Goal: Information Seeking & Learning: Learn about a topic

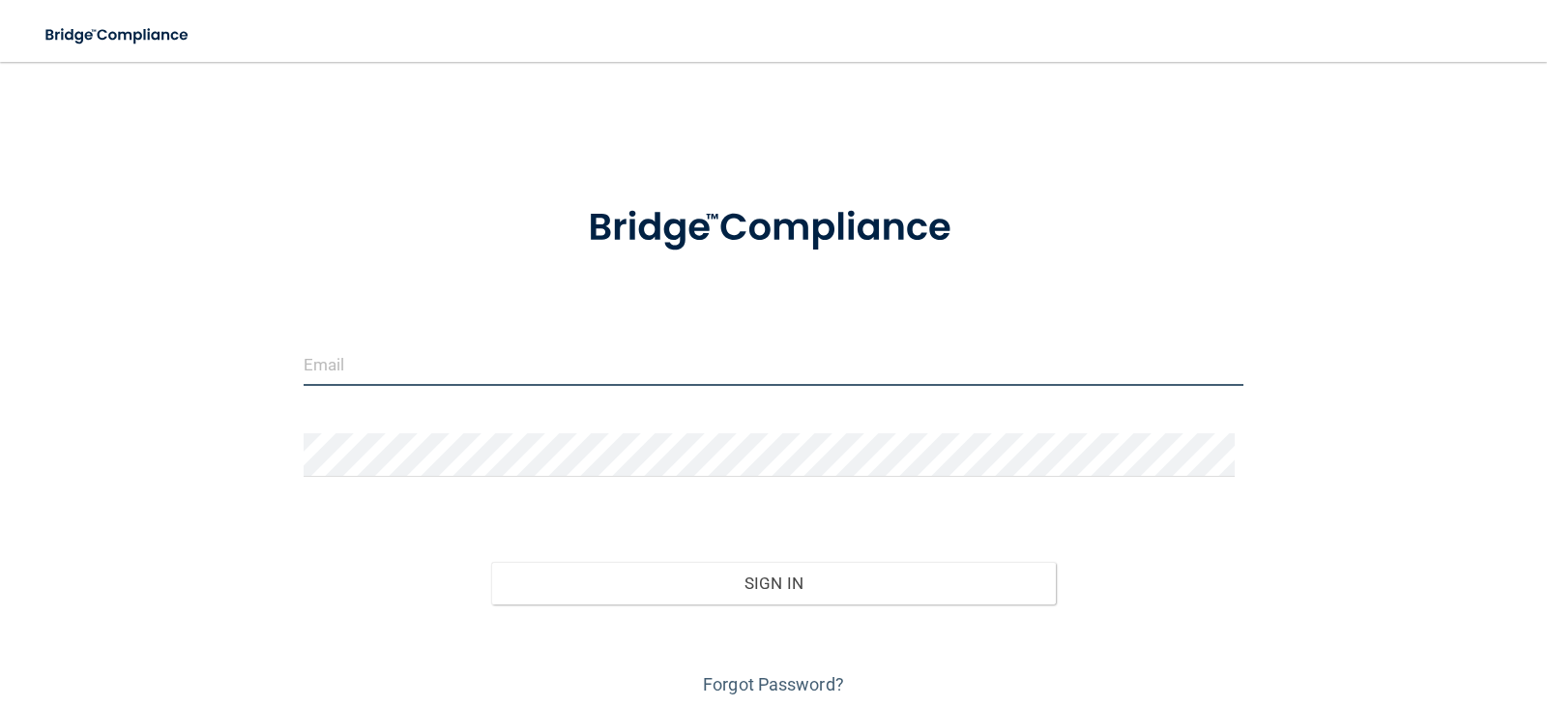
click at [392, 364] on input "email" at bounding box center [774, 363] width 941 height 43
type input "[EMAIL_ADDRESS][DOMAIN_NAME]"
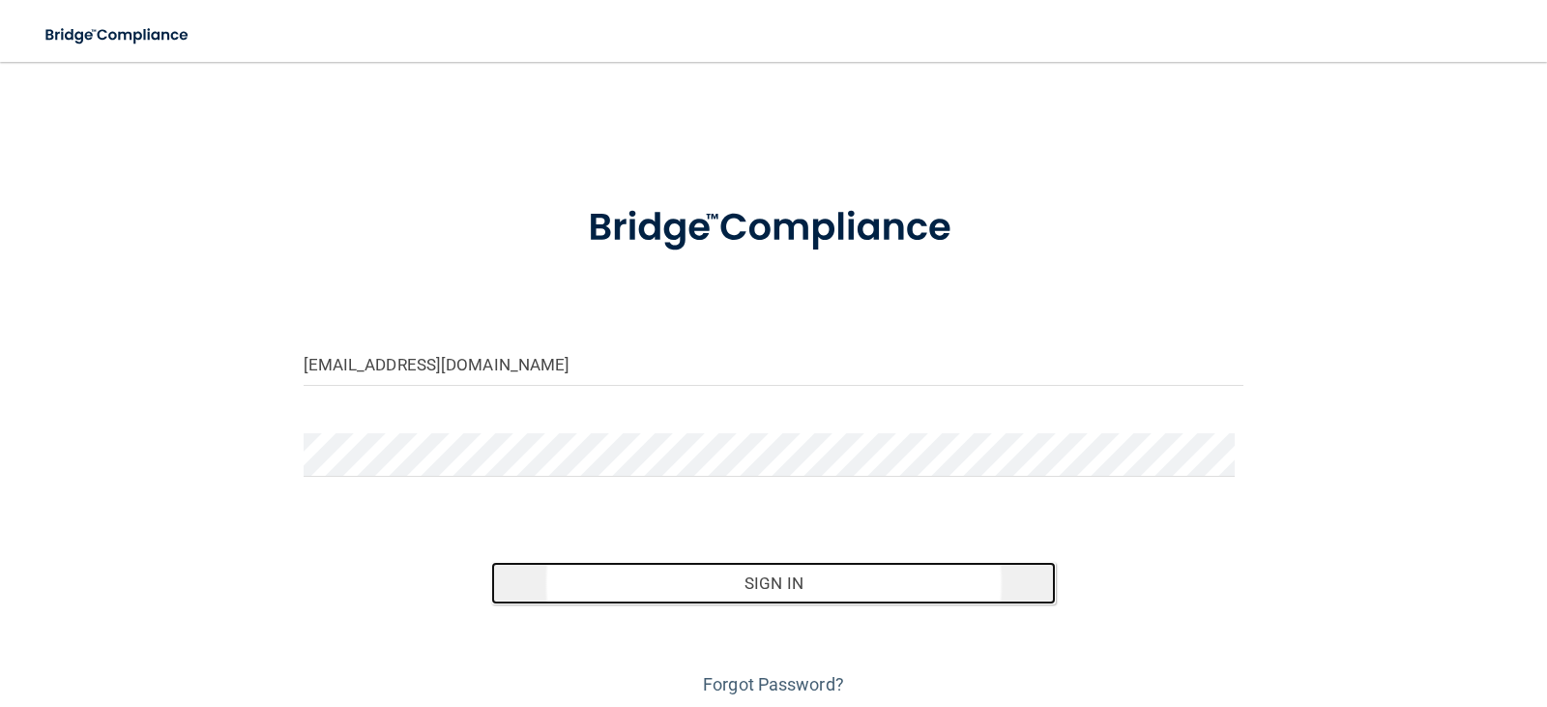
click at [760, 583] on button "Sign In" at bounding box center [773, 583] width 564 height 43
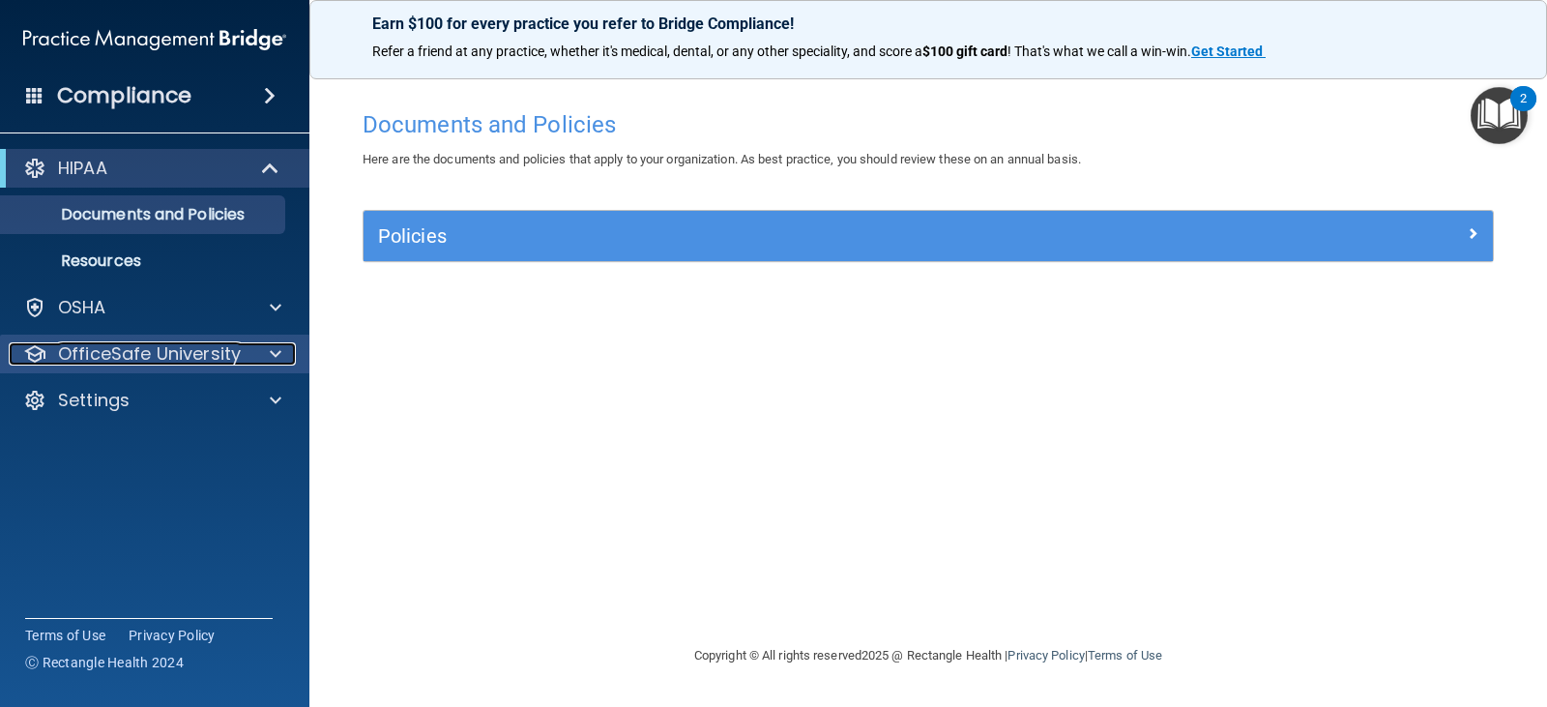
click at [132, 349] on p "OfficeSafe University" at bounding box center [149, 353] width 183 height 23
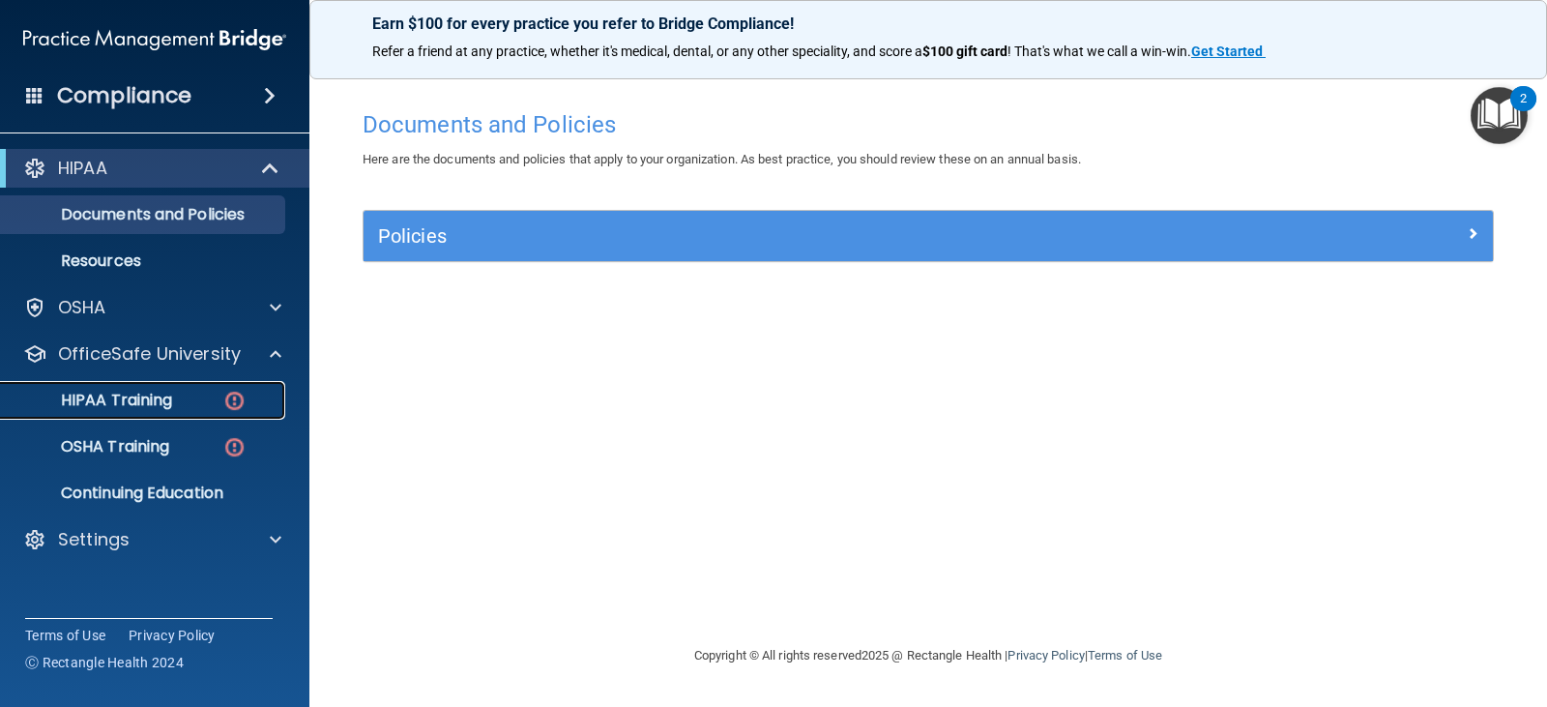
click at [158, 403] on p "HIPAA Training" at bounding box center [92, 400] width 159 height 19
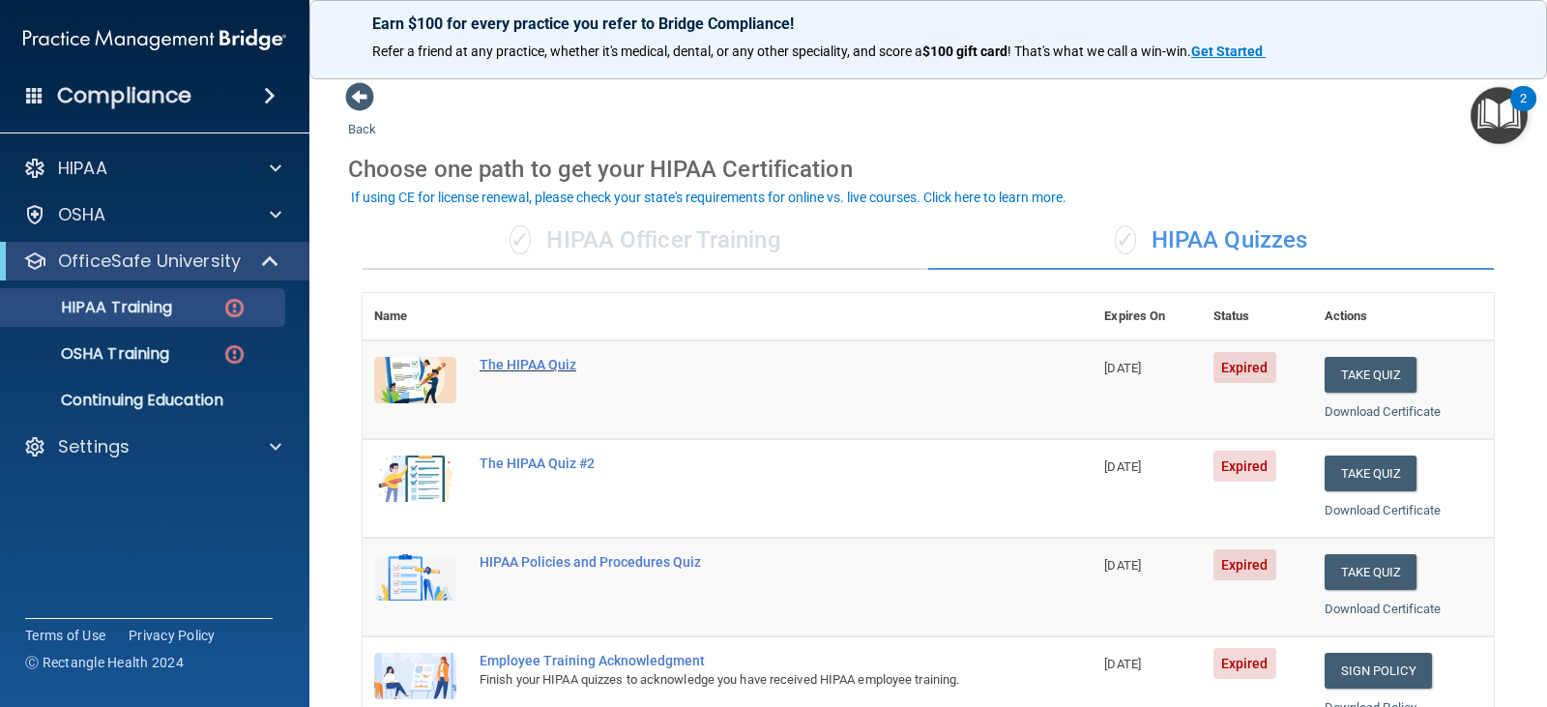
click at [525, 363] on div "The HIPAA Quiz" at bounding box center [737, 364] width 516 height 15
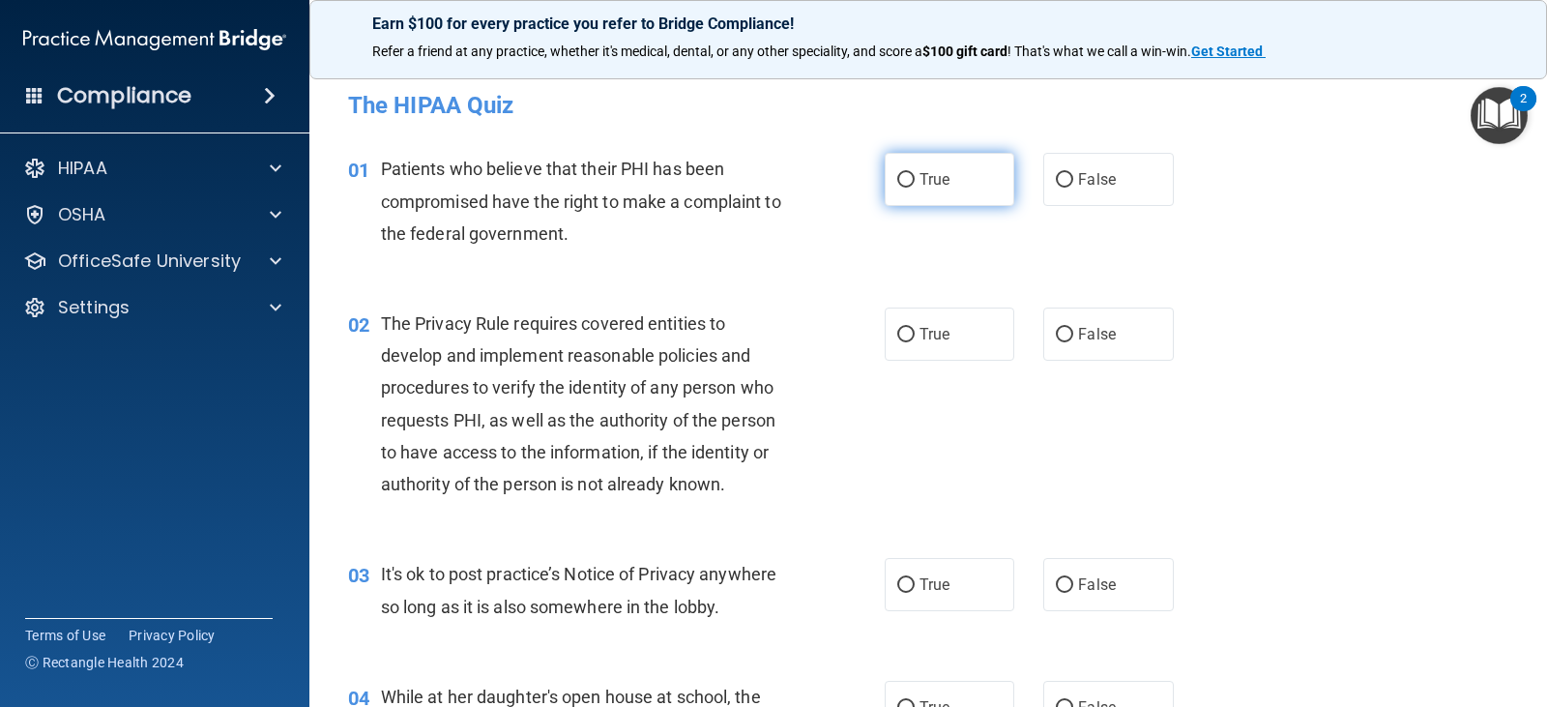
click at [904, 186] on input "True" at bounding box center [905, 180] width 17 height 14
radio input "true"
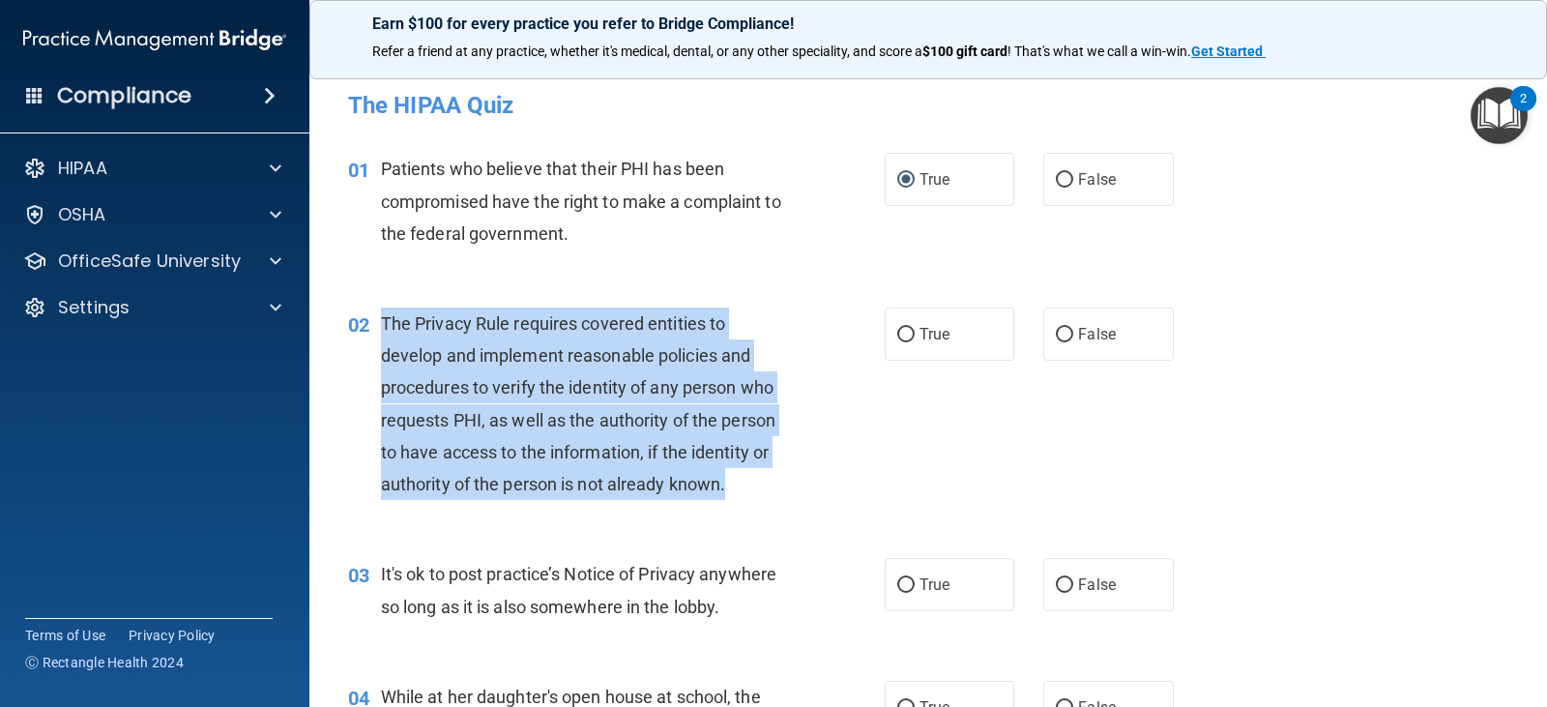
drag, startPoint x: 380, startPoint y: 318, endPoint x: 767, endPoint y: 486, distance: 422.5
click at [767, 486] on div "The Privacy Rule requires covered entities to develop and implement reasonable …" at bounding box center [593, 403] width 424 height 192
copy span "The Privacy Rule requires covered entities to develop and implement reasonable …"
click at [871, 372] on div "02 The Privacy Rule requires covered entities to develop and implement reasonab…" at bounding box center [616, 408] width 594 height 202
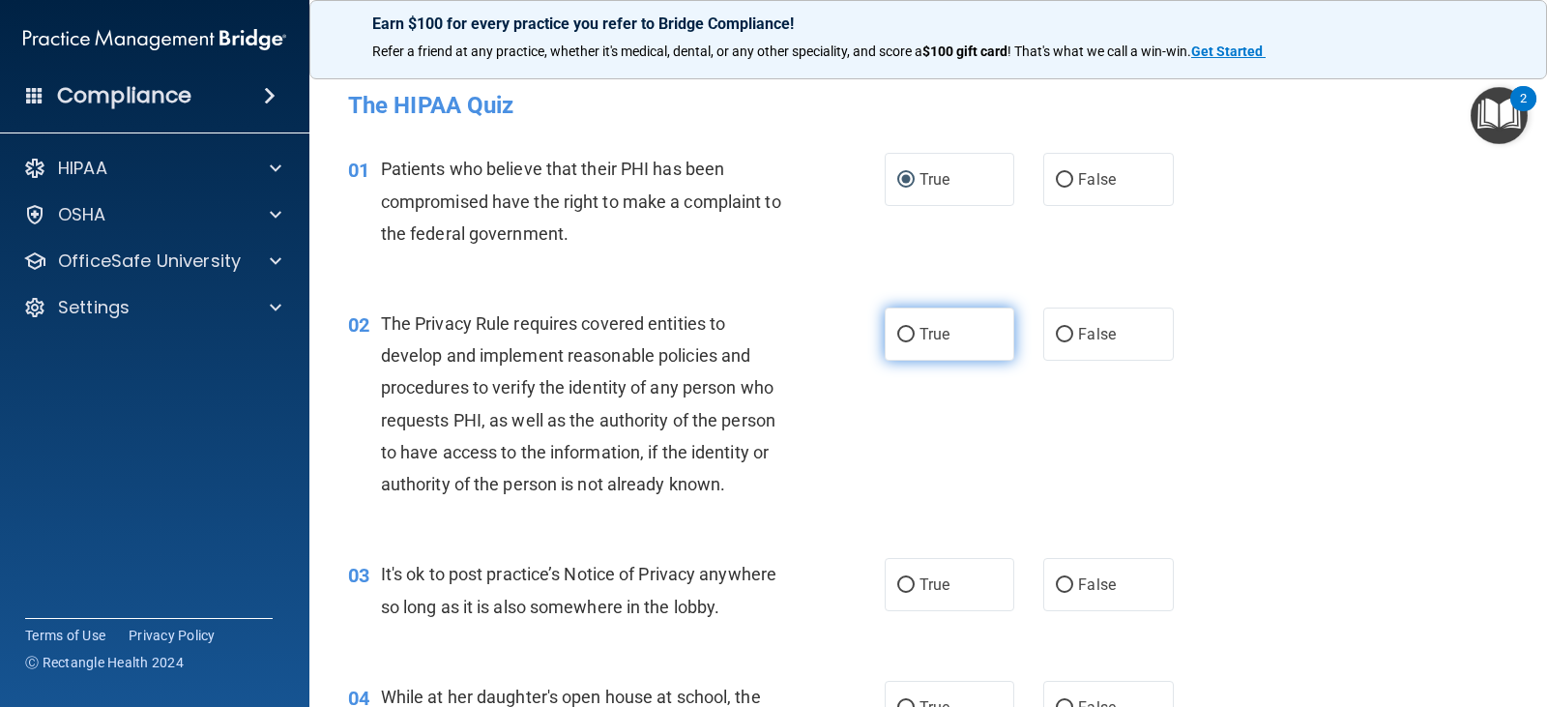
click at [897, 335] on input "True" at bounding box center [905, 335] width 17 height 14
radio input "true"
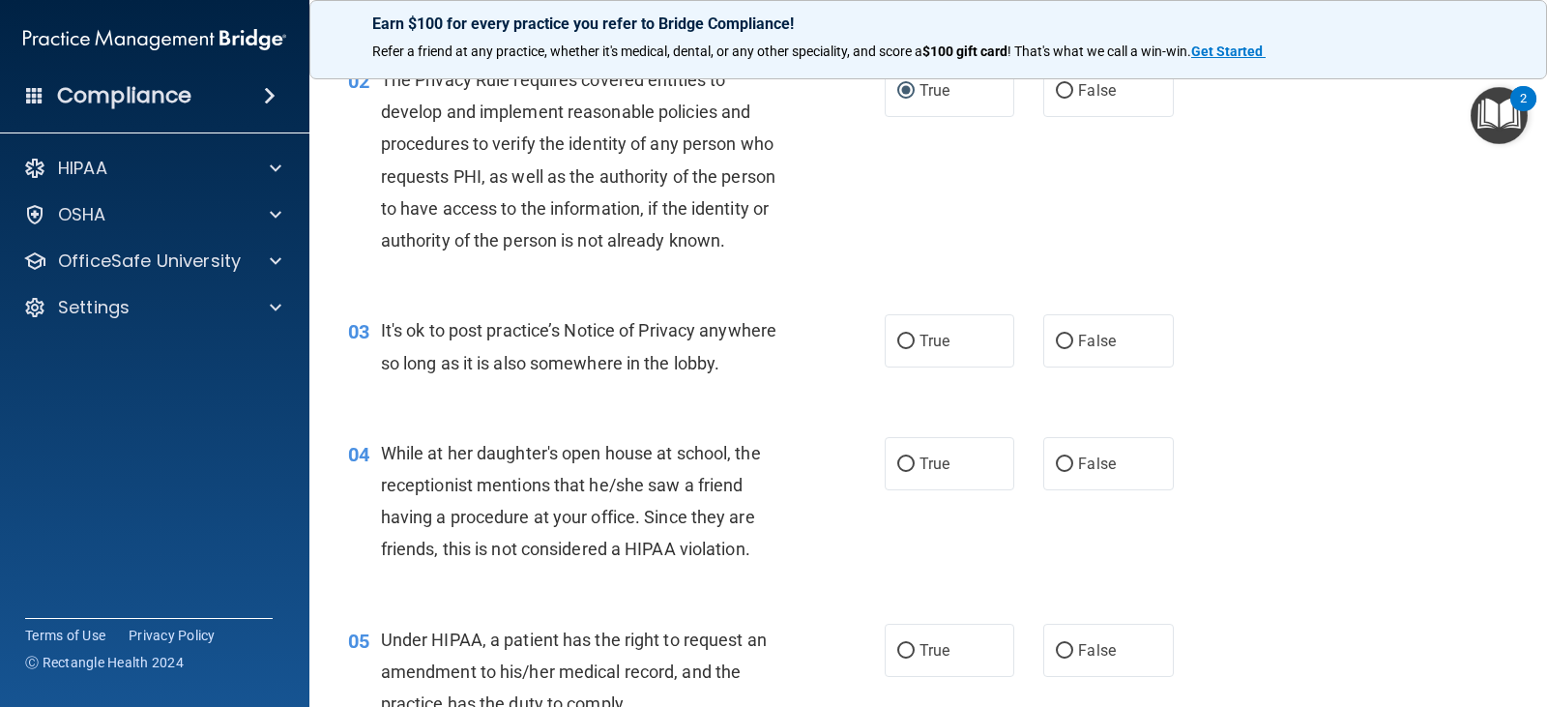
scroll to position [290, 0]
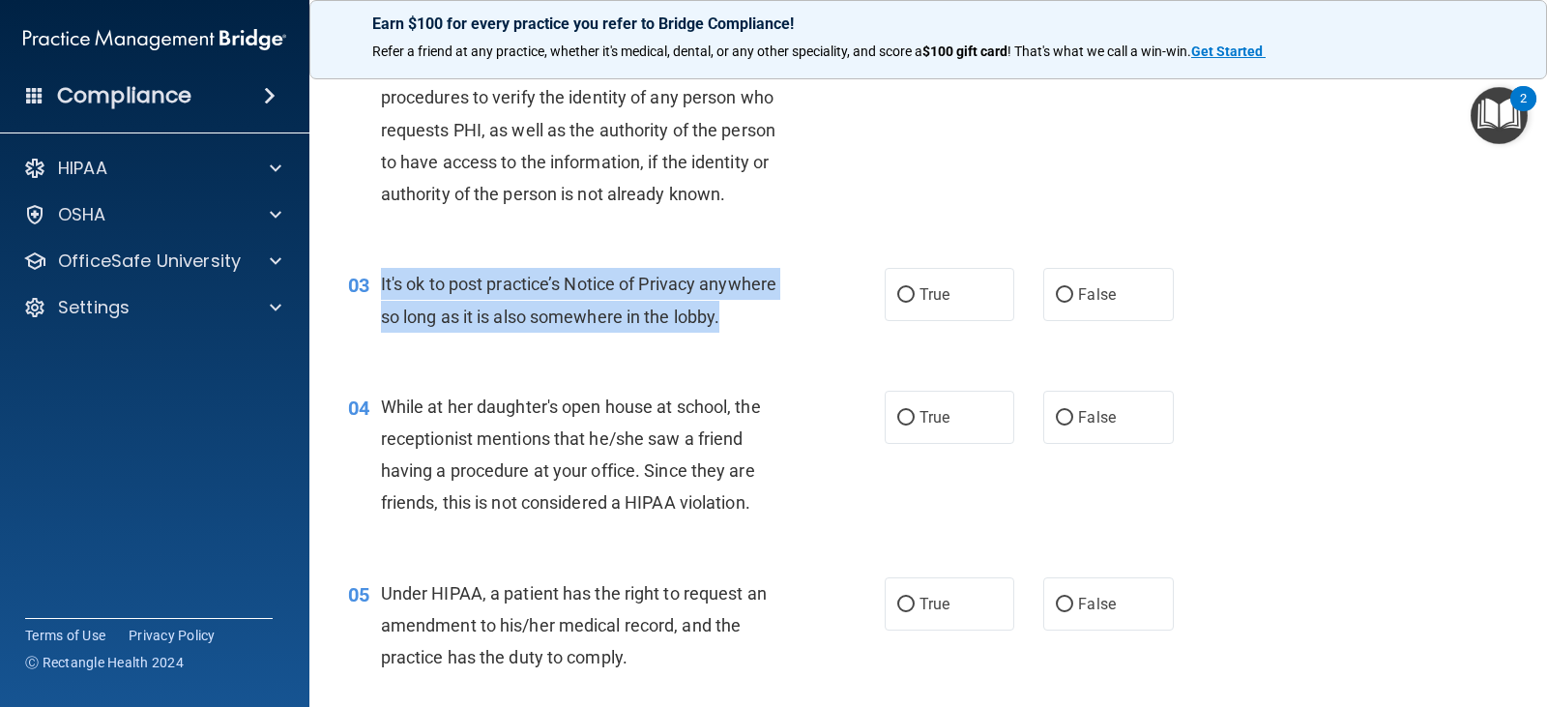
drag, startPoint x: 380, startPoint y: 279, endPoint x: 765, endPoint y: 338, distance: 389.2
click at [765, 338] on div "03 It's ok to post practice’s Notice of Privacy anywhere so long as it is also …" at bounding box center [616, 304] width 594 height 73
copy span "It's ok to post practice’s Notice of Privacy anywhere so long as it is also som…"
click at [1056, 292] on input "False" at bounding box center [1064, 295] width 17 height 14
radio input "true"
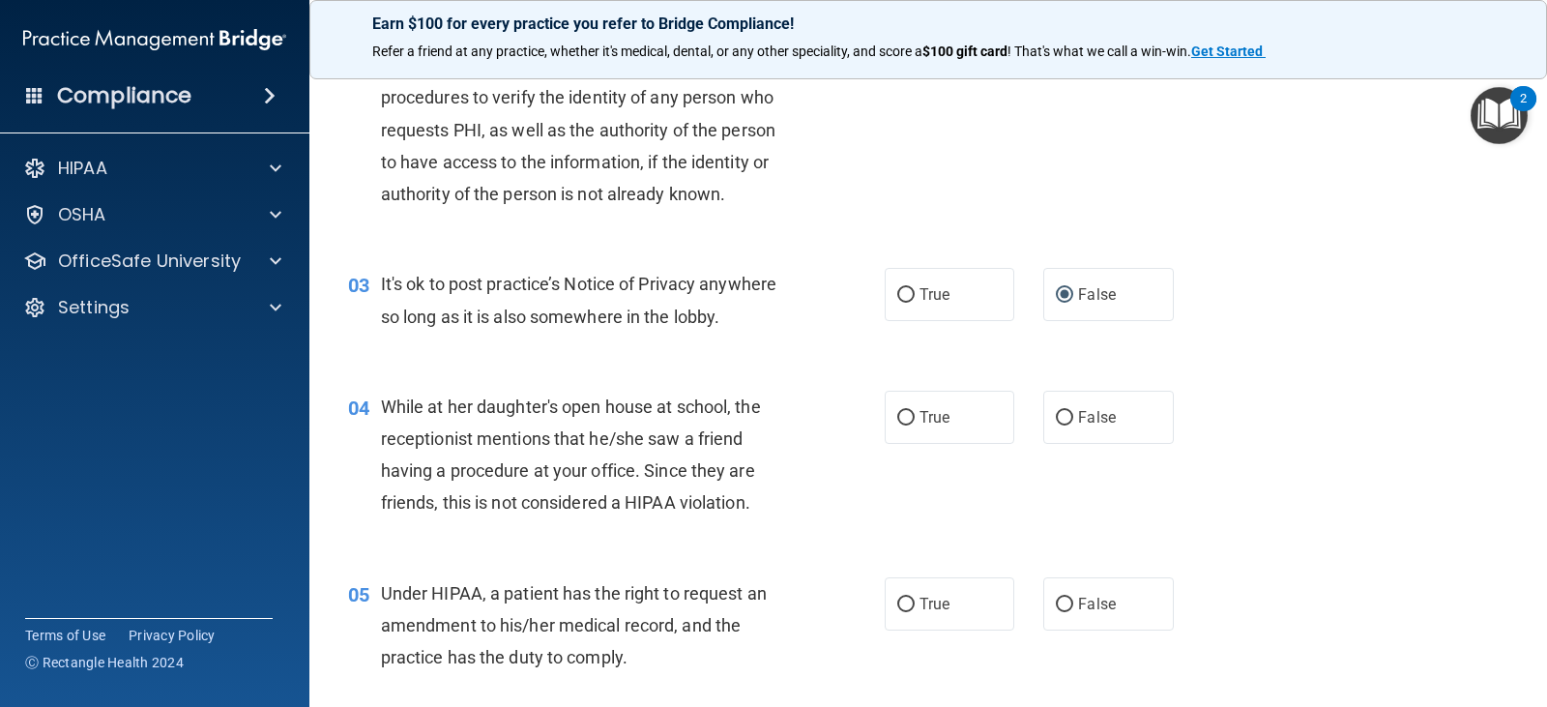
click at [1266, 391] on div "04 While at her daughter's open house at school, the receptionist mentions that…" at bounding box center [927, 459] width 1189 height 187
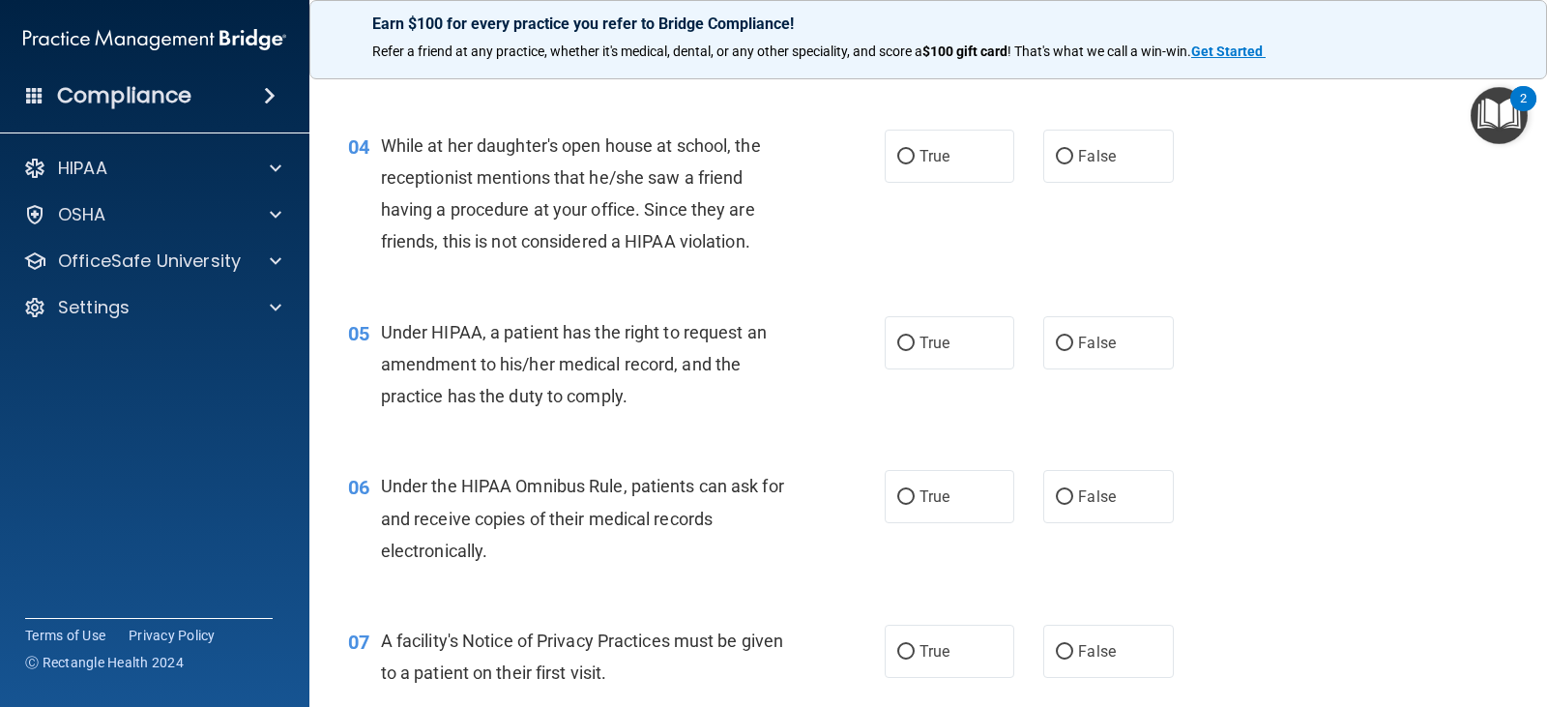
scroll to position [580, 0]
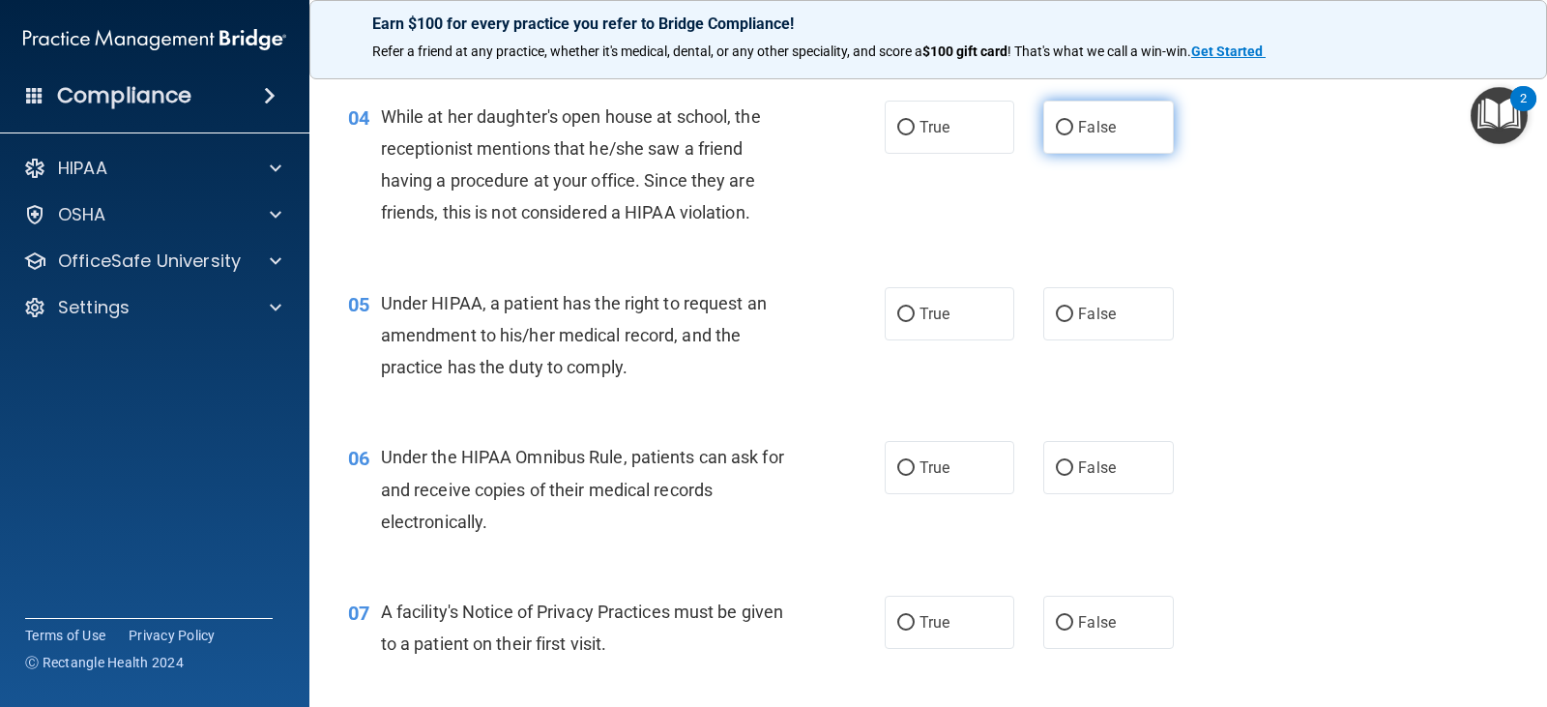
click at [1057, 127] on input "False" at bounding box center [1064, 128] width 17 height 14
radio input "true"
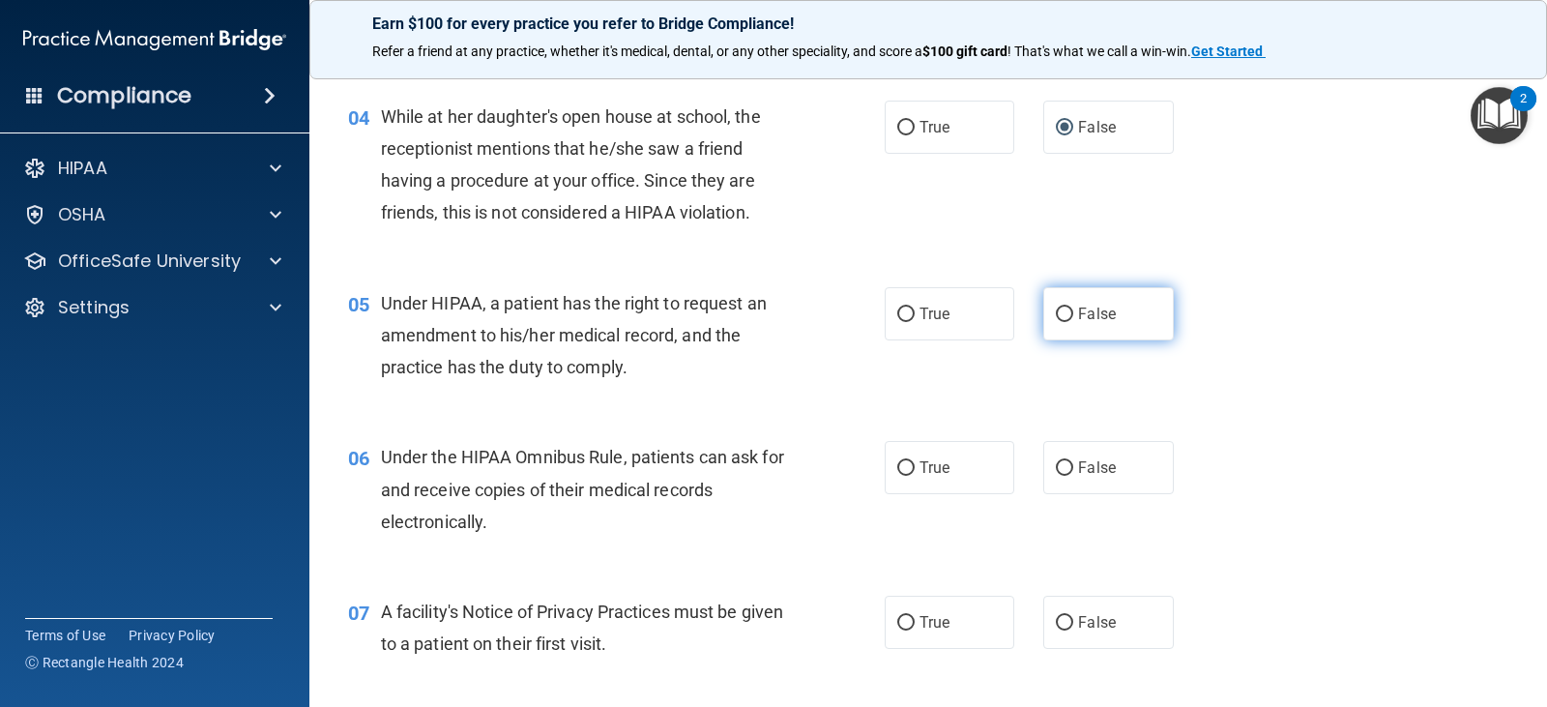
click at [1056, 312] on input "False" at bounding box center [1064, 314] width 17 height 14
radio input "true"
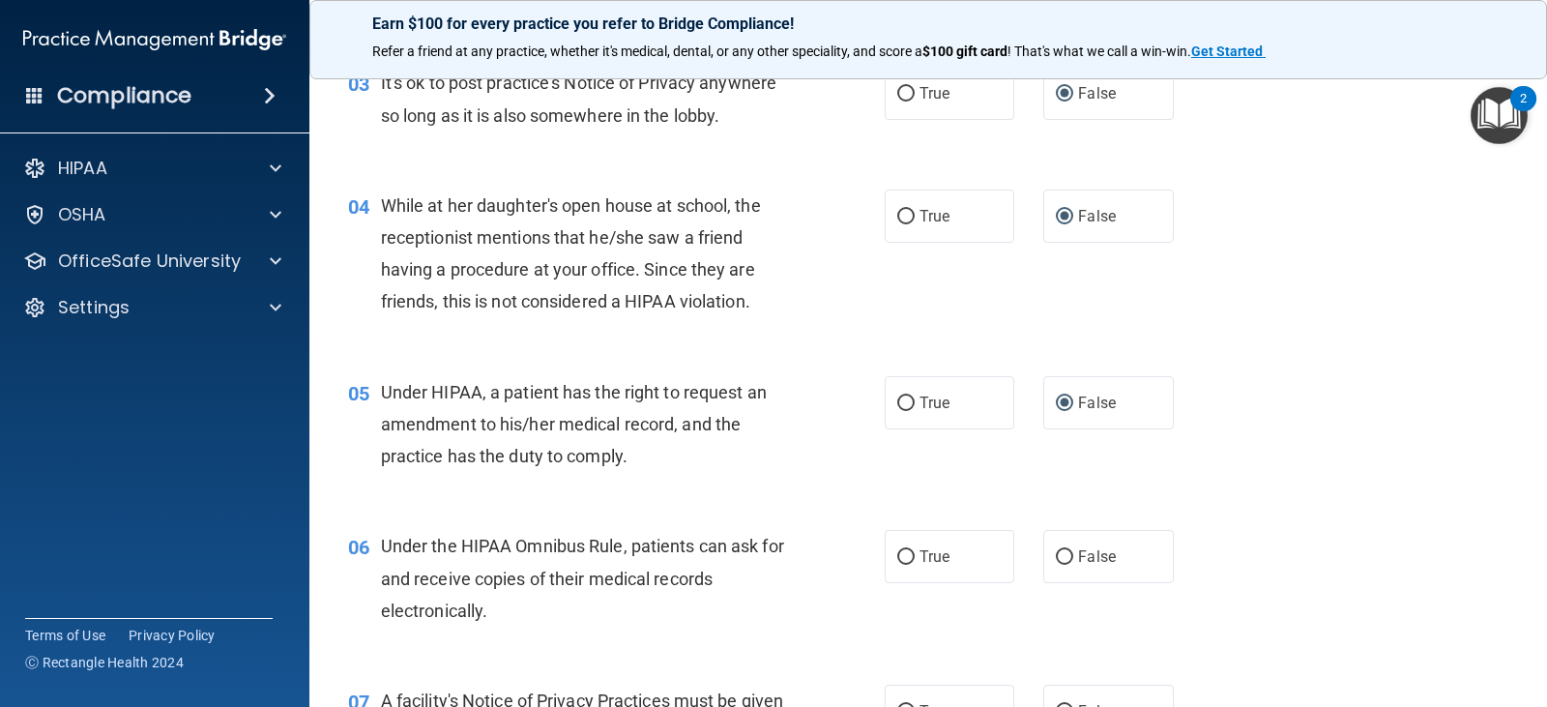
scroll to position [677, 0]
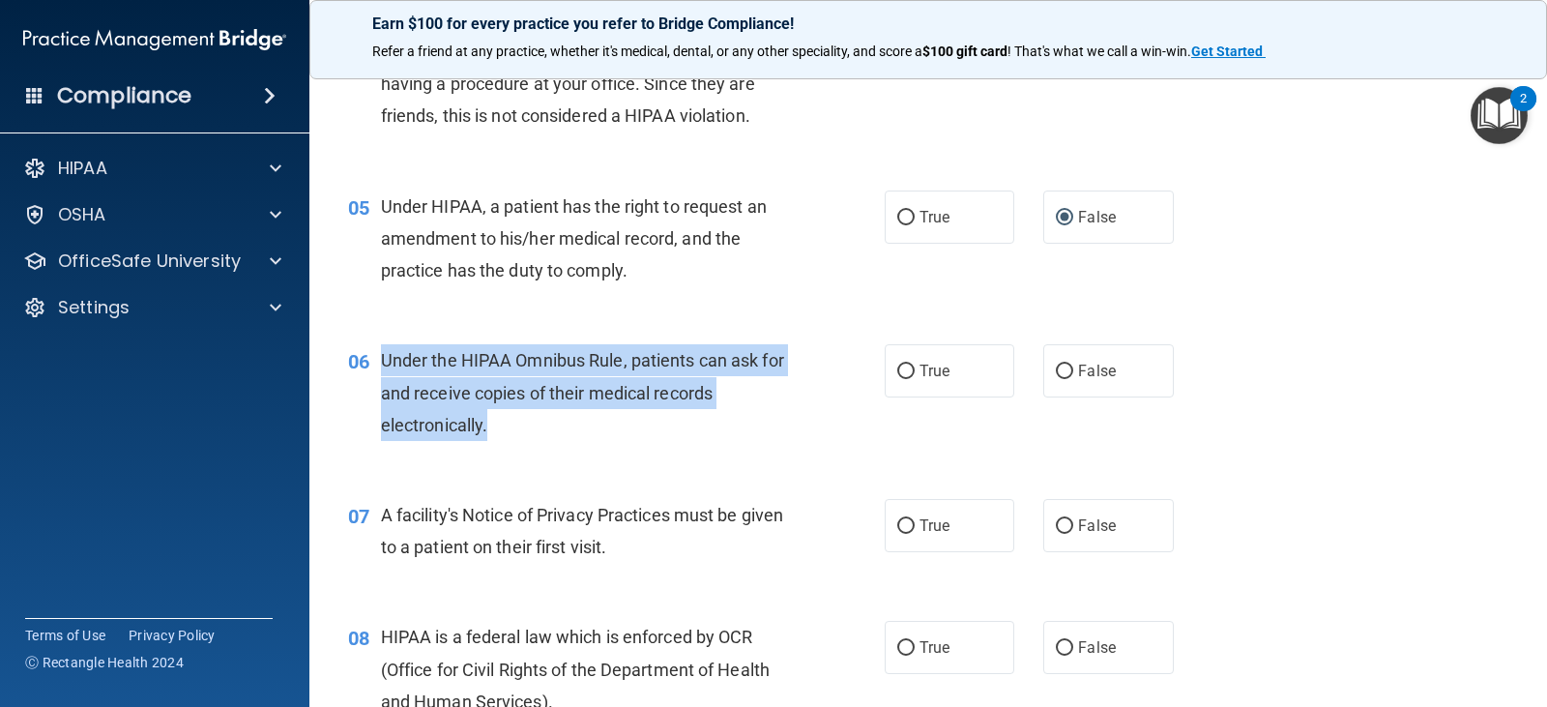
drag, startPoint x: 504, startPoint y: 428, endPoint x: 386, endPoint y: 370, distance: 131.4
click at [386, 370] on div "Under the HIPAA Omnibus Rule, patients can ask for and receive copies of their …" at bounding box center [593, 392] width 424 height 97
copy span "Under the HIPAA Omnibus Rule, patients can ask for and receive copies of their …"
click at [898, 364] on input "True" at bounding box center [905, 371] width 17 height 14
radio input "true"
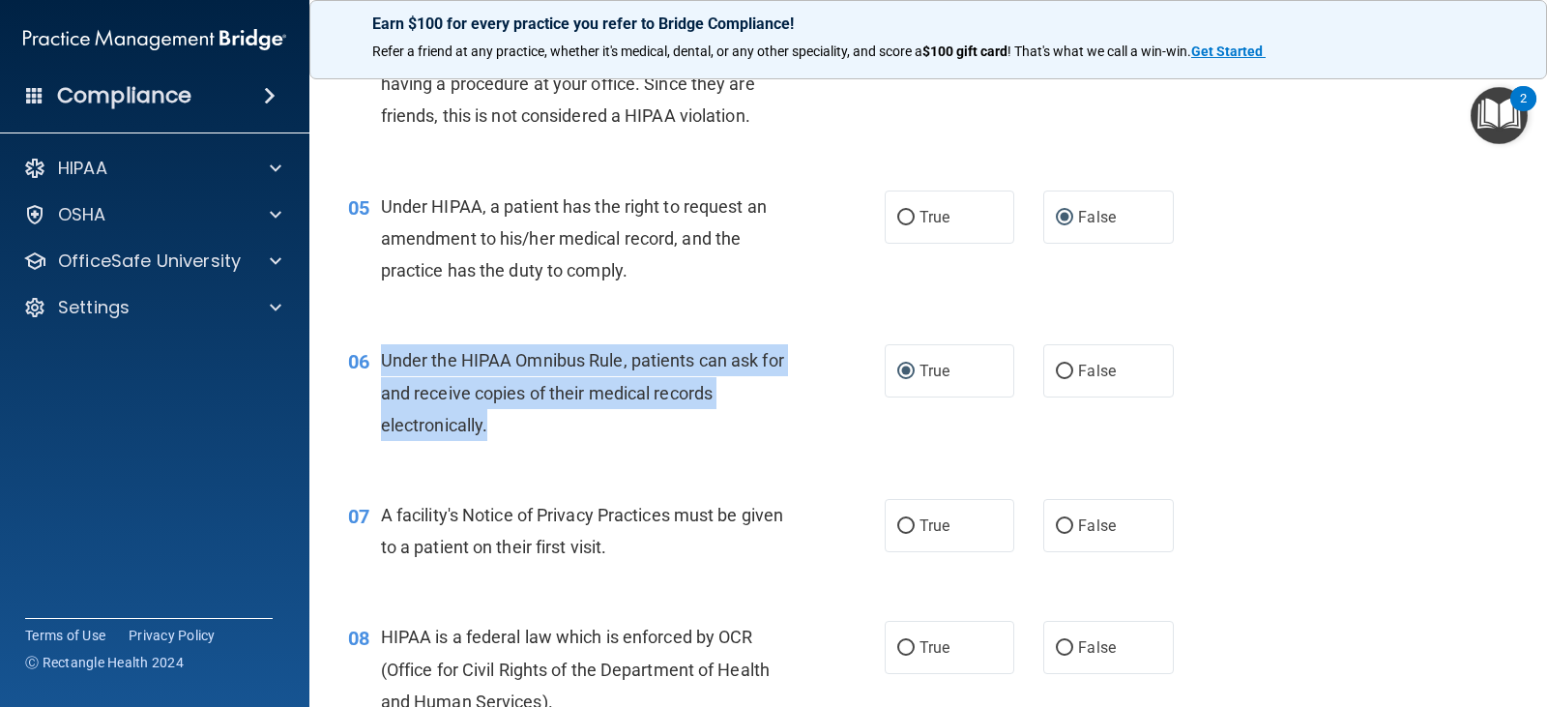
click at [784, 429] on div "Under the HIPAA Omnibus Rule, patients can ask for and receive copies of their …" at bounding box center [593, 392] width 424 height 97
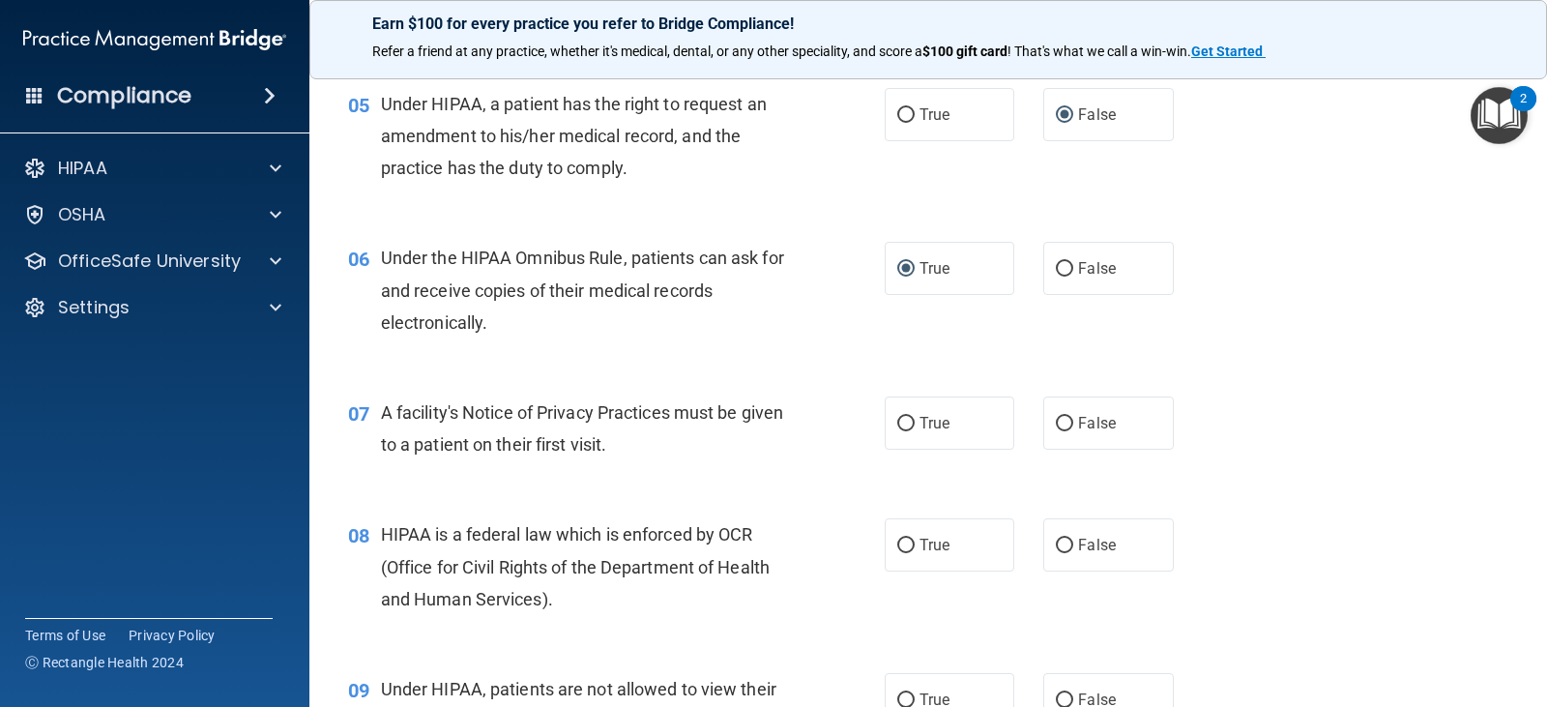
scroll to position [967, 0]
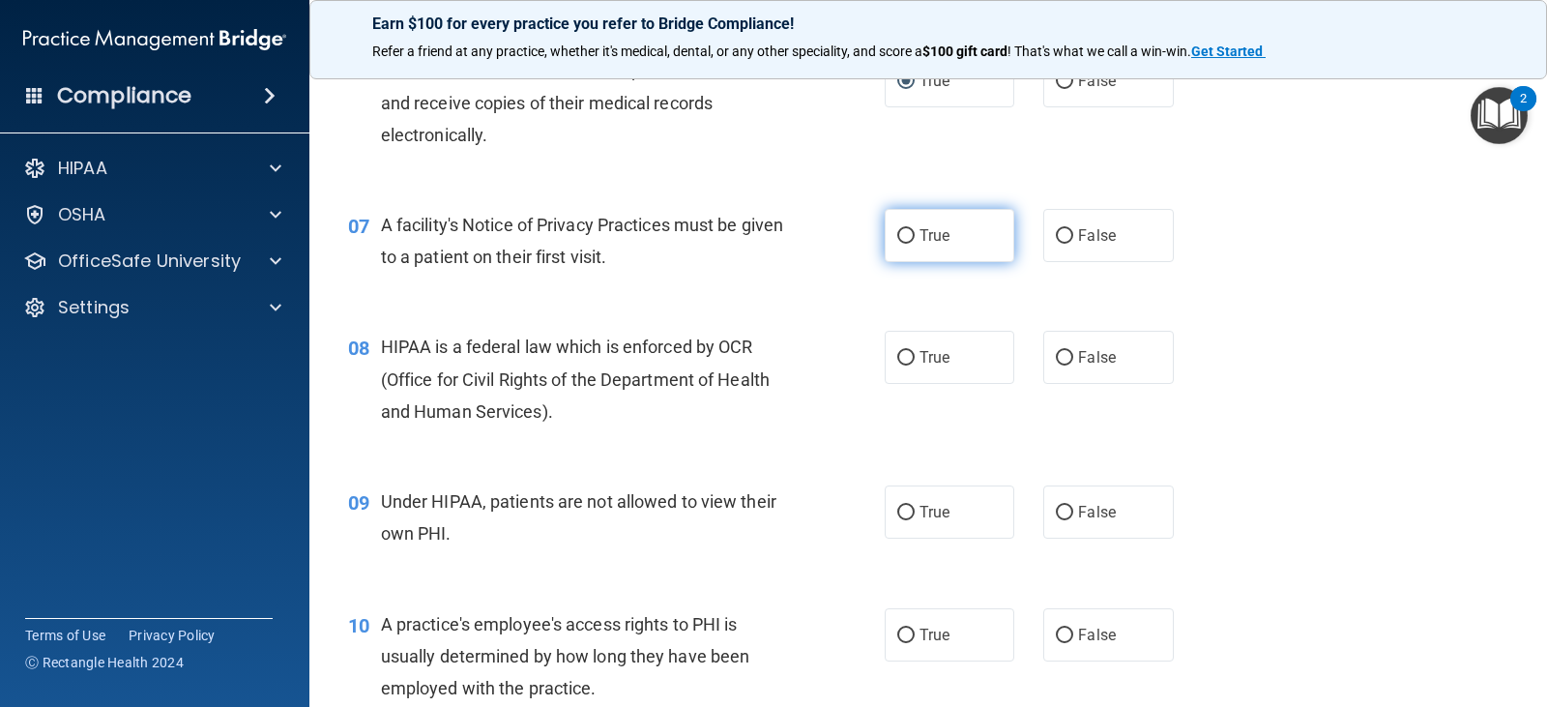
click at [899, 230] on input "True" at bounding box center [905, 236] width 17 height 14
radio input "true"
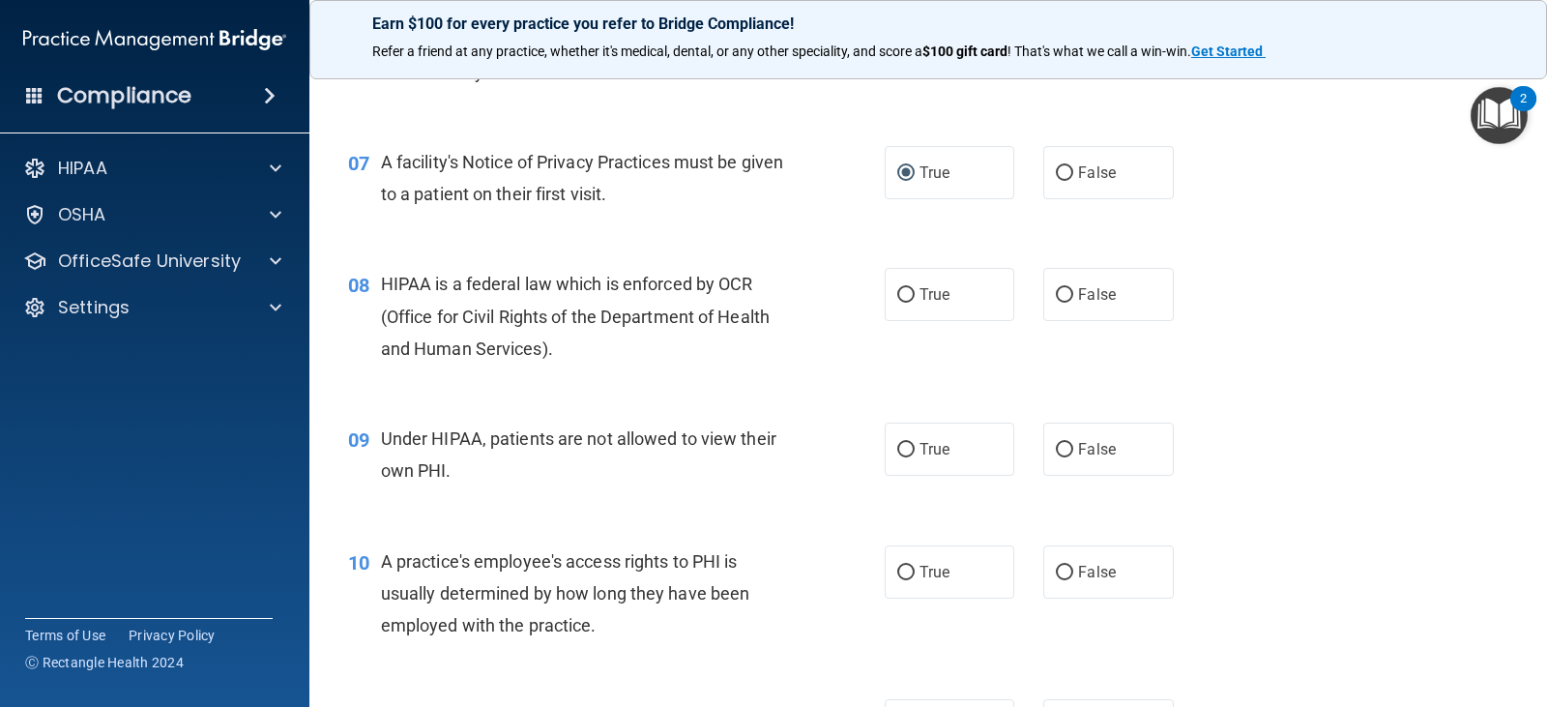
scroll to position [1063, 0]
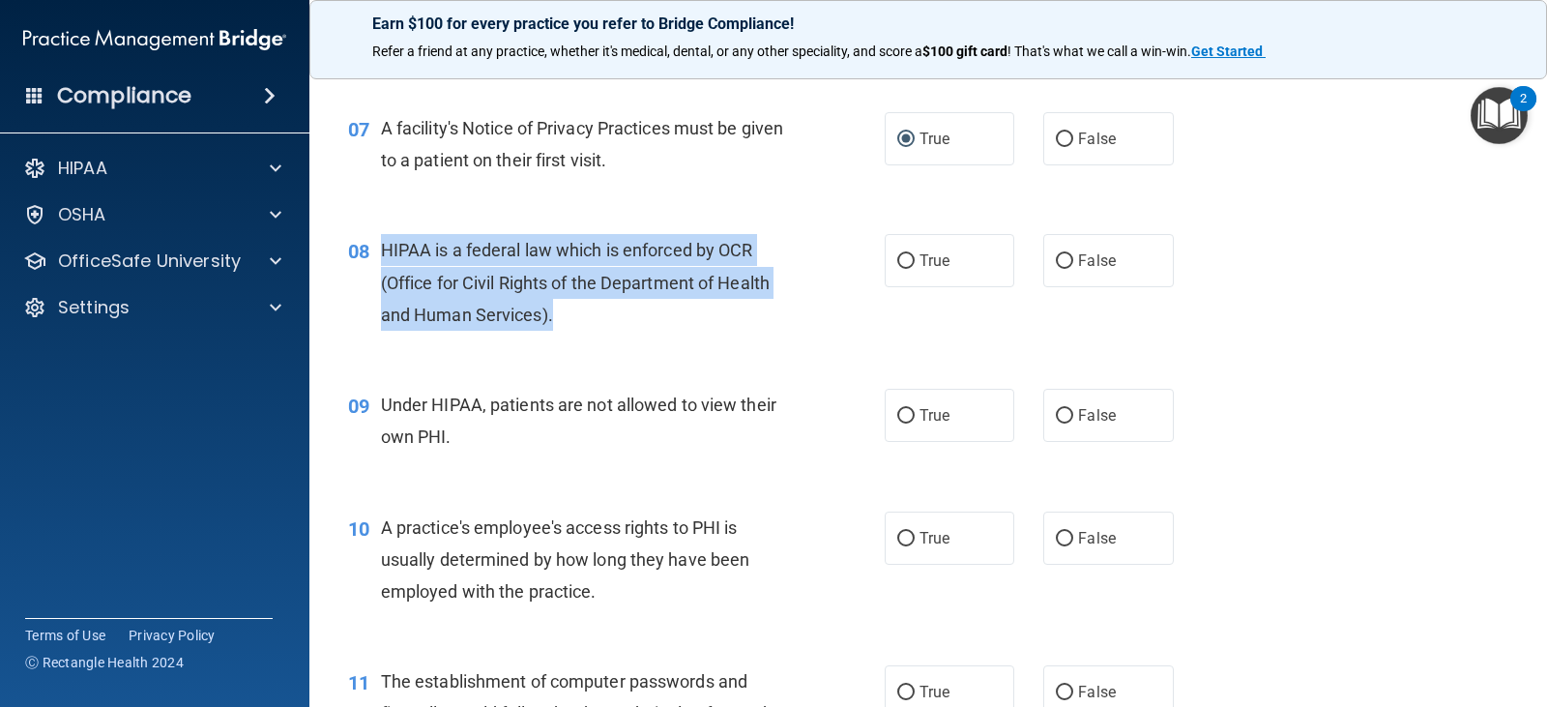
drag, startPoint x: 571, startPoint y: 318, endPoint x: 377, endPoint y: 238, distance: 210.2
click at [377, 238] on div "08 HIPAA is a federal law which is enforced by OCR (Office for Civil Rights of …" at bounding box center [616, 287] width 594 height 106
copy div "HIPAA is a federal law which is enforced by OCR (Office for Civil Rights of the…"
click at [897, 259] on input "True" at bounding box center [905, 261] width 17 height 14
radio input "true"
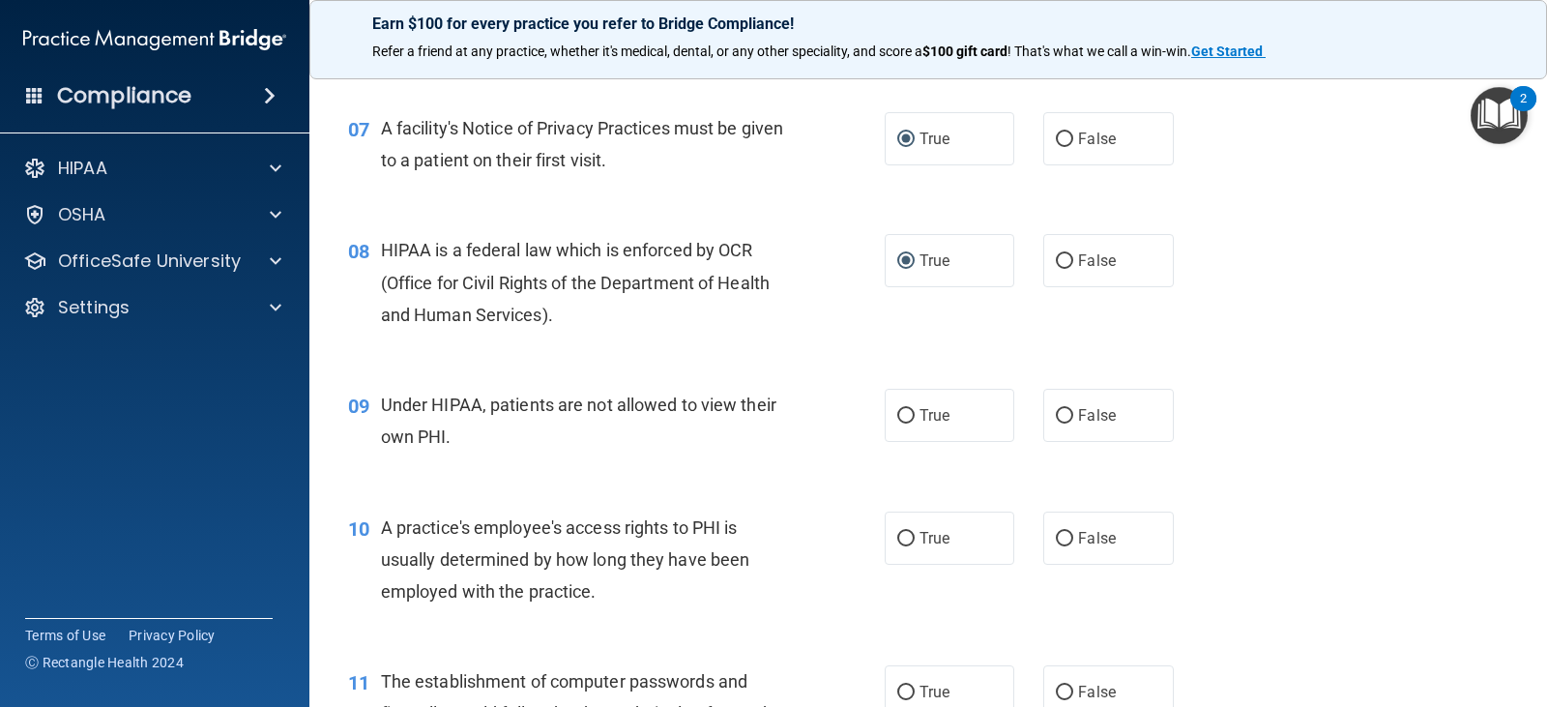
click at [597, 464] on div "09 Under HIPAA, patients are not allowed to view their own PHI. True False" at bounding box center [927, 425] width 1189 height 122
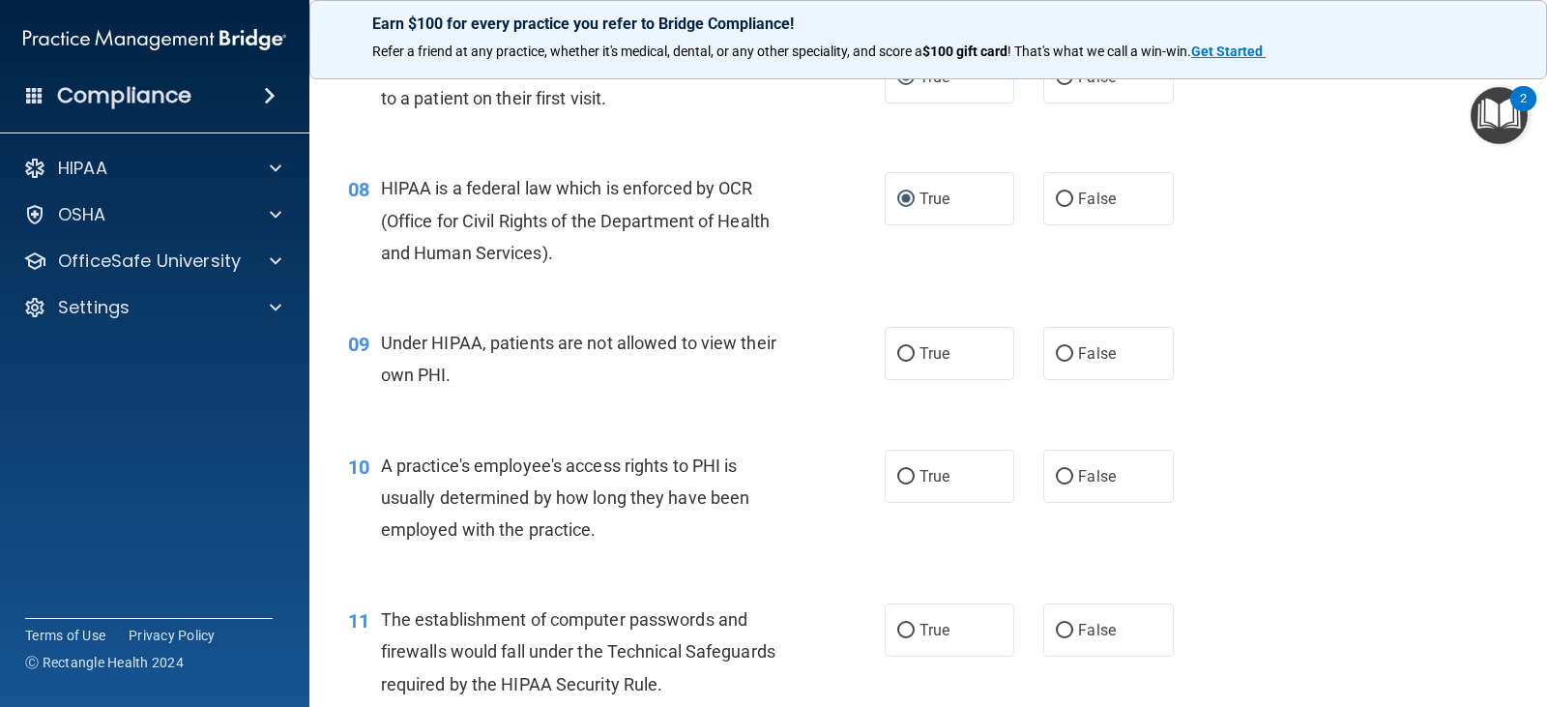
scroll to position [1160, 0]
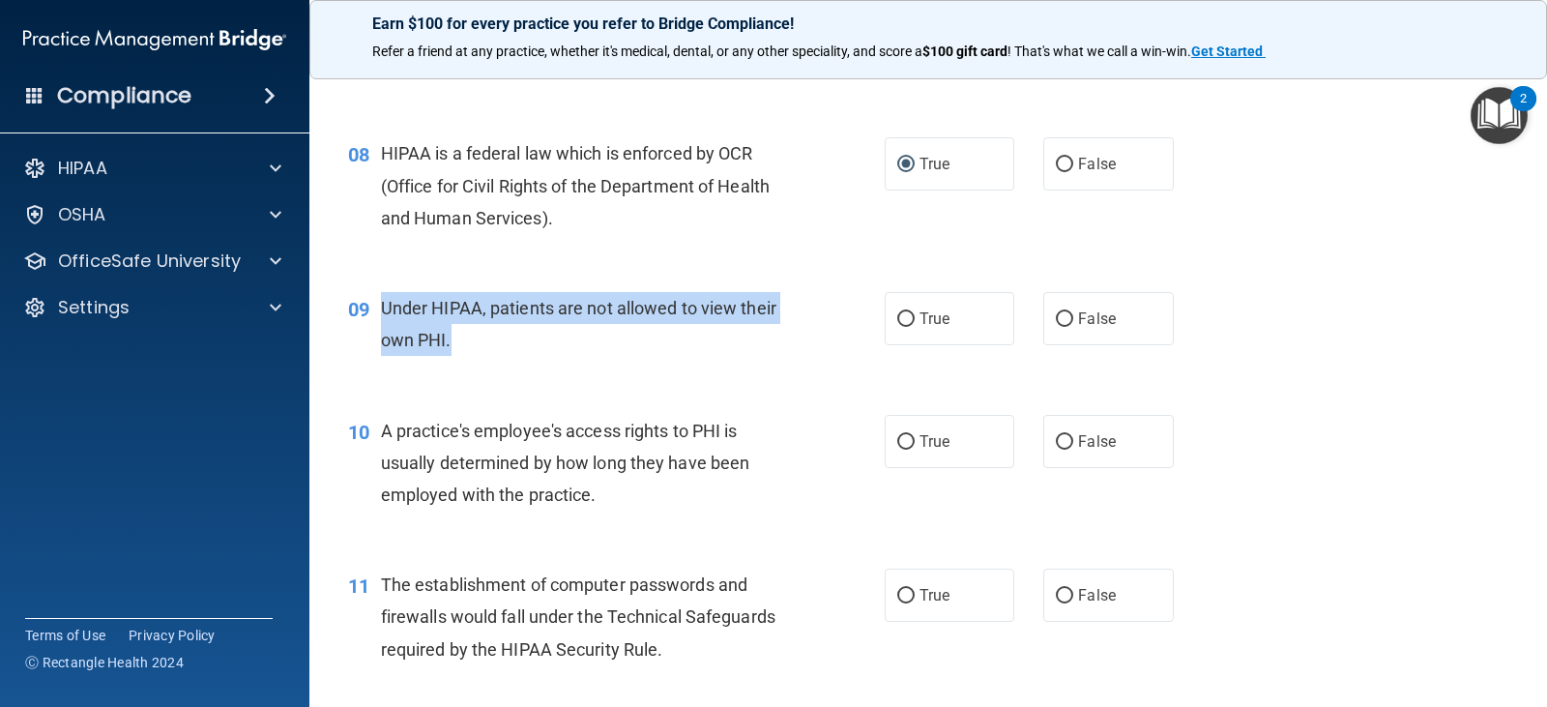
drag, startPoint x: 477, startPoint y: 342, endPoint x: 378, endPoint y: 303, distance: 106.3
click at [378, 303] on div "09 Under HIPAA, patients are not allowed to view their own PHI." at bounding box center [616, 328] width 594 height 73
copy div "Under HIPAA, patients are not allowed to view their own PHI."
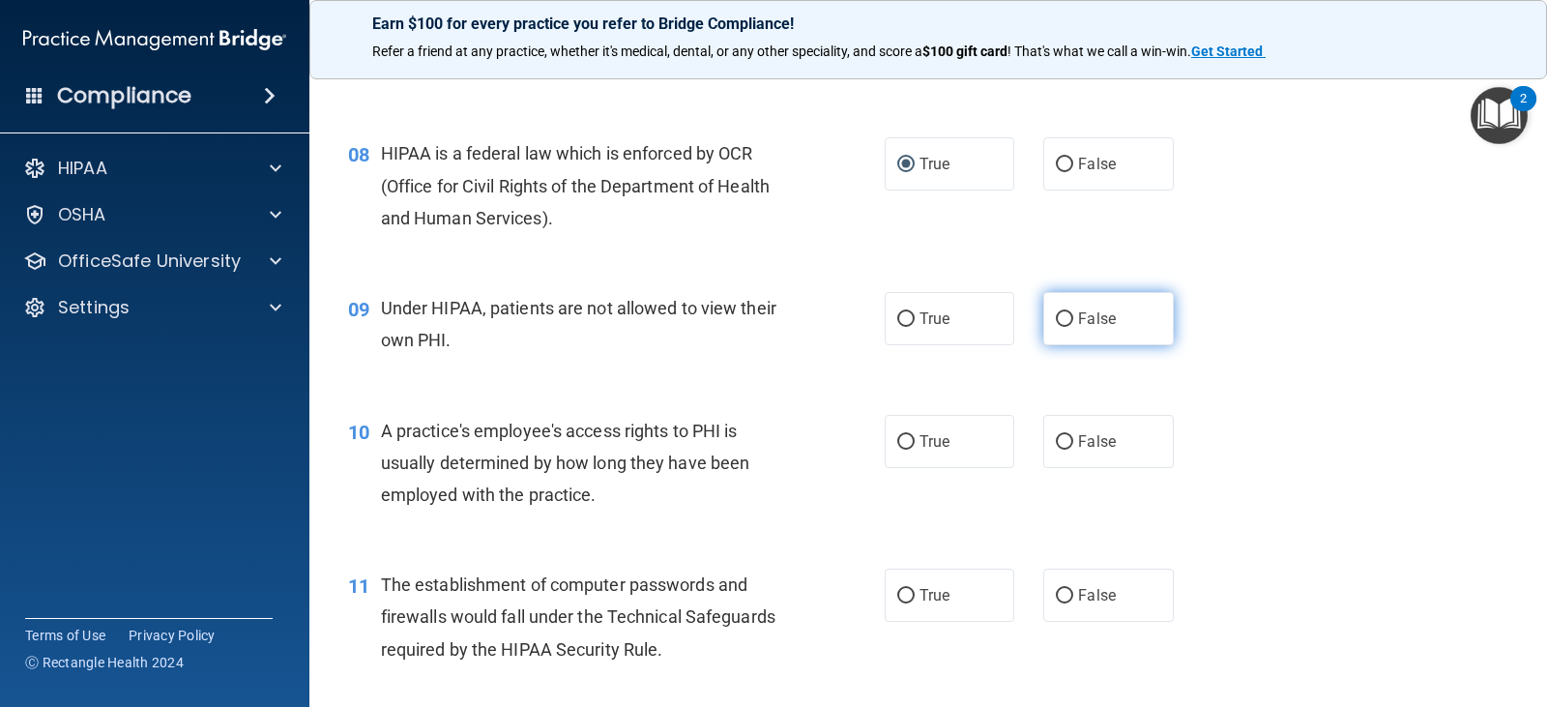
click at [1056, 307] on label "False" at bounding box center [1108, 318] width 130 height 53
click at [1056, 312] on input "False" at bounding box center [1064, 319] width 17 height 14
radio input "true"
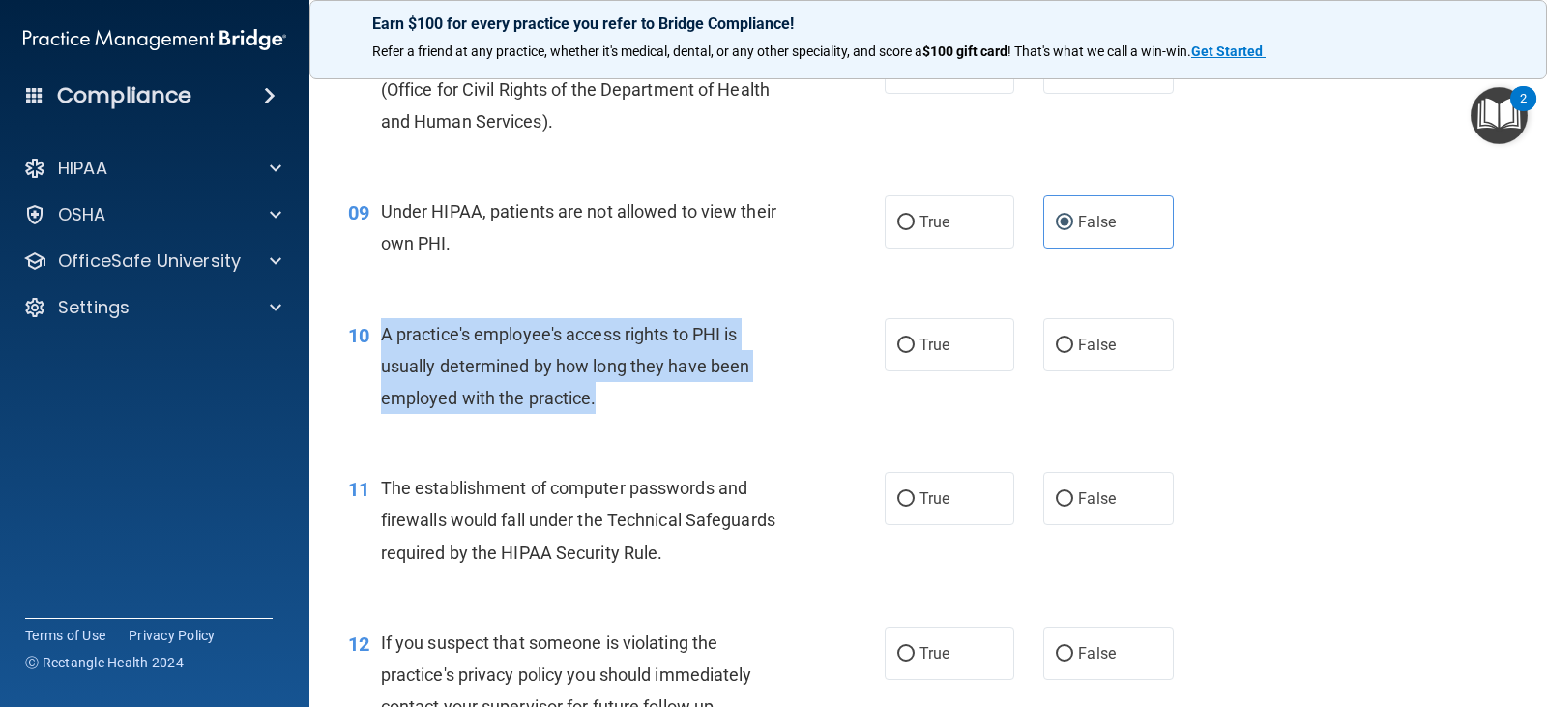
drag, startPoint x: 599, startPoint y: 402, endPoint x: 369, endPoint y: 335, distance: 239.5
click at [369, 335] on div "10 A practice's employee's access rights to PHI is usually determined by how lo…" at bounding box center [616, 371] width 594 height 106
copy div "A practice's employee's access rights to PHI is usually determined by how long …"
click at [1057, 348] on input "False" at bounding box center [1064, 345] width 17 height 14
radio input "true"
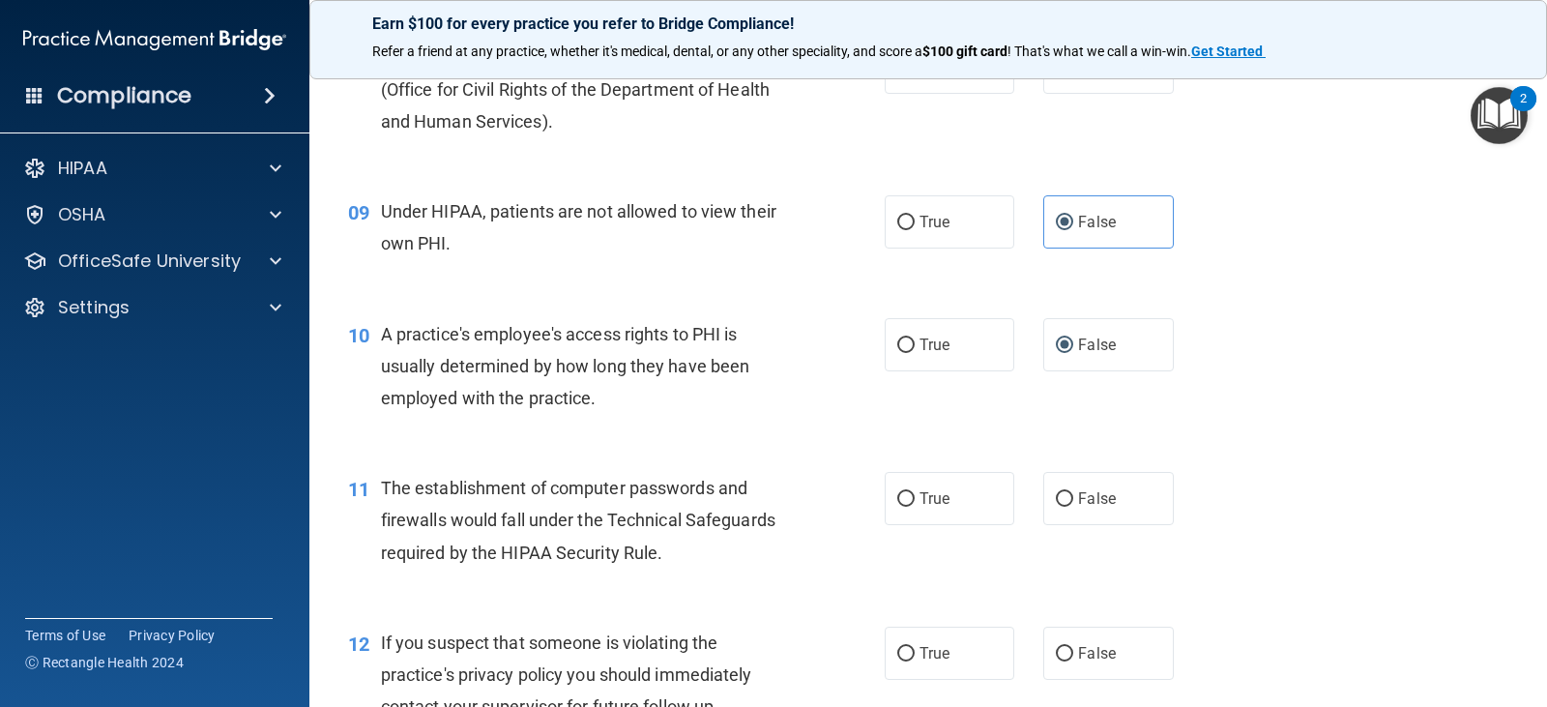
click at [1278, 398] on div "10 A practice's employee's access rights to PHI is usually determined by how lo…" at bounding box center [927, 371] width 1189 height 155
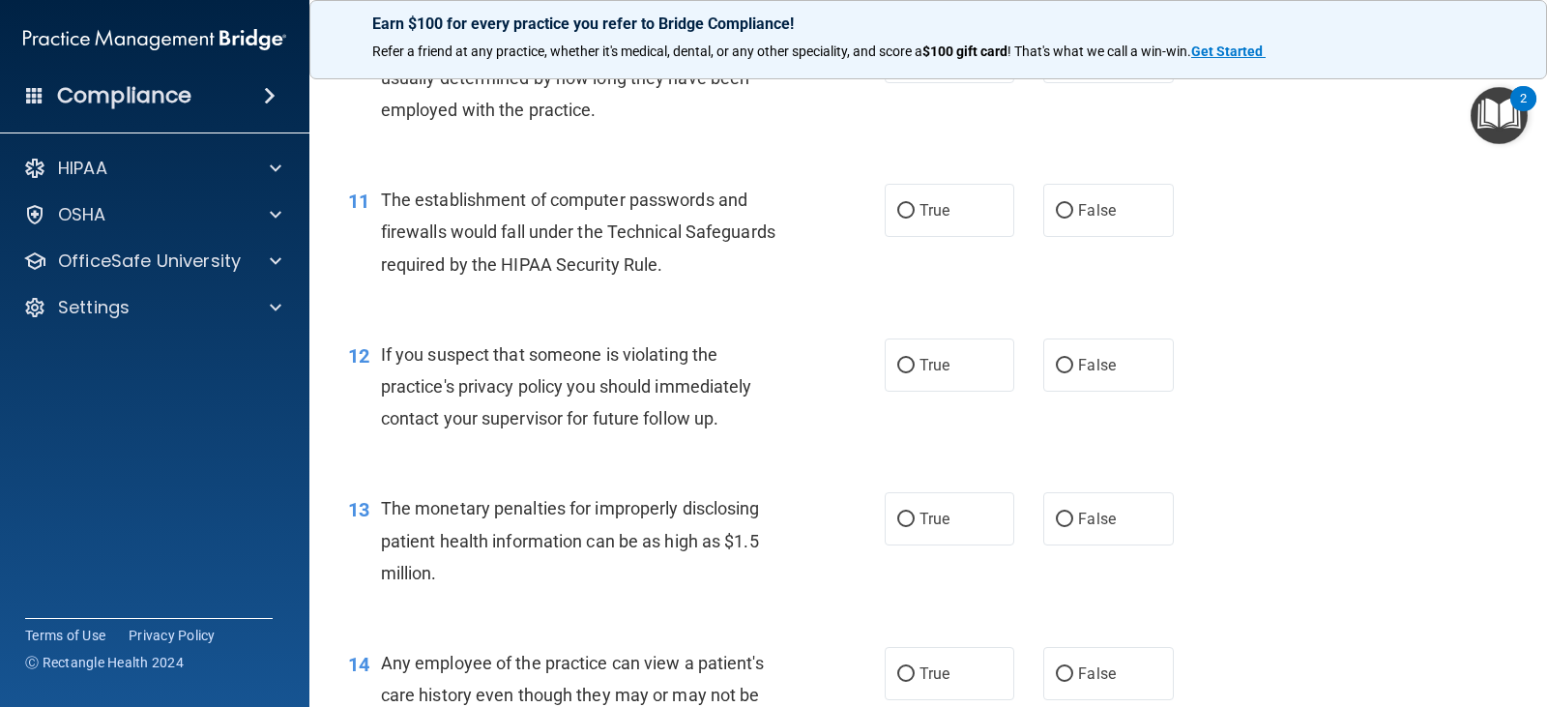
scroll to position [1547, 0]
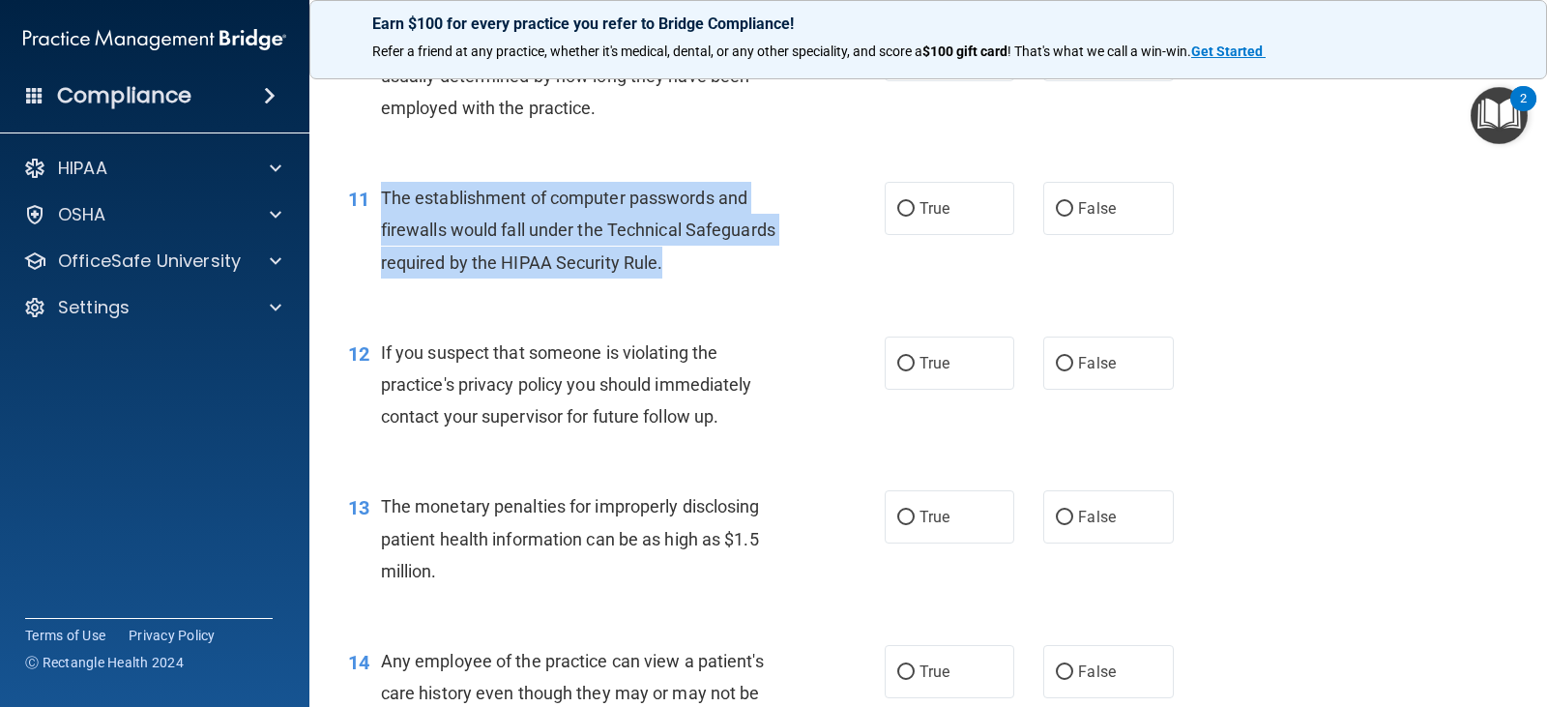
drag, startPoint x: 686, startPoint y: 271, endPoint x: 381, endPoint y: 196, distance: 314.4
click at [381, 196] on div "The establishment of computer passwords and firewalls would fall under the Tech…" at bounding box center [593, 230] width 424 height 97
copy span "The establishment of computer passwords and firewalls would fall under the Tech…"
click at [900, 208] on input "True" at bounding box center [905, 209] width 17 height 14
radio input "true"
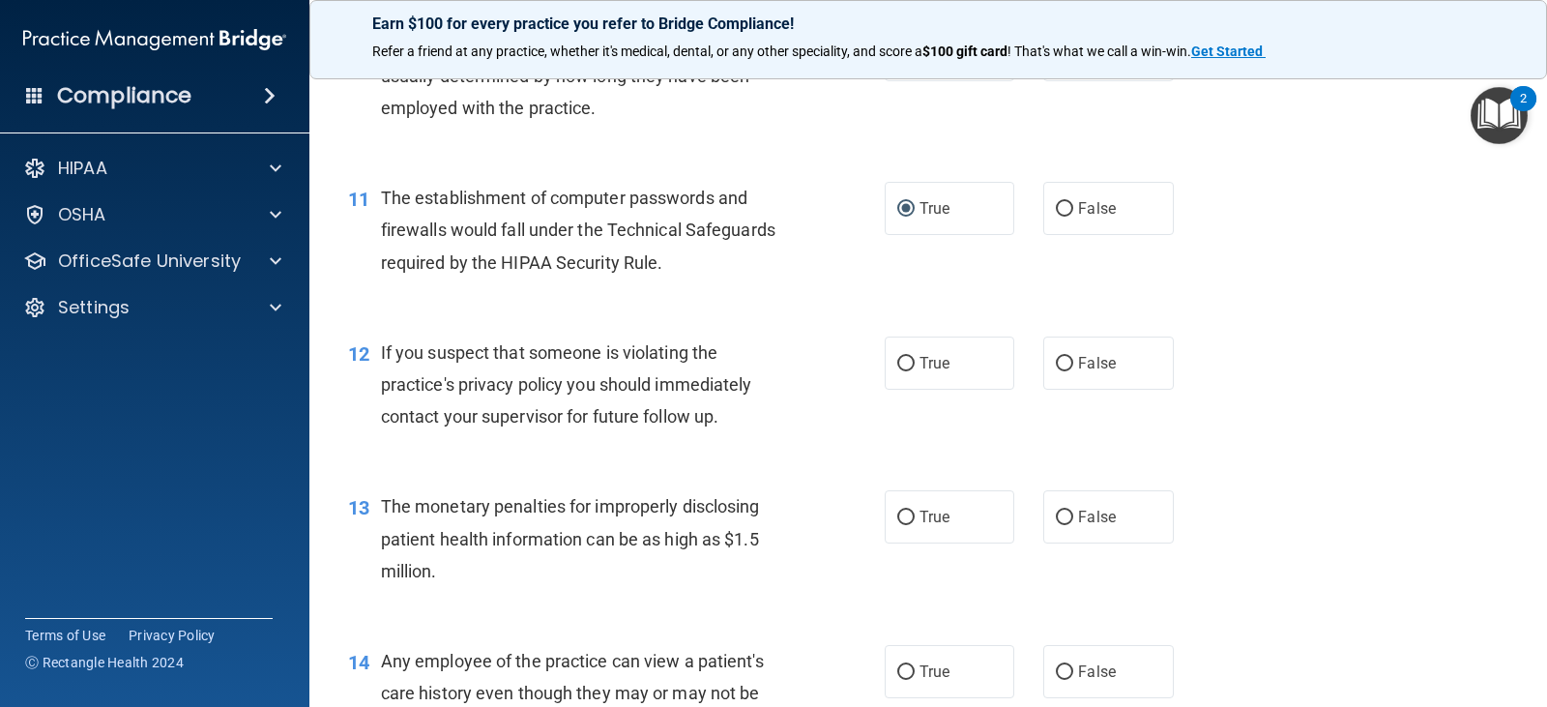
click at [744, 418] on div "If you suspect that someone is violating the practice's privacy policy you shou…" at bounding box center [593, 384] width 424 height 97
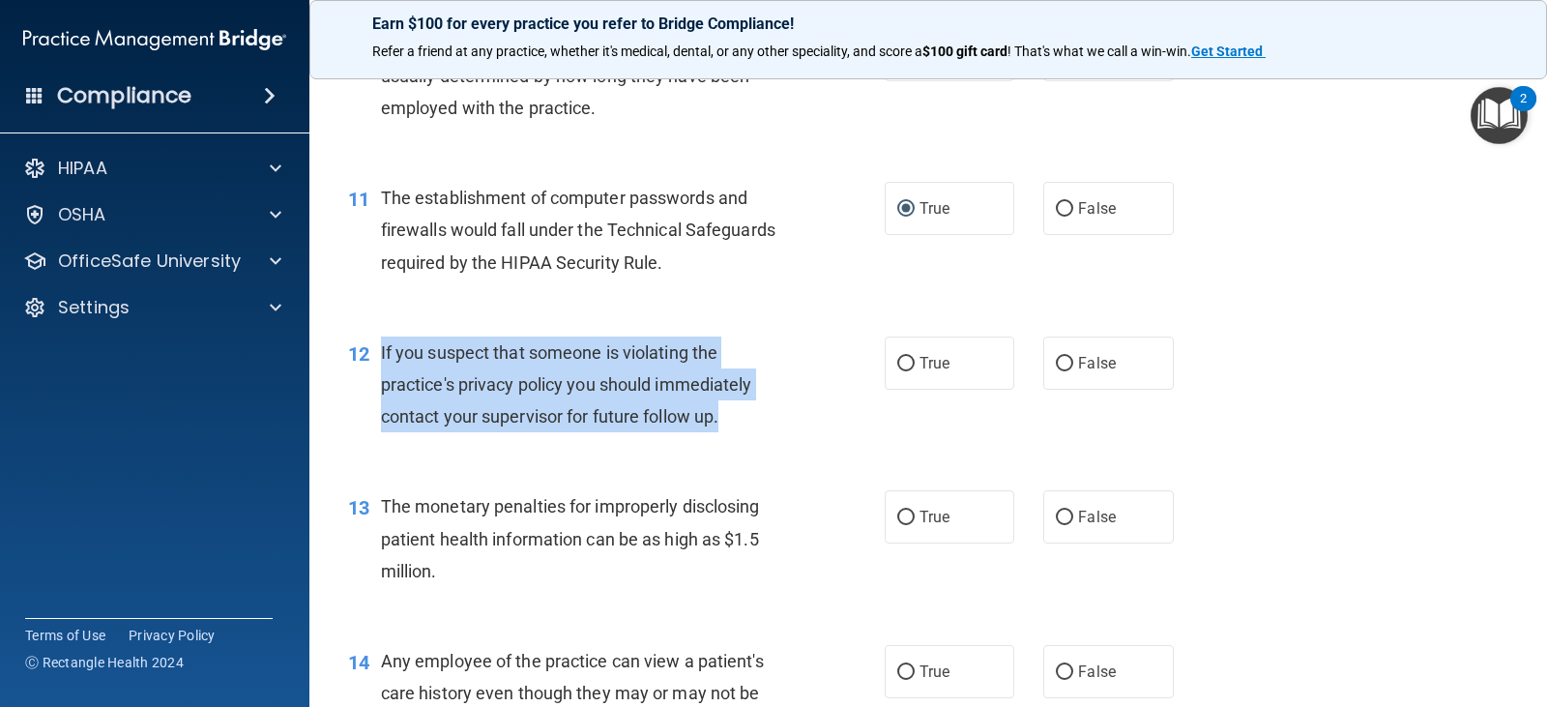
drag, startPoint x: 728, startPoint y: 421, endPoint x: 374, endPoint y: 360, distance: 359.1
click at [374, 360] on div "12 If you suspect that someone is violating the practice's privacy policy you s…" at bounding box center [616, 389] width 594 height 106
copy div "If you suspect that someone is violating the practice's privacy policy you shou…"
click at [903, 359] on input "True" at bounding box center [905, 364] width 17 height 14
radio input "true"
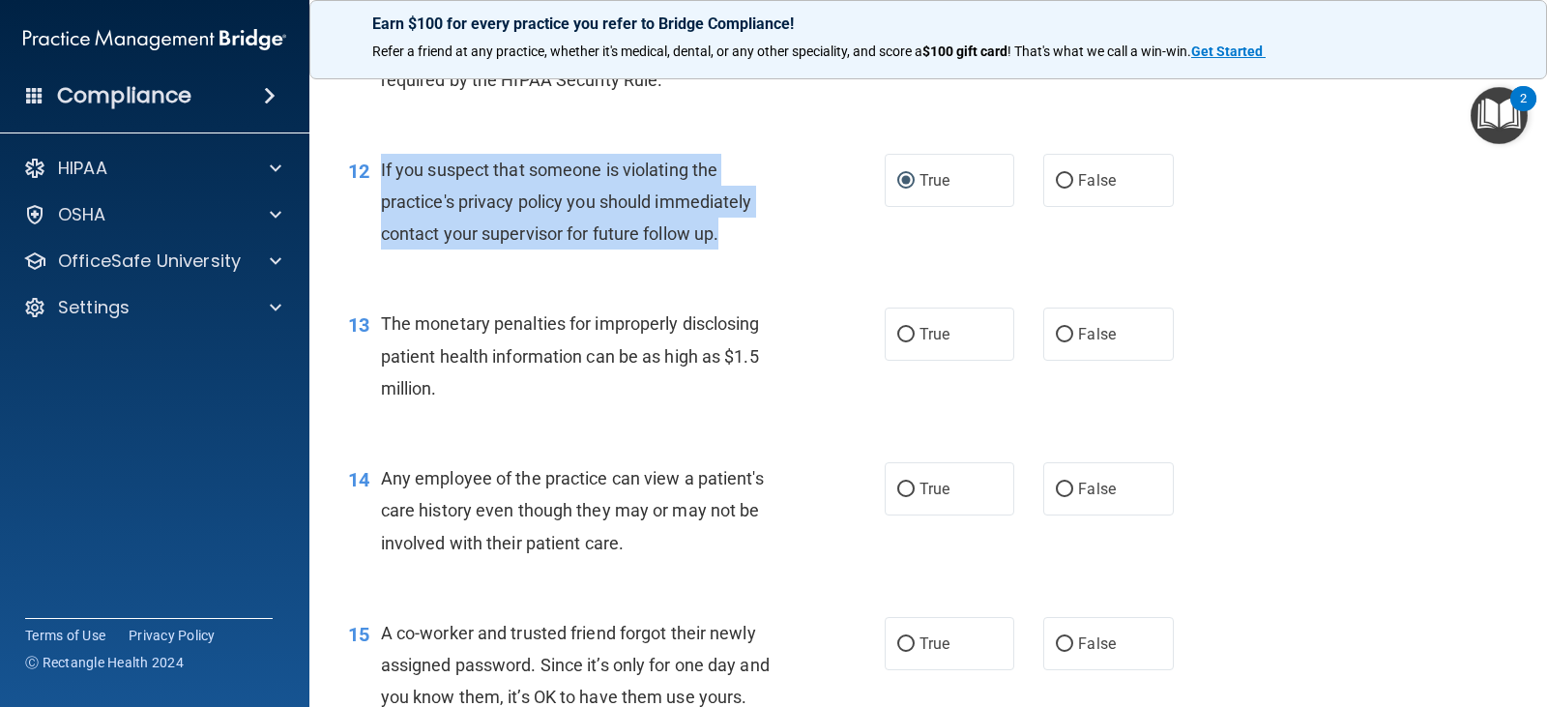
scroll to position [1740, 0]
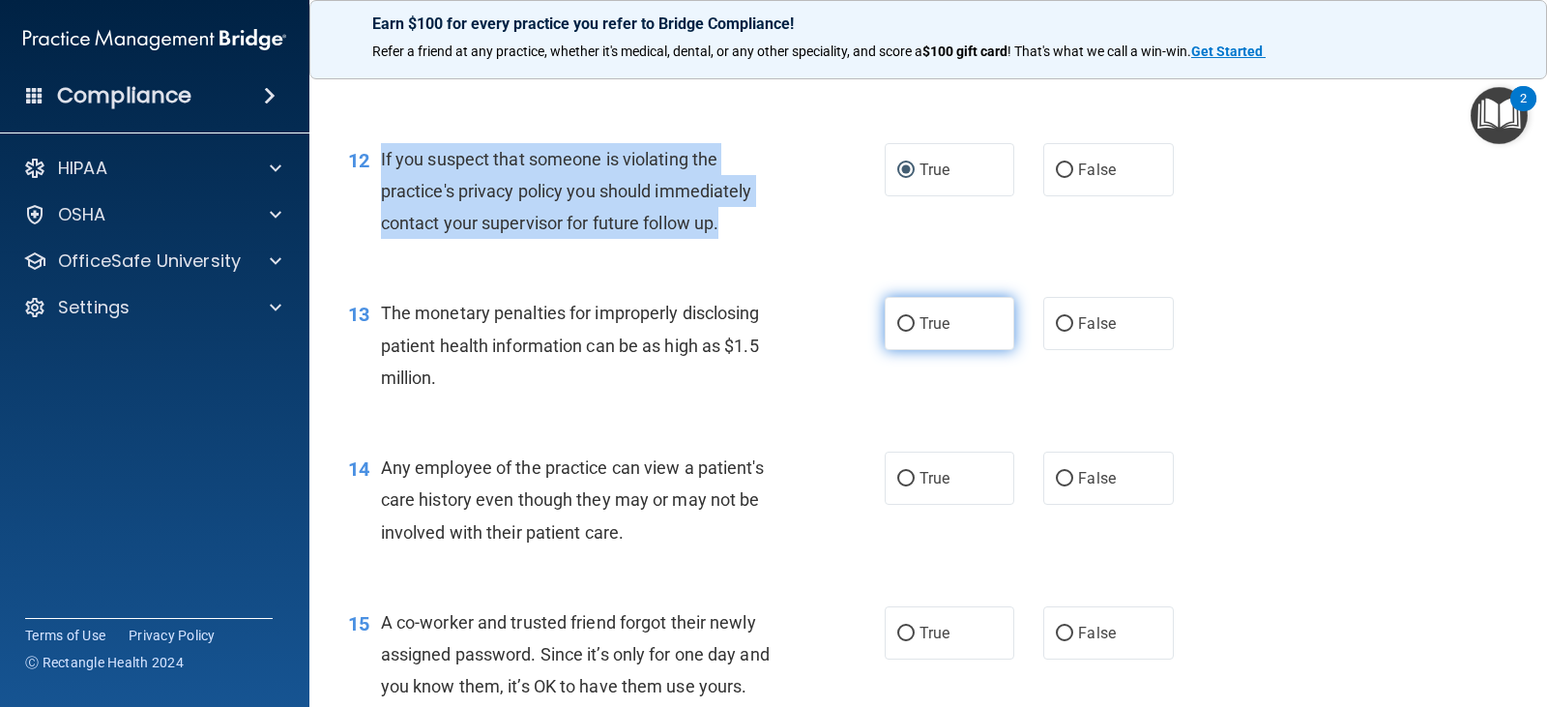
click at [897, 320] on input "True" at bounding box center [905, 324] width 17 height 14
radio input "true"
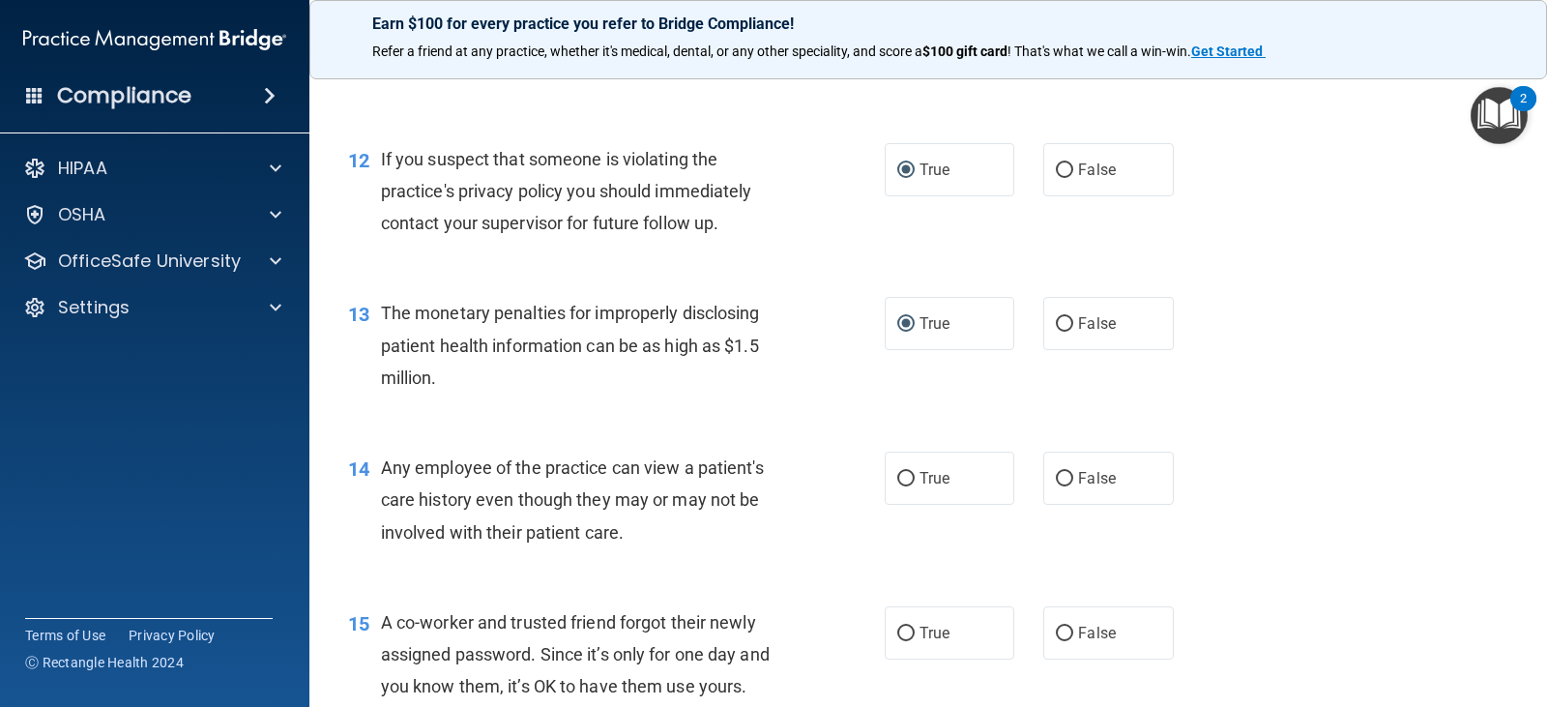
click at [738, 379] on div "The monetary penalties for improperly disclosing patient health information can…" at bounding box center [593, 345] width 424 height 97
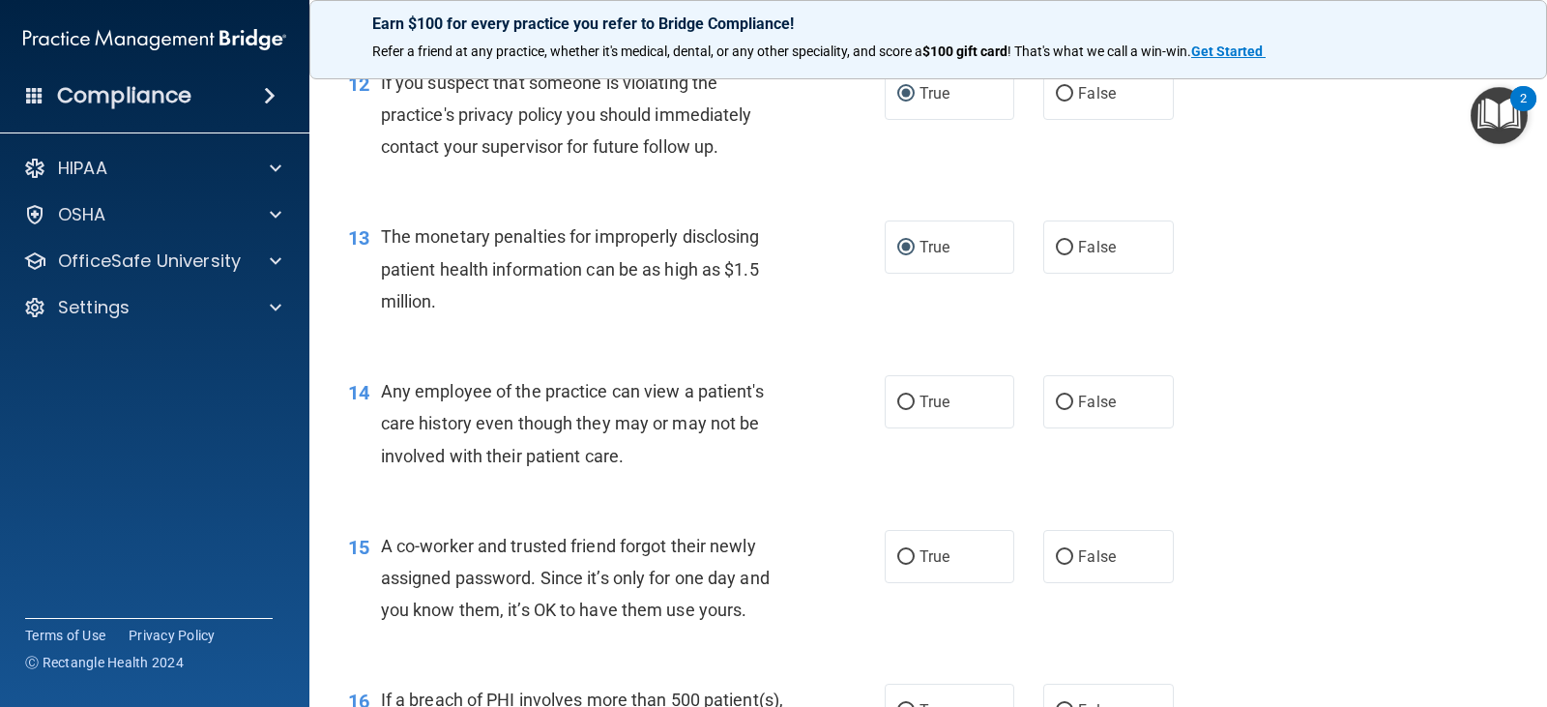
scroll to position [1933, 0]
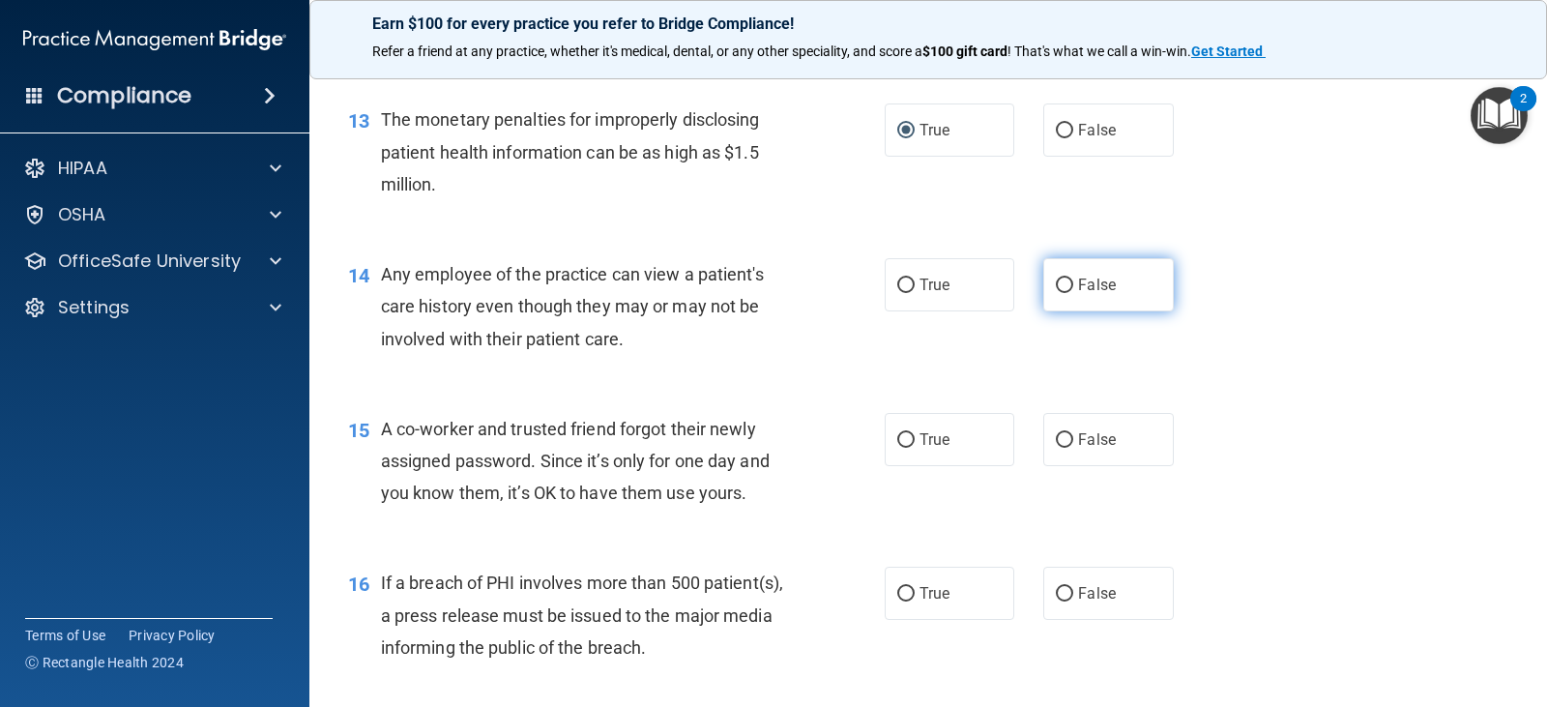
click at [1056, 284] on input "False" at bounding box center [1064, 285] width 17 height 14
radio input "true"
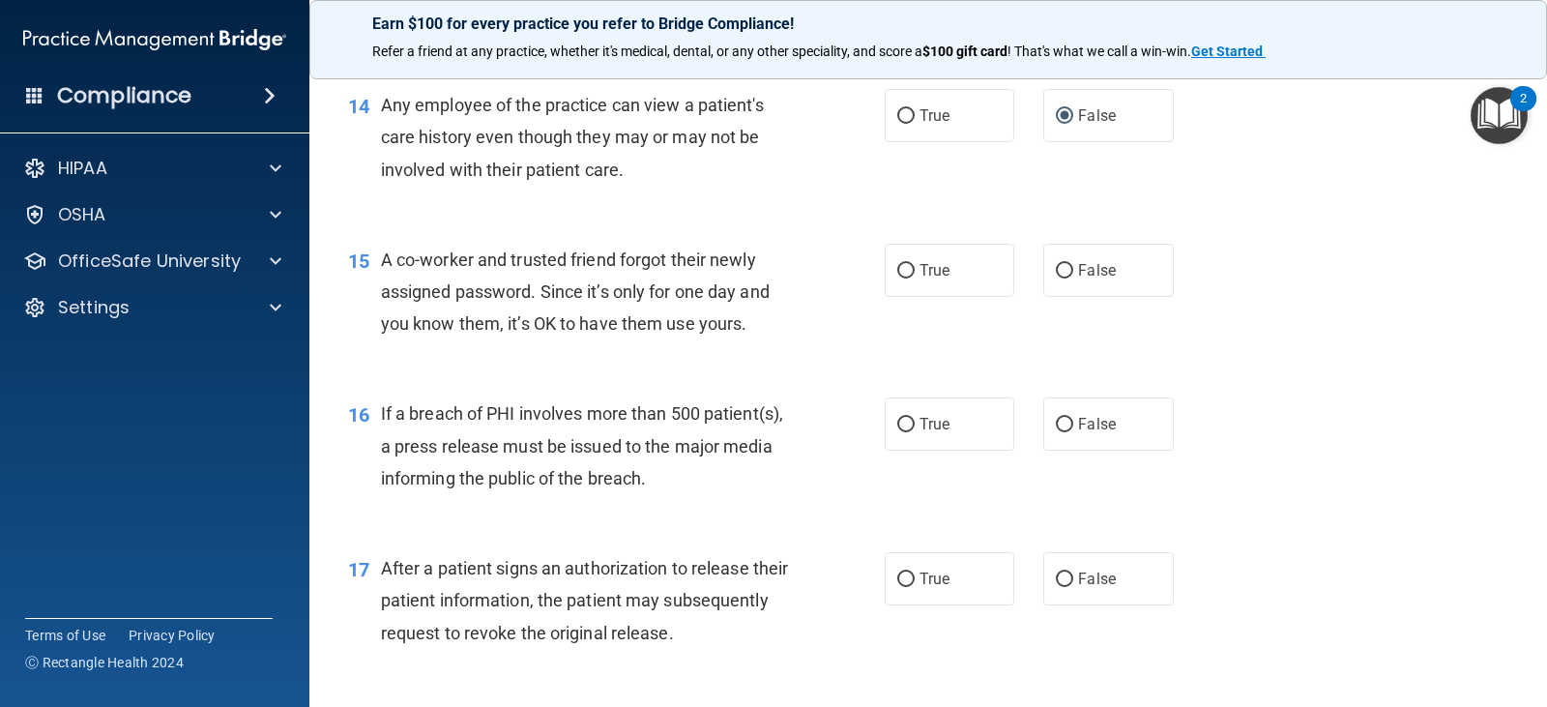
scroll to position [2127, 0]
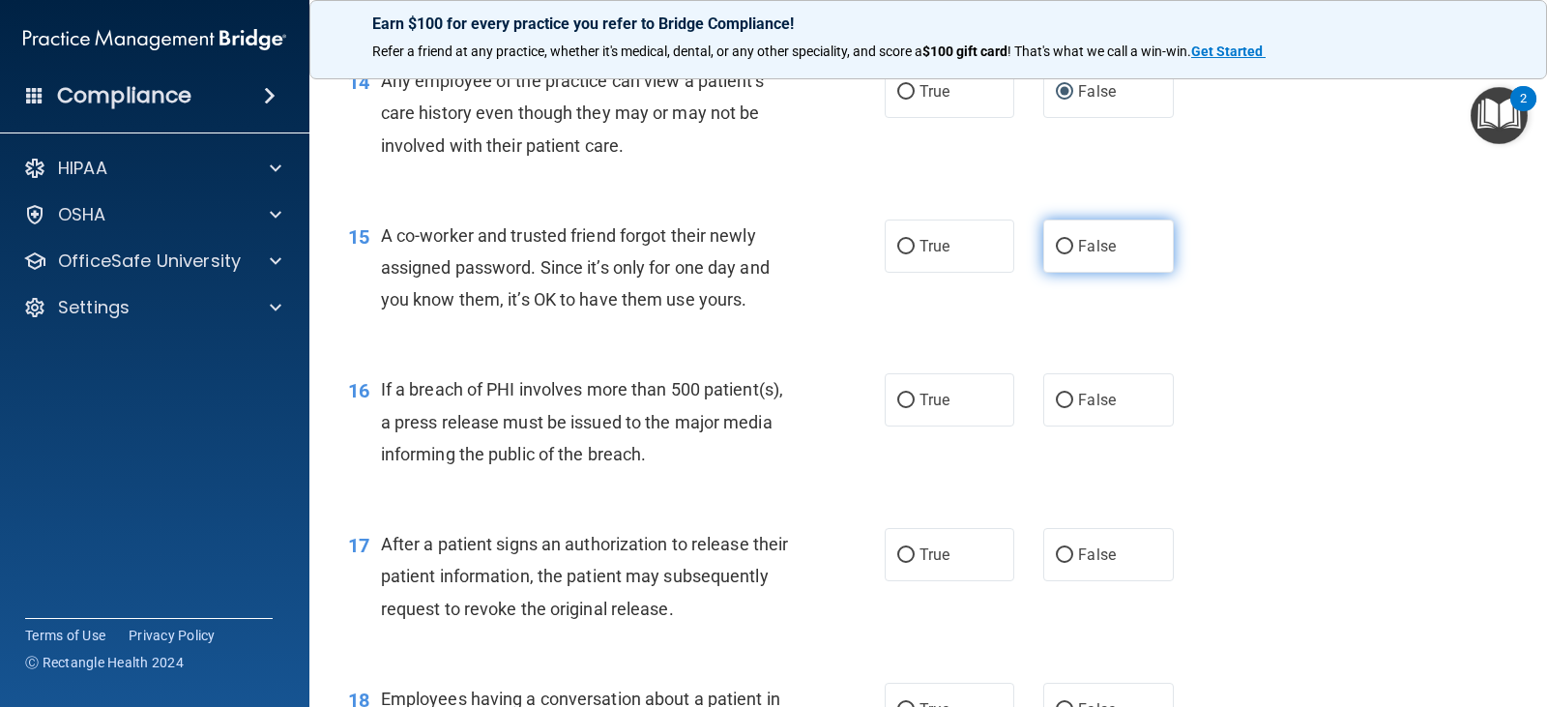
click at [1044, 254] on label "False" at bounding box center [1108, 245] width 130 height 53
click at [1056, 254] on input "False" at bounding box center [1064, 247] width 17 height 14
radio input "true"
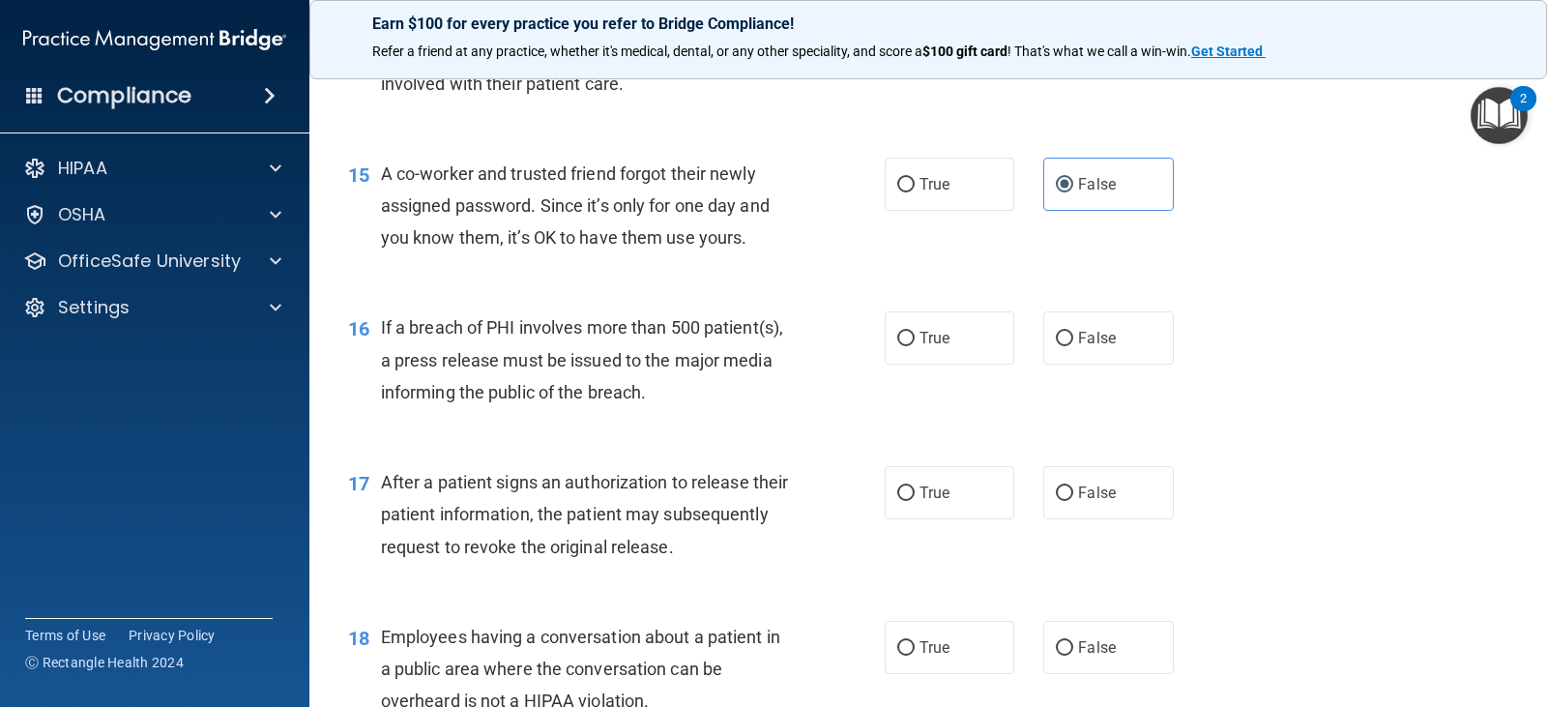
scroll to position [2223, 0]
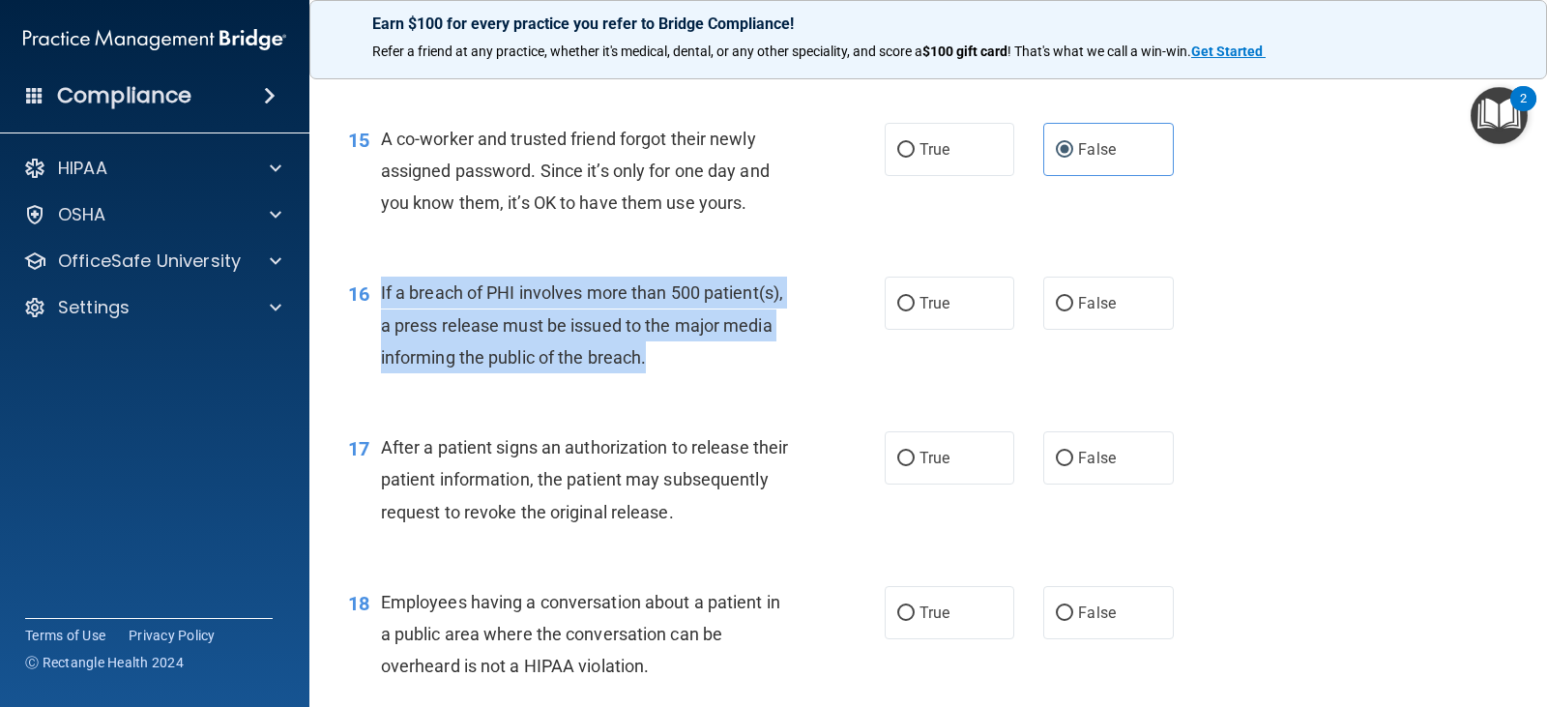
drag, startPoint x: 765, startPoint y: 367, endPoint x: 374, endPoint y: 288, distance: 398.5
click at [374, 288] on div "16 If a breach of PHI involves more than 500 patient(s), a press release must b…" at bounding box center [616, 329] width 594 height 106
copy div "If a breach of PHI involves more than 500 patient(s), a press release must be i…"
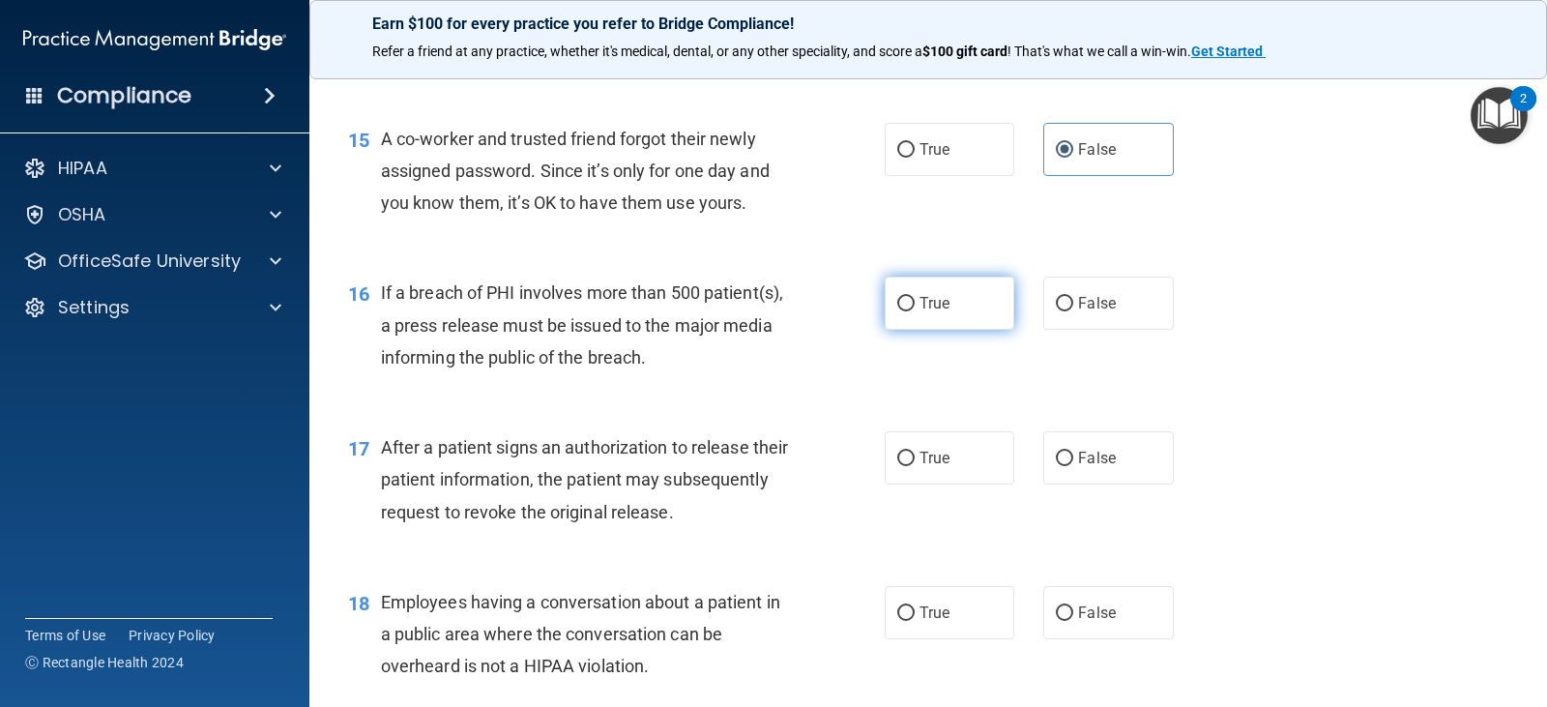
click at [908, 310] on label "True" at bounding box center [949, 302] width 130 height 53
click at [908, 310] on input "True" at bounding box center [905, 304] width 17 height 14
radio input "true"
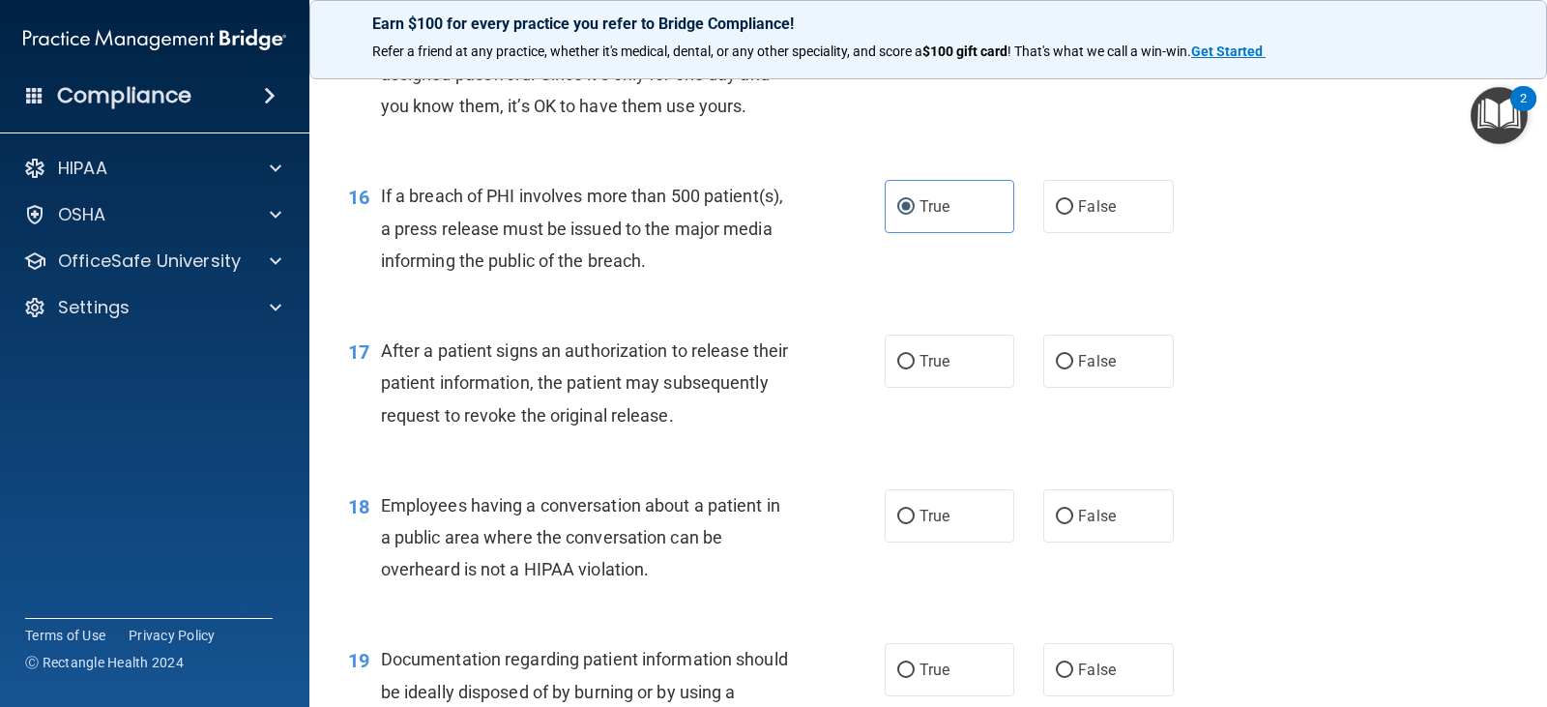
scroll to position [2417, 0]
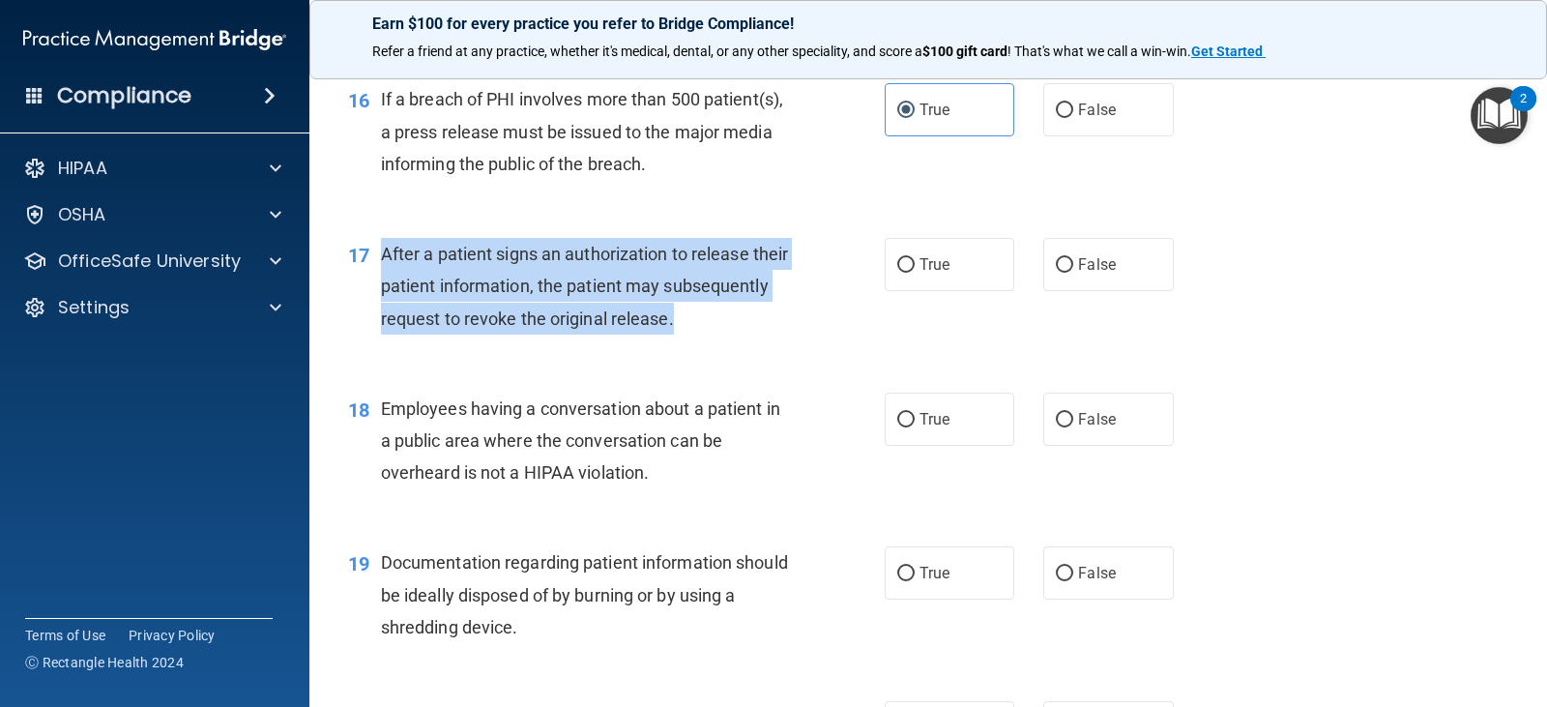
drag, startPoint x: 800, startPoint y: 321, endPoint x: 383, endPoint y: 258, distance: 422.3
click at [383, 258] on div "17 After a patient signs an authorization to release their patient information,…" at bounding box center [616, 291] width 594 height 106
copy span "After a patient signs an authorization to release their patient information, th…"
click at [904, 267] on input "True" at bounding box center [905, 265] width 17 height 14
radio input "true"
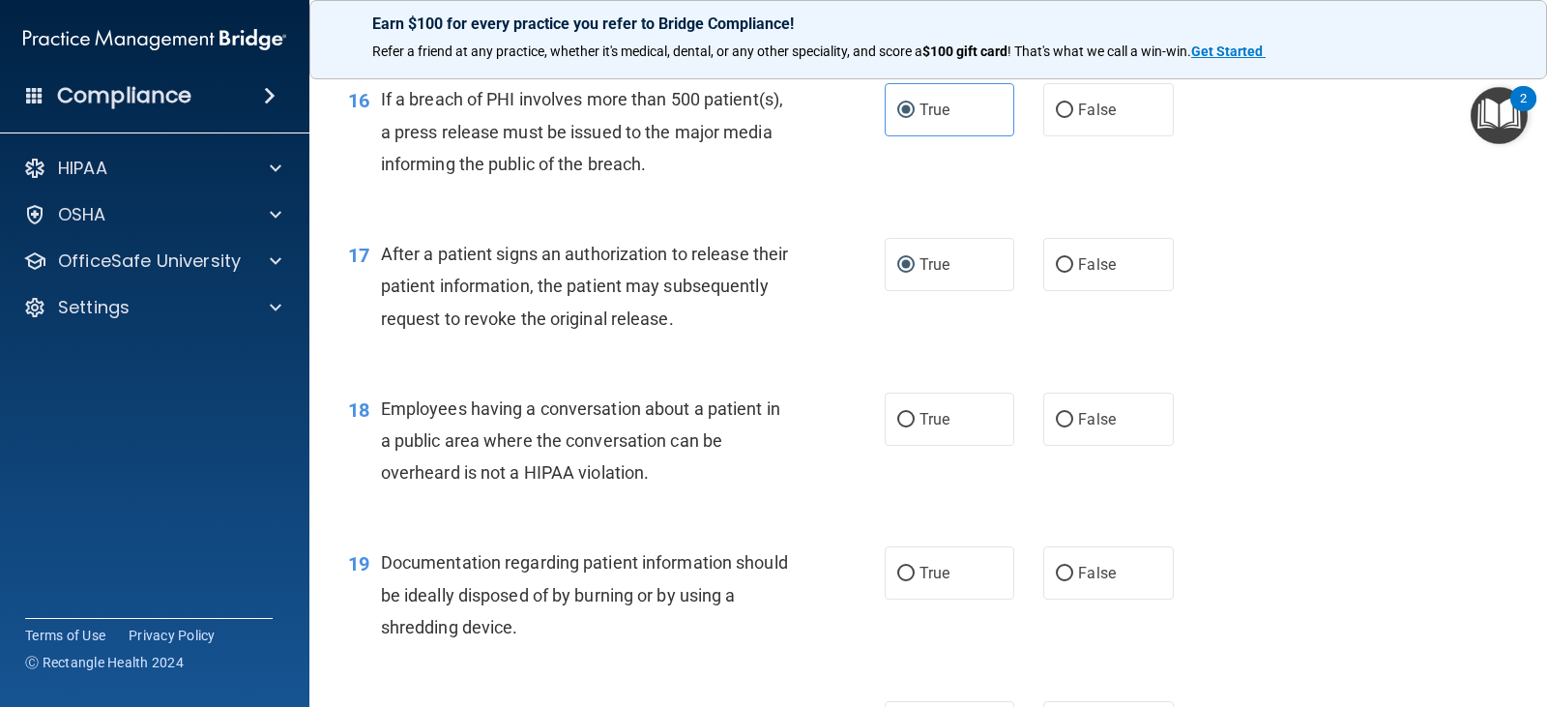
click at [887, 348] on div "17 After a patient signs an authorization to release their patient information,…" at bounding box center [927, 291] width 1189 height 155
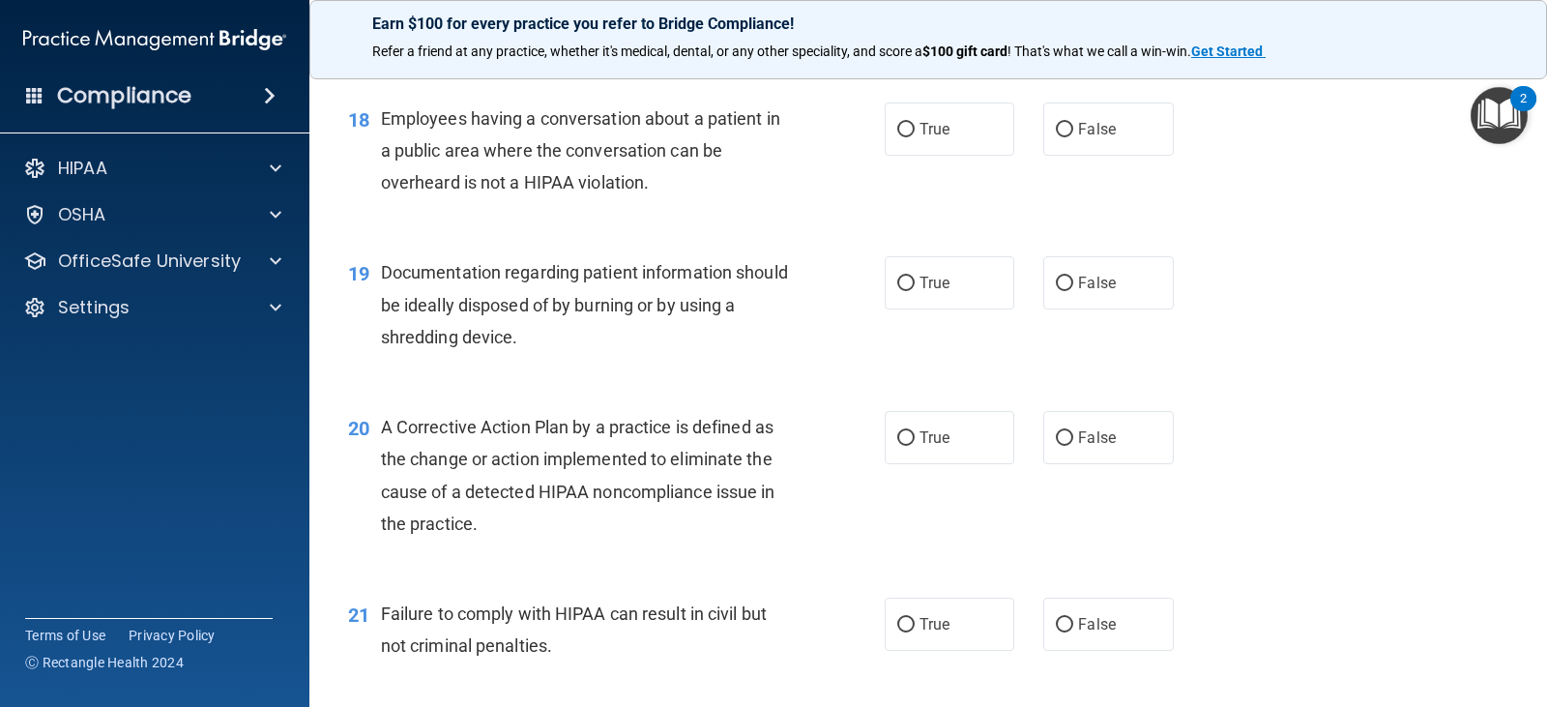
scroll to position [2610, 0]
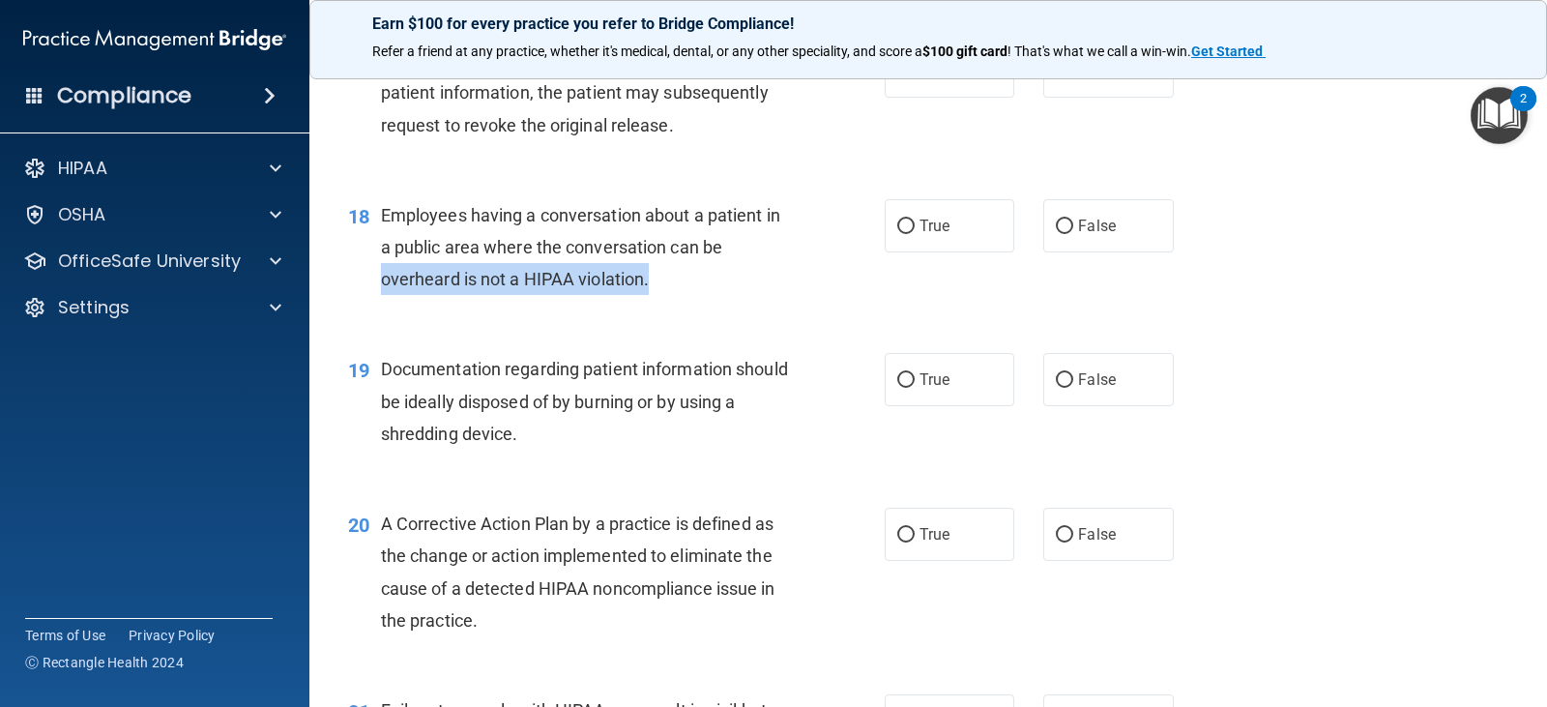
drag, startPoint x: 671, startPoint y: 278, endPoint x: 354, endPoint y: 270, distance: 317.2
click at [354, 270] on div "18 Employees having a conversation about a patient in a public area where the c…" at bounding box center [616, 252] width 594 height 106
click at [742, 279] on div "Employees having a conversation about a patient in a public area where the conv…" at bounding box center [593, 247] width 424 height 97
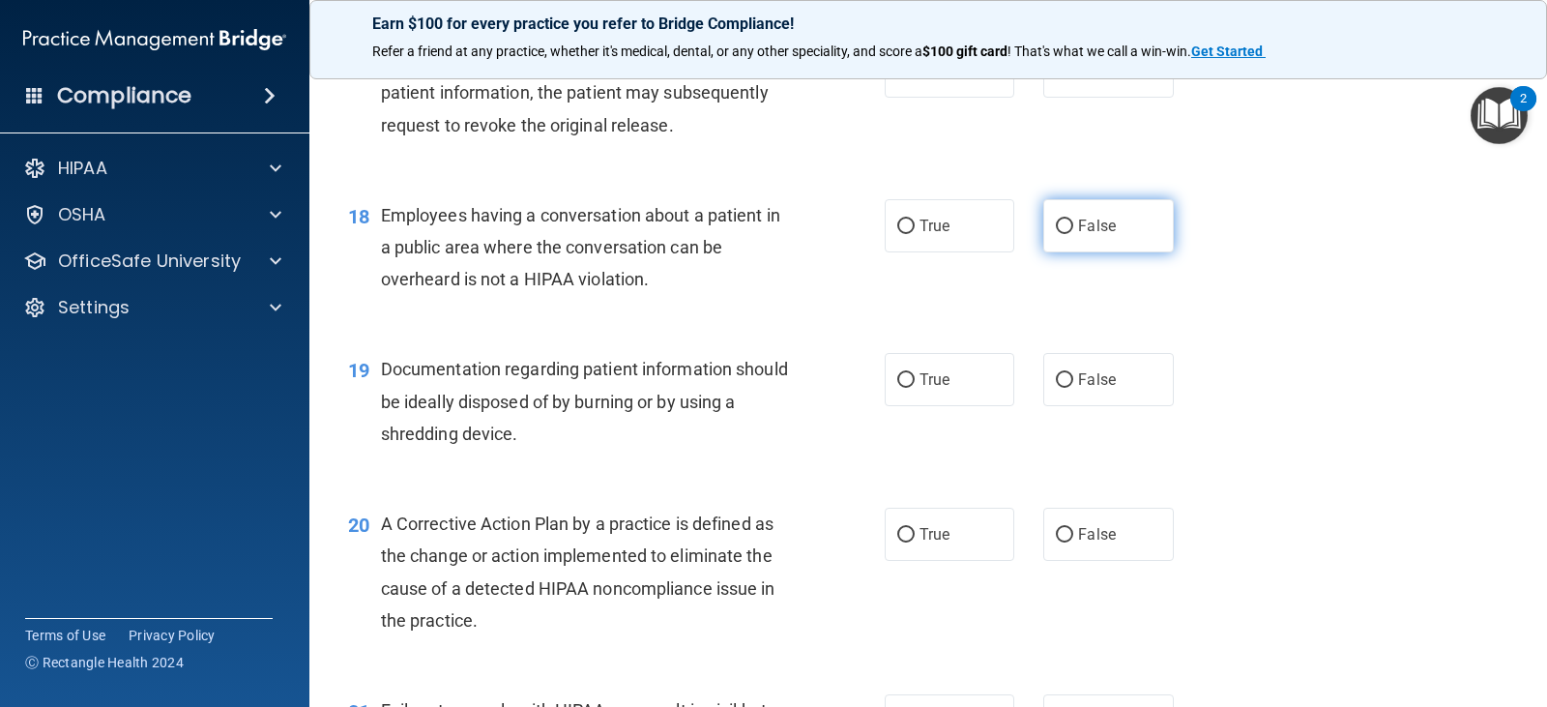
click at [1059, 232] on input "False" at bounding box center [1064, 226] width 17 height 14
radio input "true"
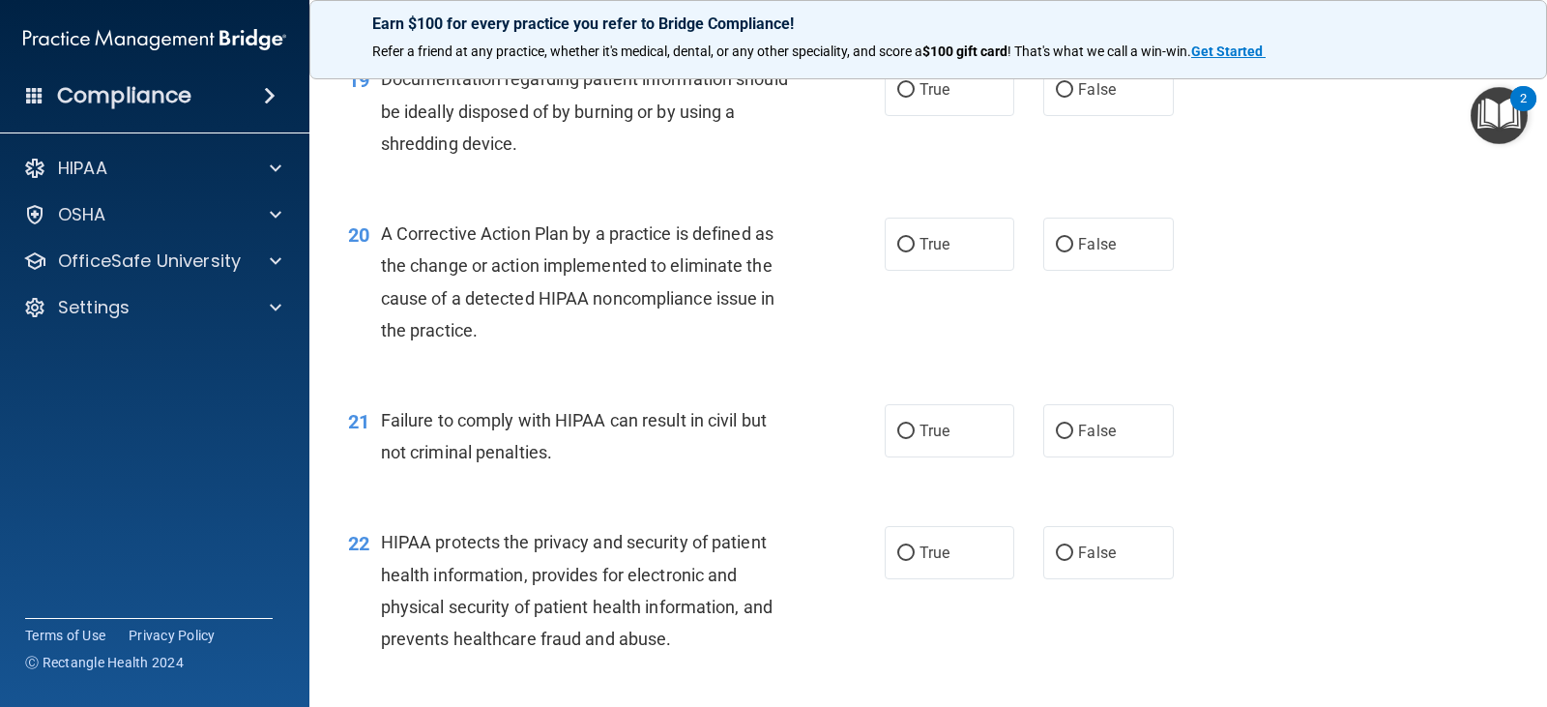
scroll to position [2803, 0]
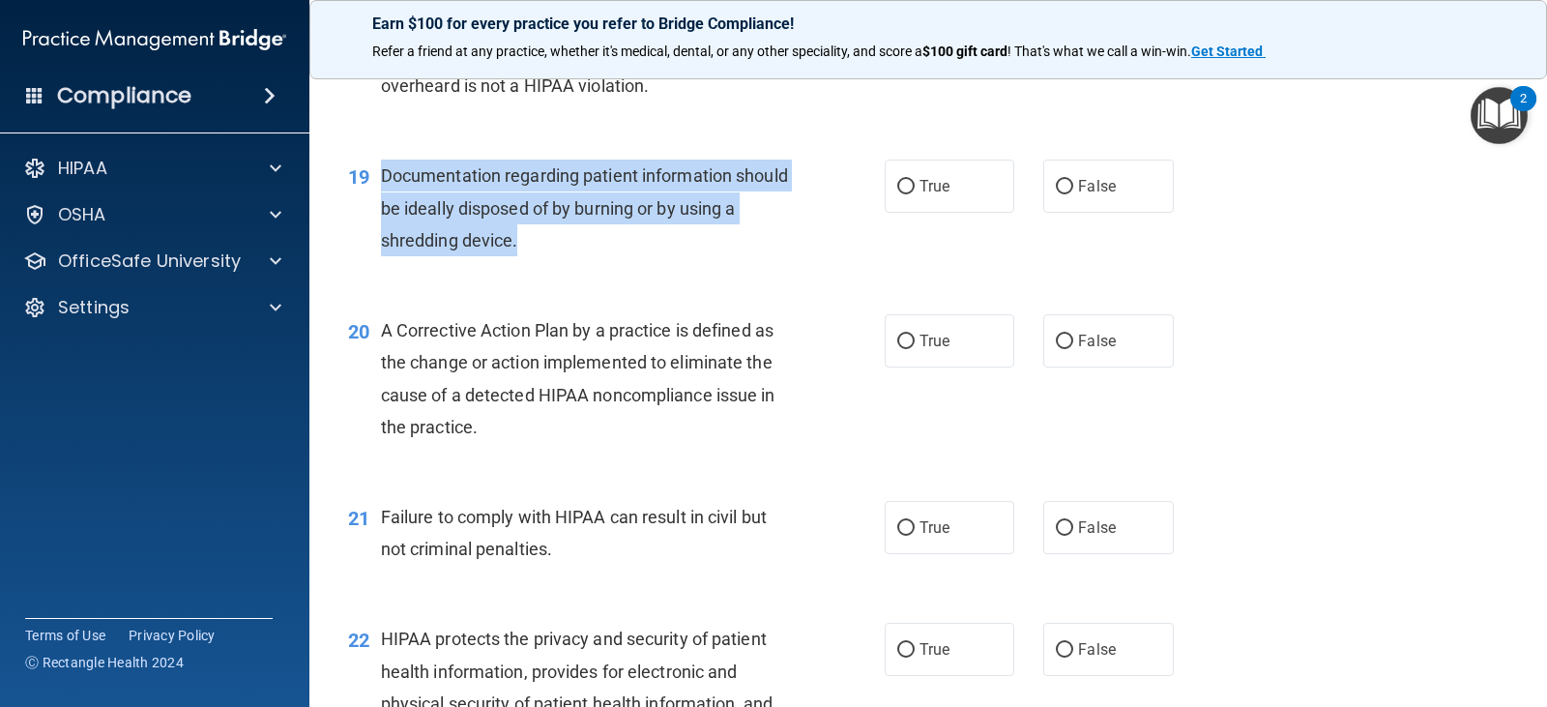
drag, startPoint x: 545, startPoint y: 242, endPoint x: 378, endPoint y: 181, distance: 178.0
click at [378, 181] on div "19 Documentation regarding patient information should be ideally disposed of by…" at bounding box center [616, 212] width 594 height 106
click at [898, 180] on input "True" at bounding box center [905, 187] width 17 height 14
radio input "true"
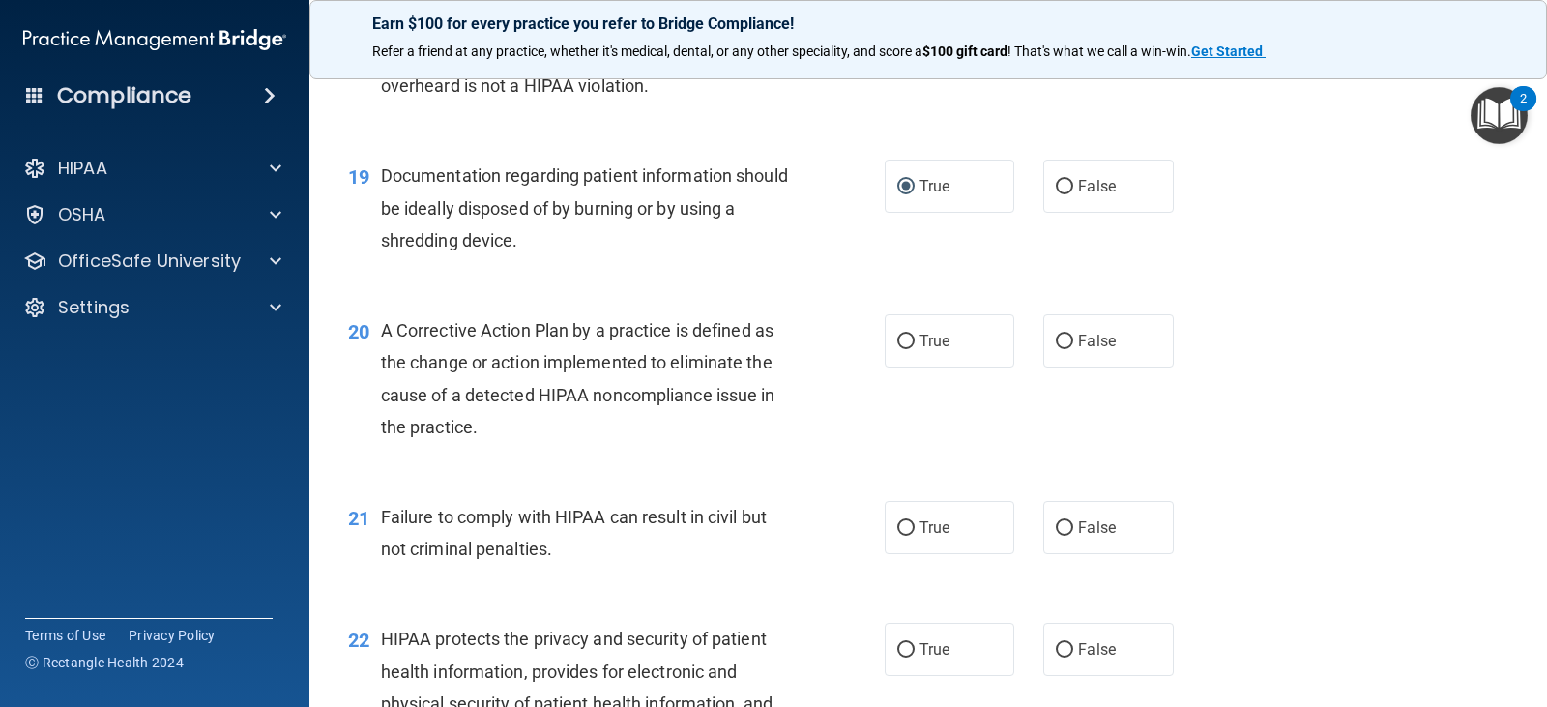
click at [628, 440] on div "A Corrective Action Plan by a practice is defined as the change or action imple…" at bounding box center [593, 378] width 424 height 129
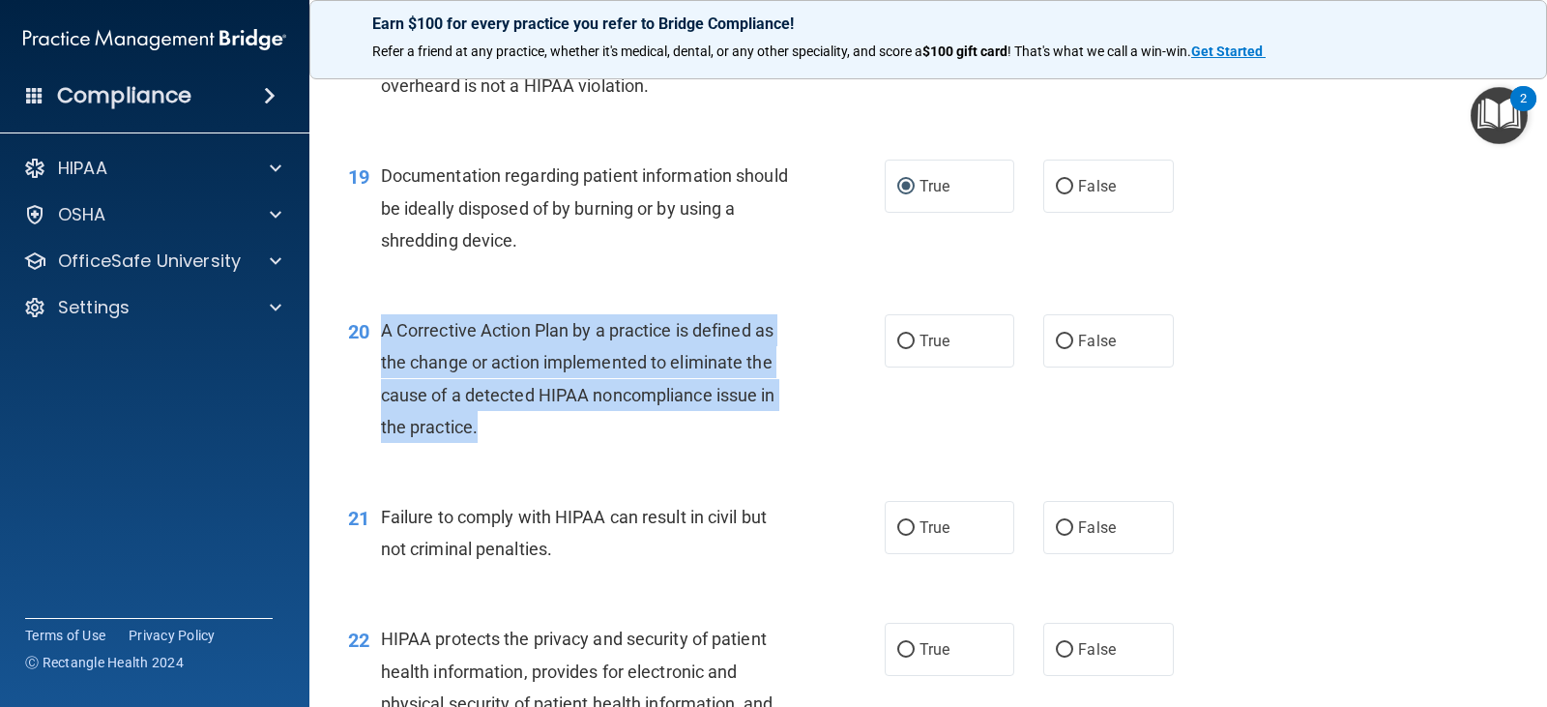
drag, startPoint x: 478, startPoint y: 424, endPoint x: 379, endPoint y: 331, distance: 136.1
click at [379, 331] on div "20 A Corrective Action Plan by a practice is defined as the change or action im…" at bounding box center [616, 383] width 594 height 138
click at [897, 340] on input "True" at bounding box center [905, 341] width 17 height 14
radio input "true"
click at [852, 387] on div "20 A Corrective Action Plan by a practice is defined as the change or action im…" at bounding box center [616, 383] width 594 height 138
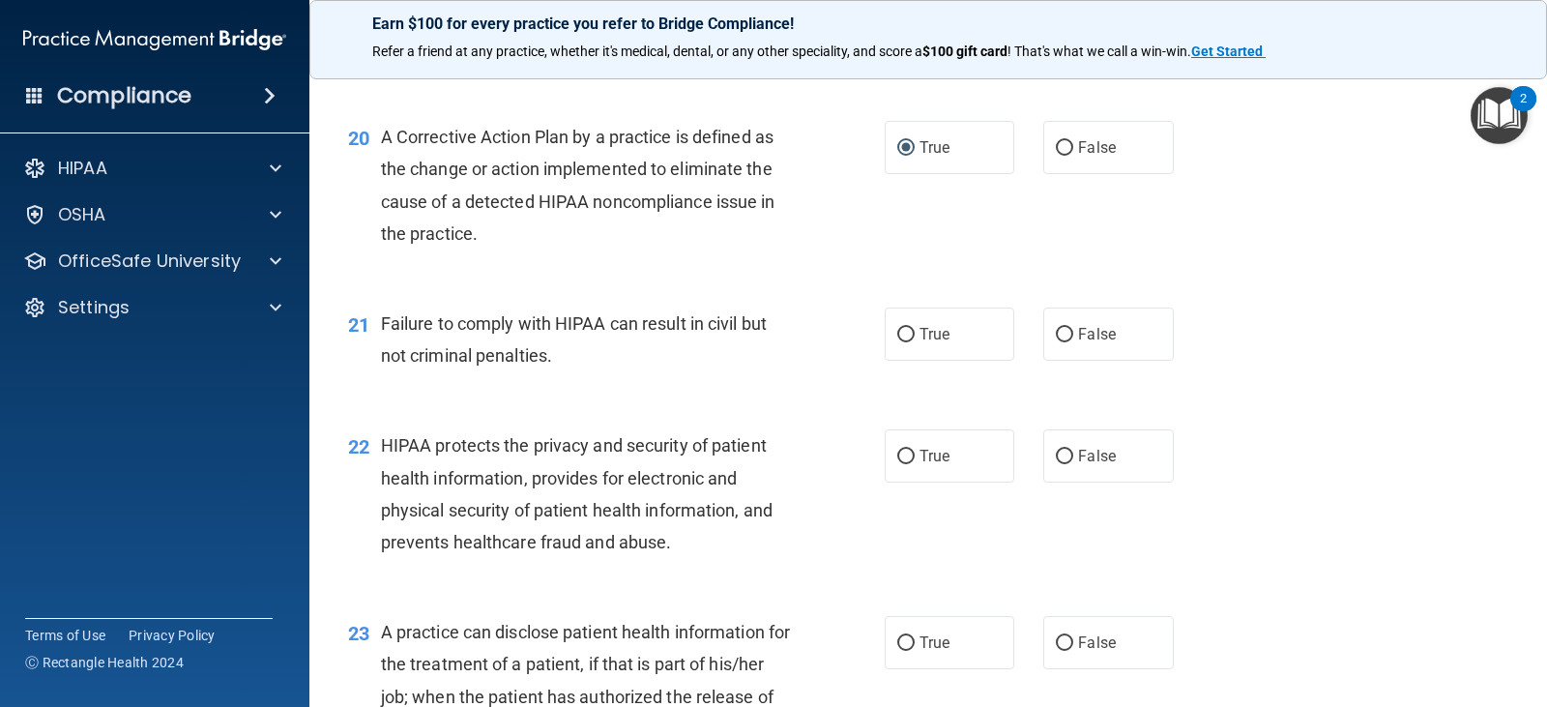
scroll to position [3093, 0]
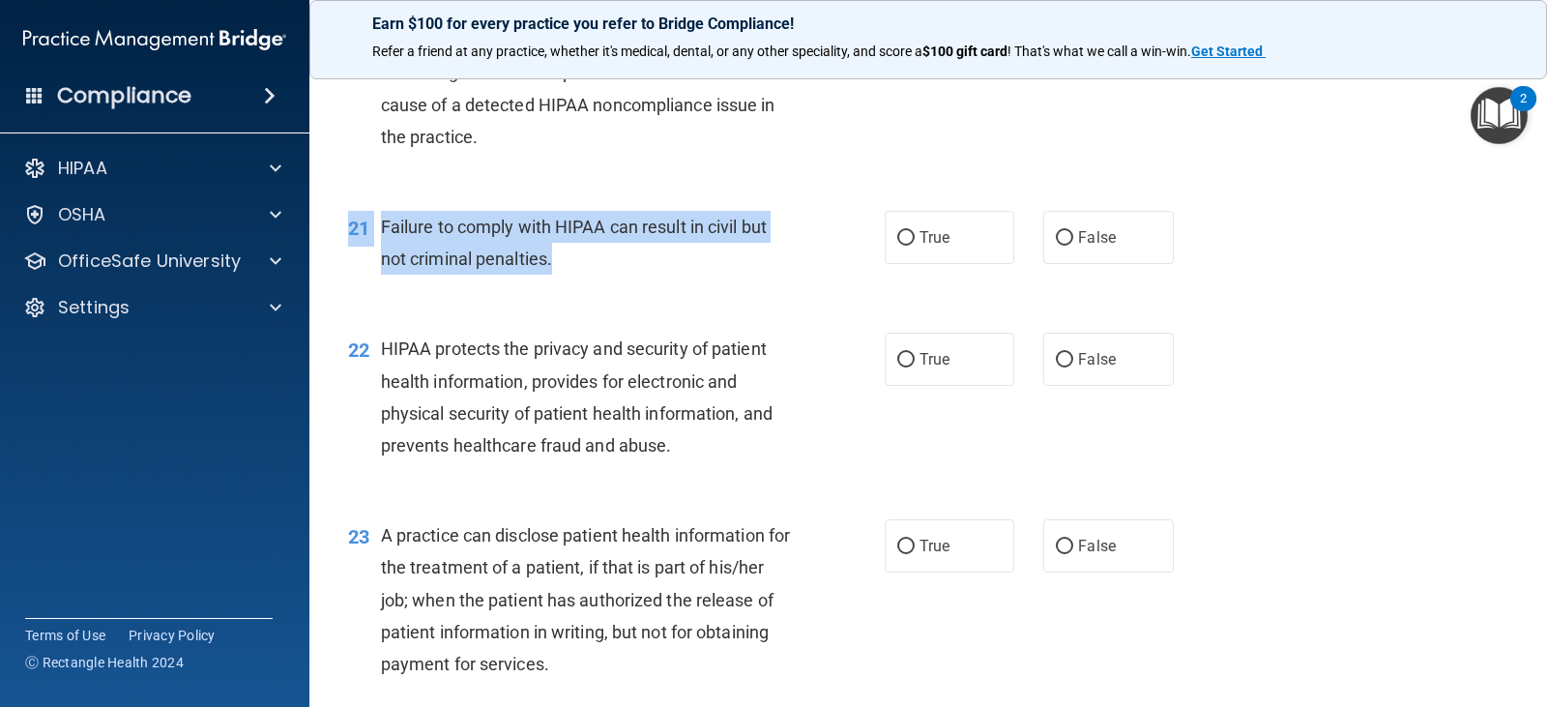
drag, startPoint x: 577, startPoint y: 268, endPoint x: 378, endPoint y: 208, distance: 207.9
click at [378, 208] on div "21 Failure to comply with HIPAA can result in civil but not criminal penalties.…" at bounding box center [927, 248] width 1189 height 122
click at [411, 269] on span "Failure to comply with HIPAA can result in civil but not criminal penalties." at bounding box center [574, 243] width 386 height 52
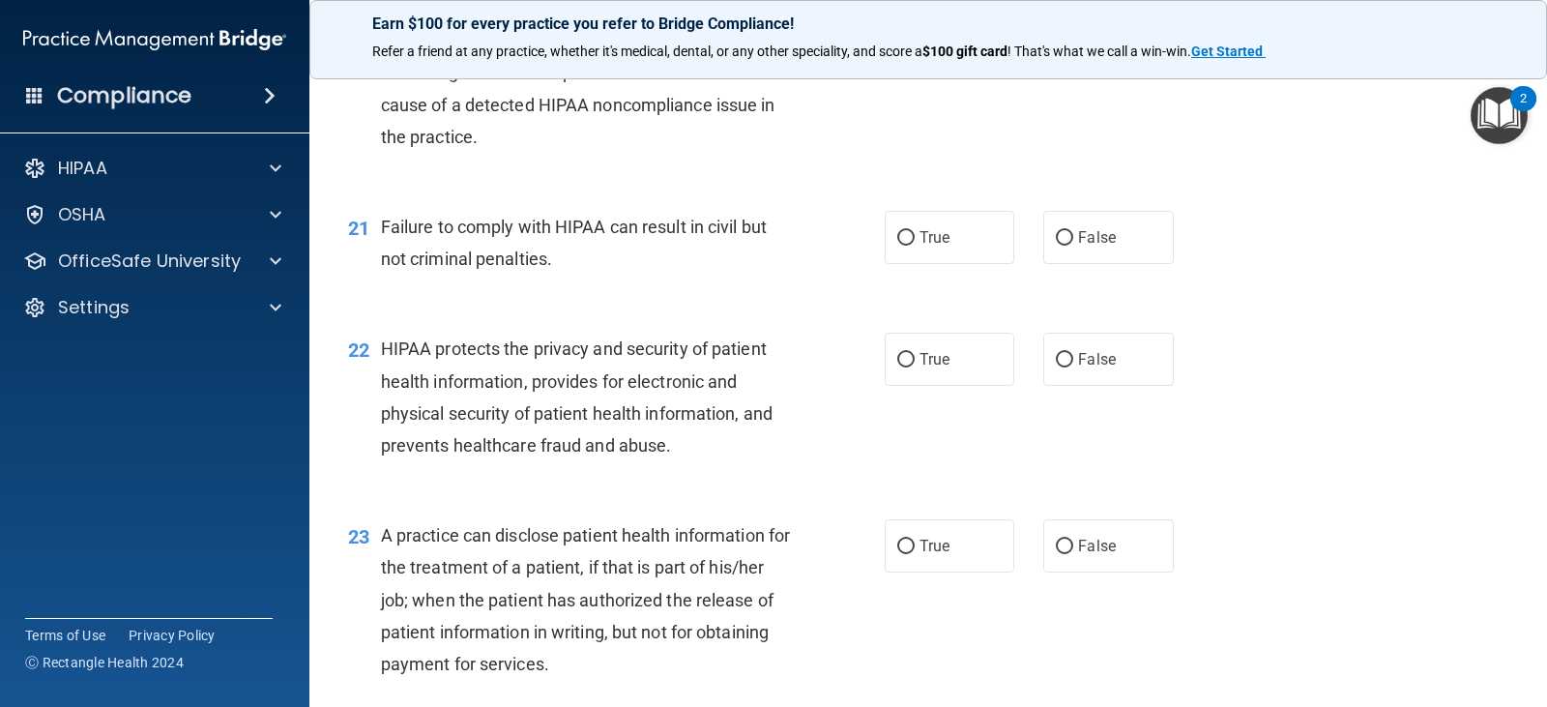
click at [545, 261] on span "Failure to comply with HIPAA can result in civil but not criminal penalties." at bounding box center [574, 243] width 386 height 52
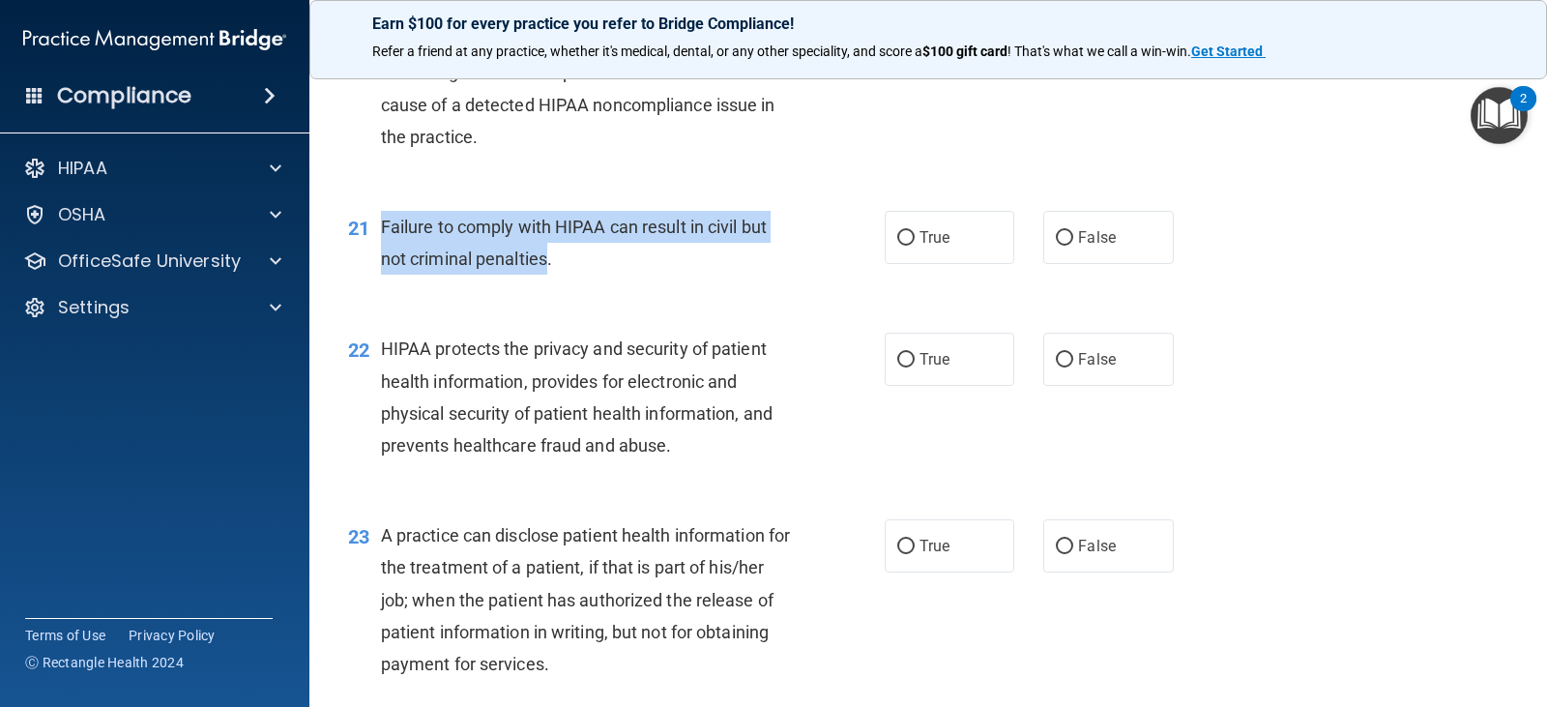
drag, startPoint x: 547, startPoint y: 260, endPoint x: 377, endPoint y: 220, distance: 174.7
click at [377, 220] on div "21 Failure to comply with HIPAA can result in civil but not criminal penalties." at bounding box center [616, 247] width 594 height 73
click at [1056, 236] on input "False" at bounding box center [1064, 238] width 17 height 14
radio input "true"
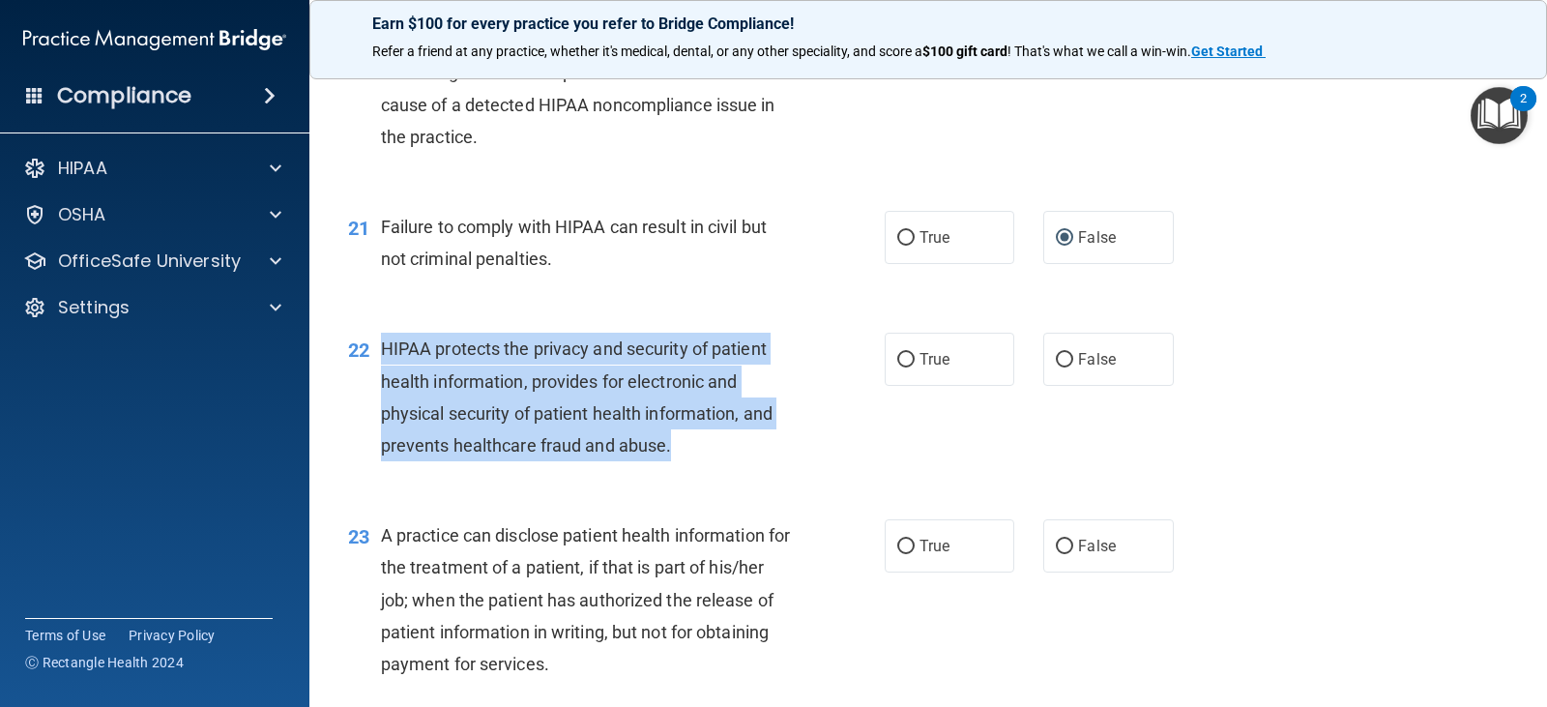
drag, startPoint x: 675, startPoint y: 450, endPoint x: 389, endPoint y: 340, distance: 306.6
click at [387, 341] on div "HIPAA protects the privacy and security of patient health information, provides…" at bounding box center [593, 397] width 424 height 129
click at [398, 343] on span "HIPAA protects the privacy and security of patient health information, provides…" at bounding box center [576, 396] width 391 height 117
drag, startPoint x: 681, startPoint y: 447, endPoint x: 380, endPoint y: 347, distance: 317.6
click at [381, 347] on div "HIPAA protects the privacy and security of patient health information, provides…" at bounding box center [593, 397] width 424 height 129
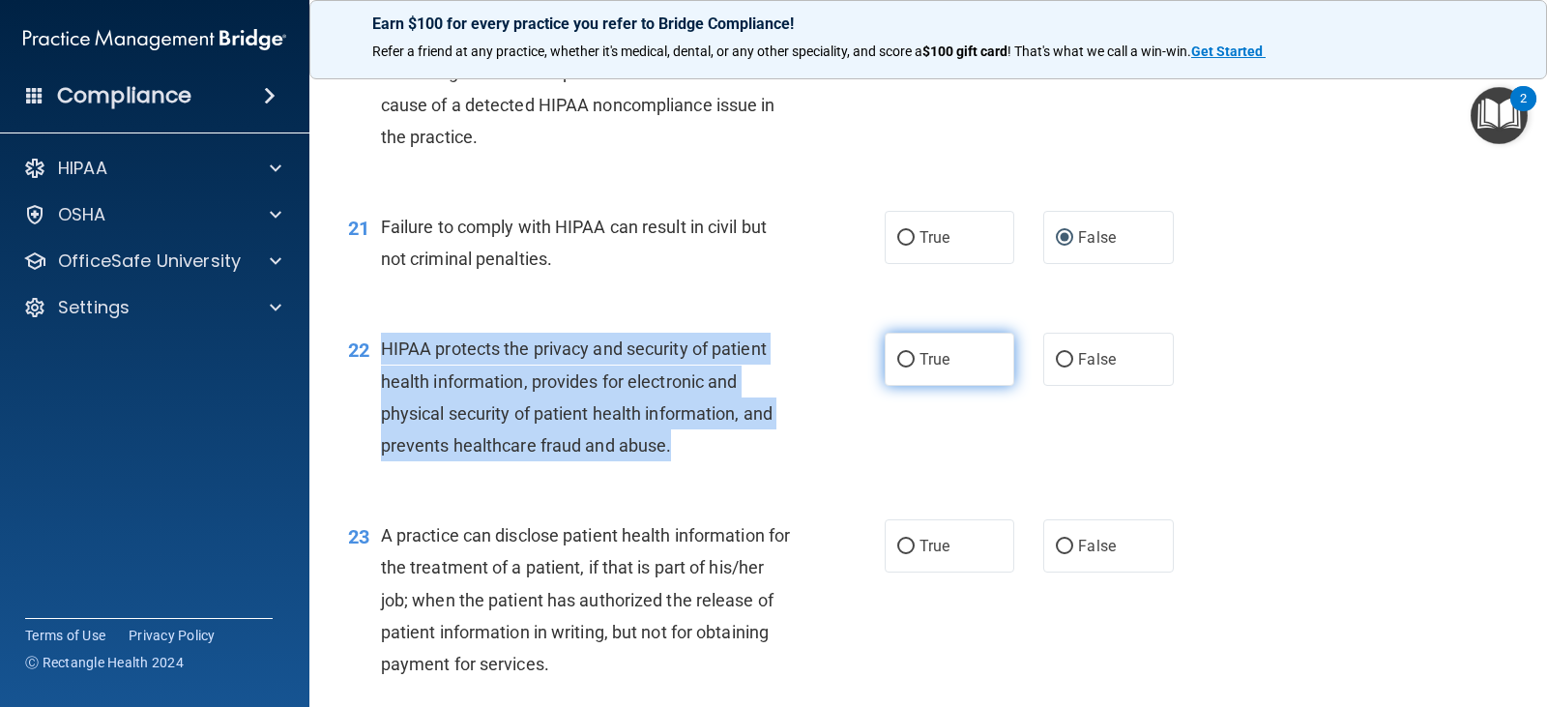
drag, startPoint x: 899, startPoint y: 355, endPoint x: 888, endPoint y: 372, distance: 20.4
click at [899, 355] on input "True" at bounding box center [905, 360] width 17 height 14
radio input "true"
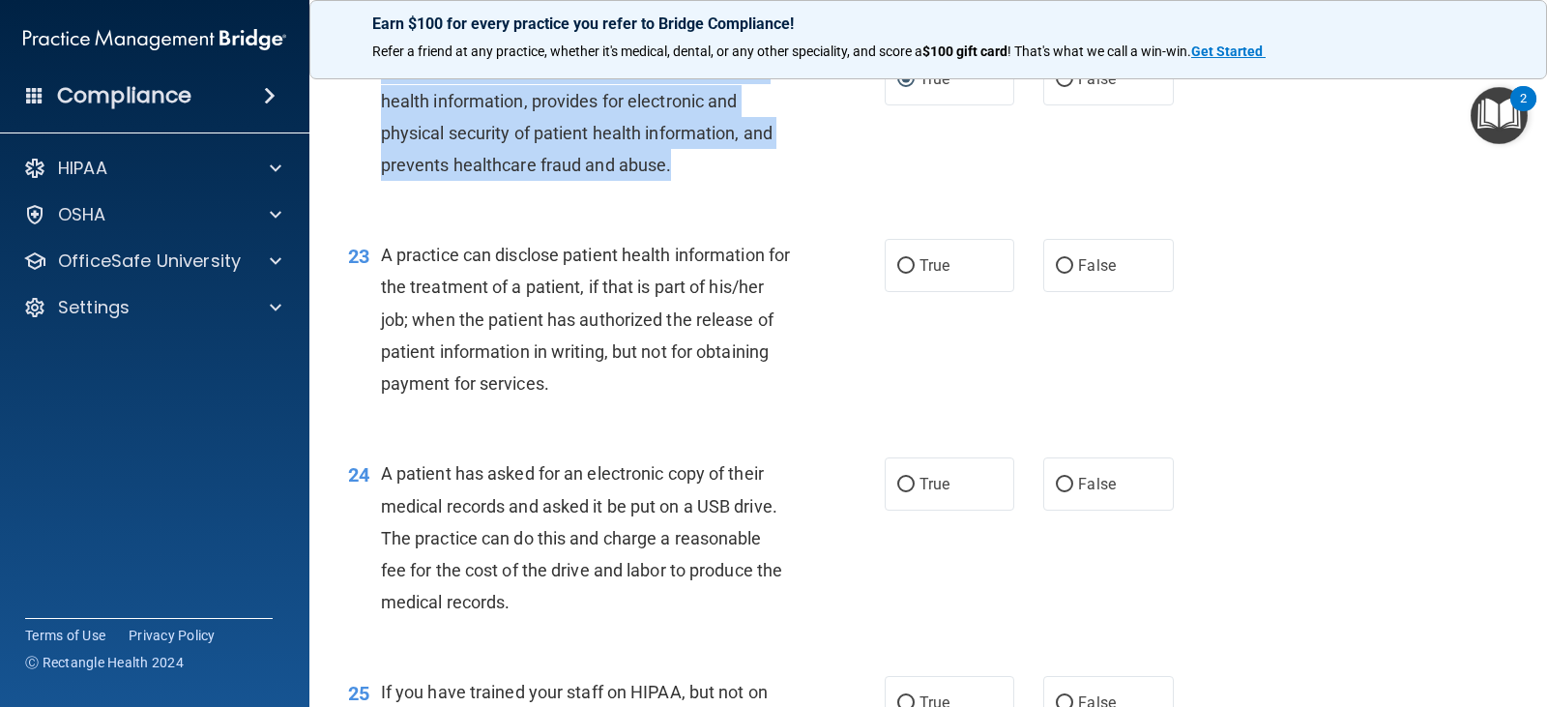
scroll to position [3383, 0]
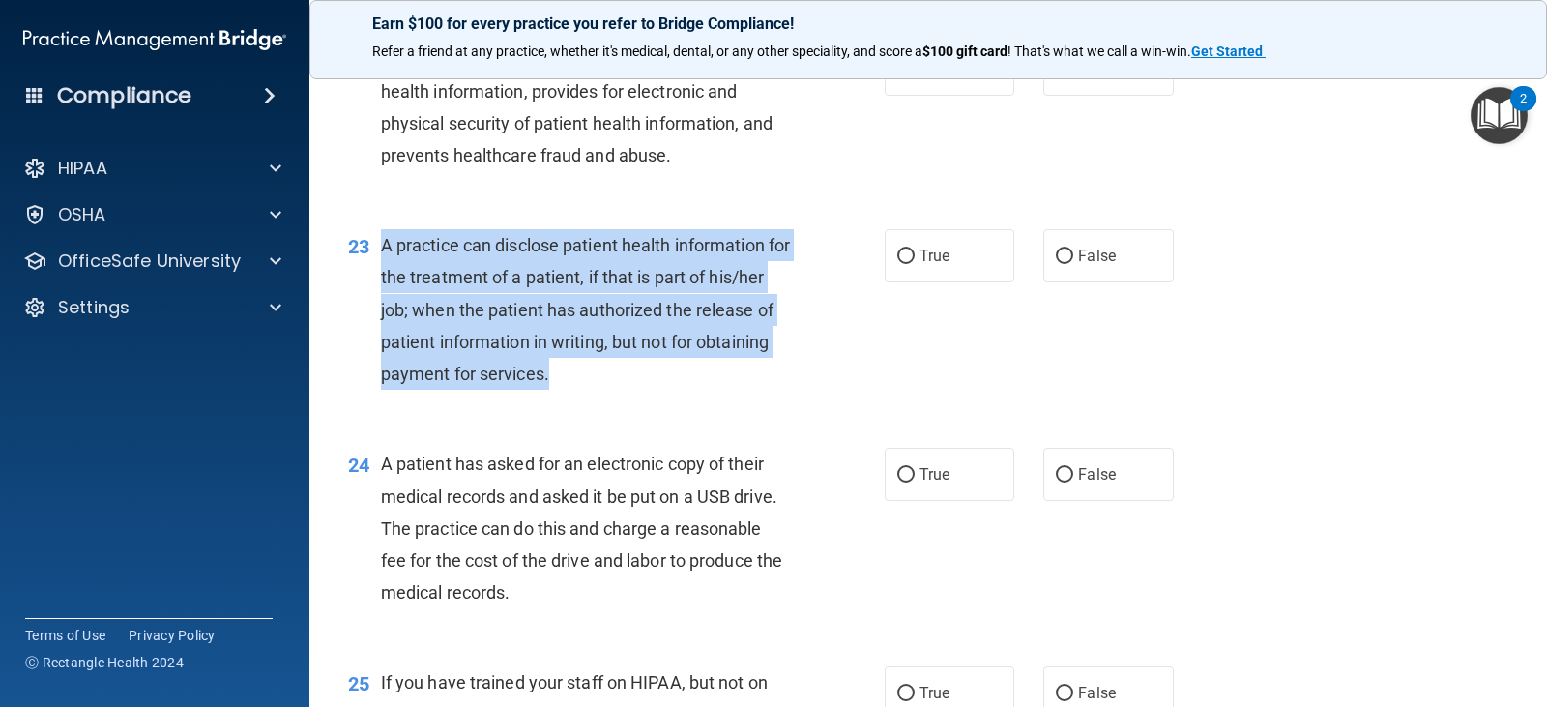
drag, startPoint x: 638, startPoint y: 379, endPoint x: 384, endPoint y: 244, distance: 288.0
click at [384, 244] on div "A practice can disclose patient health information for the treatment of a patie…" at bounding box center [593, 309] width 424 height 160
click at [1062, 258] on input "False" at bounding box center [1064, 256] width 17 height 14
radio input "true"
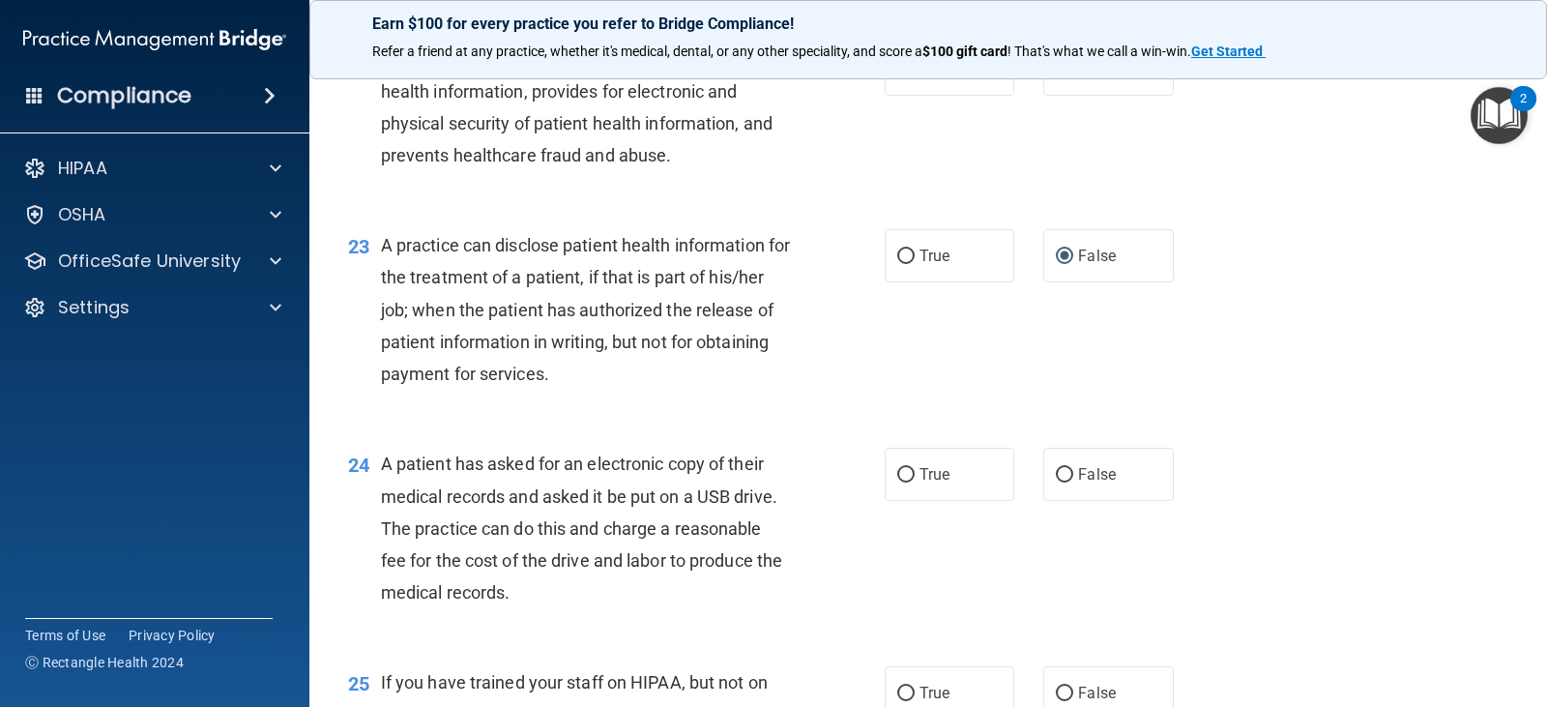
click at [946, 322] on div "23 A practice can disclose patient health information for the treatment of a pa…" at bounding box center [927, 314] width 1189 height 218
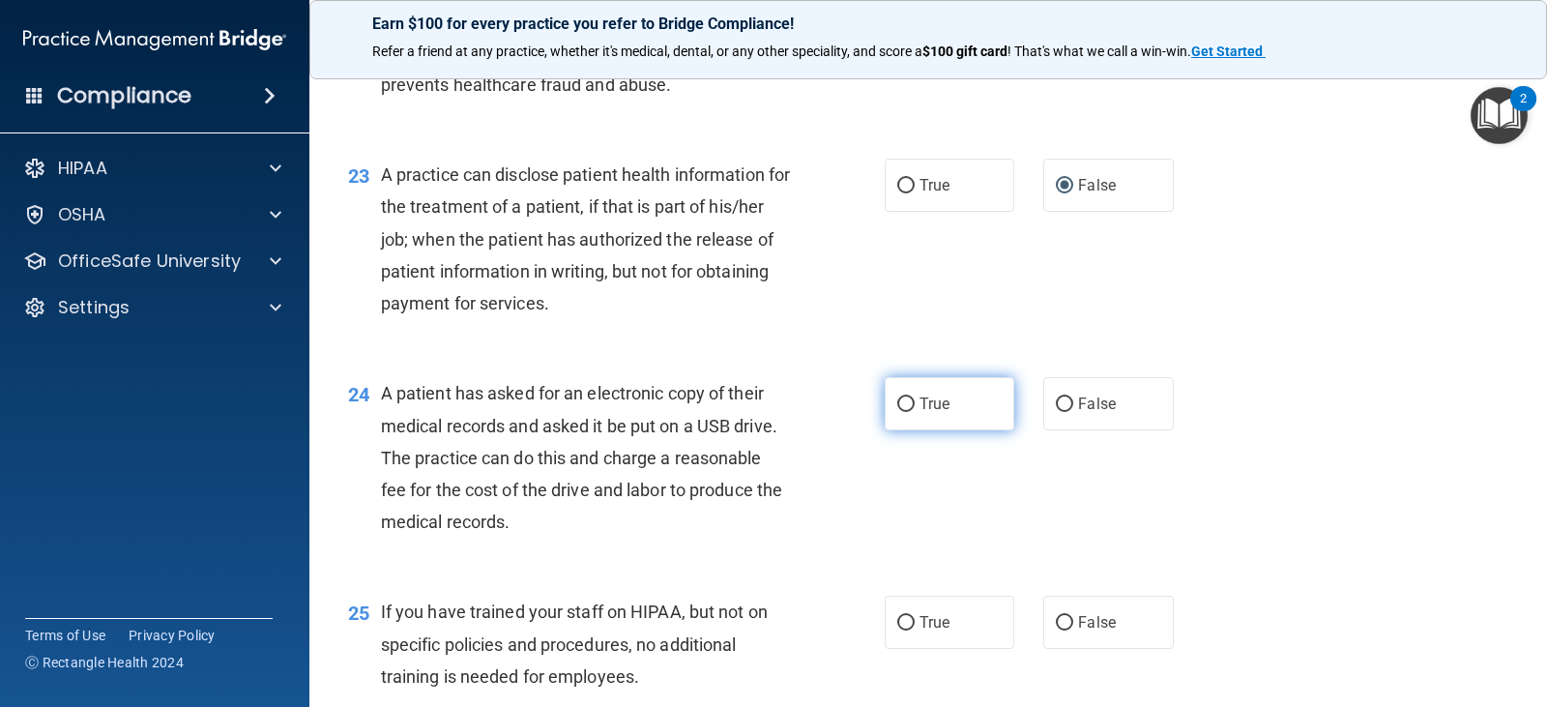
scroll to position [3576, 0]
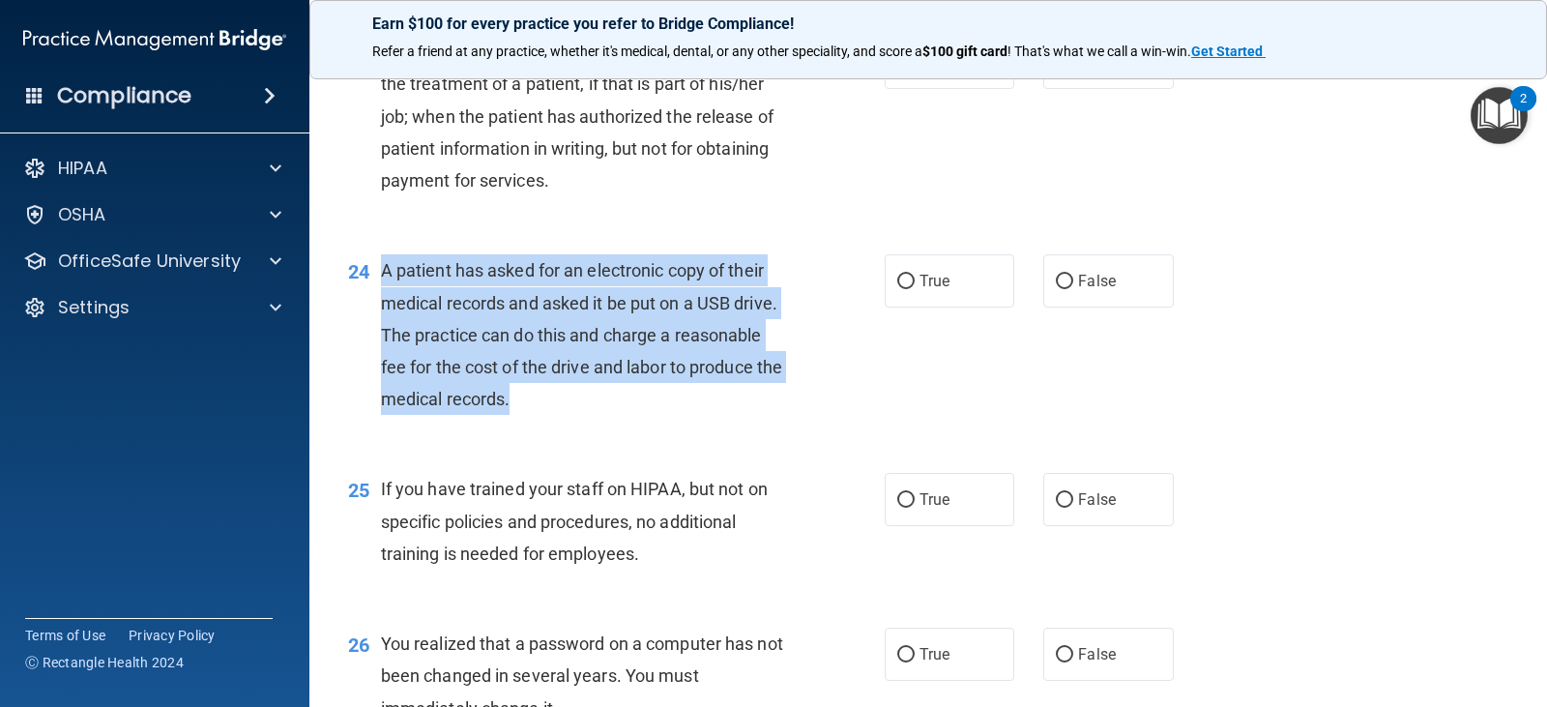
drag, startPoint x: 380, startPoint y: 268, endPoint x: 799, endPoint y: 410, distance: 442.9
click at [799, 410] on div "24 A patient has asked for an electronic copy of their medical records and aske…" at bounding box center [616, 339] width 594 height 170
click at [905, 285] on input "True" at bounding box center [905, 282] width 17 height 14
radio input "true"
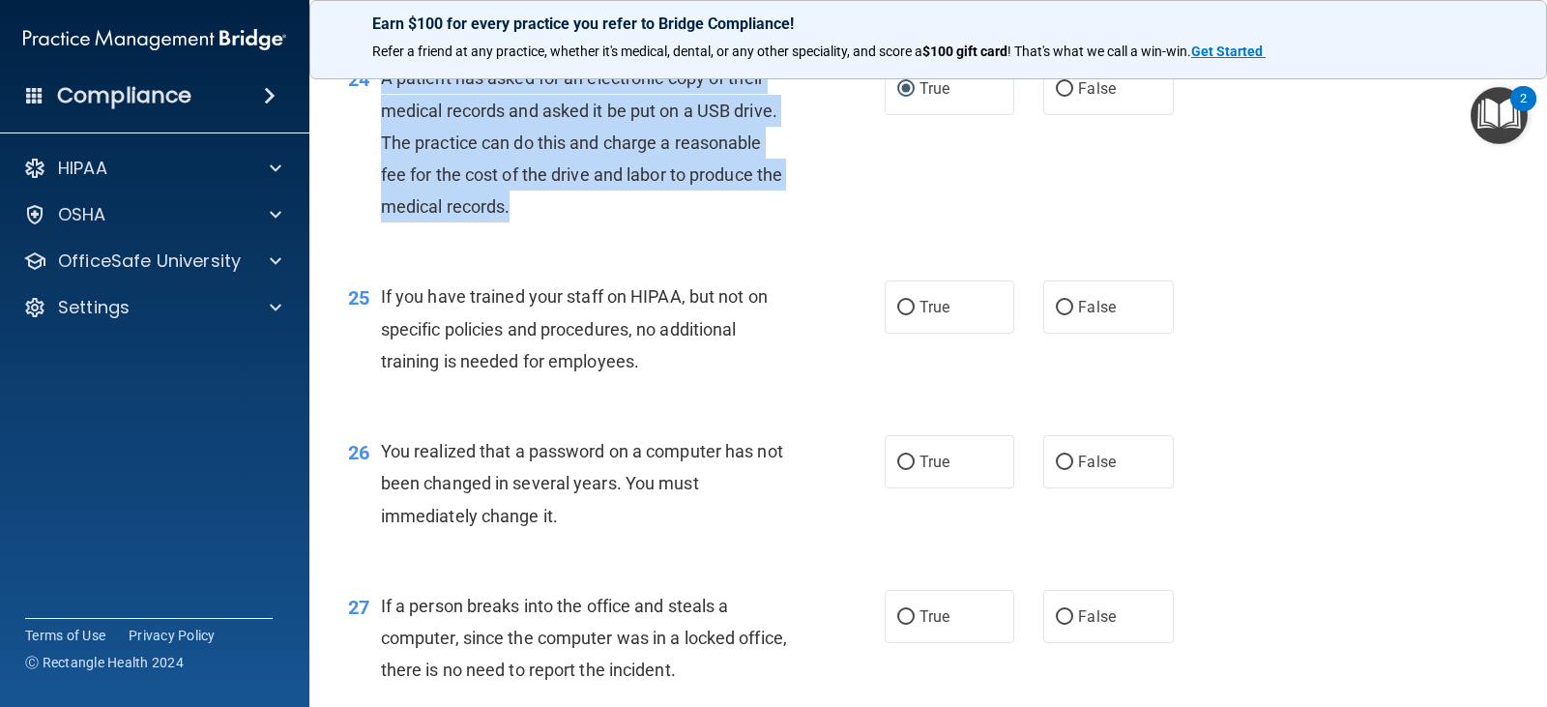
scroll to position [3770, 0]
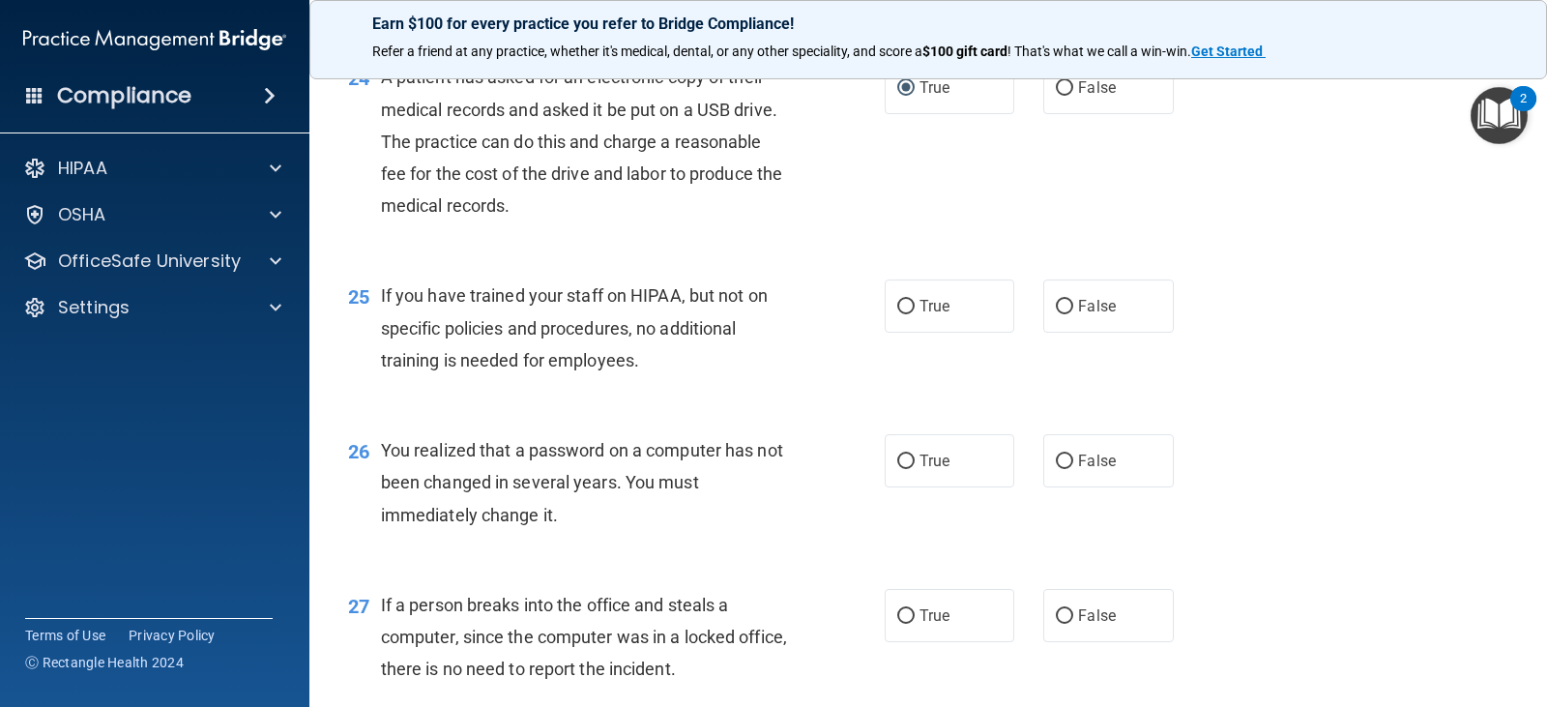
click at [743, 385] on div "25 If you have trained your staff on HIPAA, but not on specific policies and pr…" at bounding box center [616, 332] width 594 height 106
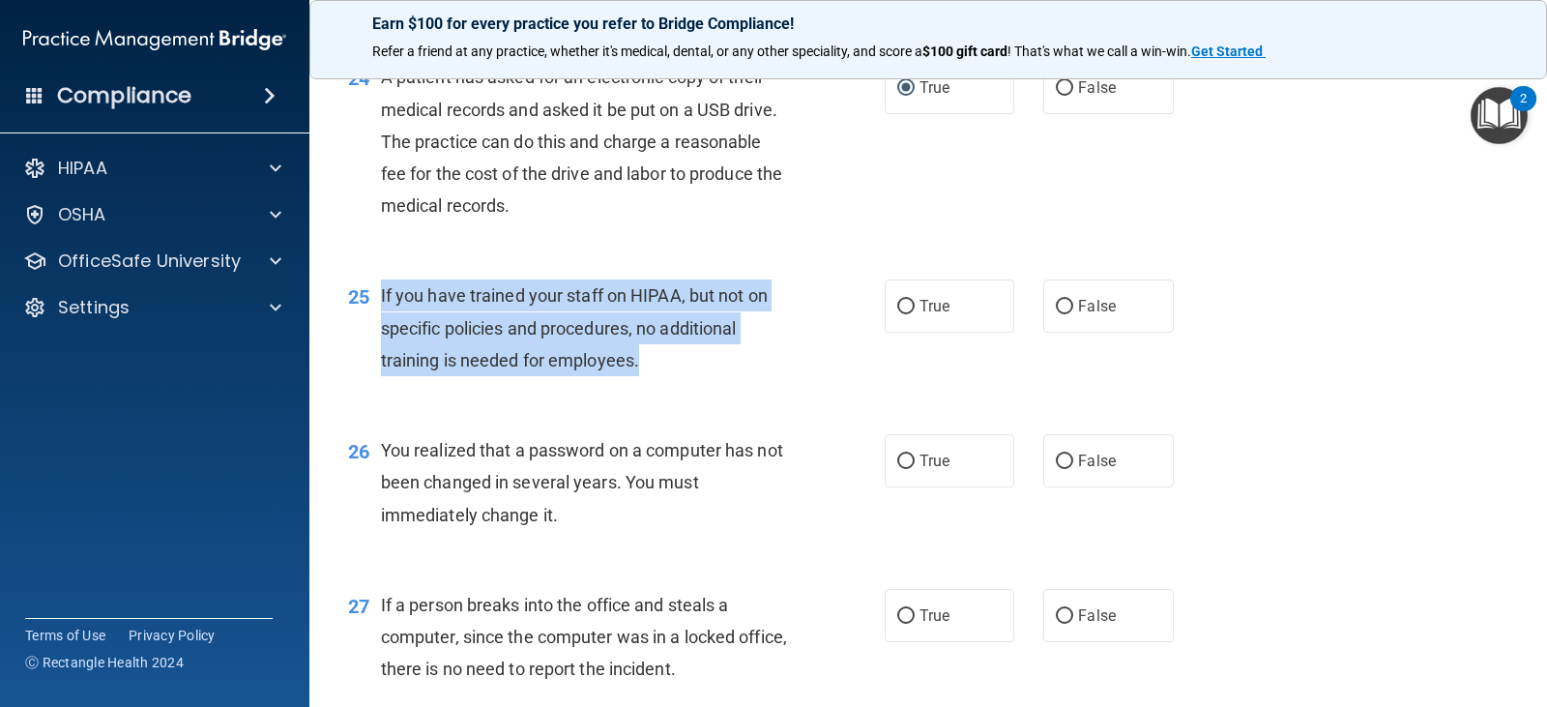
drag, startPoint x: 625, startPoint y: 363, endPoint x: 379, endPoint y: 296, distance: 255.6
click at [379, 296] on div "25 If you have trained your staff on HIPAA, but not on specific policies and pr…" at bounding box center [616, 332] width 594 height 106
click at [1056, 304] on input "False" at bounding box center [1064, 307] width 17 height 14
radio input "true"
click at [827, 379] on div "25 If you have trained your staff on HIPAA, but not on specific policies and pr…" at bounding box center [616, 332] width 594 height 106
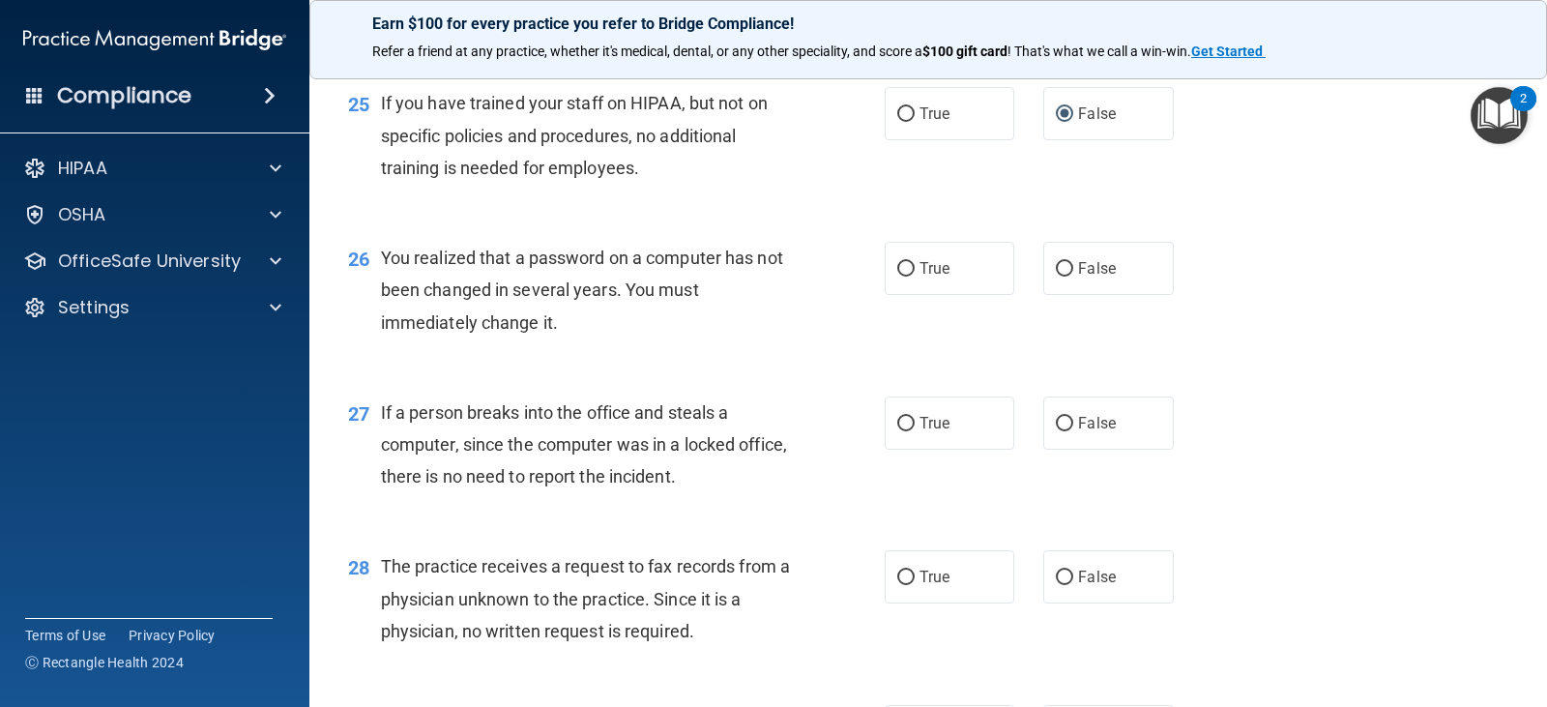
scroll to position [3963, 0]
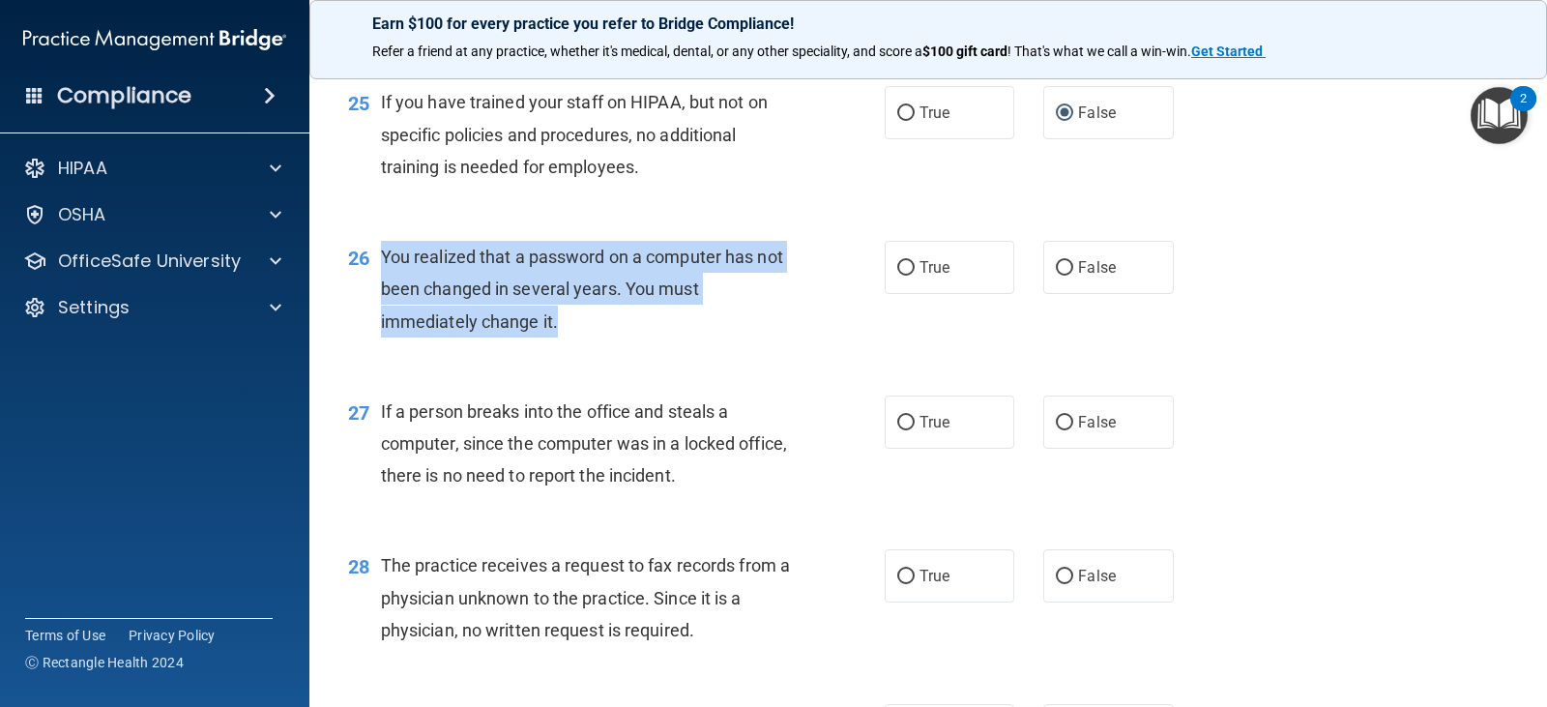
drag, startPoint x: 585, startPoint y: 321, endPoint x: 379, endPoint y: 250, distance: 217.6
click at [379, 250] on div "26 You realized that a password on a computer has not been changed in several y…" at bounding box center [616, 294] width 594 height 106
click at [897, 265] on input "True" at bounding box center [905, 268] width 17 height 14
radio input "true"
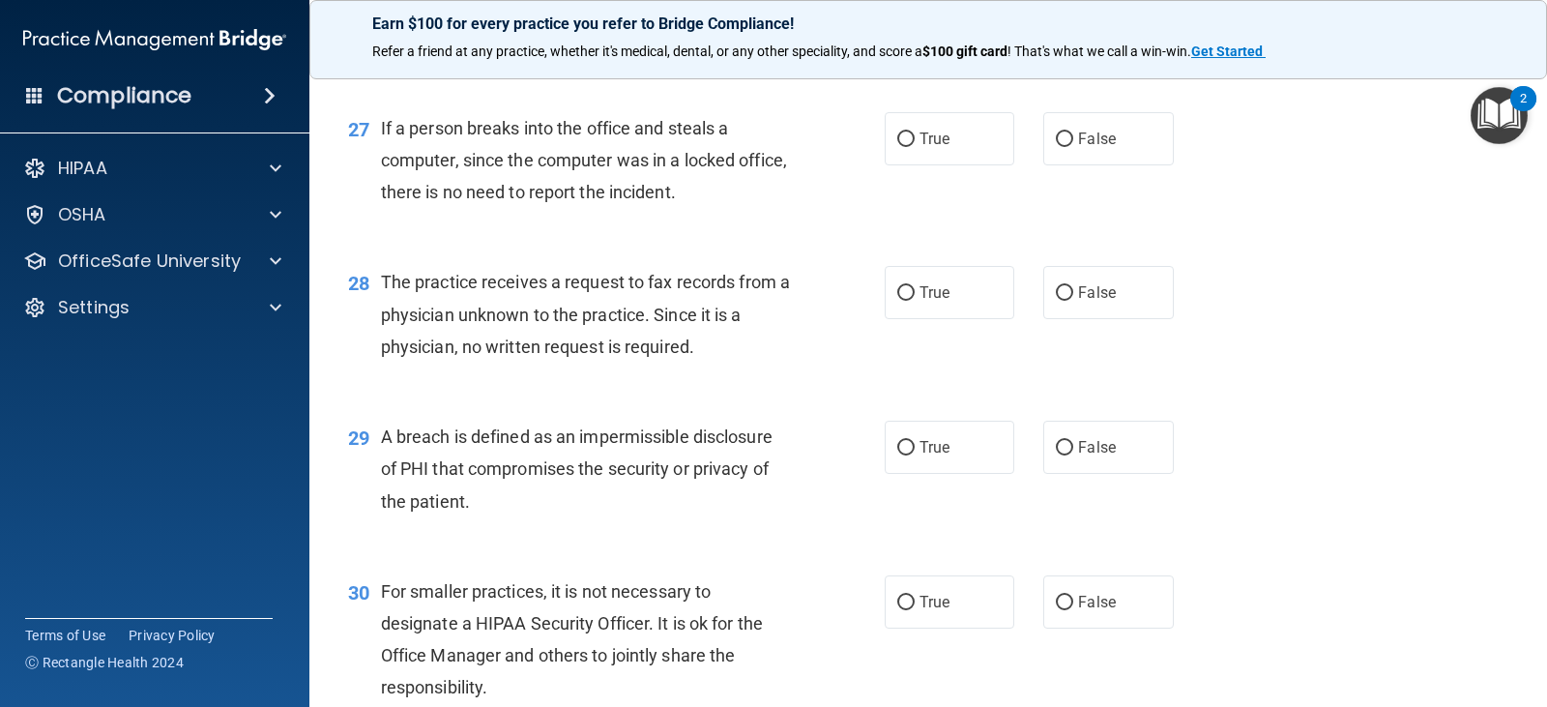
scroll to position [4253, 0]
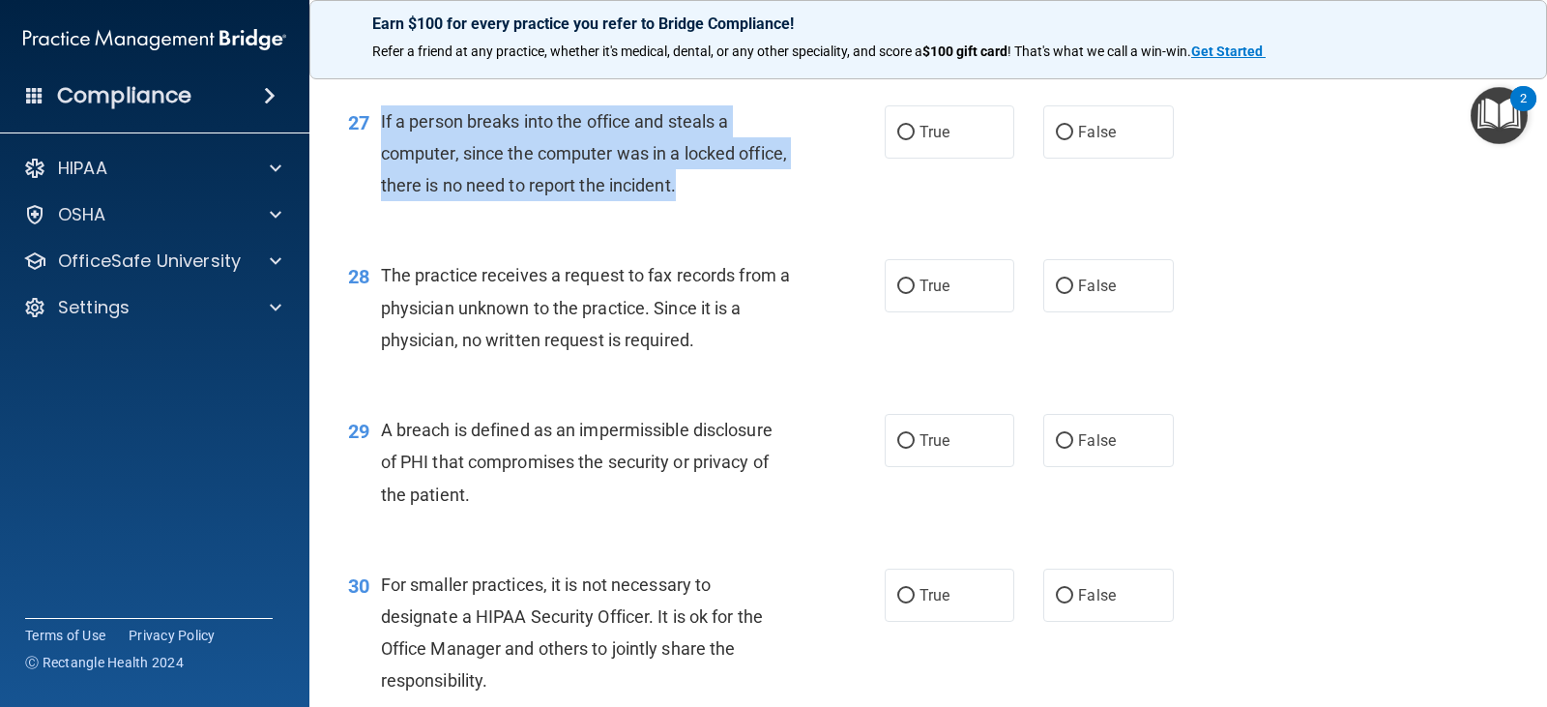
drag, startPoint x: 676, startPoint y: 178, endPoint x: 380, endPoint y: 114, distance: 302.6
click at [381, 114] on div "If a person breaks into the office and steals a computer, since the computer wa…" at bounding box center [593, 153] width 424 height 97
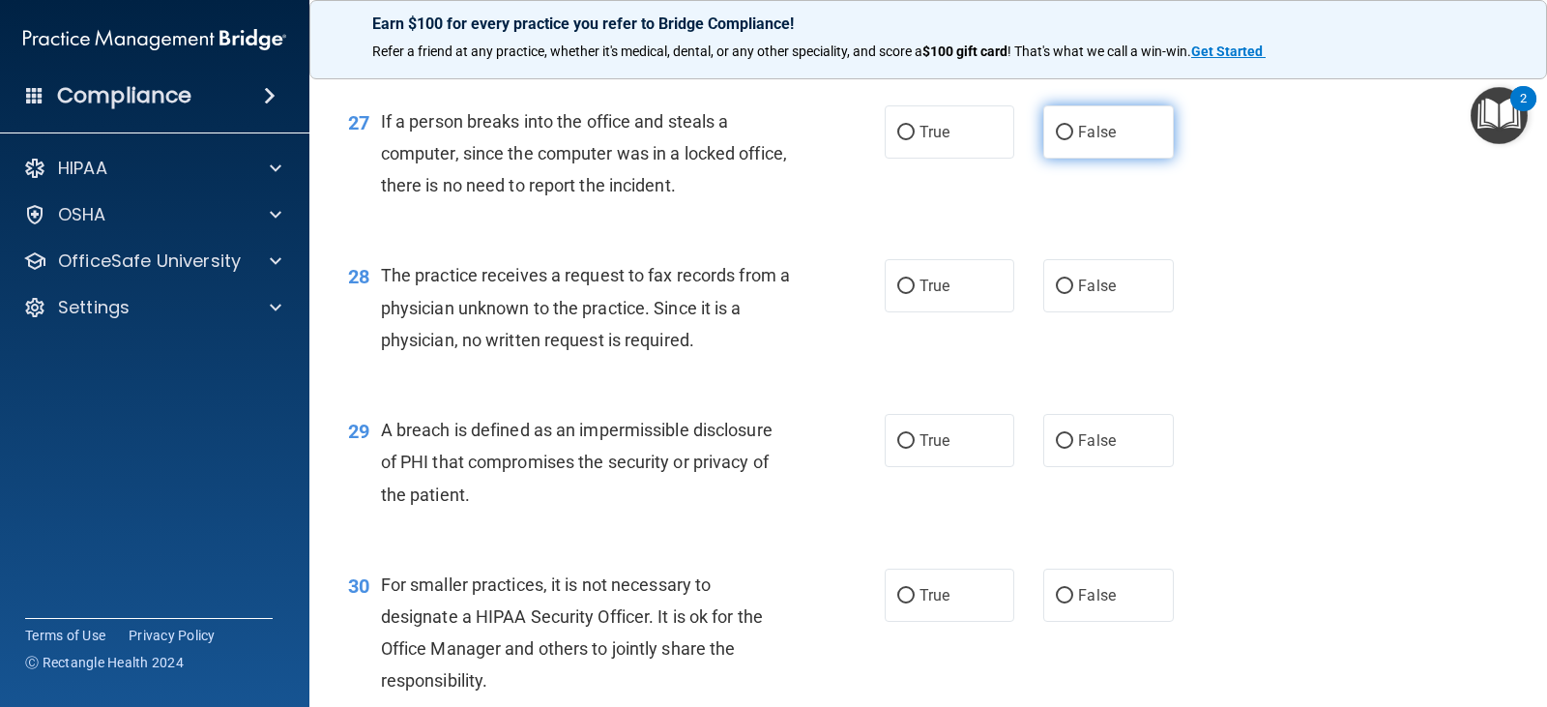
click at [1062, 123] on label "False" at bounding box center [1108, 131] width 130 height 53
click at [1062, 126] on input "False" at bounding box center [1064, 133] width 17 height 14
radio input "true"
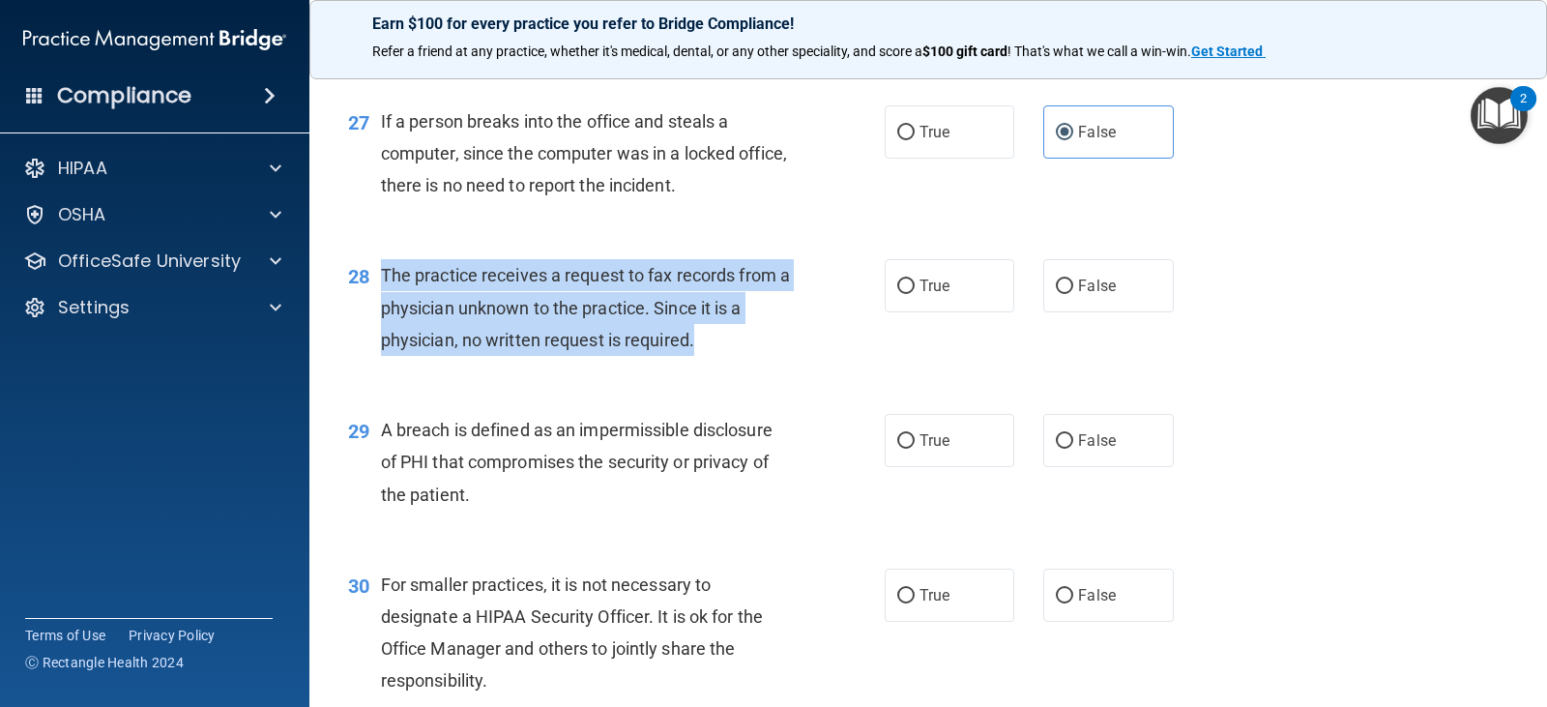
drag, startPoint x: 714, startPoint y: 345, endPoint x: 367, endPoint y: 277, distance: 353.5
click at [367, 277] on div "28 The practice receives a request to fax records from a physician unknown to t…" at bounding box center [616, 312] width 594 height 106
click at [1056, 283] on input "False" at bounding box center [1064, 286] width 17 height 14
radio input "true"
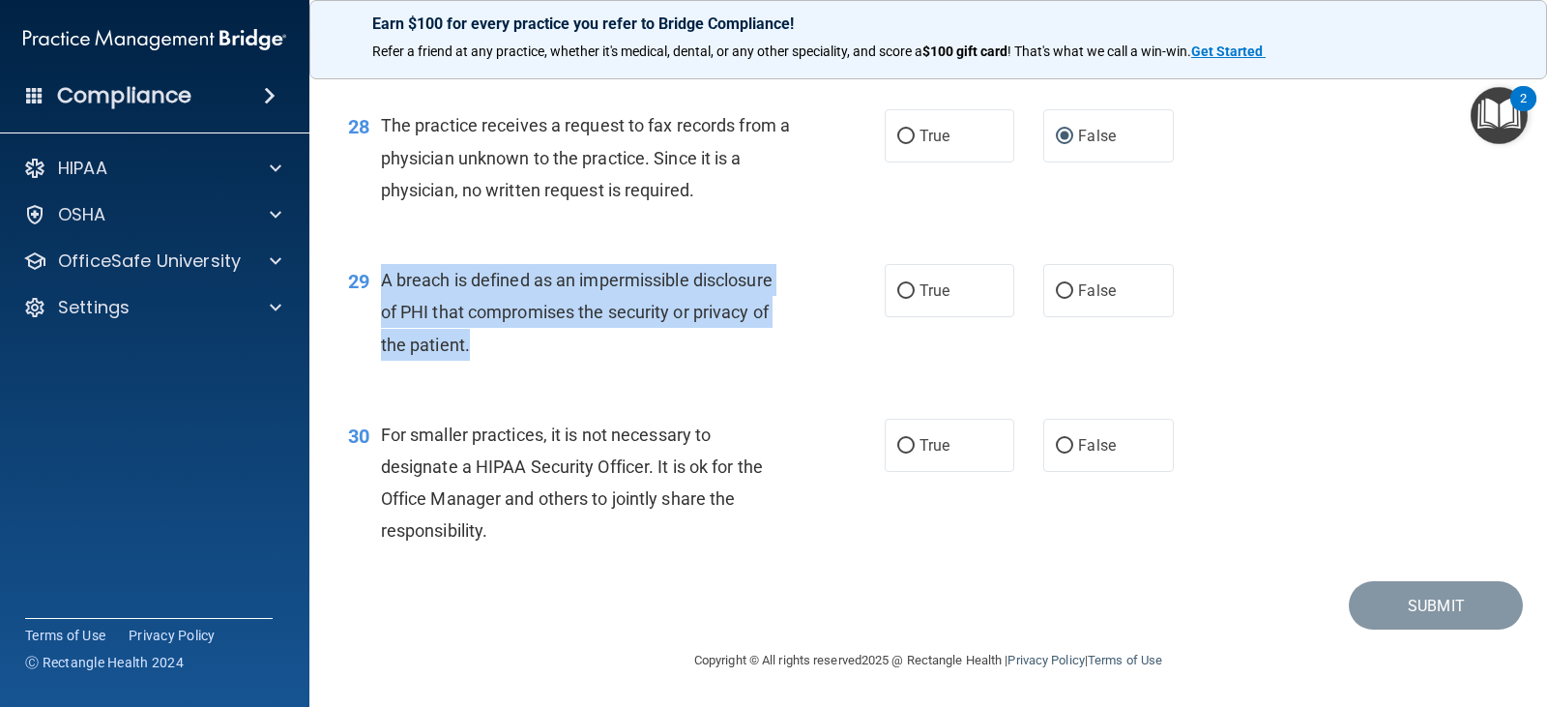
drag, startPoint x: 502, startPoint y: 366, endPoint x: 383, endPoint y: 287, distance: 142.9
click at [383, 287] on div "29 A breach is defined as an impermissible disclosure of PHI that compromises t…" at bounding box center [616, 317] width 594 height 106
drag, startPoint x: 904, startPoint y: 293, endPoint x: 889, endPoint y: 304, distance: 18.0
click at [903, 293] on input "True" at bounding box center [905, 291] width 17 height 14
radio input "true"
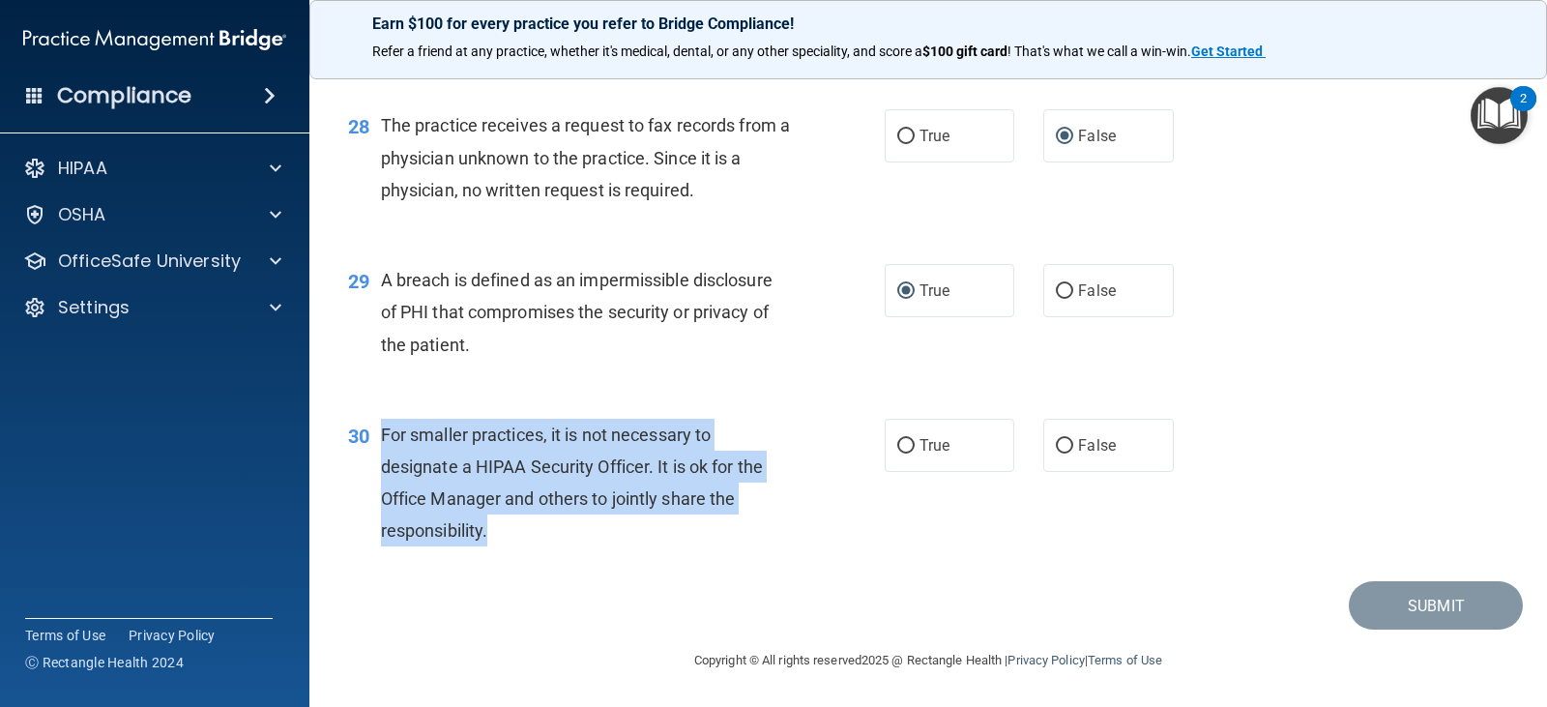
drag, startPoint x: 514, startPoint y: 538, endPoint x: 385, endPoint y: 434, distance: 166.4
click at [385, 434] on div "For smaller practices, it is not necessary to designate a HIPAA Security Office…" at bounding box center [593, 483] width 424 height 129
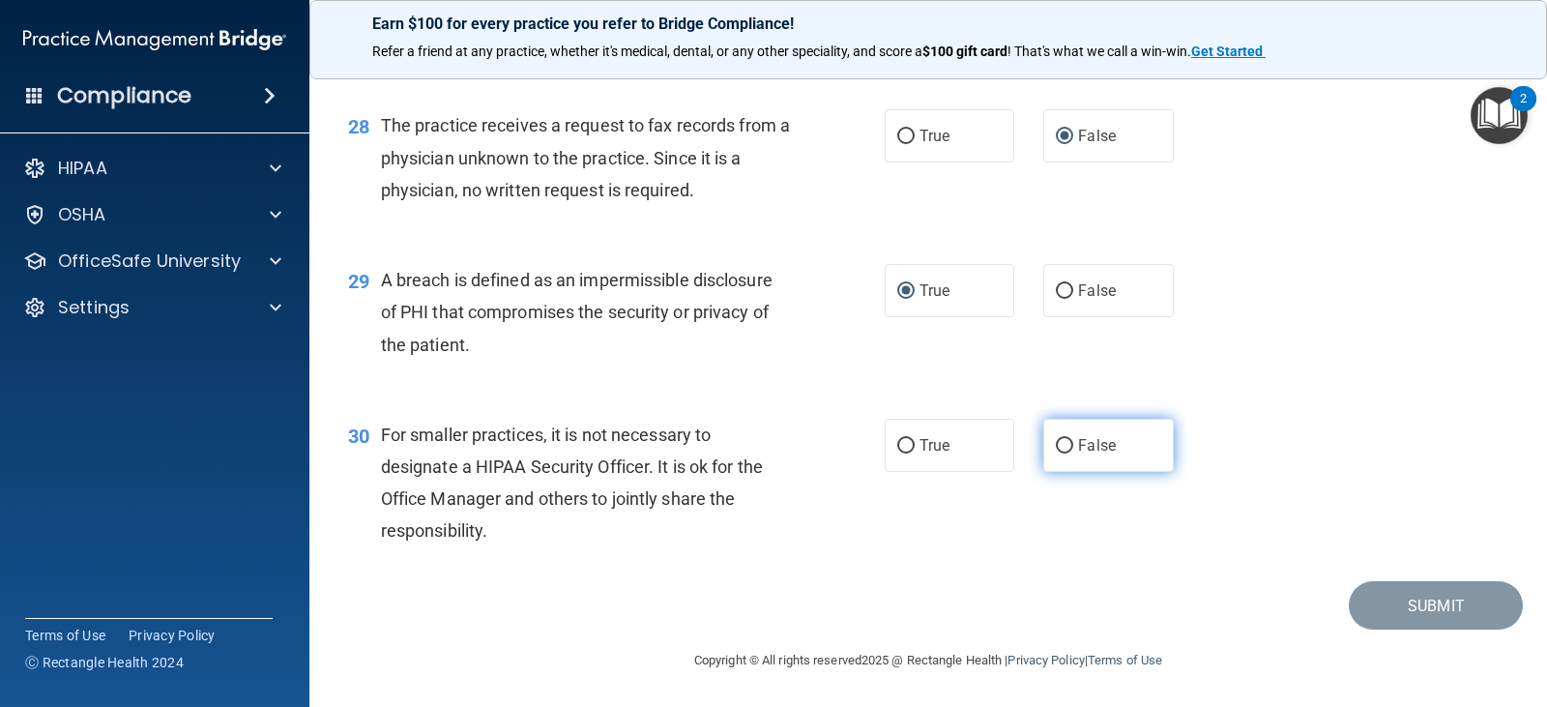
click at [1044, 445] on label "False" at bounding box center [1108, 445] width 130 height 53
click at [1056, 445] on input "False" at bounding box center [1064, 446] width 17 height 14
radio input "true"
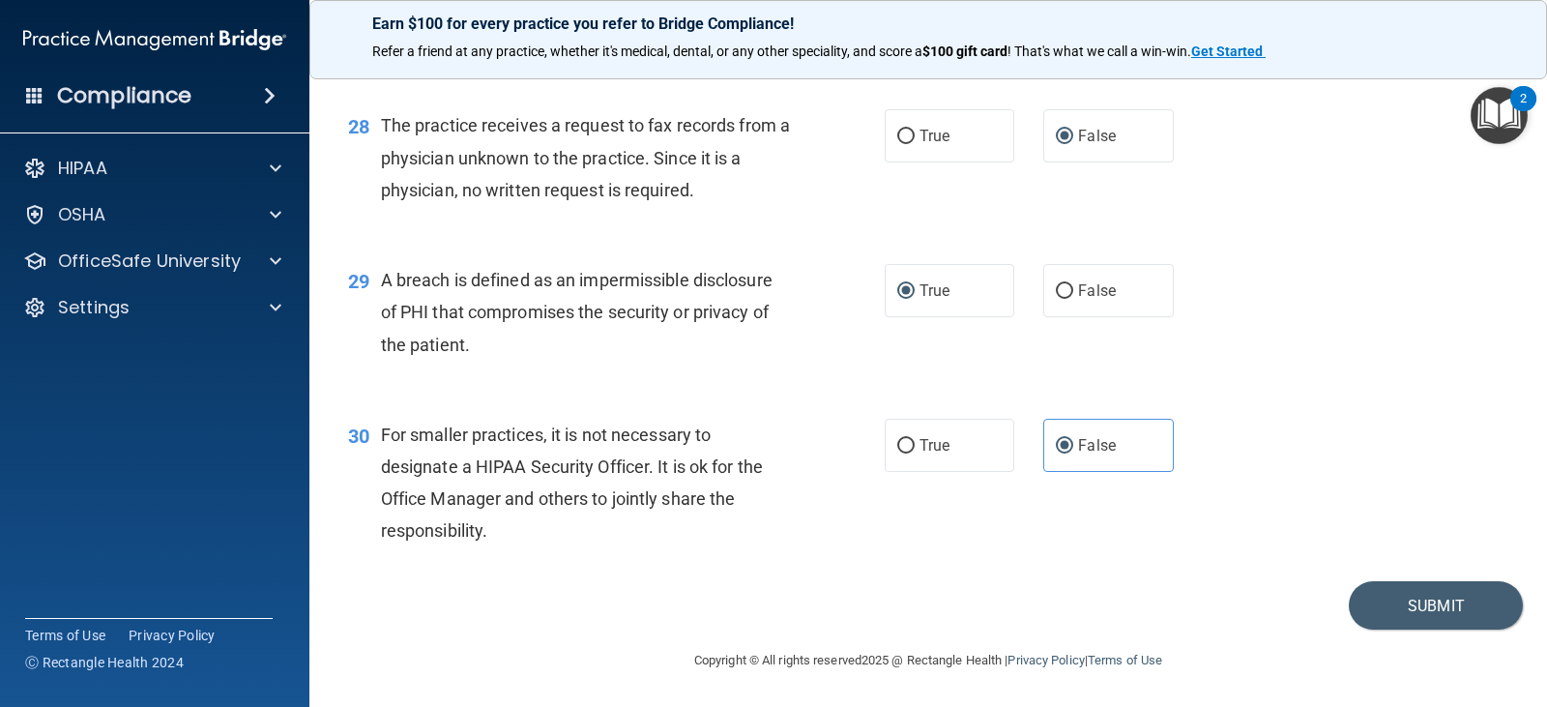
click at [1013, 531] on div "30 For smaller practices, it is not necessary to designate a HIPAA Security Off…" at bounding box center [927, 487] width 1189 height 187
click at [1380, 605] on button "Submit" at bounding box center [1435, 605] width 174 height 49
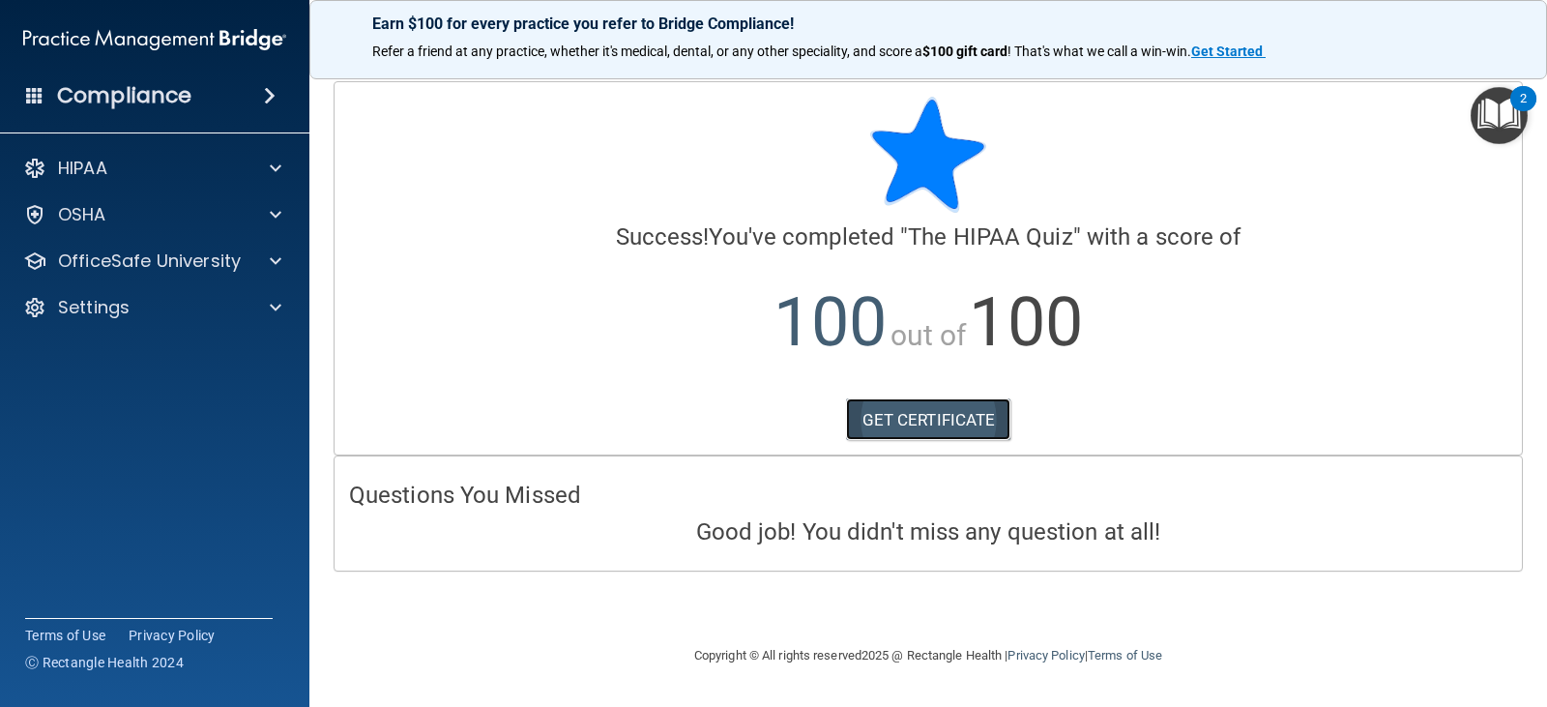
click at [936, 417] on link "GET CERTIFICATE" at bounding box center [928, 419] width 165 height 43
click at [150, 264] on p "OfficeSafe University" at bounding box center [149, 260] width 183 height 23
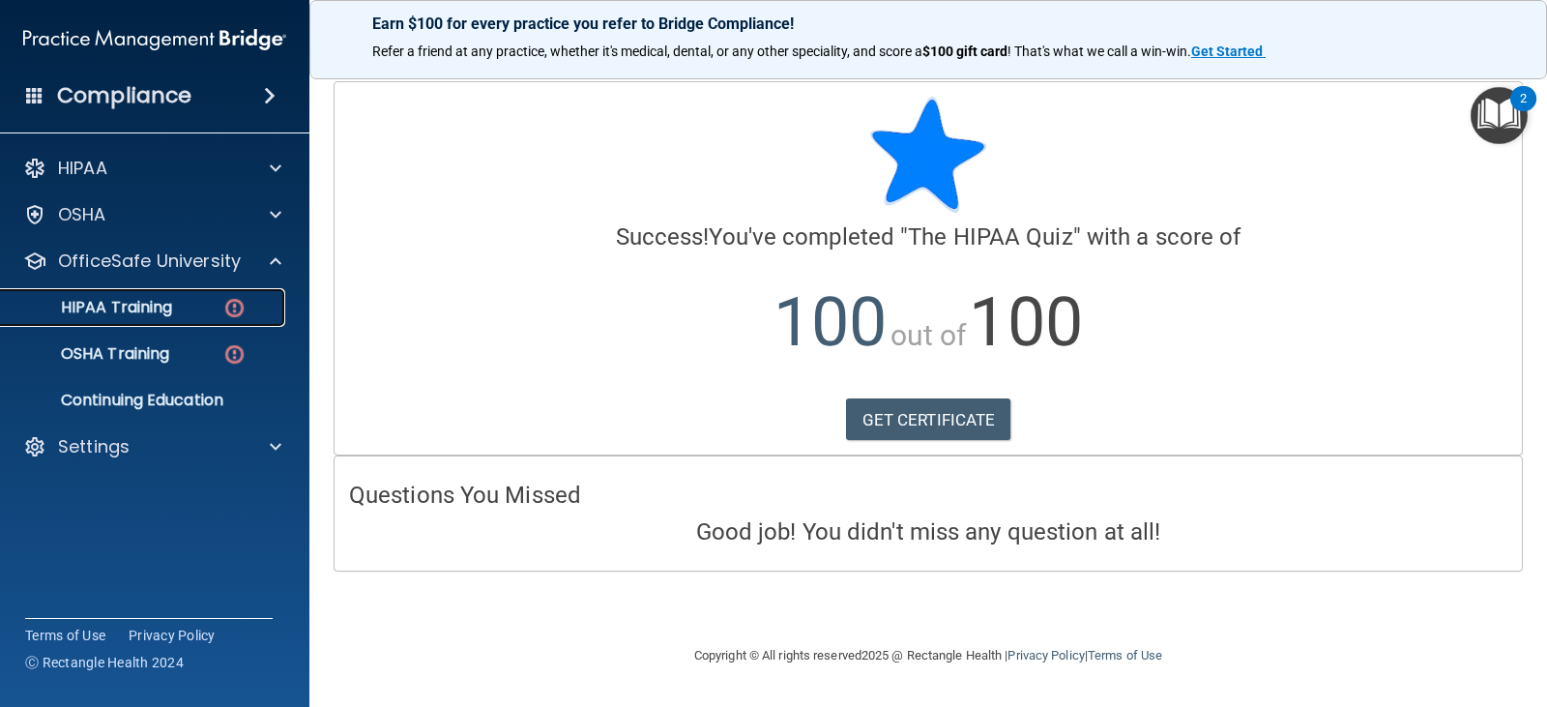
click at [154, 304] on p "HIPAA Training" at bounding box center [92, 307] width 159 height 19
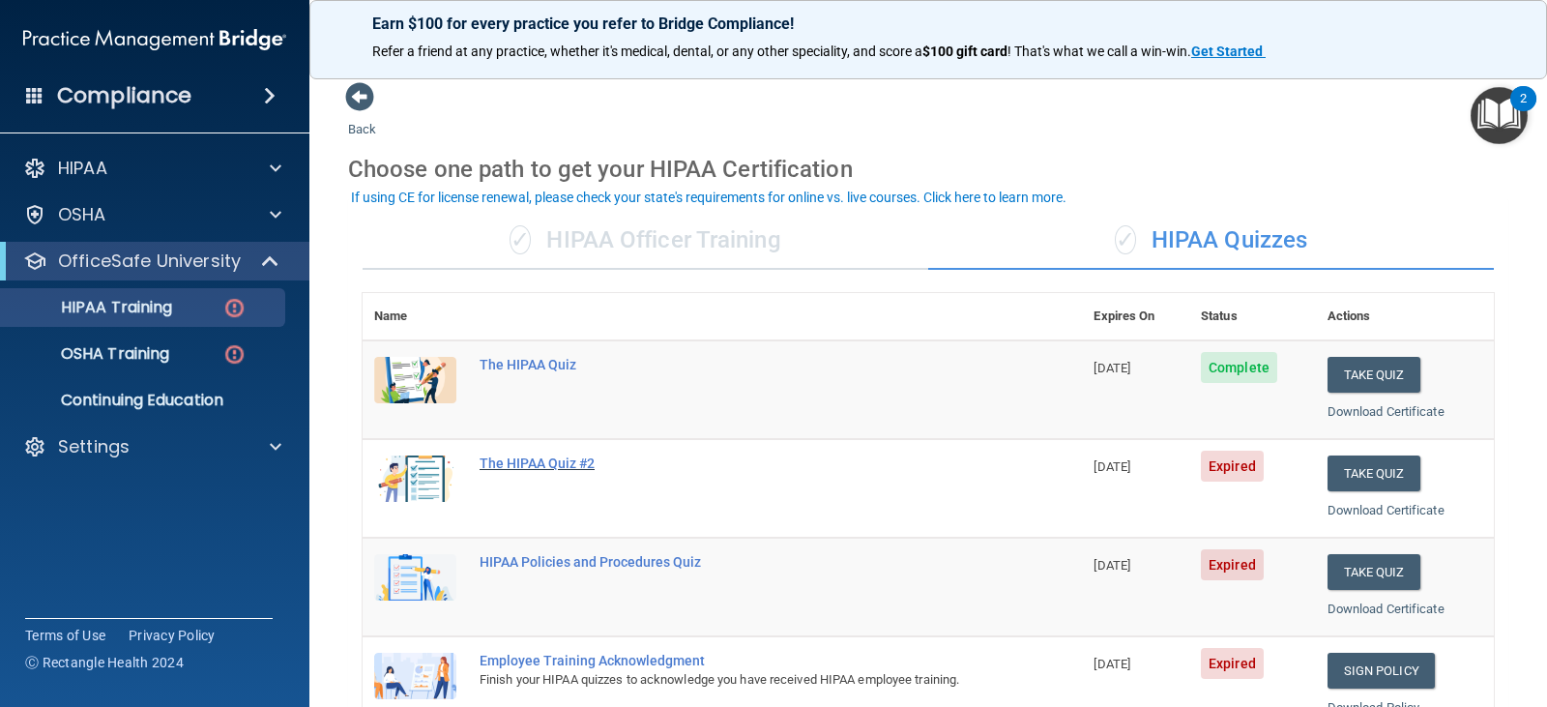
click at [531, 463] on div "The HIPAA Quiz #2" at bounding box center [732, 462] width 506 height 15
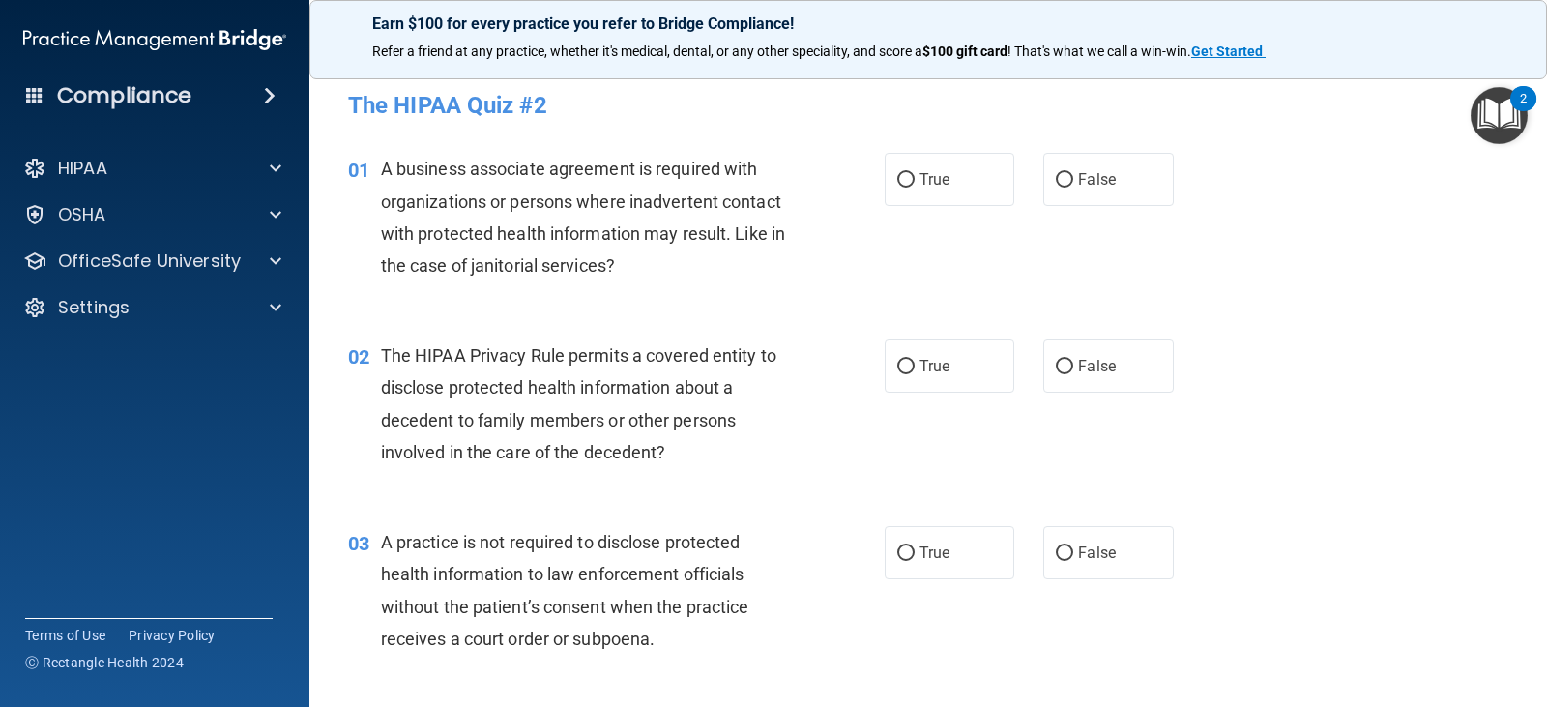
click at [379, 170] on div "01" at bounding box center [356, 171] width 47 height 36
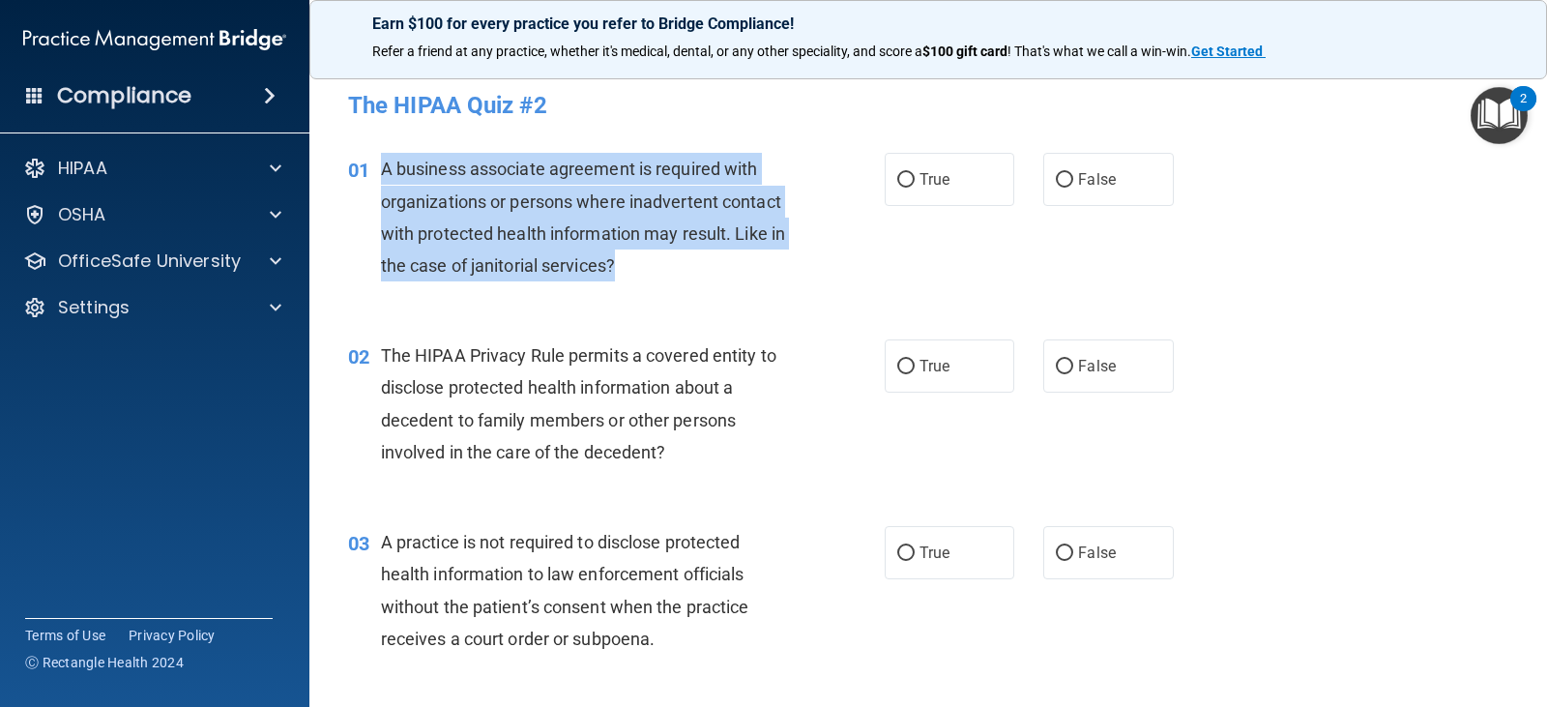
drag, startPoint x: 381, startPoint y: 168, endPoint x: 711, endPoint y: 267, distance: 345.0
click at [711, 267] on div "A business associate agreement is required with organizations or persons where …" at bounding box center [593, 217] width 424 height 129
click at [897, 176] on input "True" at bounding box center [905, 180] width 17 height 14
radio input "true"
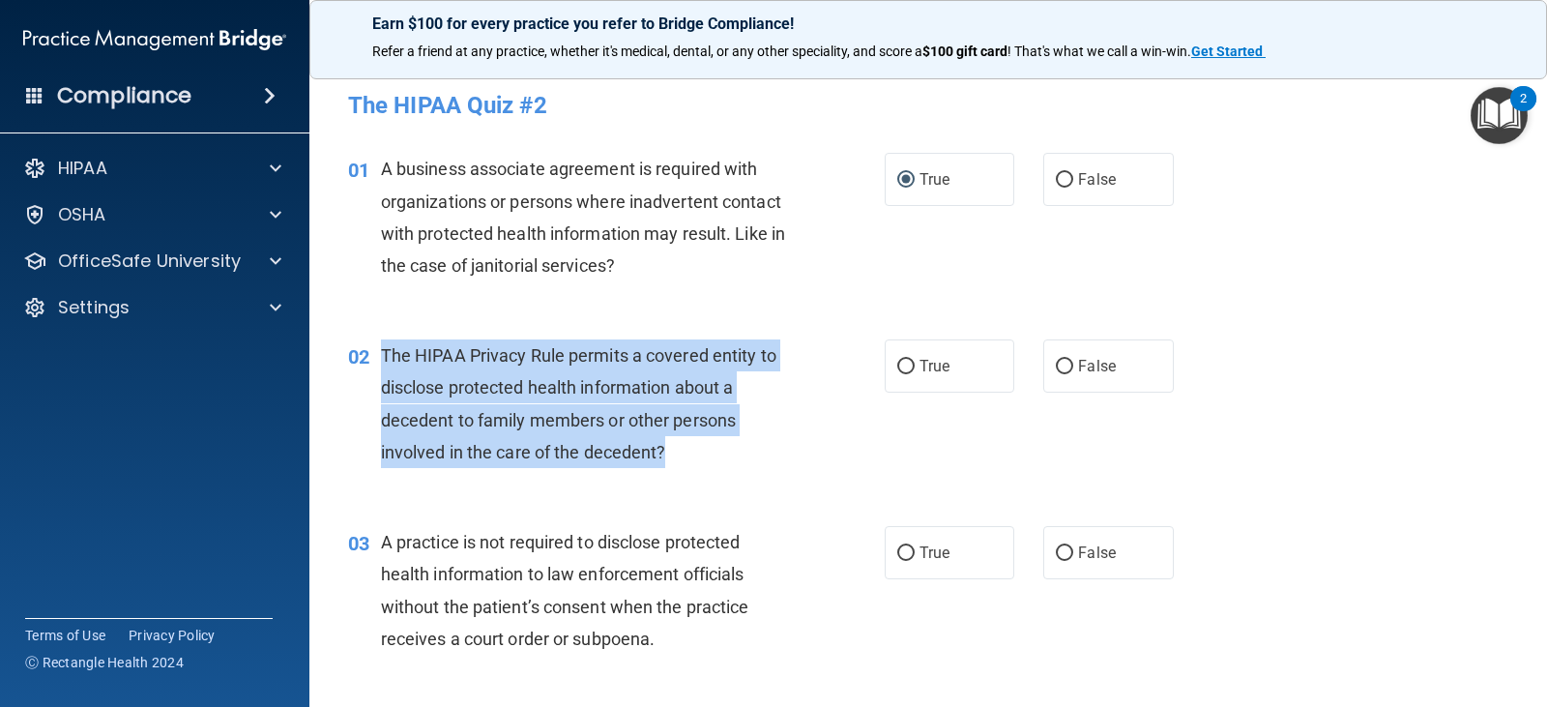
drag, startPoint x: 381, startPoint y: 356, endPoint x: 757, endPoint y: 477, distance: 394.9
click at [757, 477] on div "02 The HIPAA Privacy Rule permits a covered entity to disclose protected health…" at bounding box center [616, 408] width 594 height 138
click at [897, 362] on input "True" at bounding box center [905, 367] width 17 height 14
radio input "true"
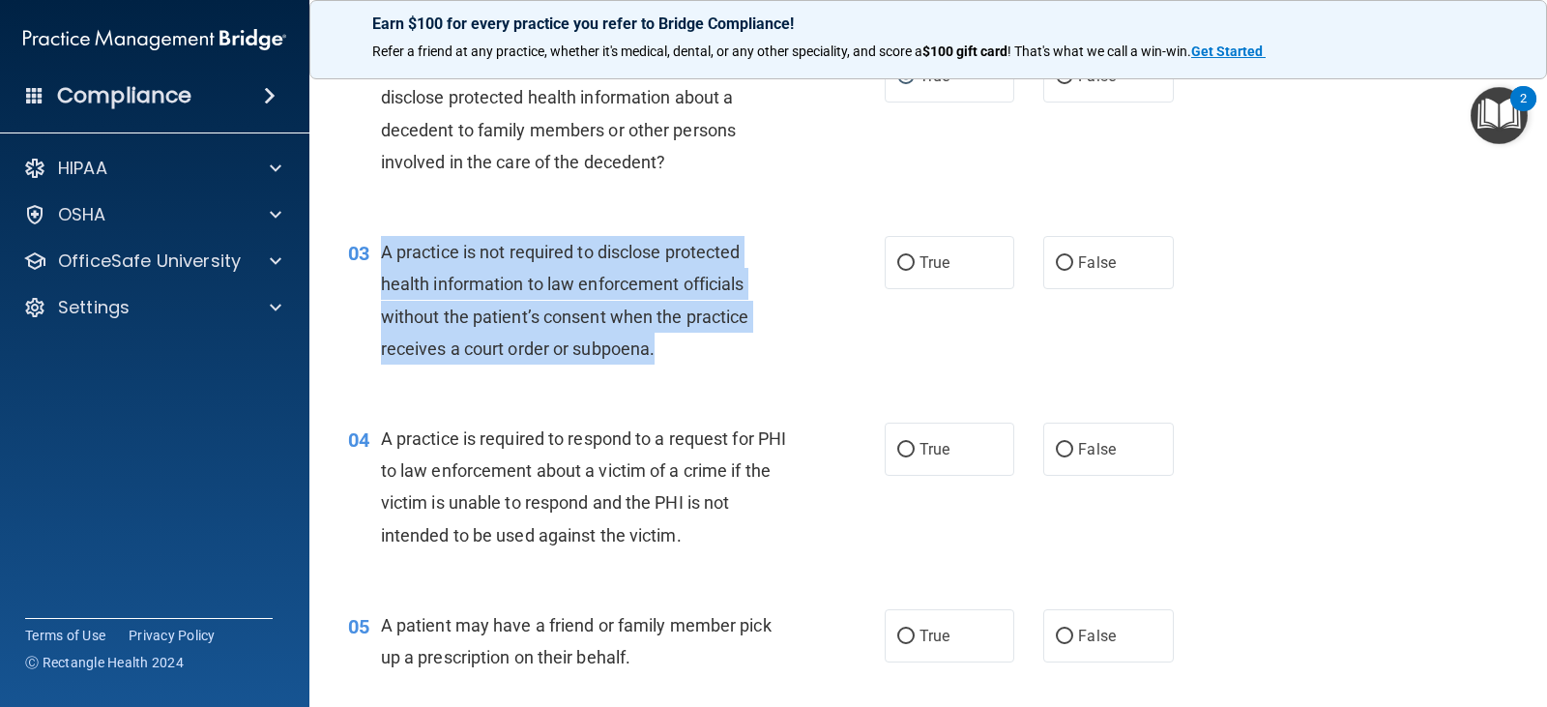
drag, startPoint x: 660, startPoint y: 353, endPoint x: 378, endPoint y: 260, distance: 297.1
click at [378, 260] on div "03 A practice is not required to disclose protected health information to law e…" at bounding box center [616, 305] width 594 height 138
click at [1057, 257] on input "False" at bounding box center [1064, 263] width 17 height 14
radio input "true"
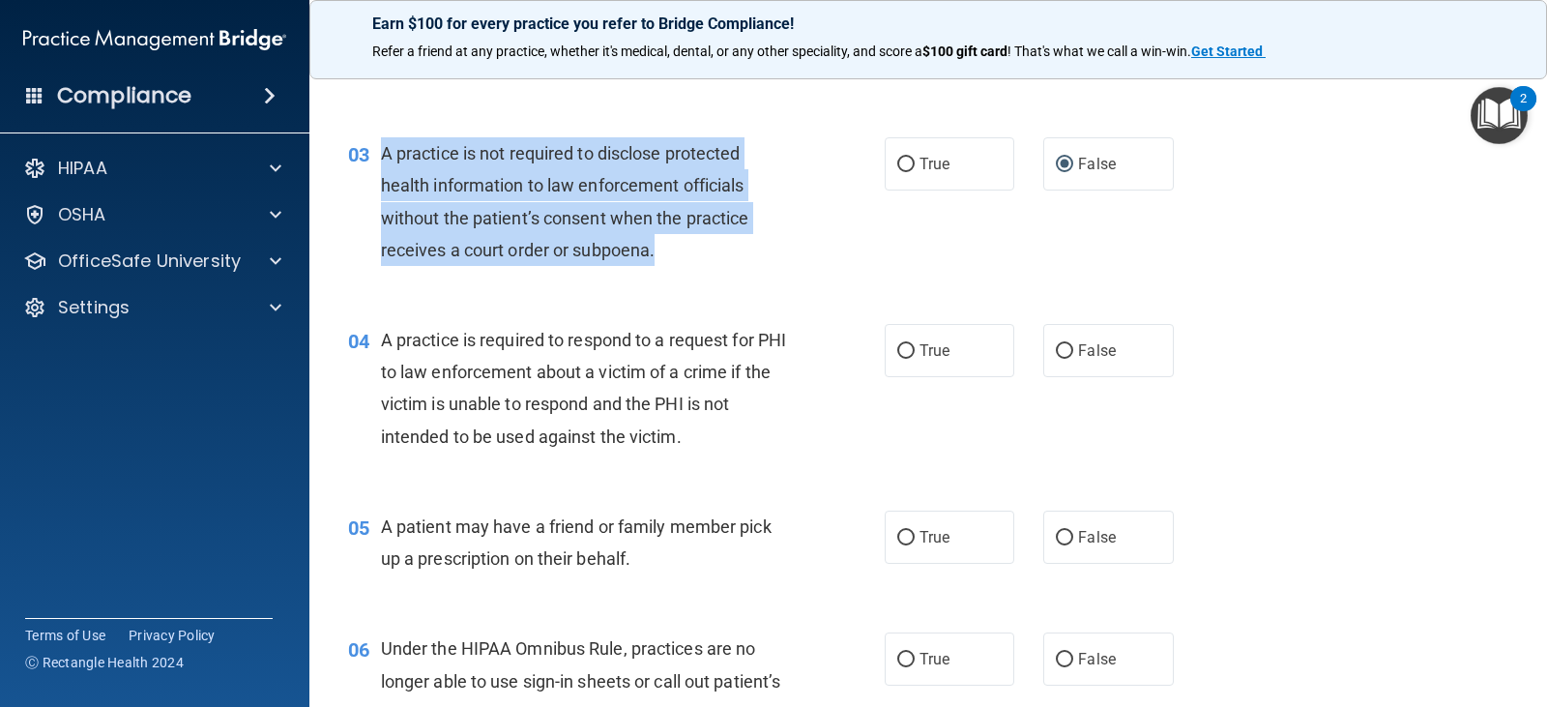
scroll to position [483, 0]
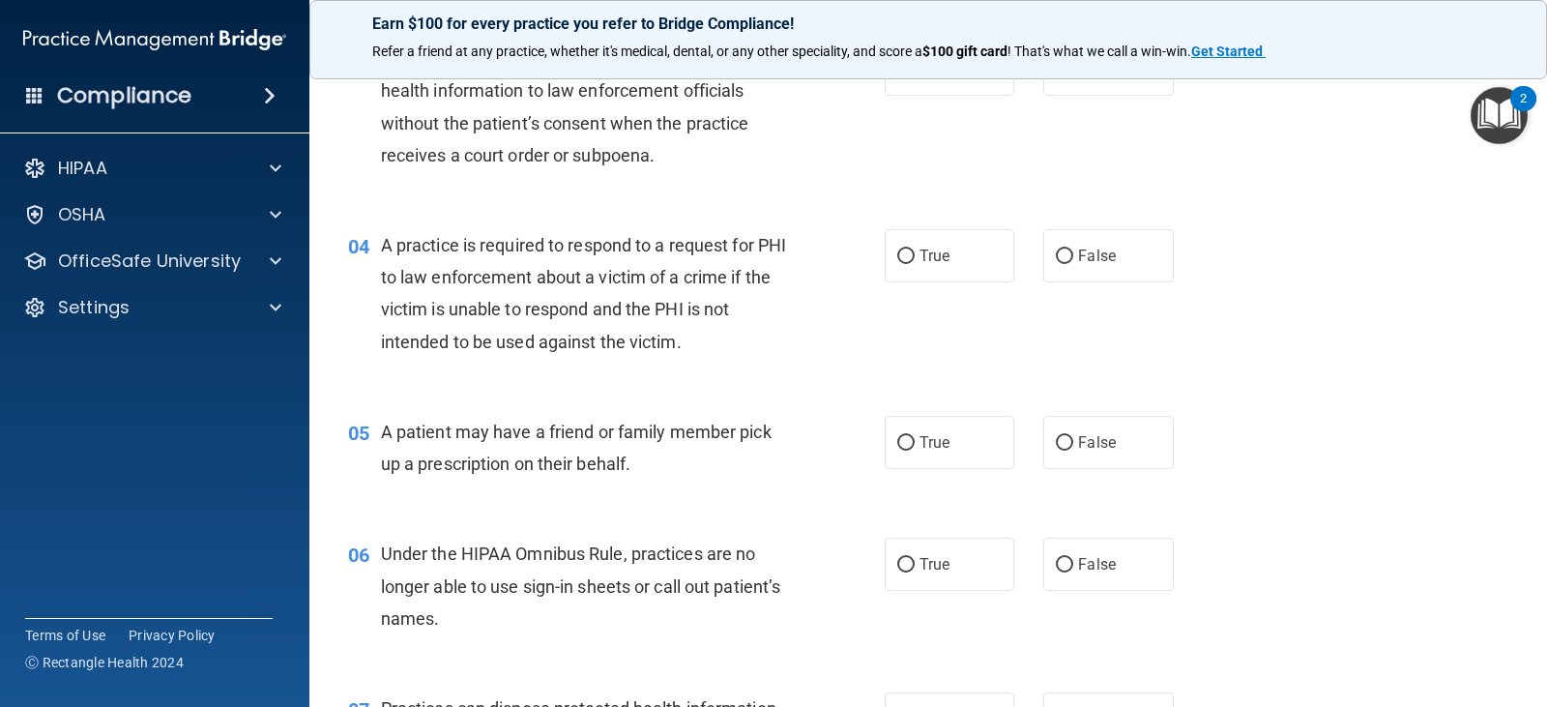
click at [774, 358] on div "04 A practice is required to respond to a request for PHI to law enforcement ab…" at bounding box center [616, 298] width 594 height 138
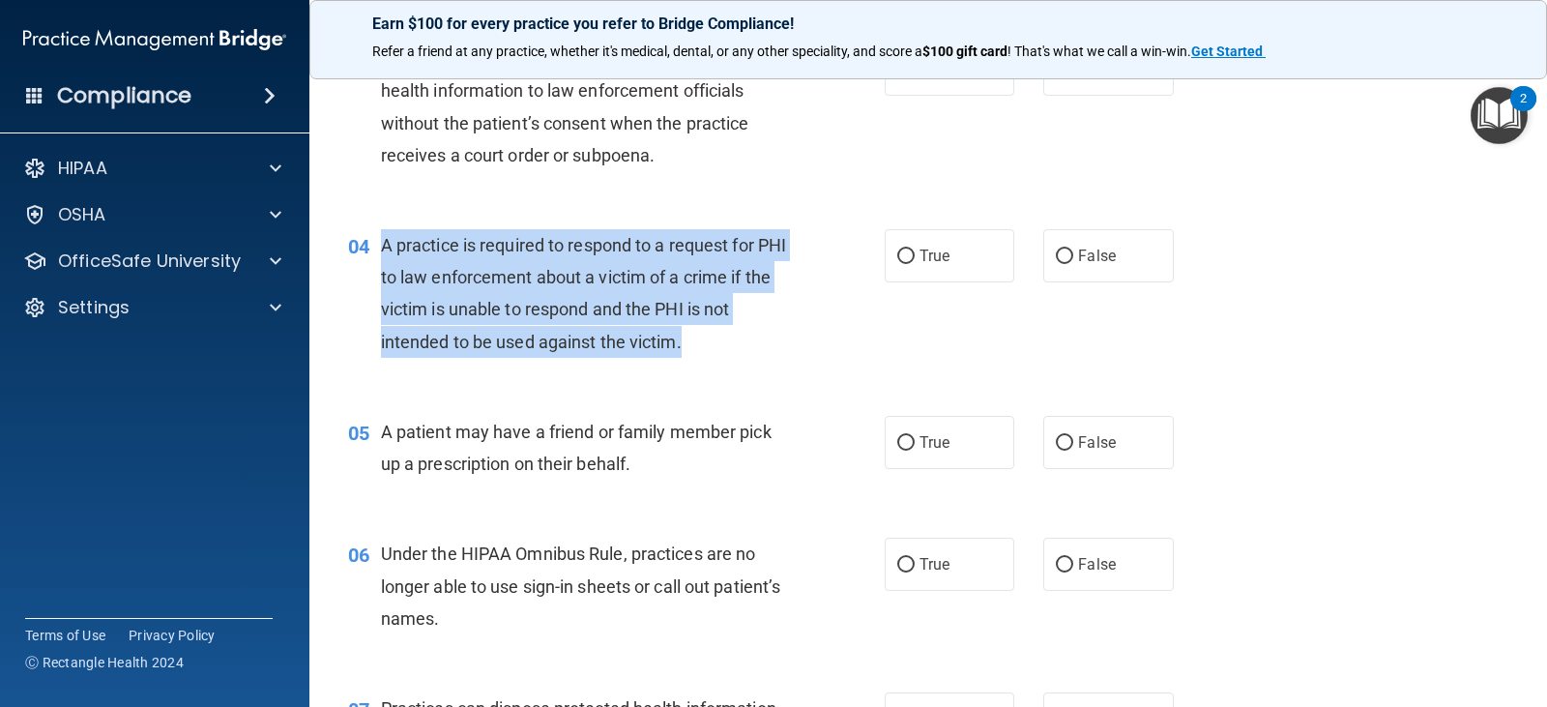
drag, startPoint x: 688, startPoint y: 337, endPoint x: 374, endPoint y: 238, distance: 329.5
click at [374, 238] on div "04 A practice is required to respond to a request for PHI to law enforcement ab…" at bounding box center [616, 298] width 594 height 138
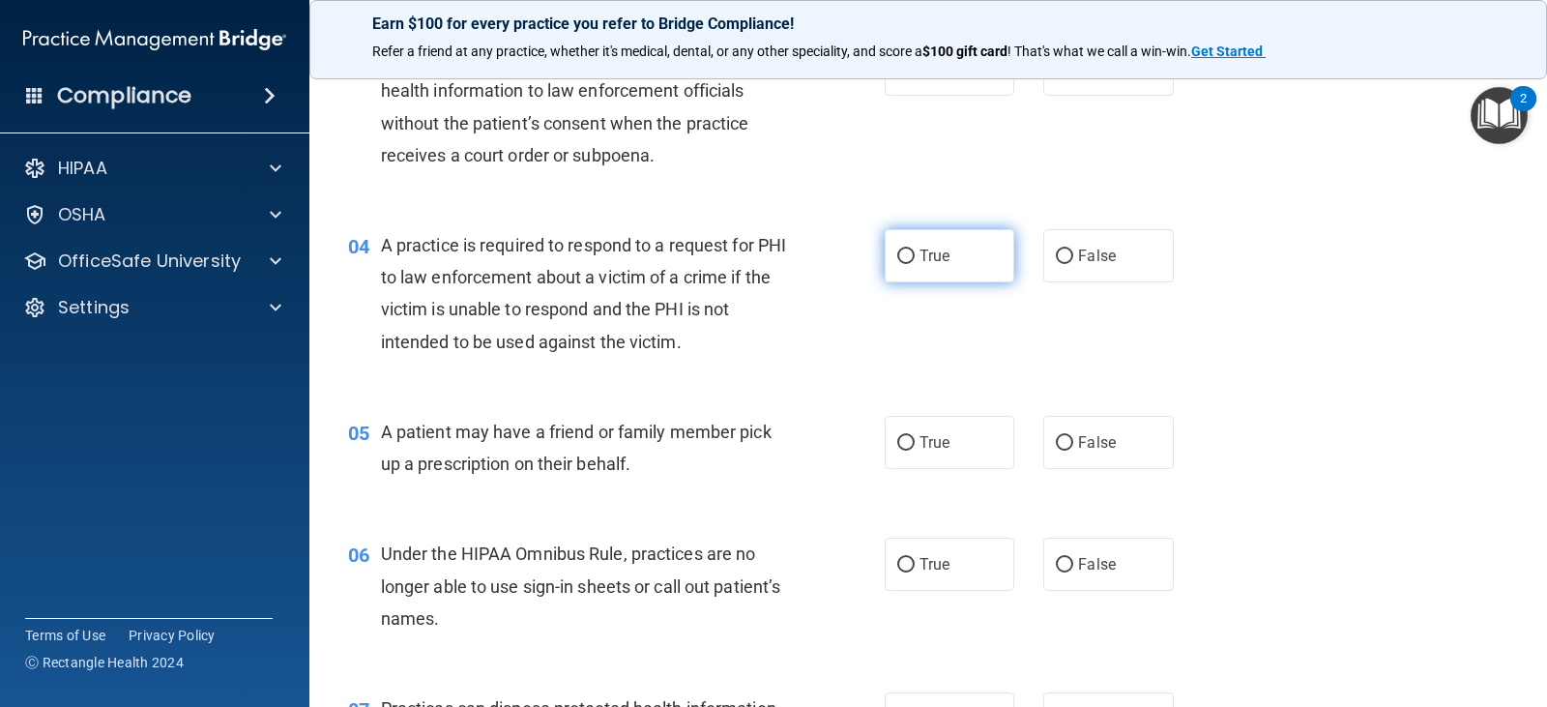
click at [910, 258] on label "True" at bounding box center [949, 255] width 130 height 53
click at [910, 258] on input "True" at bounding box center [905, 256] width 17 height 14
radio input "true"
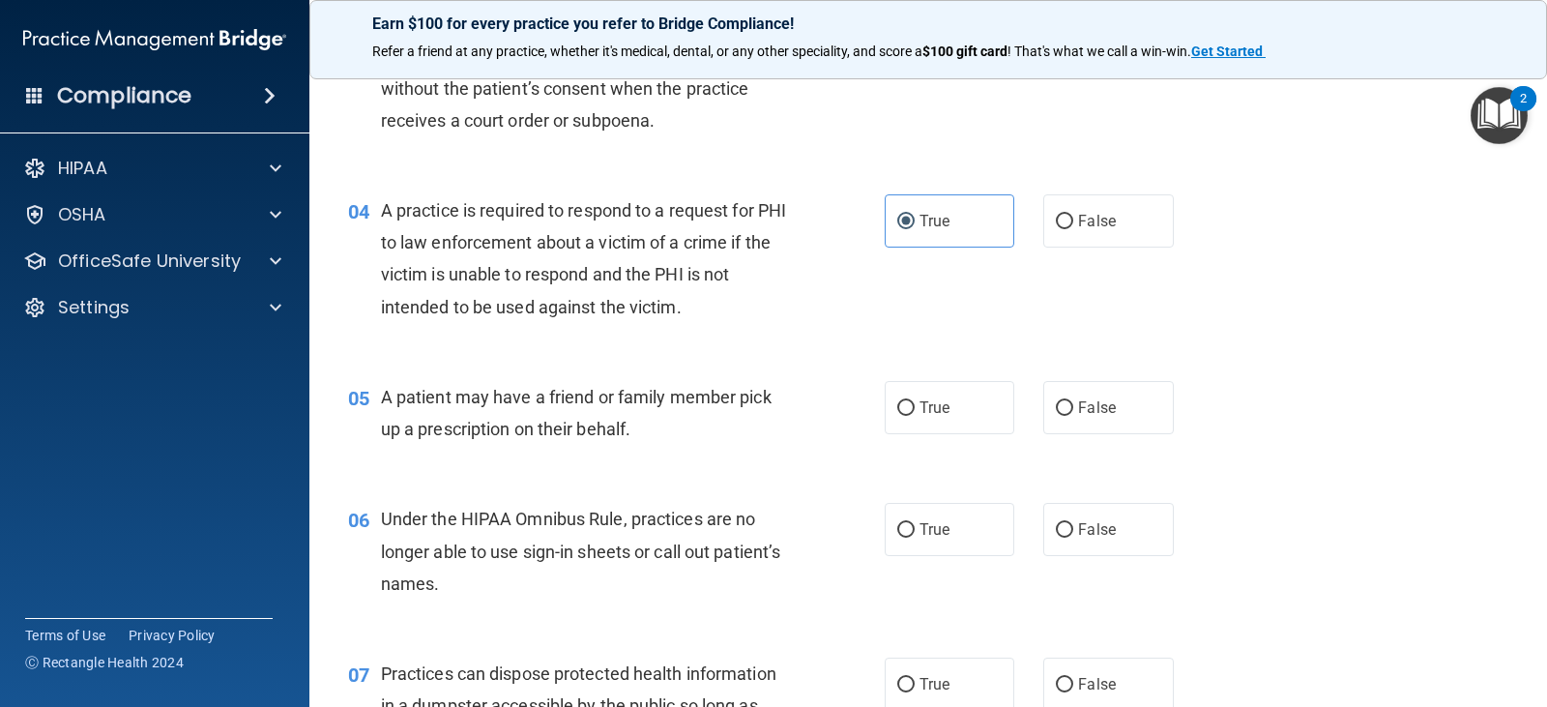
scroll to position [580, 0]
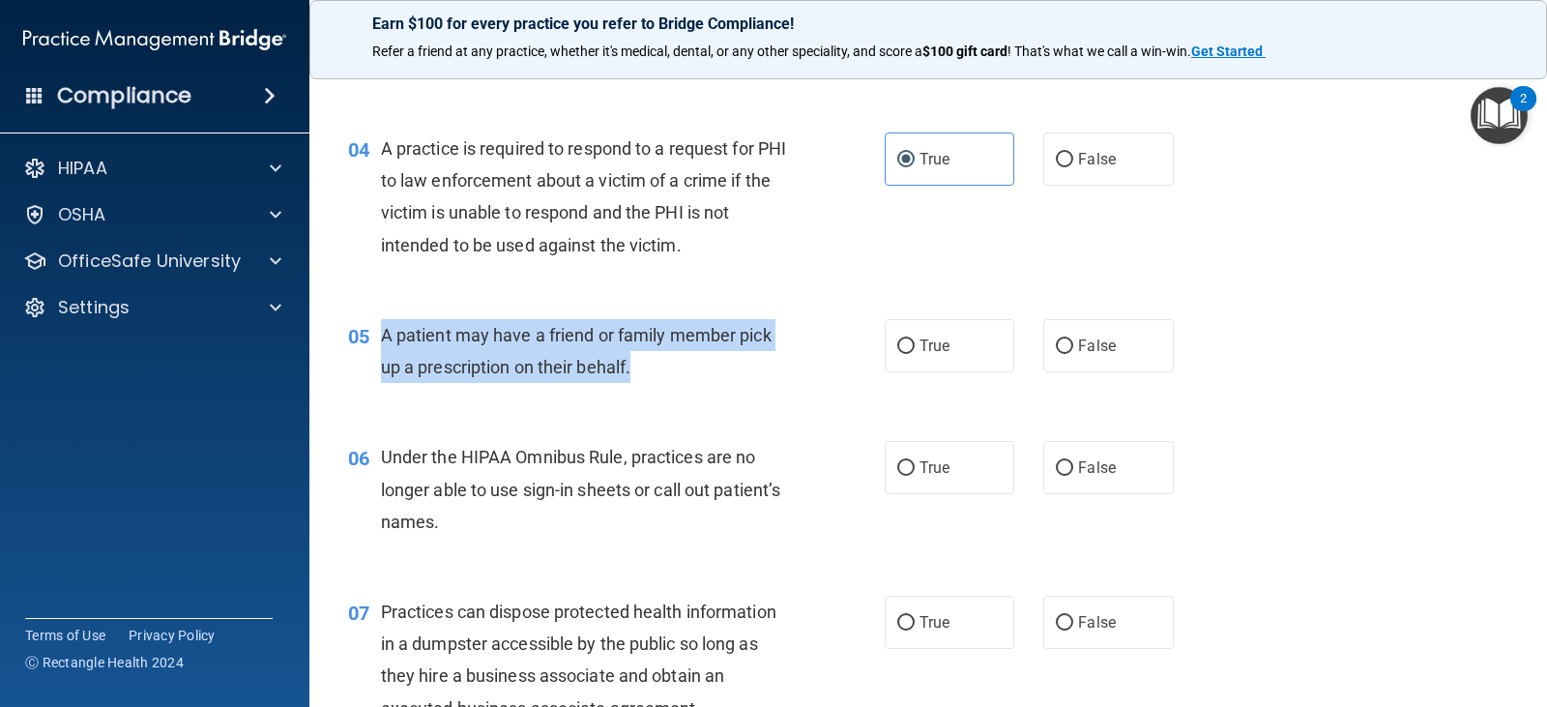
drag, startPoint x: 648, startPoint y: 364, endPoint x: 379, endPoint y: 336, distance: 270.2
click at [379, 336] on div "05 A patient may have a friend or family member pick up a prescription on their…" at bounding box center [616, 355] width 594 height 73
click at [897, 340] on input "True" at bounding box center [905, 346] width 17 height 14
radio input "true"
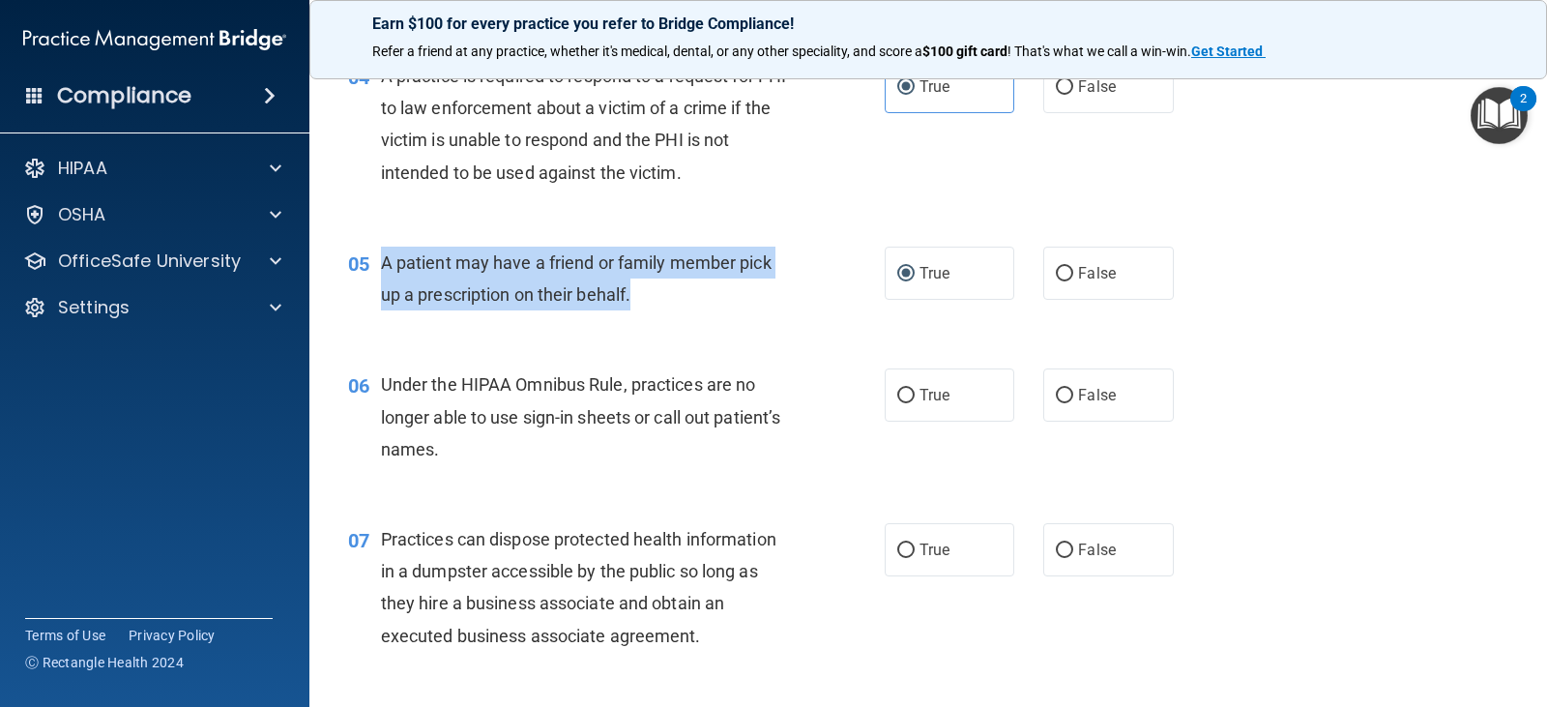
scroll to position [870, 0]
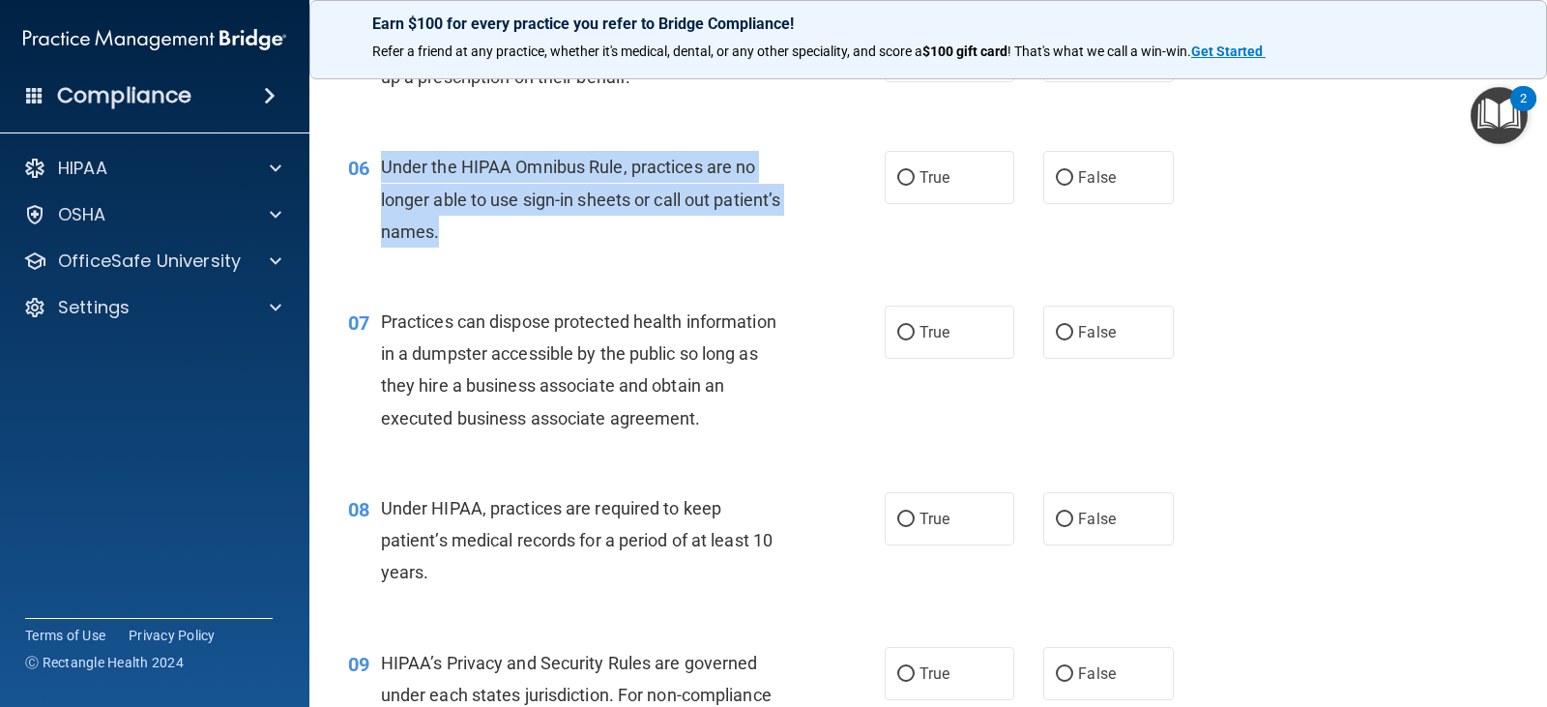
drag, startPoint x: 531, startPoint y: 235, endPoint x: 382, endPoint y: 170, distance: 162.3
click at [382, 170] on div "Under the HIPAA Omnibus Rule, practices are no longer able to use sign-in sheet…" at bounding box center [593, 199] width 424 height 97
click at [1062, 171] on input "False" at bounding box center [1064, 178] width 17 height 14
radio input "true"
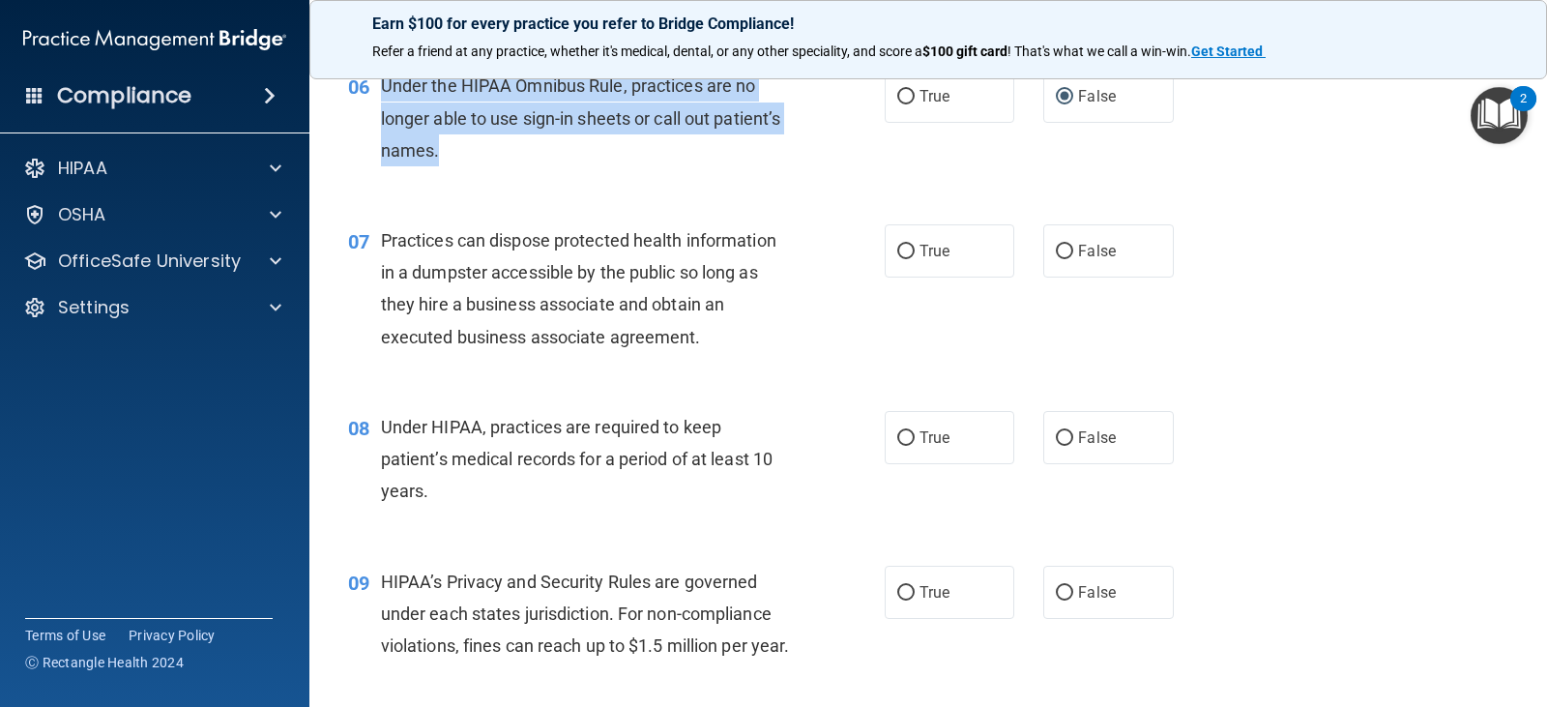
scroll to position [1063, 0]
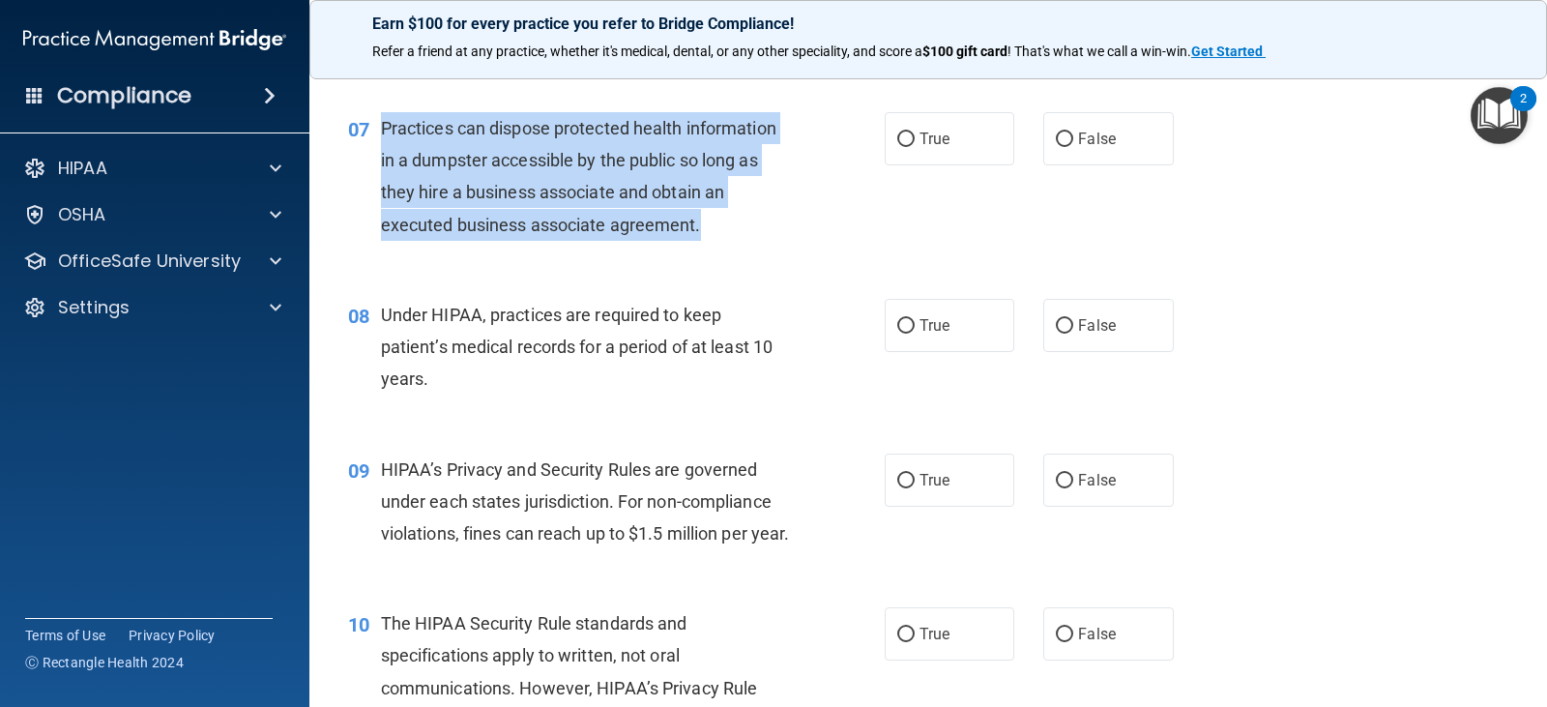
drag, startPoint x: 719, startPoint y: 222, endPoint x: 380, endPoint y: 130, distance: 351.7
click at [381, 130] on div "Practices can dispose protected health information in a dumpster accessible by …" at bounding box center [593, 176] width 424 height 129
click at [1056, 142] on input "False" at bounding box center [1064, 139] width 17 height 14
radio input "true"
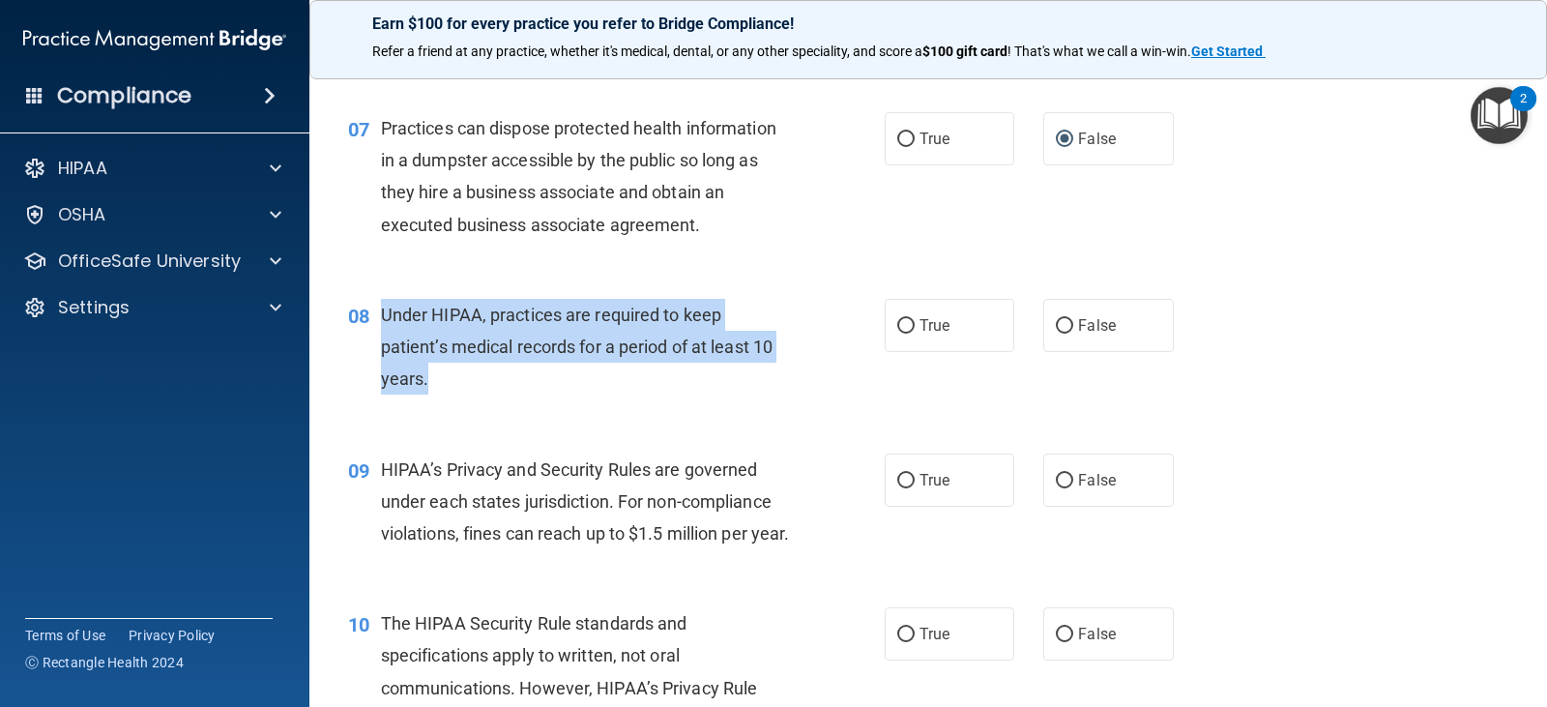
drag, startPoint x: 426, startPoint y: 375, endPoint x: 379, endPoint y: 309, distance: 81.0
click at [379, 309] on div "08 Under HIPAA, practices are required to keep patient’s medical records for a …" at bounding box center [616, 352] width 594 height 106
click at [1060, 322] on input "False" at bounding box center [1064, 326] width 17 height 14
radio input "true"
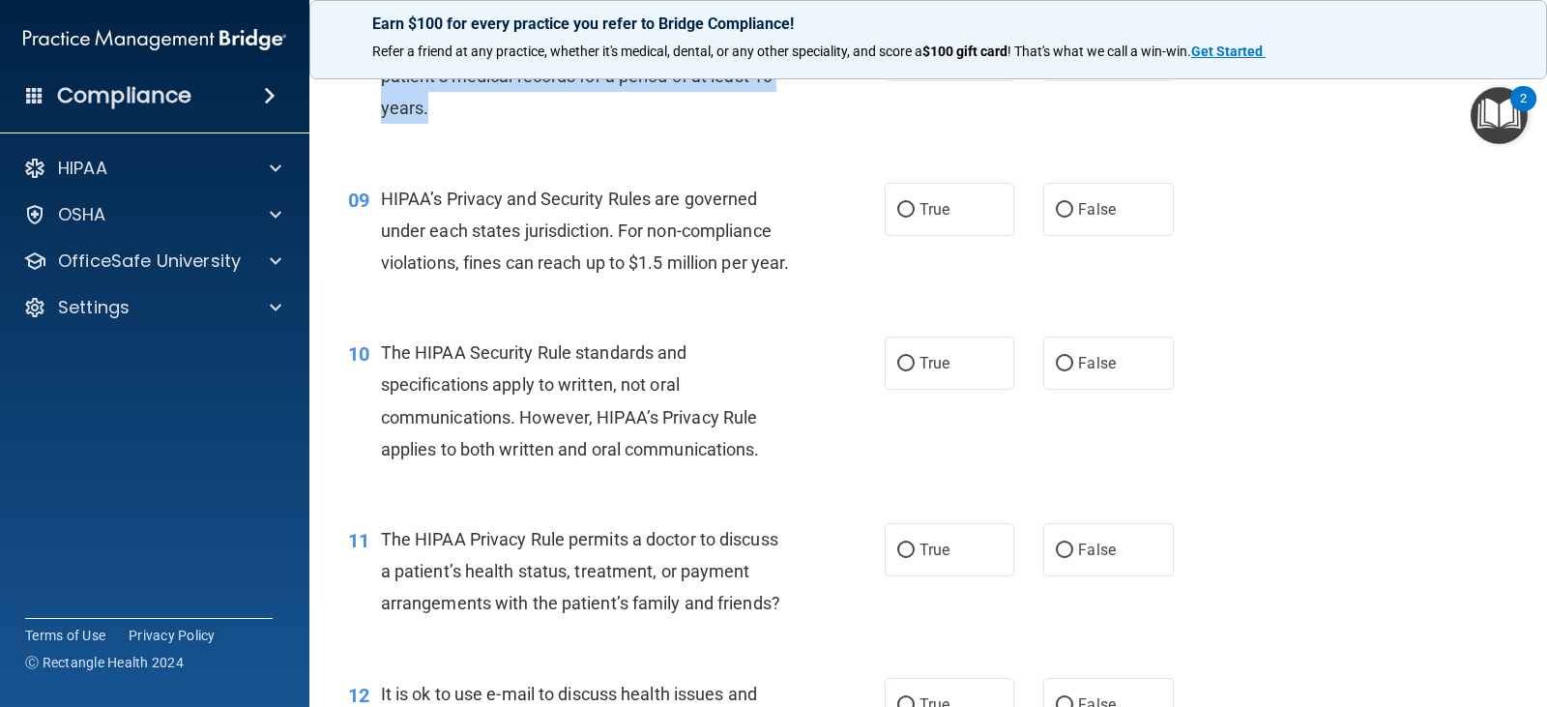
scroll to position [1353, 0]
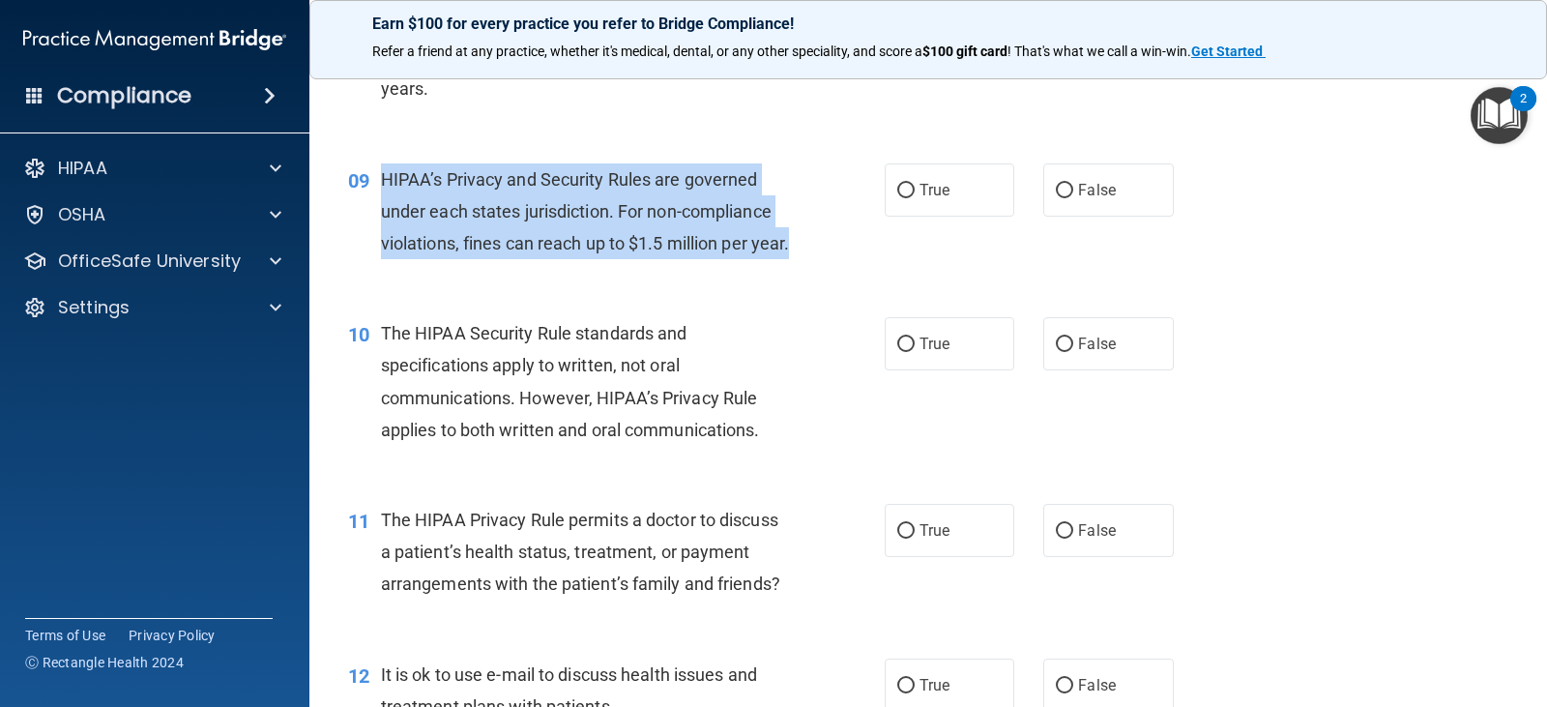
drag, startPoint x: 381, startPoint y: 175, endPoint x: 683, endPoint y: 282, distance: 321.0
click at [683, 260] on div "HIPAA’s Privacy and Security Rules are governed under each states jurisdiction.…" at bounding box center [593, 211] width 424 height 97
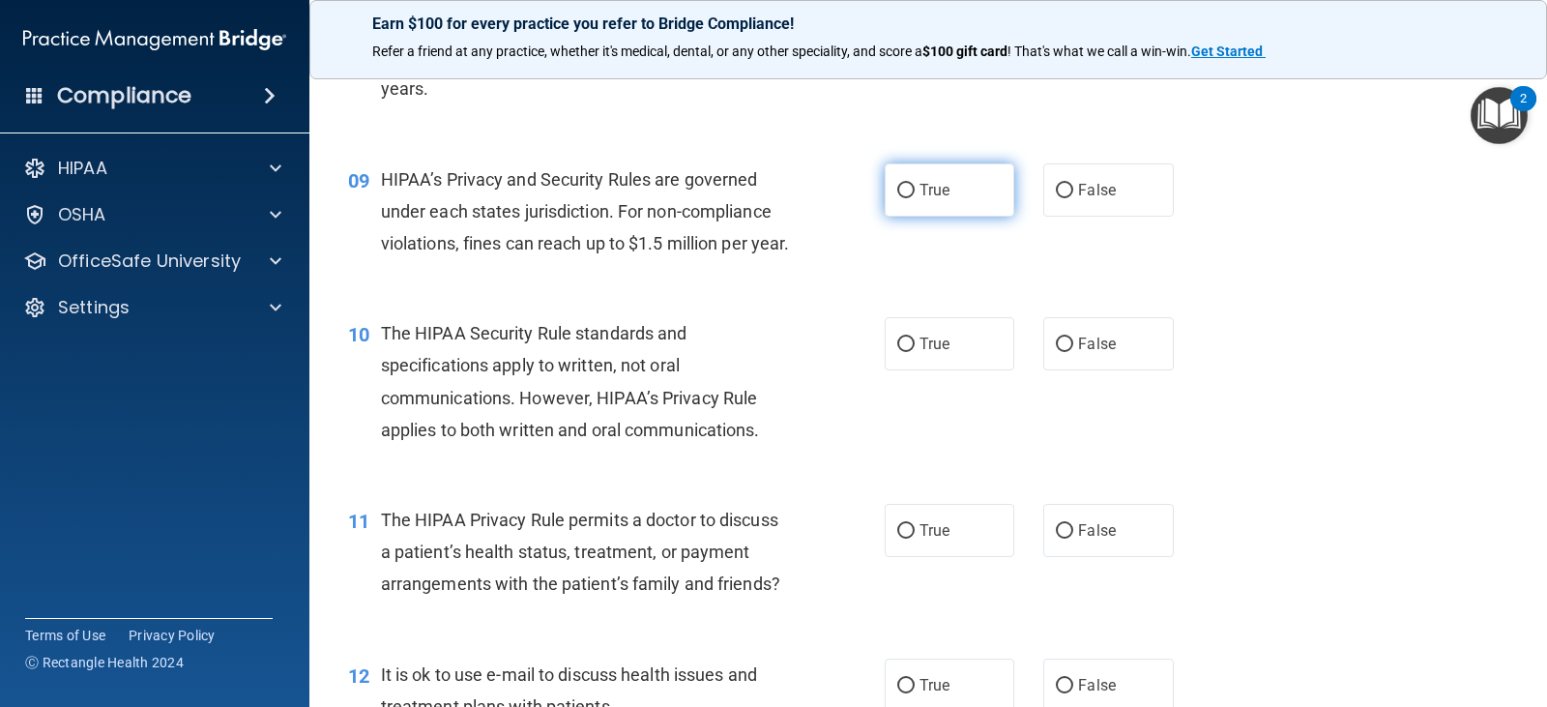
click at [912, 199] on label "True" at bounding box center [949, 189] width 130 height 53
click at [912, 198] on input "True" at bounding box center [905, 191] width 17 height 14
radio input "true"
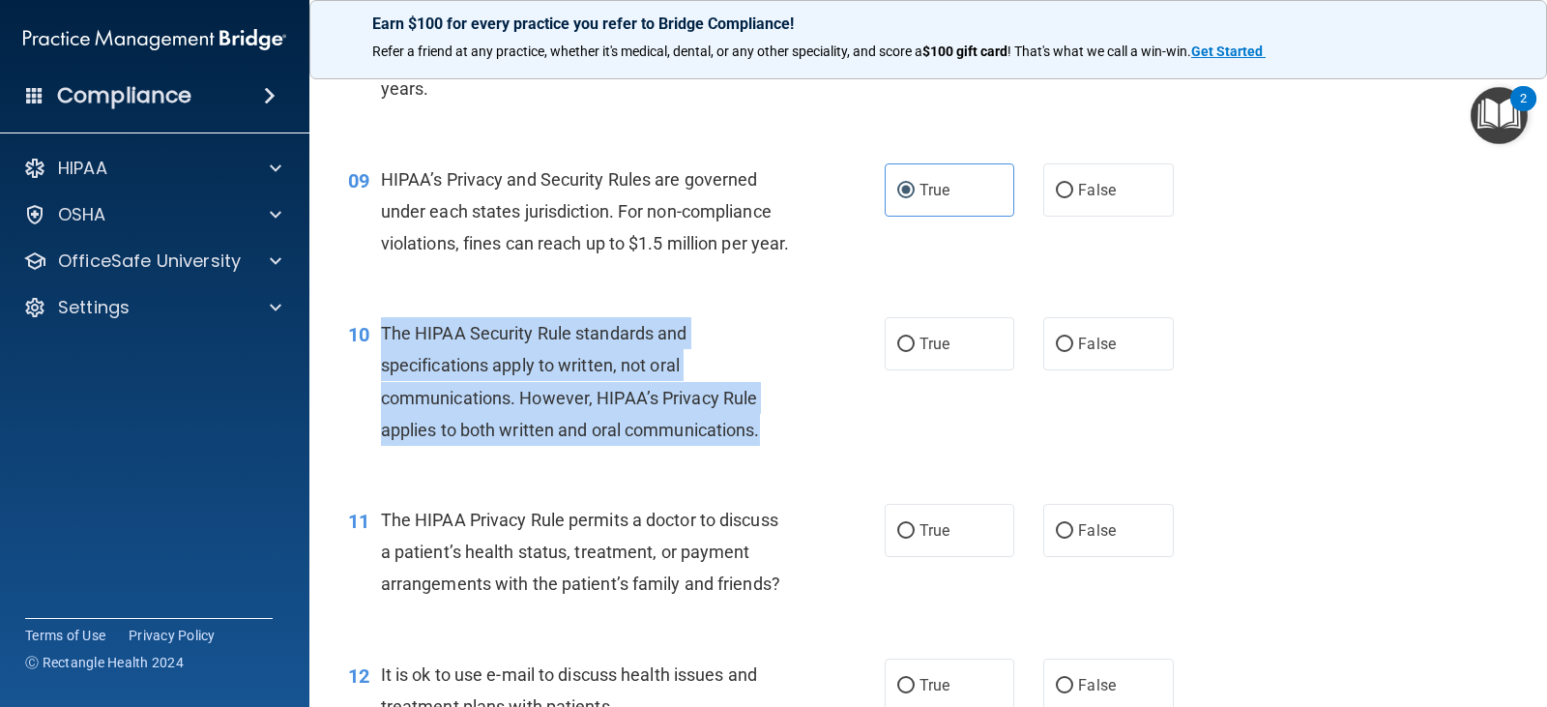
drag, startPoint x: 372, startPoint y: 364, endPoint x: 778, endPoint y: 476, distance: 420.9
click at [778, 455] on div "10 The HIPAA Security Rule standards and specifications apply to written, not o…" at bounding box center [616, 386] width 594 height 138
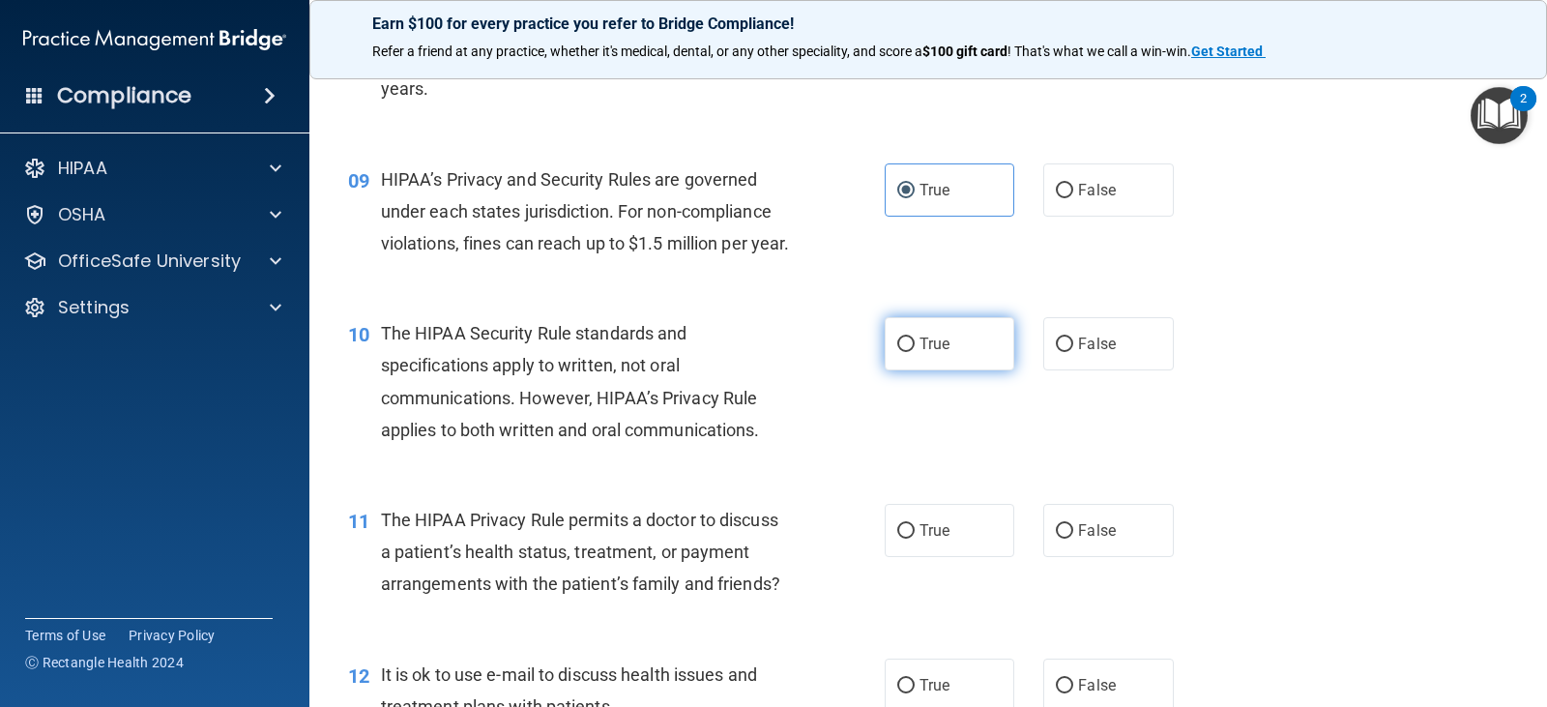
drag, startPoint x: 905, startPoint y: 366, endPoint x: 883, endPoint y: 377, distance: 23.8
click at [904, 366] on label "True" at bounding box center [949, 343] width 130 height 53
click at [904, 352] on input "True" at bounding box center [905, 344] width 17 height 14
radio input "true"
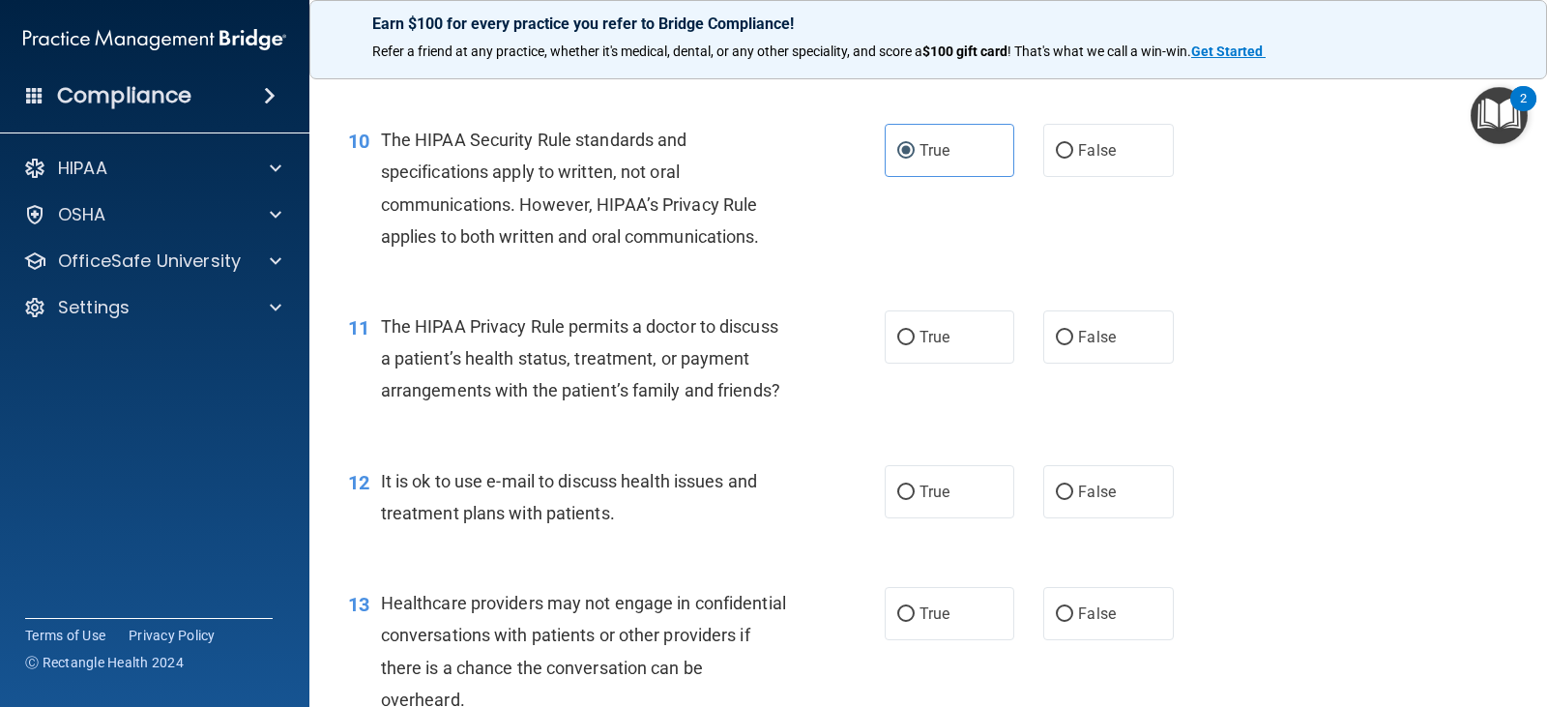
scroll to position [1643, 0]
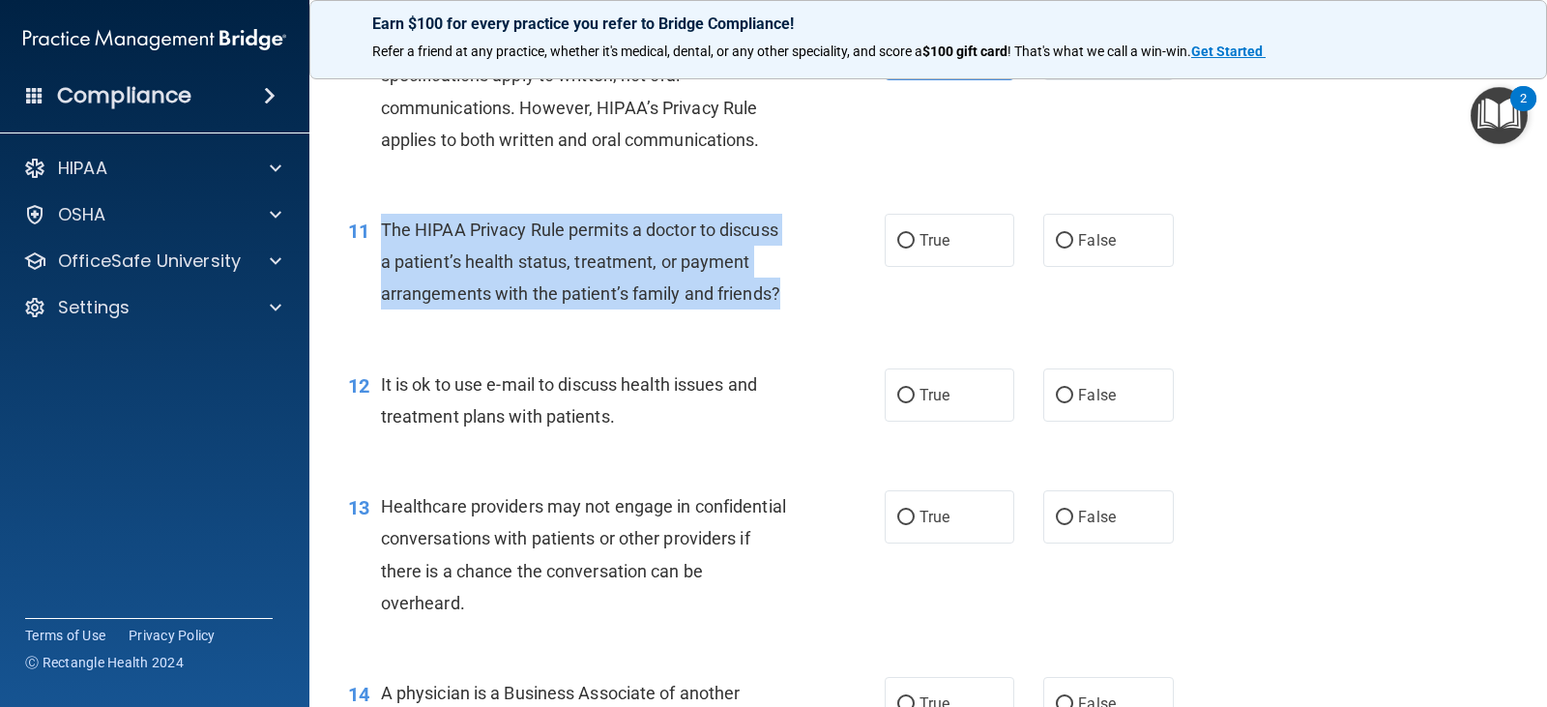
drag, startPoint x: 382, startPoint y: 257, endPoint x: 792, endPoint y: 349, distance: 420.0
click at [792, 320] on div "11 The HIPAA Privacy Rule permits a doctor to discuss a patient’s health status…" at bounding box center [616, 267] width 594 height 106
click at [902, 248] on input "True" at bounding box center [905, 241] width 17 height 14
radio input "true"
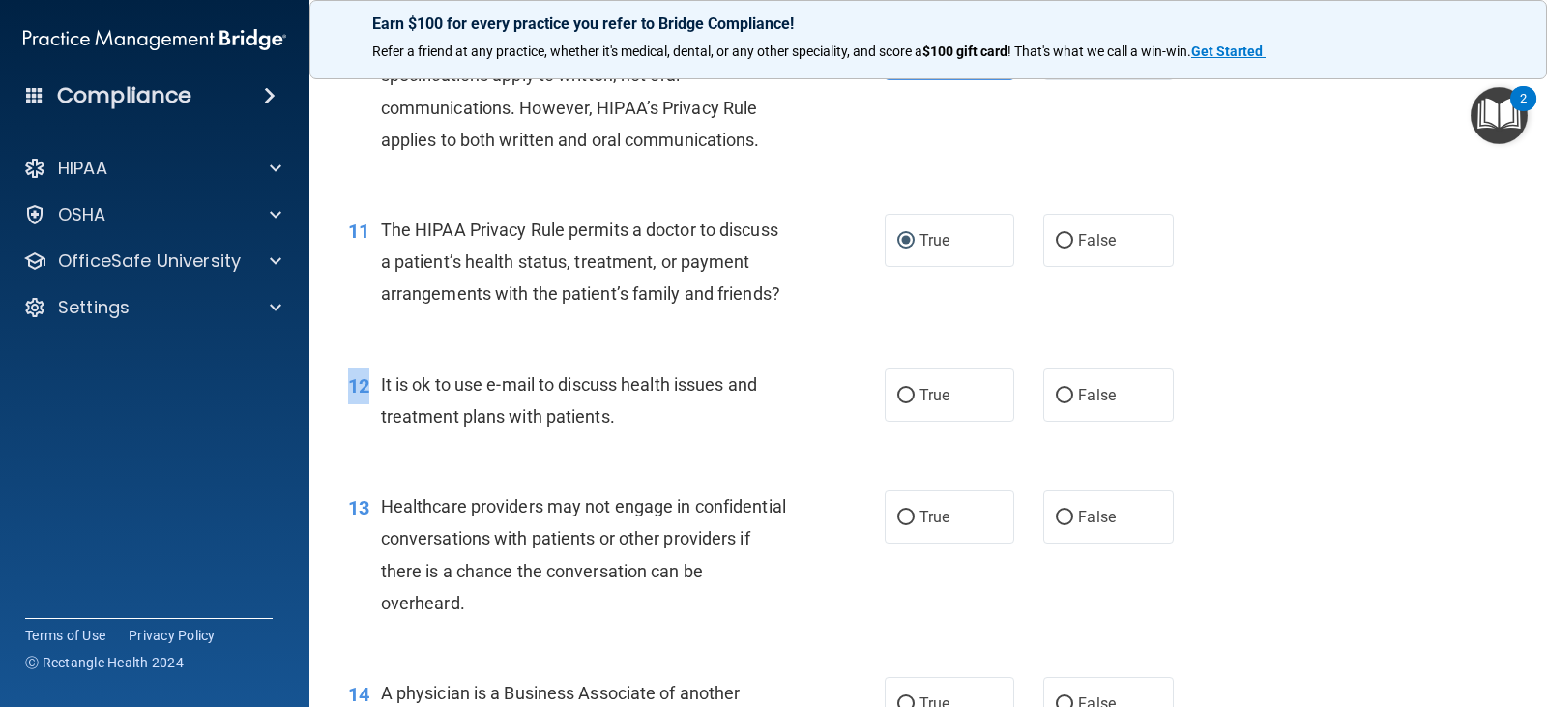
drag, startPoint x: 379, startPoint y: 418, endPoint x: 639, endPoint y: 484, distance: 268.4
click at [639, 466] on div "12 It is ok to use e-mail to discuss health issues and treatment plans with pat…" at bounding box center [927, 405] width 1189 height 122
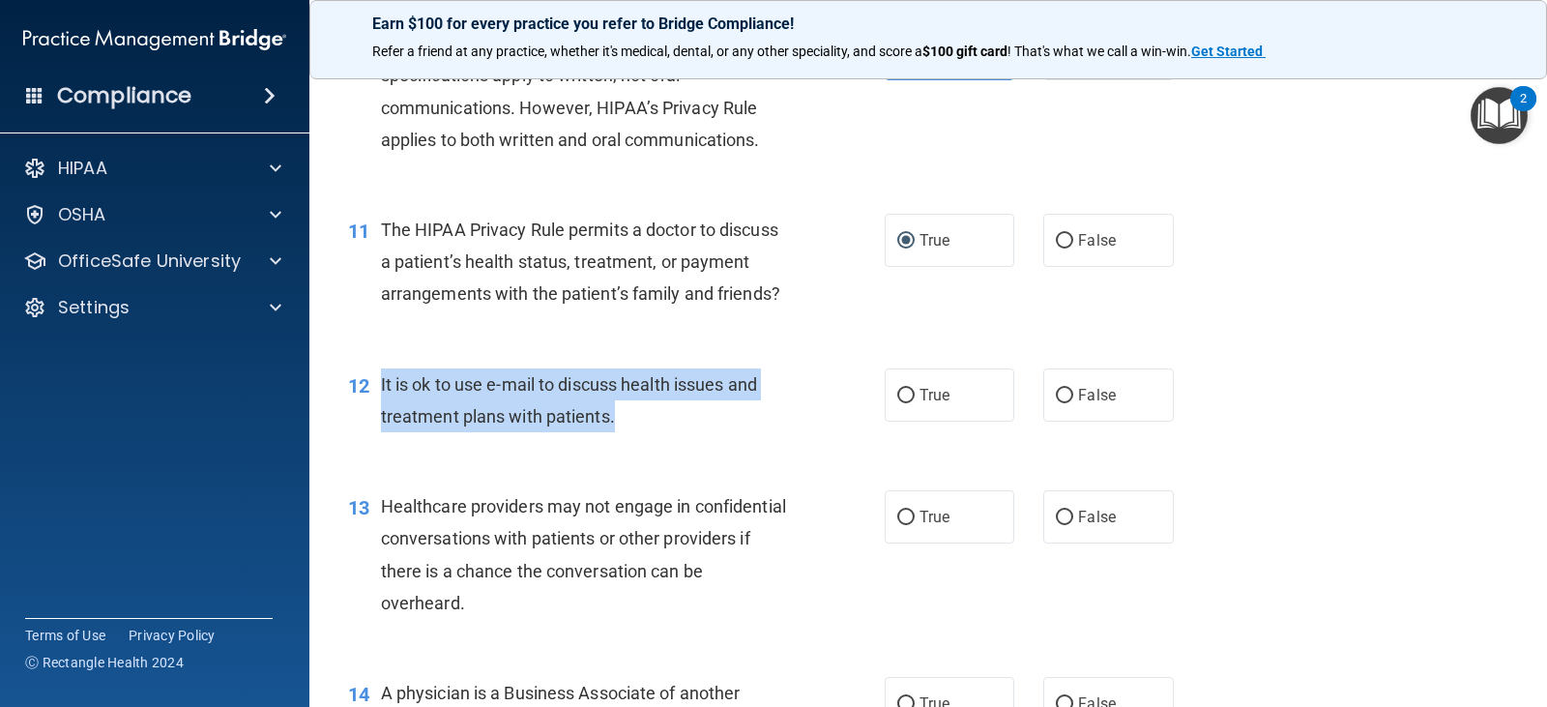
drag, startPoint x: 632, startPoint y: 460, endPoint x: 366, endPoint y: 419, distance: 269.0
click at [366, 419] on div "12 It is ok to use e-mail to discuss health issues and treatment plans with pat…" at bounding box center [616, 404] width 594 height 73
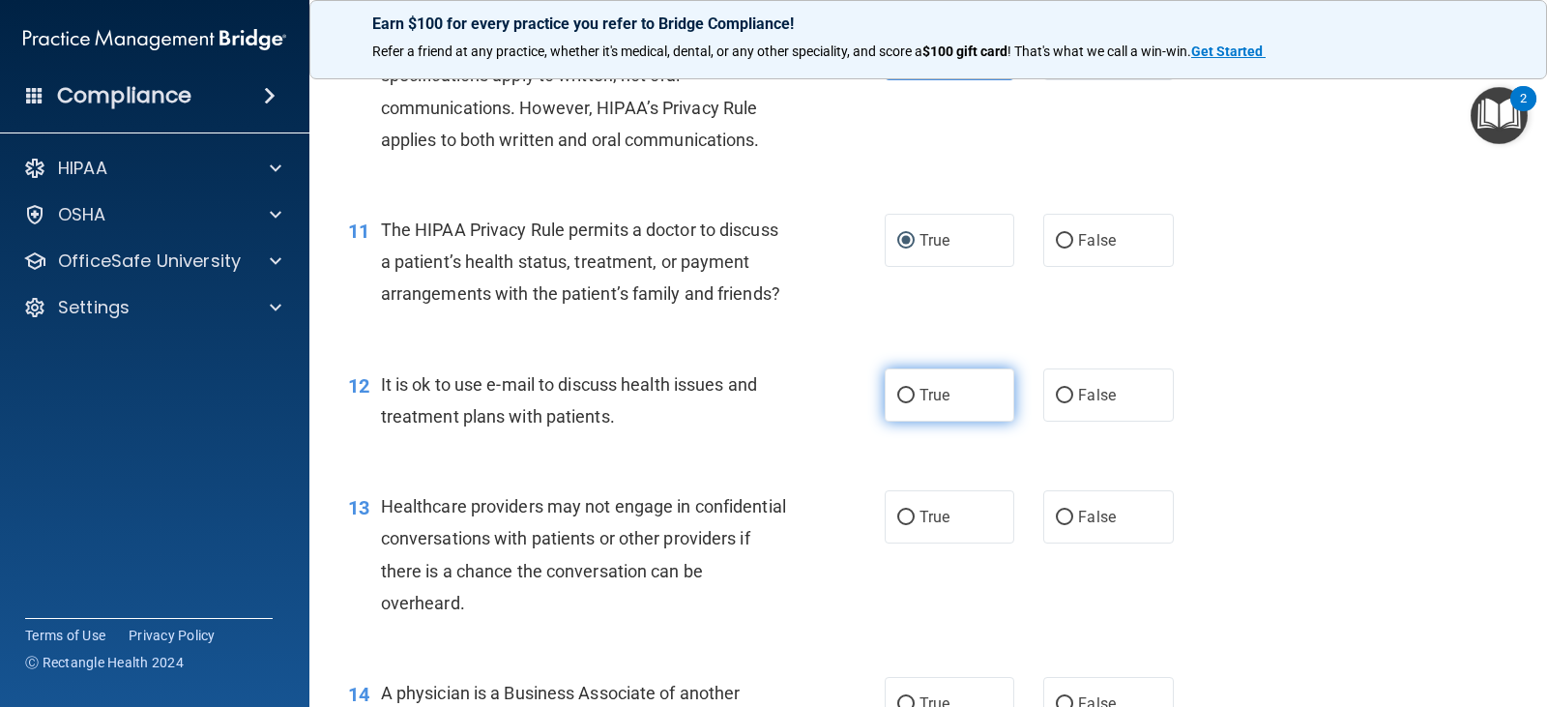
click at [919, 404] on span "True" at bounding box center [934, 395] width 30 height 18
click at [914, 403] on input "True" at bounding box center [905, 396] width 17 height 14
radio input "true"
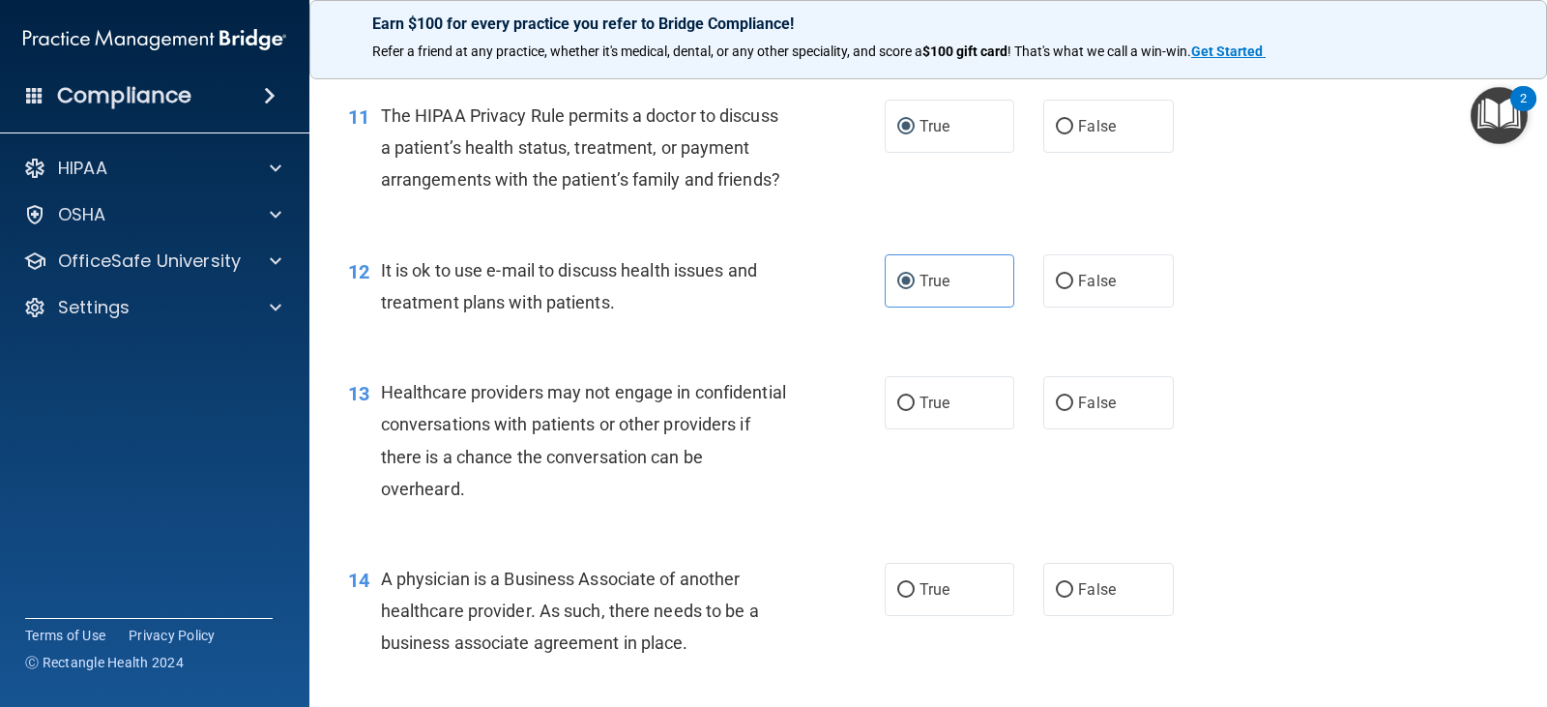
scroll to position [1933, 0]
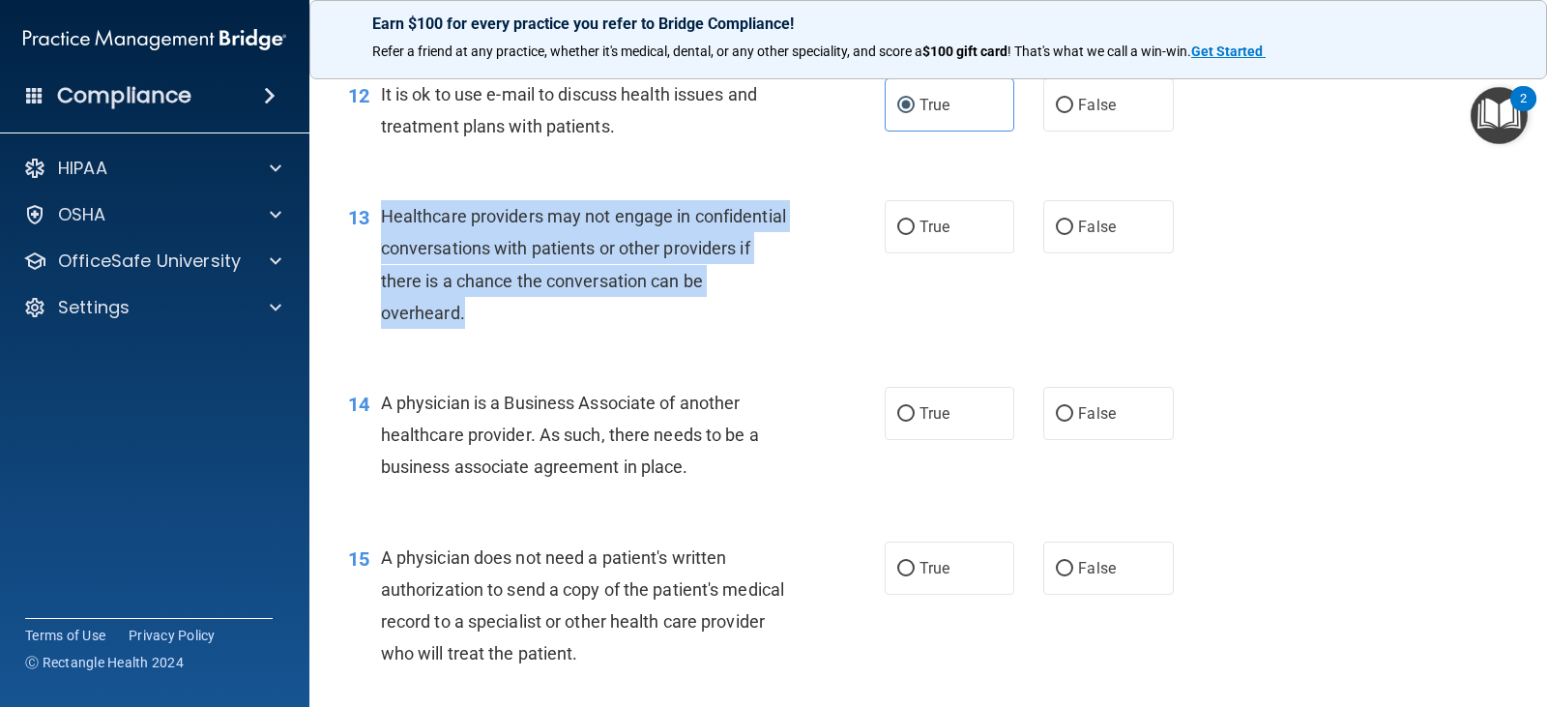
drag, startPoint x: 382, startPoint y: 250, endPoint x: 573, endPoint y: 344, distance: 213.1
click at [573, 329] on div "Healthcare providers may not engage in confidential conversations with patients…" at bounding box center [593, 264] width 424 height 129
click at [1056, 235] on input "False" at bounding box center [1064, 227] width 17 height 14
radio input "true"
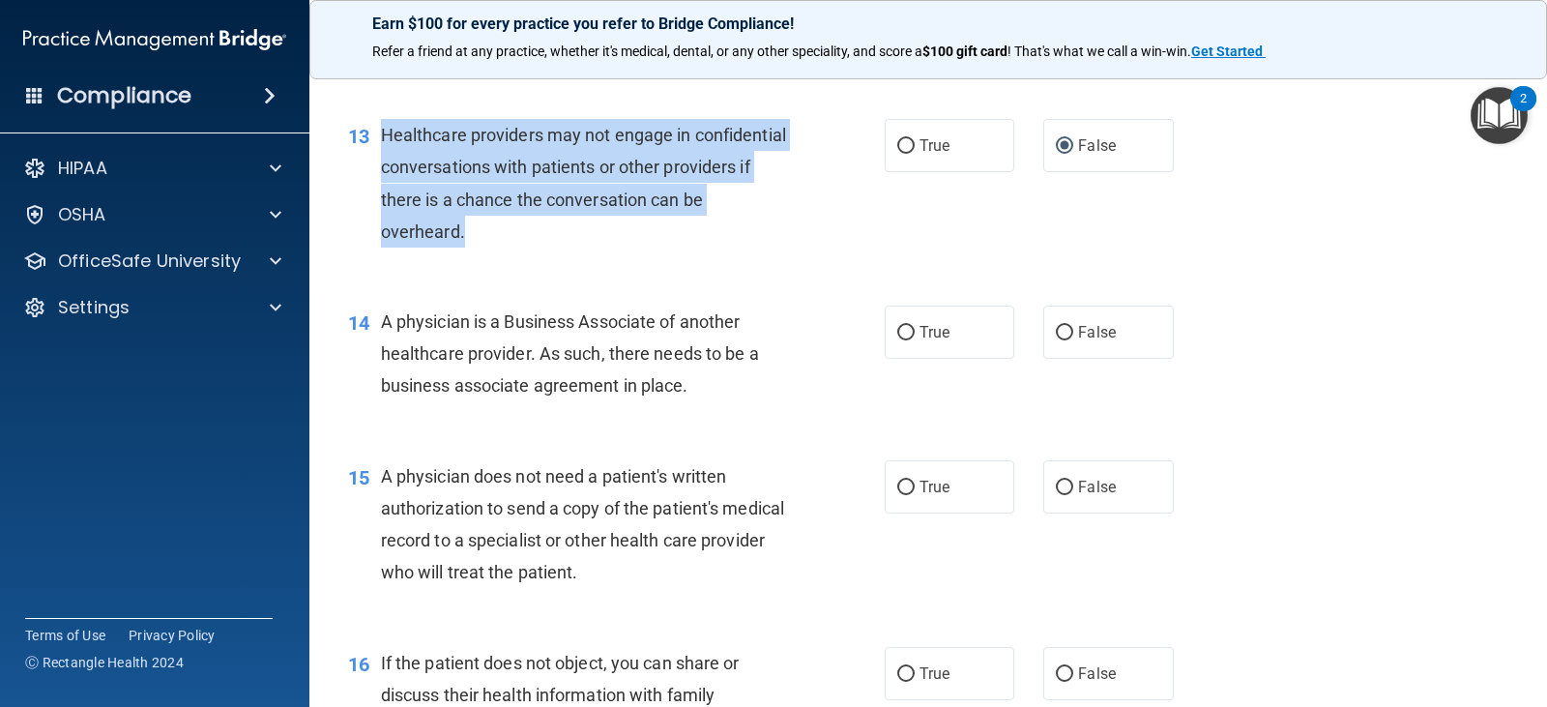
scroll to position [2127, 0]
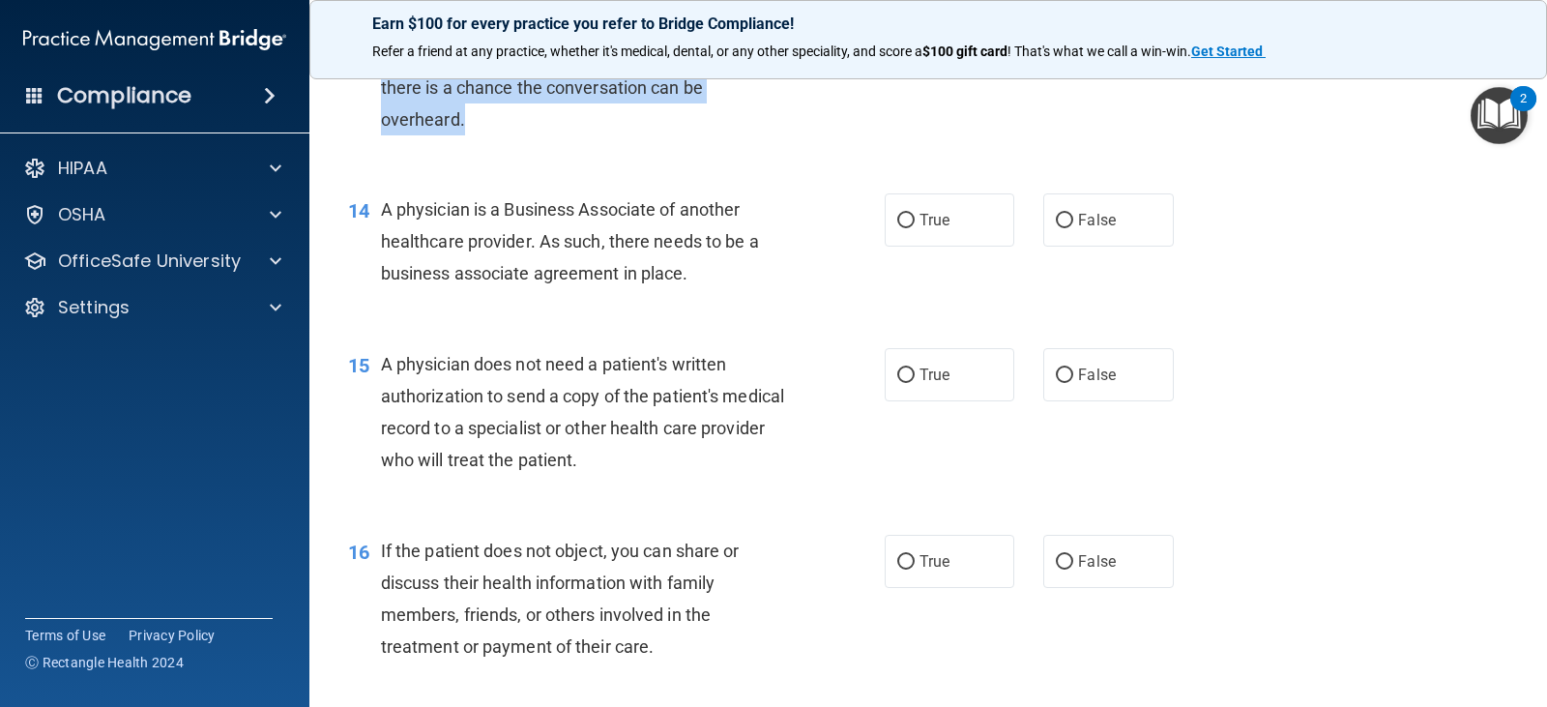
drag, startPoint x: 384, startPoint y: 239, endPoint x: 793, endPoint y: 318, distance: 416.5
click at [793, 290] on div "A physician is a Business Associate of another healthcare provider. As such, th…" at bounding box center [593, 241] width 424 height 97
click at [1056, 228] on input "False" at bounding box center [1064, 221] width 17 height 14
radio input "true"
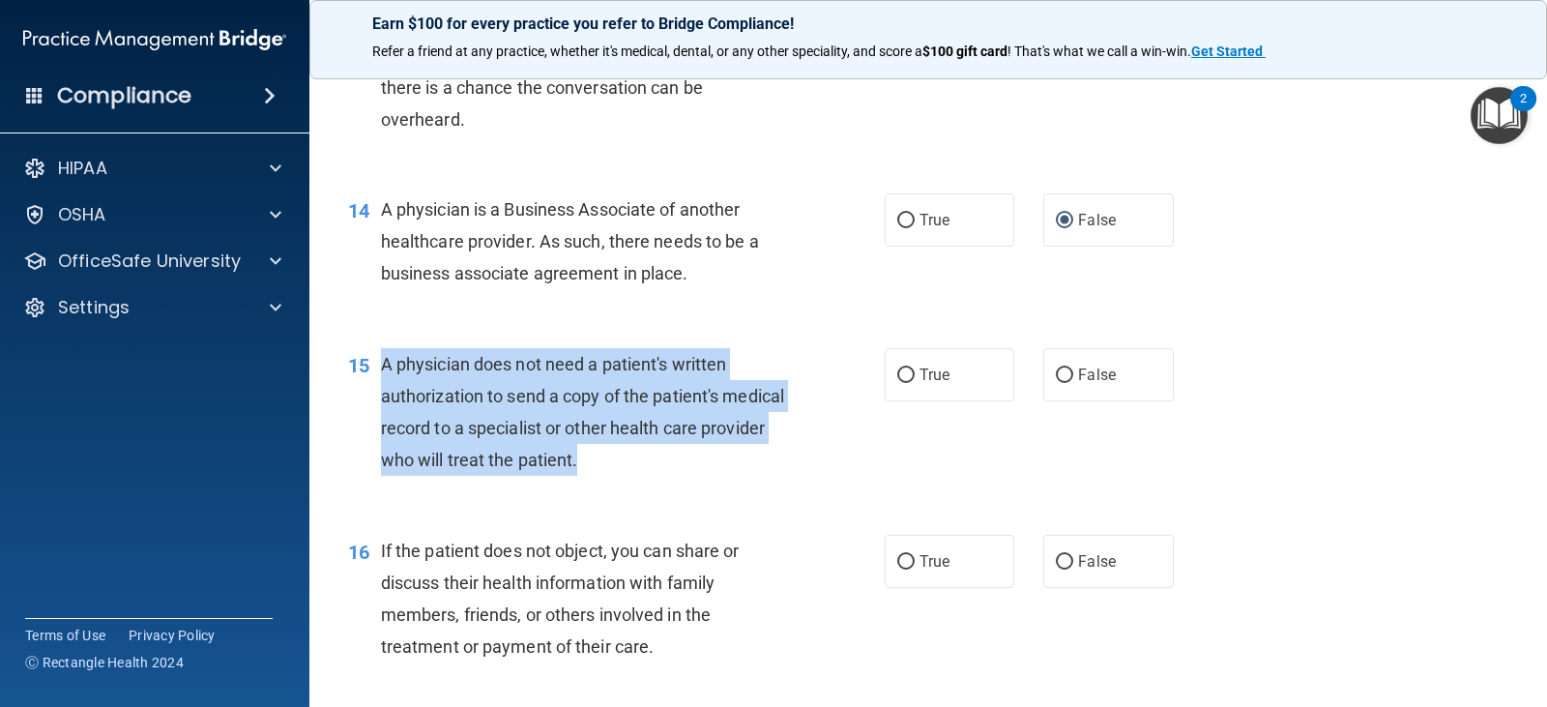
drag, startPoint x: 384, startPoint y: 393, endPoint x: 807, endPoint y: 514, distance: 440.3
click at [807, 486] on div "15 A physician does not need a patient's written authorization to send a copy o…" at bounding box center [616, 417] width 594 height 138
click at [907, 383] on input "True" at bounding box center [905, 375] width 17 height 14
radio input "true"
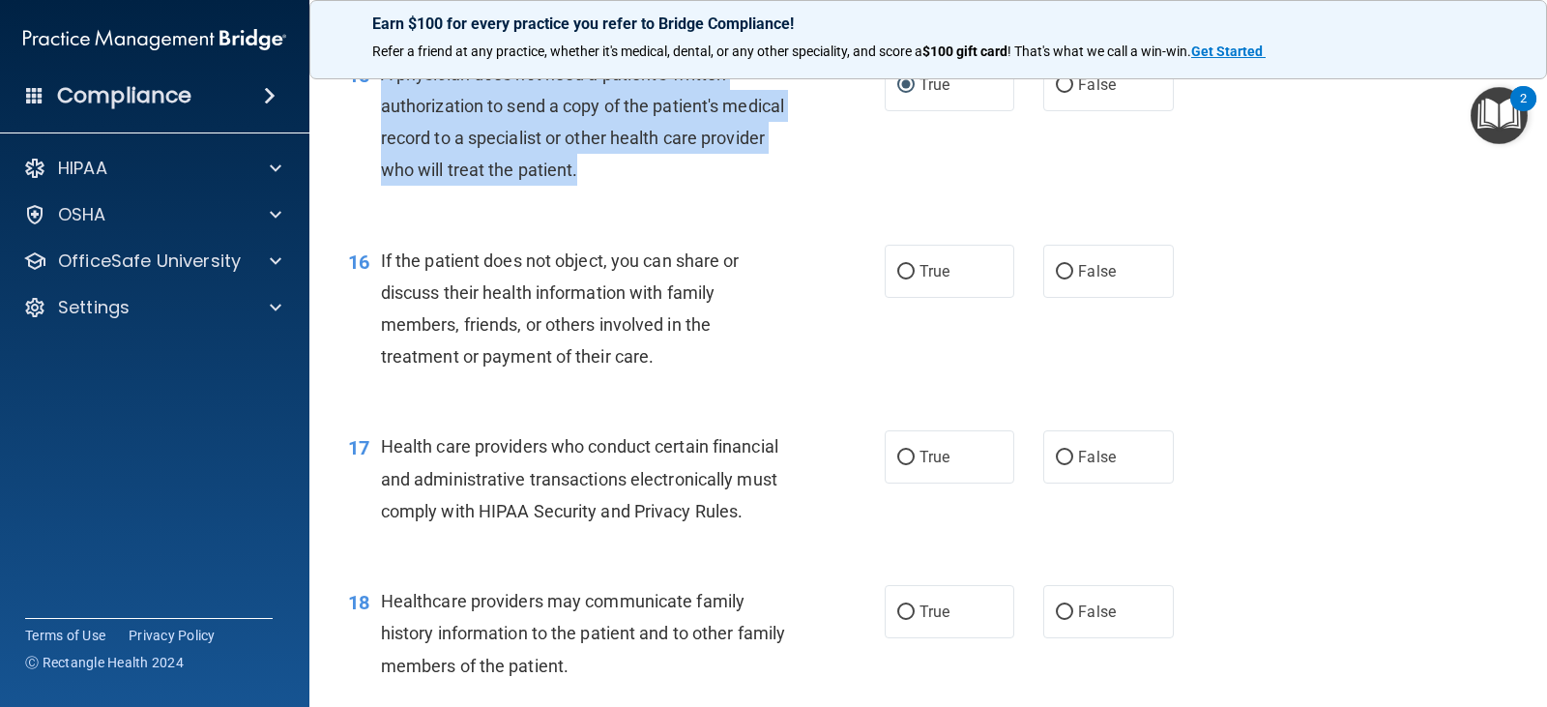
scroll to position [2513, 0]
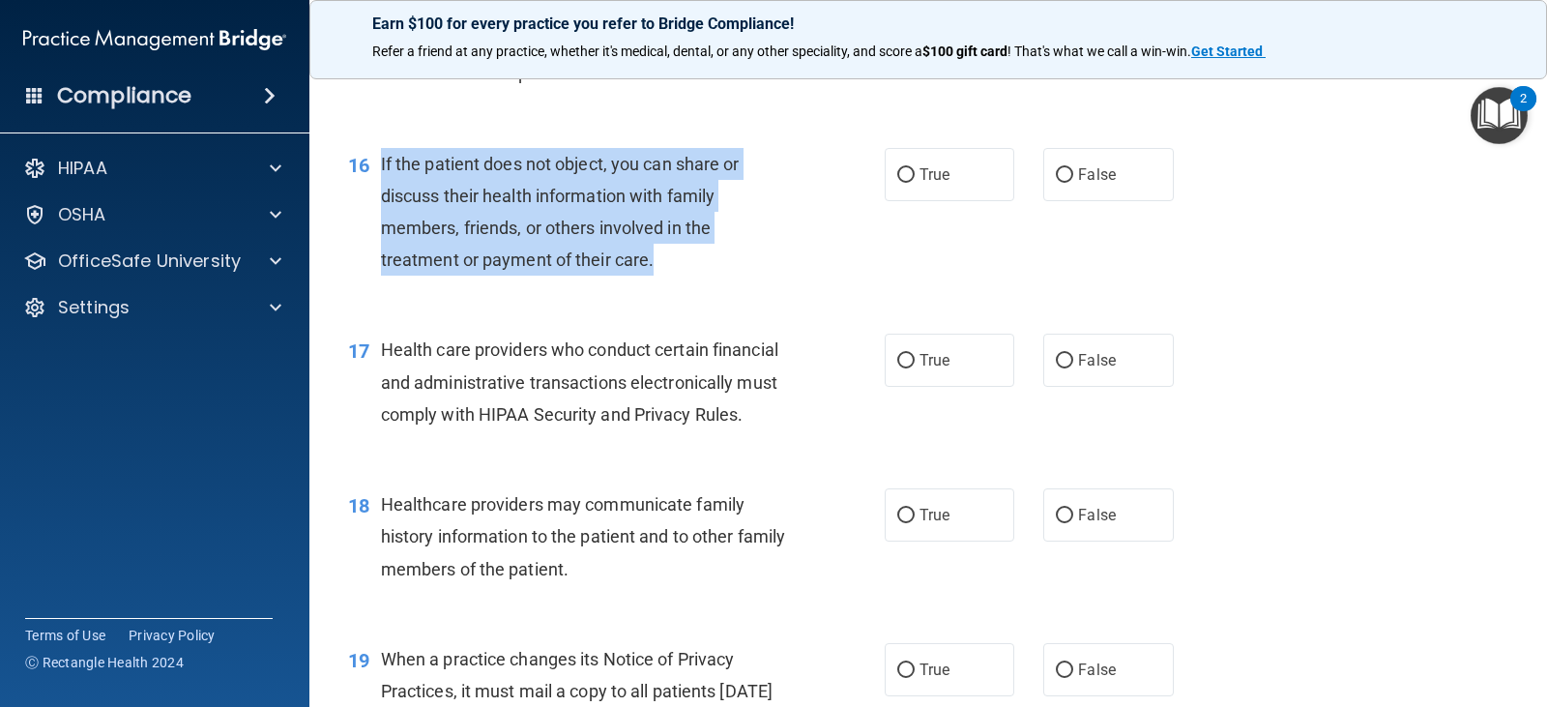
drag, startPoint x: 380, startPoint y: 194, endPoint x: 680, endPoint y: 308, distance: 321.5
click at [680, 286] on div "16 If the patient does not object, you can share or discuss their health inform…" at bounding box center [616, 217] width 594 height 138
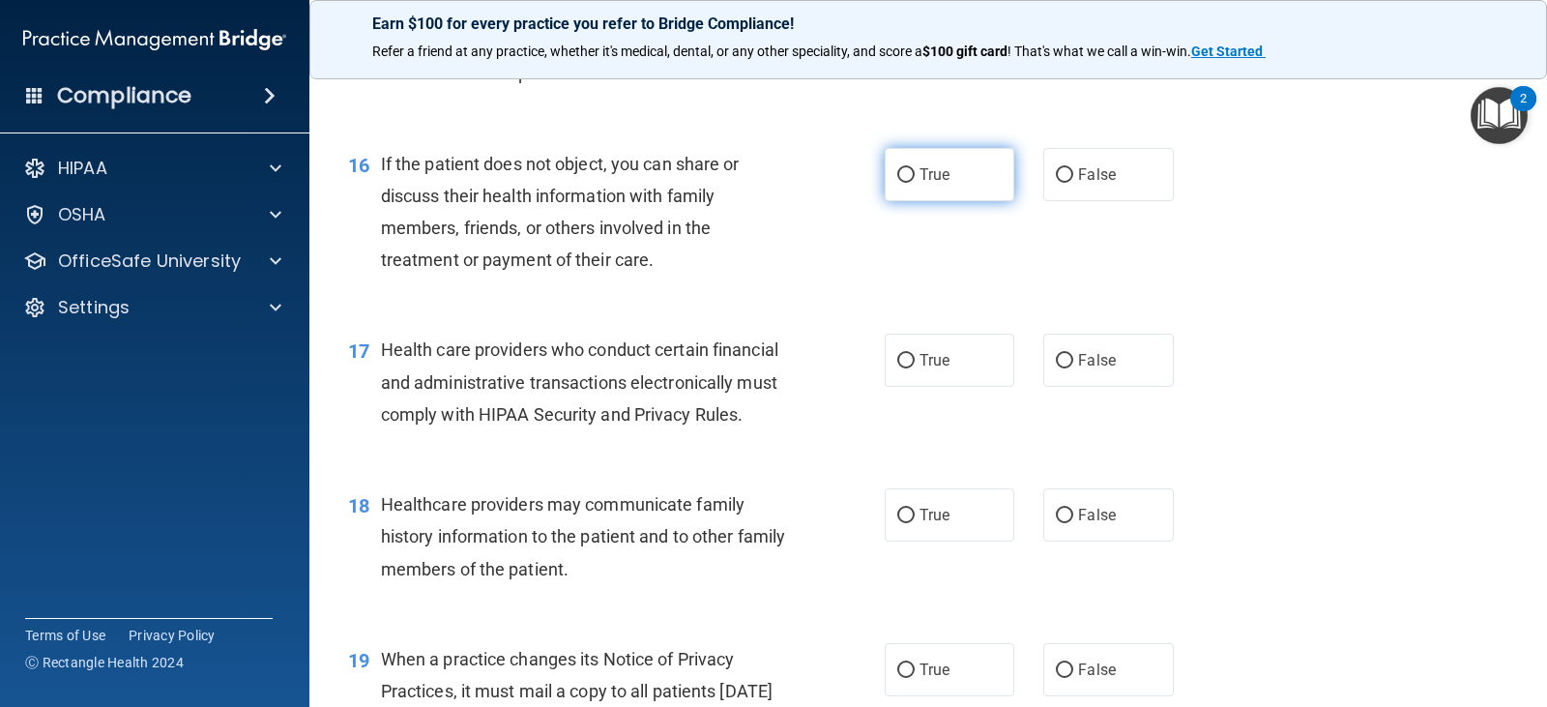
click at [932, 184] on span "True" at bounding box center [934, 174] width 30 height 18
click at [914, 183] on input "True" at bounding box center [905, 175] width 17 height 14
radio input "true"
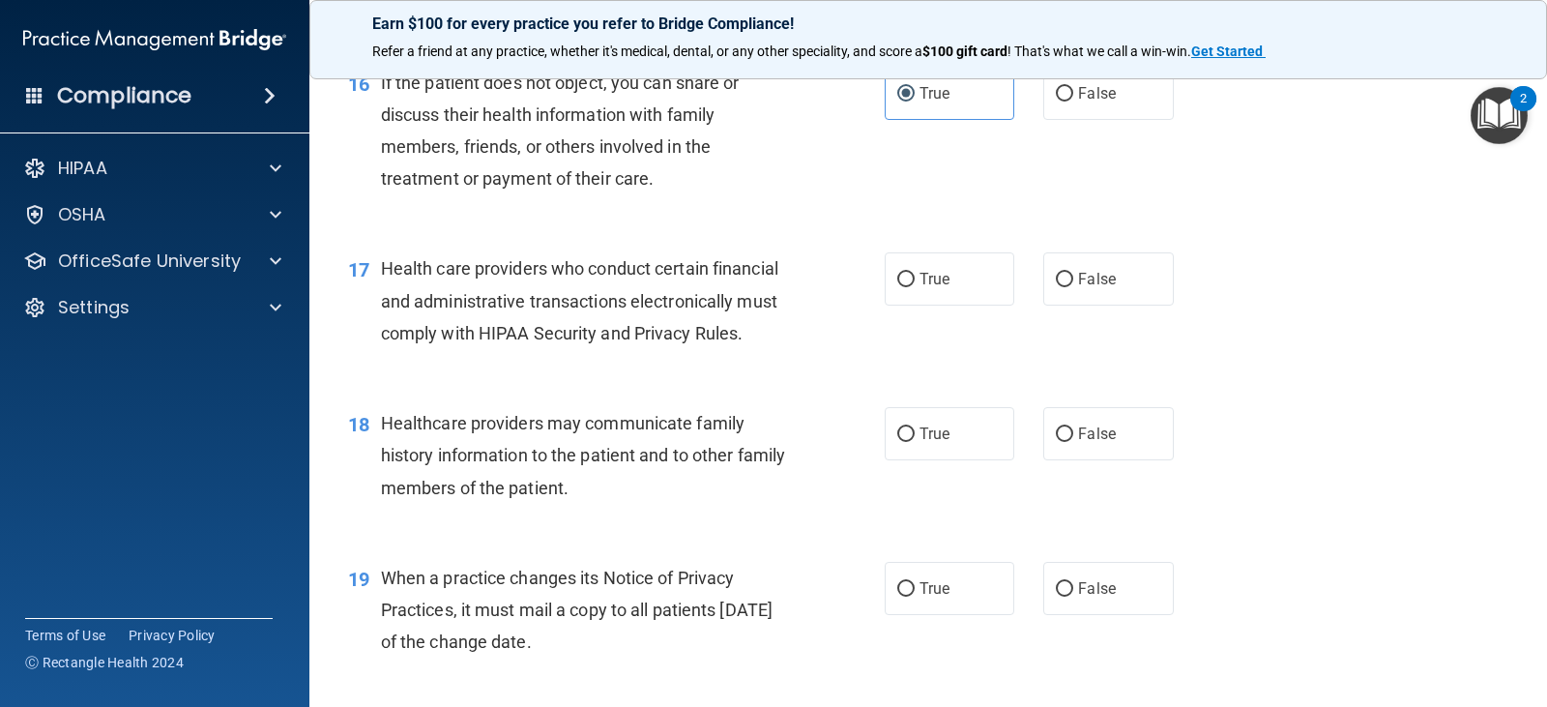
scroll to position [2706, 0]
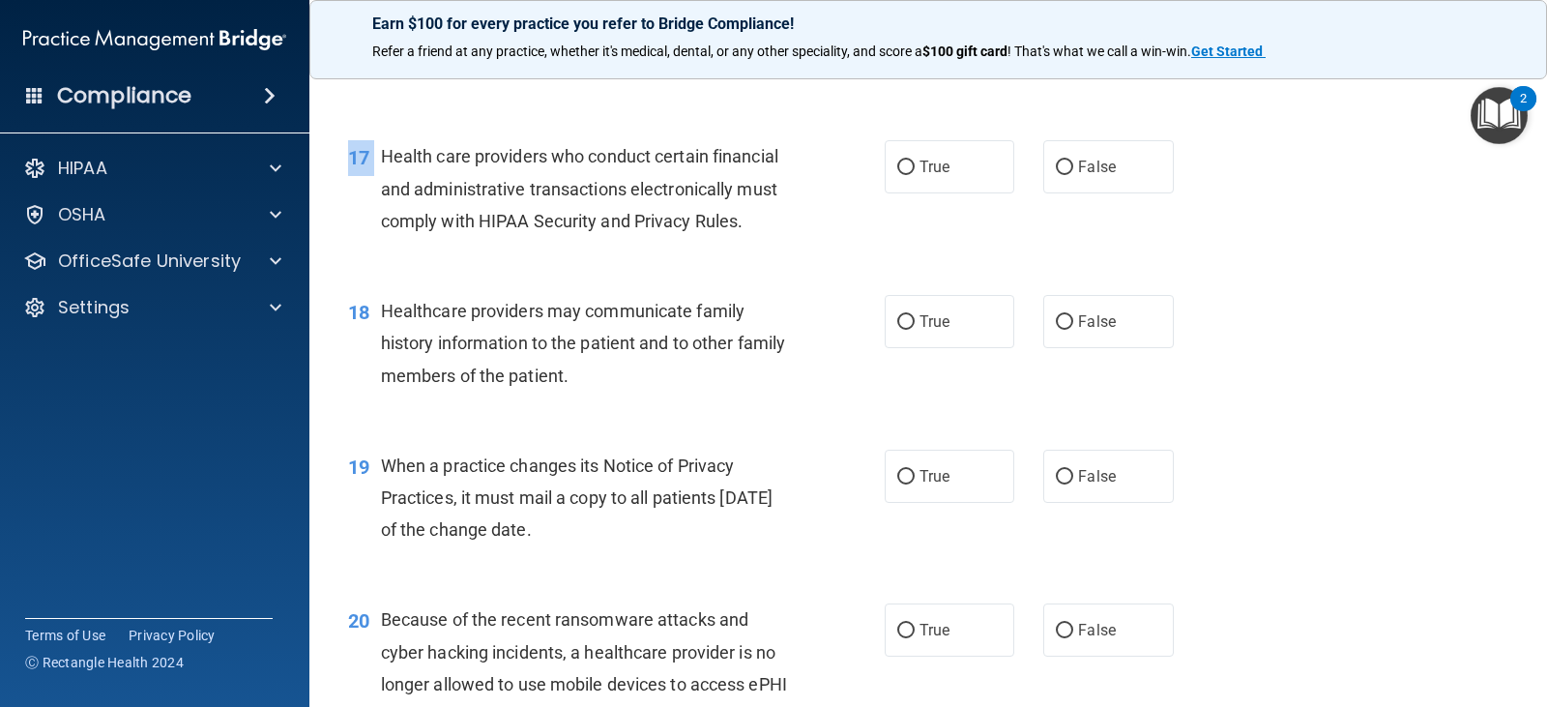
drag, startPoint x: 384, startPoint y: 184, endPoint x: 760, endPoint y: 281, distance: 388.5
click at [760, 271] on div "17 Health care providers who conduct certain financial and administrative trans…" at bounding box center [927, 193] width 1189 height 155
click at [756, 237] on div "Health care providers who conduct certain financial and administrative transact…" at bounding box center [593, 188] width 424 height 97
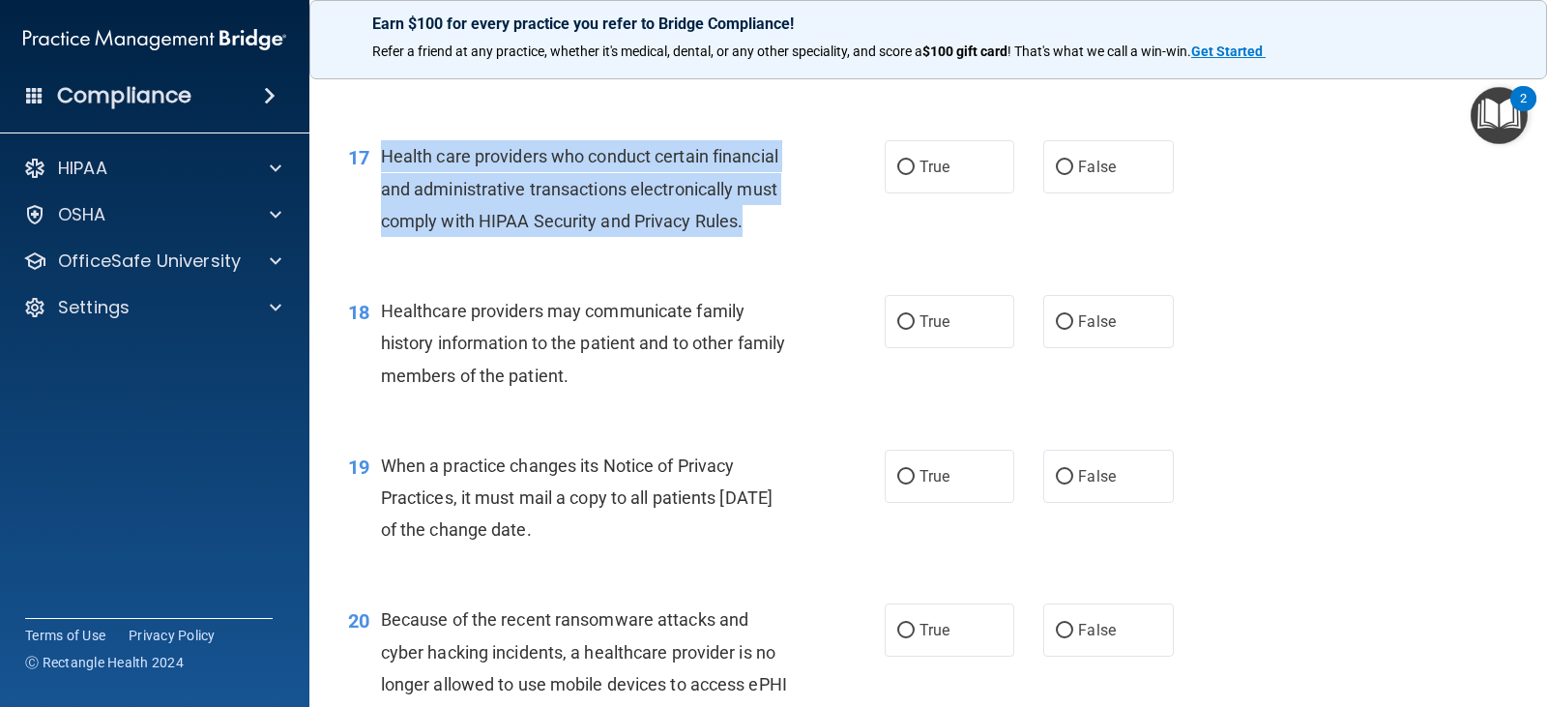
drag, startPoint x: 385, startPoint y: 188, endPoint x: 762, endPoint y: 270, distance: 385.8
click at [762, 246] on div "17 Health care providers who conduct certain financial and administrative trans…" at bounding box center [616, 193] width 594 height 106
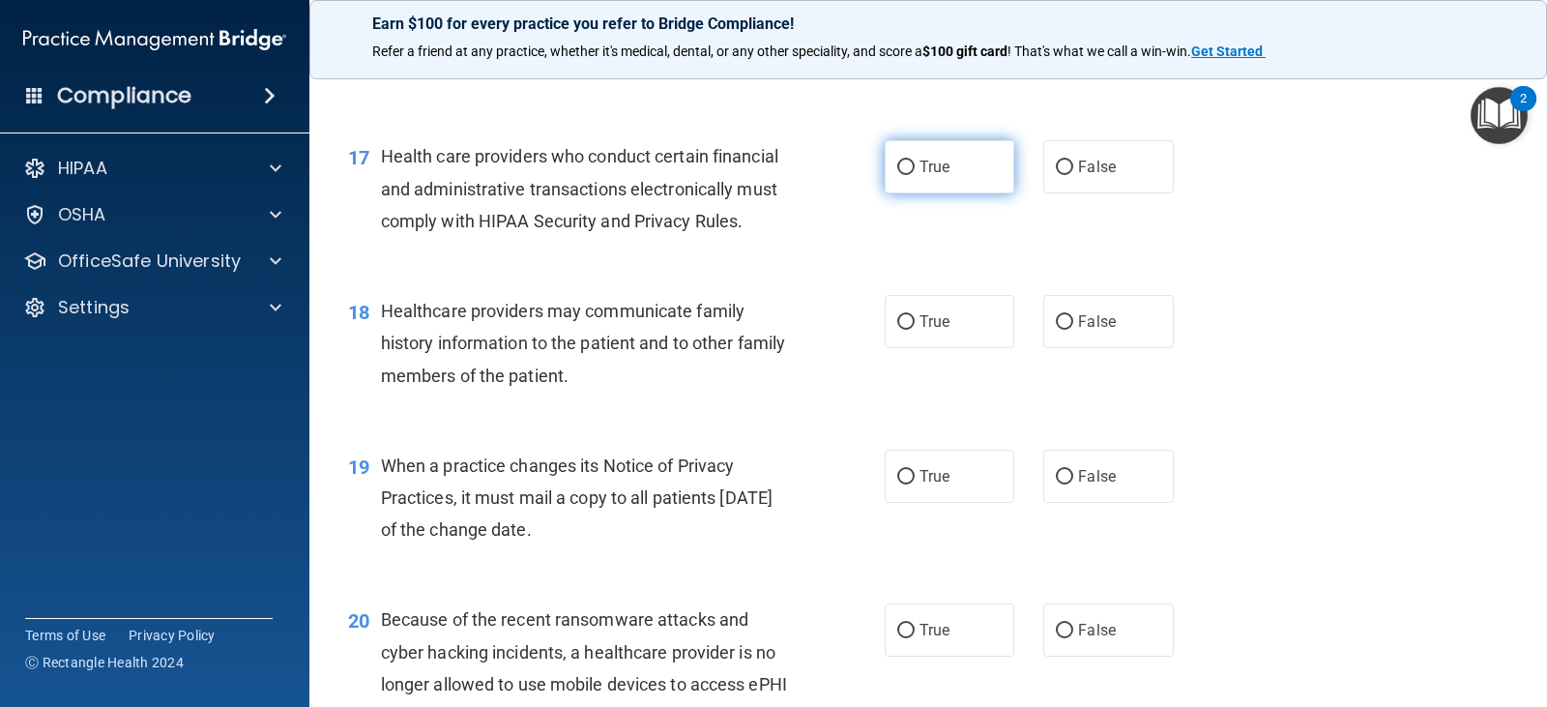
click at [914, 184] on label "True" at bounding box center [949, 166] width 130 height 53
click at [914, 175] on input "True" at bounding box center [905, 167] width 17 height 14
radio input "true"
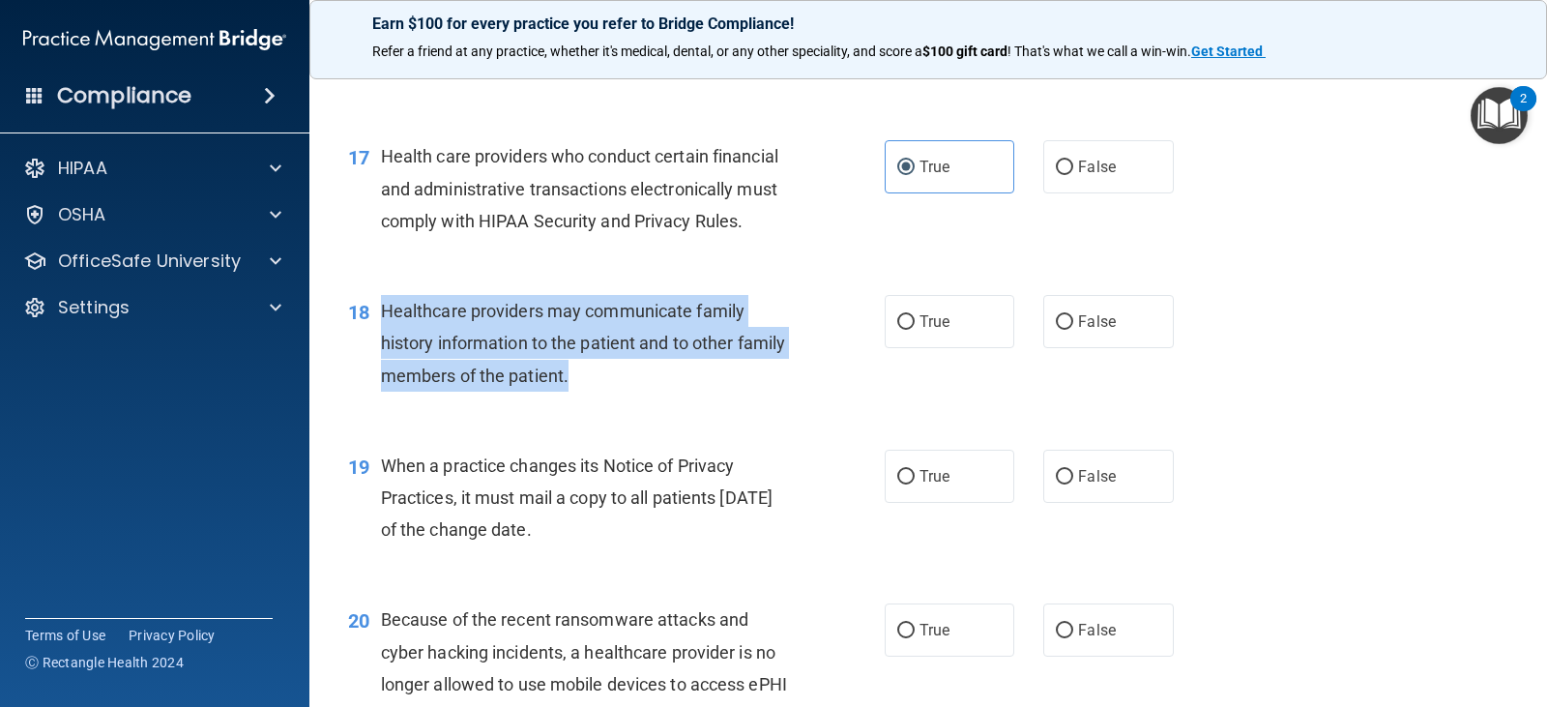
drag, startPoint x: 382, startPoint y: 342, endPoint x: 774, endPoint y: 412, distance: 398.6
click at [774, 391] on div "Healthcare providers may communicate family history information to the patient …" at bounding box center [593, 343] width 424 height 97
click at [897, 330] on input "True" at bounding box center [905, 322] width 17 height 14
radio input "true"
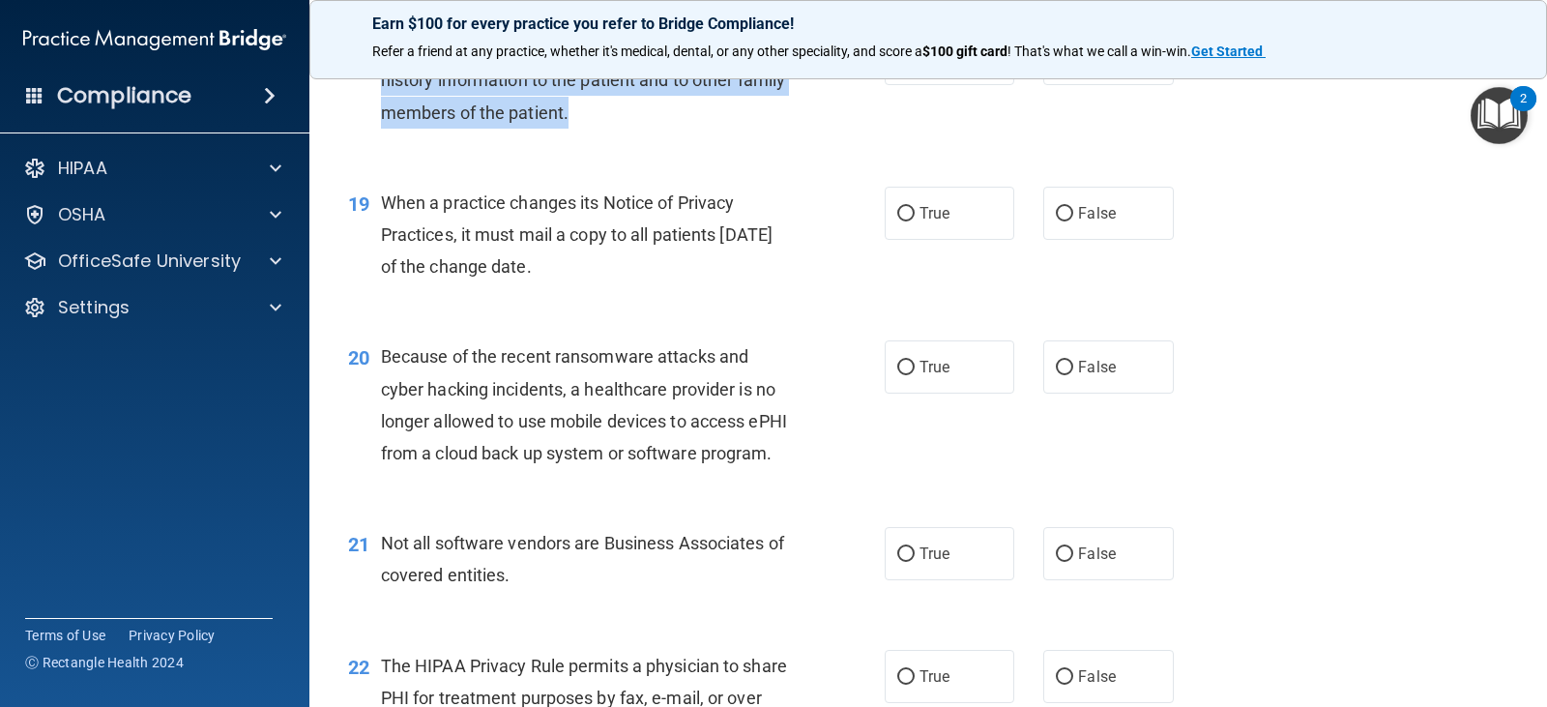
scroll to position [2996, 0]
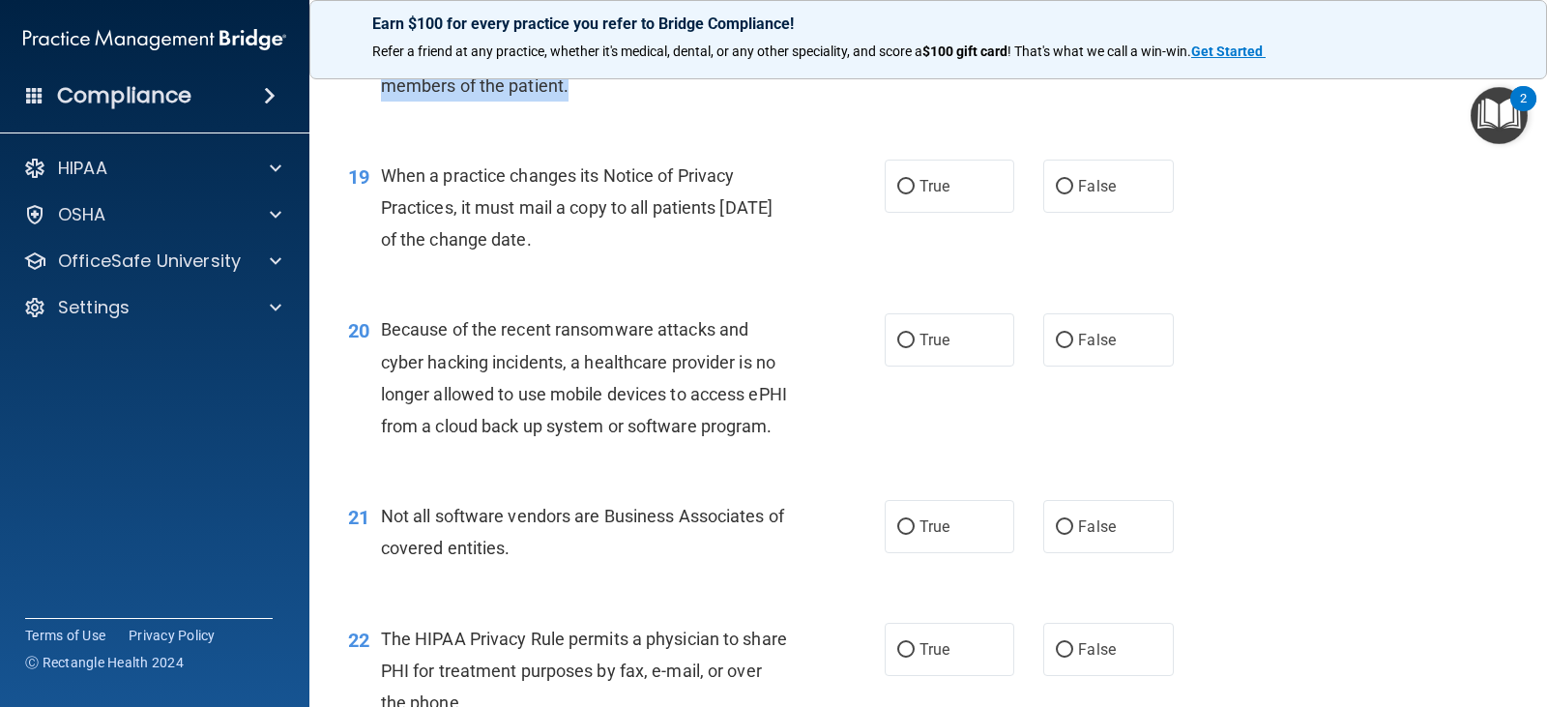
drag, startPoint x: 385, startPoint y: 206, endPoint x: 783, endPoint y: 297, distance: 408.5
click at [783, 266] on div "19 When a practice changes its Notice of Privacy Practices, it must mail a copy…" at bounding box center [616, 212] width 594 height 106
click at [902, 213] on label "True" at bounding box center [949, 185] width 130 height 53
click at [902, 194] on input "True" at bounding box center [905, 187] width 17 height 14
radio input "true"
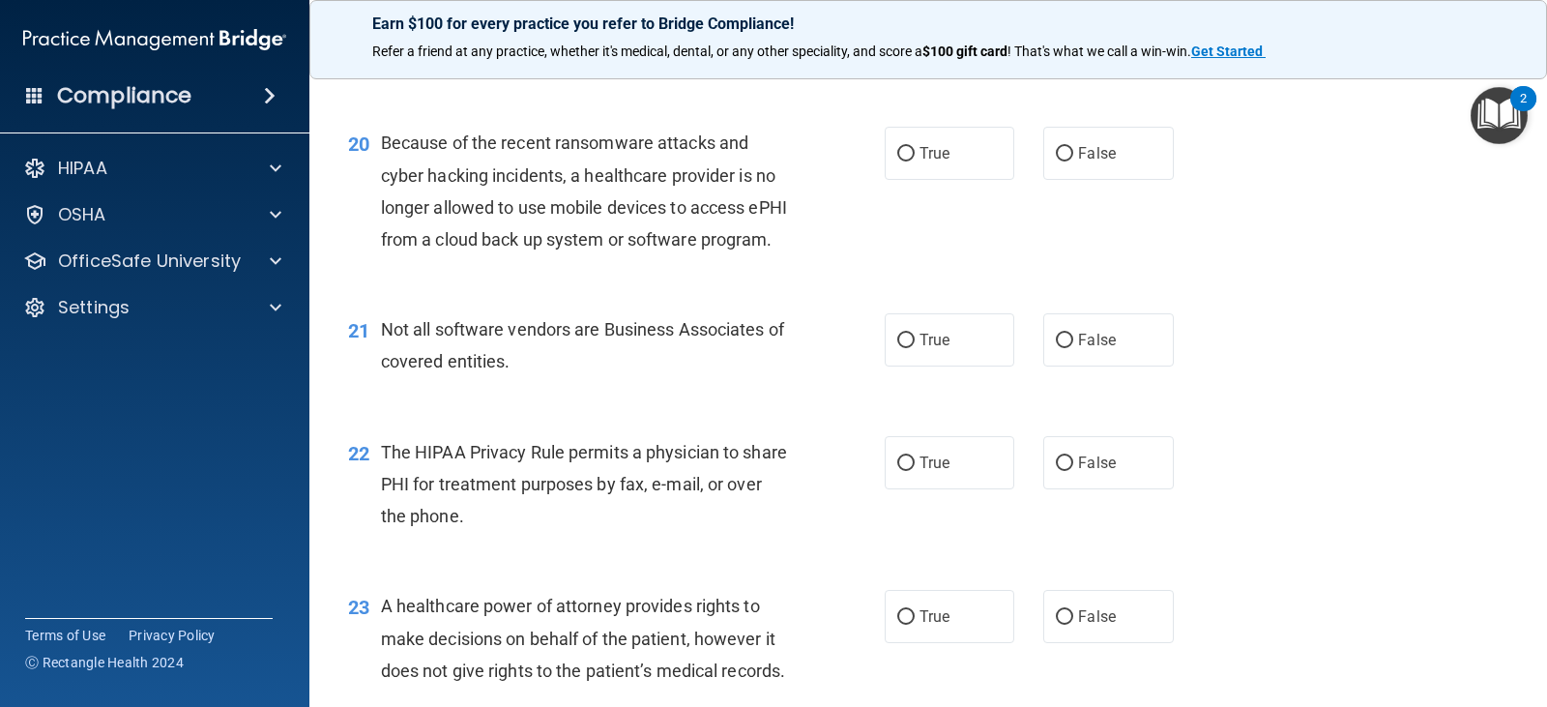
scroll to position [3190, 0]
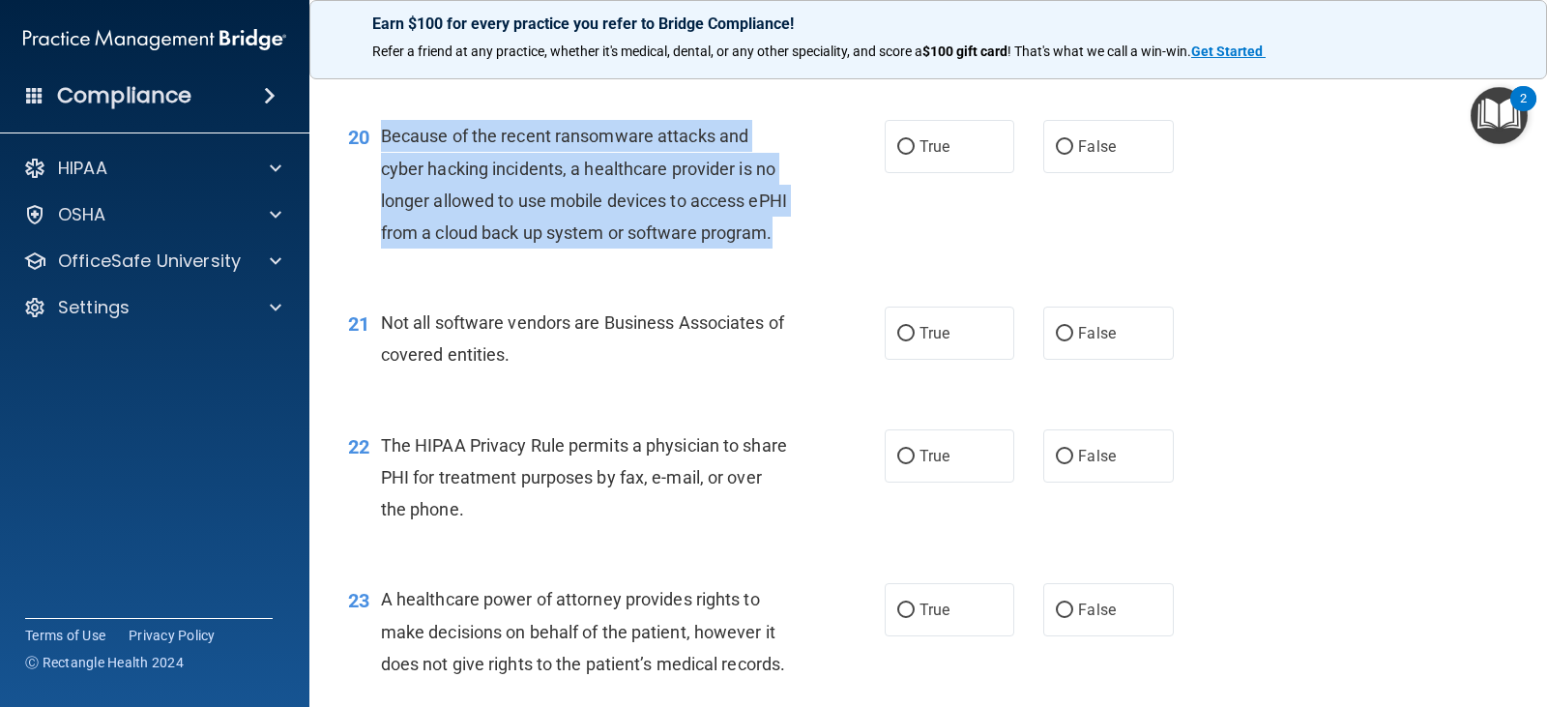
drag, startPoint x: 382, startPoint y: 167, endPoint x: 857, endPoint y: 297, distance: 492.9
click at [857, 258] on div "20 Because of the recent ransomware attacks and cyber hacking incidents, a heal…" at bounding box center [616, 189] width 594 height 138
click at [1058, 155] on input "False" at bounding box center [1064, 147] width 17 height 14
radio input "true"
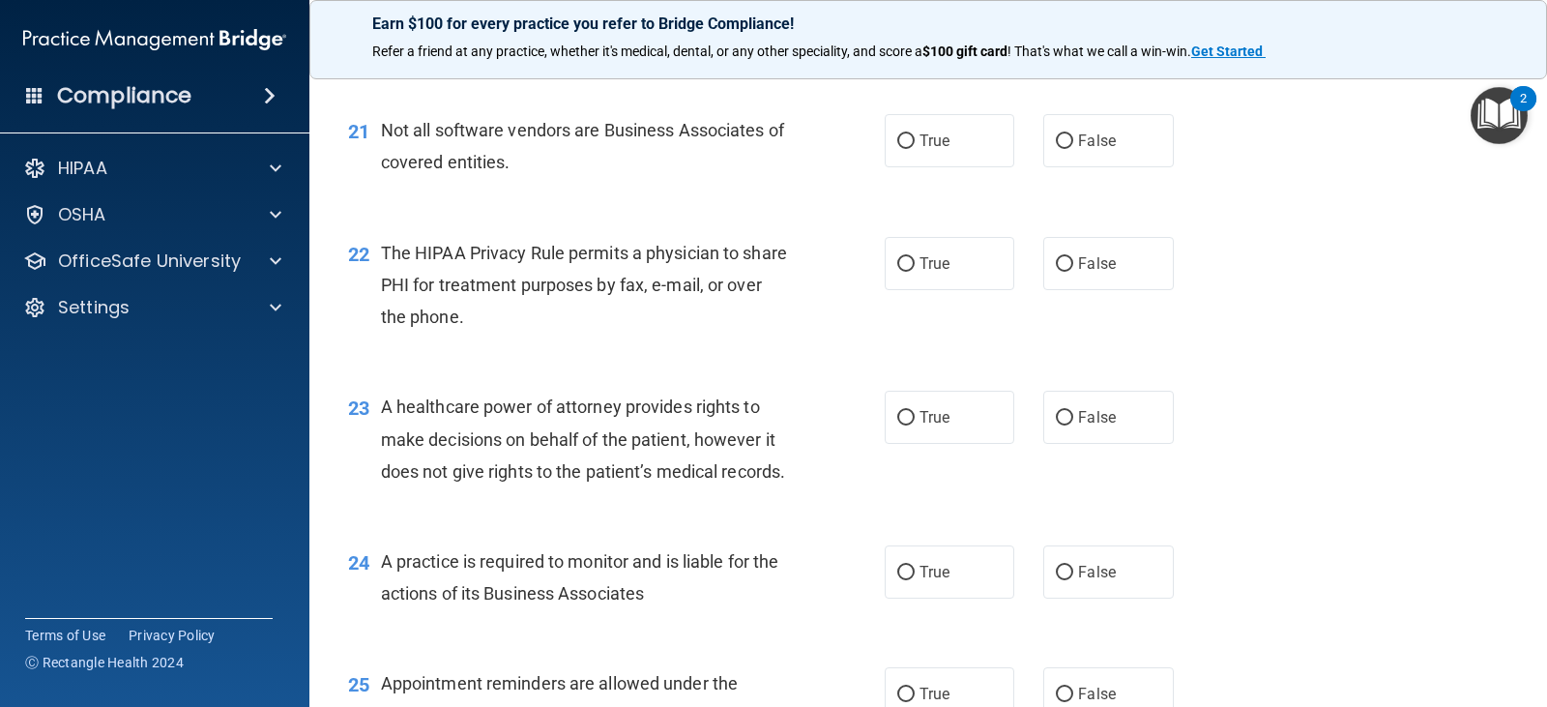
scroll to position [3383, 0]
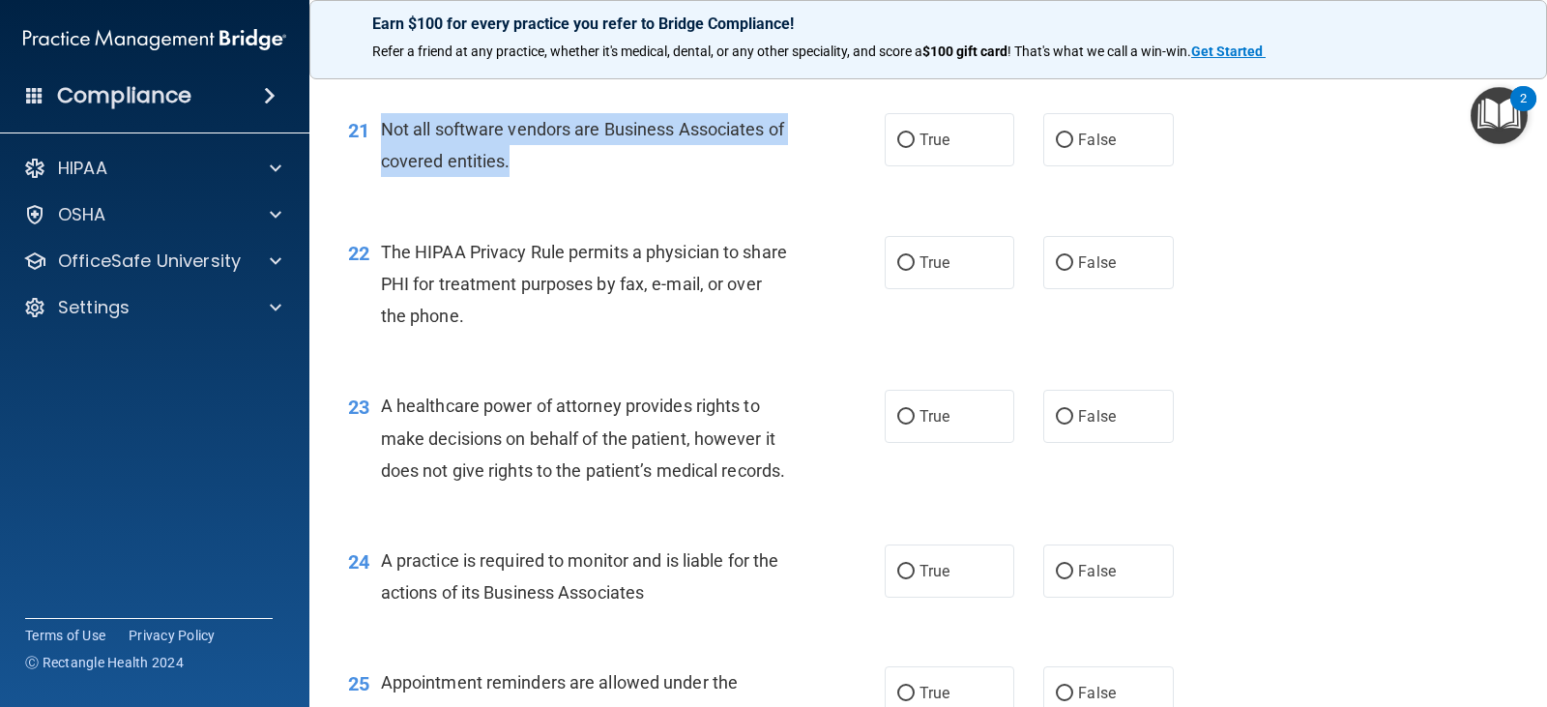
drag, startPoint x: 384, startPoint y: 193, endPoint x: 615, endPoint y: 244, distance: 236.4
click at [615, 187] on div "21 Not all software vendors are Business Associates of covered entities." at bounding box center [616, 149] width 594 height 73
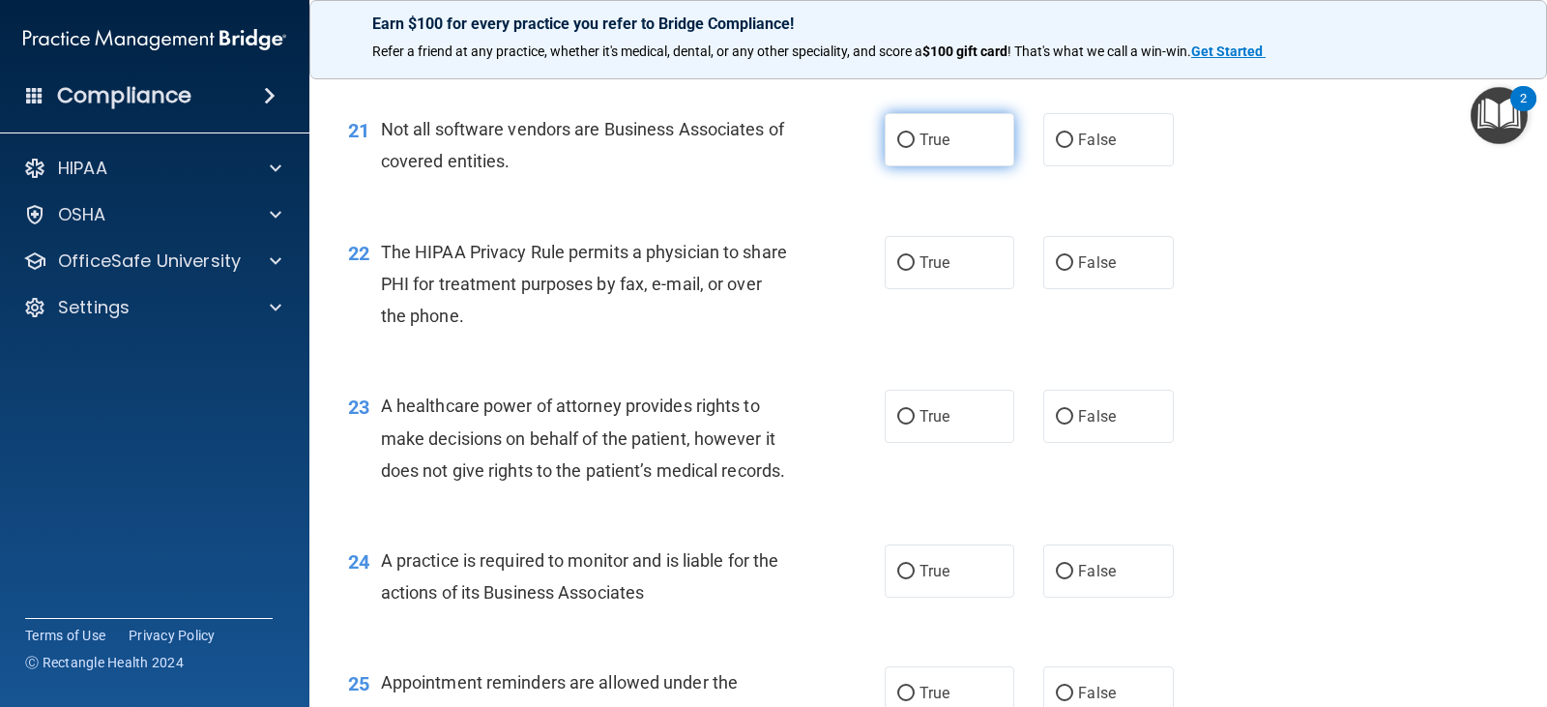
click at [888, 166] on label "True" at bounding box center [949, 139] width 130 height 53
click at [897, 148] on input "True" at bounding box center [905, 140] width 17 height 14
radio input "true"
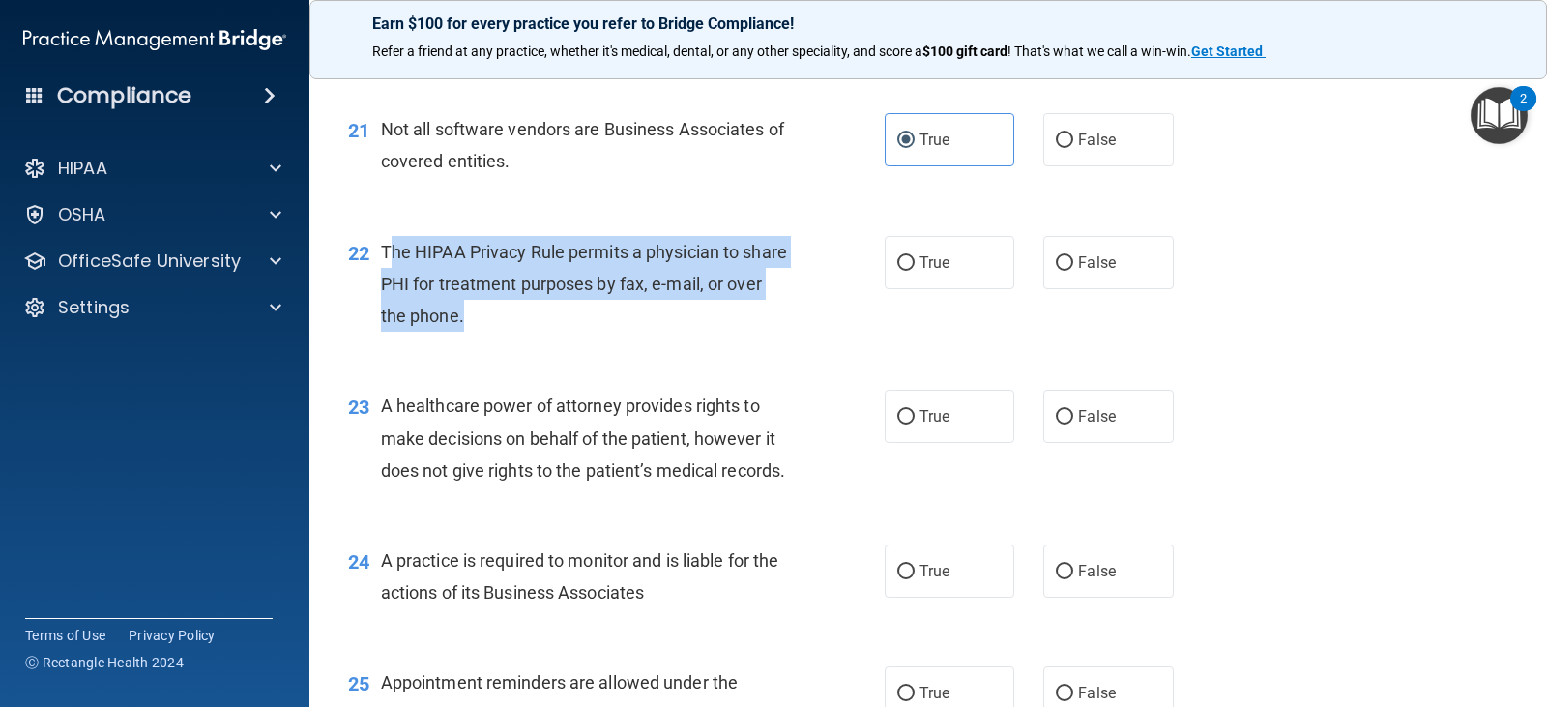
drag, startPoint x: 389, startPoint y: 314, endPoint x: 766, endPoint y: 389, distance: 384.3
click at [766, 333] on div "The HIPAA Privacy Rule permits a physician to share PHI for treatment purposes …" at bounding box center [593, 284] width 424 height 97
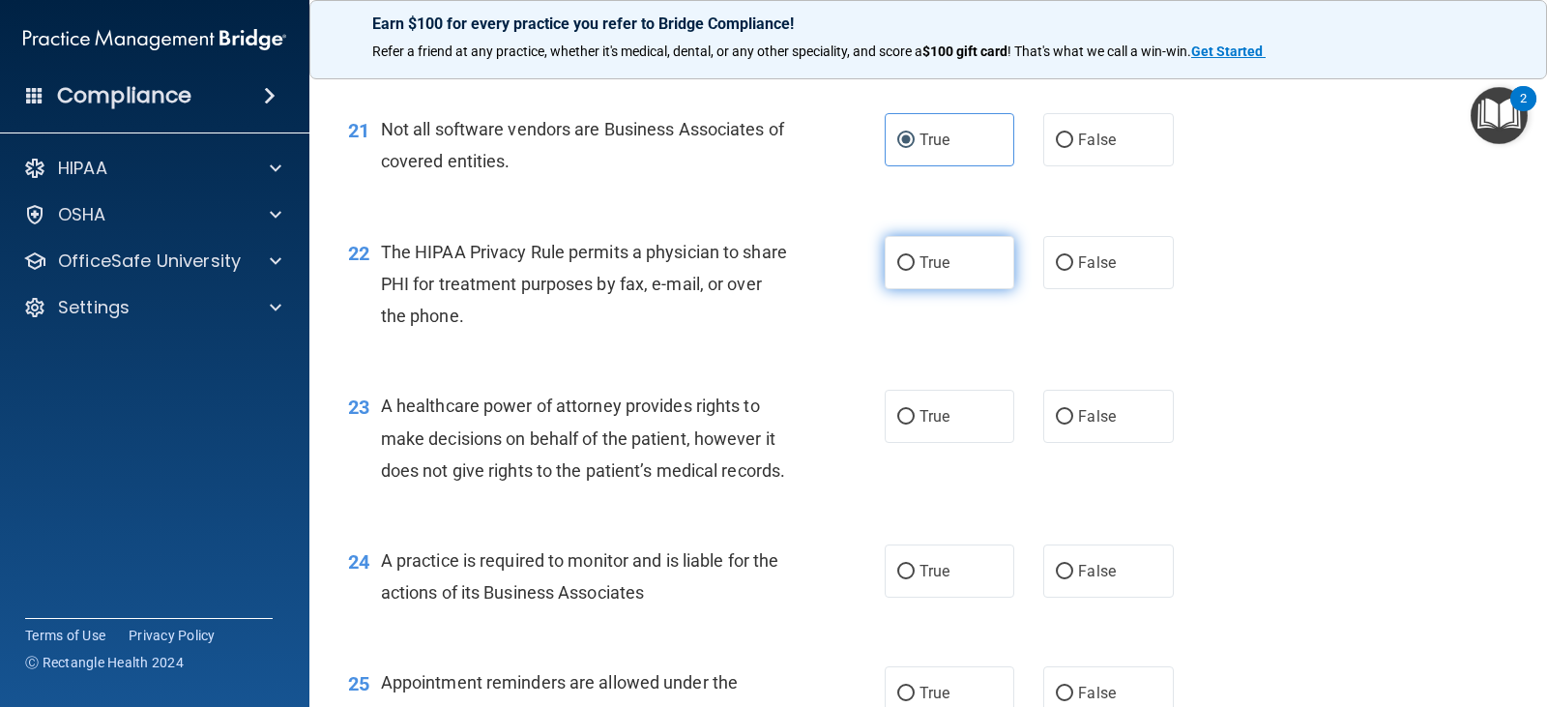
click at [912, 289] on label "True" at bounding box center [949, 262] width 130 height 53
click at [912, 271] on input "True" at bounding box center [905, 263] width 17 height 14
radio input "true"
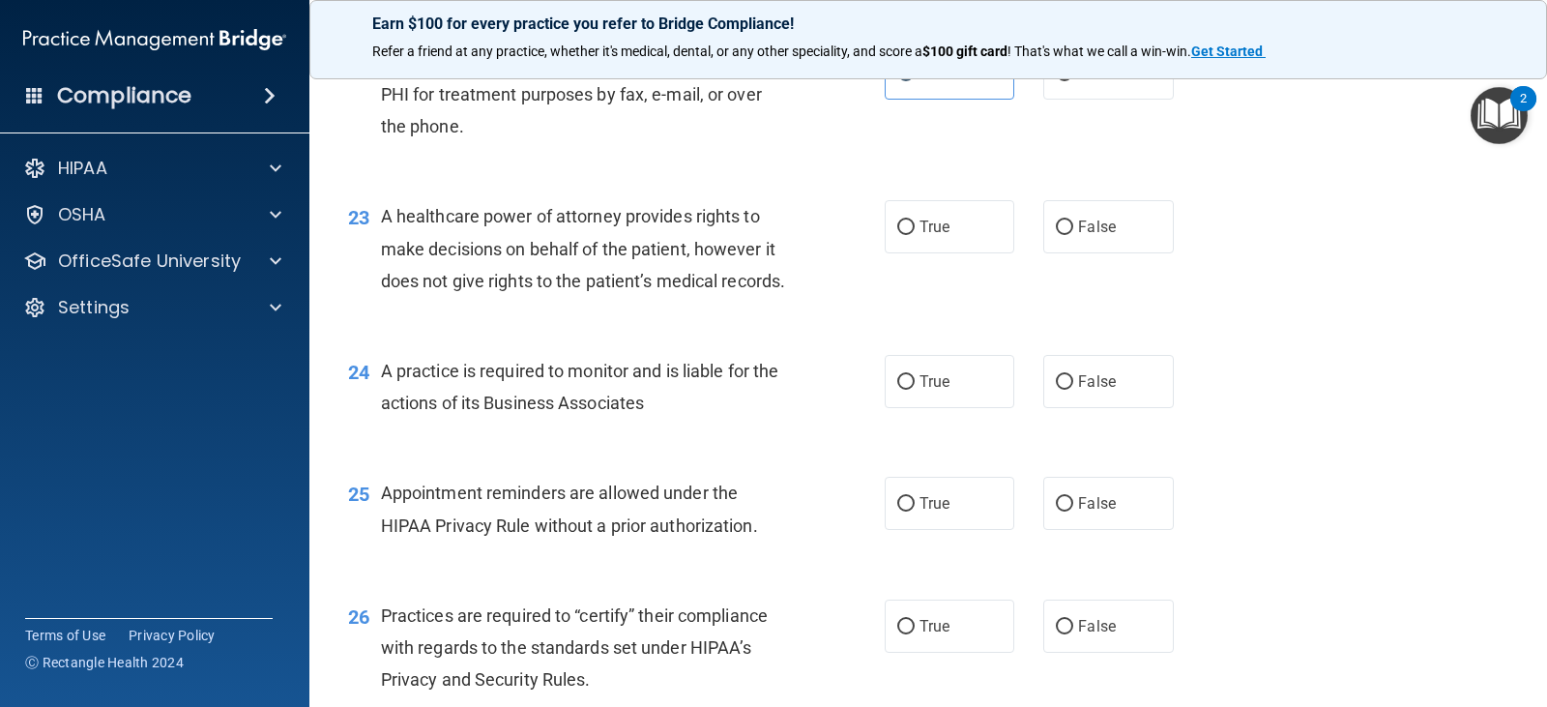
scroll to position [3576, 0]
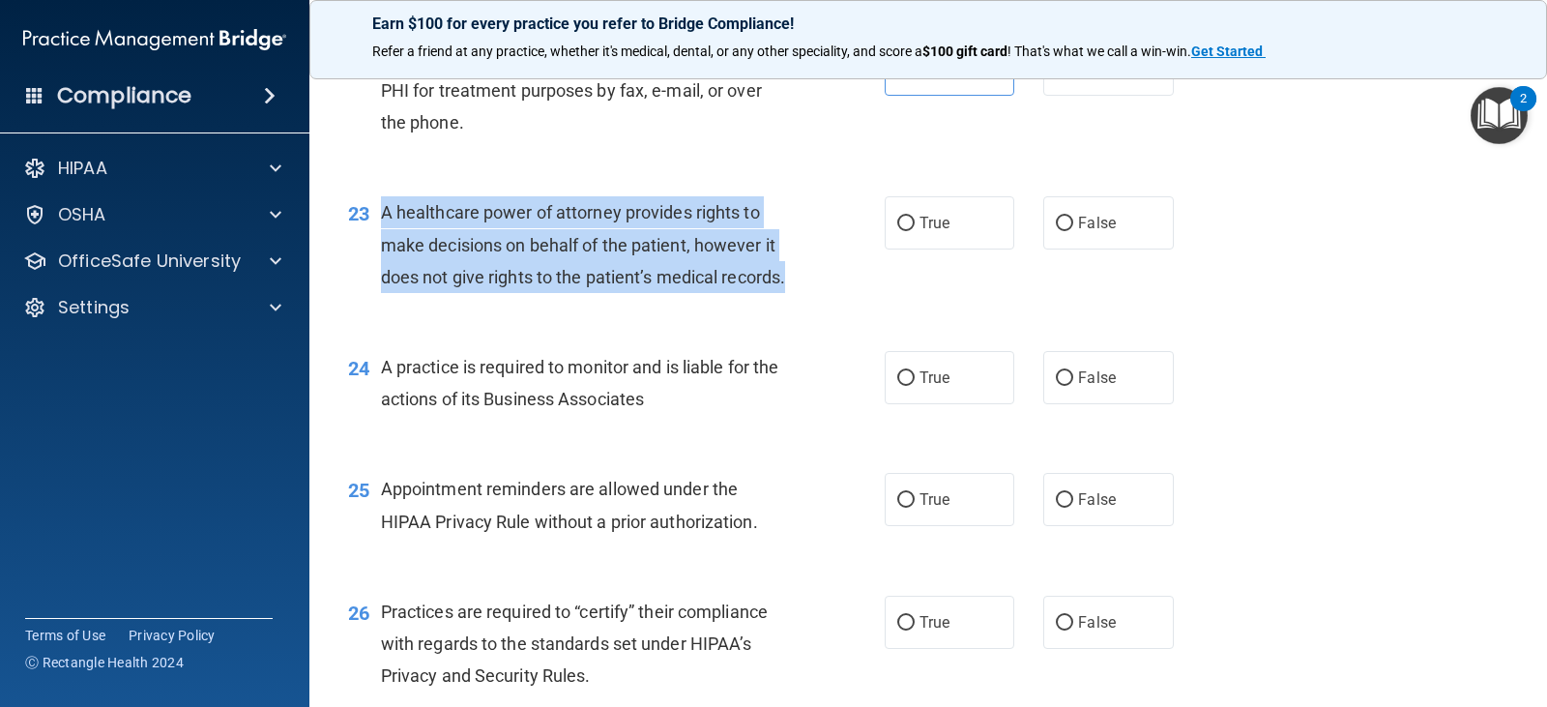
drag, startPoint x: 381, startPoint y: 276, endPoint x: 756, endPoint y: 374, distance: 387.5
click at [756, 293] on div "A healthcare power of attorney provides rights to make decisions on behalf of t…" at bounding box center [593, 244] width 424 height 97
click at [794, 293] on div "A healthcare power of attorney provides rights to make decisions on behalf of t…" at bounding box center [593, 244] width 424 height 97
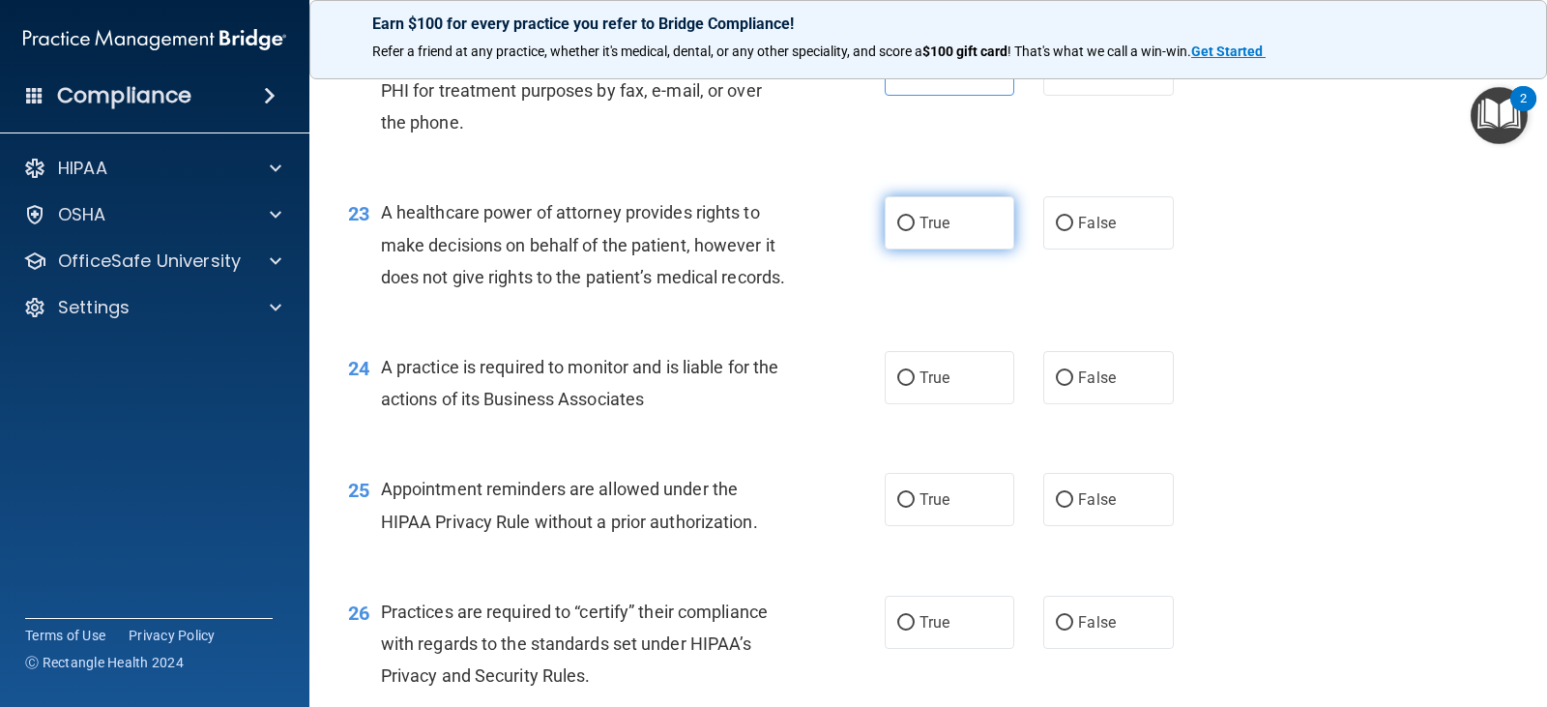
click at [967, 249] on label "True" at bounding box center [949, 222] width 130 height 53
click at [914, 231] on input "True" at bounding box center [905, 224] width 17 height 14
radio input "true"
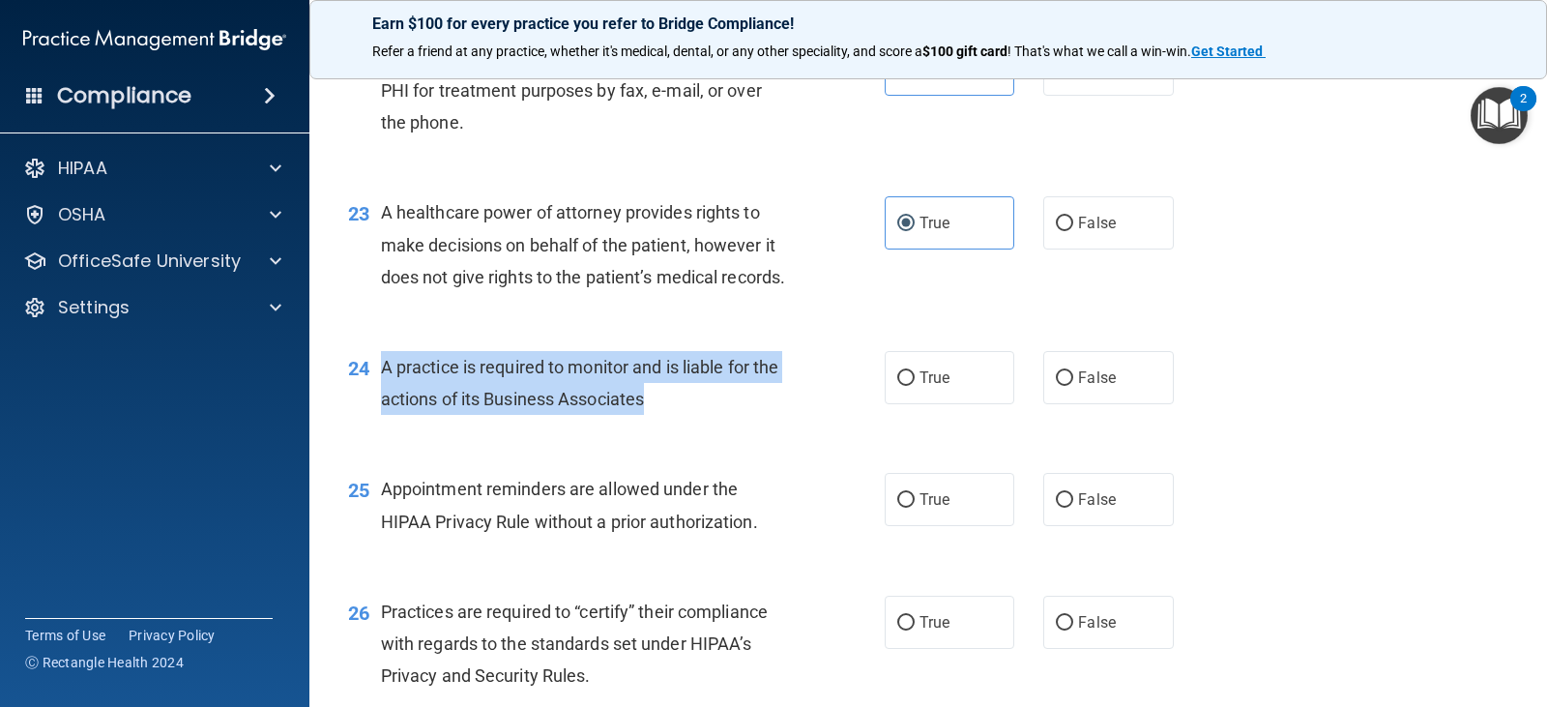
drag, startPoint x: 382, startPoint y: 466, endPoint x: 740, endPoint y: 510, distance: 361.4
click at [740, 415] on div "A practice is required to monitor and is liable for the actions of its Business…" at bounding box center [593, 383] width 424 height 64
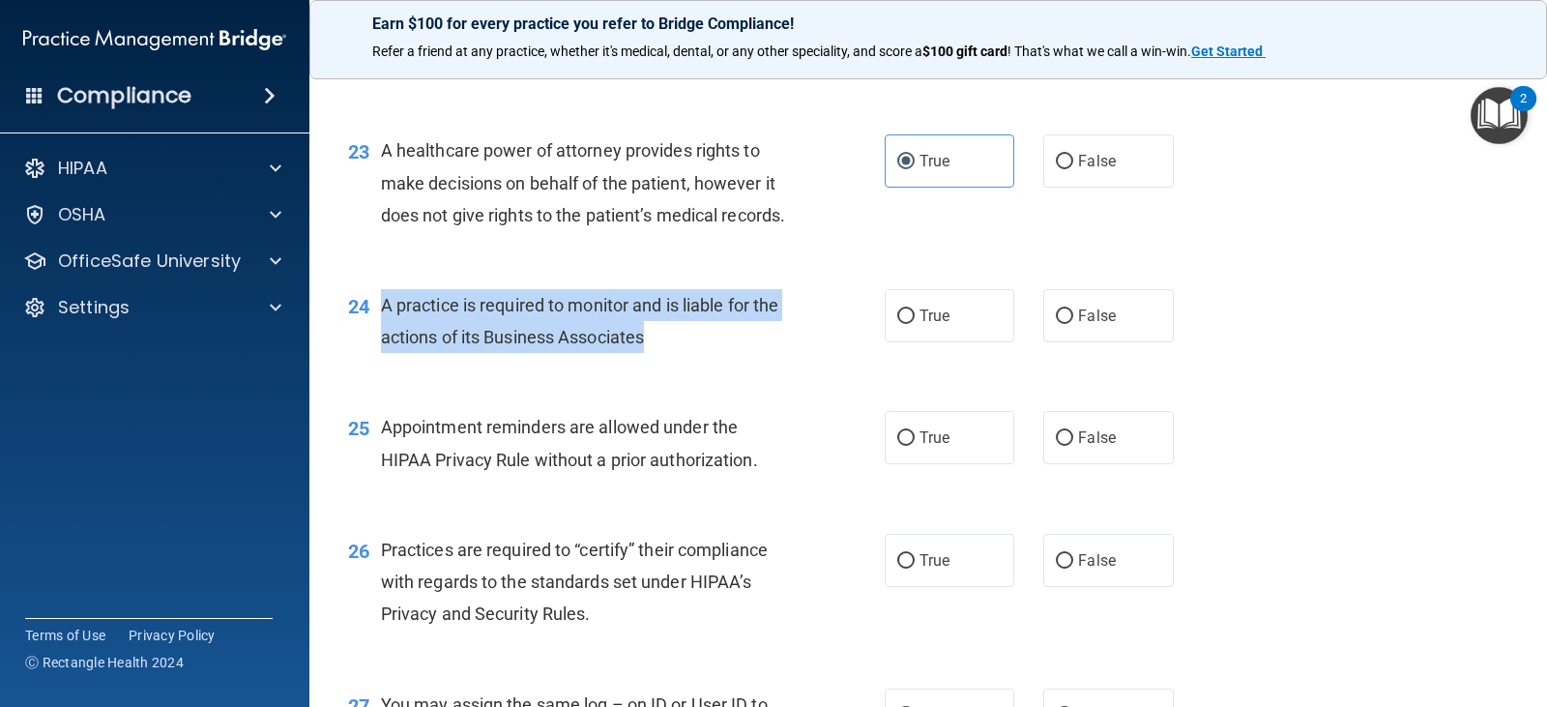
scroll to position [3673, 0]
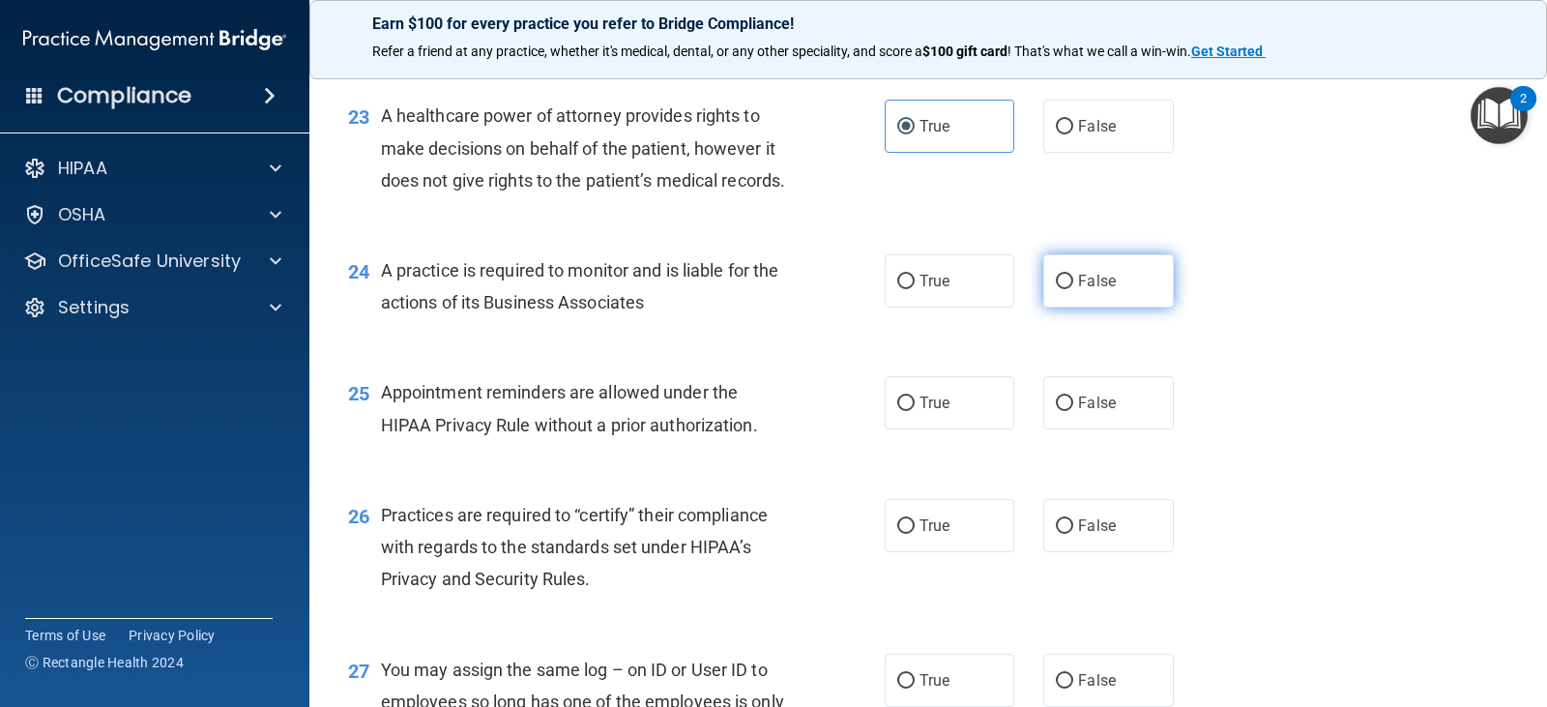
click at [1078, 290] on span "False" at bounding box center [1097, 281] width 38 height 18
click at [1073, 289] on input "False" at bounding box center [1064, 282] width 17 height 14
radio input "true"
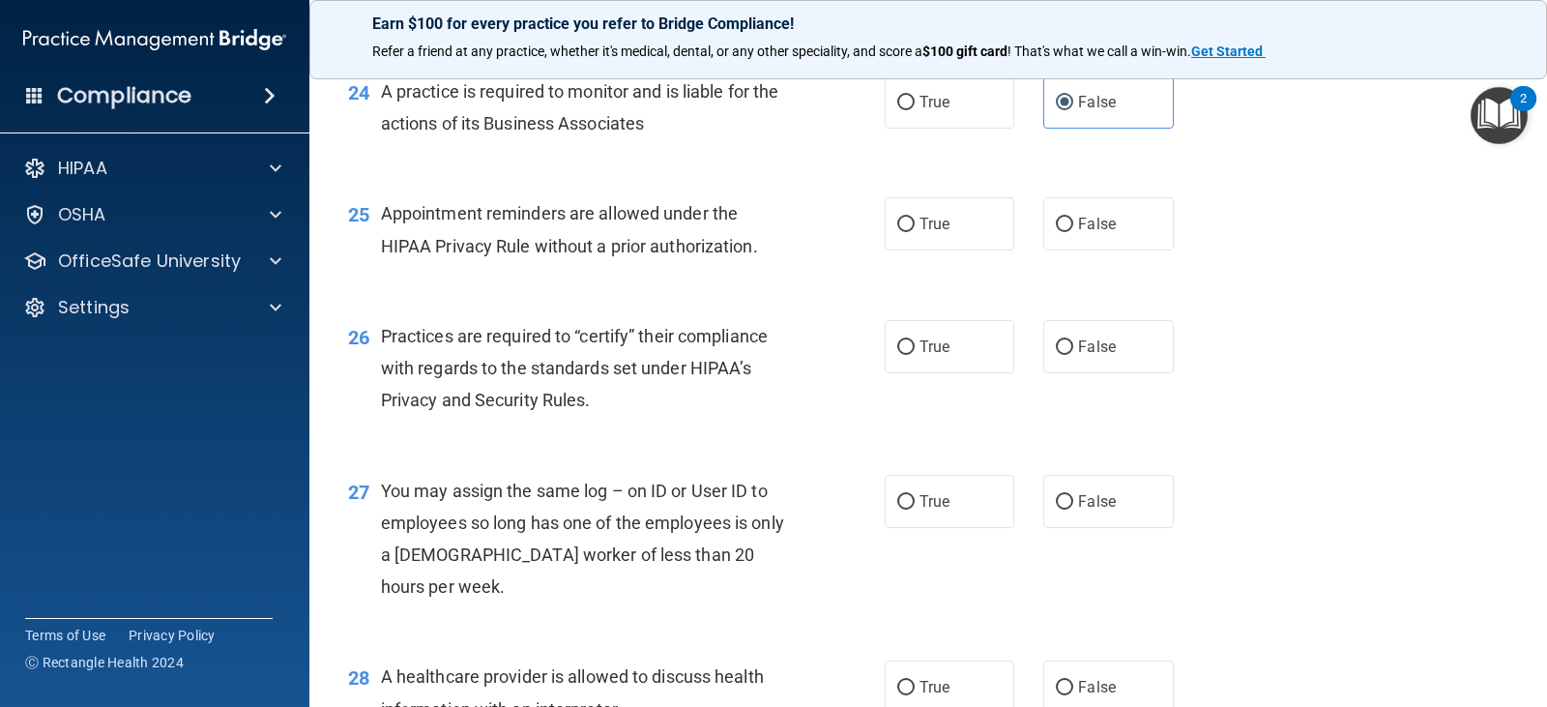
scroll to position [3866, 0]
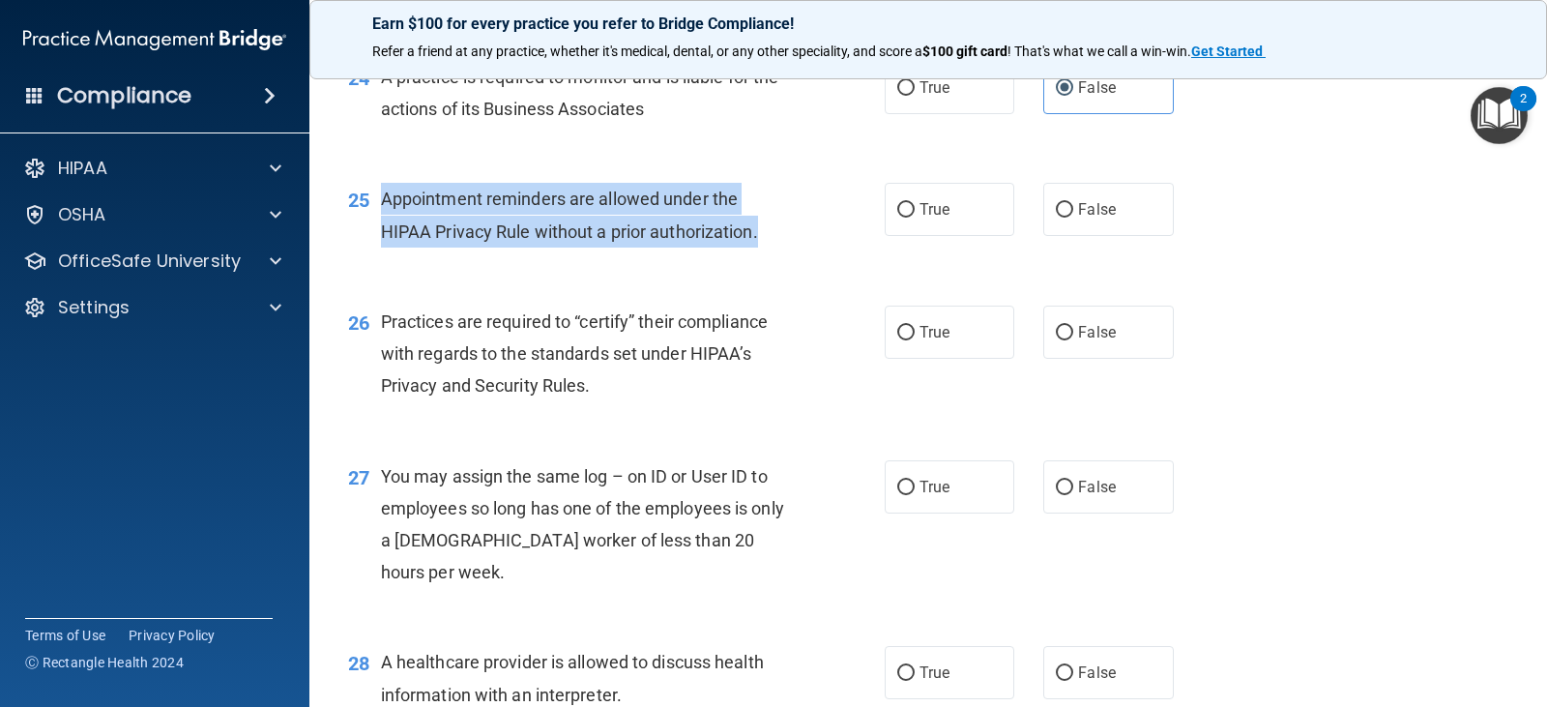
drag, startPoint x: 382, startPoint y: 295, endPoint x: 761, endPoint y: 341, distance: 381.7
click at [761, 246] on div "Appointment reminders are allowed under the HIPAA Privacy Rule without a prior …" at bounding box center [593, 215] width 424 height 64
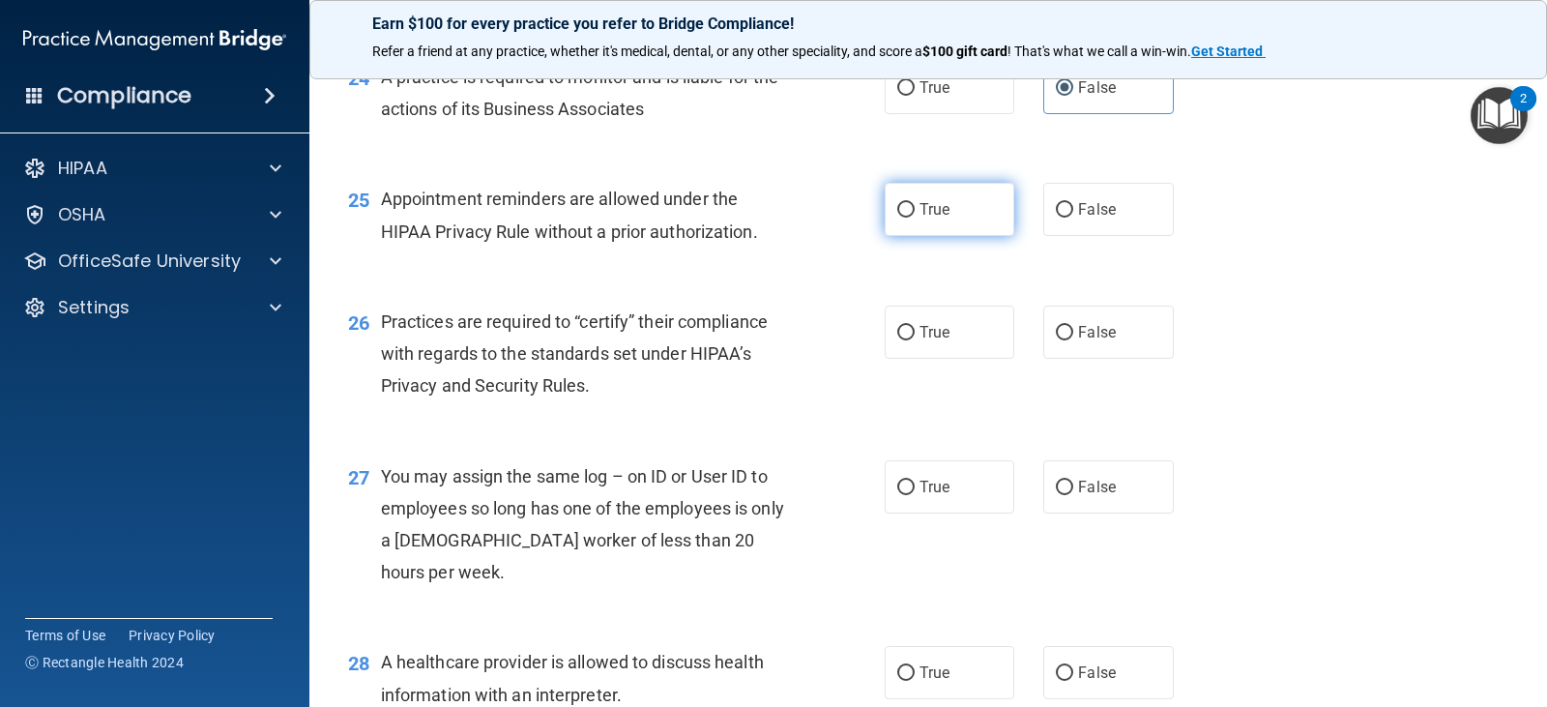
click at [927, 236] on label "True" at bounding box center [949, 209] width 130 height 53
click at [914, 217] on input "True" at bounding box center [905, 210] width 17 height 14
radio input "true"
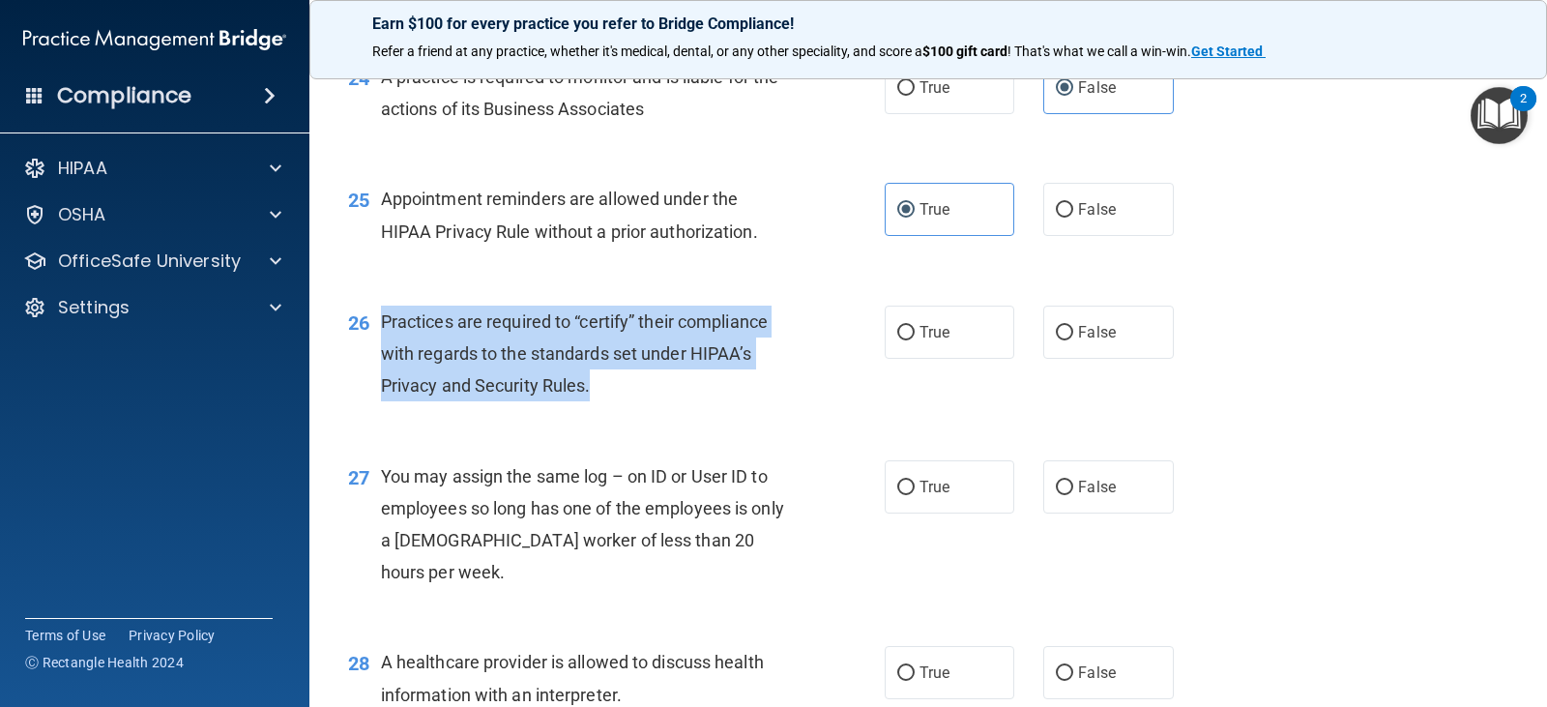
drag, startPoint x: 384, startPoint y: 418, endPoint x: 836, endPoint y: 505, distance: 460.7
click at [836, 412] on div "26 Practices are required to “certify” their compliance with regards to the sta…" at bounding box center [616, 358] width 594 height 106
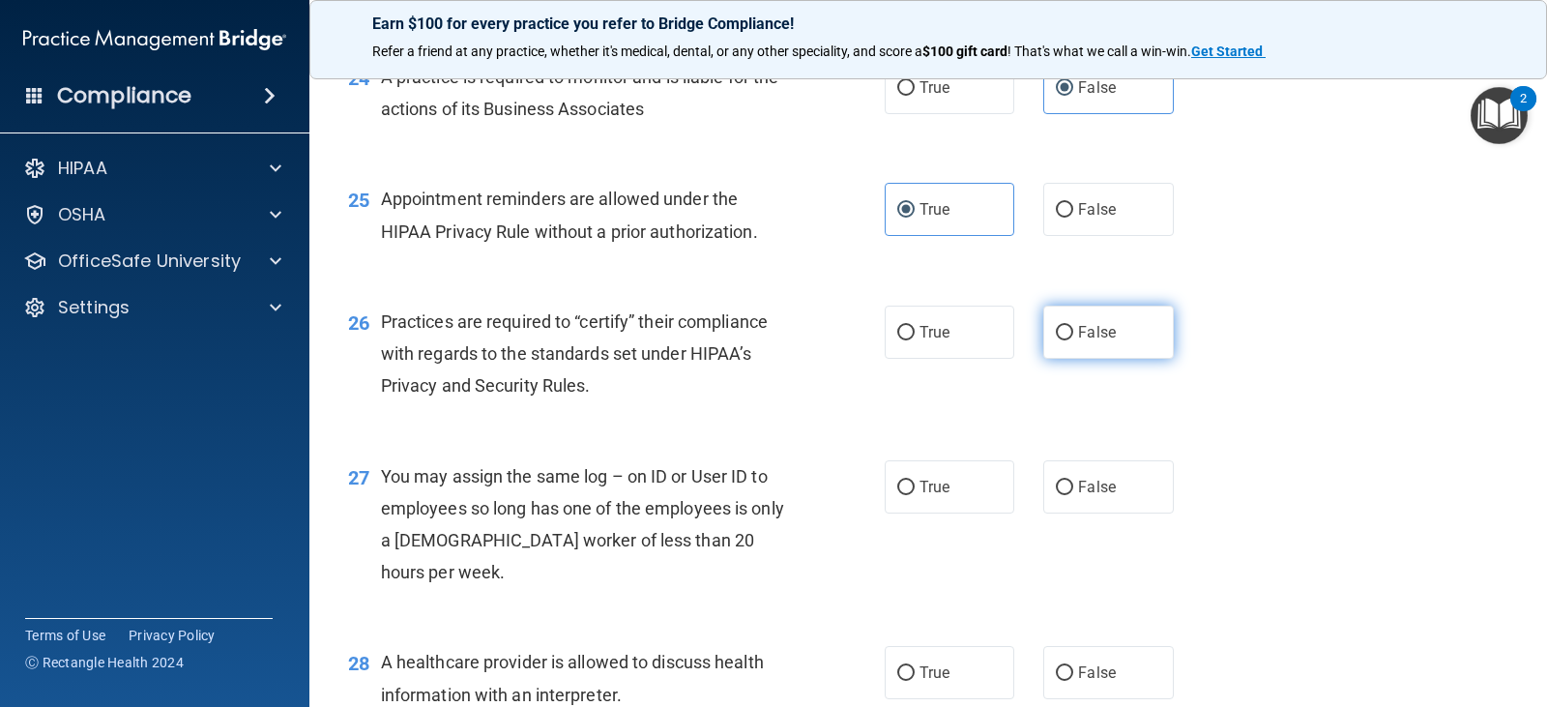
click at [1078, 341] on span "False" at bounding box center [1097, 332] width 38 height 18
click at [1073, 340] on input "False" at bounding box center [1064, 333] width 17 height 14
radio input "true"
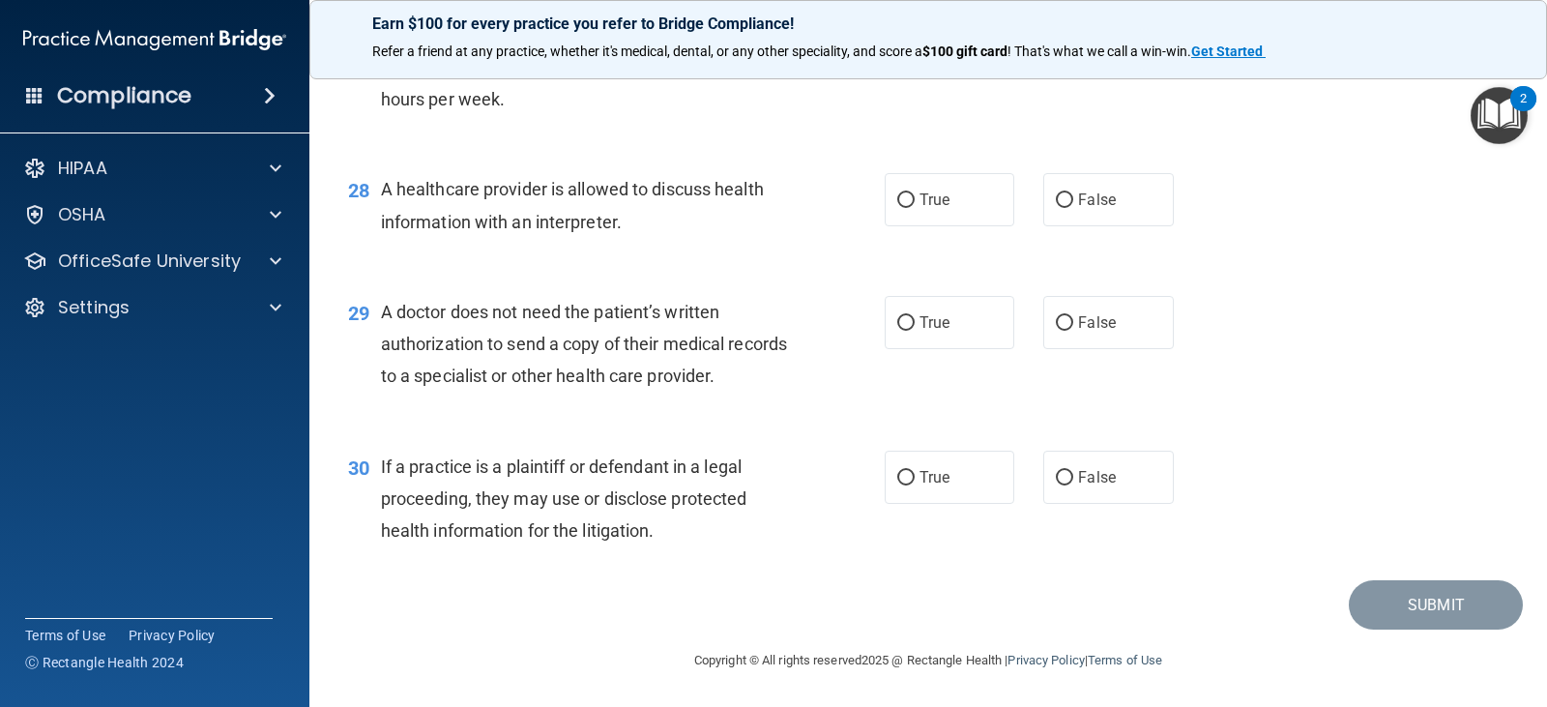
scroll to position [4253, 0]
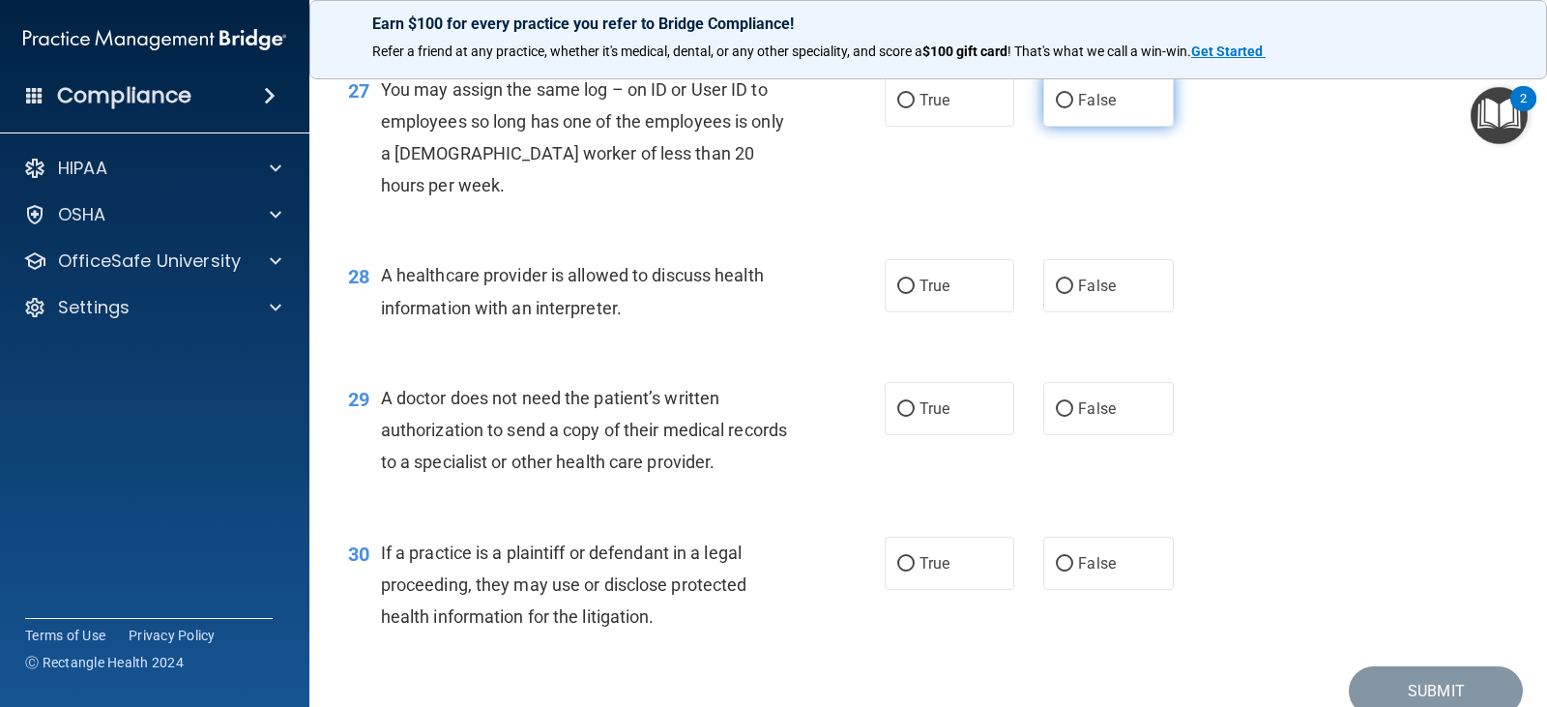
click at [1087, 109] on span "False" at bounding box center [1097, 100] width 38 height 18
click at [1073, 108] on input "False" at bounding box center [1064, 101] width 17 height 14
radio input "true"
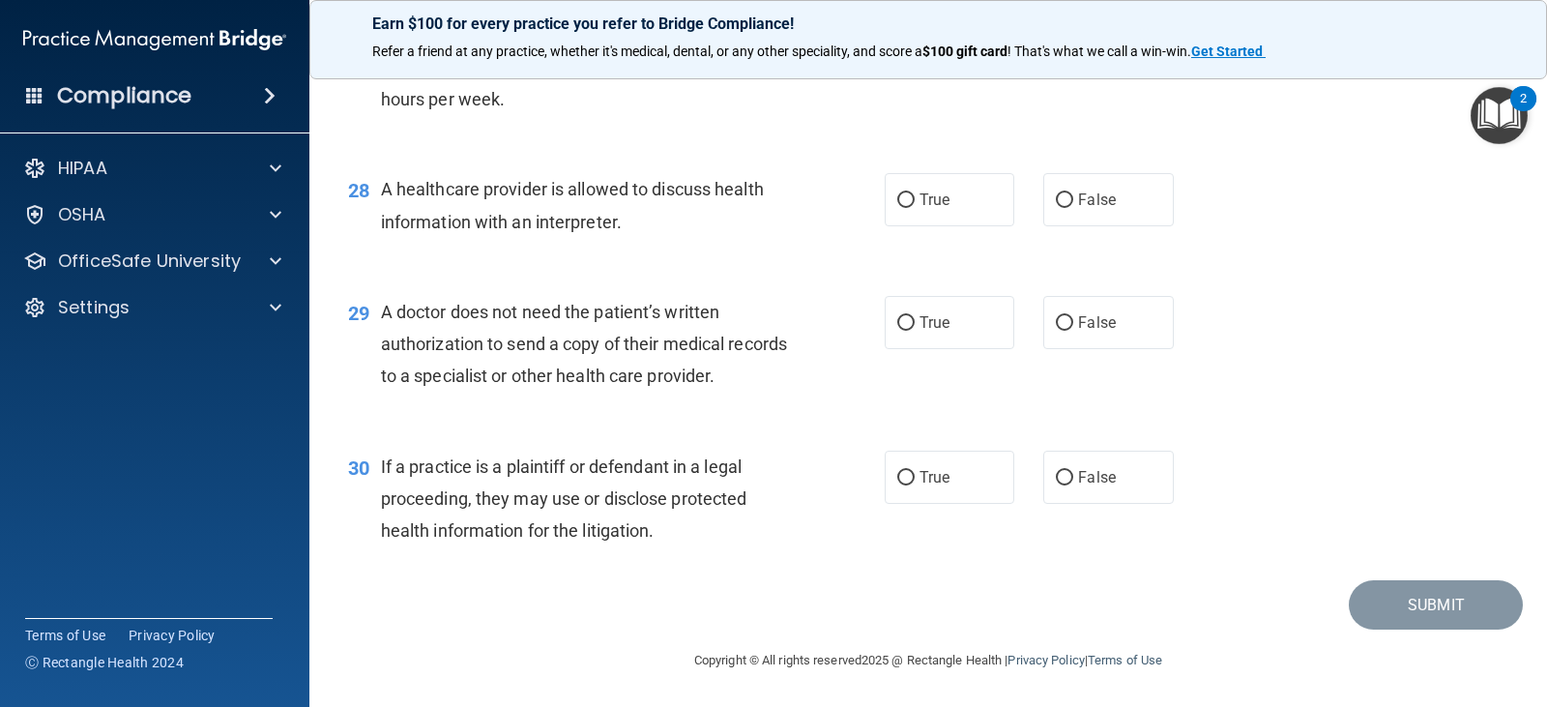
scroll to position [4435, 0]
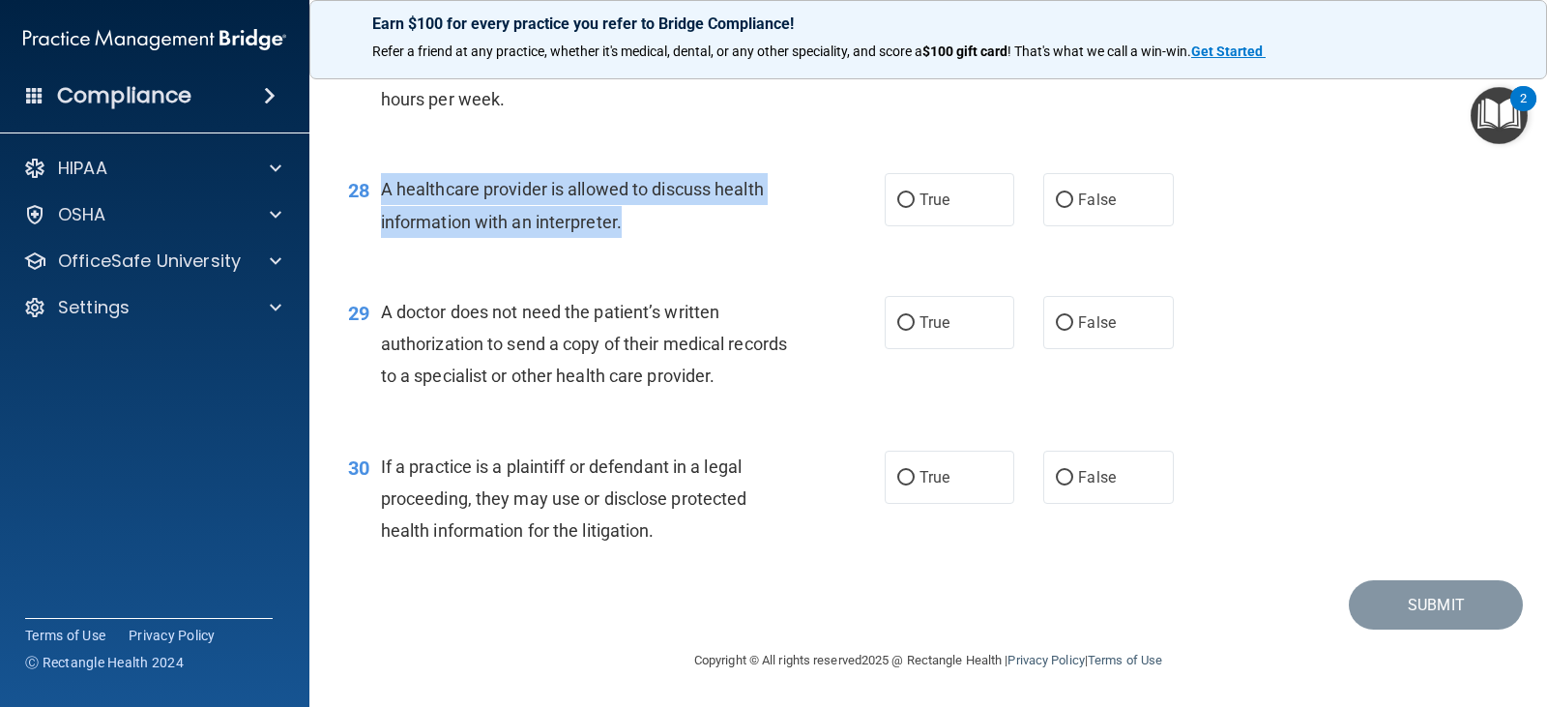
drag, startPoint x: 393, startPoint y: 193, endPoint x: 818, endPoint y: 242, distance: 427.1
click at [818, 242] on div "28 A healthcare provider is allowed to discuss health information with an inter…" at bounding box center [616, 209] width 594 height 73
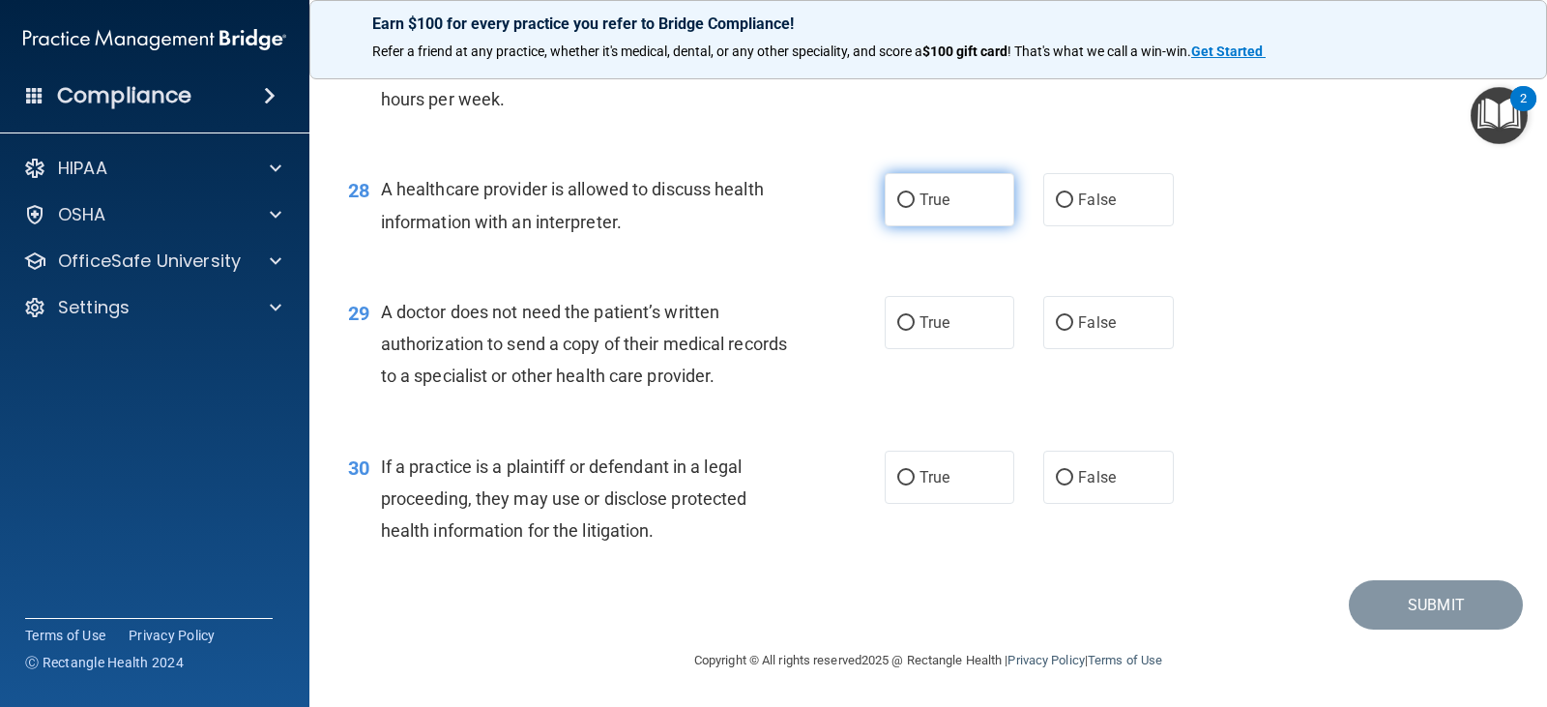
click at [923, 200] on span "True" at bounding box center [934, 199] width 30 height 18
click at [914, 200] on input "True" at bounding box center [905, 200] width 17 height 14
radio input "true"
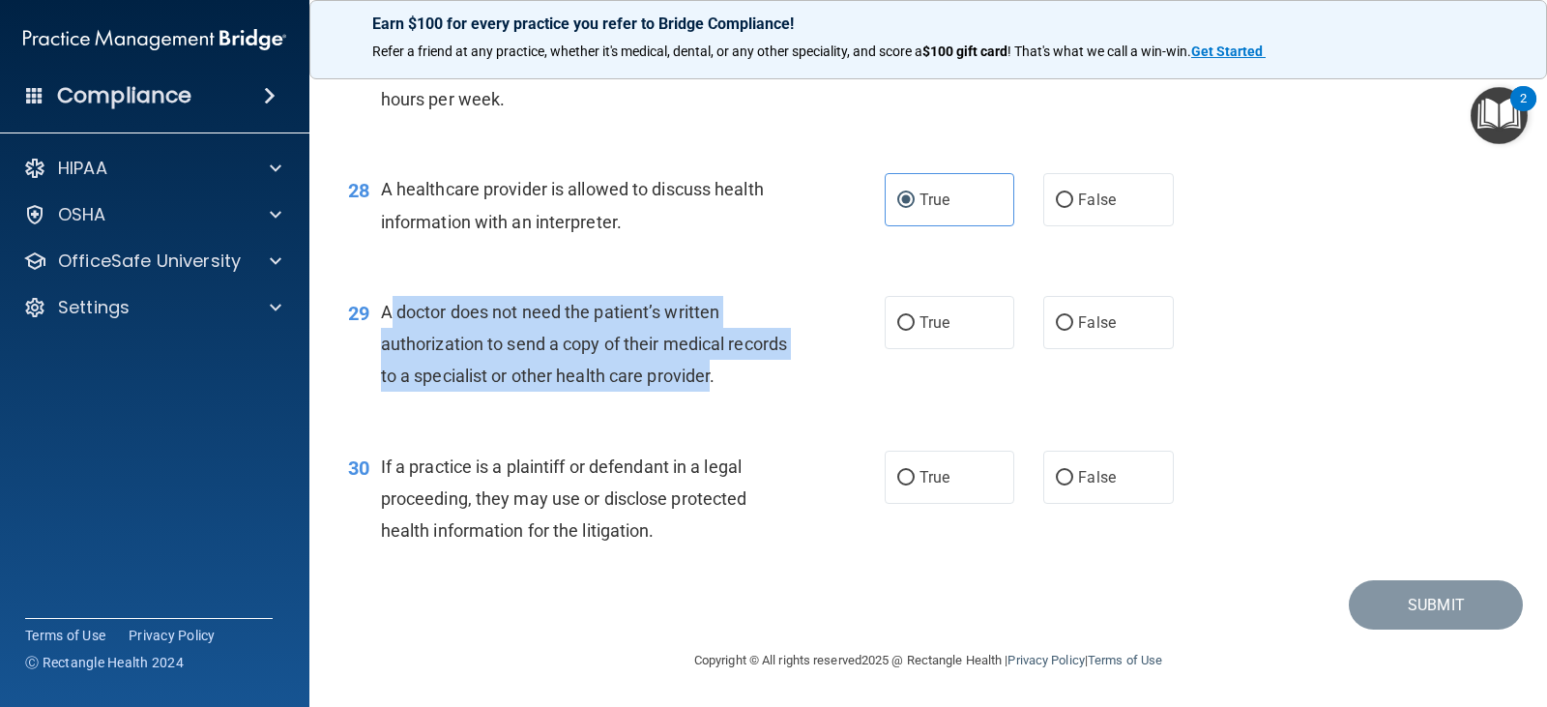
drag, startPoint x: 383, startPoint y: 312, endPoint x: 770, endPoint y: 388, distance: 394.9
click at [770, 388] on div "A doctor does not need the patient’s written authorization to send a copy of th…" at bounding box center [593, 344] width 424 height 97
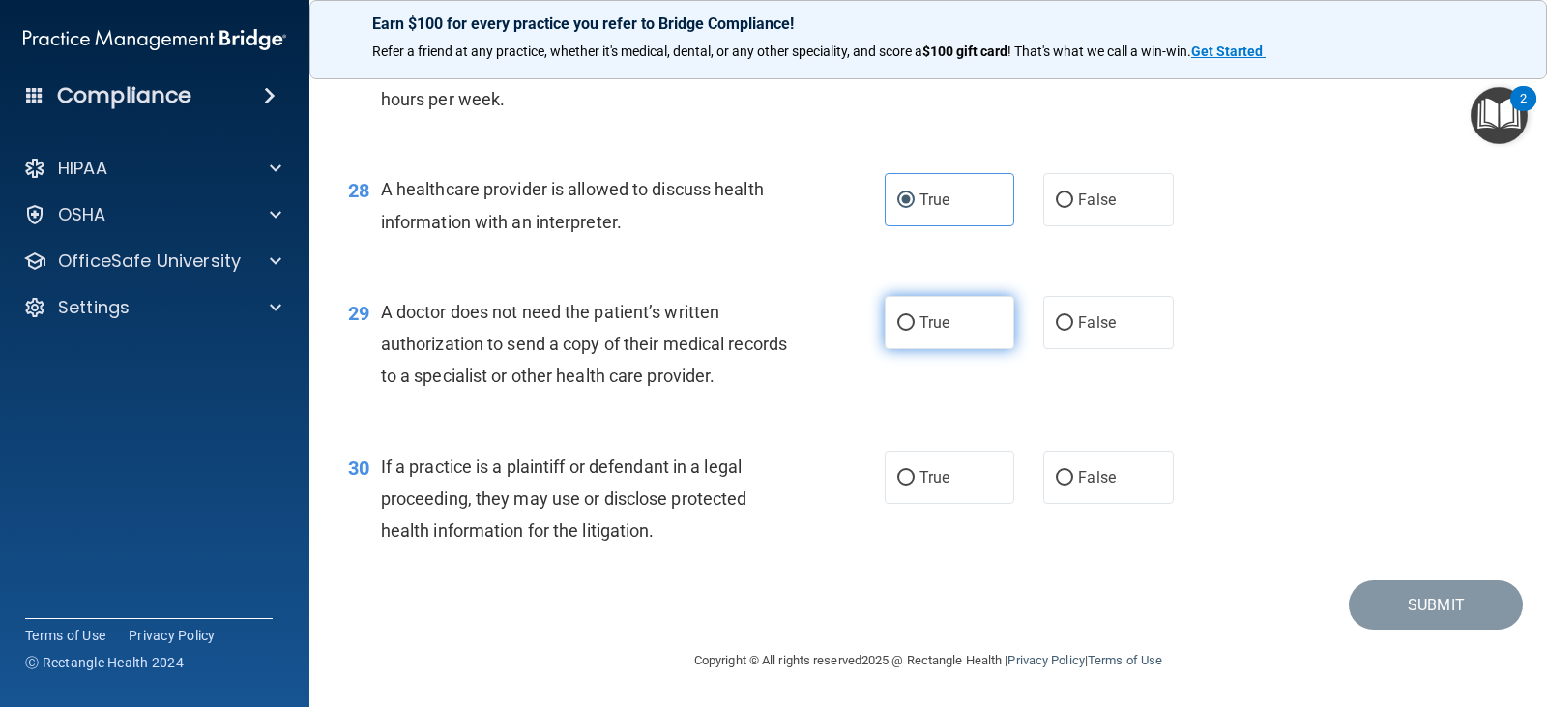
click at [920, 317] on span "True" at bounding box center [934, 322] width 30 height 18
click at [914, 317] on input "True" at bounding box center [905, 323] width 17 height 14
radio input "true"
click at [383, 466] on span "If a practice is a plaintiff or defendant in a legal proceeding, they may use o…" at bounding box center [564, 498] width 366 height 84
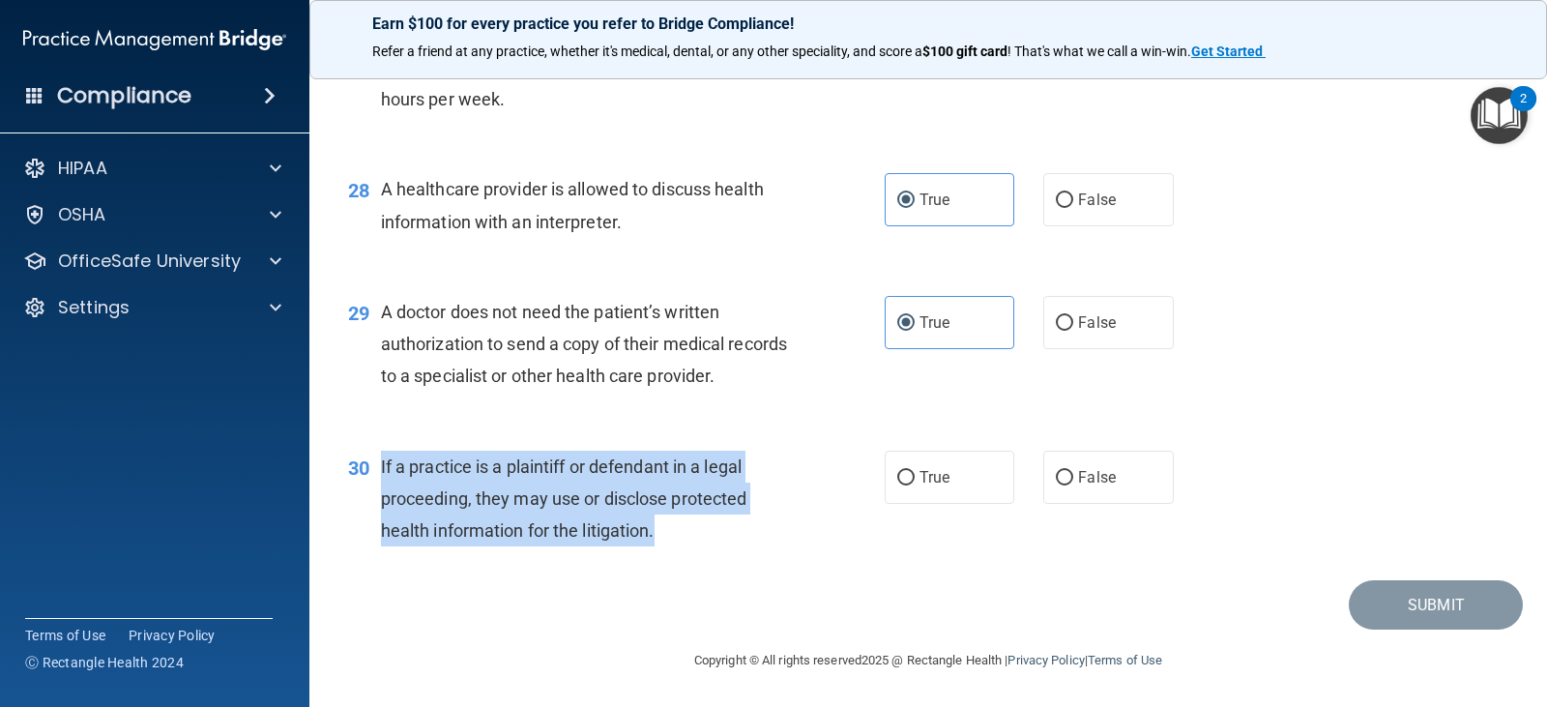
drag, startPoint x: 382, startPoint y: 466, endPoint x: 778, endPoint y: 554, distance: 406.0
click at [778, 554] on div "30 If a practice is a plaintiff or defendant in a legal proceeding, they may us…" at bounding box center [616, 503] width 594 height 106
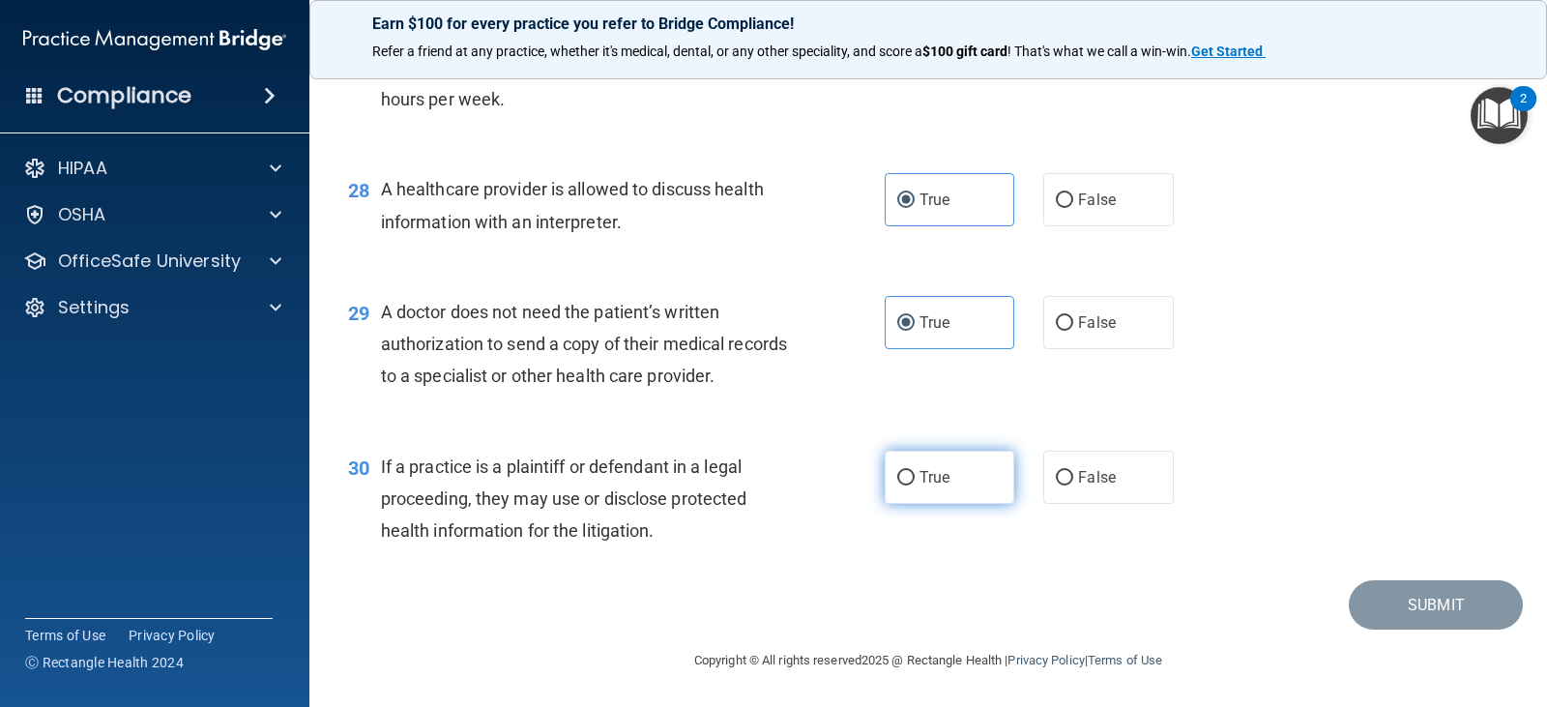
click at [924, 471] on span "True" at bounding box center [934, 477] width 30 height 18
click at [914, 471] on input "True" at bounding box center [905, 478] width 17 height 14
radio input "true"
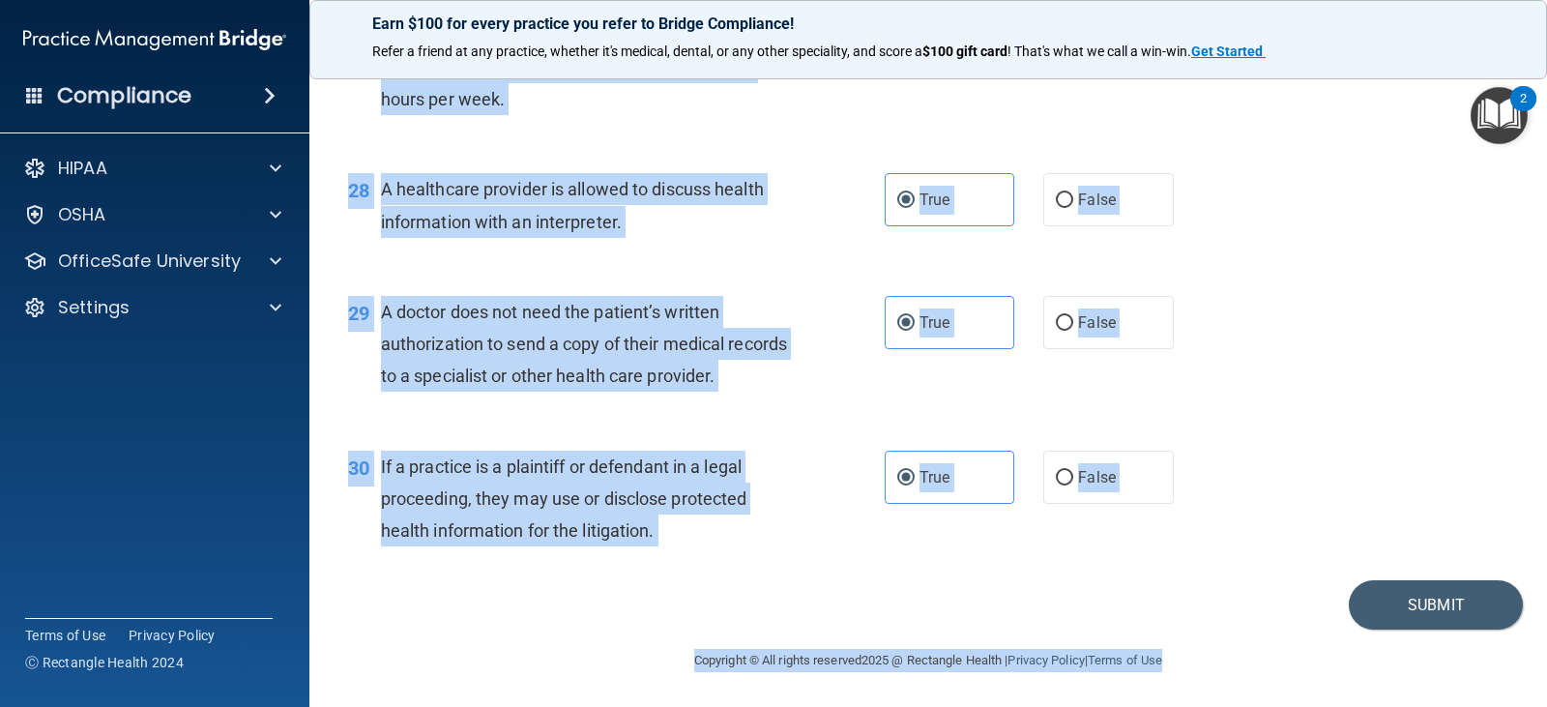
drag, startPoint x: 353, startPoint y: 106, endPoint x: 1394, endPoint y: 752, distance: 1225.0
click at [1394, 706] on html "Compliance HIPAA Documents and Policies Report an Incident Business Associates …" at bounding box center [773, 353] width 1547 height 707
click at [1234, 392] on div "29 A doctor does not need the patient’s written authorization to send a copy of…" at bounding box center [927, 349] width 1189 height 155
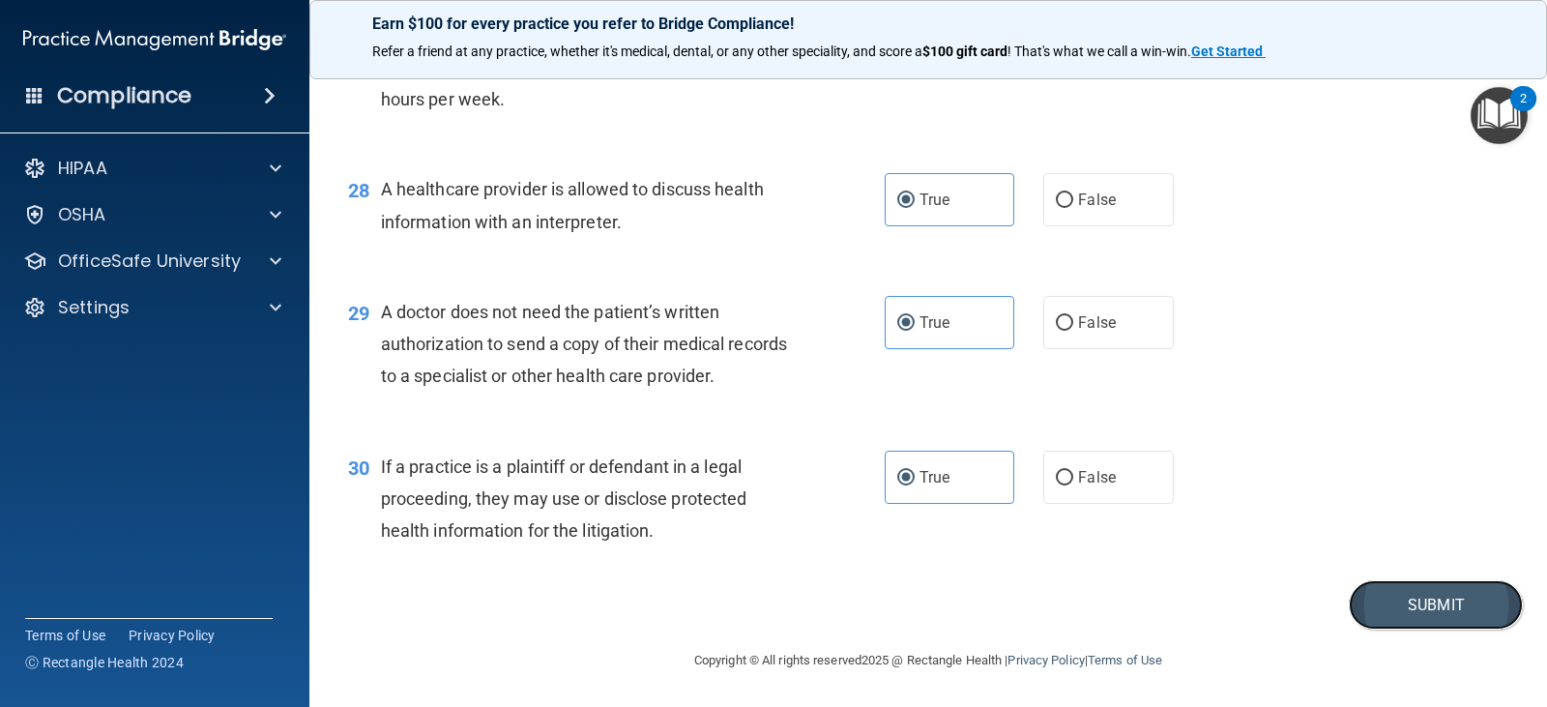
click at [1404, 602] on button "Submit" at bounding box center [1435, 604] width 174 height 49
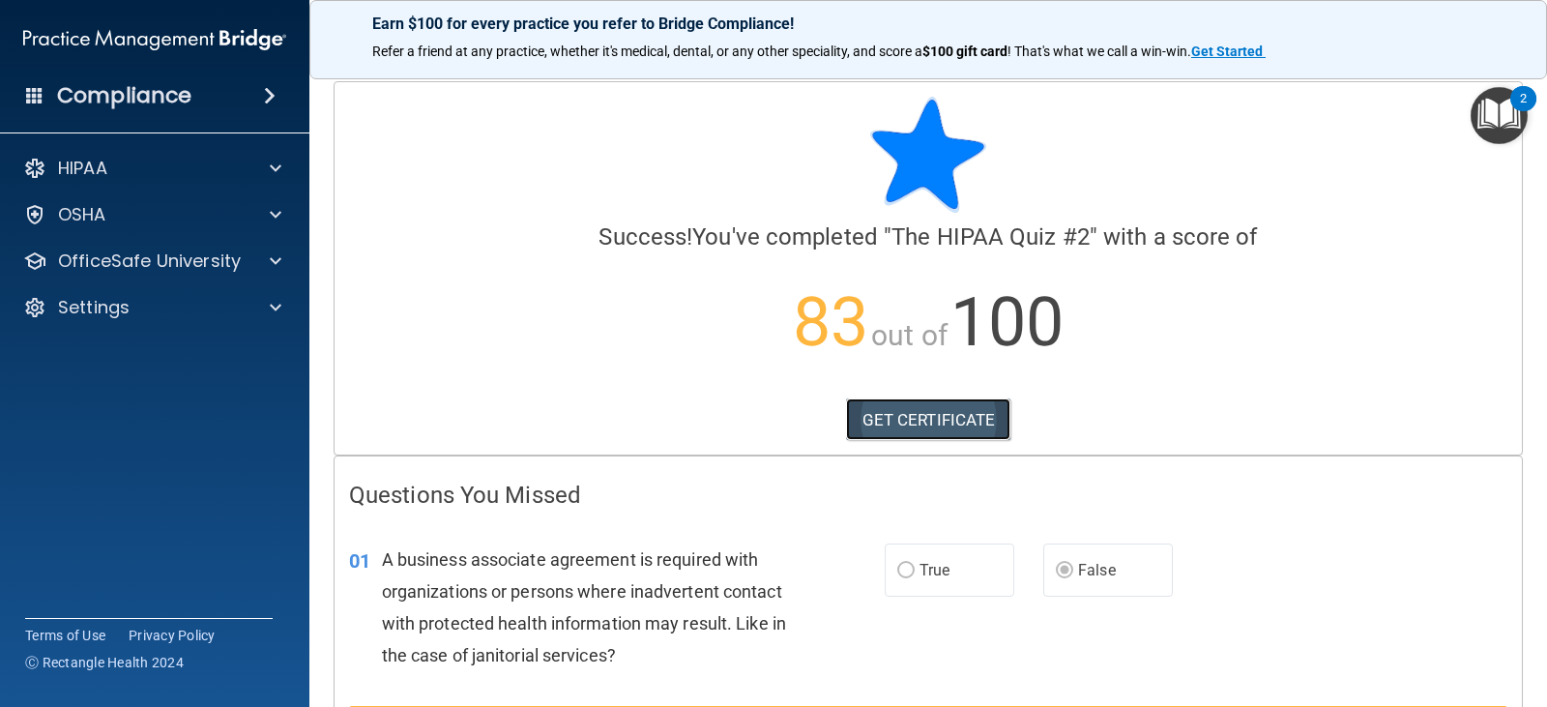
click at [966, 420] on link "GET CERTIFICATE" at bounding box center [928, 419] width 165 height 43
click at [152, 270] on p "OfficeSafe University" at bounding box center [149, 260] width 183 height 23
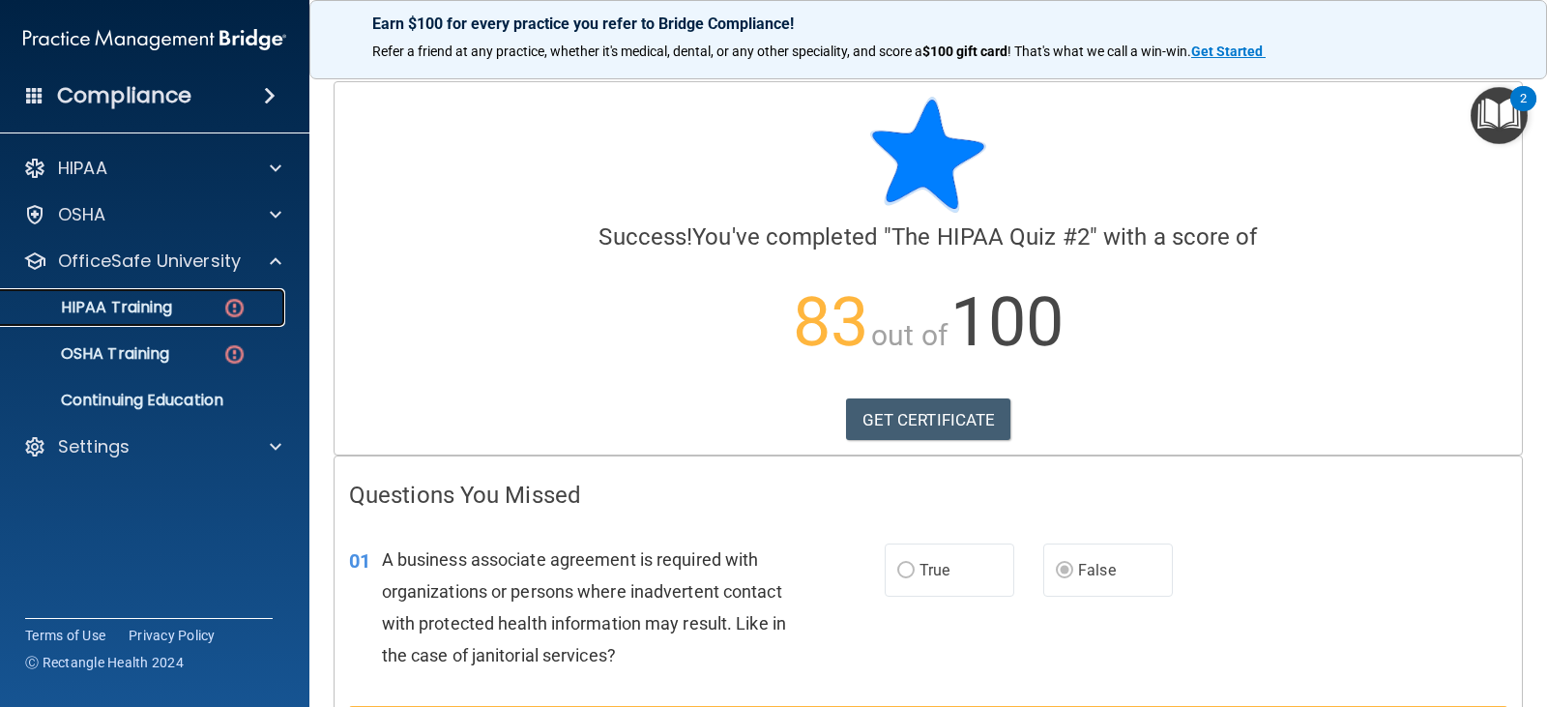
click at [178, 307] on div "HIPAA Training" at bounding box center [145, 307] width 264 height 19
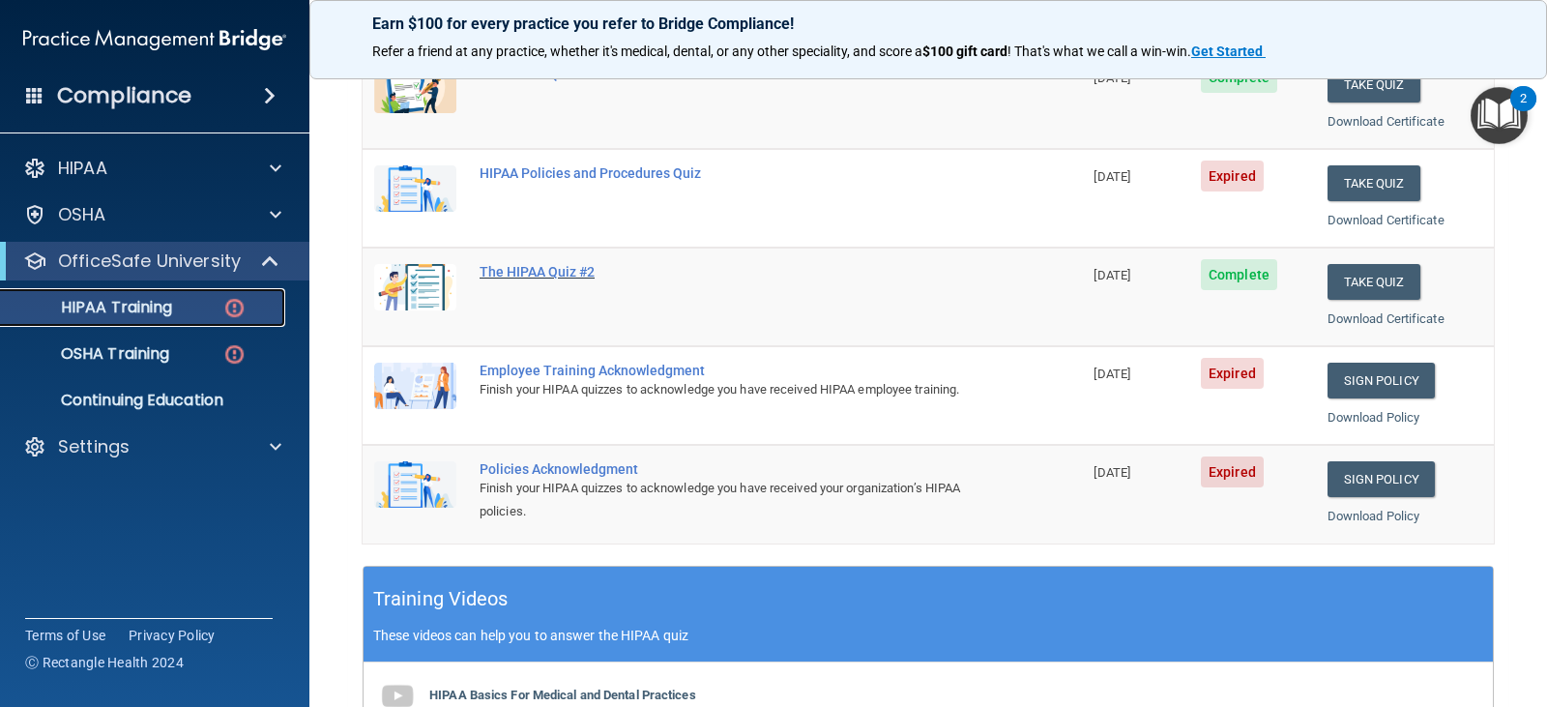
scroll to position [193, 0]
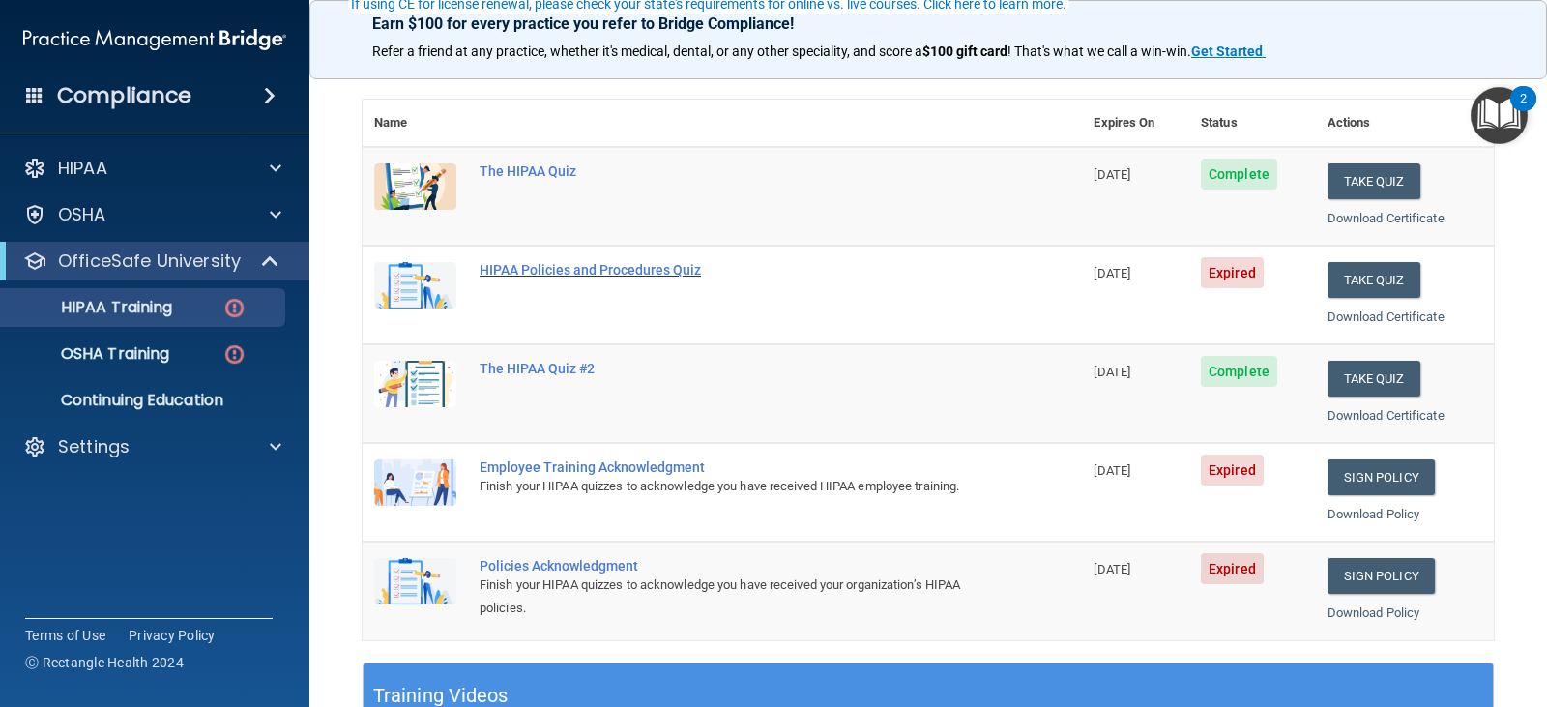
click at [563, 272] on div "HIPAA Policies and Procedures Quiz" at bounding box center [732, 269] width 506 height 15
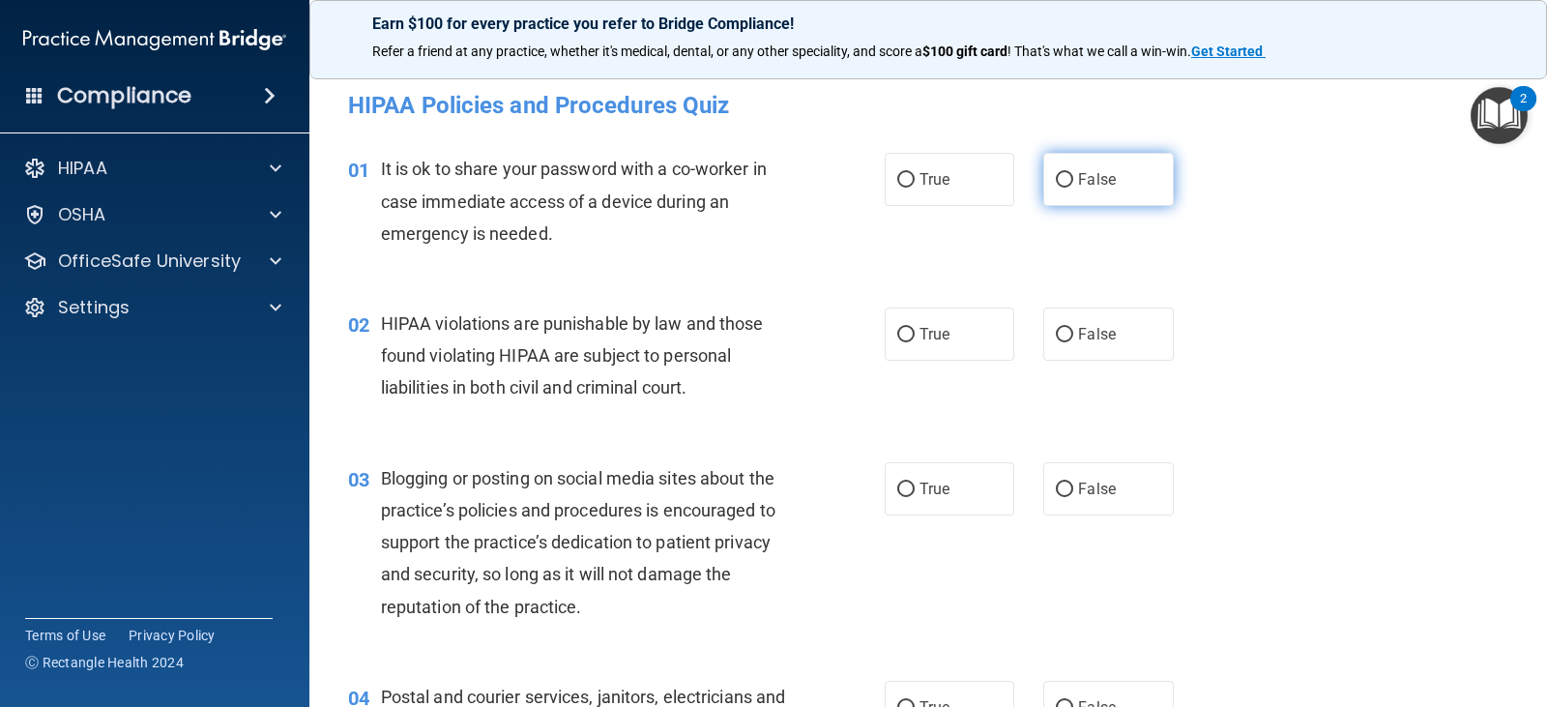
click at [1060, 192] on label "False" at bounding box center [1108, 179] width 130 height 53
click at [1060, 188] on input "False" at bounding box center [1064, 180] width 17 height 14
radio input "true"
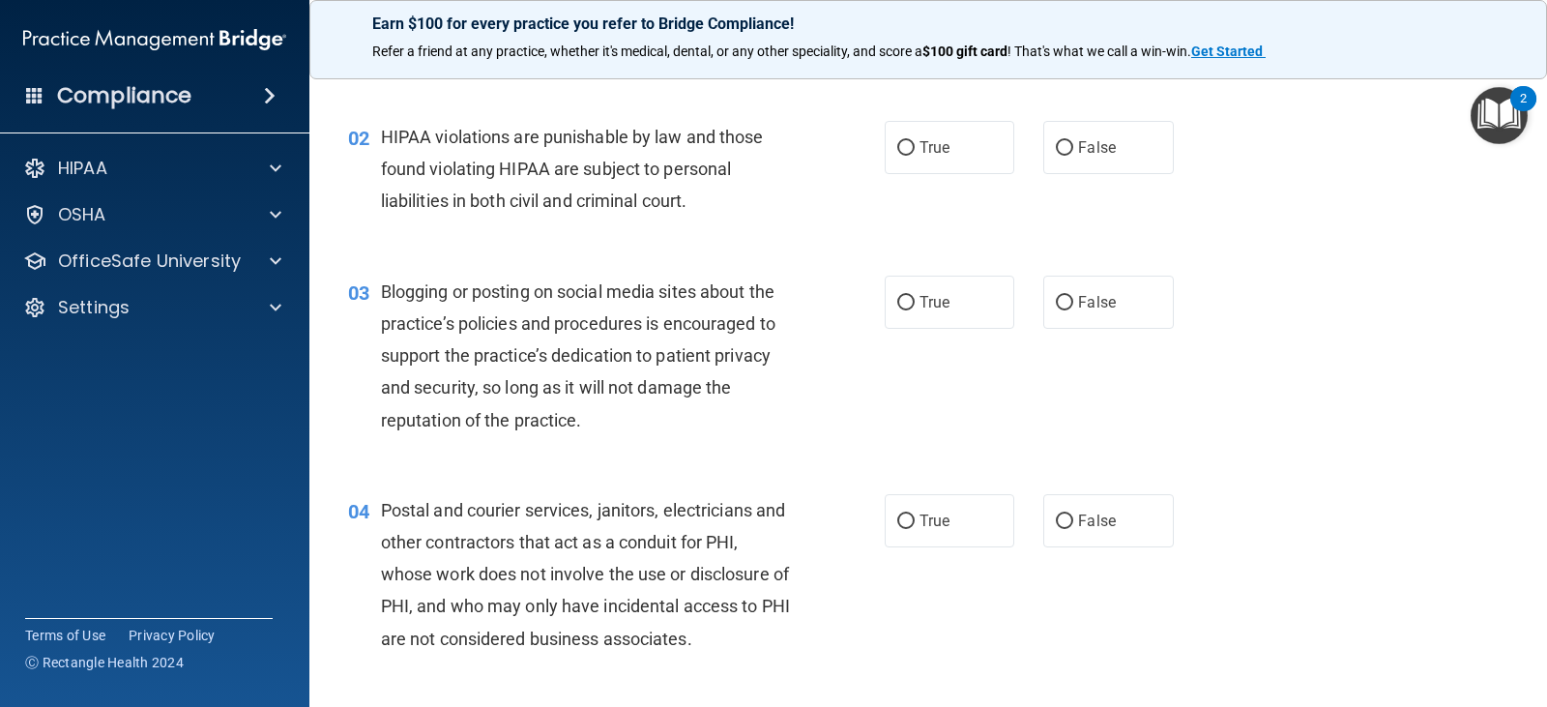
scroll to position [193, 0]
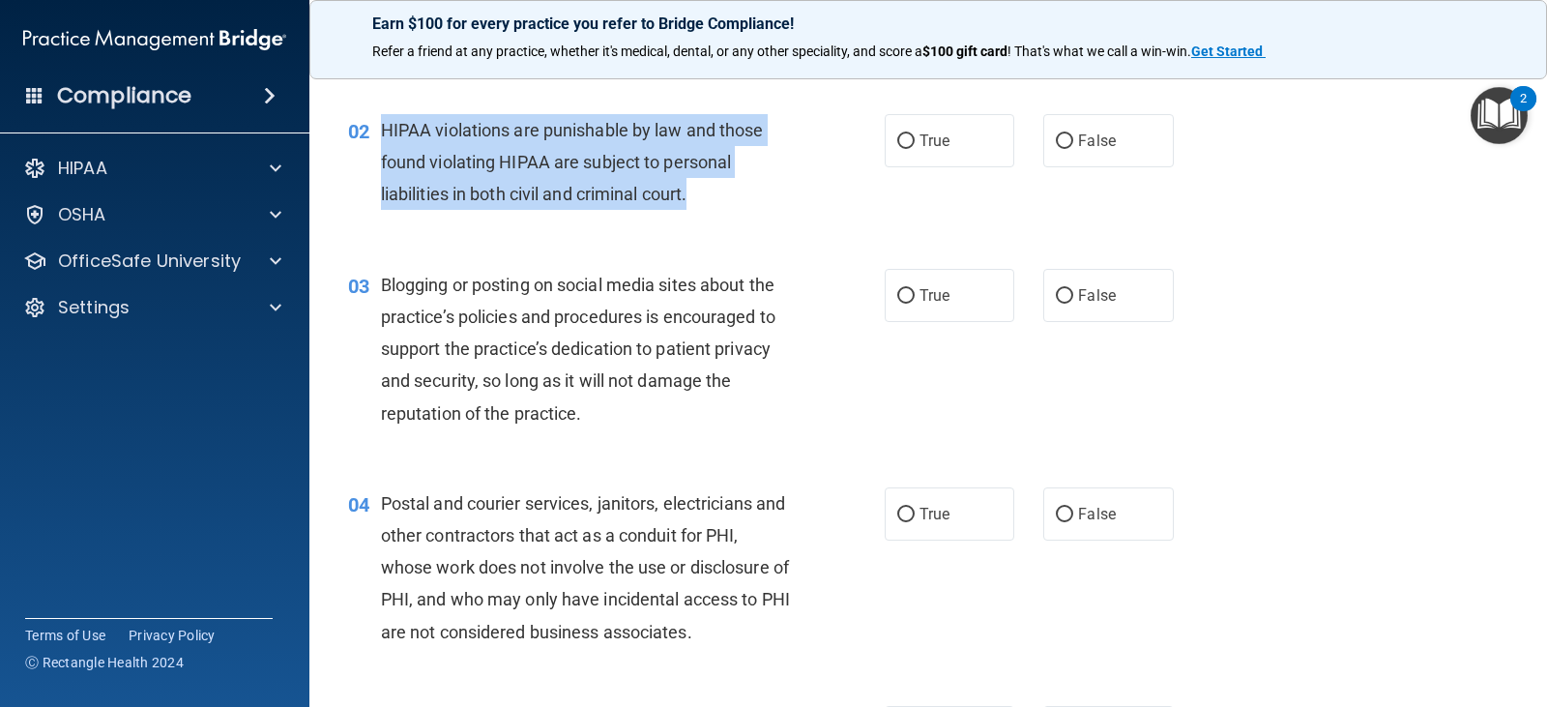
drag, startPoint x: 718, startPoint y: 200, endPoint x: 369, endPoint y: 124, distance: 357.2
click at [369, 124] on div "02 HIPAA violations are punishable by law and those found violating HIPAA are s…" at bounding box center [616, 167] width 594 height 106
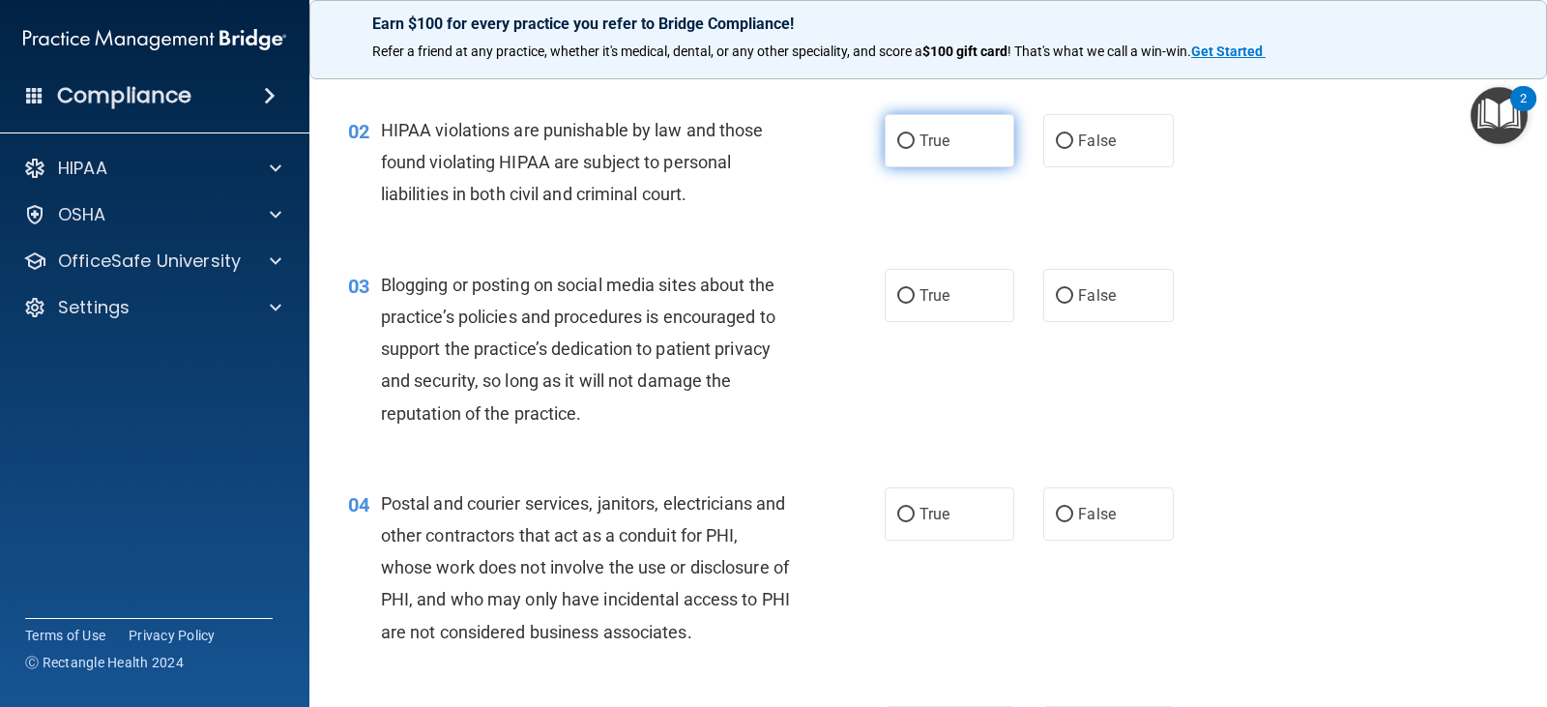
click at [919, 149] on span "True" at bounding box center [934, 140] width 30 height 18
click at [914, 149] on input "True" at bounding box center [905, 141] width 17 height 14
radio input "true"
drag, startPoint x: 384, startPoint y: 287, endPoint x: 710, endPoint y: 440, distance: 360.6
click at [710, 440] on div "03 Blogging or posting on social media sites about the practice’s policies and …" at bounding box center [927, 354] width 1189 height 218
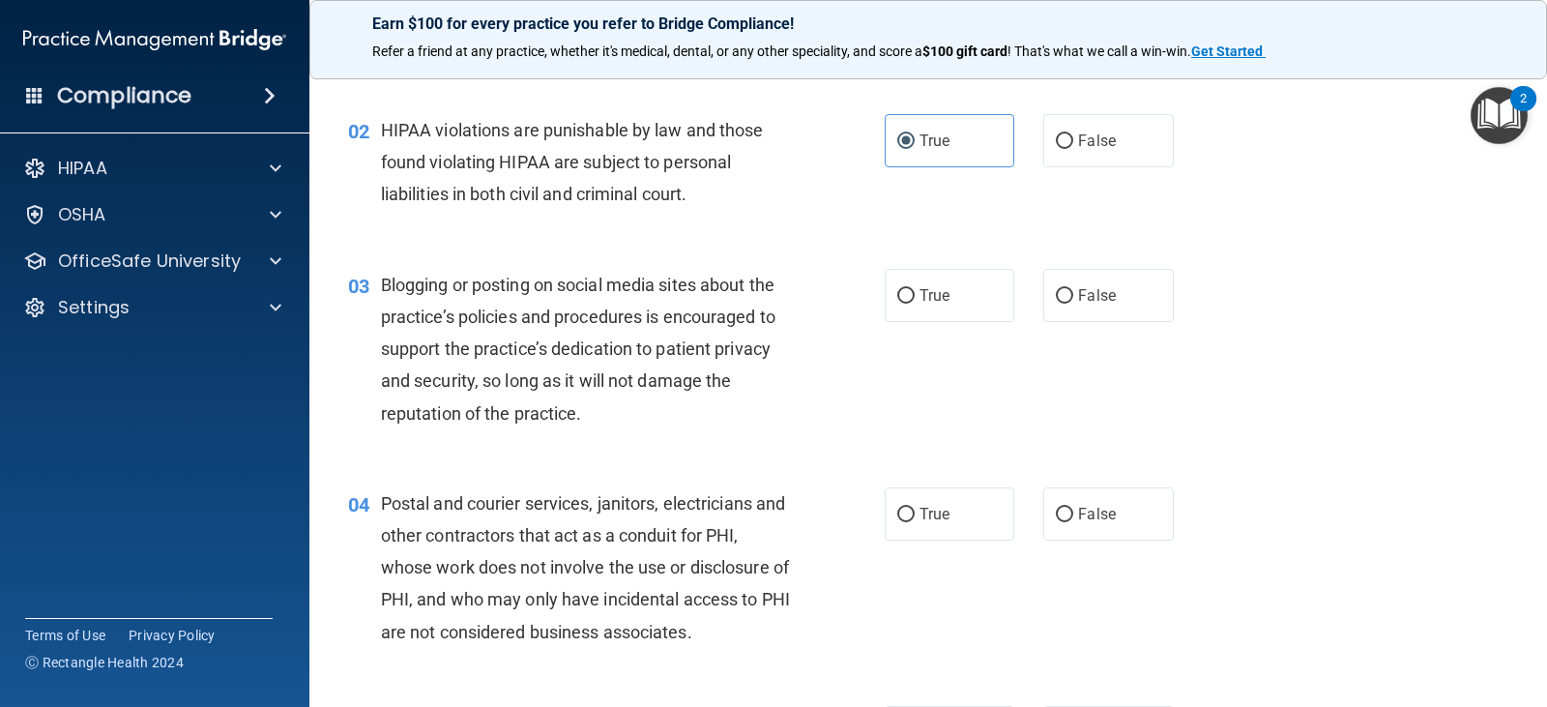
click at [588, 416] on div "Blogging or posting on social media sites about the practice’s policies and pro…" at bounding box center [593, 349] width 424 height 160
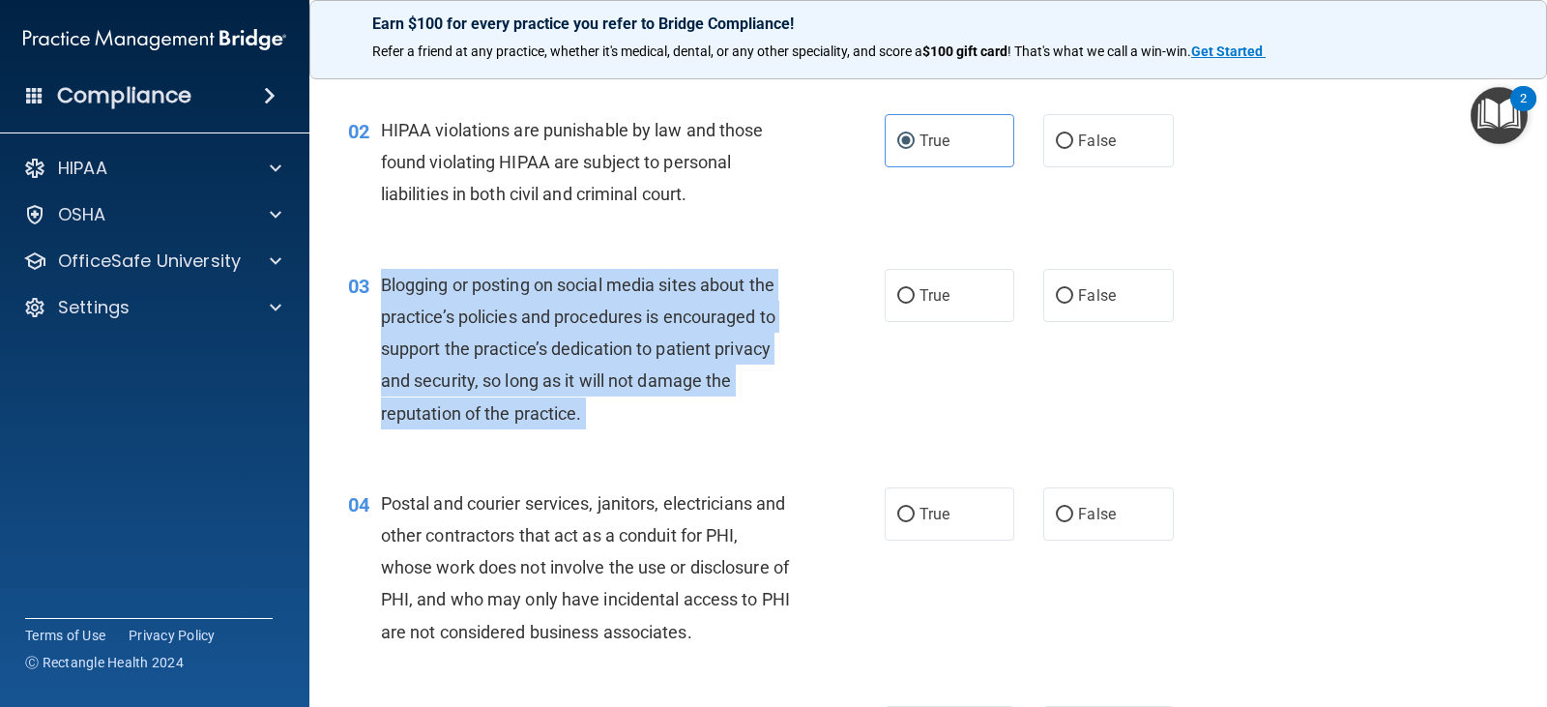
drag, startPoint x: 588, startPoint y: 416, endPoint x: 388, endPoint y: 276, distance: 243.7
click at [388, 276] on div "Blogging or posting on social media sites about the practice’s policies and pro…" at bounding box center [593, 349] width 424 height 160
click at [897, 296] on input "True" at bounding box center [905, 296] width 17 height 14
radio input "true"
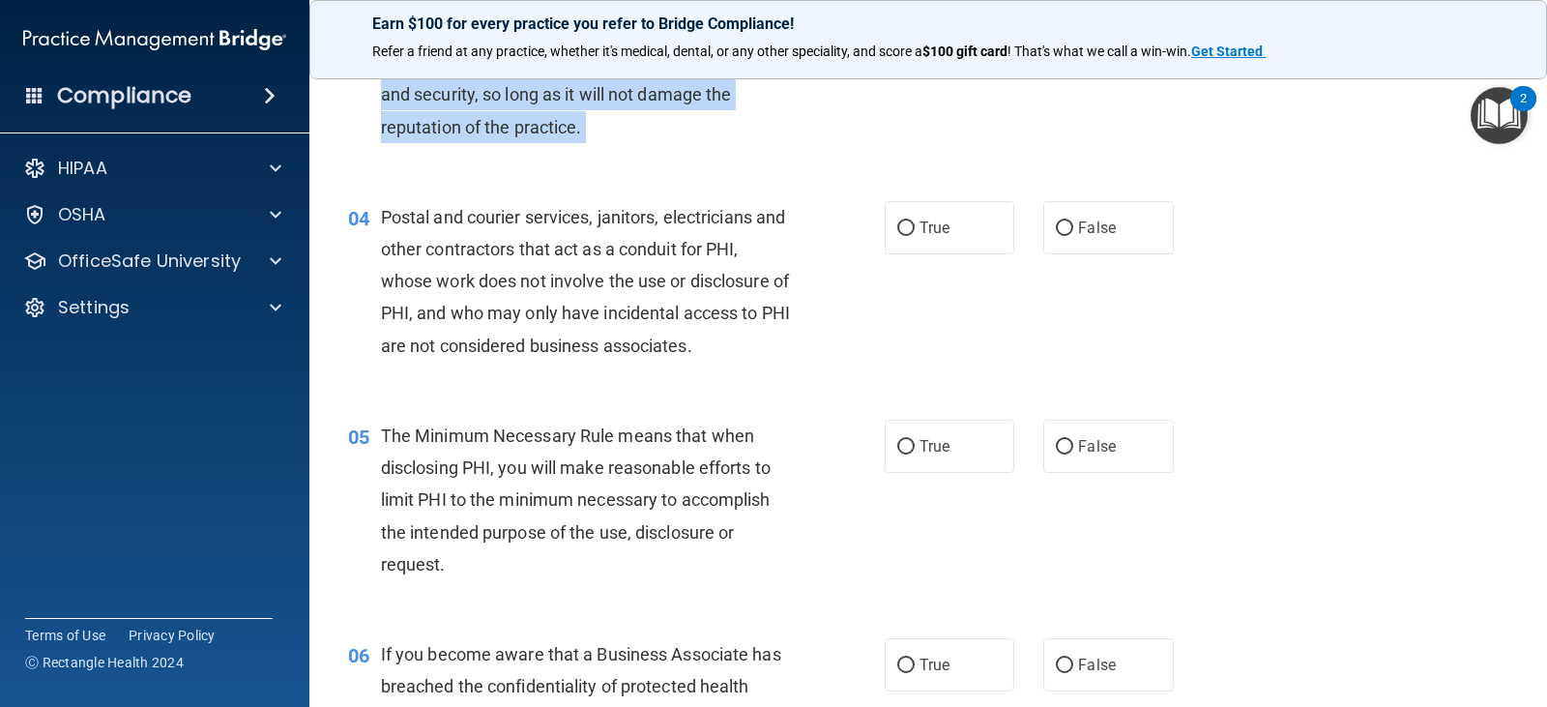
scroll to position [483, 0]
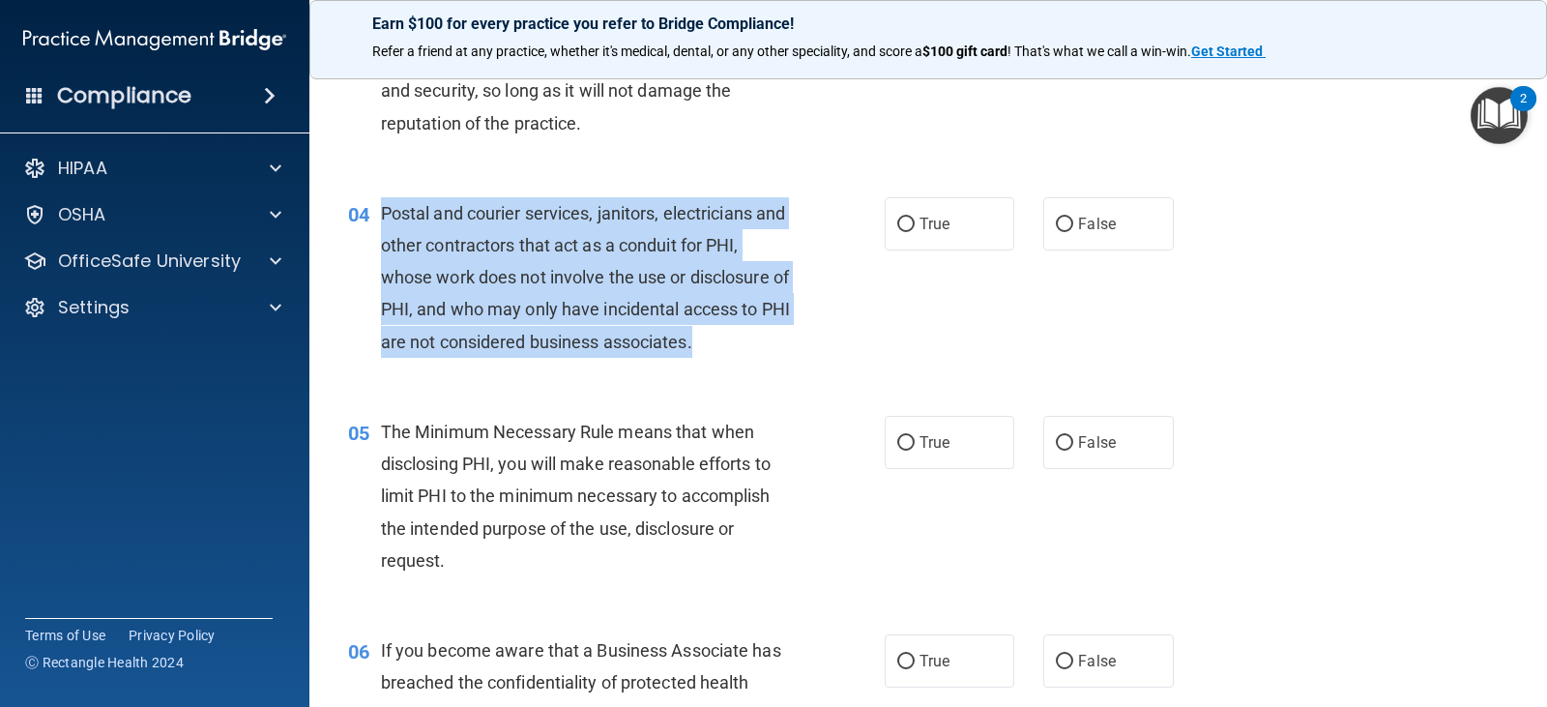
drag, startPoint x: 726, startPoint y: 343, endPoint x: 385, endPoint y: 206, distance: 367.8
click at [385, 206] on span "Postal and courier services, janitors, electricians and other contractors that …" at bounding box center [585, 277] width 409 height 149
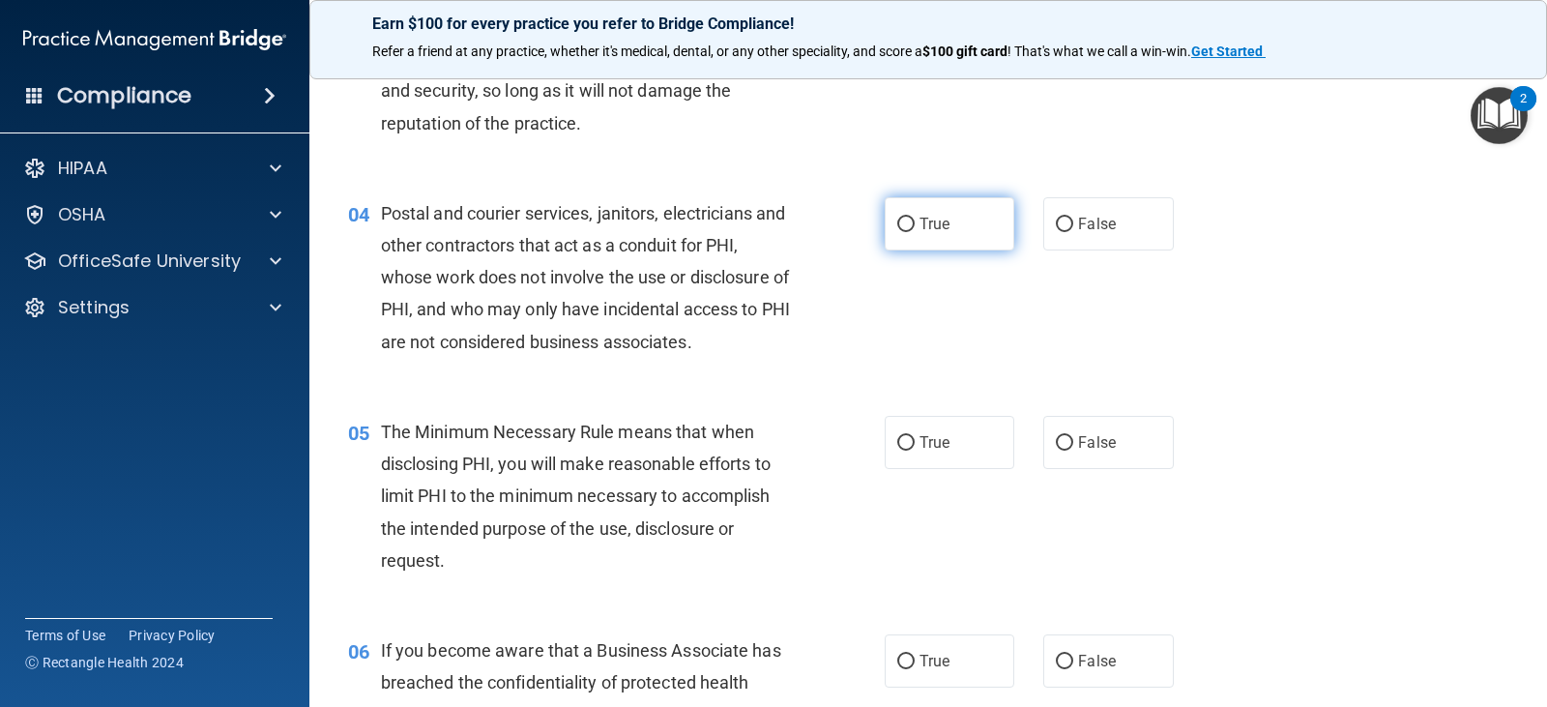
click at [934, 213] on label "True" at bounding box center [949, 223] width 130 height 53
click at [914, 217] on input "True" at bounding box center [905, 224] width 17 height 14
radio input "true"
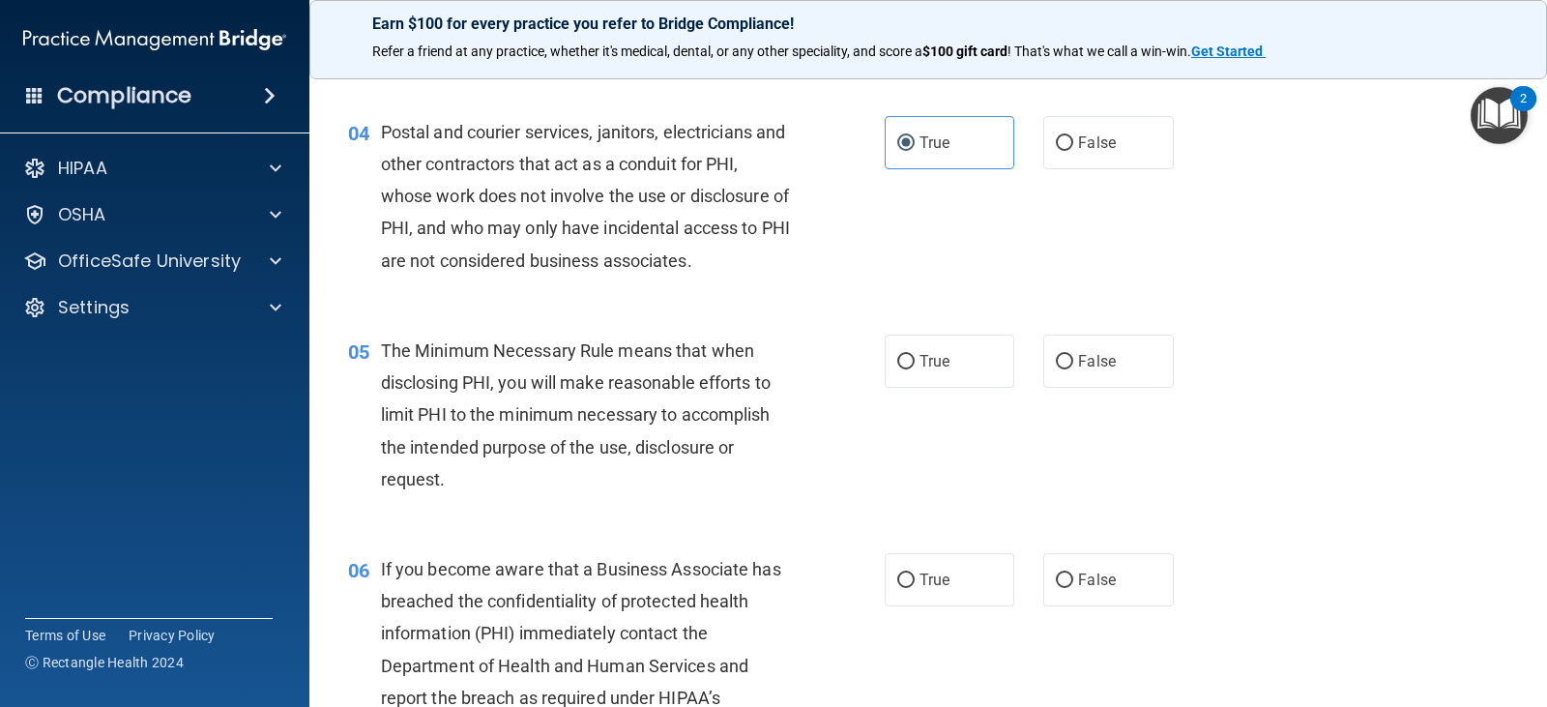
scroll to position [677, 0]
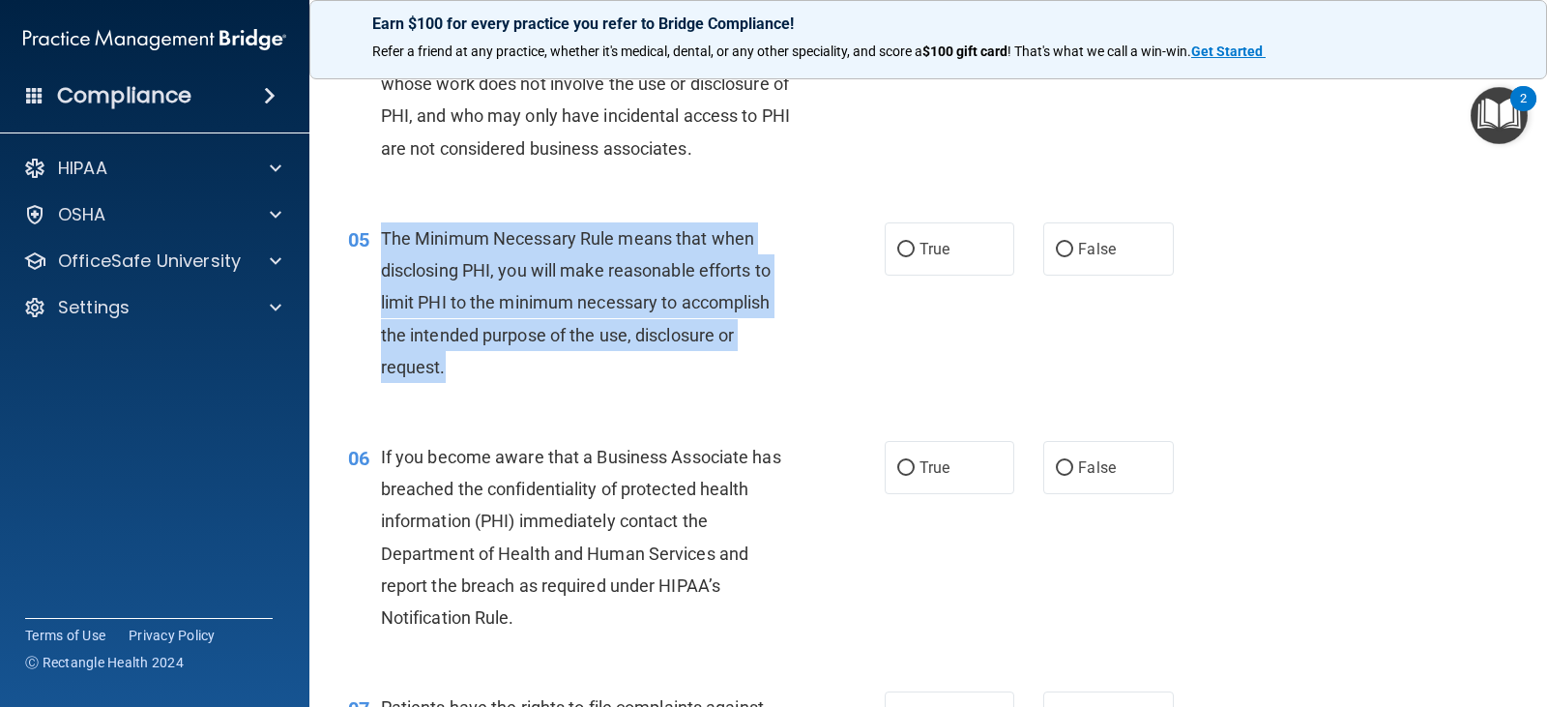
drag, startPoint x: 384, startPoint y: 234, endPoint x: 687, endPoint y: 387, distance: 339.8
click at [687, 387] on div "05 The Minimum Necessary Rule means that when disclosing PHI, you will make rea…" at bounding box center [616, 307] width 594 height 170
click at [906, 256] on input "True" at bounding box center [905, 250] width 17 height 14
radio input "true"
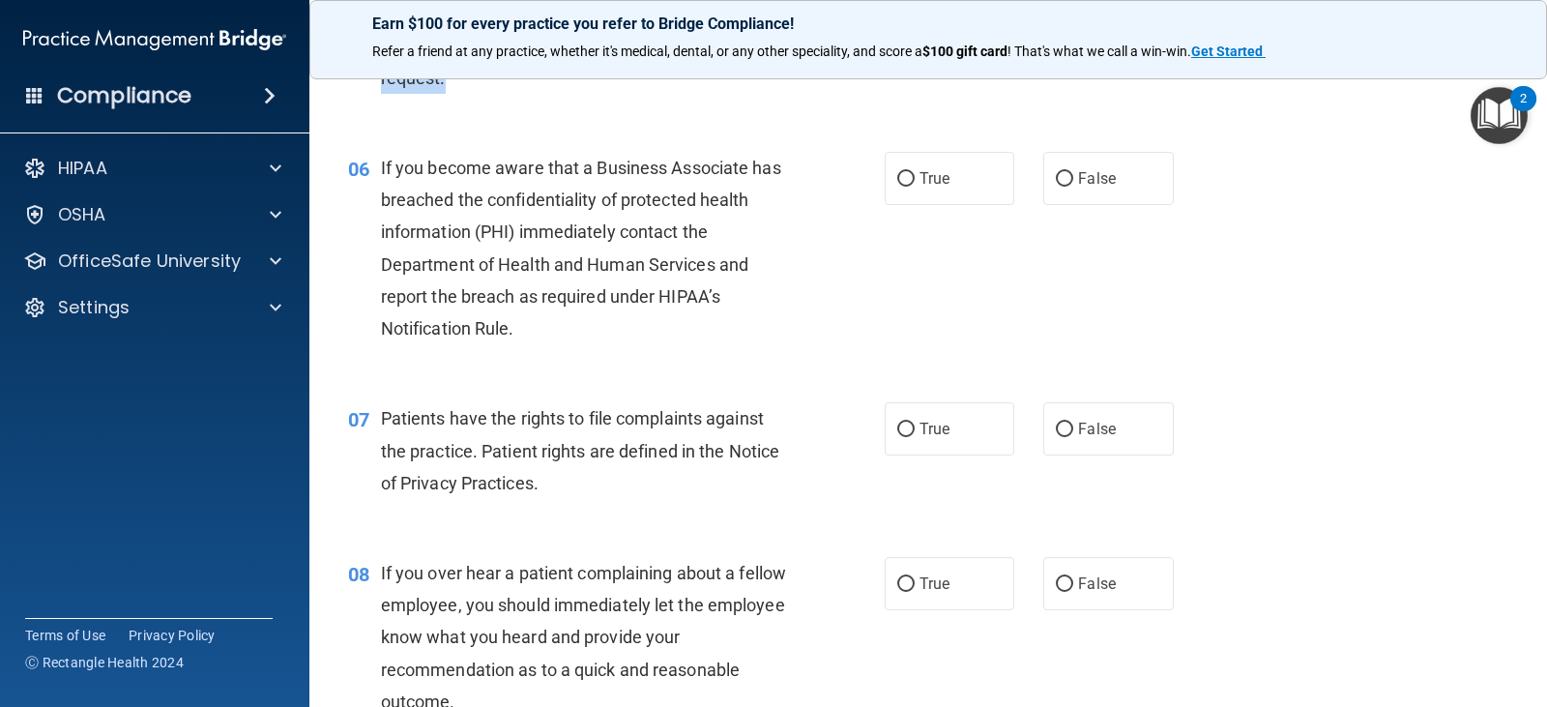
scroll to position [967, 0]
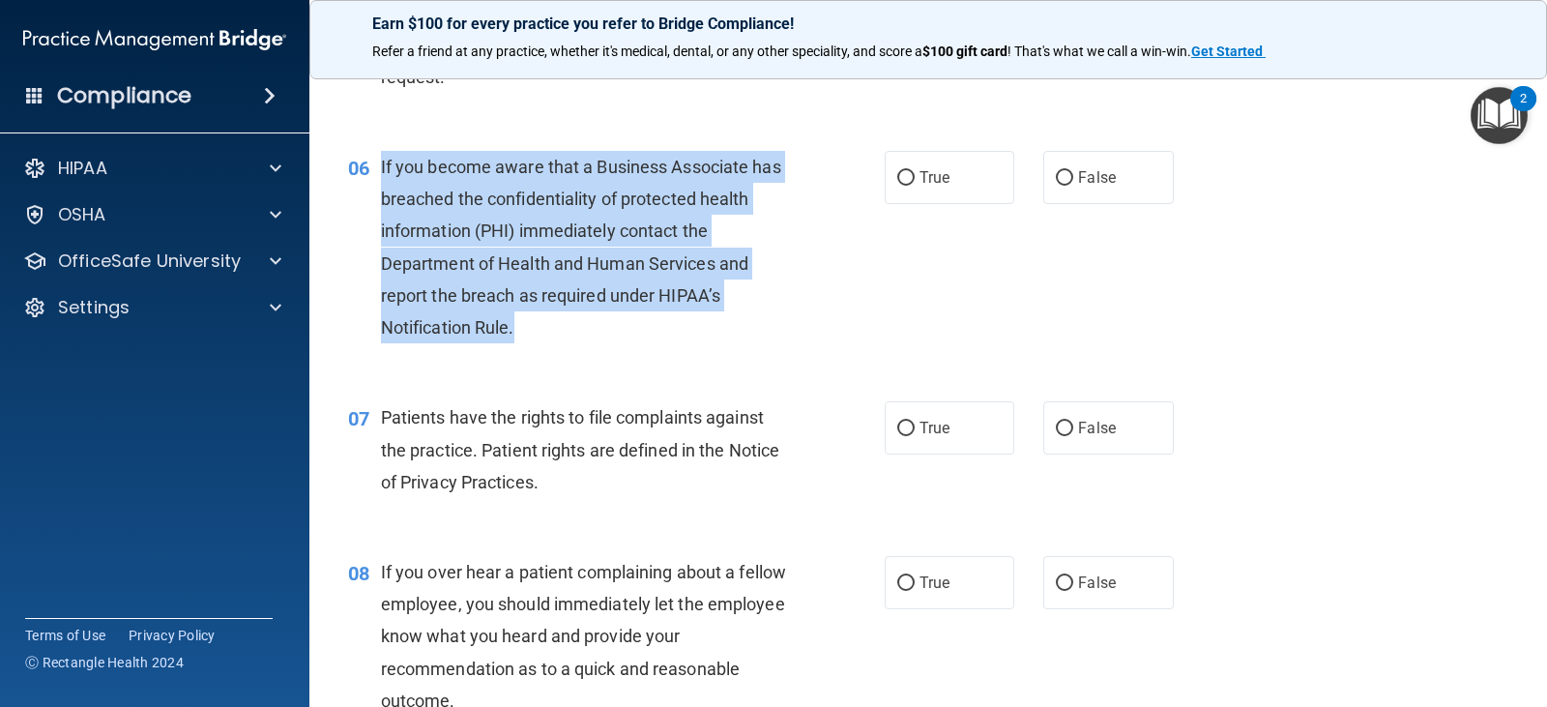
drag, startPoint x: 380, startPoint y: 165, endPoint x: 707, endPoint y: 327, distance: 364.4
click at [707, 327] on div "If you become aware that a Business Associate has breached the confidentiality …" at bounding box center [593, 247] width 424 height 192
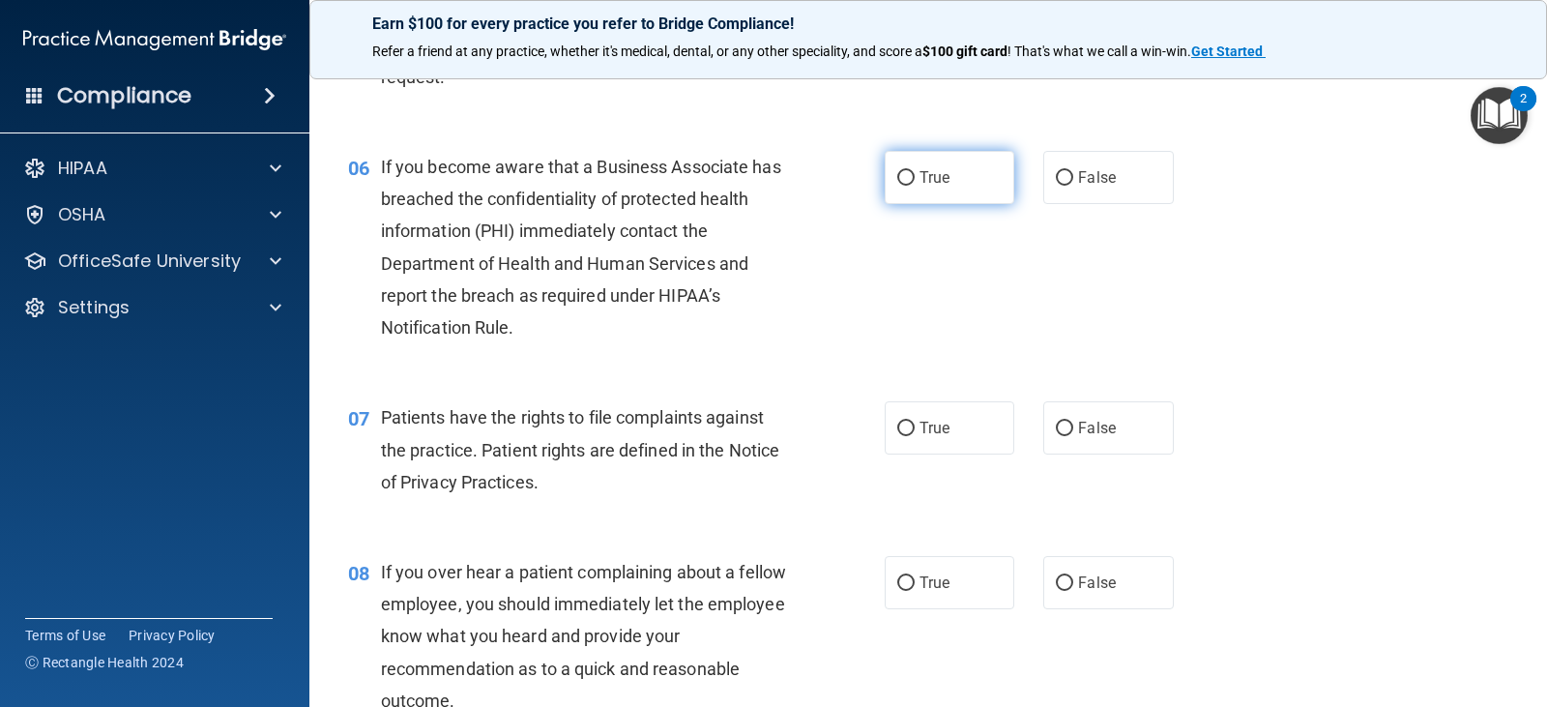
click at [910, 186] on label "True" at bounding box center [949, 177] width 130 height 53
click at [910, 186] on input "True" at bounding box center [905, 178] width 17 height 14
radio input "true"
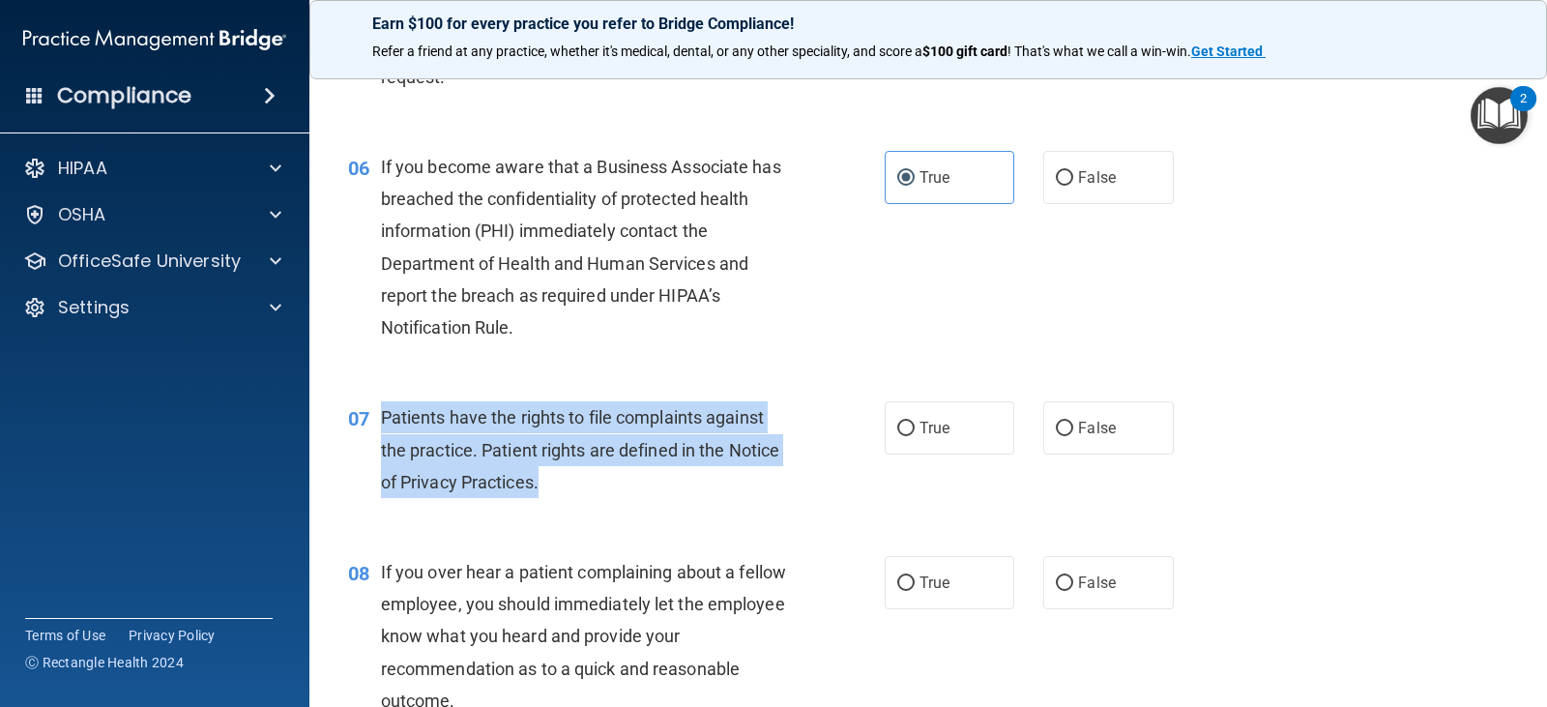
drag, startPoint x: 557, startPoint y: 478, endPoint x: 369, endPoint y: 427, distance: 194.4
click at [369, 427] on div "07 Patients have the rights to file complaints against the practice. Patient ri…" at bounding box center [616, 454] width 594 height 106
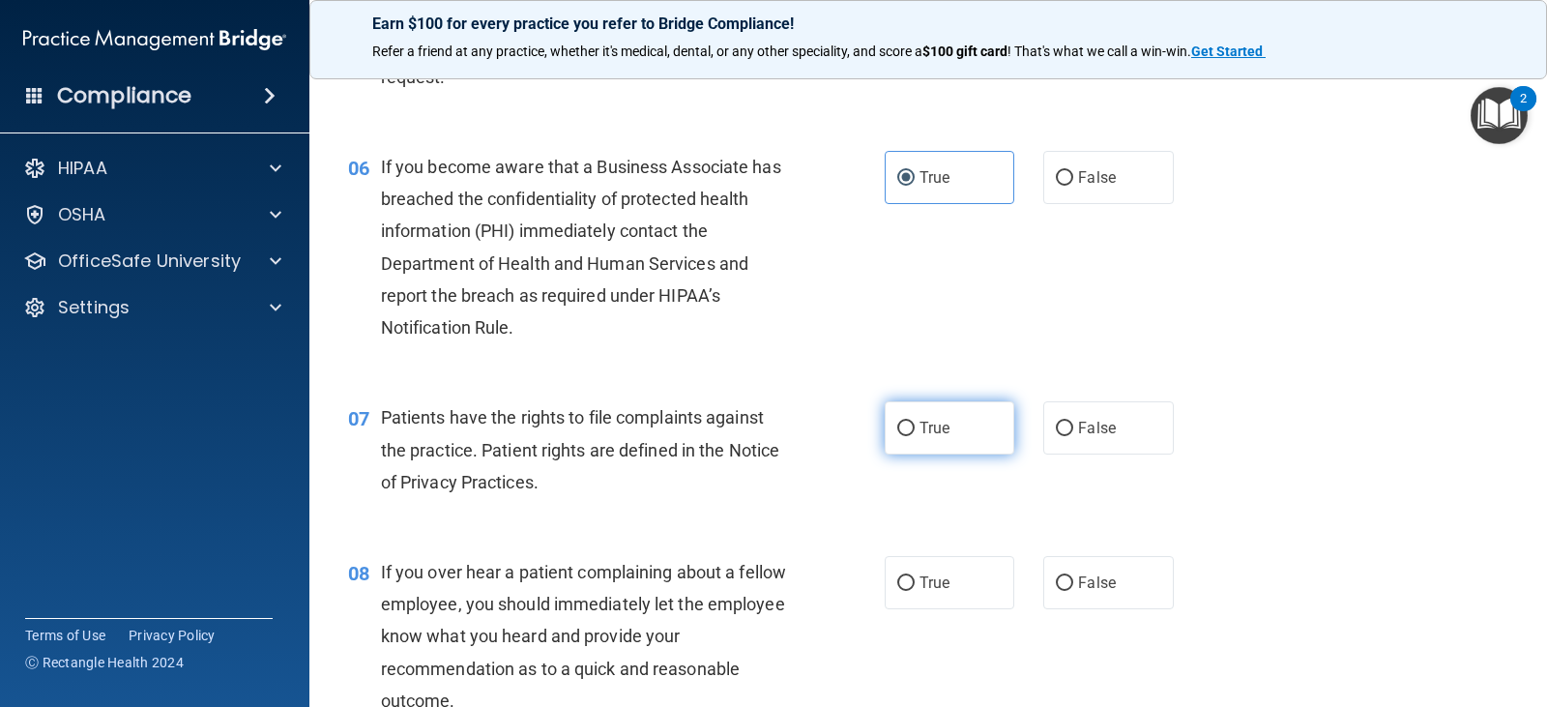
click at [919, 422] on span "True" at bounding box center [934, 428] width 30 height 18
click at [914, 422] on input "True" at bounding box center [905, 428] width 17 height 14
radio input "true"
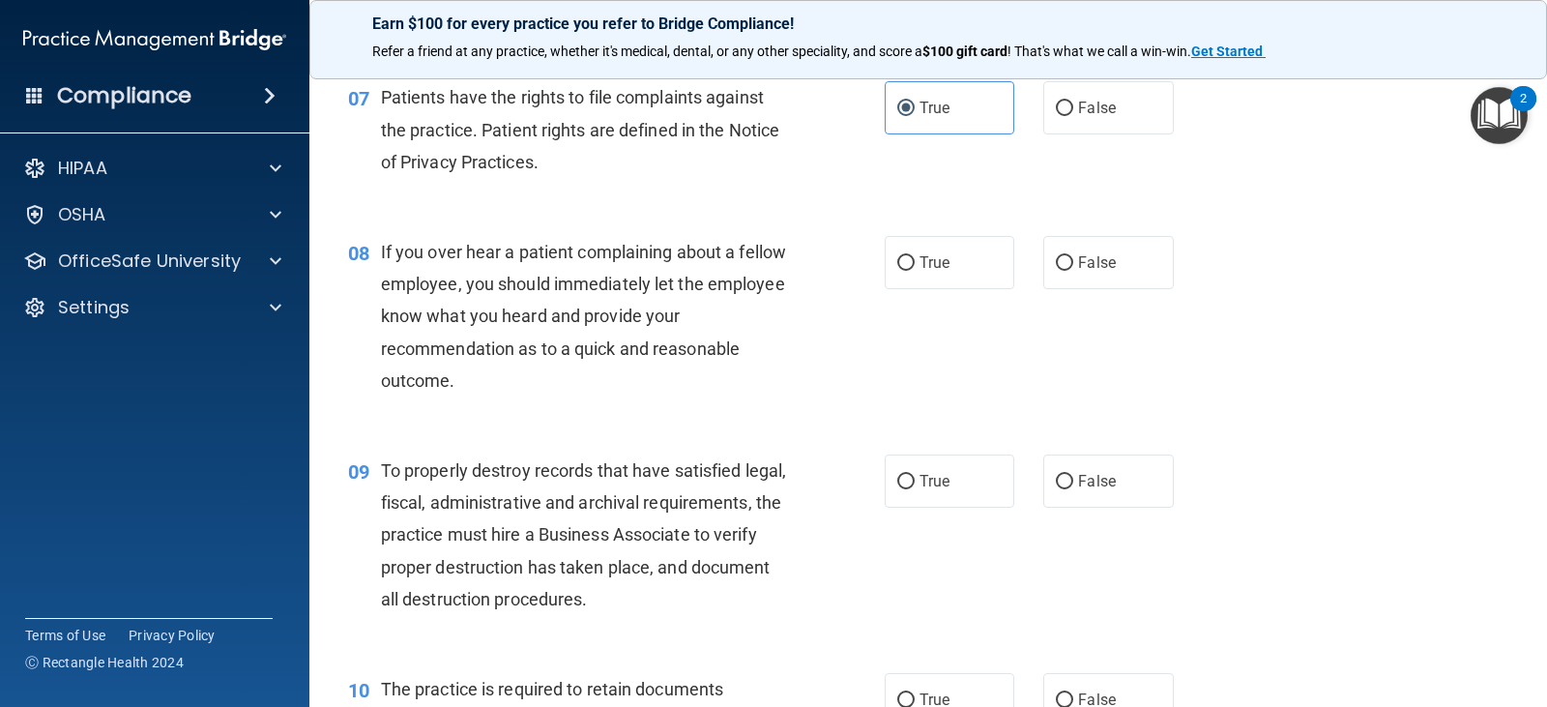
scroll to position [1257, 0]
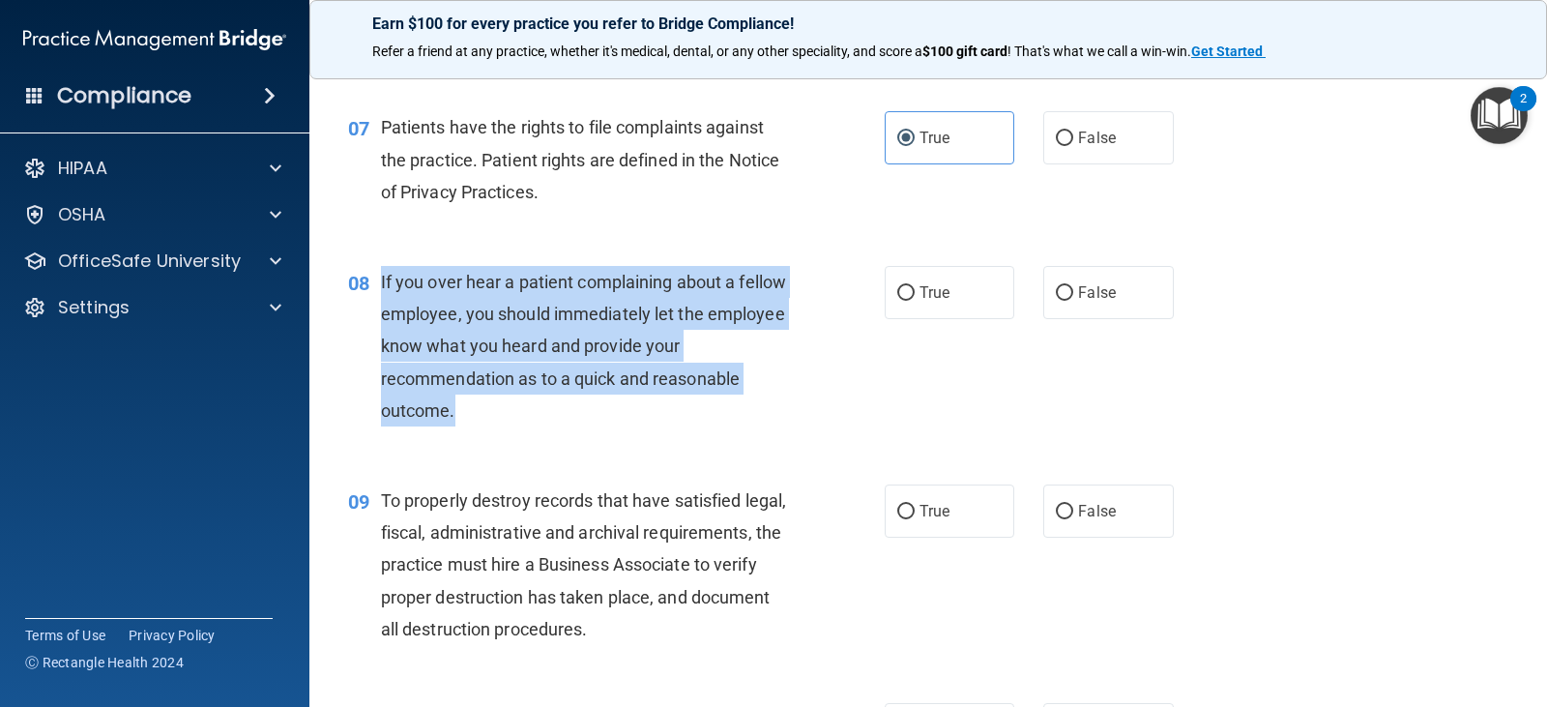
drag, startPoint x: 381, startPoint y: 284, endPoint x: 712, endPoint y: 397, distance: 350.3
click at [712, 397] on div "If you over hear a patient complaining about a fellow employee, you should imme…" at bounding box center [593, 346] width 424 height 160
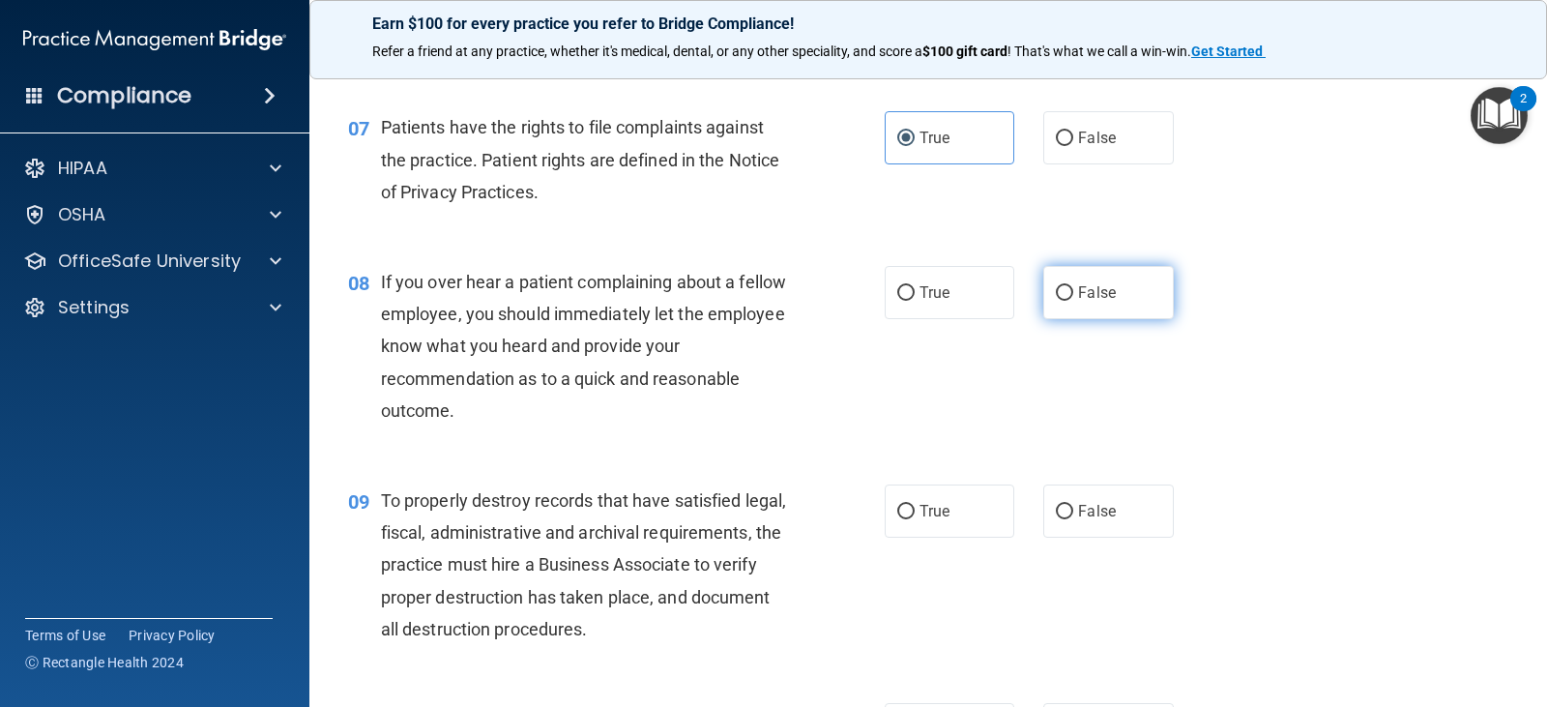
click at [1106, 304] on label "False" at bounding box center [1108, 292] width 130 height 53
click at [1073, 301] on input "False" at bounding box center [1064, 293] width 17 height 14
radio input "true"
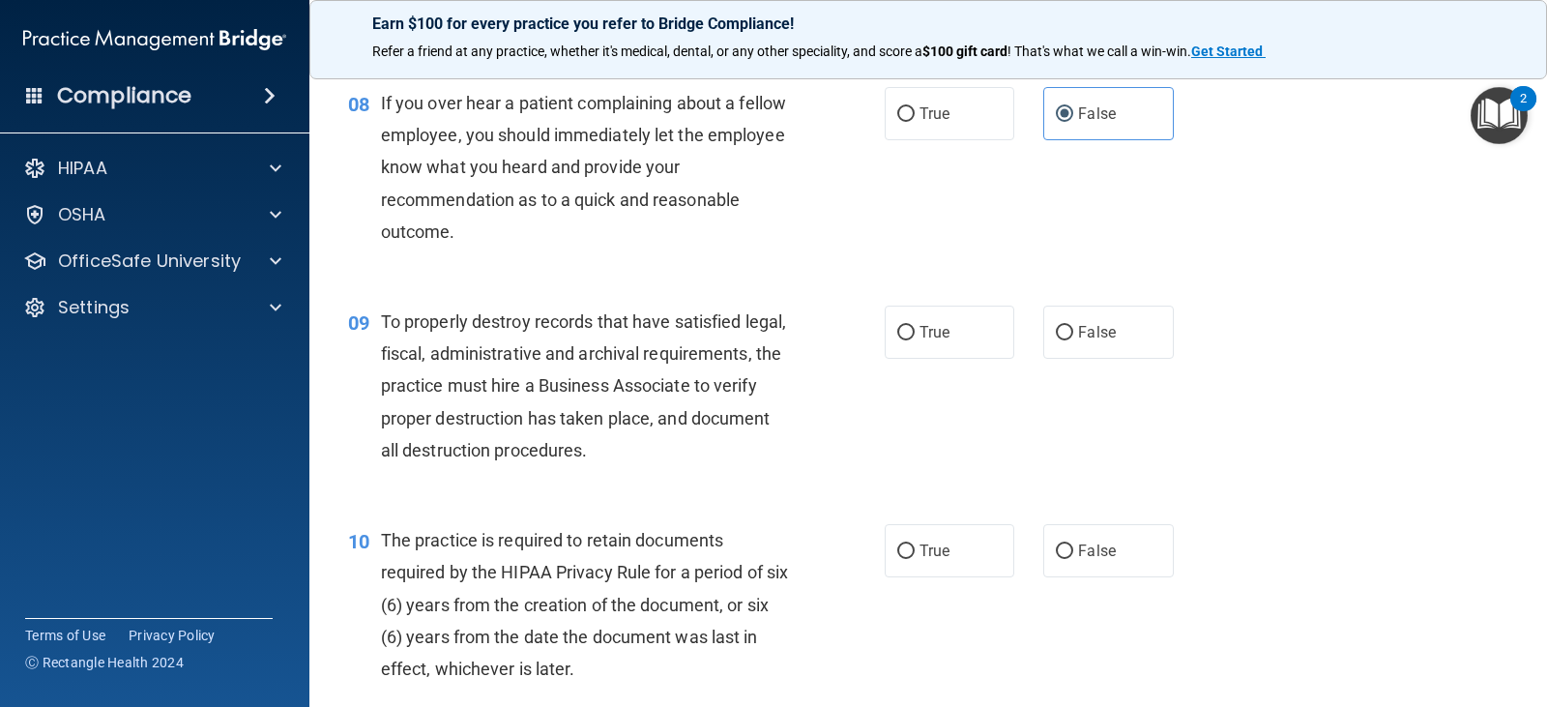
scroll to position [1450, 0]
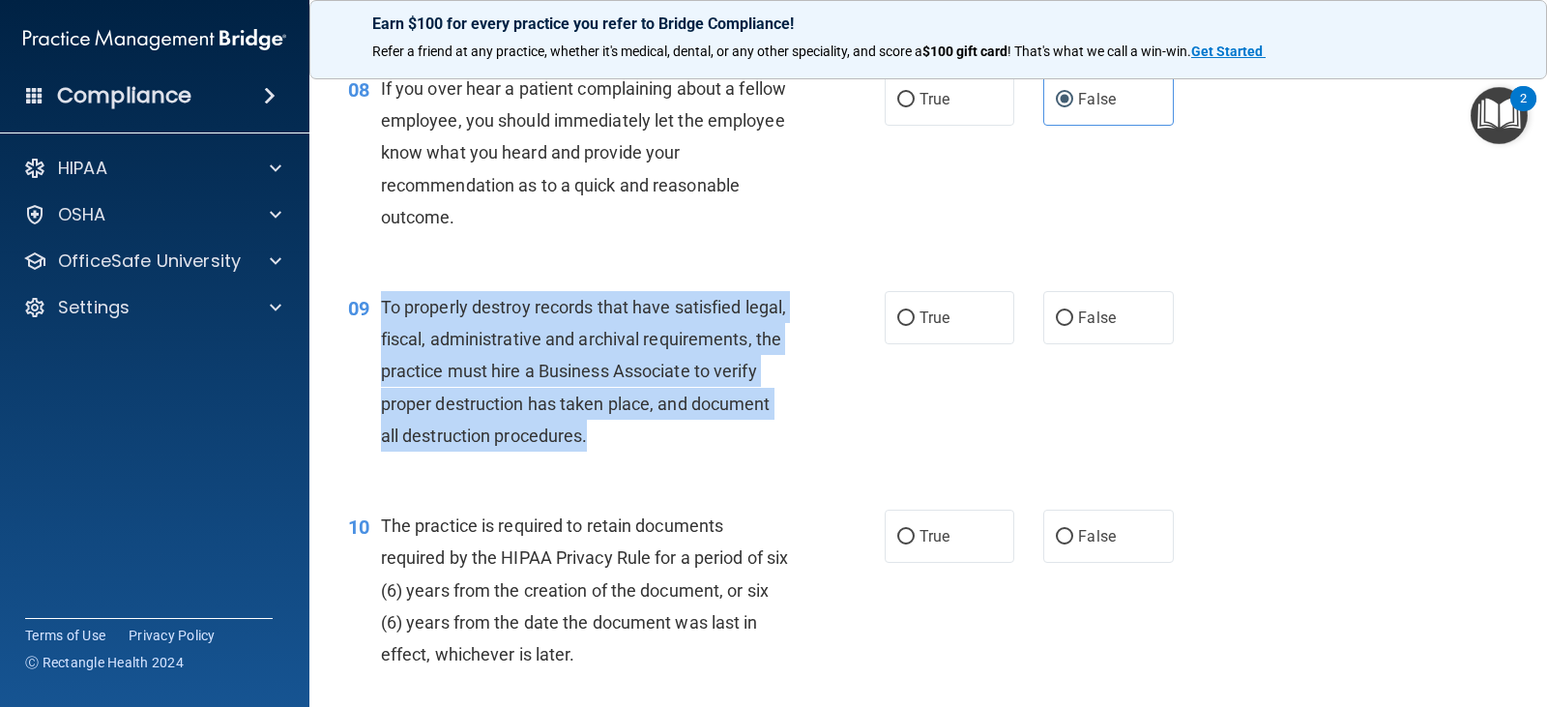
drag, startPoint x: 383, startPoint y: 309, endPoint x: 818, endPoint y: 453, distance: 458.2
click at [818, 453] on div "09 To properly destroy records that have satisfied legal, fiscal, administrativ…" at bounding box center [616, 376] width 594 height 170
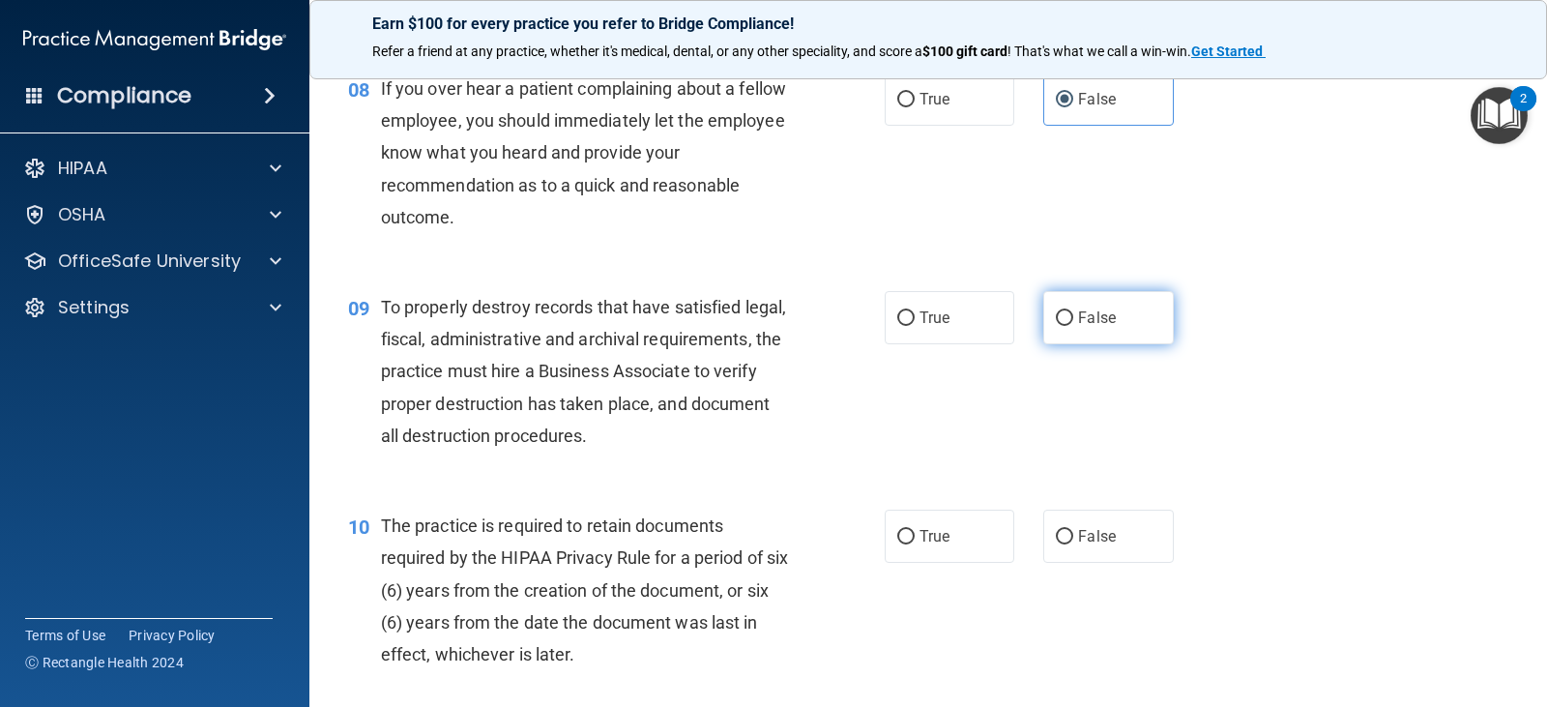
click at [1078, 317] on span "False" at bounding box center [1097, 317] width 38 height 18
click at [1073, 317] on input "False" at bounding box center [1064, 318] width 17 height 14
radio input "true"
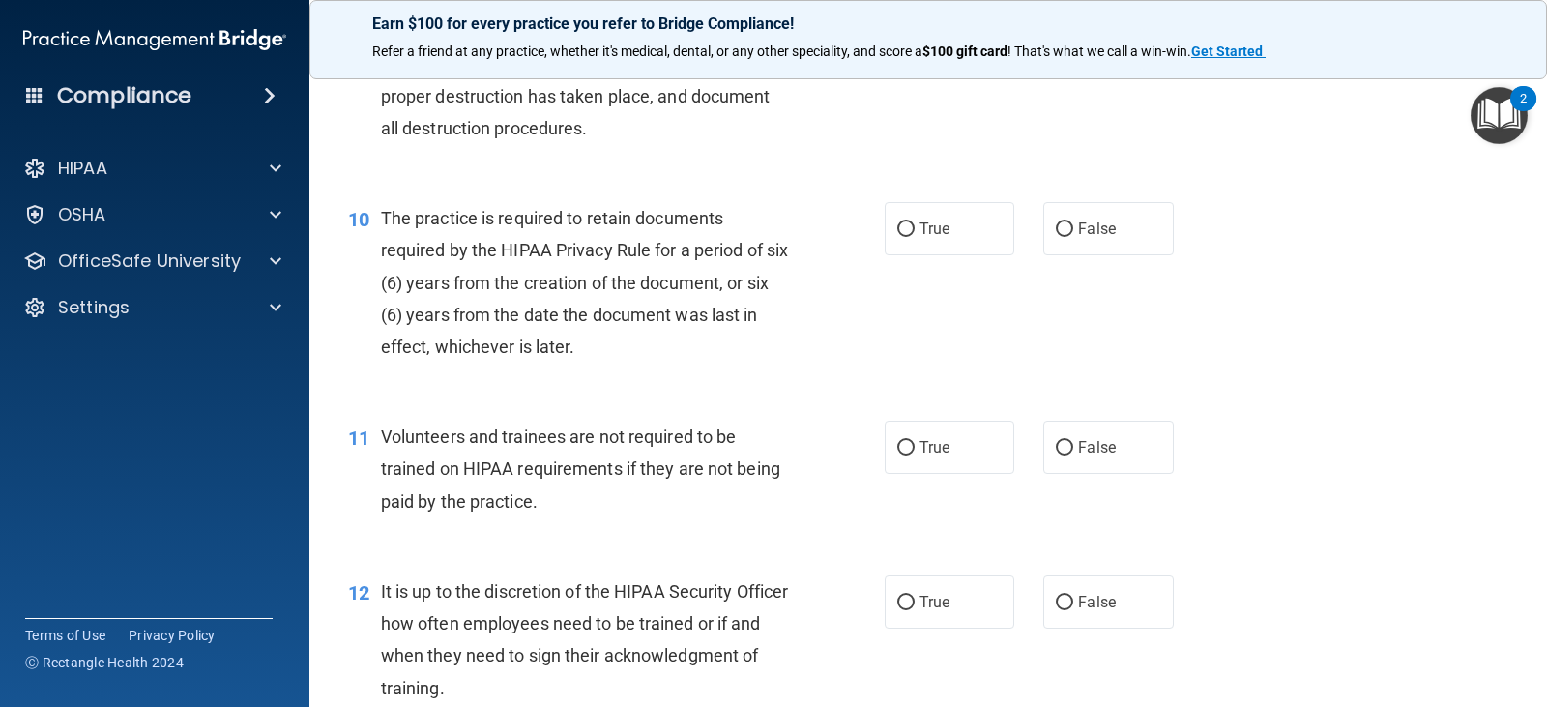
scroll to position [1837, 0]
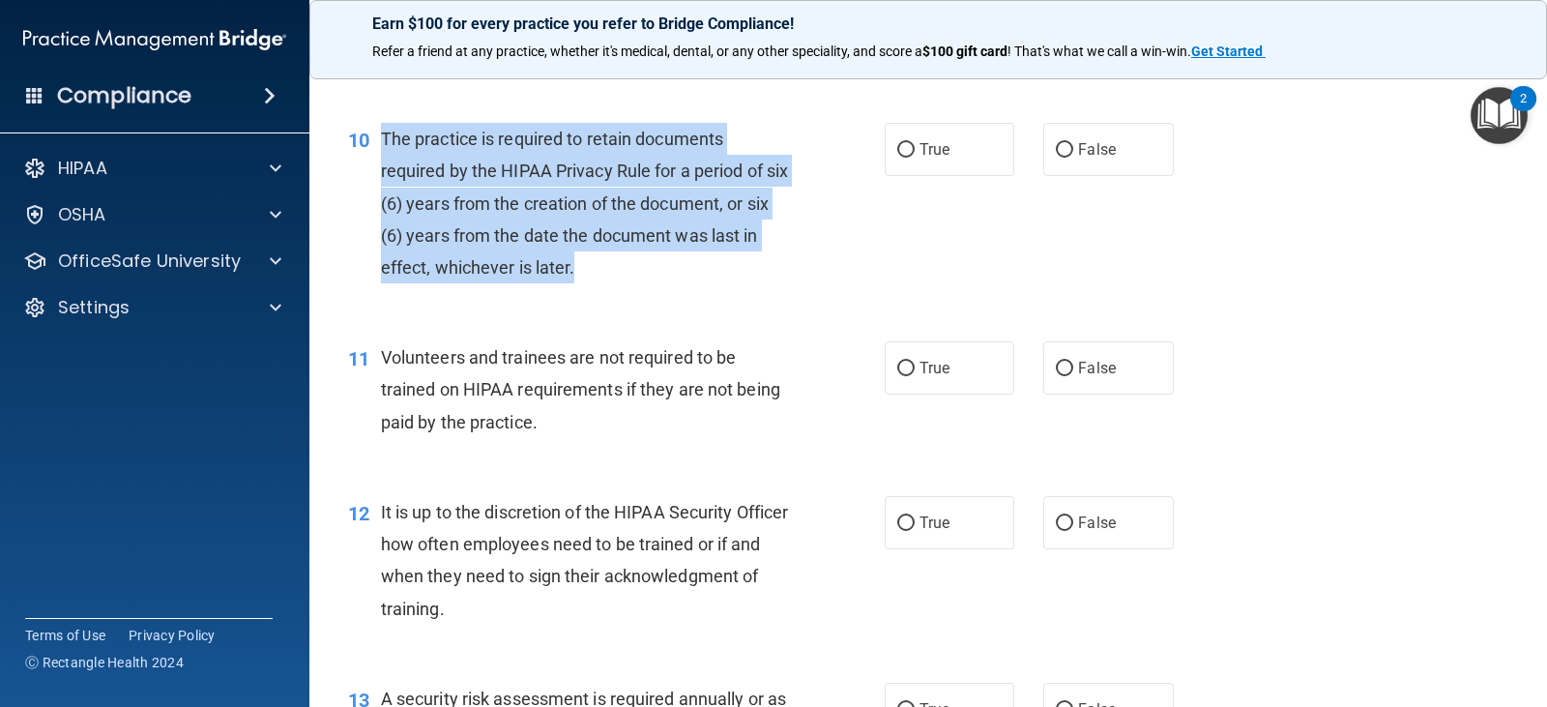
drag, startPoint x: 384, startPoint y: 135, endPoint x: 809, endPoint y: 288, distance: 451.9
click at [809, 288] on div "10 The practice is required to retain documents required by the HIPAA Privacy R…" at bounding box center [616, 208] width 594 height 170
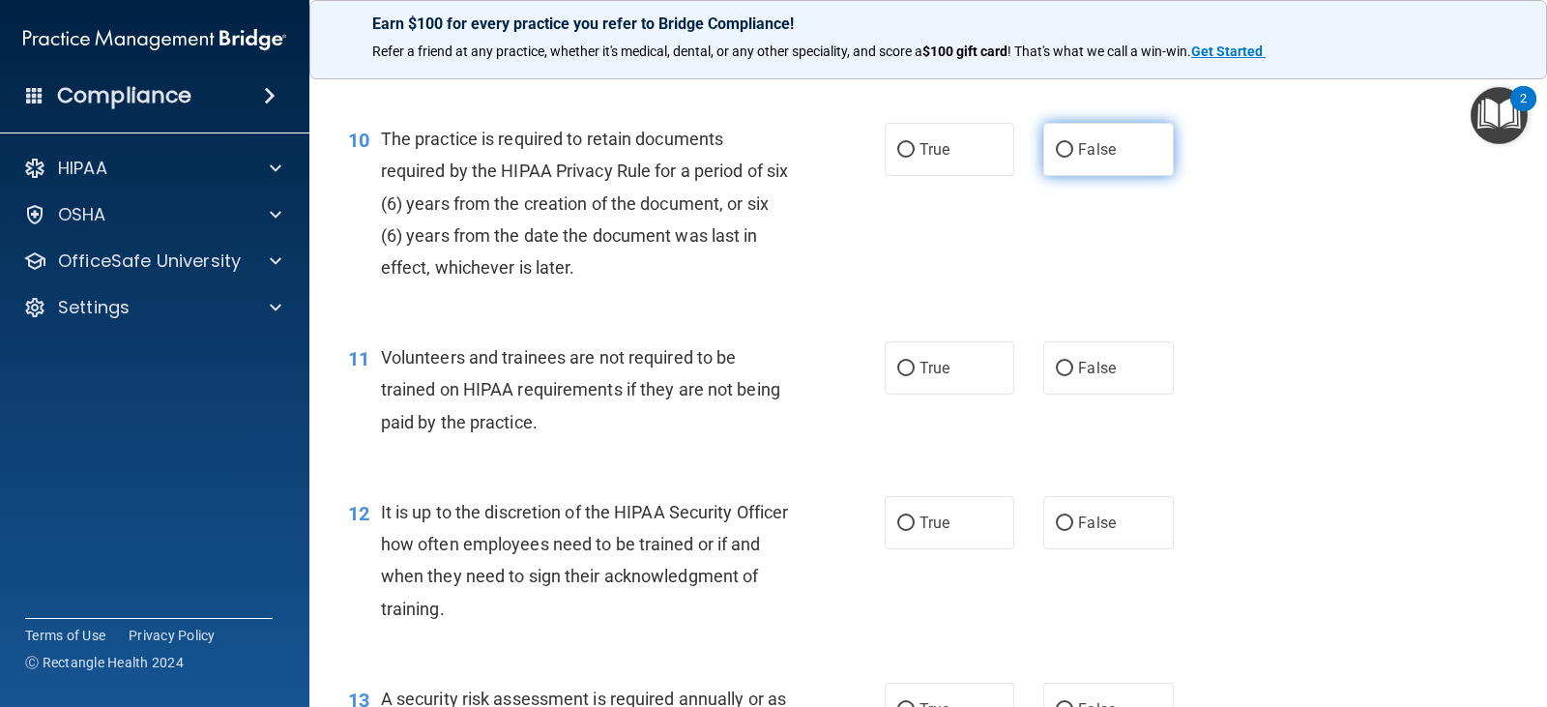
click at [1068, 145] on label "False" at bounding box center [1108, 149] width 130 height 53
click at [1068, 145] on input "False" at bounding box center [1064, 150] width 17 height 14
radio input "true"
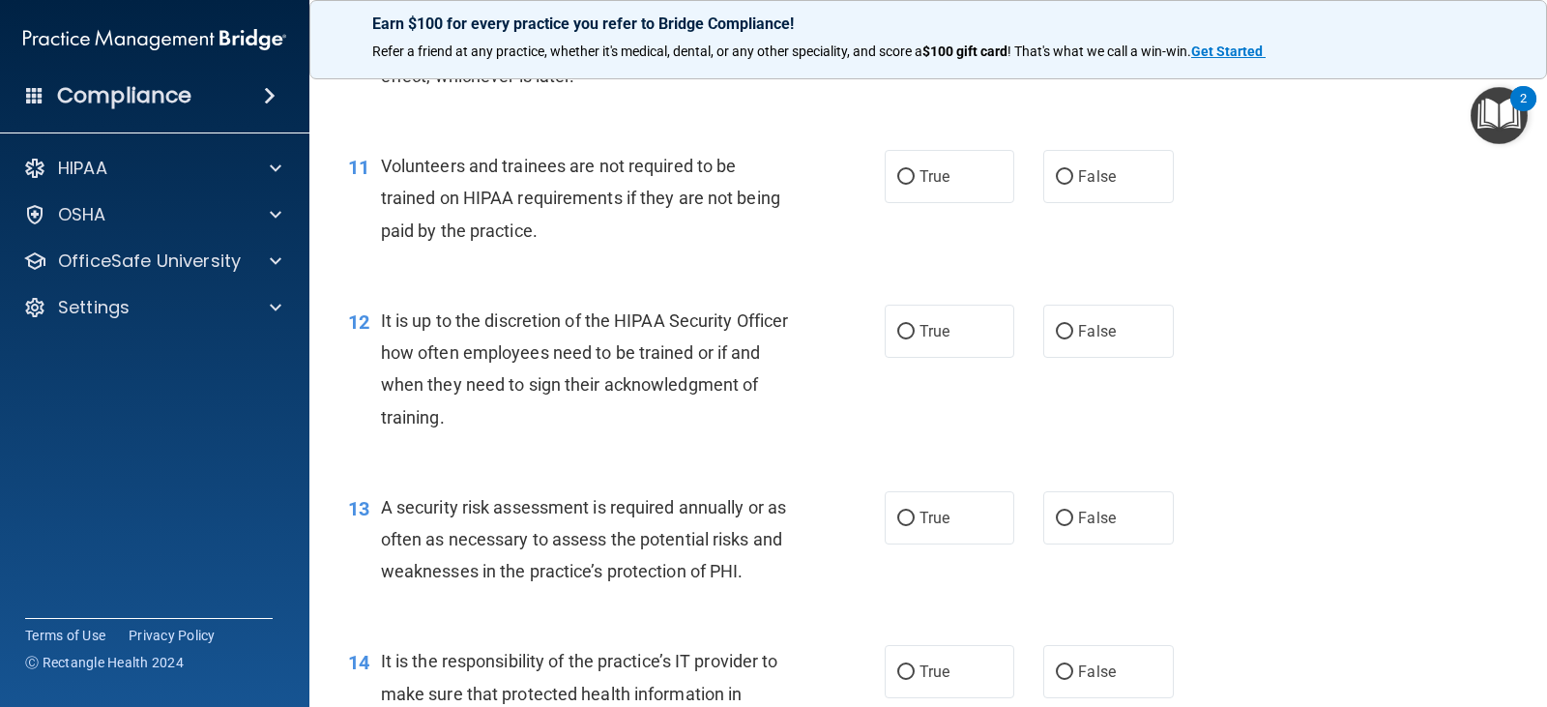
scroll to position [2030, 0]
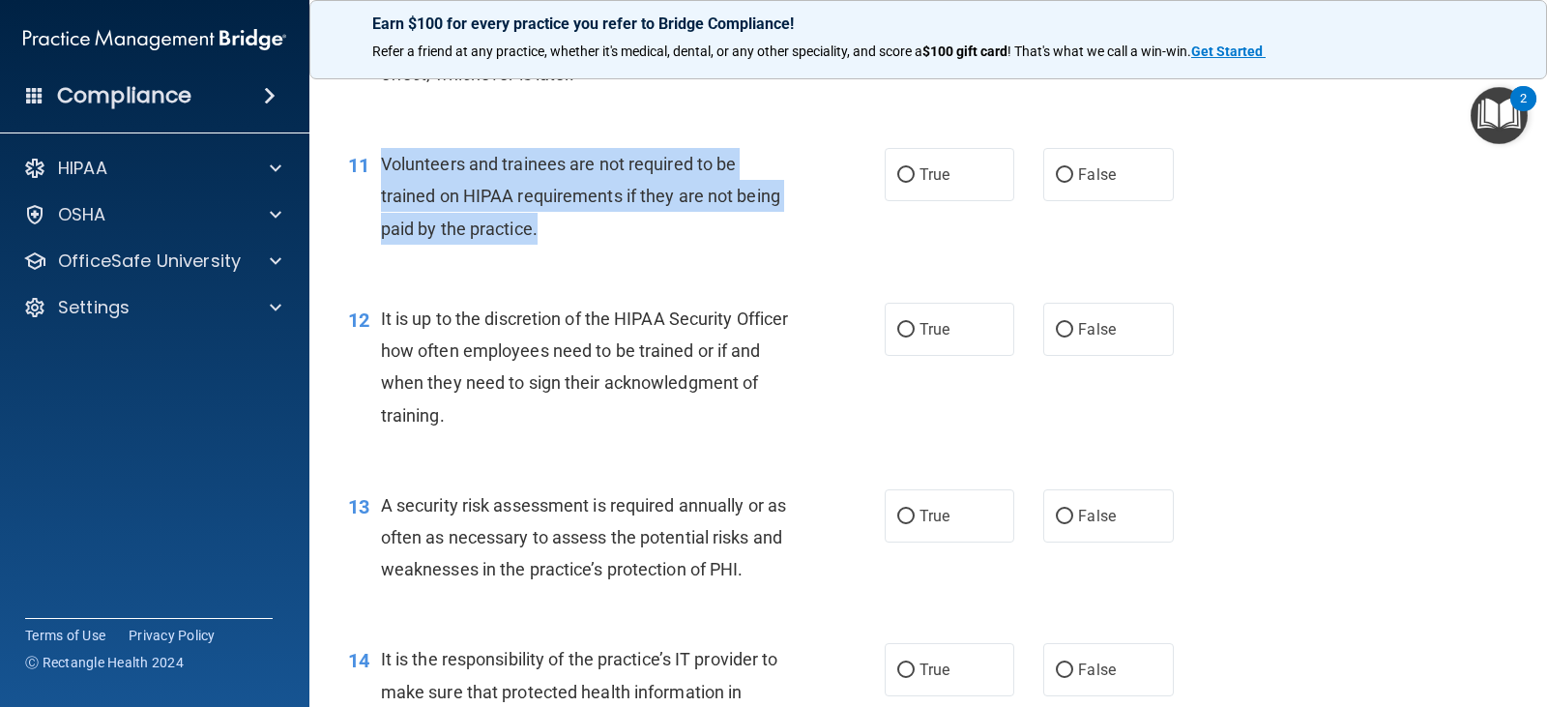
drag, startPoint x: 384, startPoint y: 162, endPoint x: 721, endPoint y: 242, distance: 346.5
click at [721, 242] on div "Volunteers and trainees are not required to be trained on HIPAA requirements if…" at bounding box center [593, 196] width 424 height 97
click at [1058, 174] on input "False" at bounding box center [1064, 175] width 17 height 14
radio input "true"
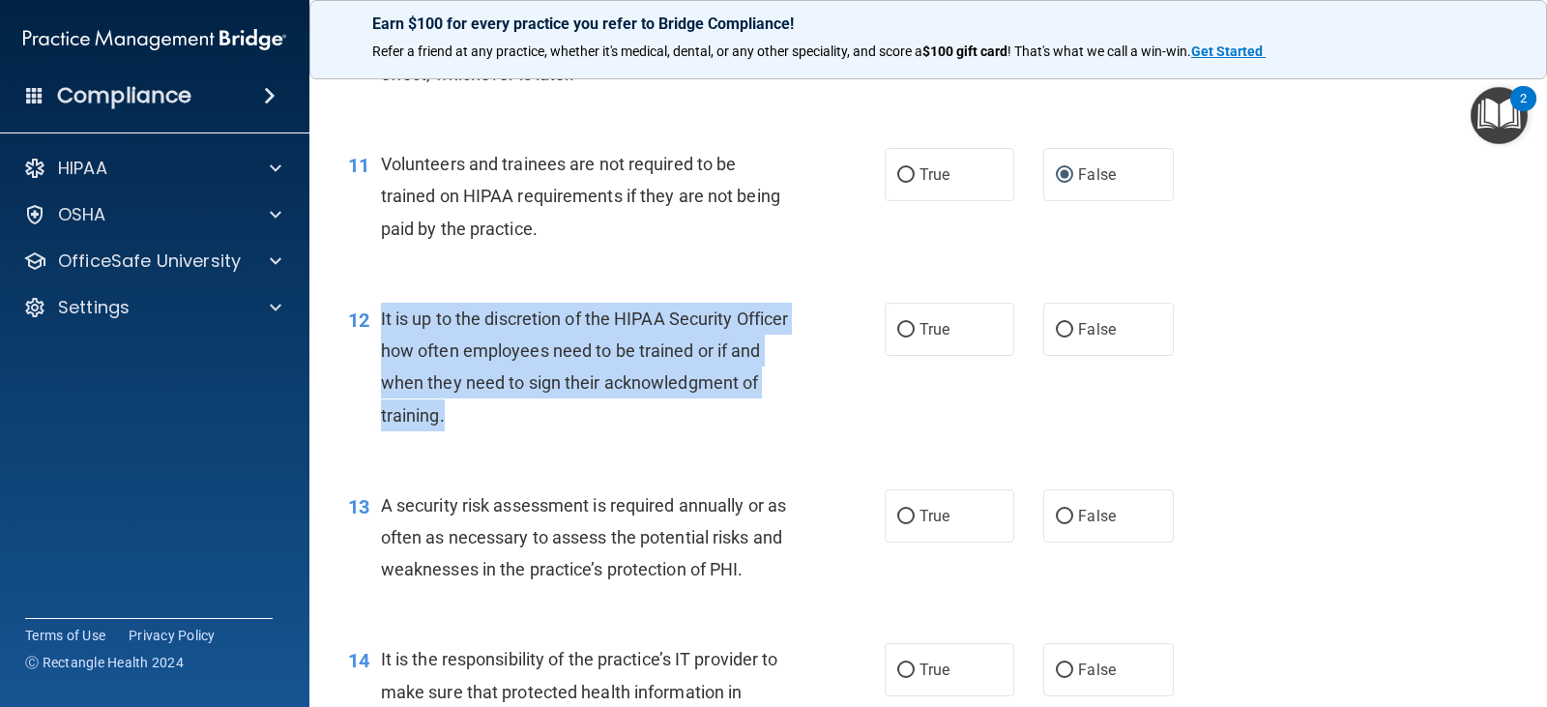
drag, startPoint x: 382, startPoint y: 317, endPoint x: 843, endPoint y: 426, distance: 473.8
click at [843, 426] on div "12 It is up to the discretion of the HIPAA Security Officer how often employees…" at bounding box center [616, 372] width 594 height 138
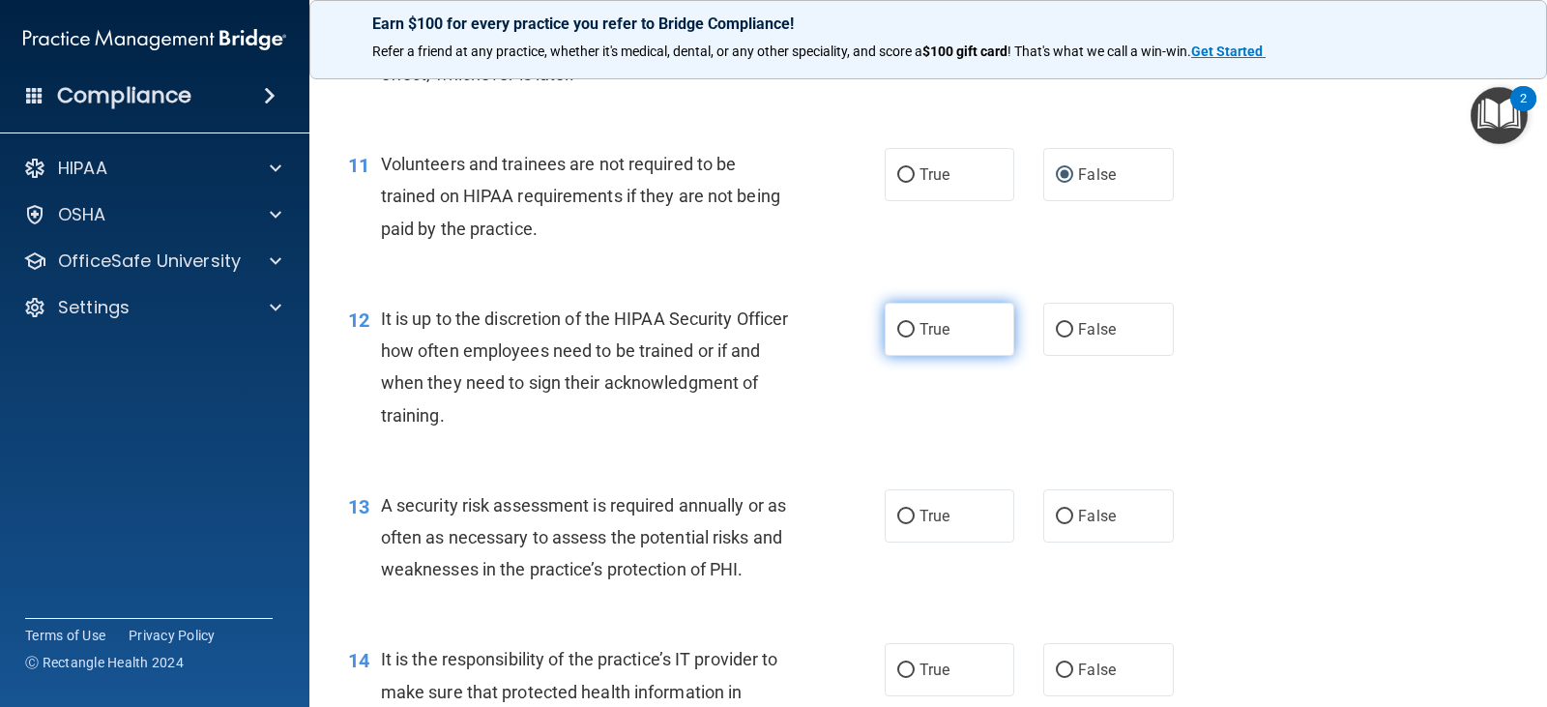
click at [919, 328] on span "True" at bounding box center [934, 329] width 30 height 18
click at [912, 328] on input "True" at bounding box center [905, 330] width 17 height 14
radio input "true"
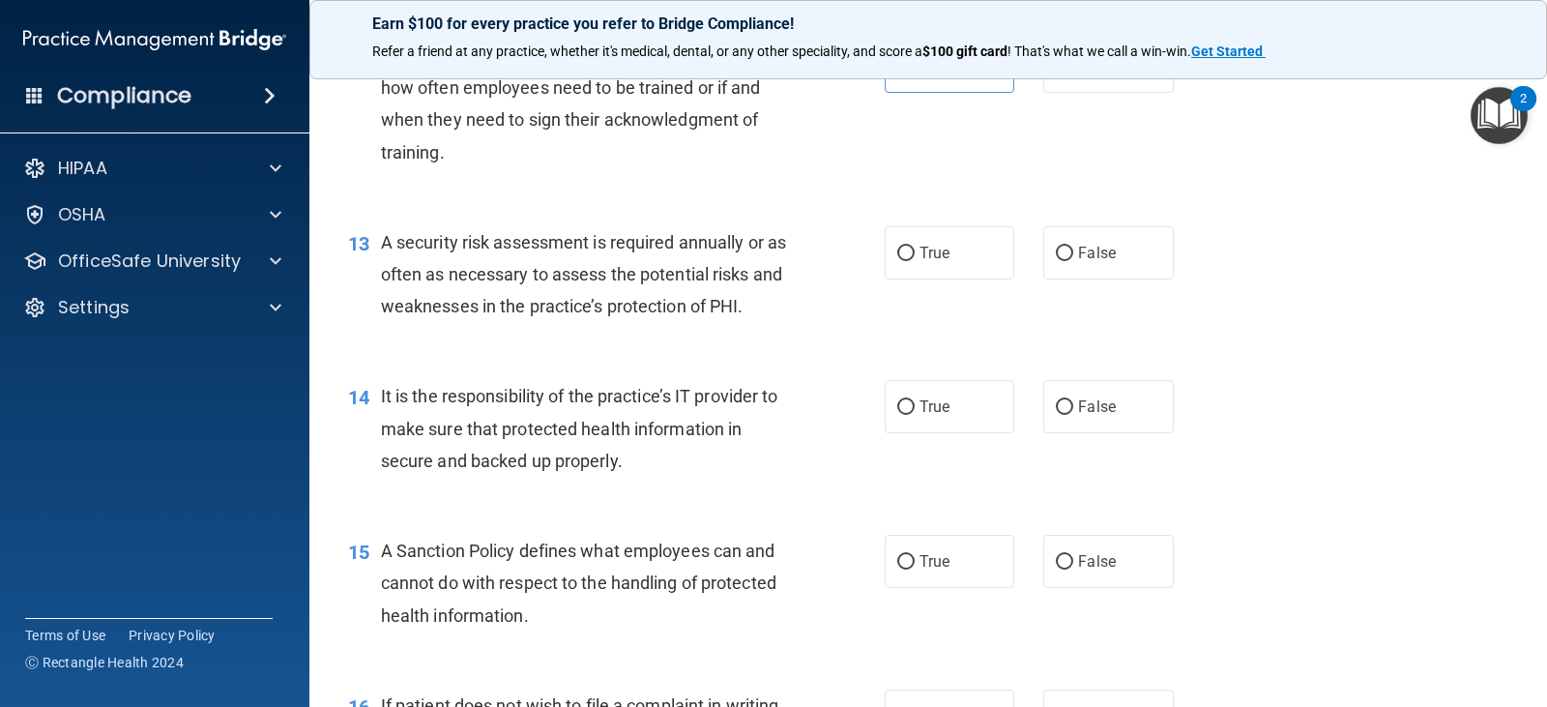
scroll to position [2320, 0]
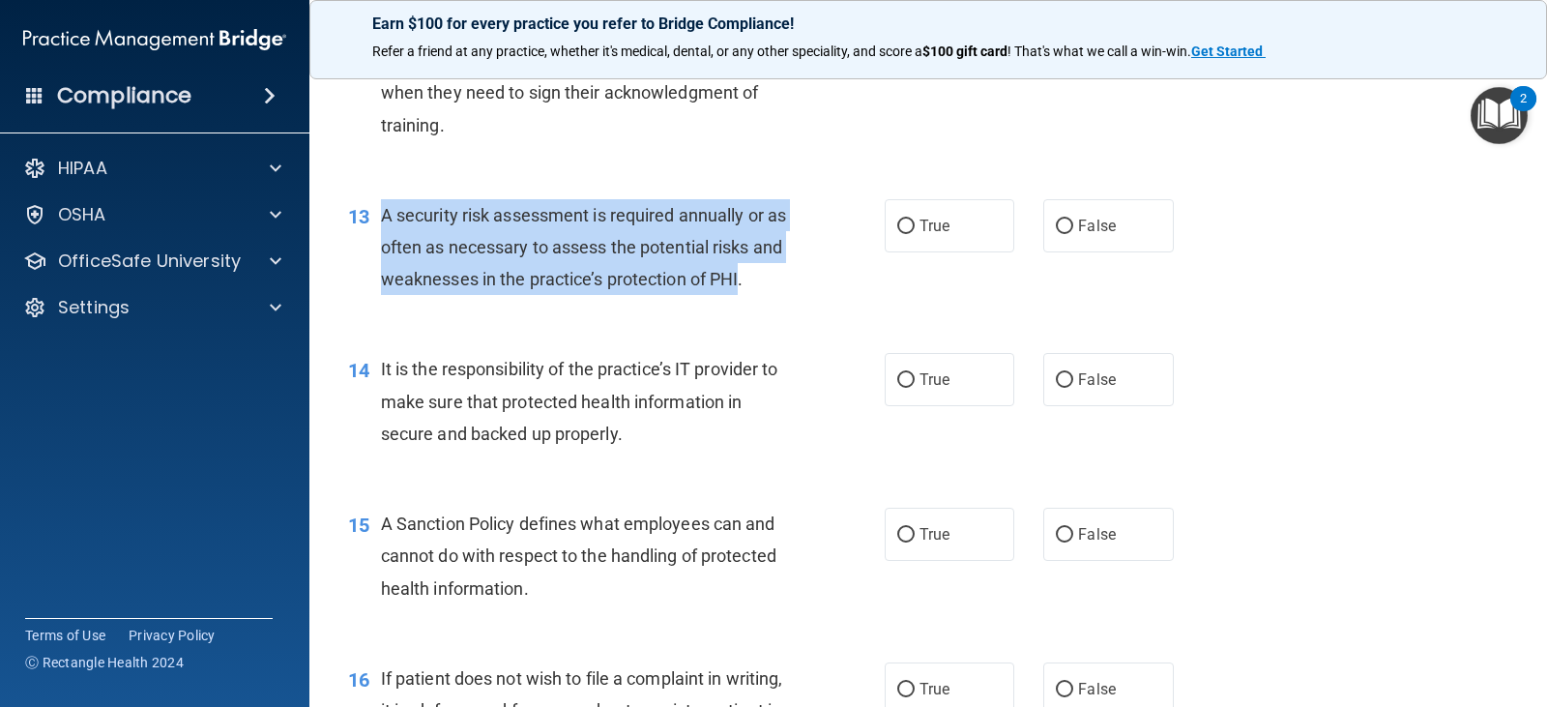
drag, startPoint x: 383, startPoint y: 216, endPoint x: 774, endPoint y: 290, distance: 398.5
click at [774, 290] on div "A security risk assessment is required annually or as often as necessary to ass…" at bounding box center [593, 247] width 424 height 97
click at [963, 229] on label "True" at bounding box center [949, 225] width 130 height 53
click at [914, 229] on input "True" at bounding box center [905, 226] width 17 height 14
radio input "true"
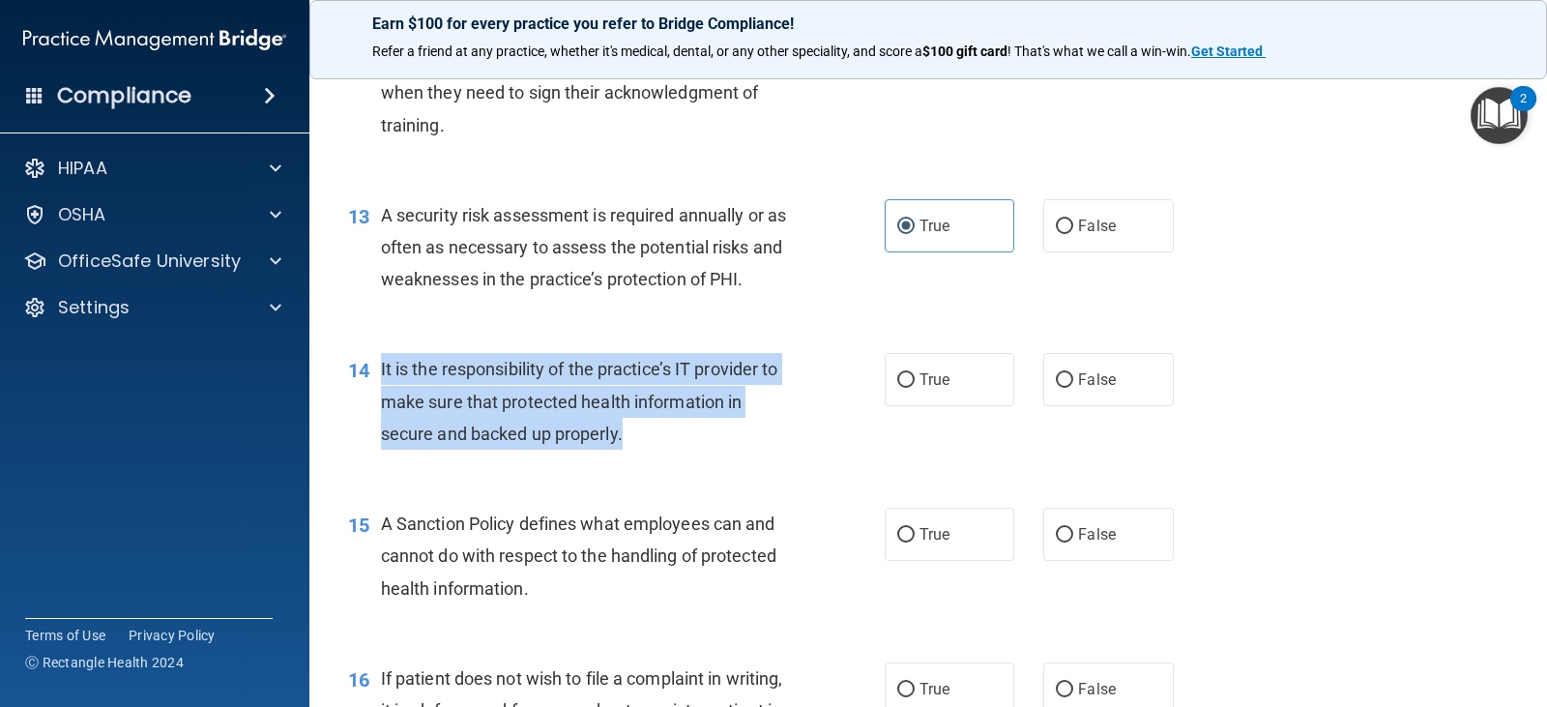
drag, startPoint x: 378, startPoint y: 367, endPoint x: 736, endPoint y: 447, distance: 366.3
click at [736, 447] on div "14 It is the responsibility of the practice’s IT provider to make sure that pro…" at bounding box center [616, 406] width 594 height 106
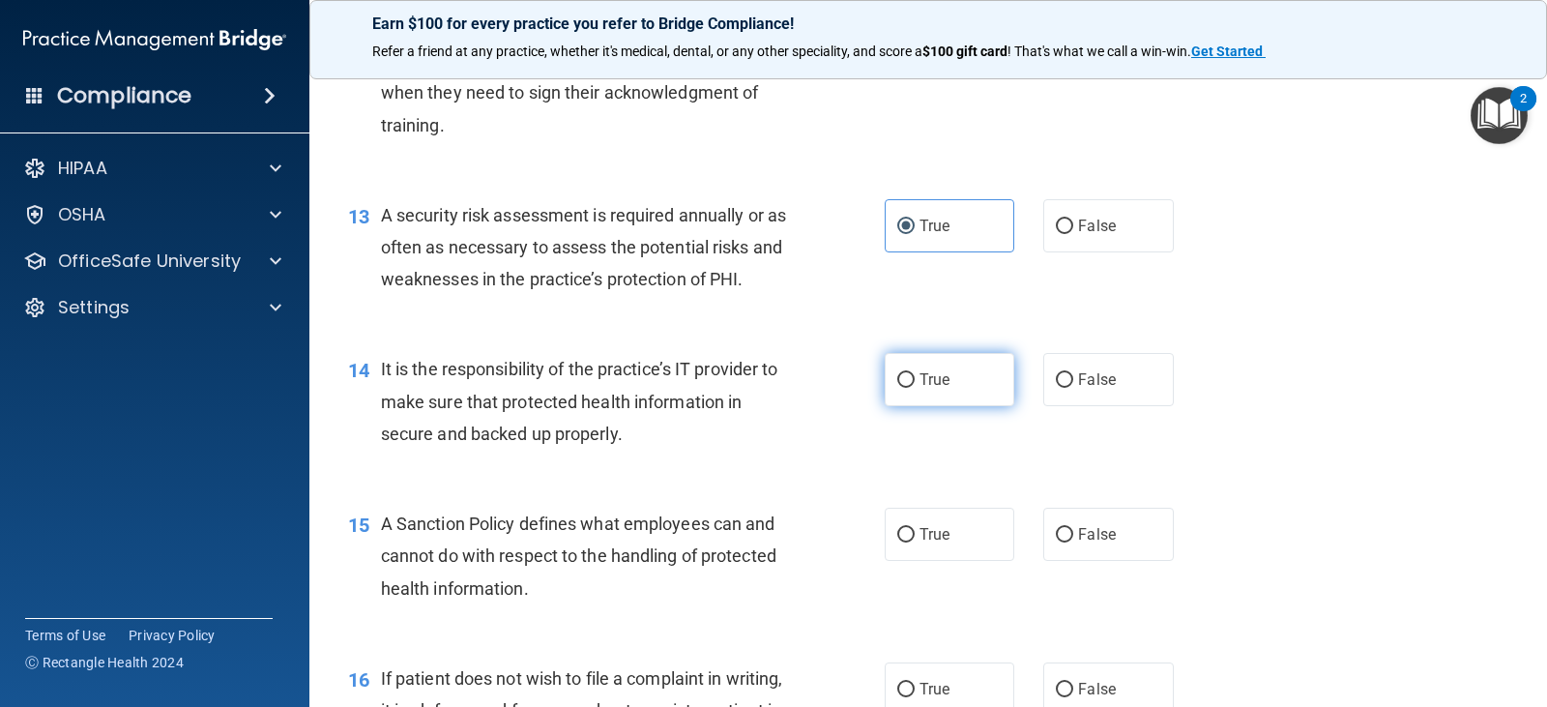
click at [919, 372] on span "True" at bounding box center [934, 379] width 30 height 18
click at [913, 373] on input "True" at bounding box center [905, 380] width 17 height 14
radio input "true"
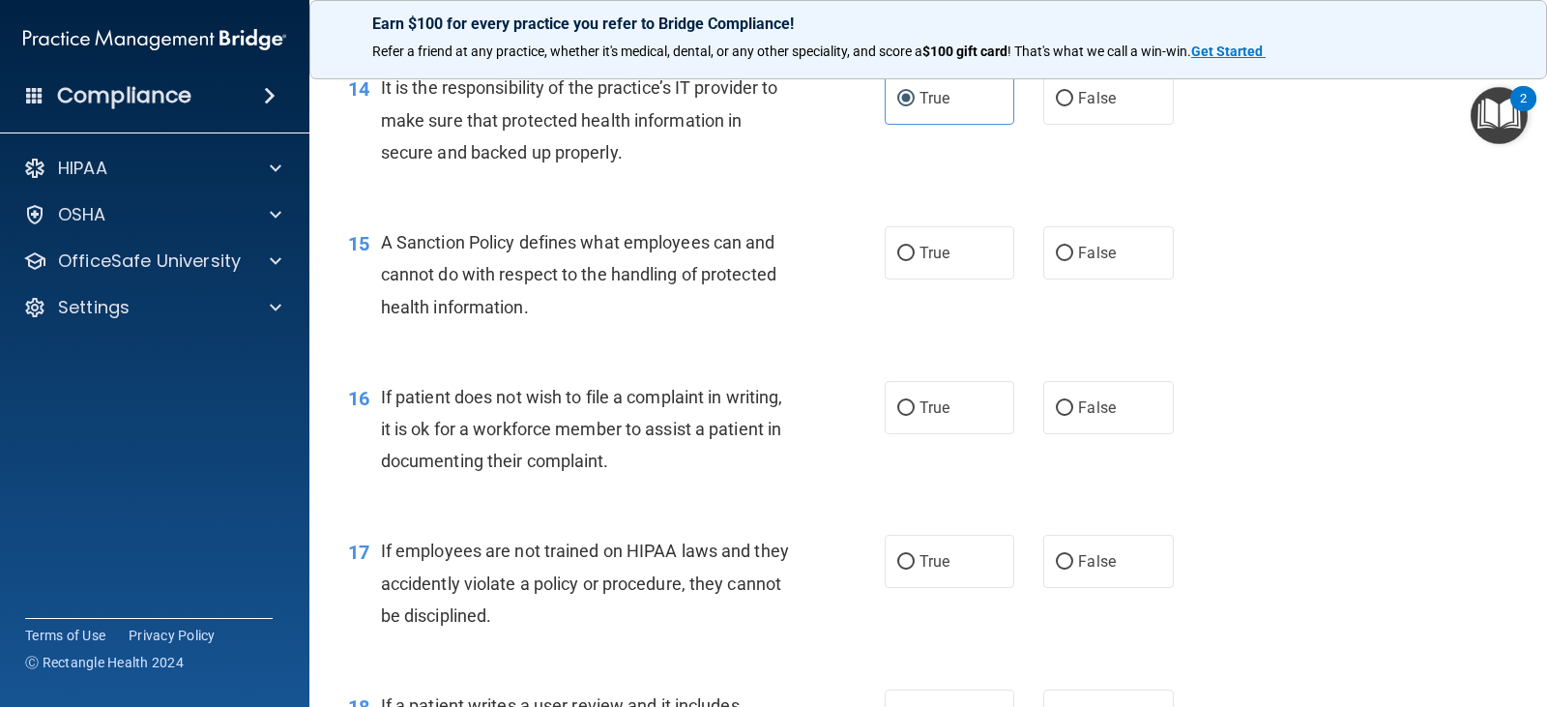
scroll to position [2610, 0]
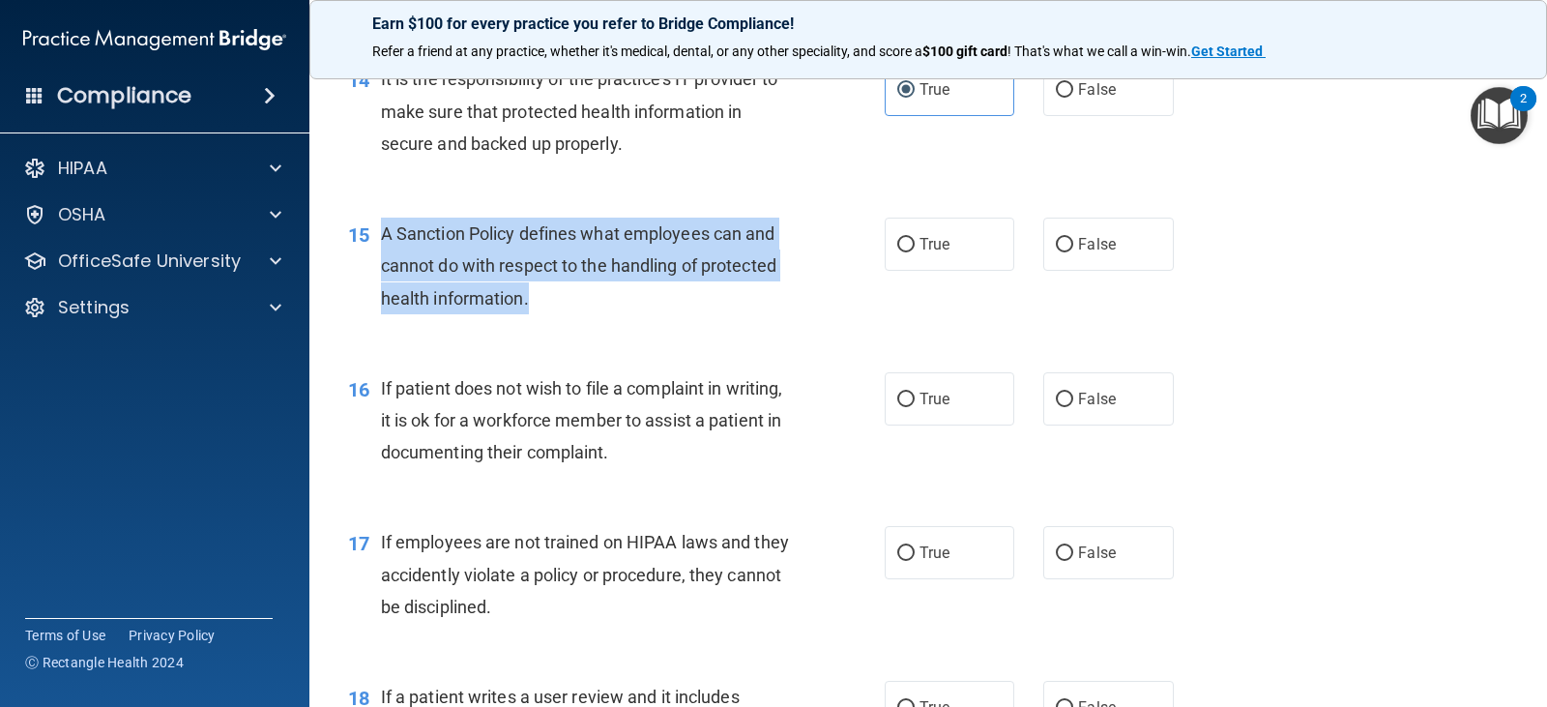
drag, startPoint x: 377, startPoint y: 233, endPoint x: 658, endPoint y: 315, distance: 293.0
click at [658, 315] on div "15 A Sanction Policy defines what employees can and cannot do with respect to t…" at bounding box center [616, 270] width 594 height 106
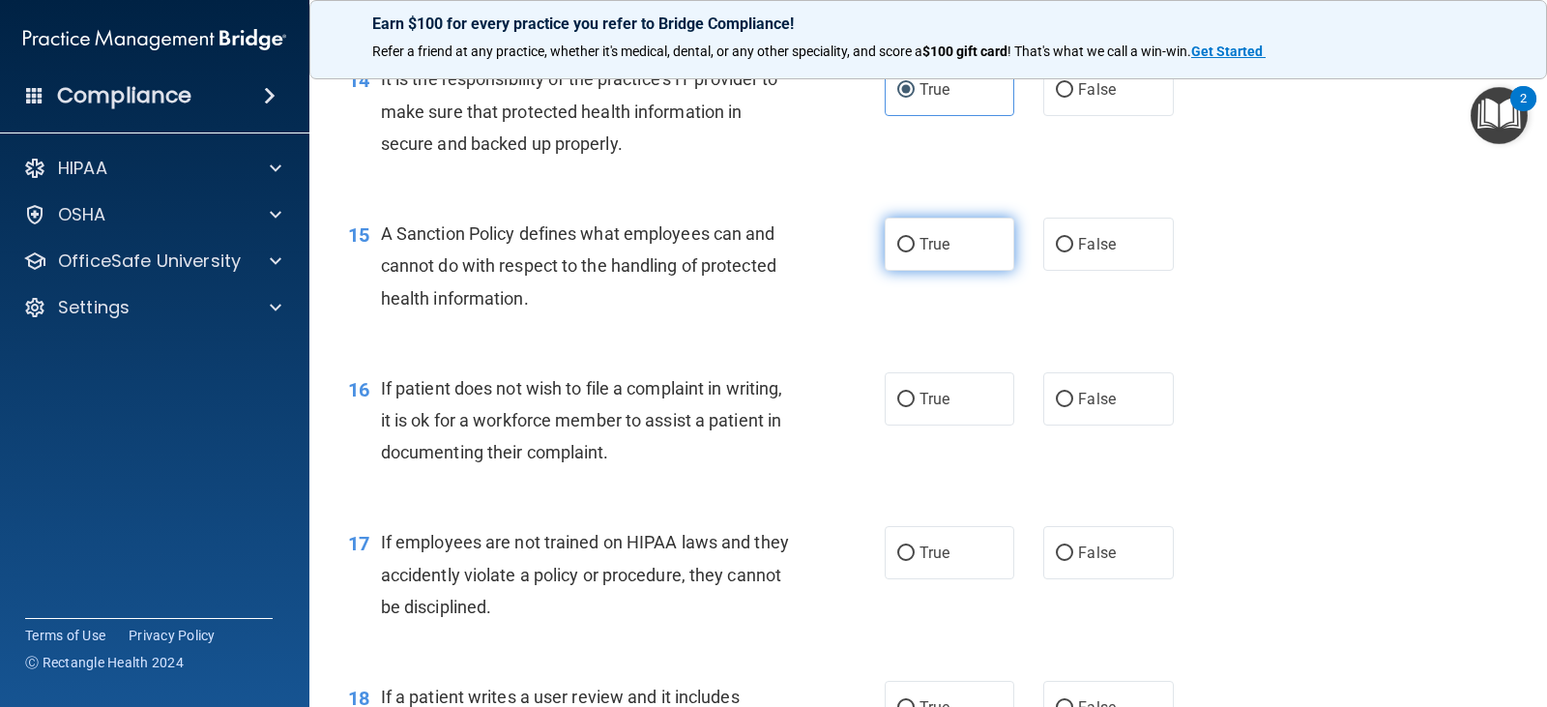
click at [917, 256] on label "True" at bounding box center [949, 243] width 130 height 53
click at [914, 252] on input "True" at bounding box center [905, 245] width 17 height 14
radio input "true"
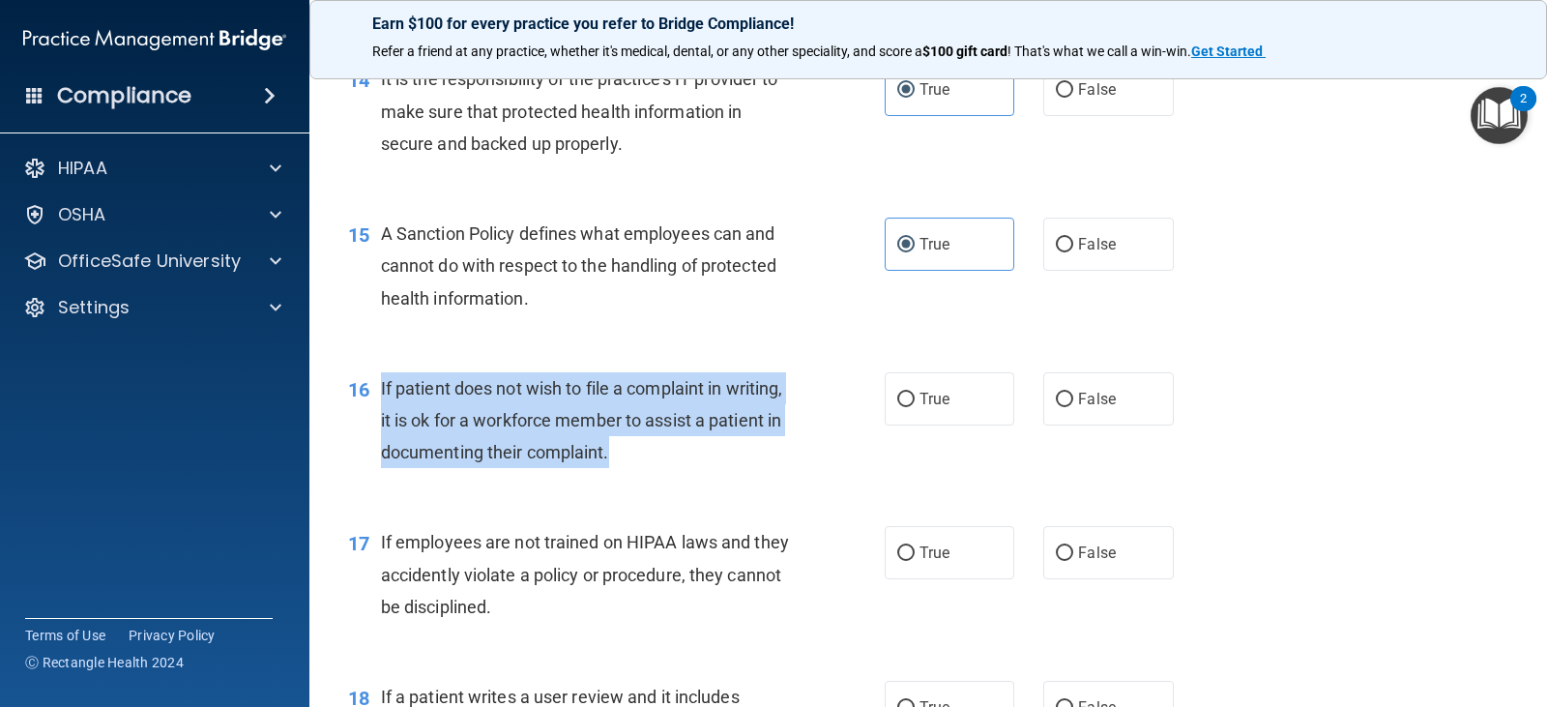
drag, startPoint x: 381, startPoint y: 388, endPoint x: 754, endPoint y: 458, distance: 379.7
click at [754, 458] on div "If patient does not wish to file a complaint in writing, it is ok for a workfor…" at bounding box center [593, 420] width 424 height 97
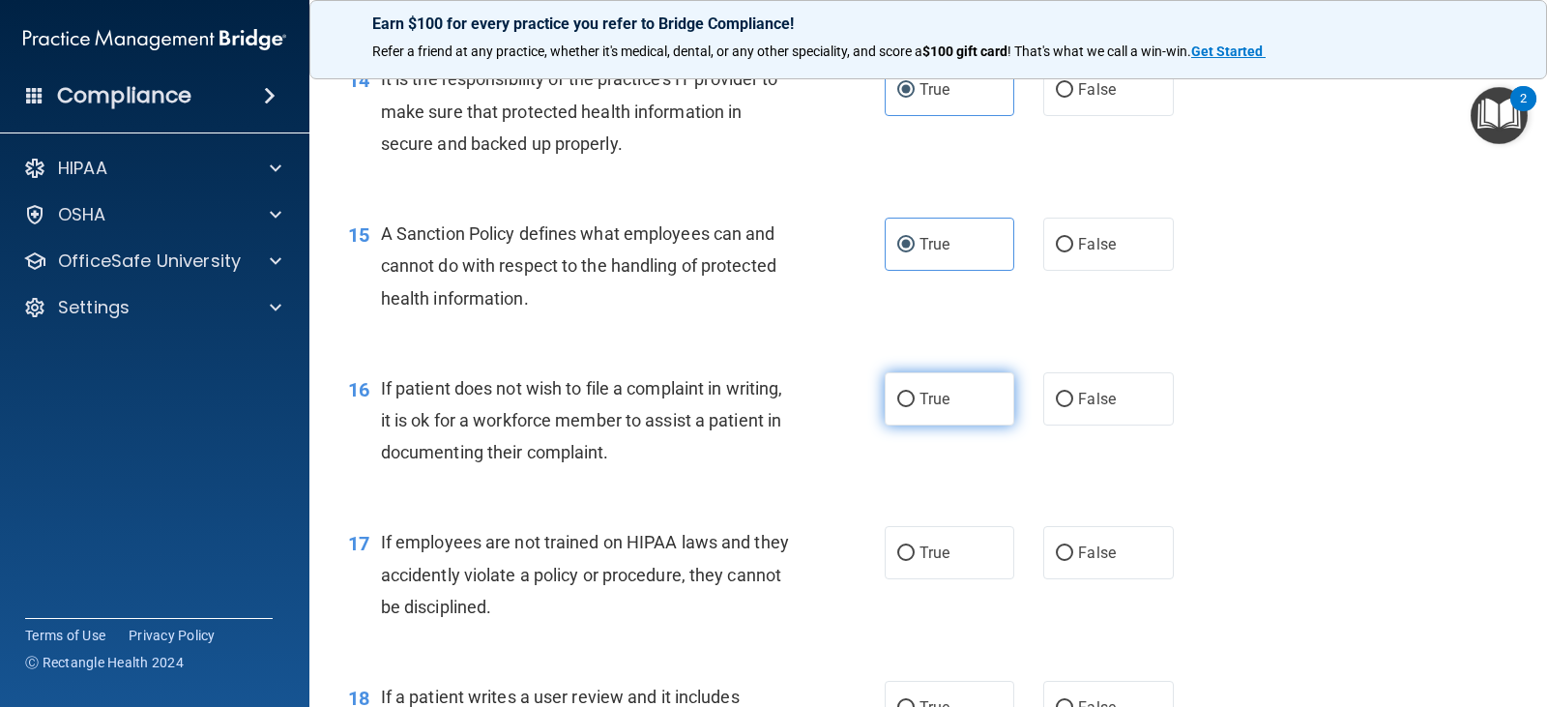
click at [926, 381] on label "True" at bounding box center [949, 398] width 130 height 53
click at [914, 392] on input "True" at bounding box center [905, 399] width 17 height 14
radio input "true"
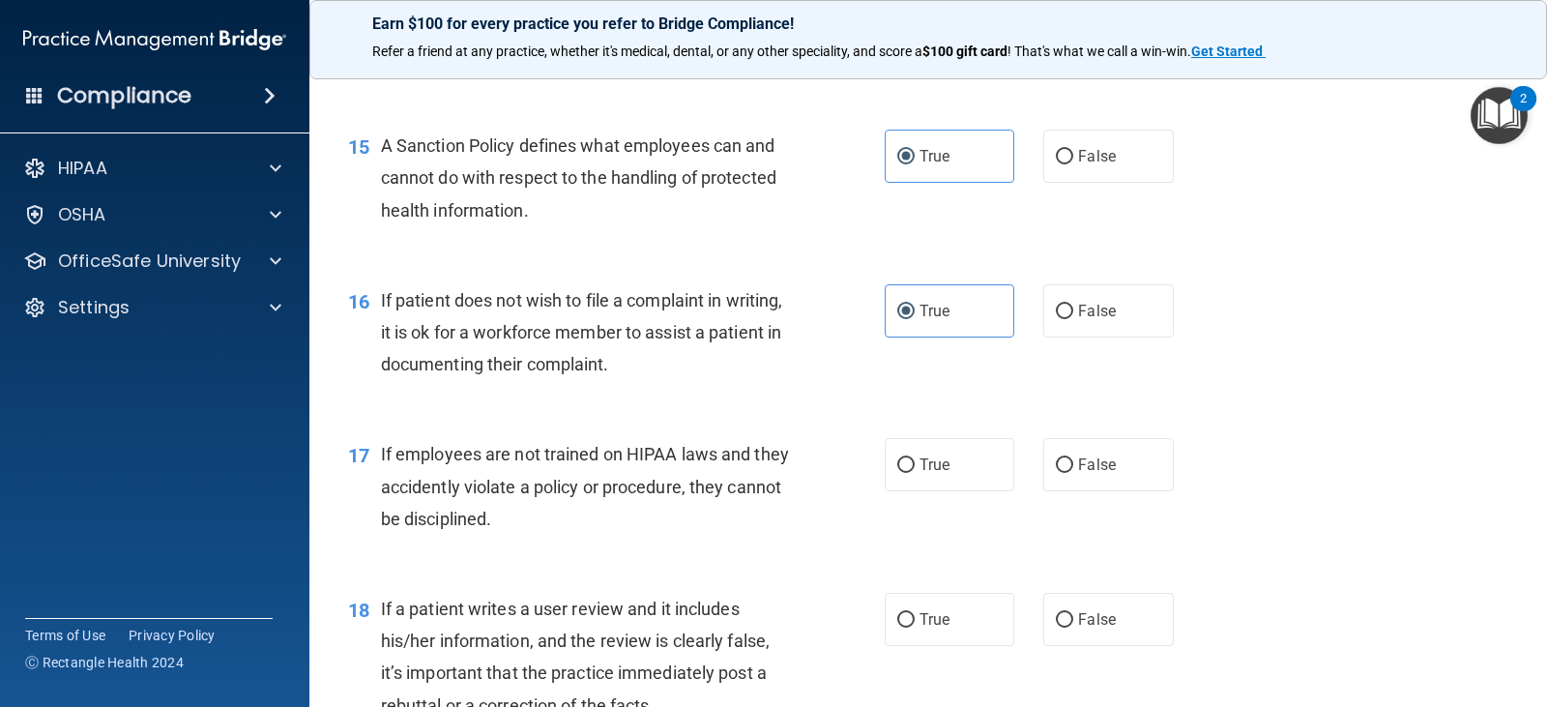
scroll to position [2900, 0]
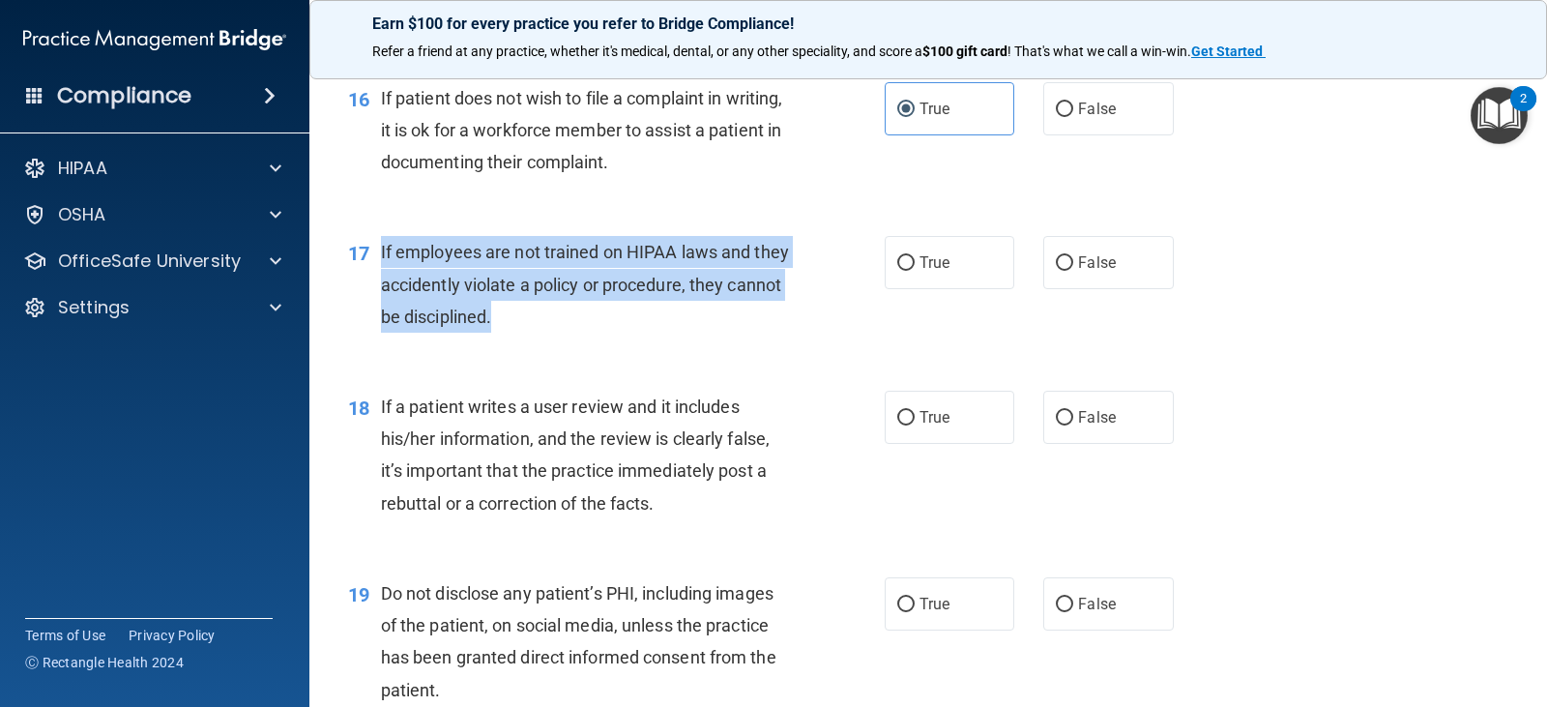
drag, startPoint x: 380, startPoint y: 253, endPoint x: 608, endPoint y: 334, distance: 242.1
click at [608, 334] on div "17 If employees are not trained on HIPAA laws and they accidently violate a pol…" at bounding box center [616, 289] width 594 height 106
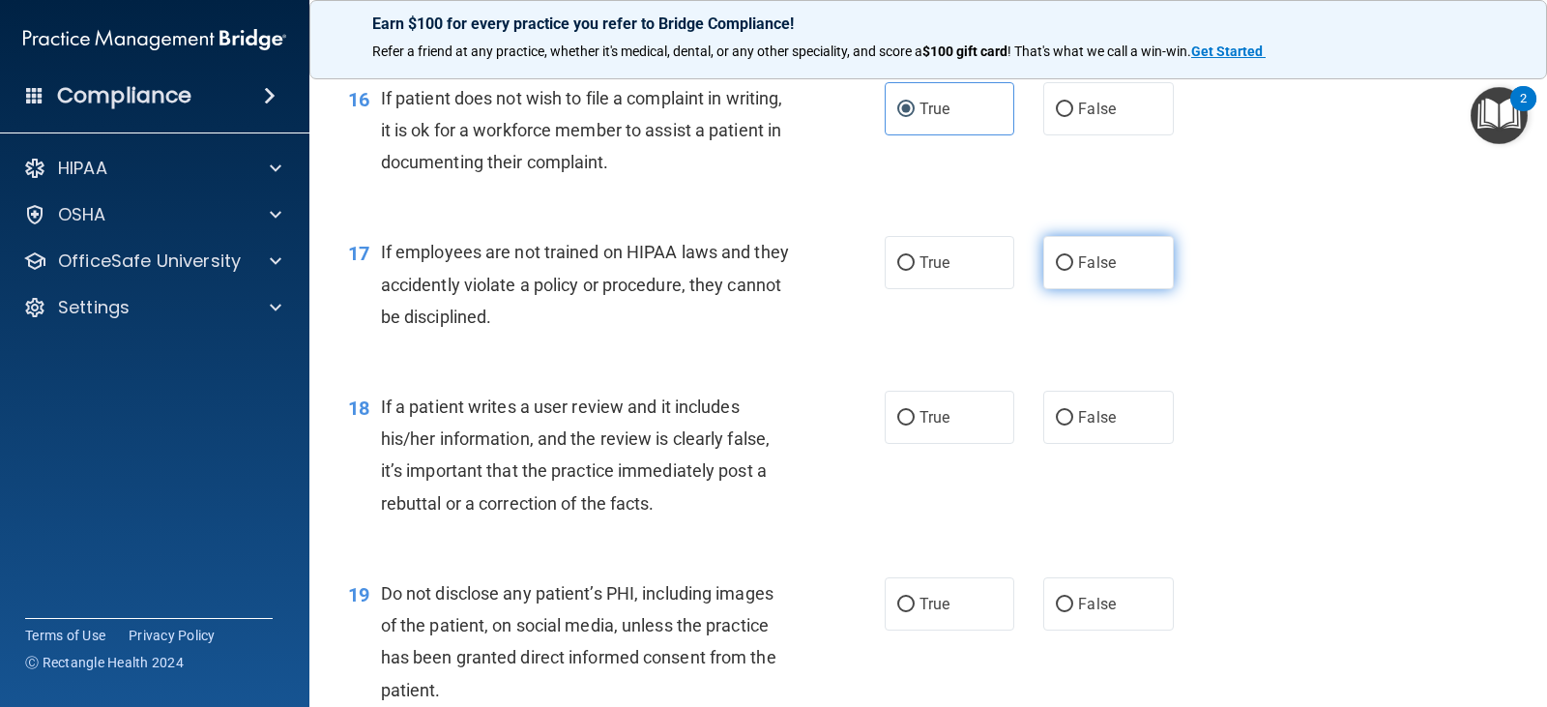
click at [1107, 264] on label "False" at bounding box center [1108, 262] width 130 height 53
click at [1073, 264] on input "False" at bounding box center [1064, 263] width 17 height 14
radio input "true"
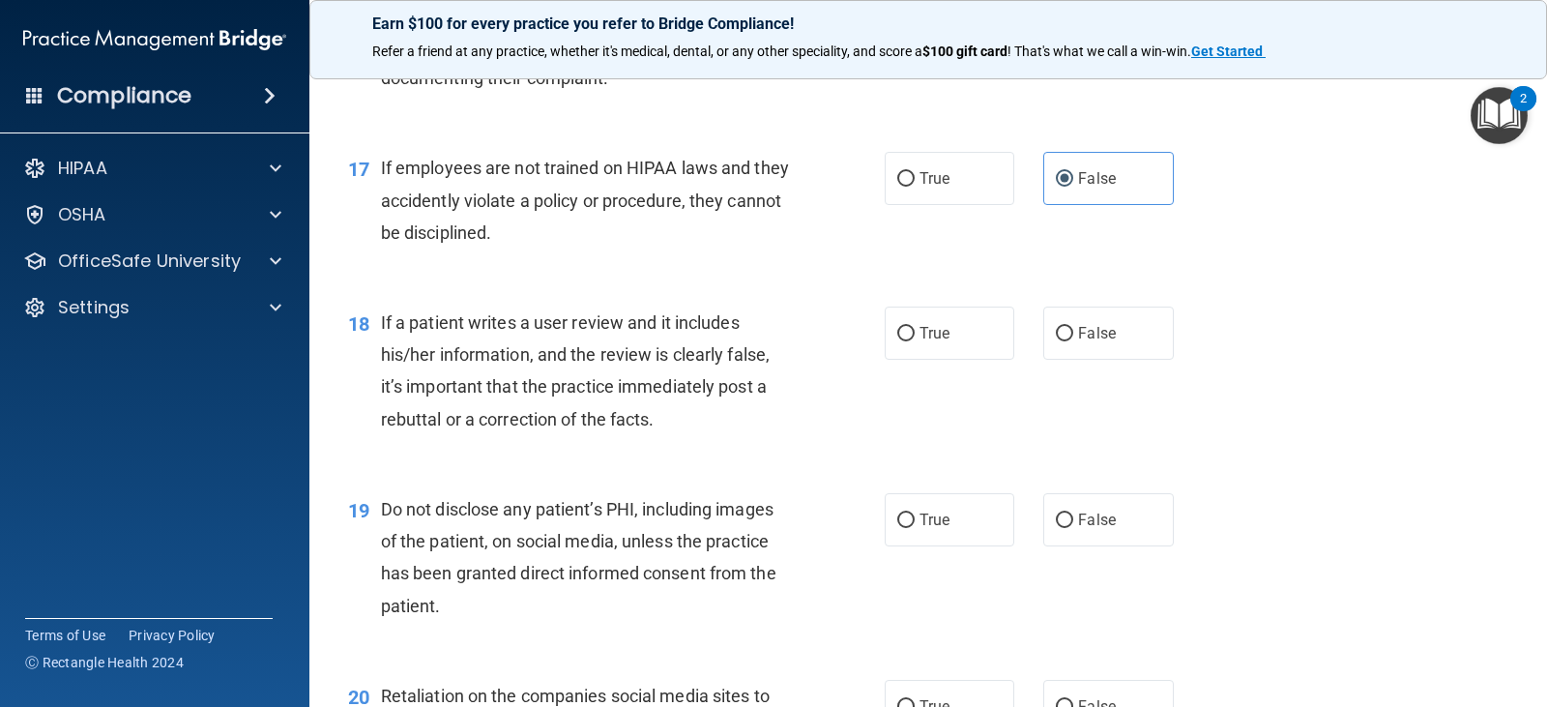
scroll to position [3093, 0]
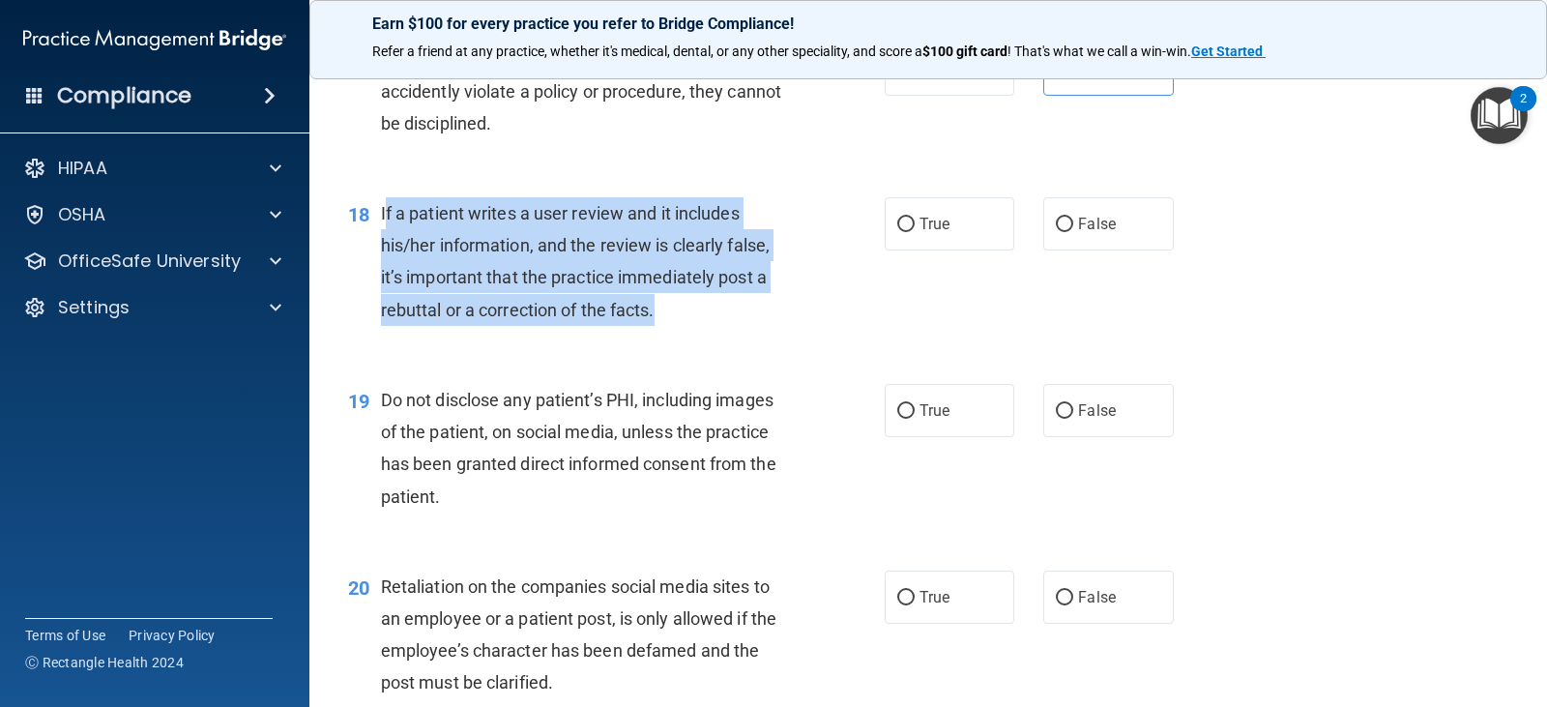
drag, startPoint x: 385, startPoint y: 209, endPoint x: 734, endPoint y: 332, distance: 369.9
click at [734, 332] on div "18 If a patient writes a user review and it includes his/her information, and t…" at bounding box center [616, 266] width 594 height 138
click at [907, 227] on input "True" at bounding box center [905, 224] width 17 height 14
radio input "true"
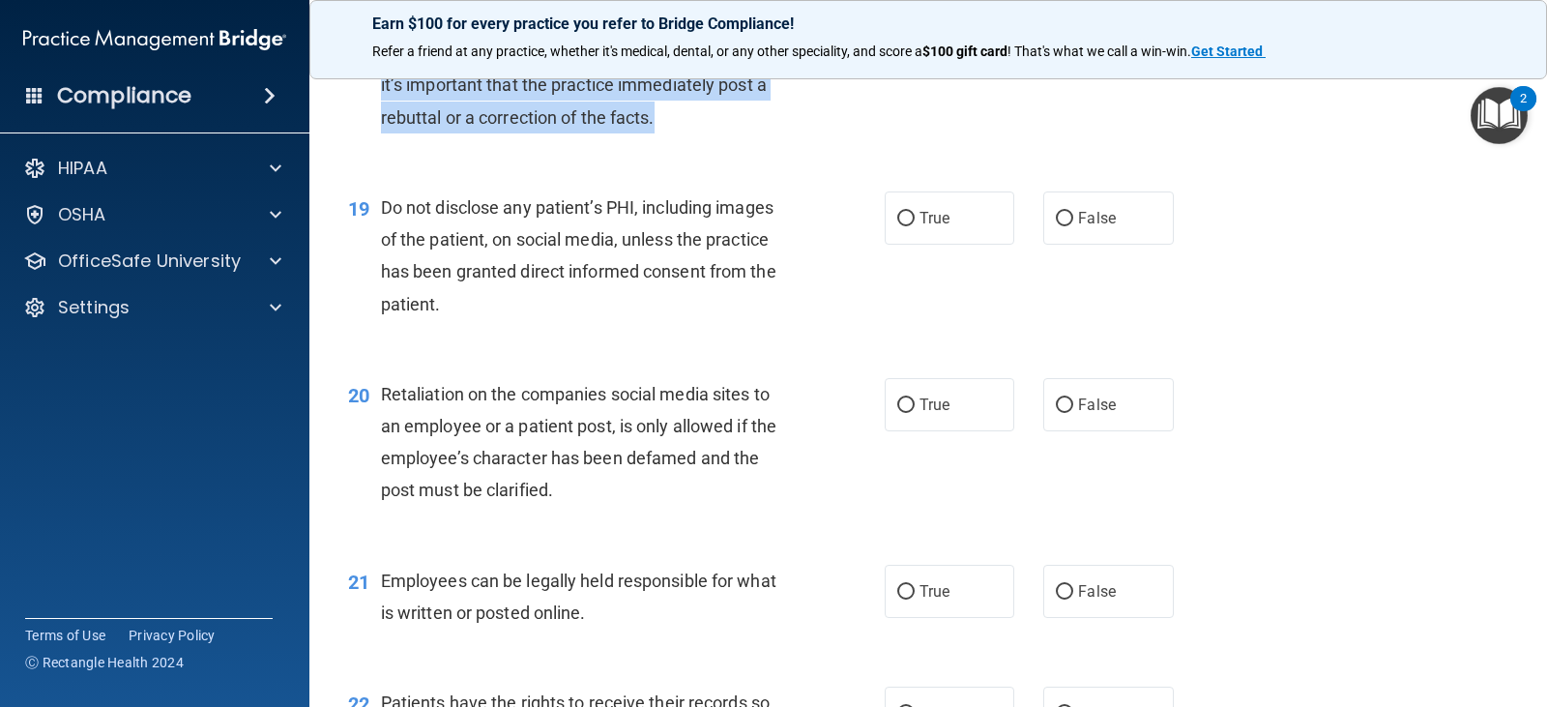
scroll to position [3286, 0]
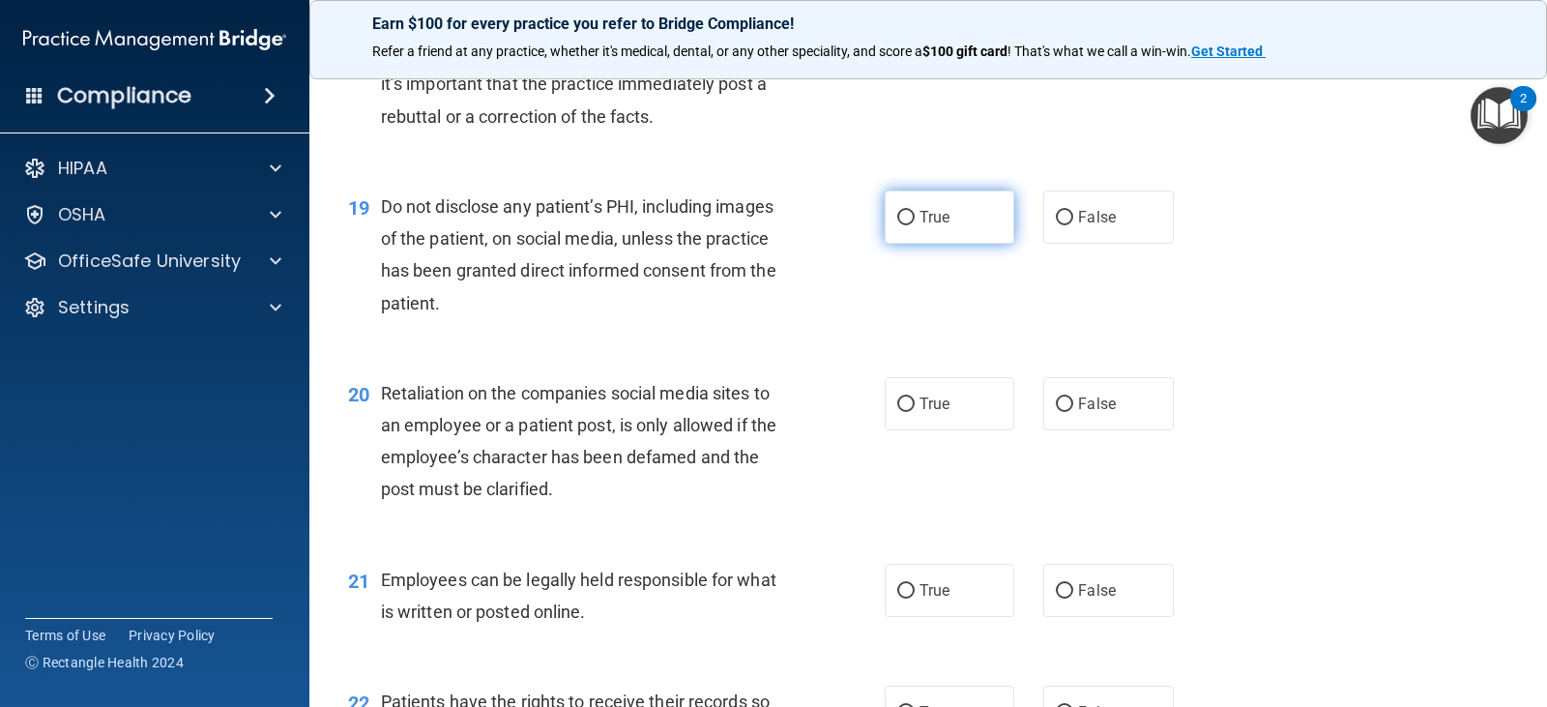
click at [960, 202] on label "True" at bounding box center [949, 216] width 130 height 53
click at [914, 211] on input "True" at bounding box center [905, 218] width 17 height 14
radio input "true"
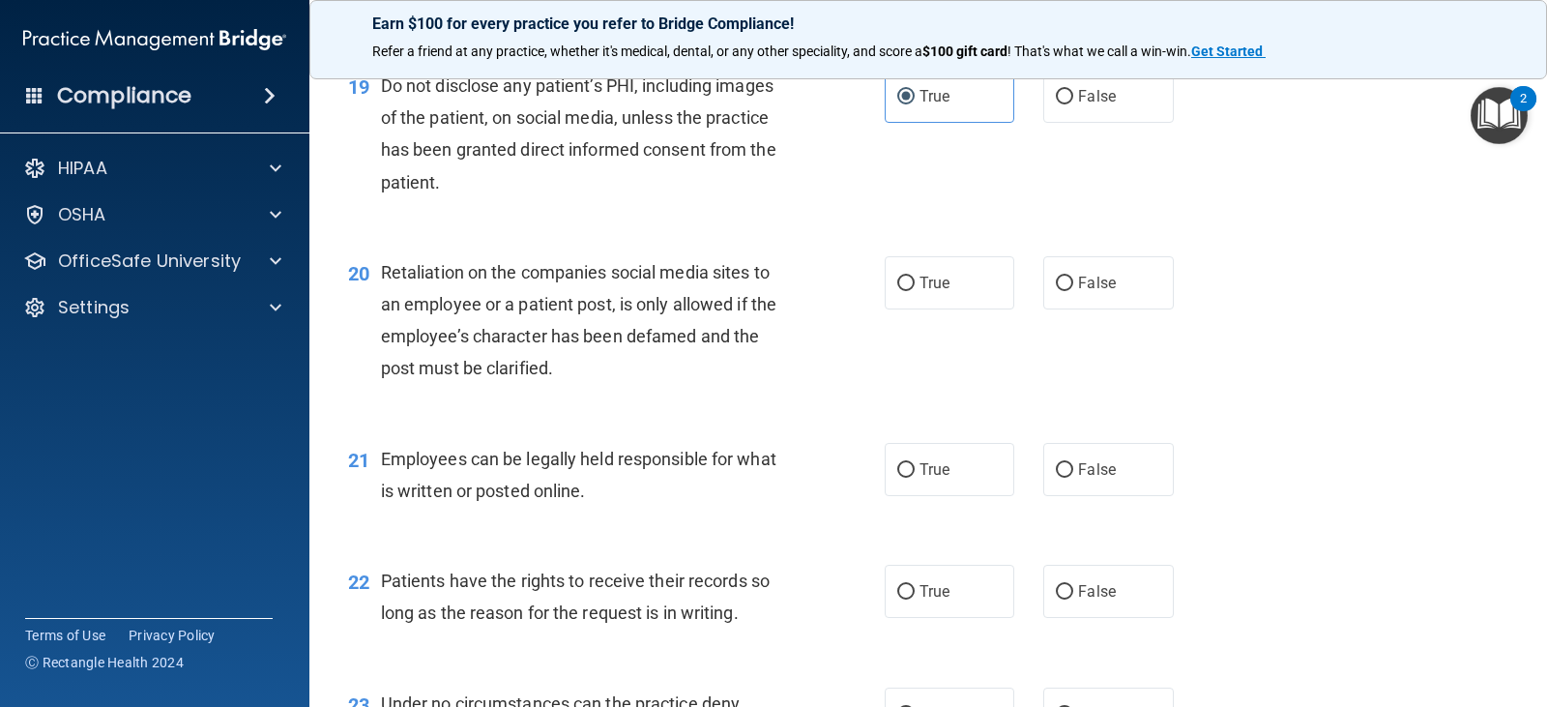
scroll to position [3383, 0]
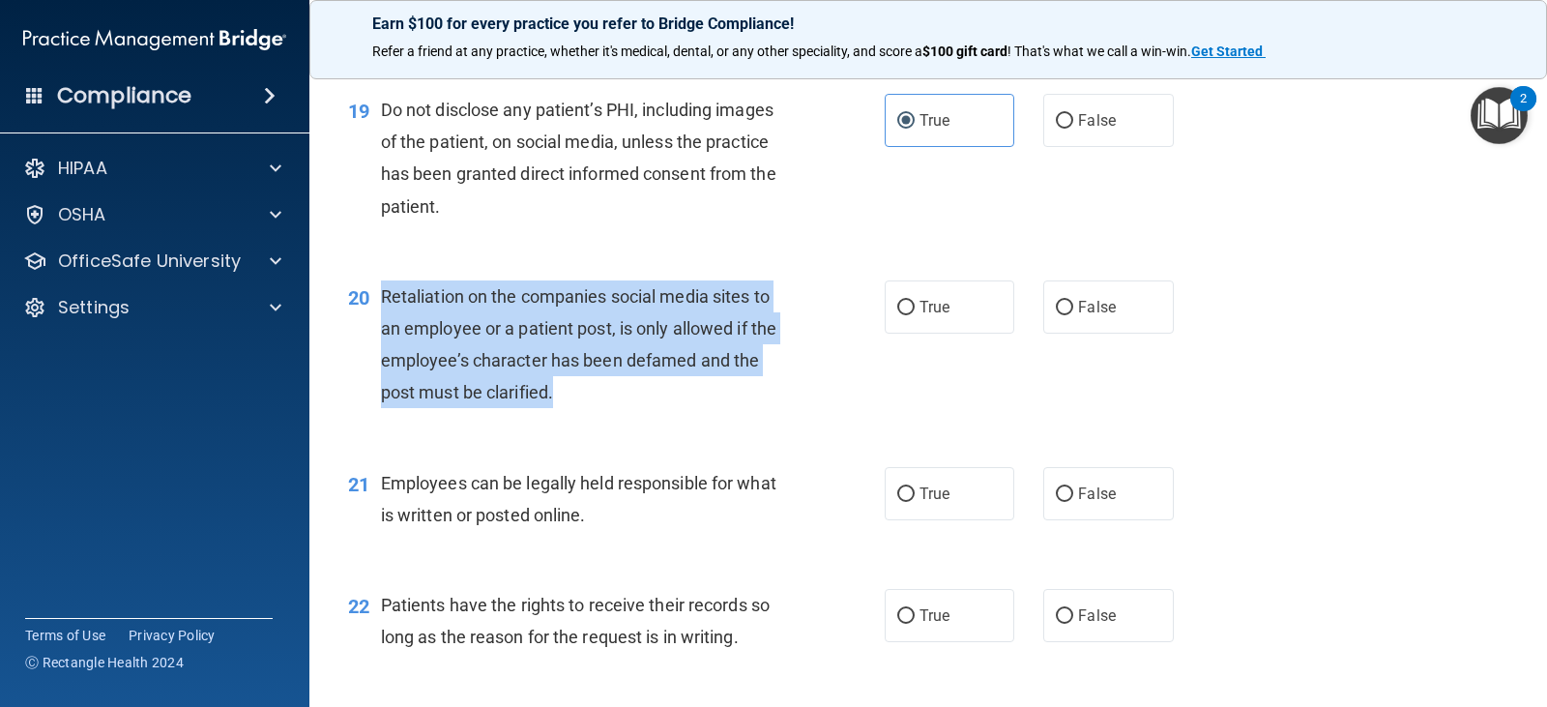
drag, startPoint x: 381, startPoint y: 296, endPoint x: 640, endPoint y: 396, distance: 277.9
click at [640, 396] on div "Retaliation on the companies social media sites to an employee or a patient pos…" at bounding box center [593, 344] width 424 height 129
click at [1063, 313] on input "False" at bounding box center [1064, 308] width 17 height 14
radio input "true"
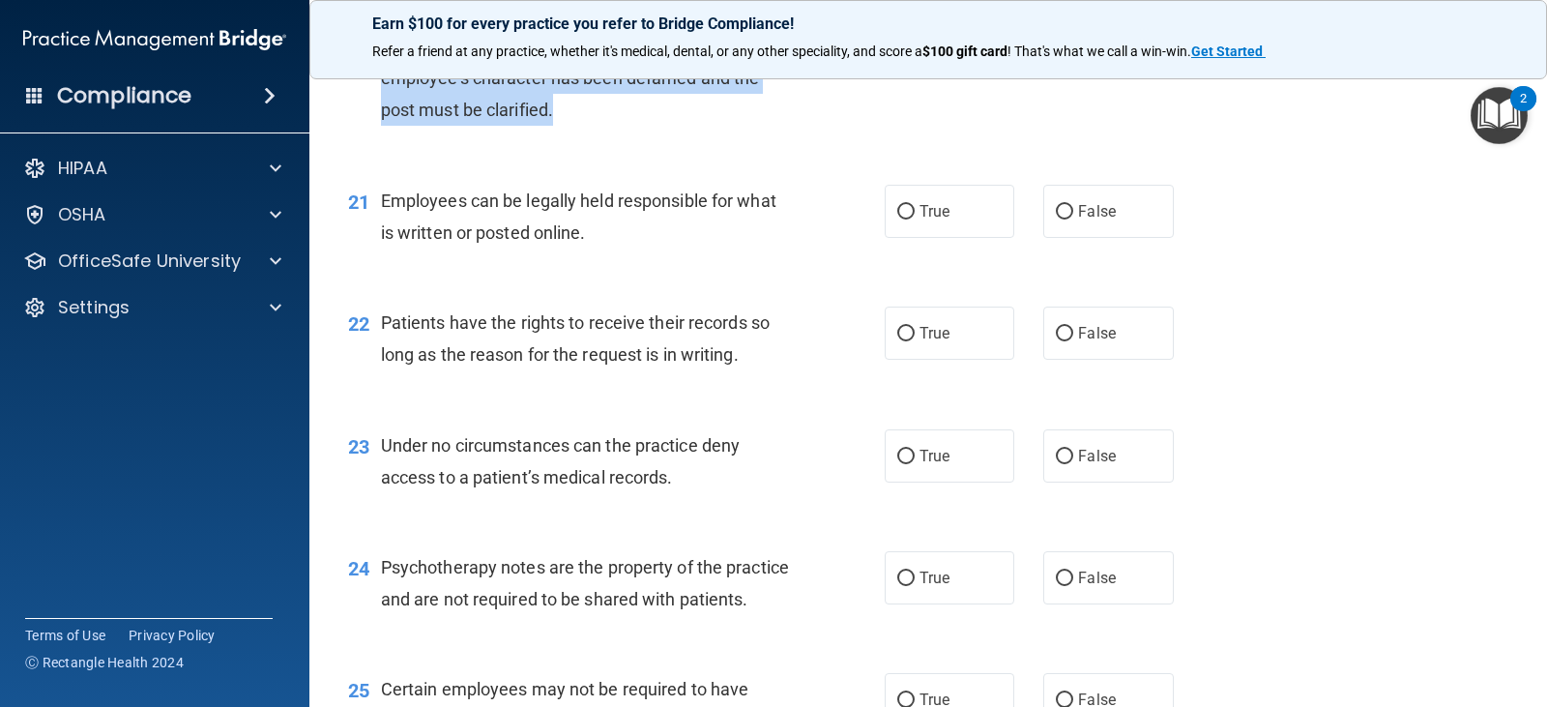
scroll to position [3673, 0]
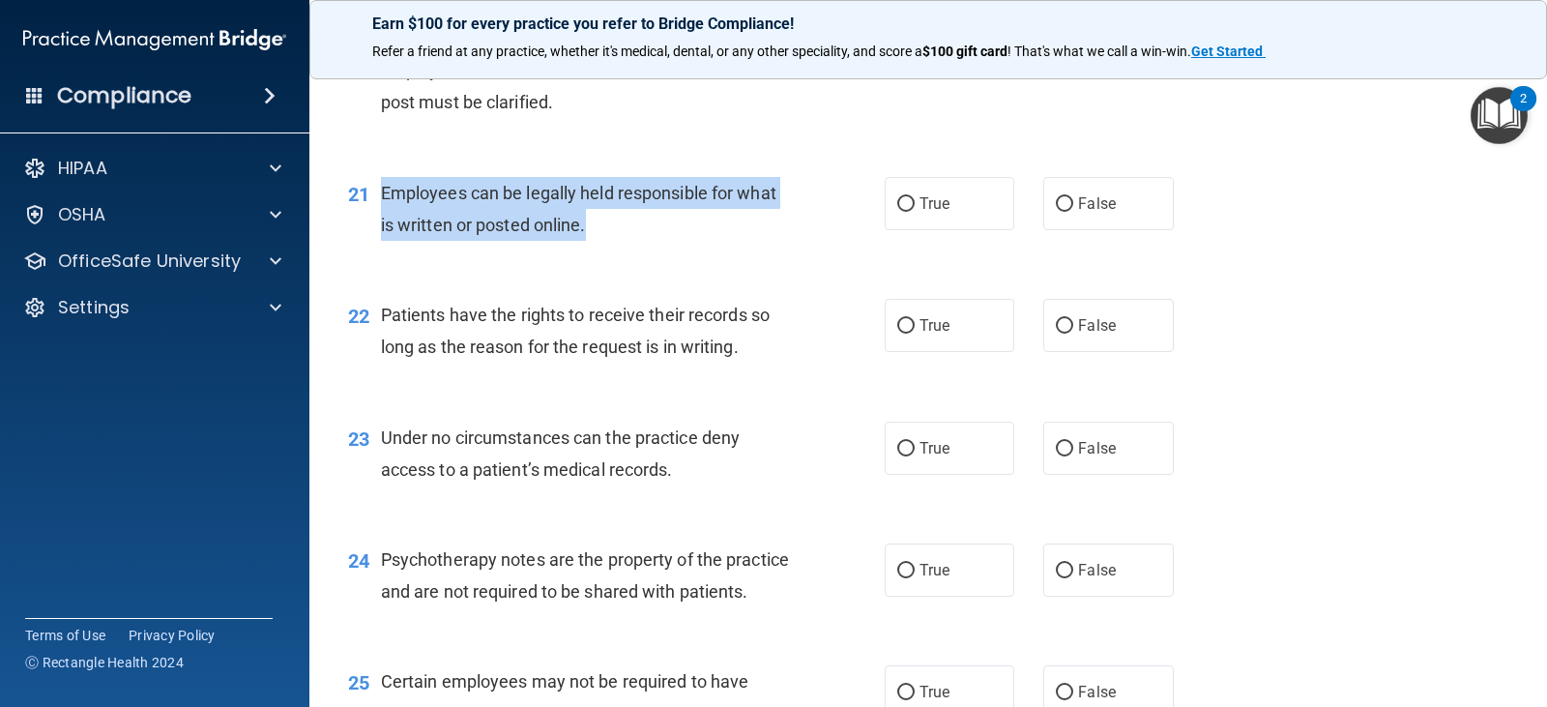
drag, startPoint x: 379, startPoint y: 191, endPoint x: 628, endPoint y: 237, distance: 253.5
click at [627, 240] on div "21 Employees can be legally held responsible for what is written or posted onli…" at bounding box center [616, 213] width 594 height 73
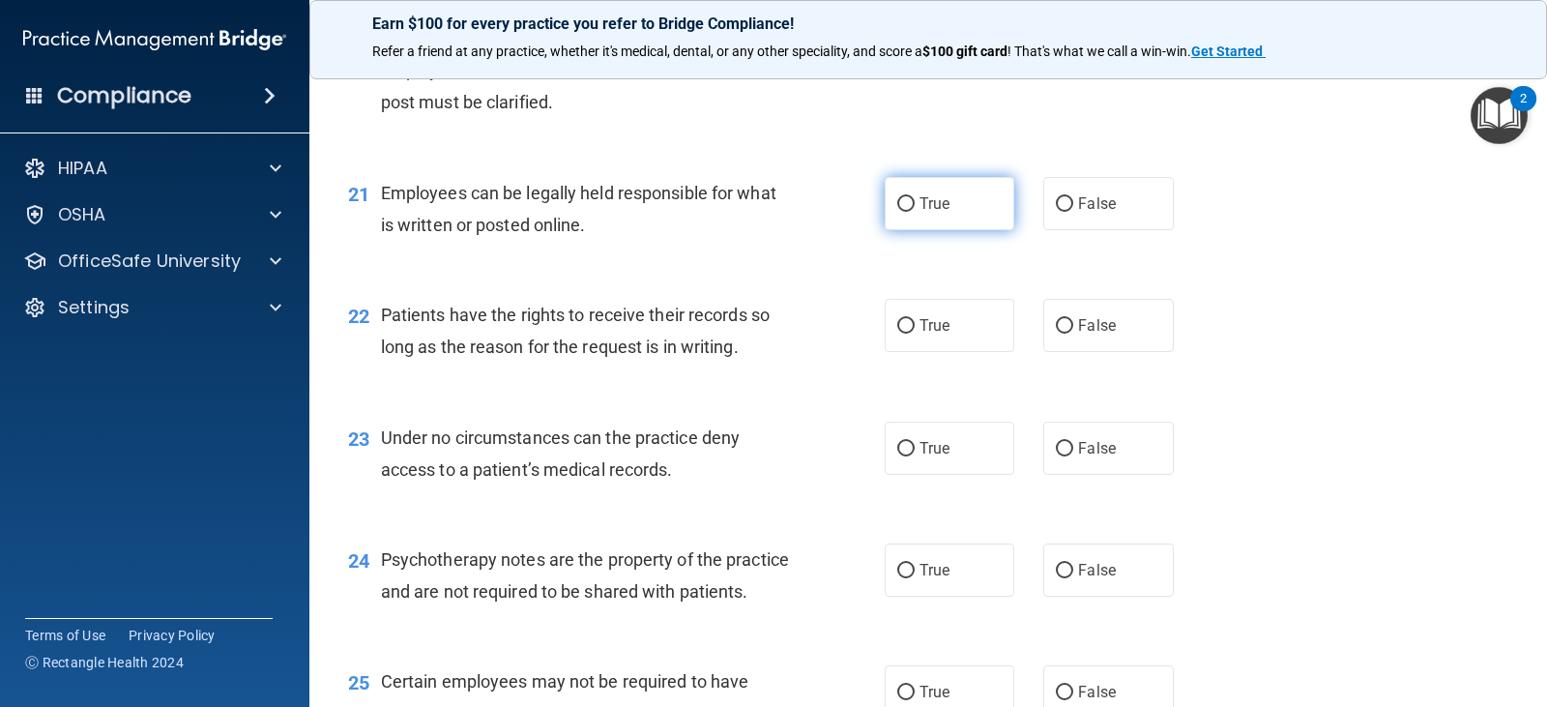
click at [929, 204] on span "True" at bounding box center [934, 203] width 30 height 18
click at [914, 204] on input "True" at bounding box center [905, 204] width 17 height 14
radio input "true"
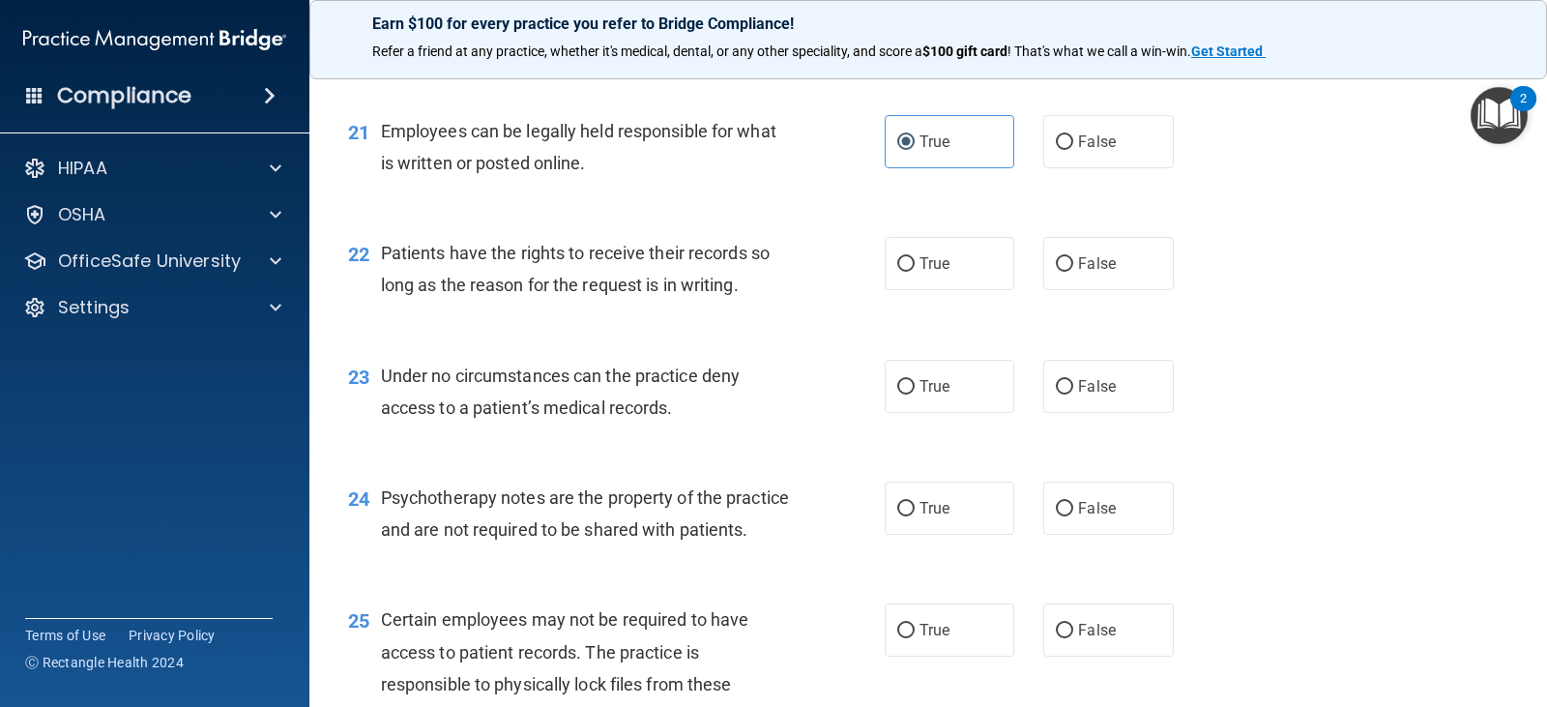
scroll to position [3770, 0]
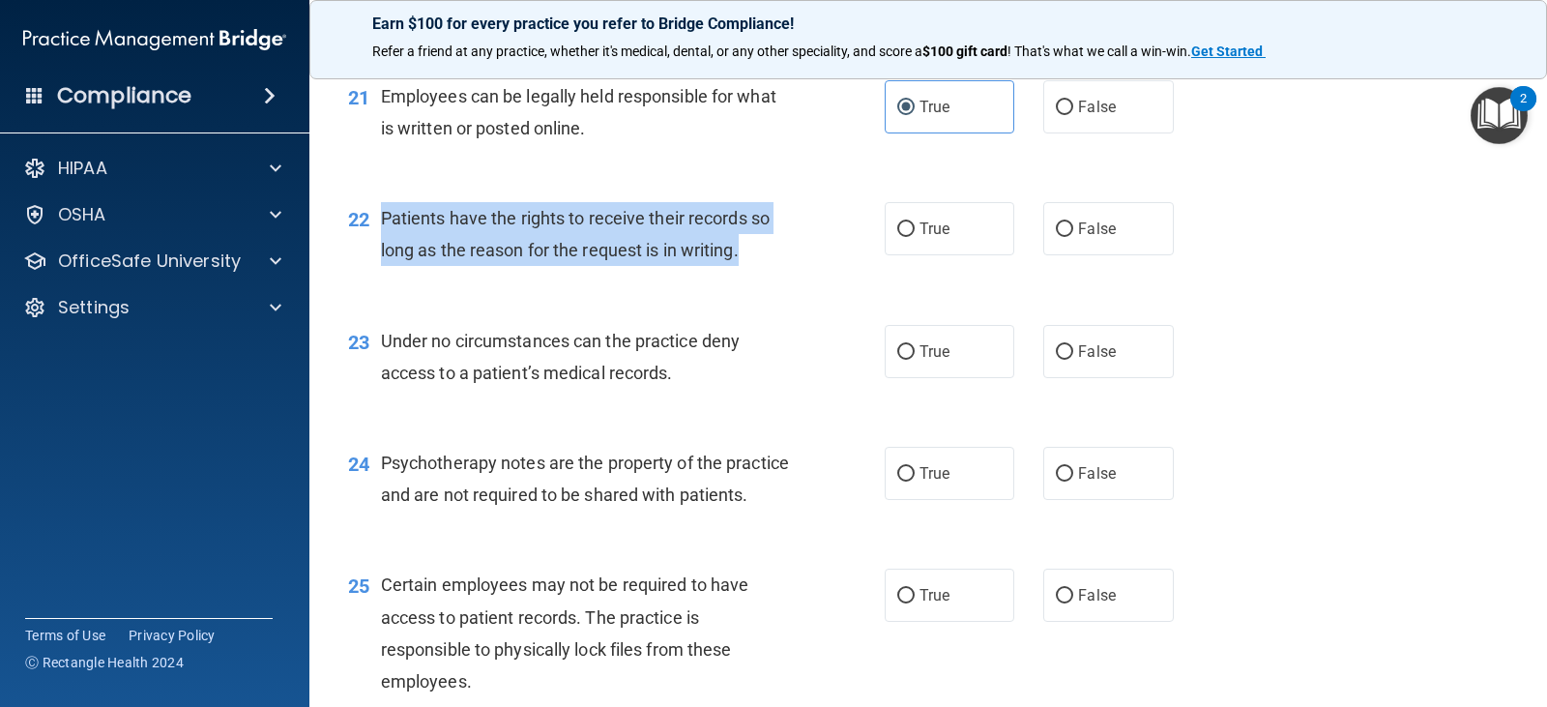
drag, startPoint x: 381, startPoint y: 215, endPoint x: 793, endPoint y: 269, distance: 415.3
click at [793, 269] on div "22 Patients have the rights to receive their records so long as the reason for …" at bounding box center [616, 238] width 594 height 73
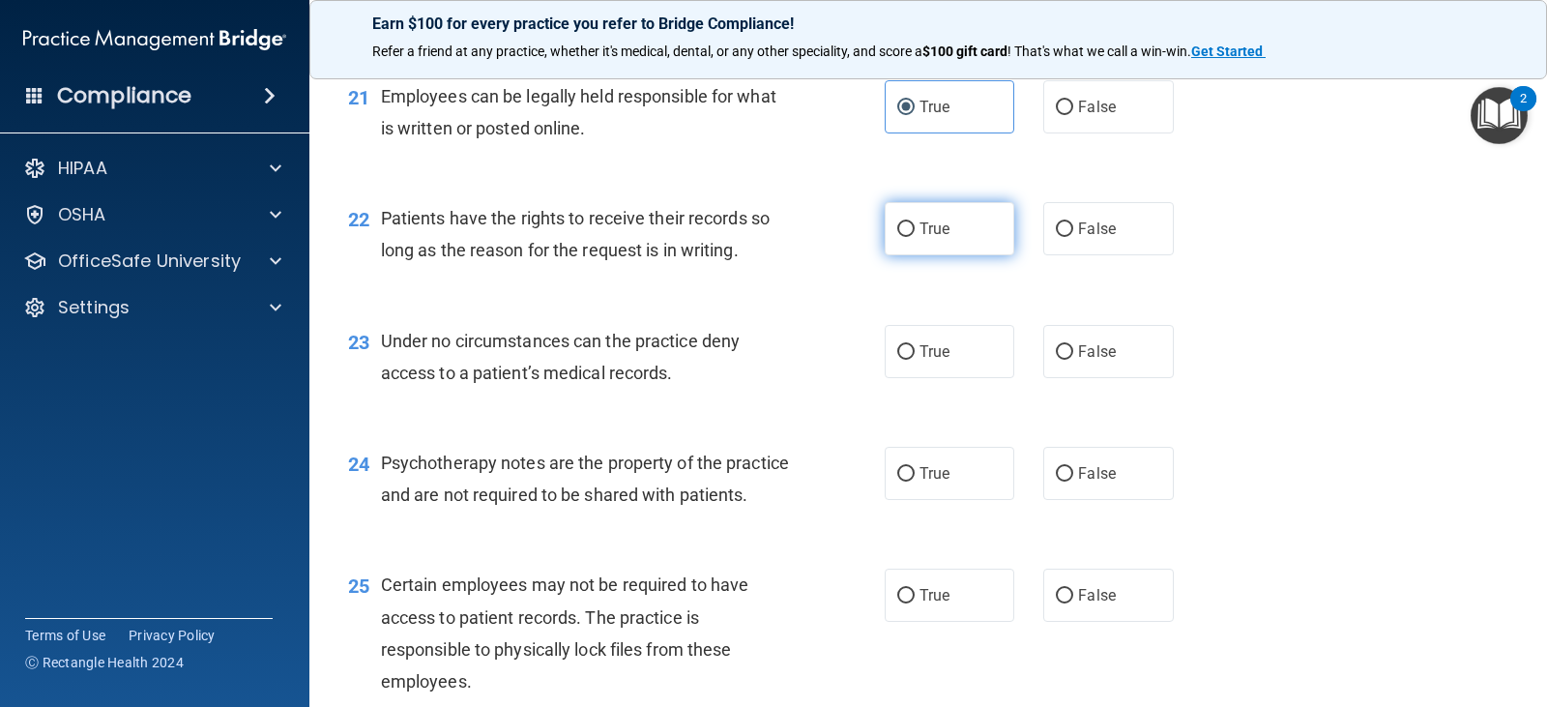
click at [916, 249] on label "True" at bounding box center [949, 228] width 130 height 53
click at [914, 237] on input "True" at bounding box center [905, 229] width 17 height 14
radio input "true"
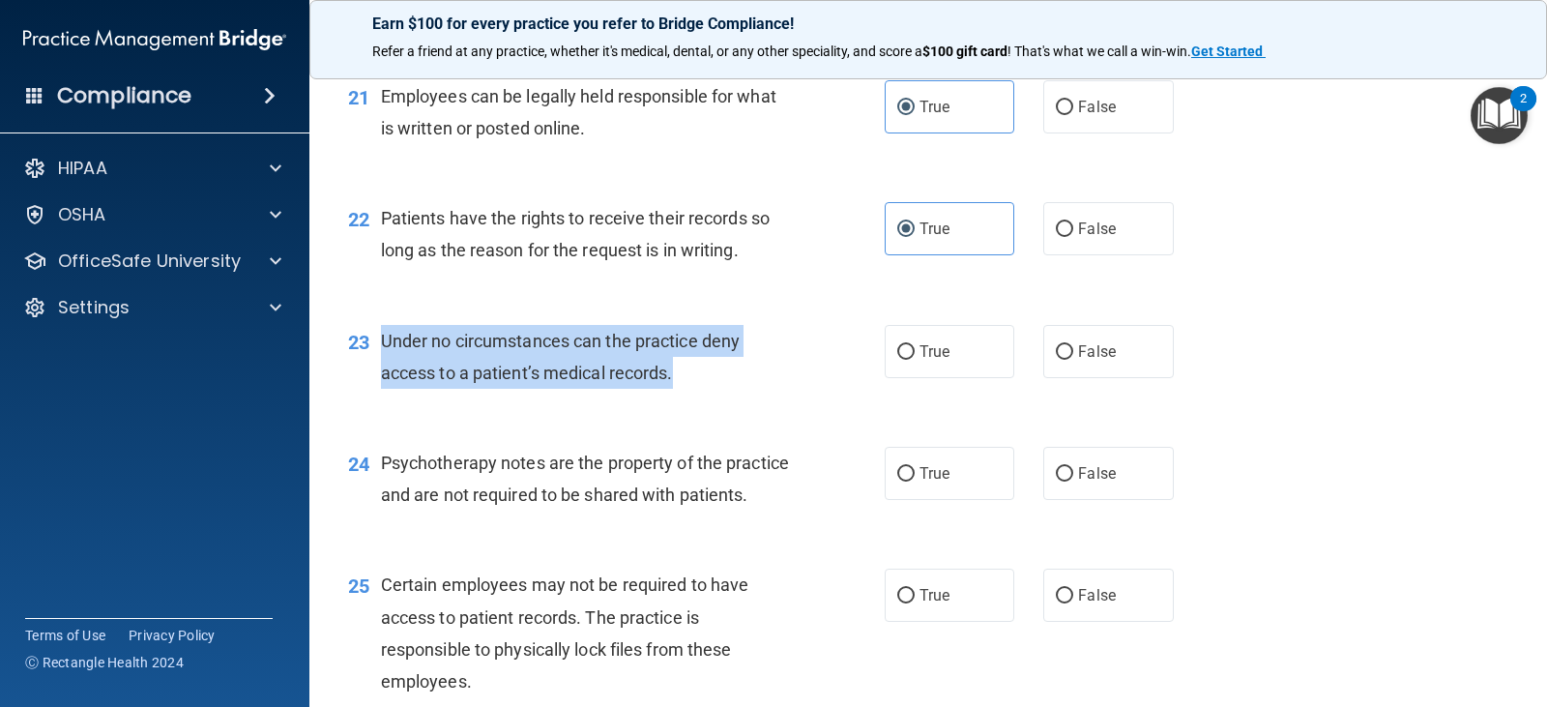
drag, startPoint x: 382, startPoint y: 336, endPoint x: 737, endPoint y: 384, distance: 357.9
click at [737, 384] on div "Under no circumstances can the practice deny access to a patient’s medical reco…" at bounding box center [593, 357] width 424 height 64
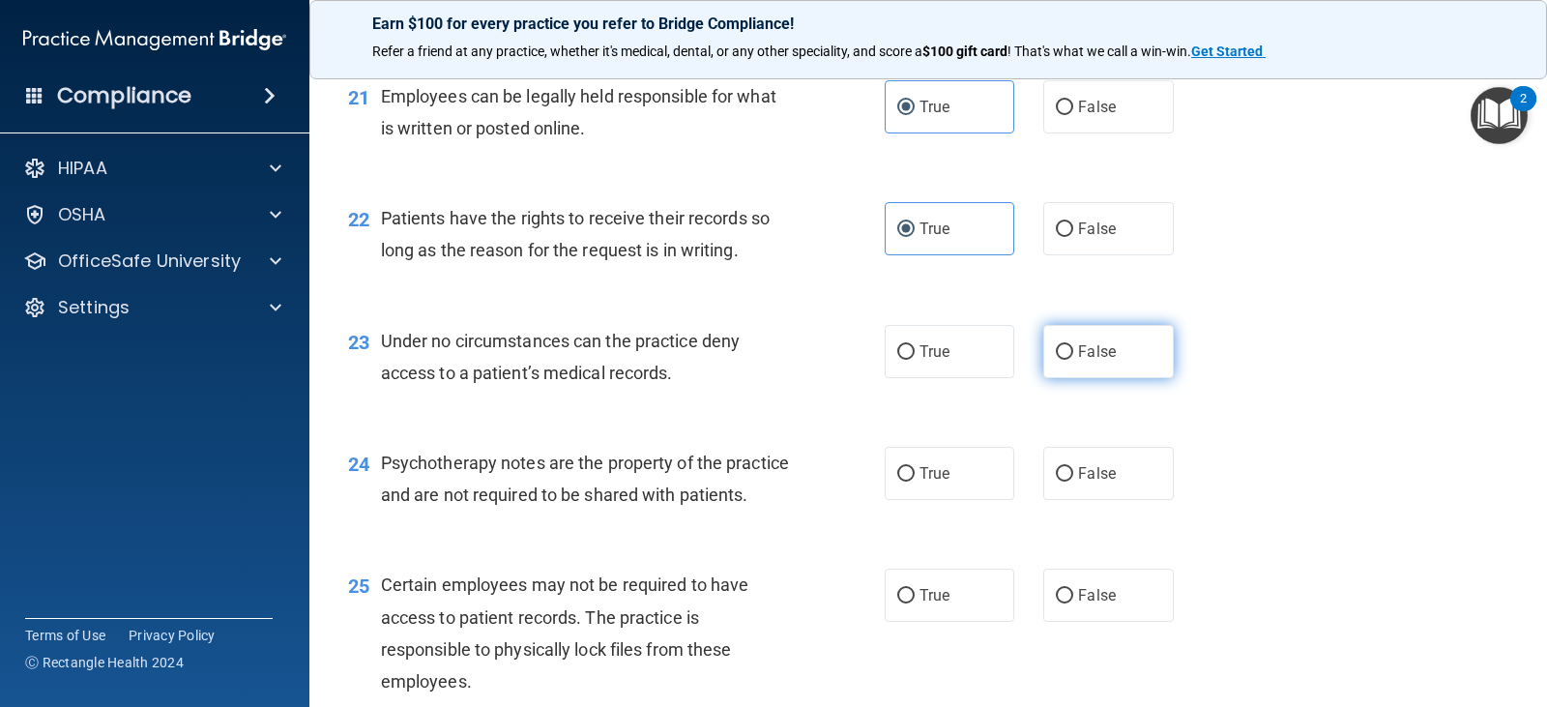
click at [1078, 347] on span "False" at bounding box center [1097, 351] width 38 height 18
click at [1073, 347] on input "False" at bounding box center [1064, 352] width 17 height 14
radio input "true"
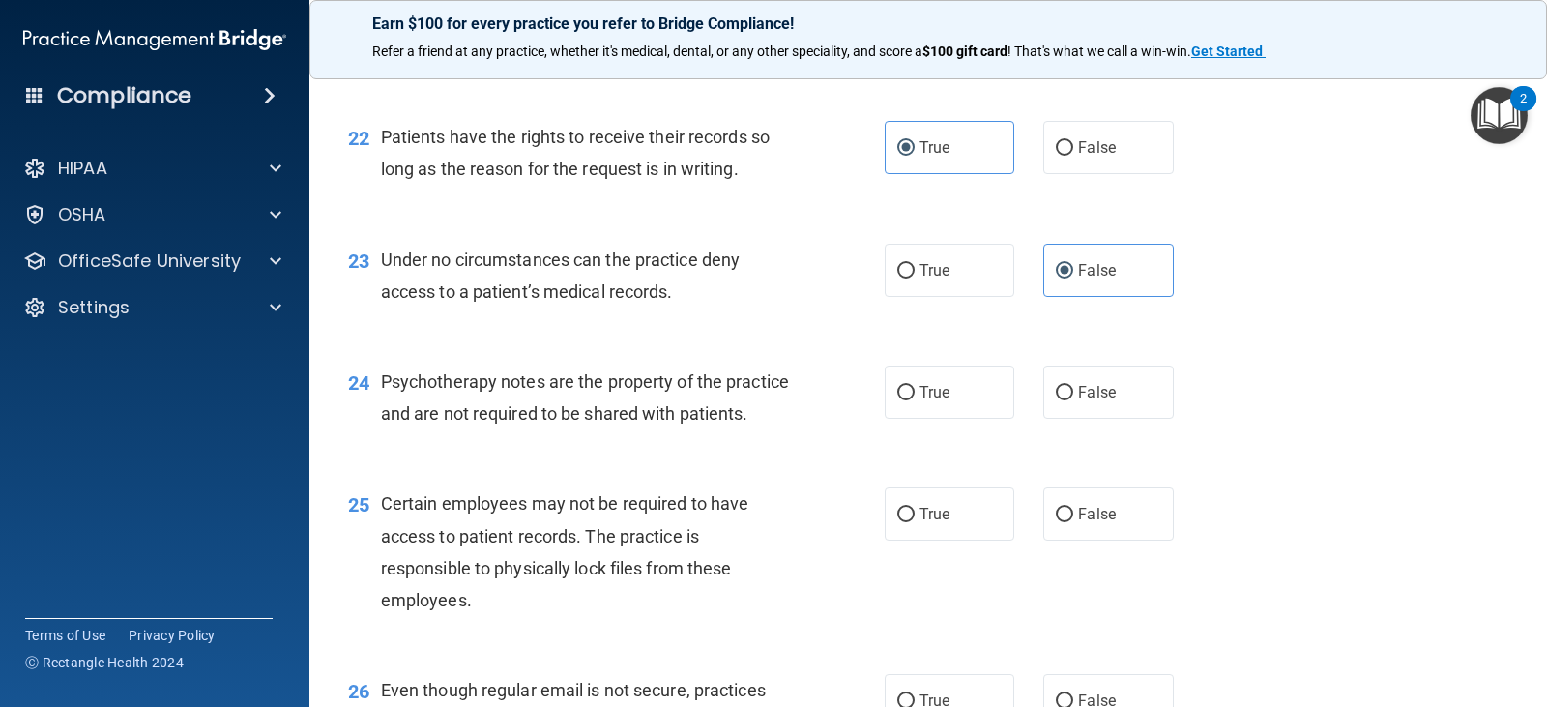
scroll to position [3963, 0]
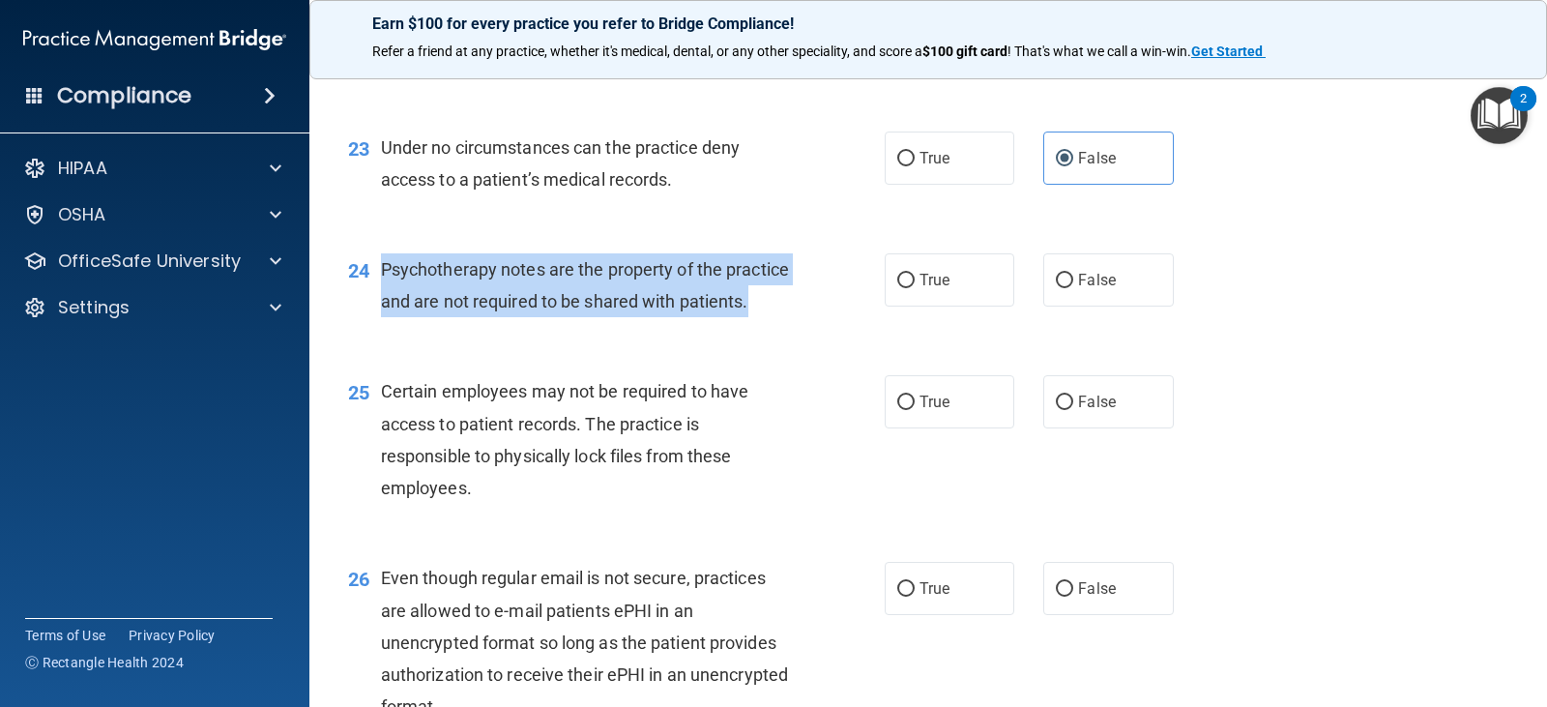
drag, startPoint x: 385, startPoint y: 269, endPoint x: 739, endPoint y: 327, distance: 359.5
click at [739, 317] on div "Psychotherapy notes are the property of the practice and are not required to be…" at bounding box center [593, 285] width 424 height 64
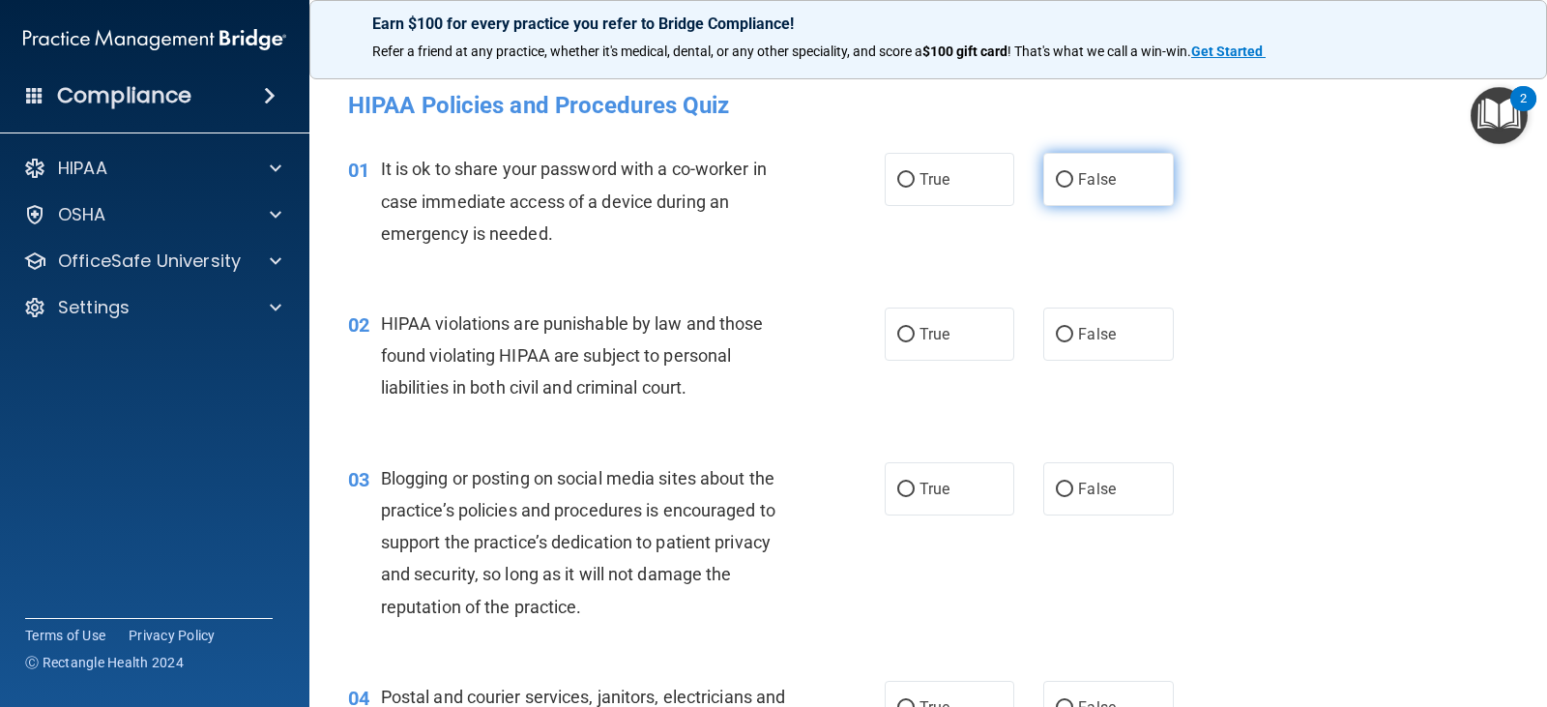
click at [1055, 194] on label "False" at bounding box center [1108, 179] width 130 height 53
click at [1056, 188] on input "False" at bounding box center [1064, 180] width 17 height 14
radio input "true"
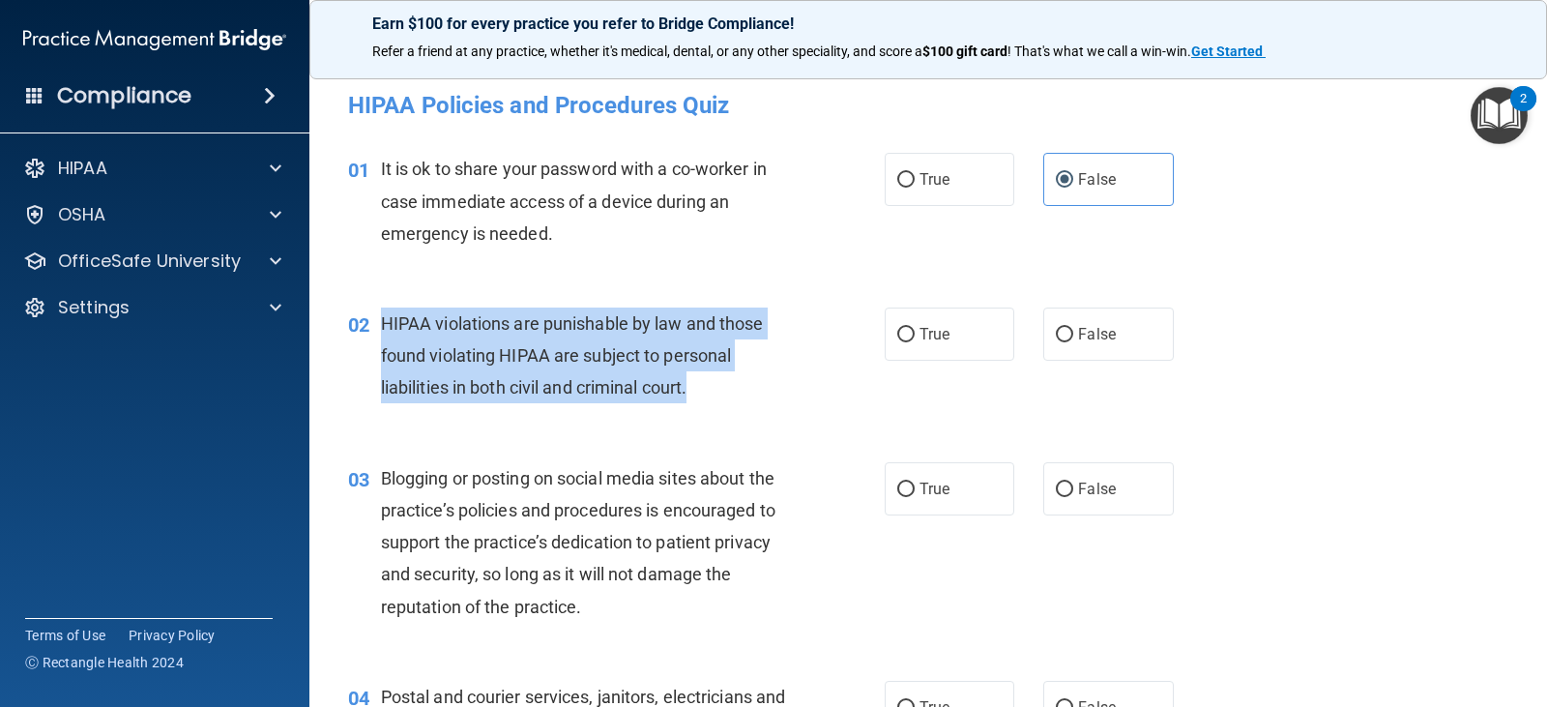
drag, startPoint x: 382, startPoint y: 326, endPoint x: 730, endPoint y: 395, distance: 354.9
click at [730, 395] on div "HIPAA violations are punishable by law and those found violating HIPAA are subj…" at bounding box center [593, 355] width 424 height 97
copy span "HIPAA violations are punishable by law and those found violating HIPAA are subj…"
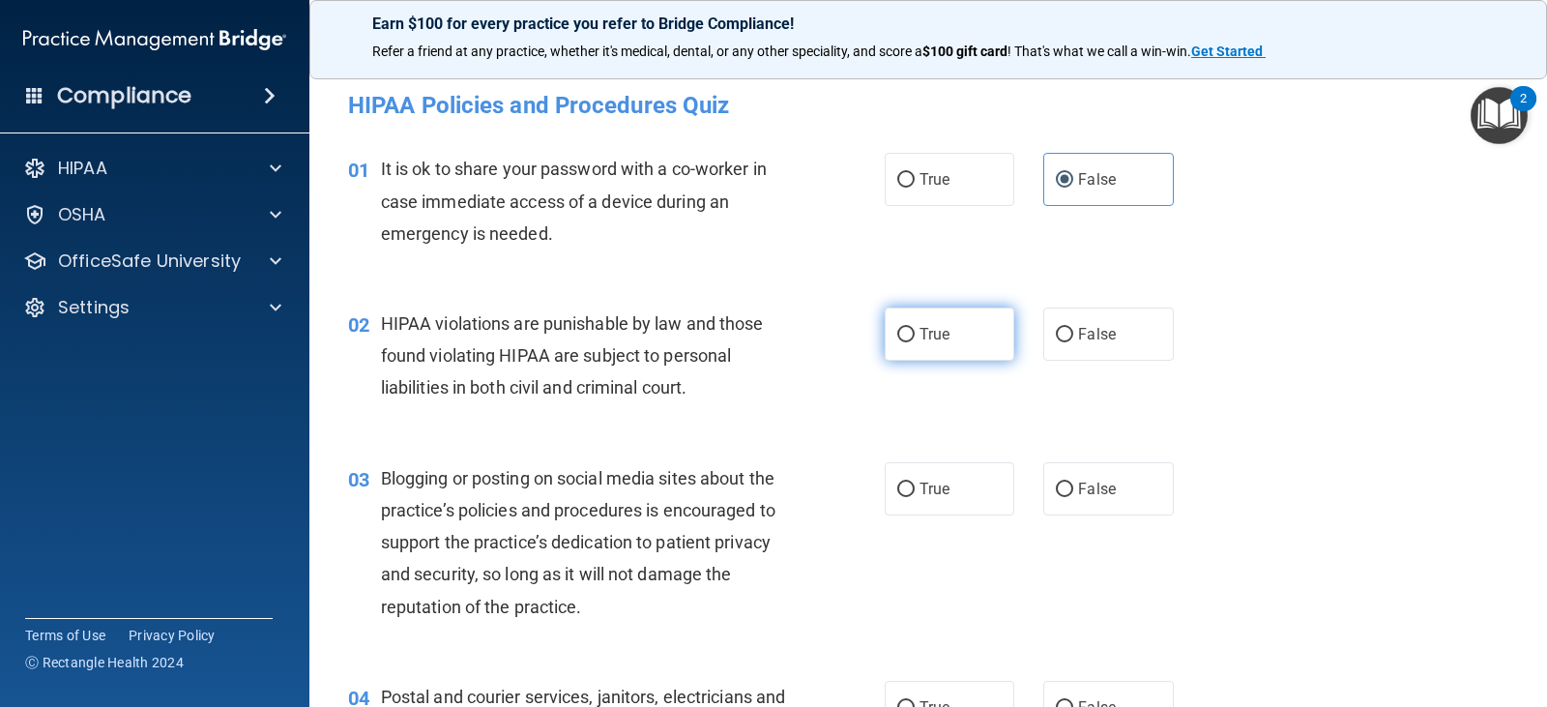
click at [917, 354] on label "True" at bounding box center [949, 333] width 130 height 53
click at [914, 342] on input "True" at bounding box center [905, 335] width 17 height 14
radio input "true"
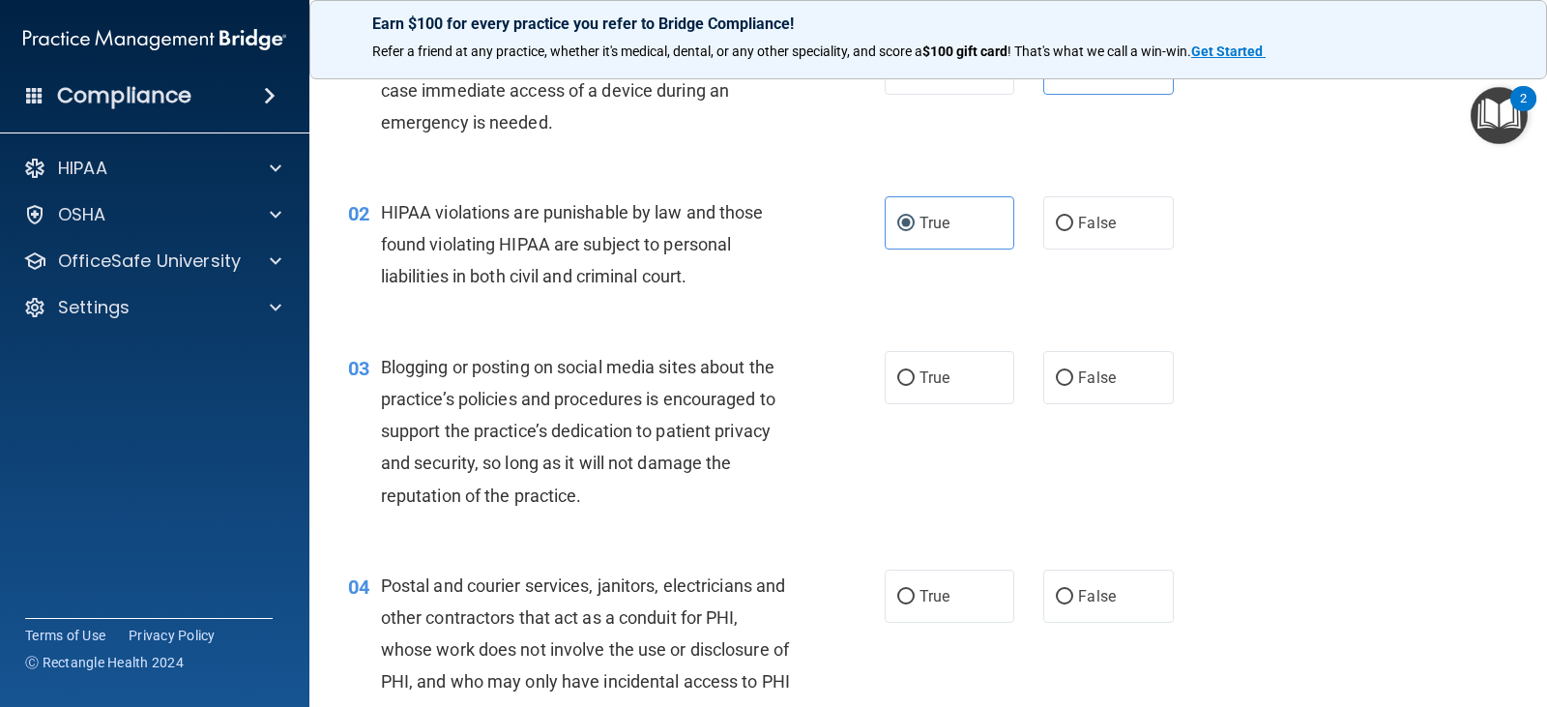
scroll to position [290, 0]
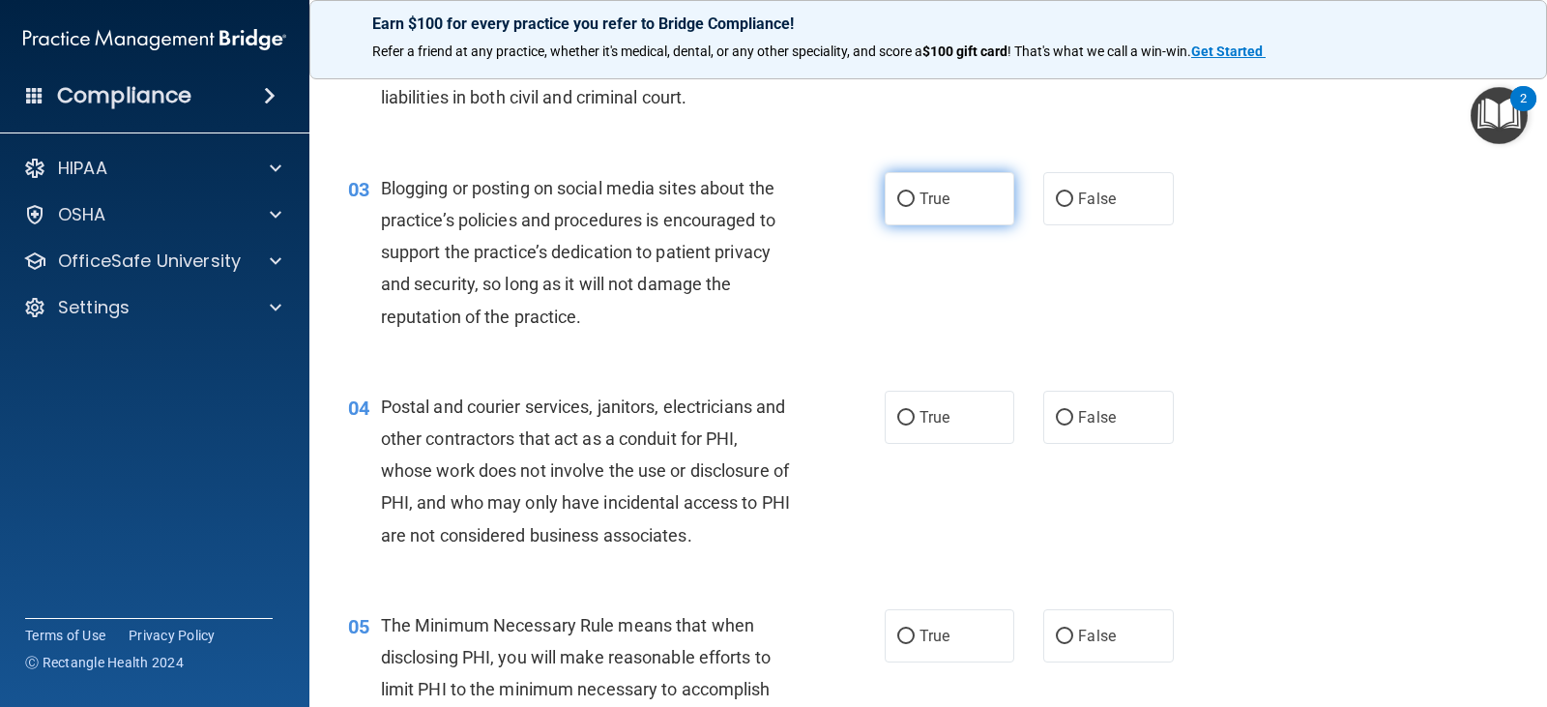
click at [908, 189] on label "True" at bounding box center [949, 198] width 130 height 53
click at [908, 192] on input "True" at bounding box center [905, 199] width 17 height 14
radio input "true"
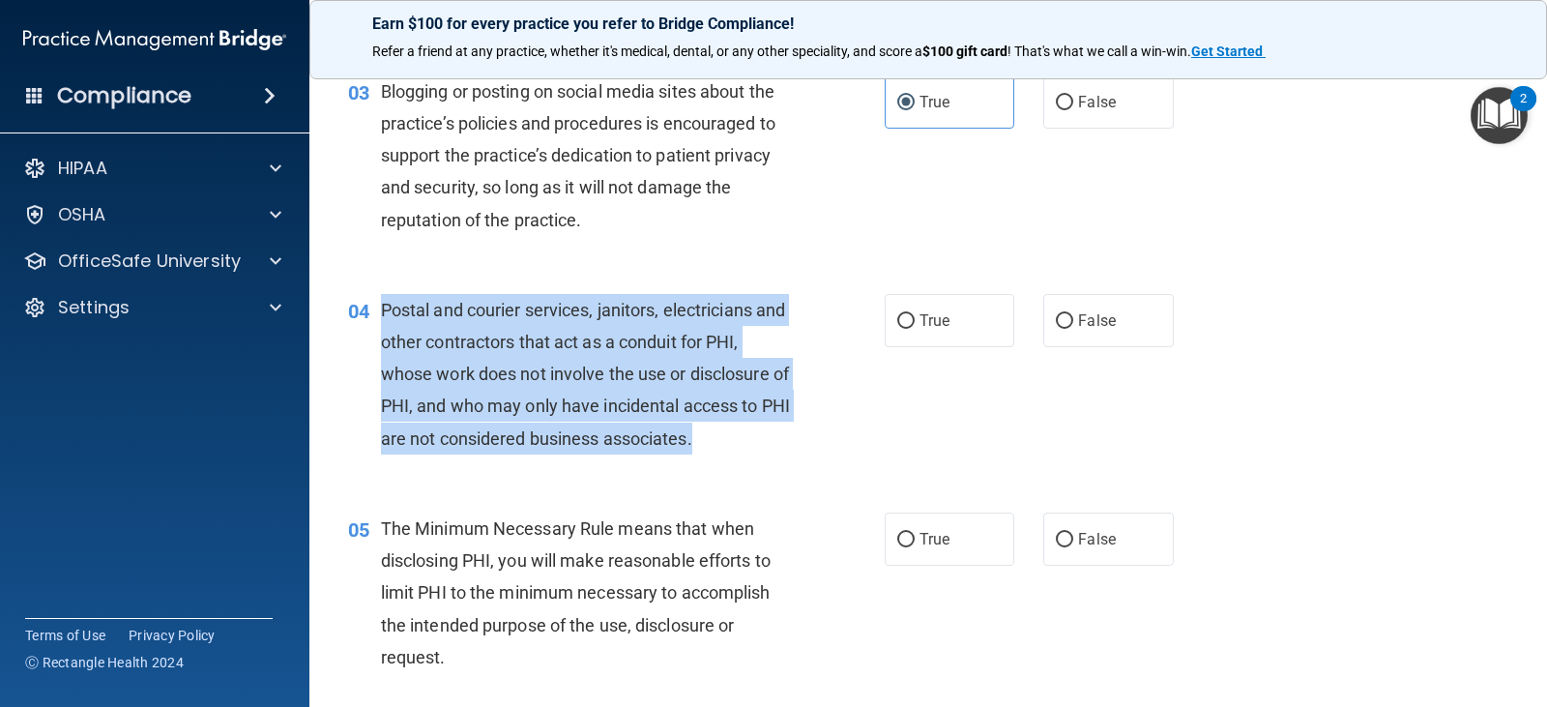
drag, startPoint x: 400, startPoint y: 309, endPoint x: 780, endPoint y: 463, distance: 409.8
click at [780, 463] on div "04 Postal and courier services, janitors, electricians and other contractors th…" at bounding box center [616, 379] width 594 height 170
copy span "Postal and courier services, janitors, electricians and other contractors that …"
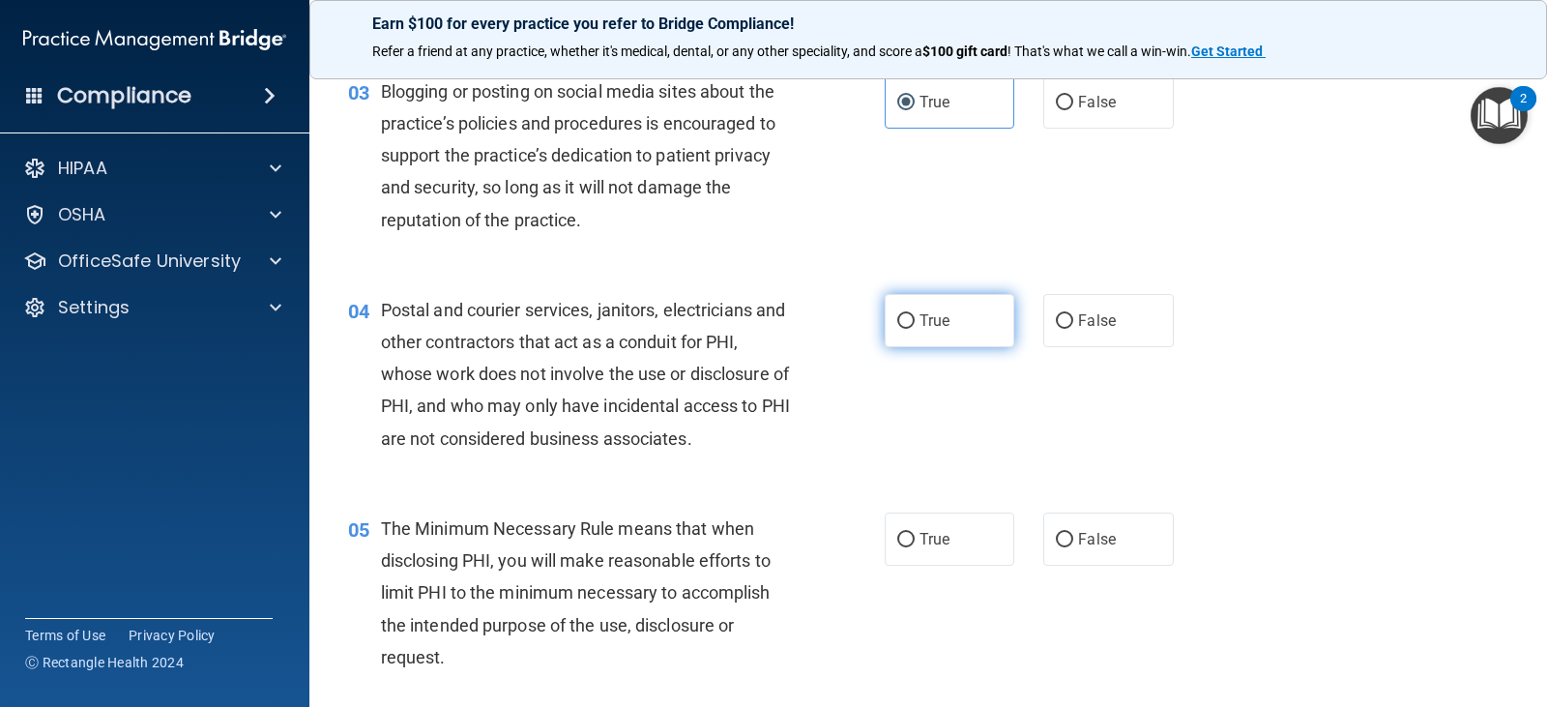
click at [909, 326] on label "True" at bounding box center [949, 320] width 130 height 53
click at [909, 326] on input "True" at bounding box center [905, 321] width 17 height 14
radio input "true"
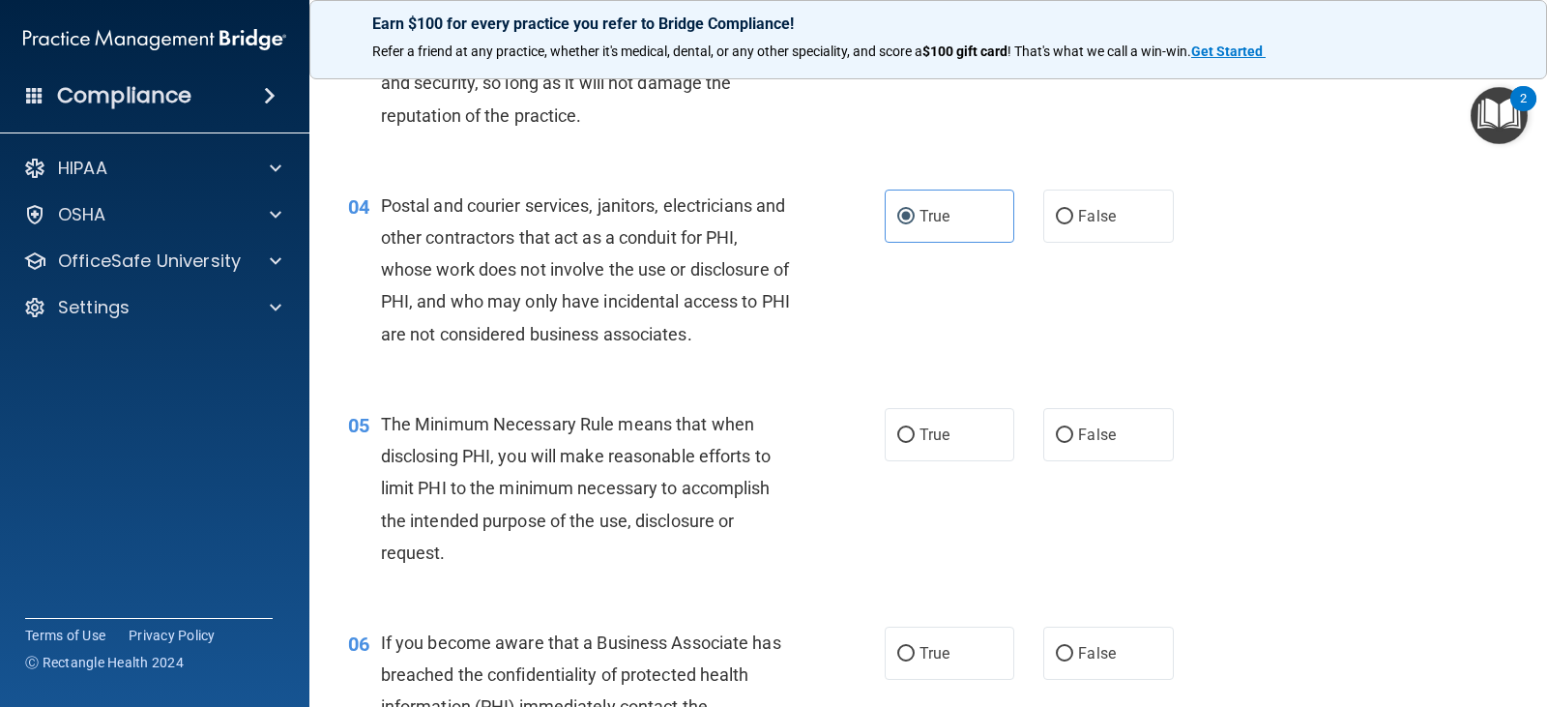
scroll to position [677, 0]
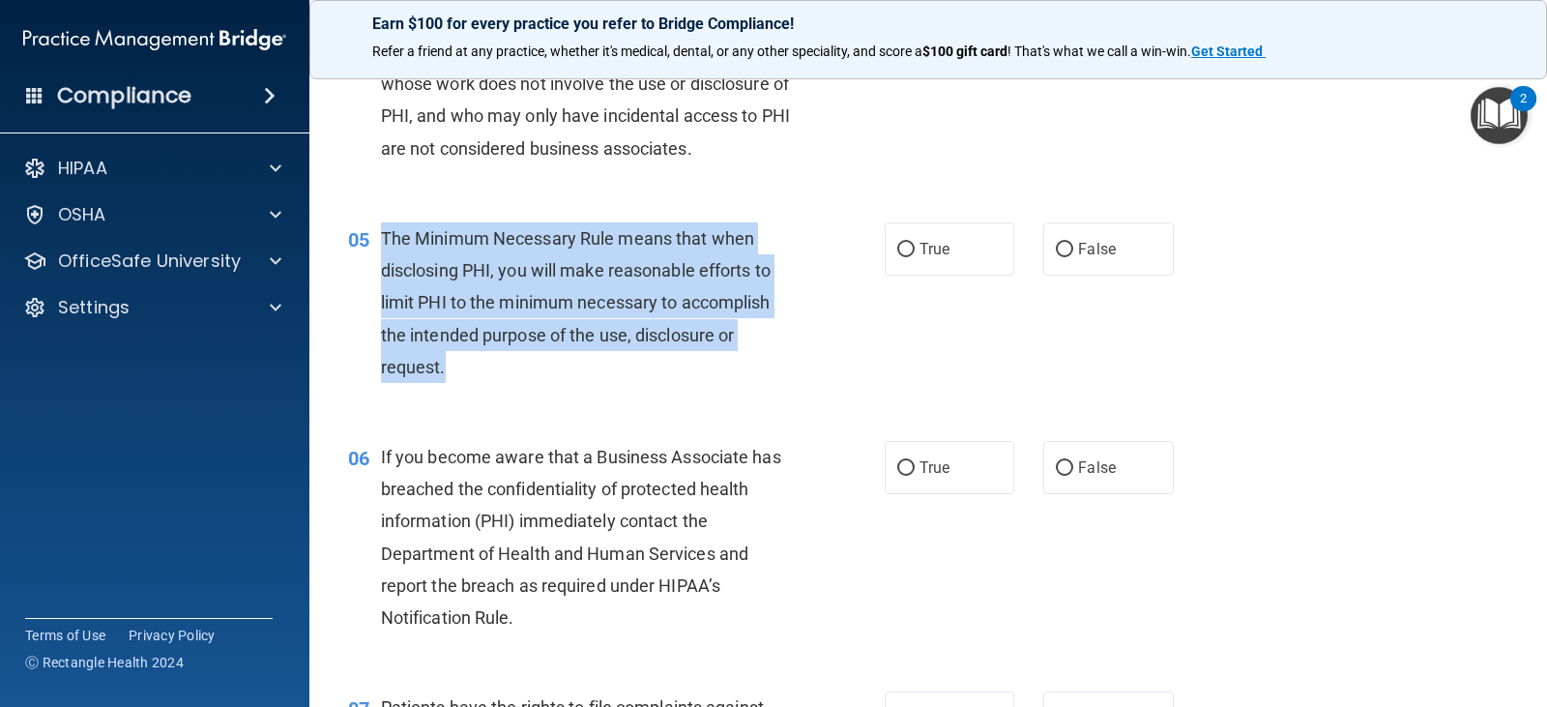
drag, startPoint x: 383, startPoint y: 240, endPoint x: 779, endPoint y: 351, distance: 411.6
click at [779, 351] on div "The Minimum Necessary Rule means that when disclosing PHI, you will make reason…" at bounding box center [593, 302] width 424 height 160
copy span "The Minimum Necessary Rule means that when disclosing PHI, you will make reason…"
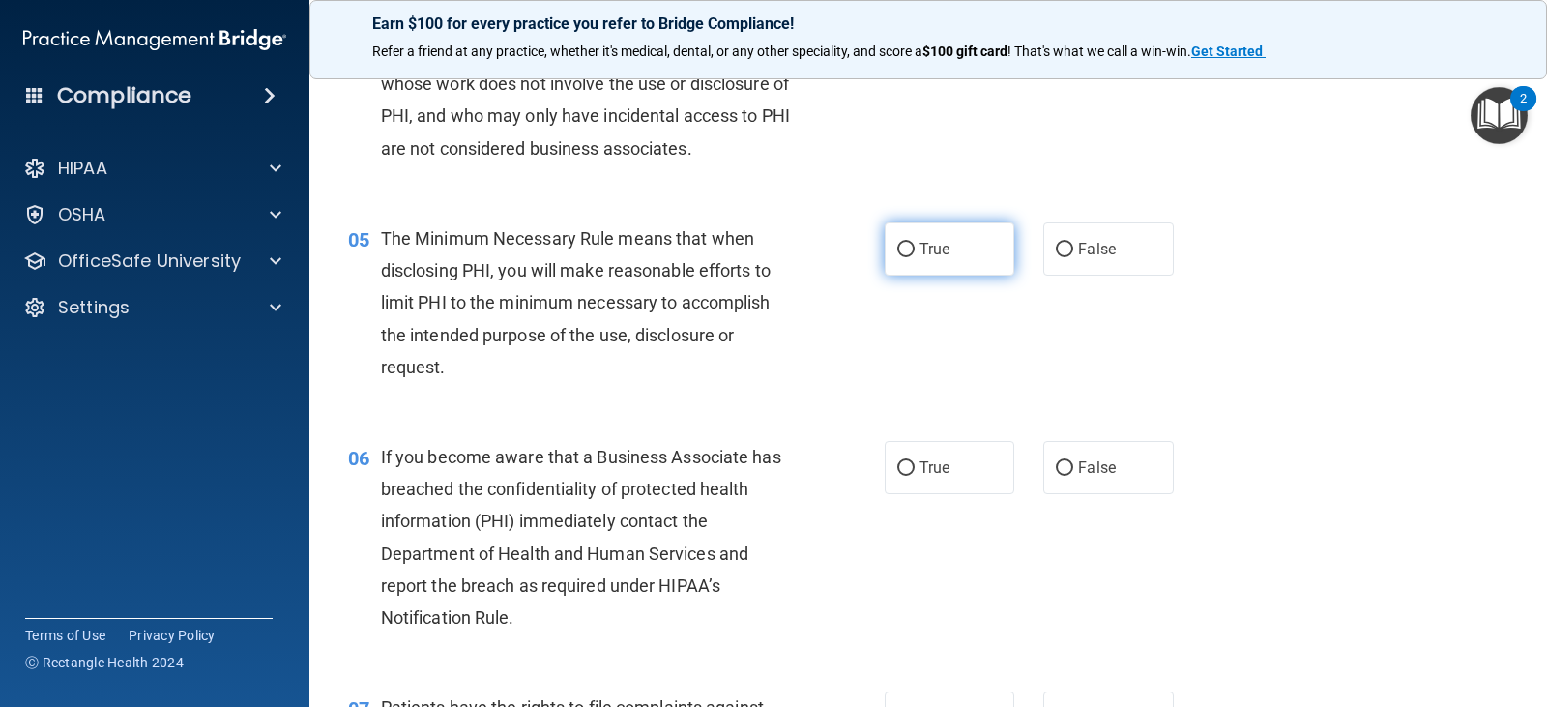
click at [910, 262] on label "True" at bounding box center [949, 248] width 130 height 53
click at [910, 257] on input "True" at bounding box center [905, 250] width 17 height 14
radio input "true"
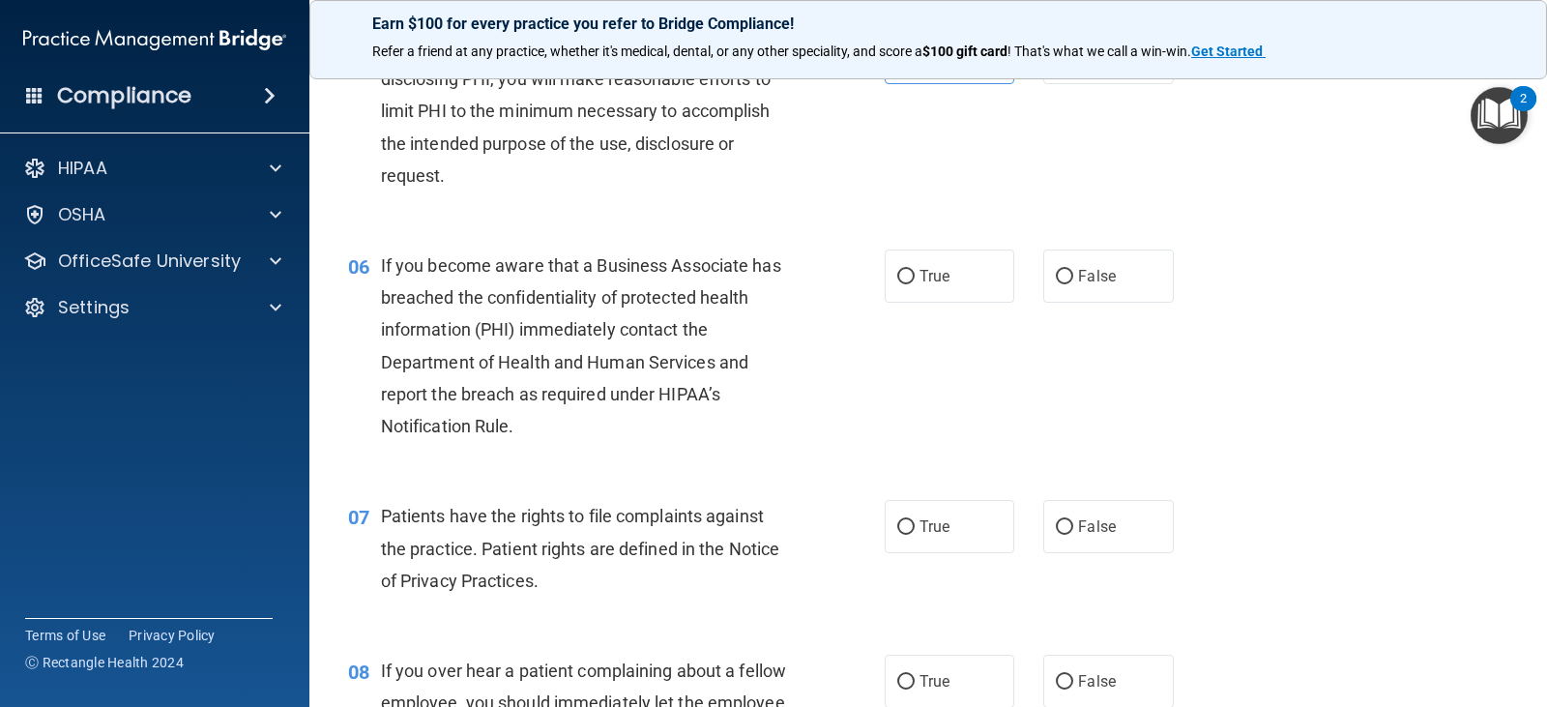
scroll to position [870, 0]
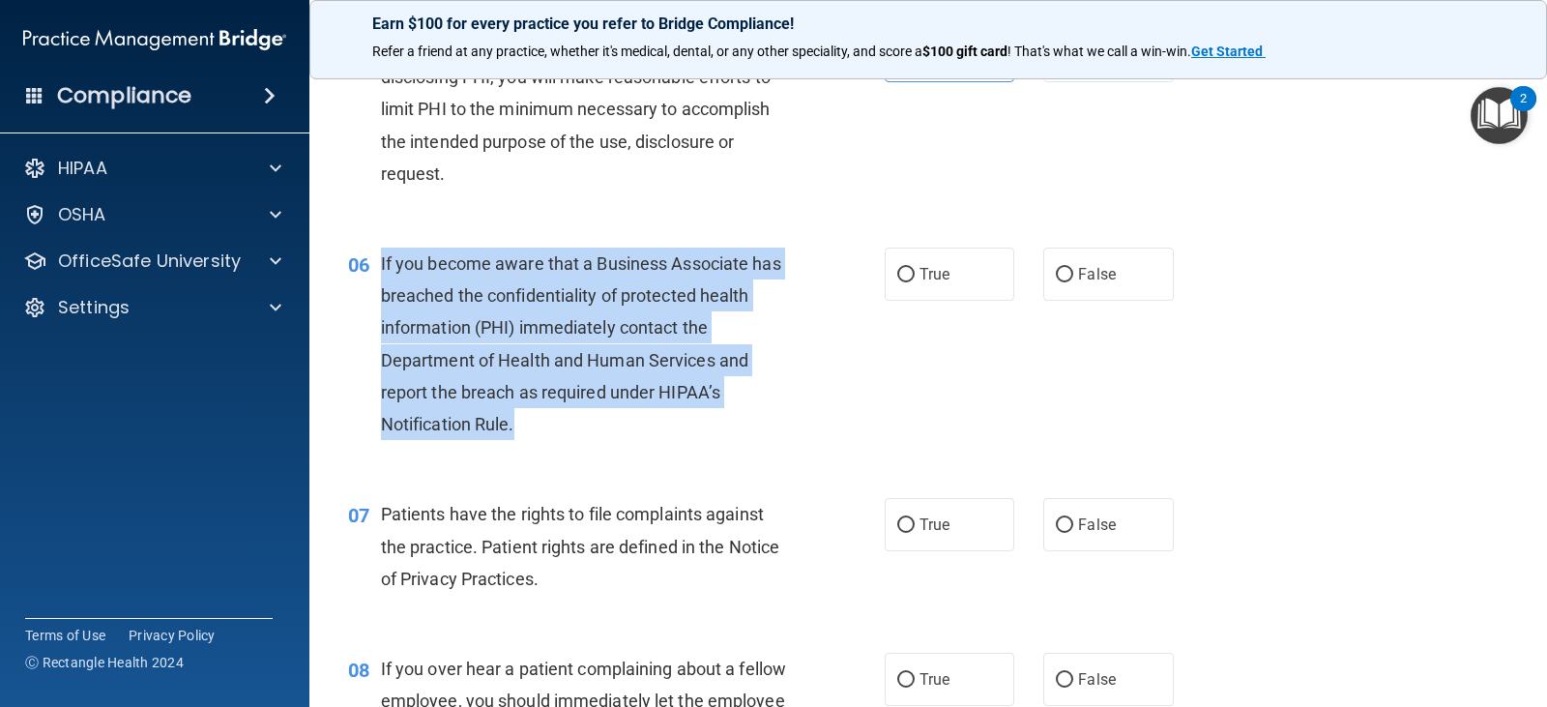
drag, startPoint x: 381, startPoint y: 261, endPoint x: 754, endPoint y: 425, distance: 407.7
click at [754, 425] on div "If you become aware that a Business Associate has breached the confidentiality …" at bounding box center [593, 343] width 424 height 192
copy span "If you become aware that a Business Associate has breached the confidentiality …"
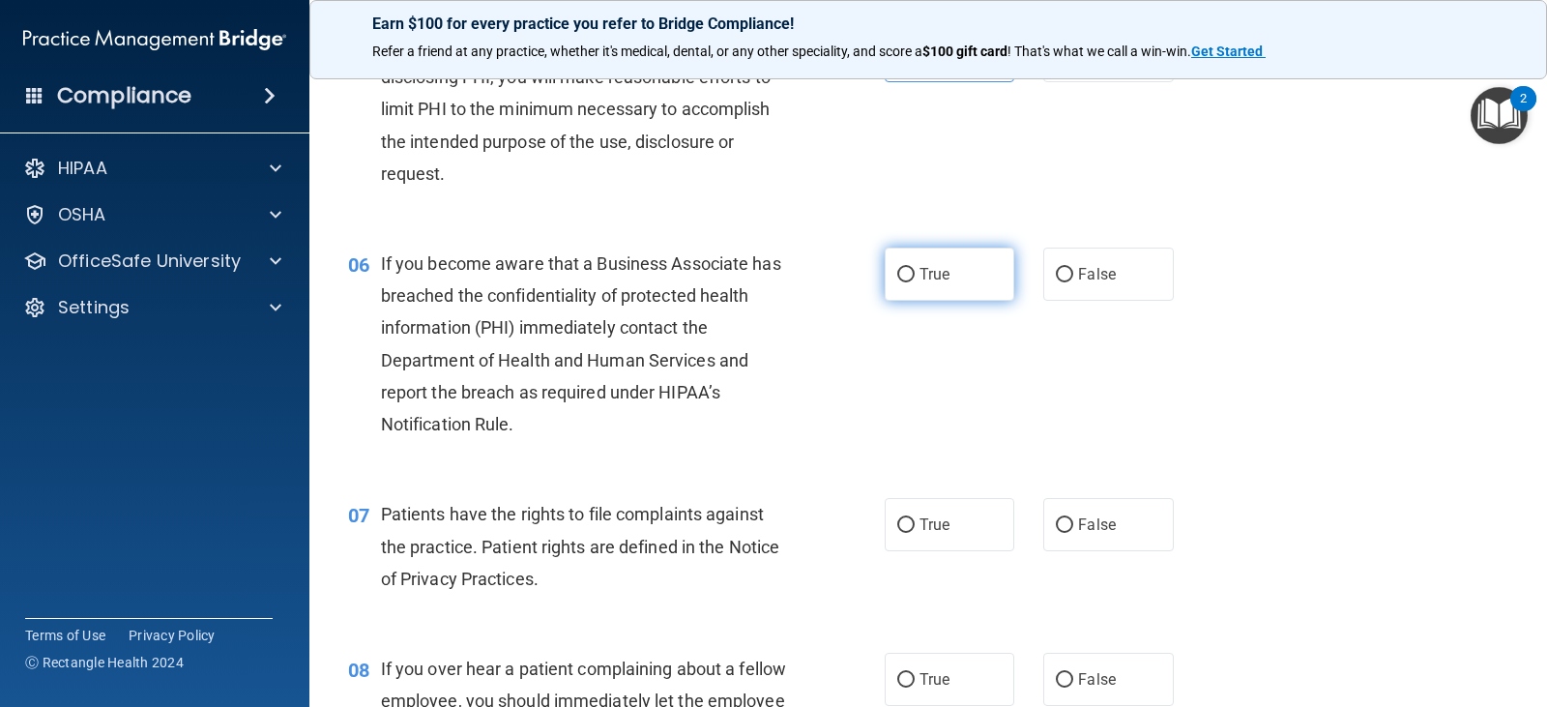
click at [934, 269] on span "True" at bounding box center [934, 274] width 30 height 18
click at [914, 269] on input "True" at bounding box center [905, 275] width 17 height 14
radio input "true"
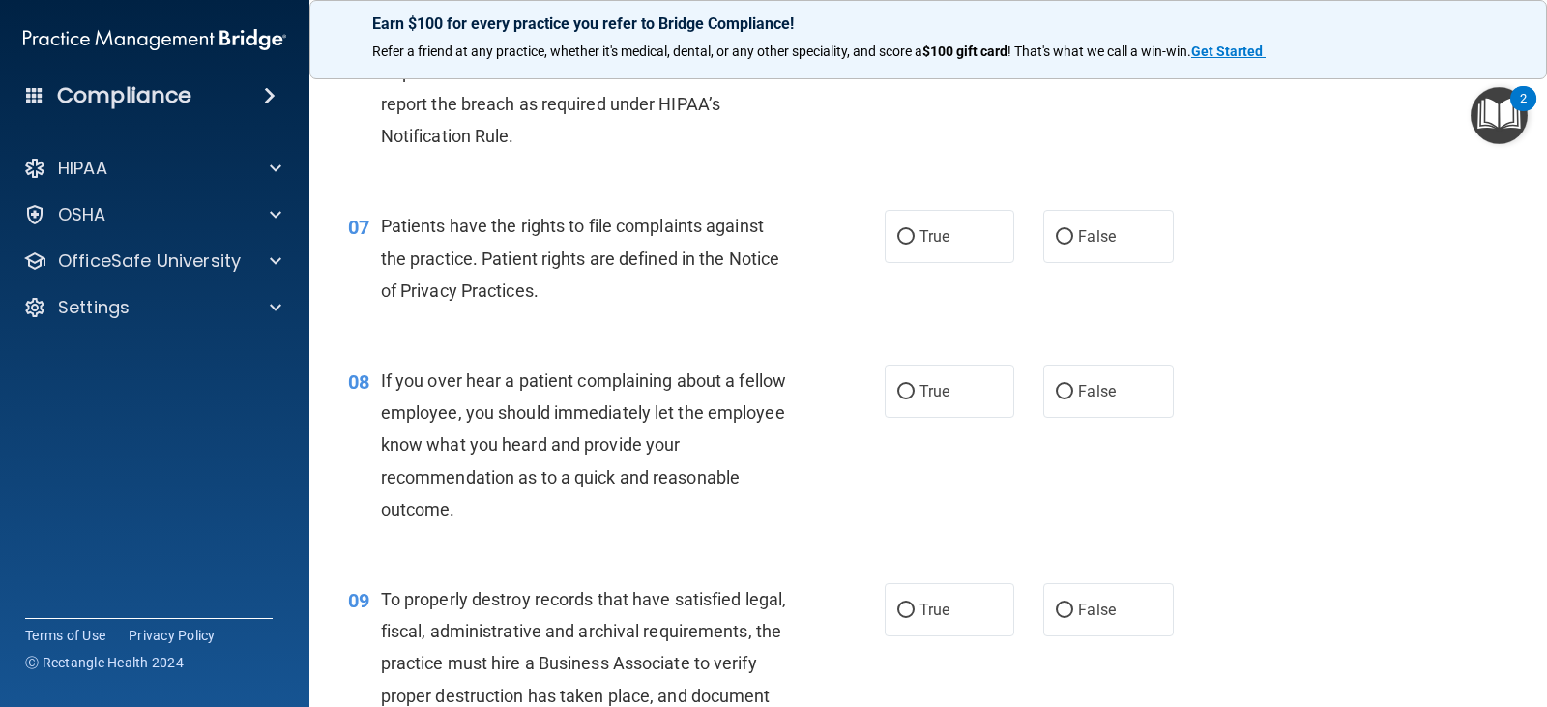
scroll to position [1160, 0]
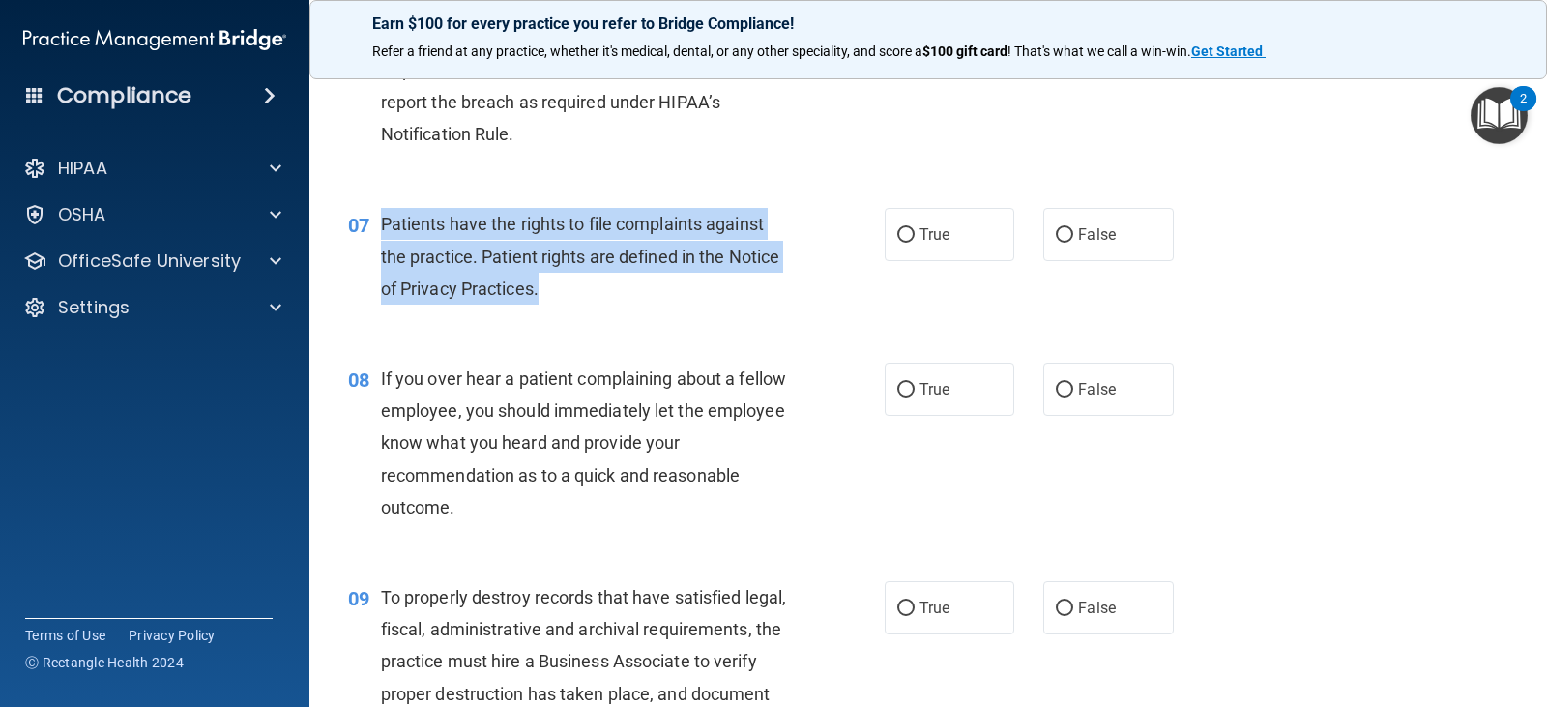
drag, startPoint x: 381, startPoint y: 226, endPoint x: 727, endPoint y: 290, distance: 351.9
click at [727, 290] on div "Patients have the rights to file complaints against the practice. Patient right…" at bounding box center [593, 256] width 424 height 97
copy span "Patients have the rights to file complaints against the practice. Patient right…"
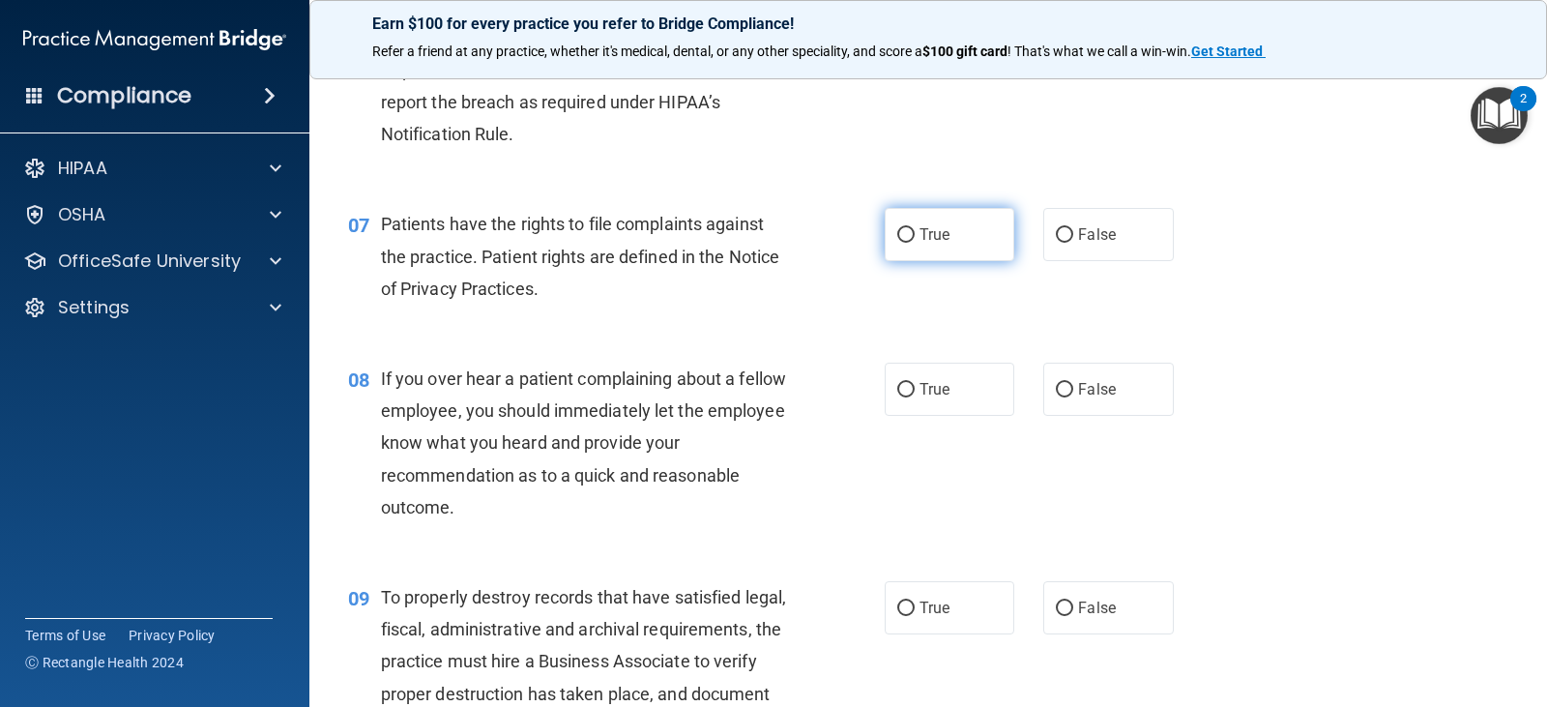
click at [953, 238] on label "True" at bounding box center [949, 234] width 130 height 53
click at [914, 238] on input "True" at bounding box center [905, 235] width 17 height 14
radio input "true"
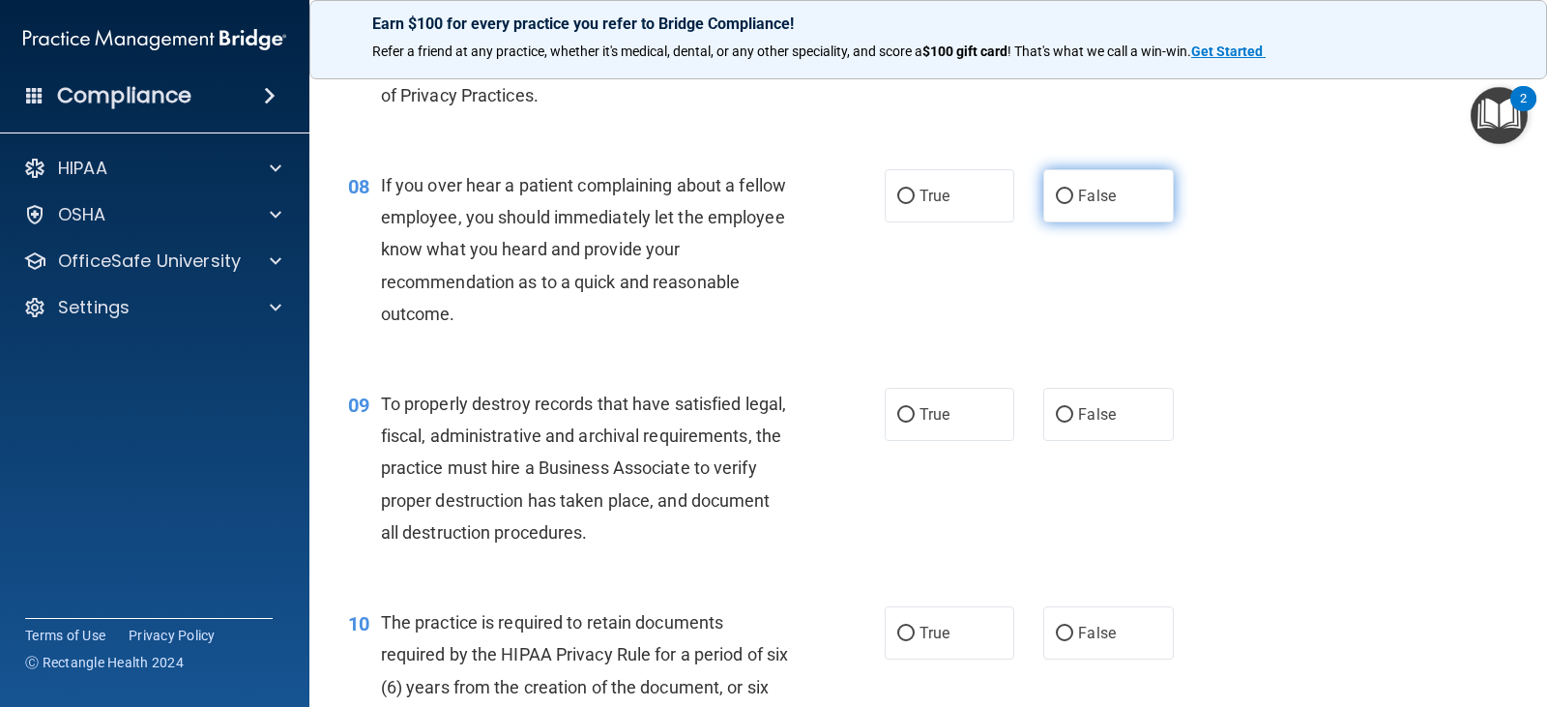
click at [1078, 188] on span "False" at bounding box center [1097, 196] width 38 height 18
click at [1073, 189] on input "False" at bounding box center [1064, 196] width 17 height 14
radio input "true"
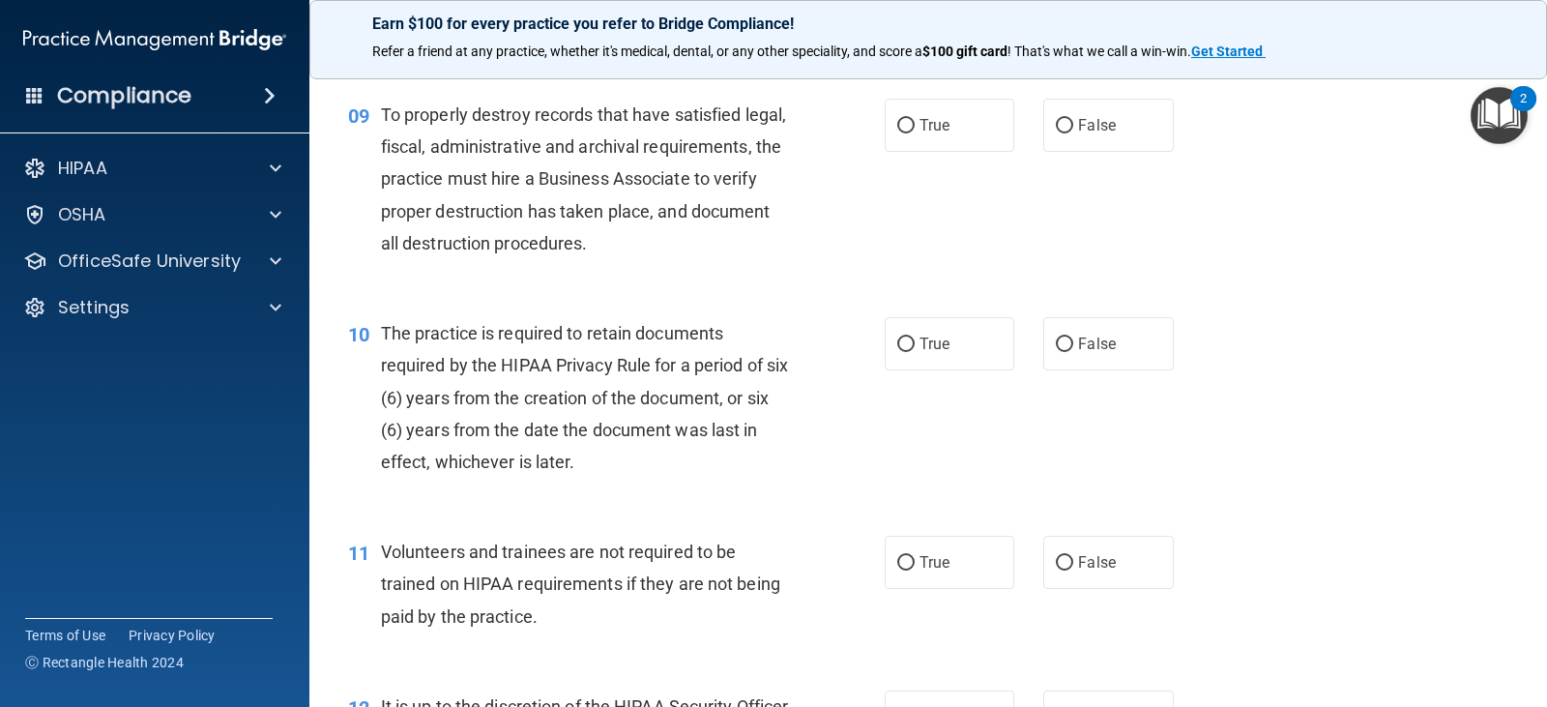
scroll to position [1643, 0]
click at [1059, 131] on input "False" at bounding box center [1064, 125] width 17 height 14
radio input "true"
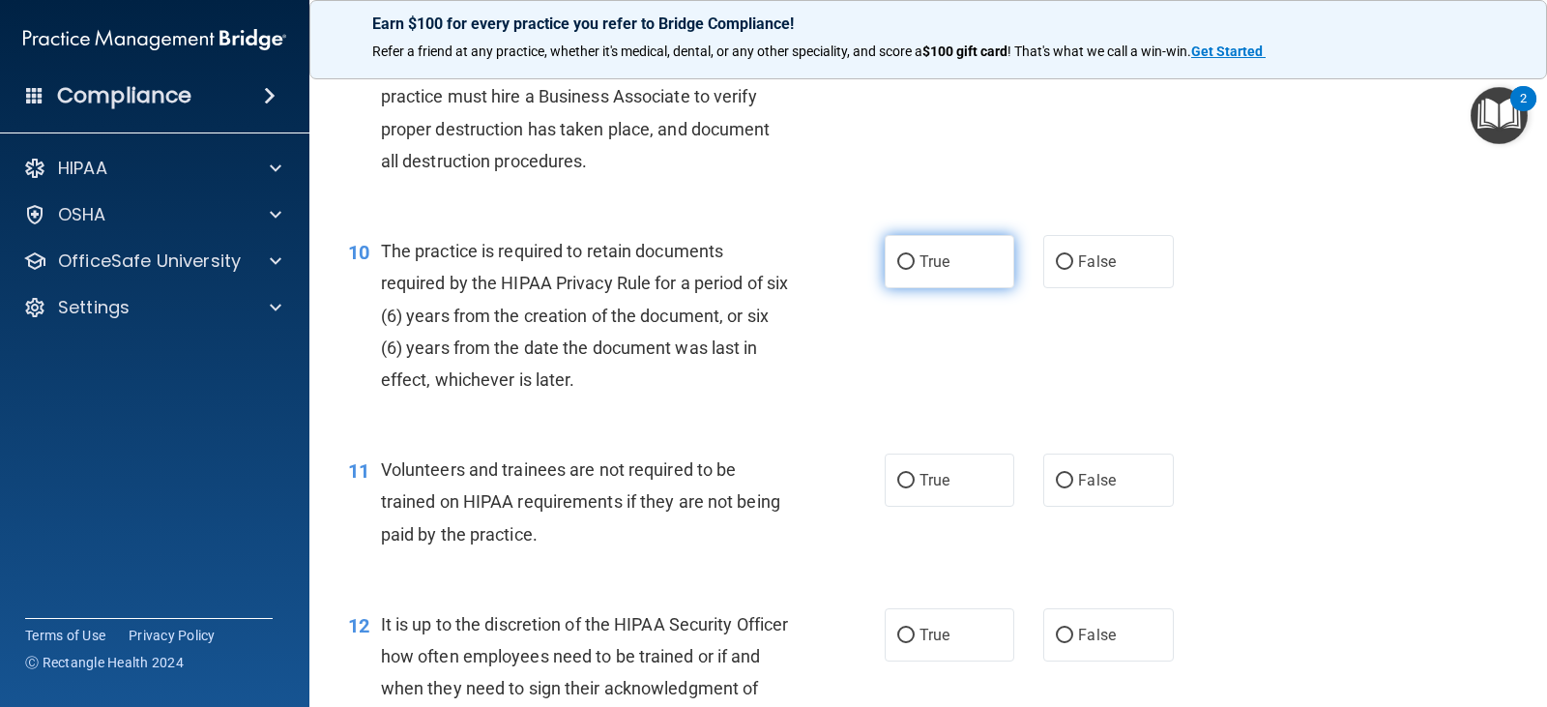
scroll to position [1837, 0]
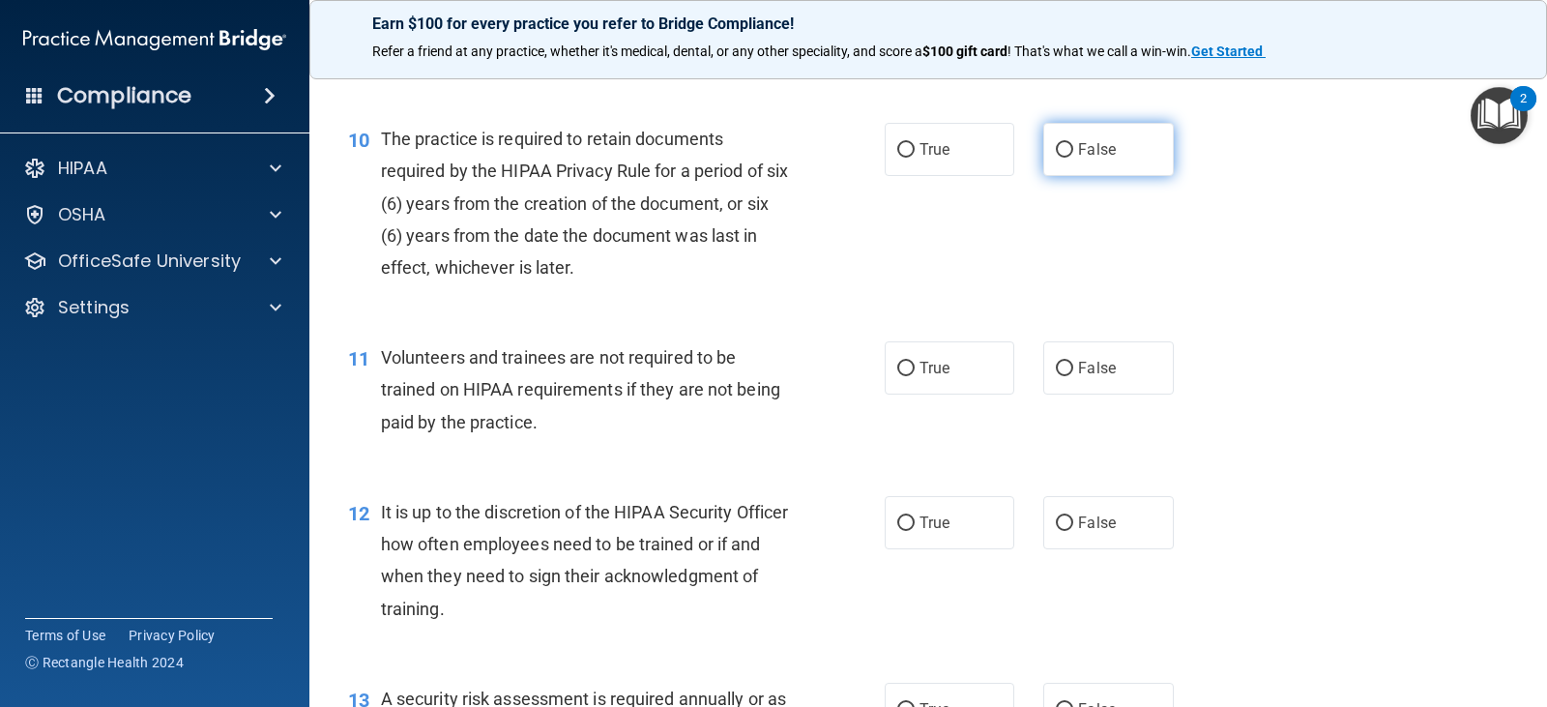
click at [1104, 145] on span "False" at bounding box center [1097, 149] width 38 height 18
click at [1073, 145] on input "False" at bounding box center [1064, 150] width 17 height 14
radio input "true"
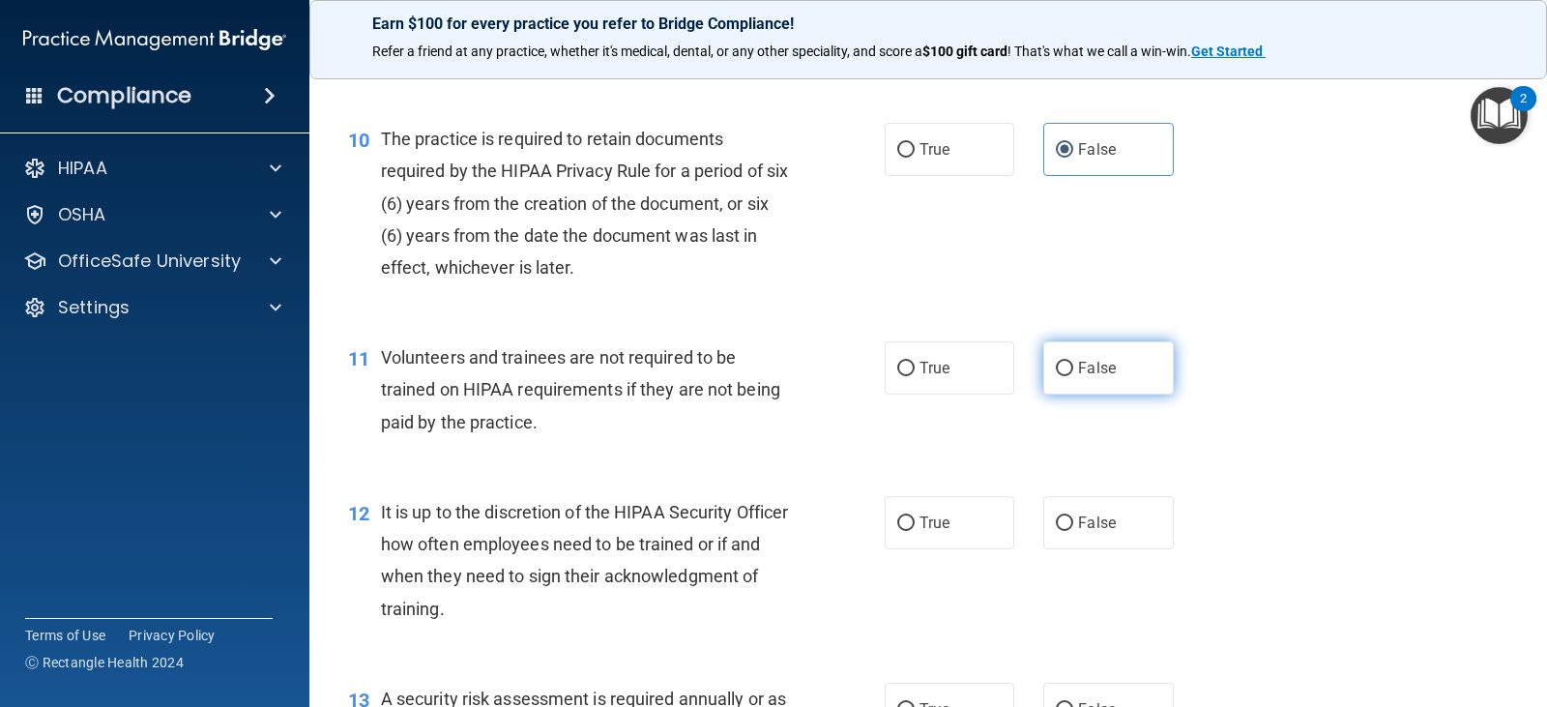
click at [1082, 374] on span "False" at bounding box center [1097, 368] width 38 height 18
click at [1073, 374] on input "False" at bounding box center [1064, 369] width 17 height 14
radio input "true"
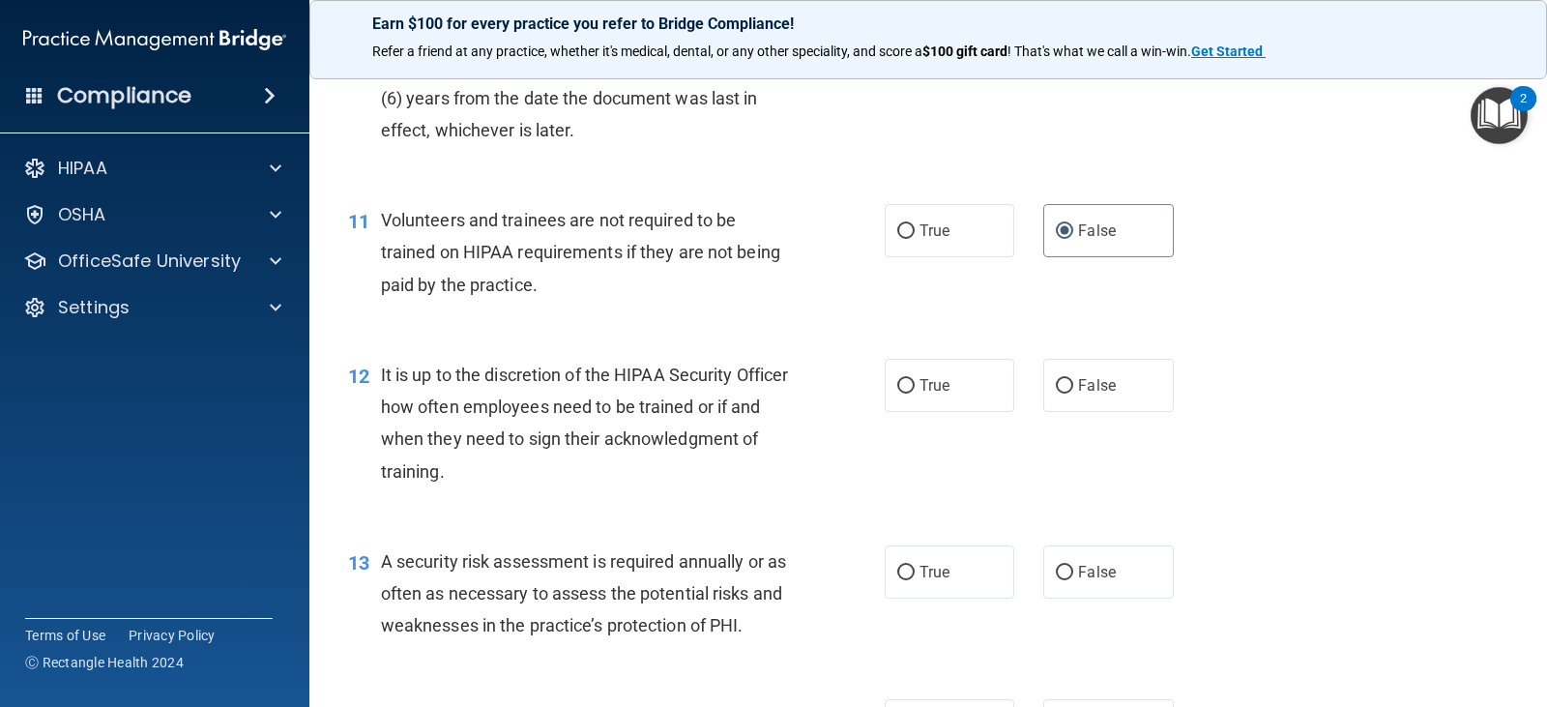
scroll to position [2127, 0]
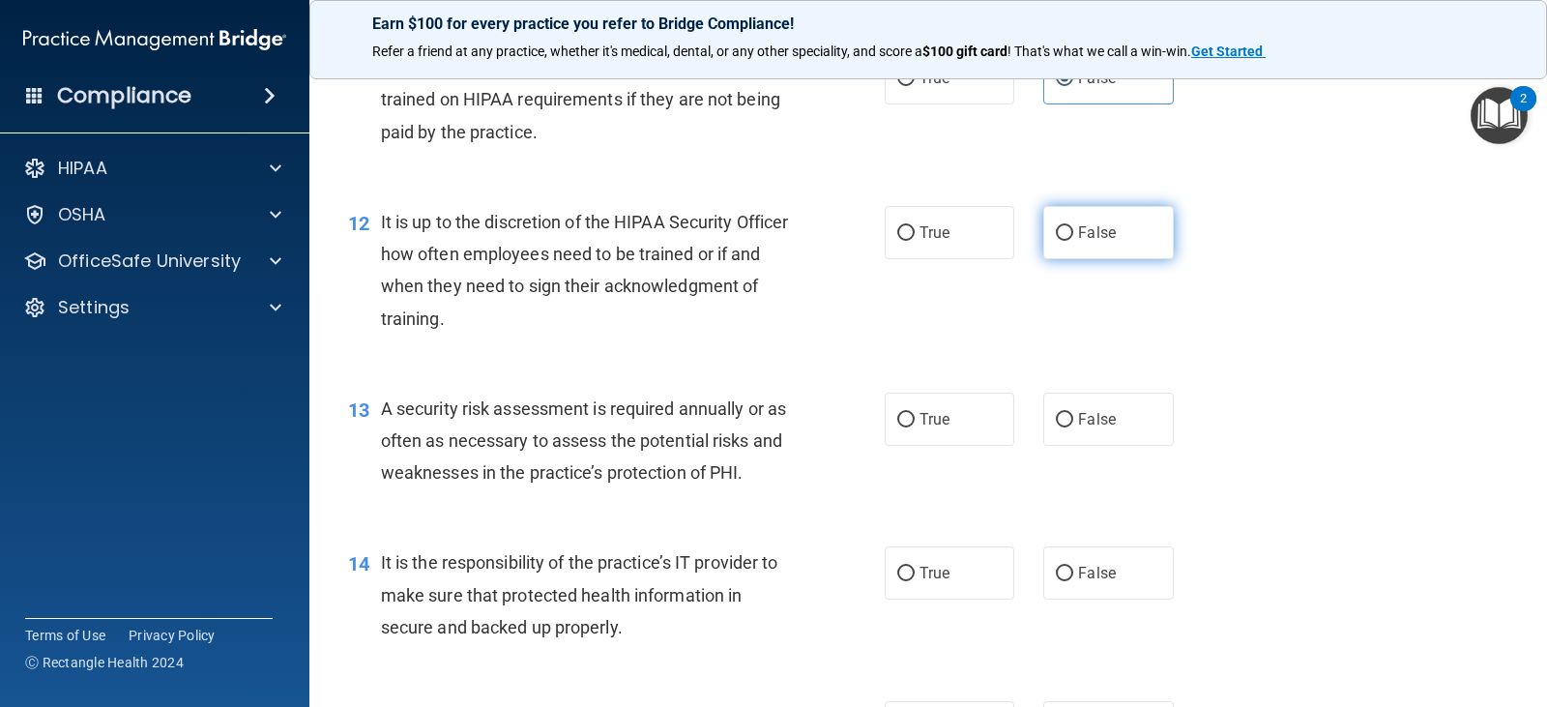
click at [1057, 237] on input "False" at bounding box center [1064, 233] width 17 height 14
radio input "true"
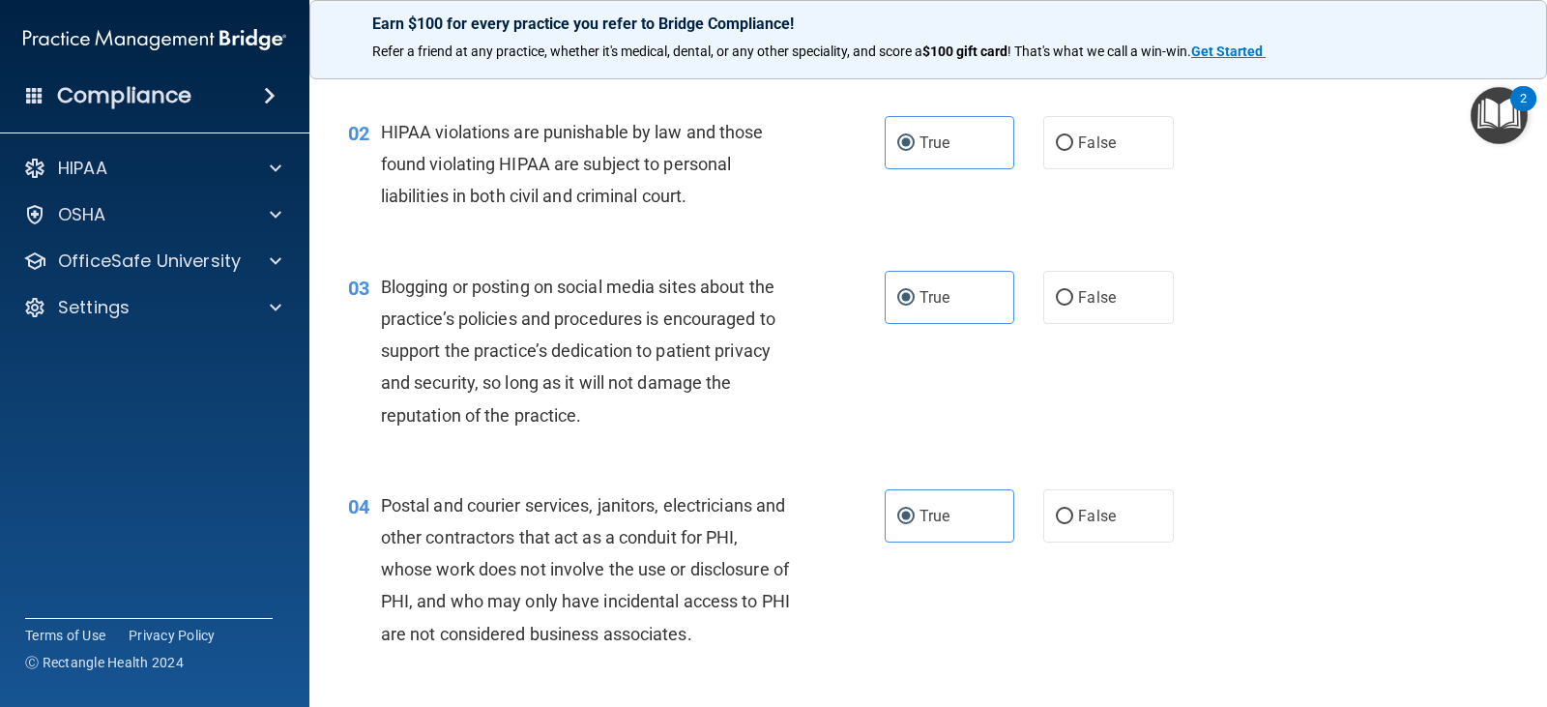
scroll to position [193, 0]
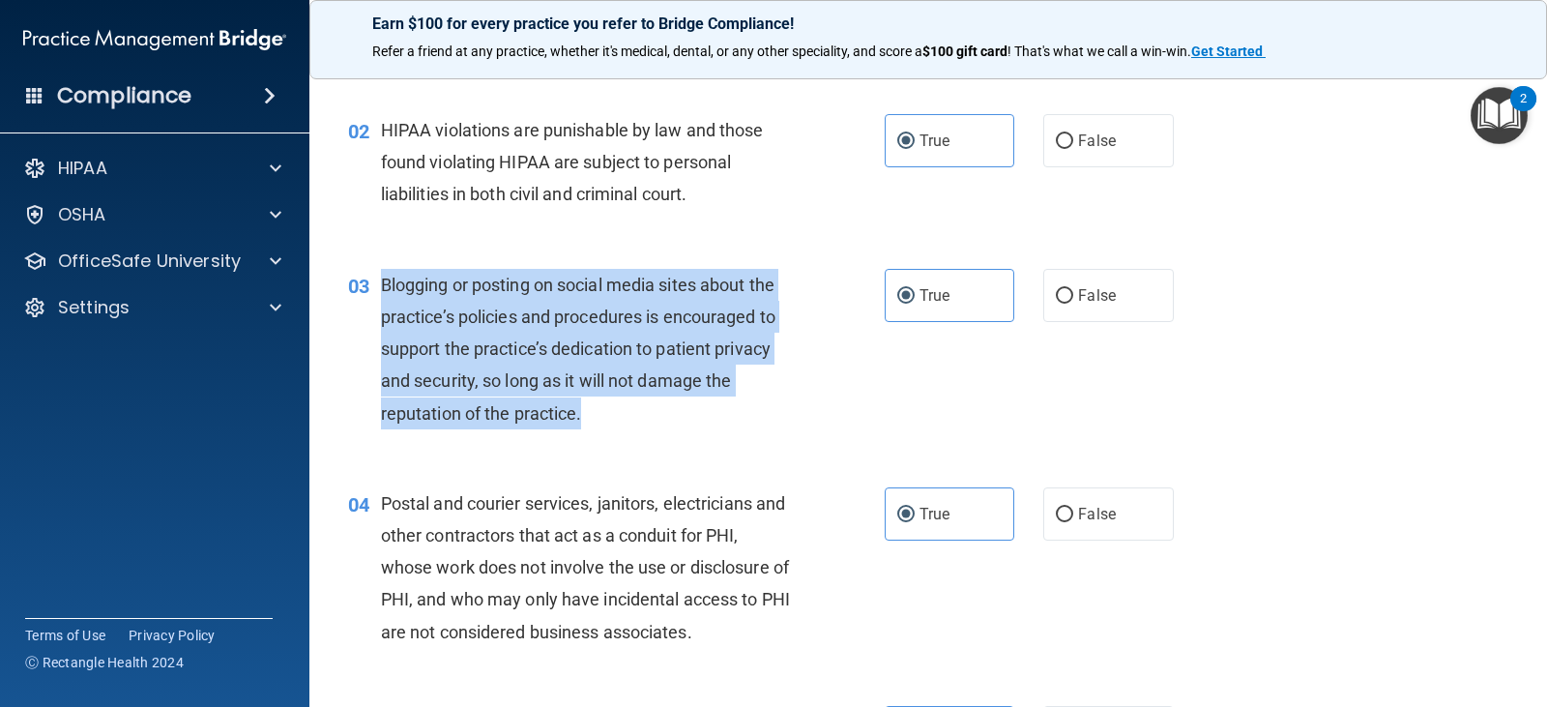
drag, startPoint x: 383, startPoint y: 286, endPoint x: 774, endPoint y: 398, distance: 407.2
click at [774, 398] on div "Blogging or posting on social media sites about the practice’s policies and pro…" at bounding box center [593, 349] width 424 height 160
copy span "Blogging or posting on social media sites about the practice’s policies and pro…"
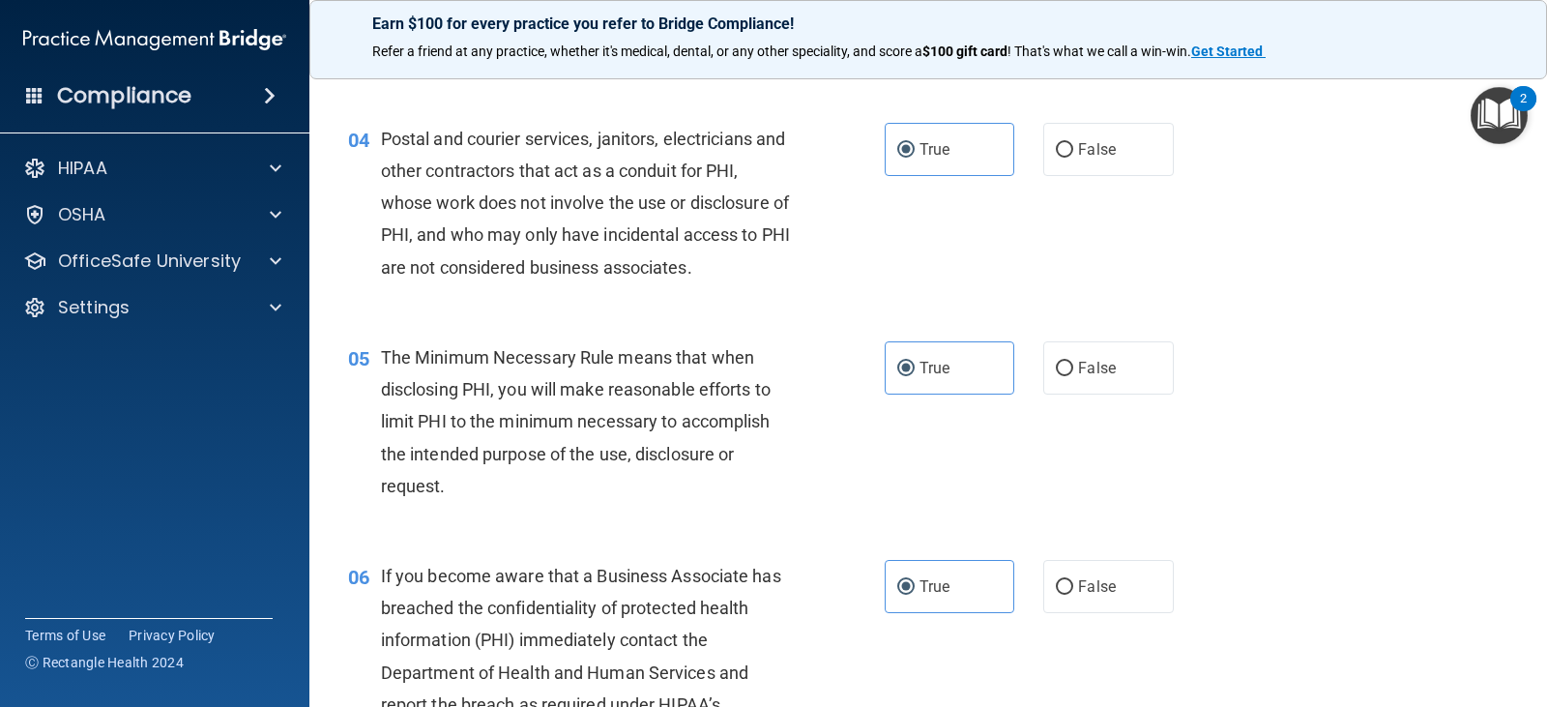
scroll to position [773, 0]
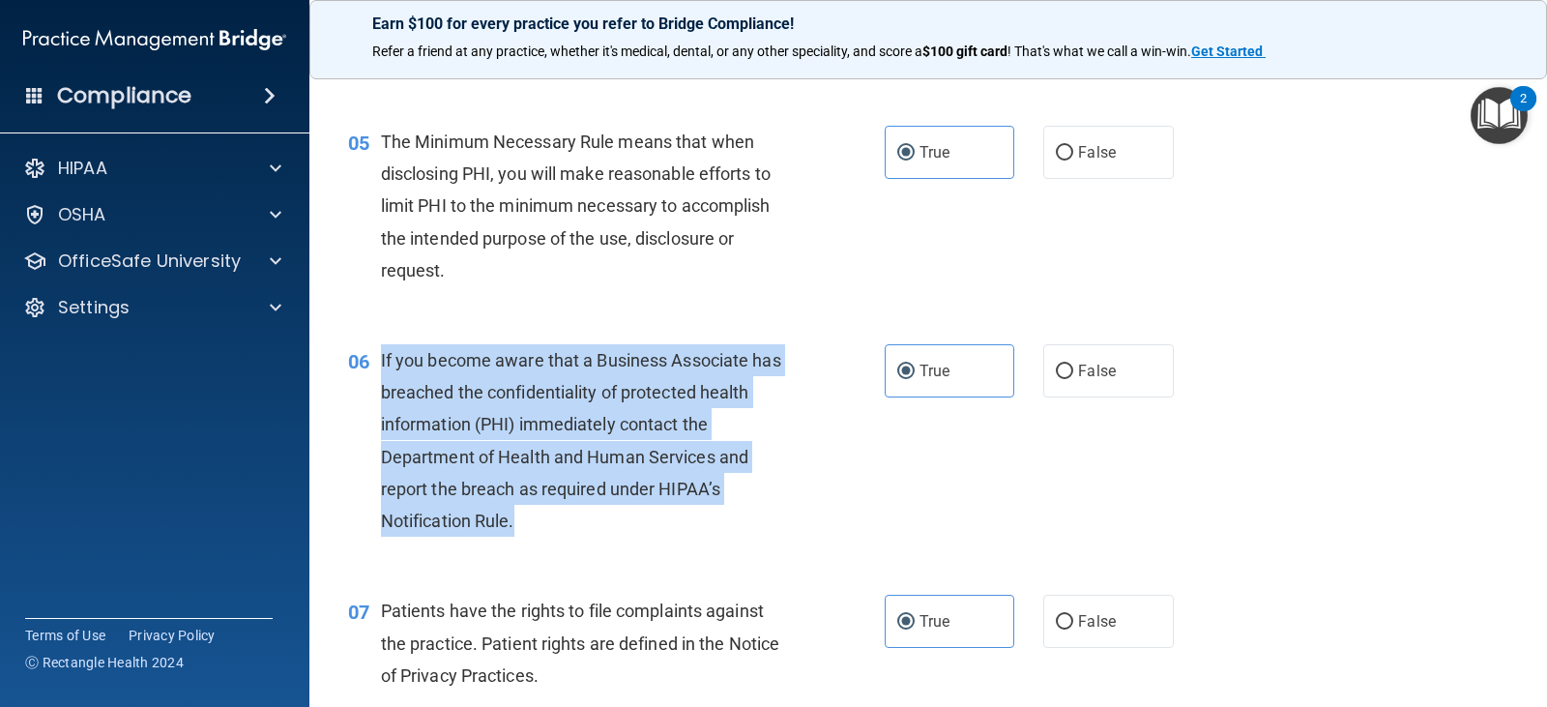
drag, startPoint x: 382, startPoint y: 358, endPoint x: 661, endPoint y: 520, distance: 323.1
click at [661, 520] on div "If you become aware that a Business Associate has breached the confidentiality …" at bounding box center [593, 440] width 424 height 192
copy span "If you become aware that a Business Associate has breached the confidentiality …"
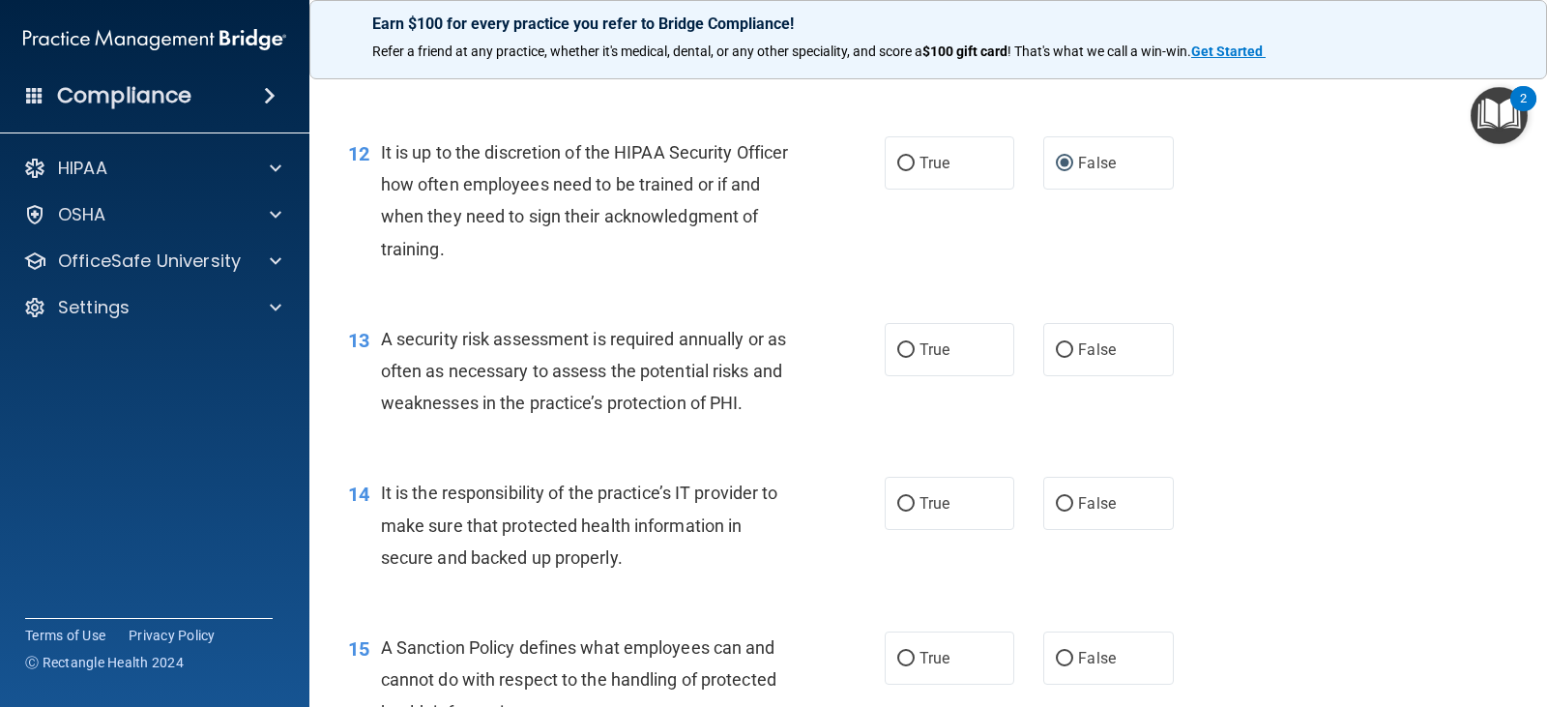
scroll to position [2223, 0]
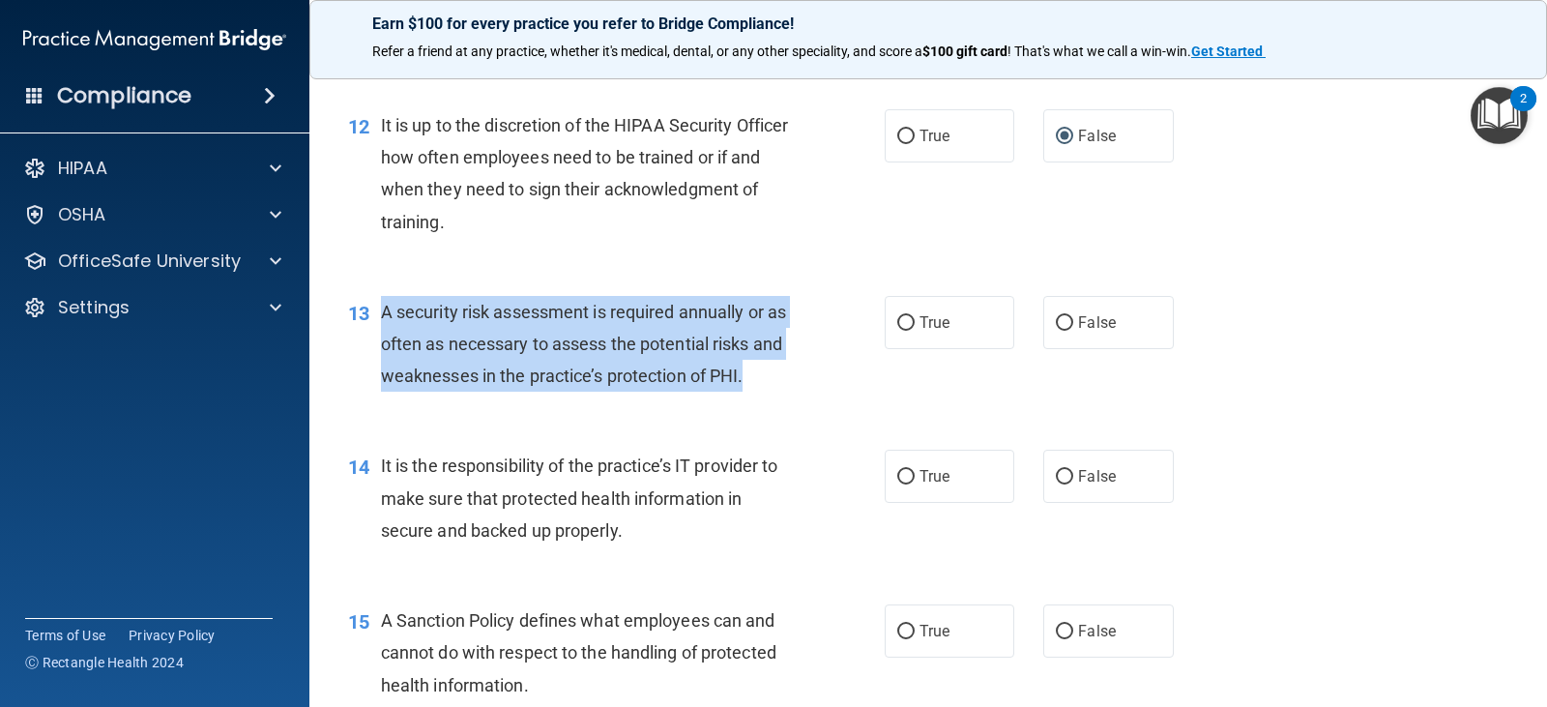
drag, startPoint x: 381, startPoint y: 311, endPoint x: 806, endPoint y: 380, distance: 430.8
click at [806, 380] on div "13 A security risk assessment is required annually or as often as necessary to …" at bounding box center [616, 349] width 594 height 106
copy span "A security risk assessment is required annually or as often as necessary to ass…"
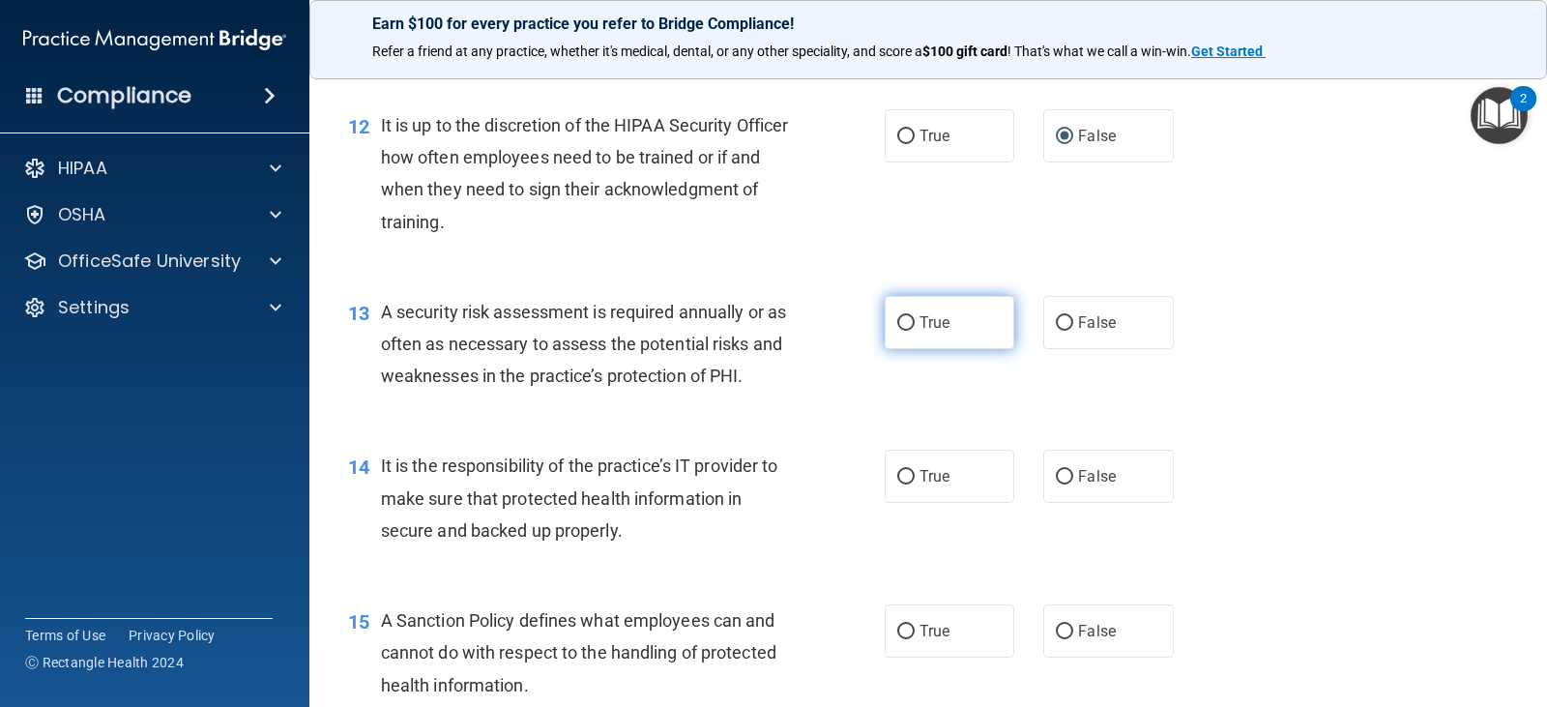
click at [930, 308] on label "True" at bounding box center [949, 322] width 130 height 53
click at [914, 316] on input "True" at bounding box center [905, 323] width 17 height 14
radio input "true"
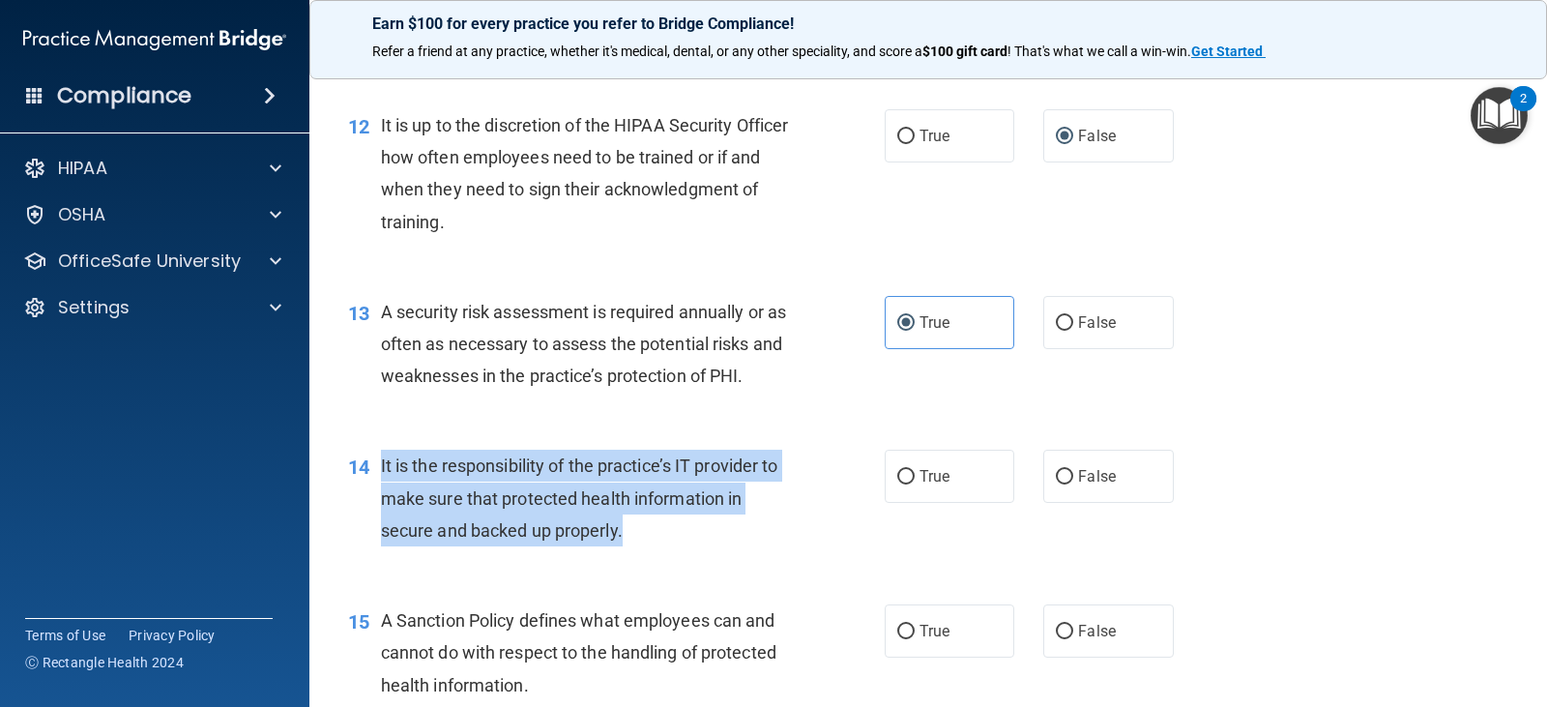
drag, startPoint x: 385, startPoint y: 463, endPoint x: 682, endPoint y: 547, distance: 309.4
click at [682, 547] on div "14 It is the responsibility of the practice’s IT provider to make sure that pro…" at bounding box center [616, 502] width 594 height 106
copy span "It is the responsibility of the practice’s IT provider to make sure that protec…"
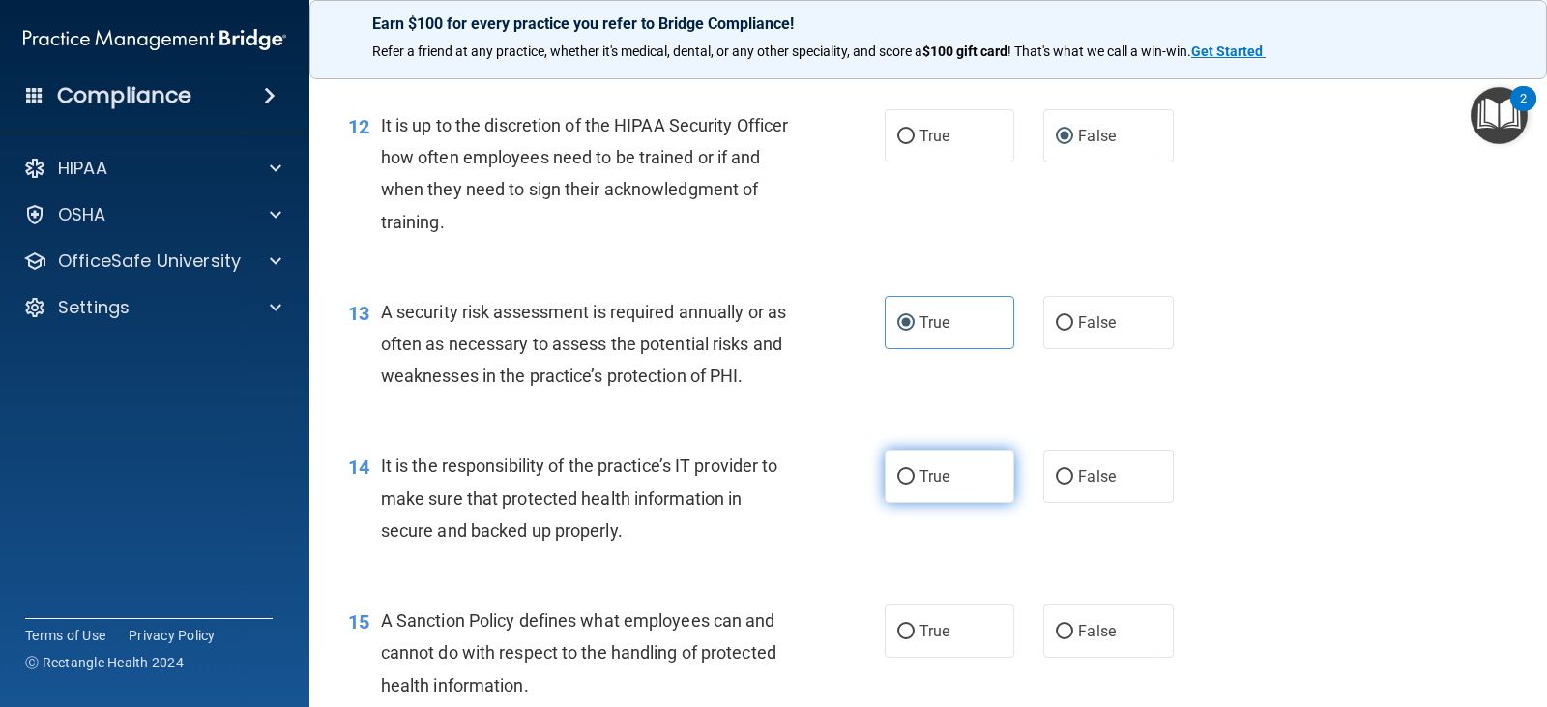
click at [937, 483] on span "True" at bounding box center [934, 476] width 30 height 18
click at [914, 483] on input "True" at bounding box center [905, 477] width 17 height 14
radio input "true"
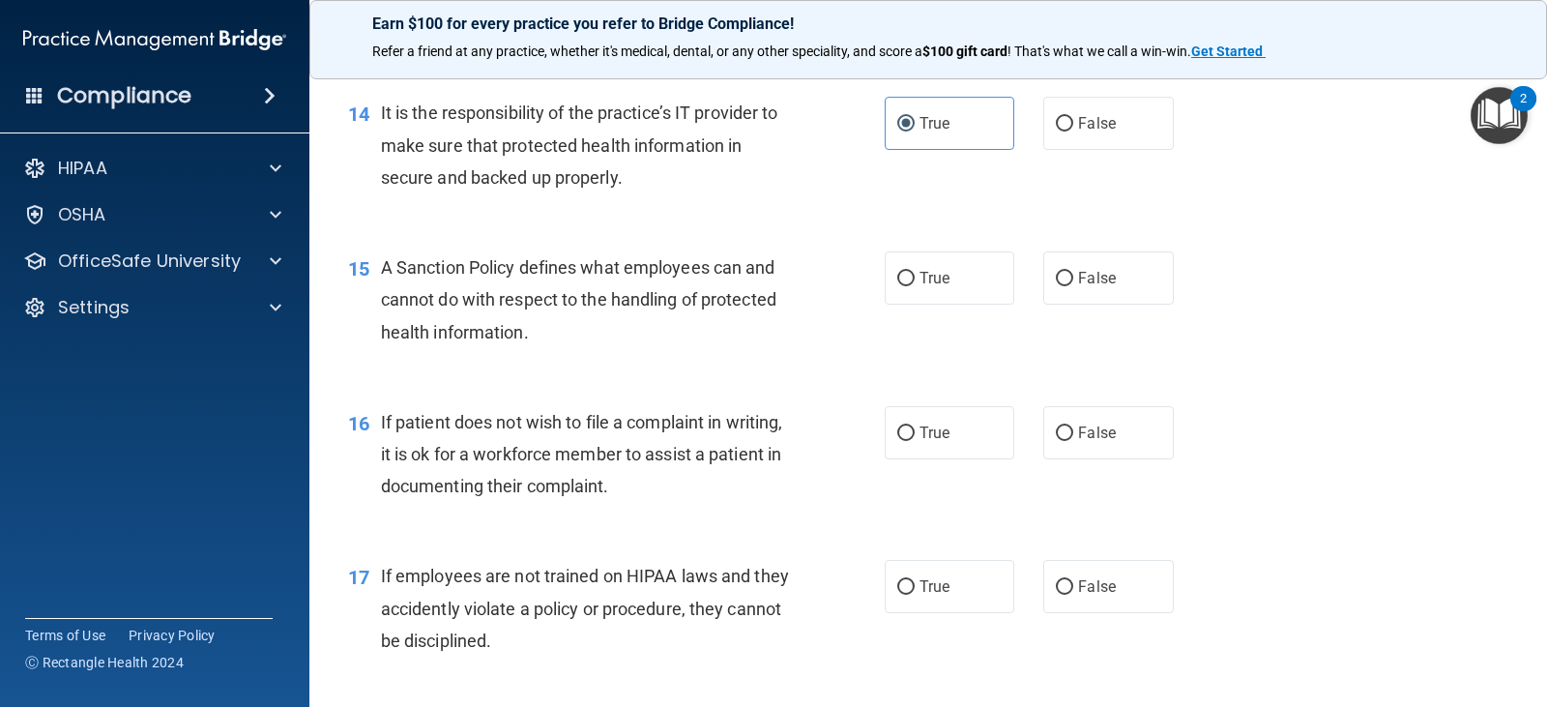
scroll to position [2610, 0]
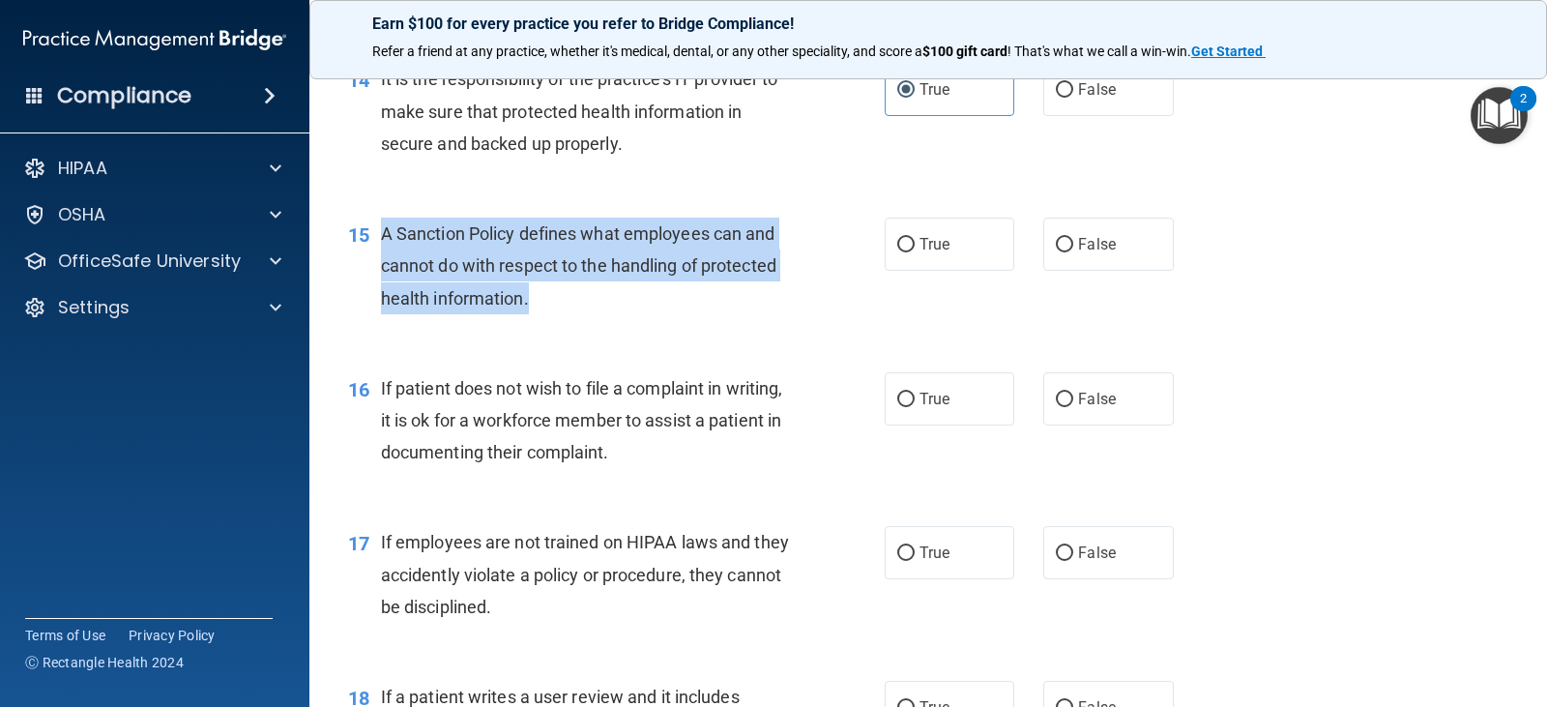
drag, startPoint x: 381, startPoint y: 231, endPoint x: 736, endPoint y: 309, distance: 363.3
click at [736, 309] on div "A Sanction Policy defines what employees can and cannot do with respect to the …" at bounding box center [593, 265] width 424 height 97
copy span "A Sanction Policy defines what employees can and cannot do with respect to the …"
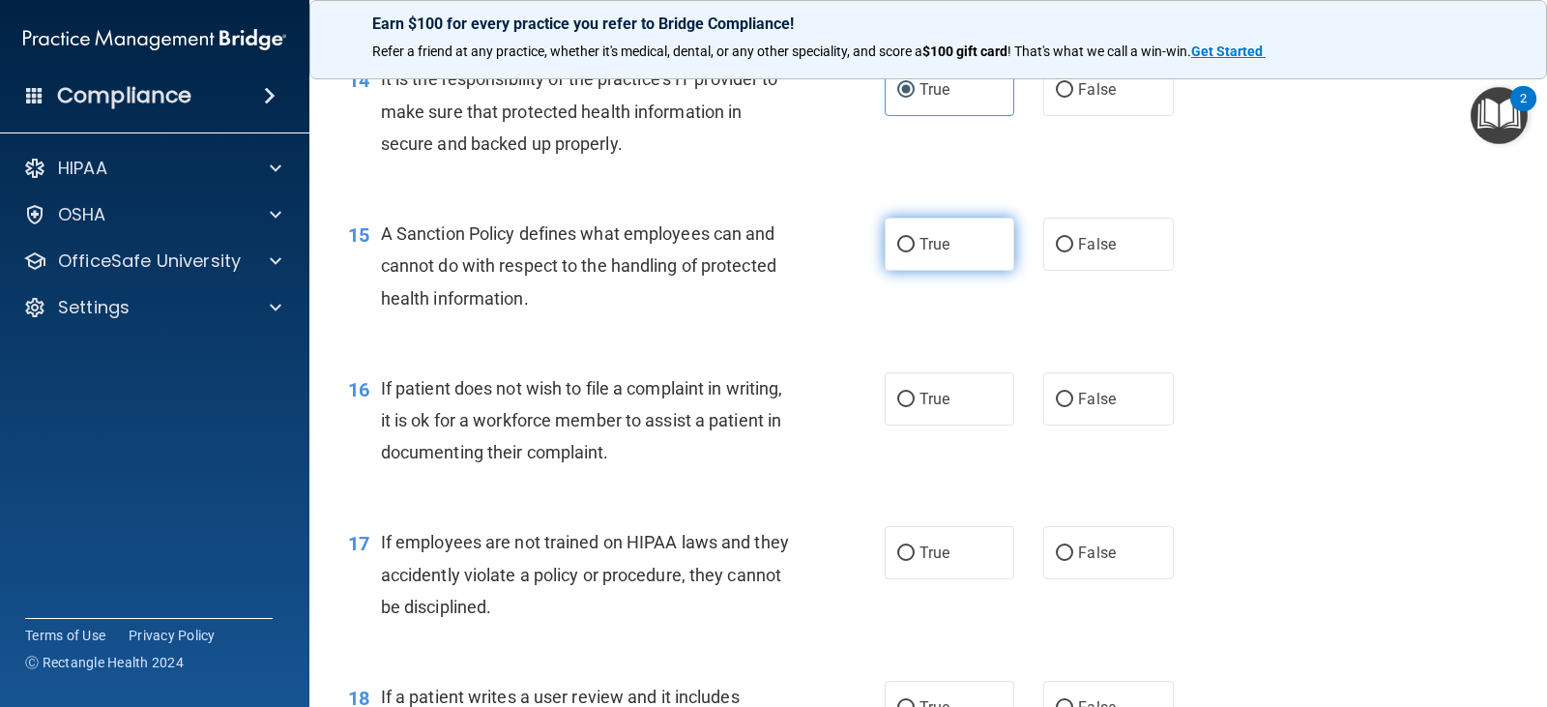
click at [919, 245] on span "True" at bounding box center [934, 244] width 30 height 18
click at [913, 245] on input "True" at bounding box center [905, 245] width 17 height 14
radio input "true"
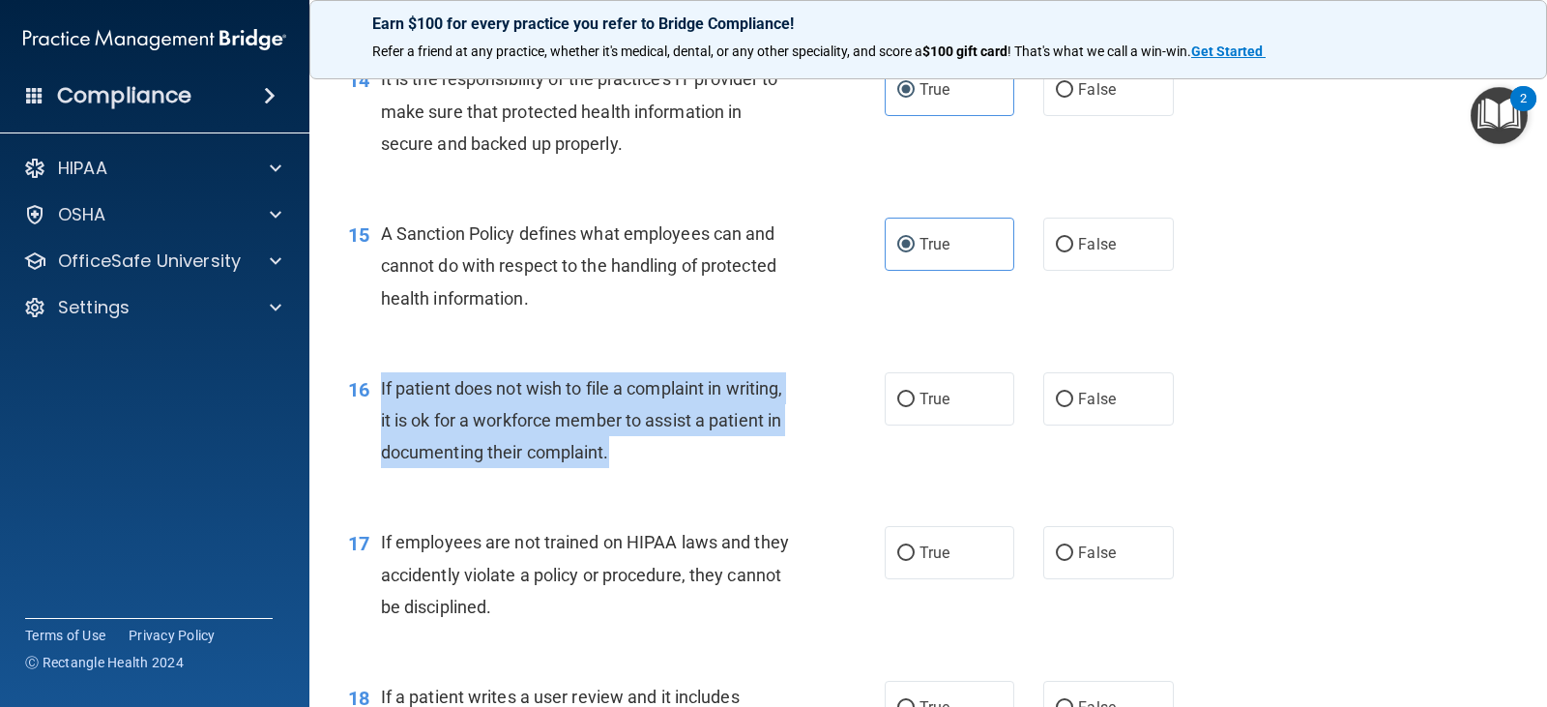
drag, startPoint x: 381, startPoint y: 387, endPoint x: 699, endPoint y: 475, distance: 330.0
click at [699, 475] on div "16 If patient does not wish to file a complaint in writing, it is ok for a work…" at bounding box center [616, 425] width 594 height 106
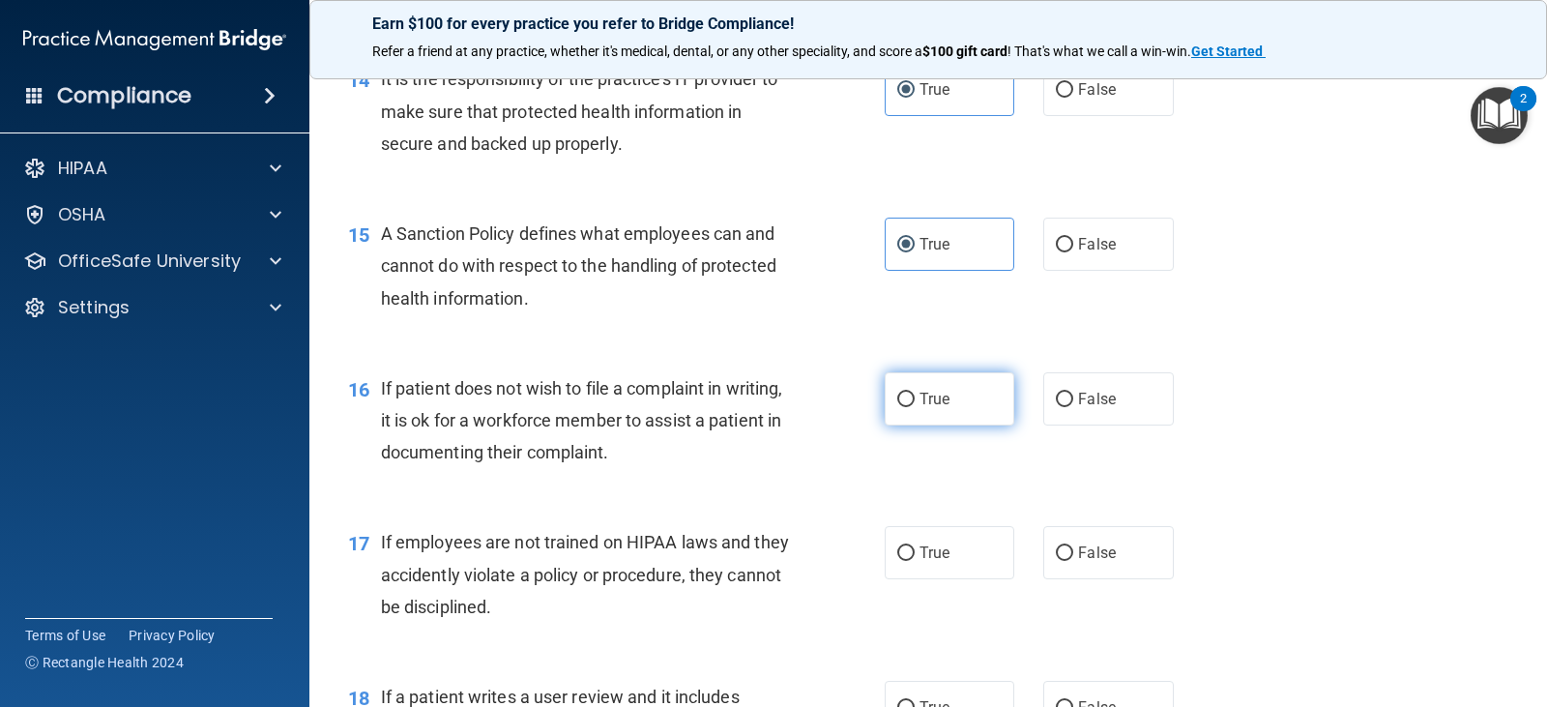
click at [939, 401] on span "True" at bounding box center [934, 399] width 30 height 18
click at [914, 401] on input "True" at bounding box center [905, 399] width 17 height 14
radio input "true"
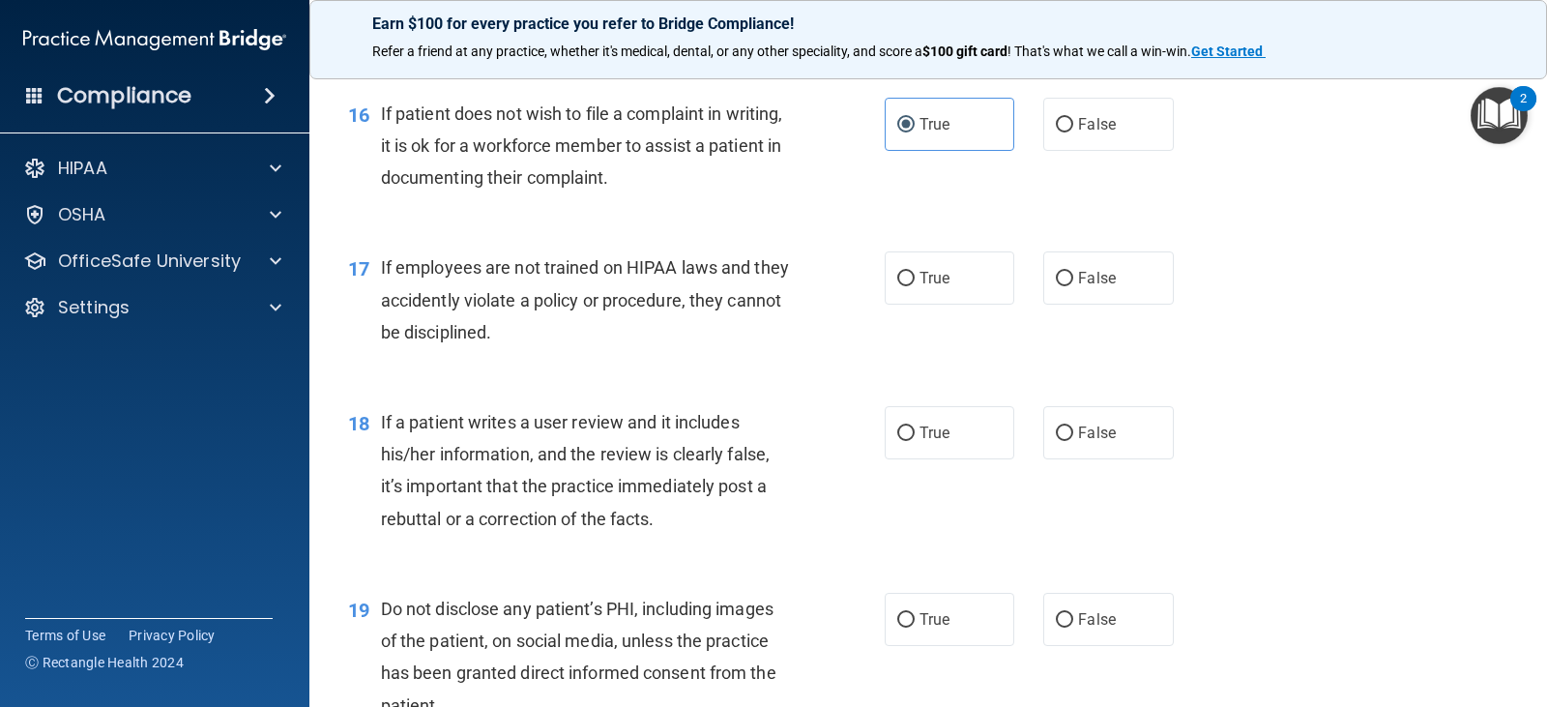
scroll to position [2900, 0]
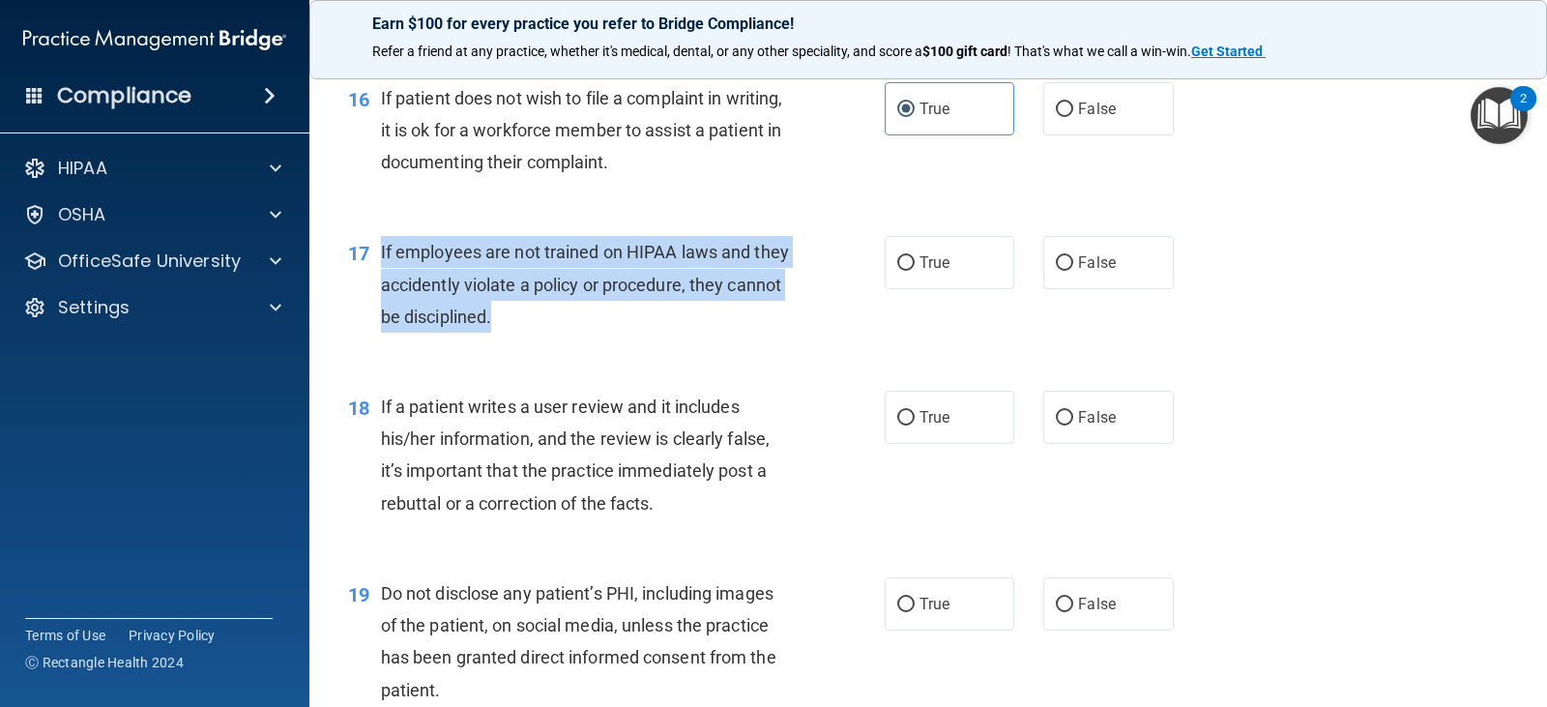
drag, startPoint x: 378, startPoint y: 252, endPoint x: 809, endPoint y: 308, distance: 434.7
click at [809, 308] on div "17 If employees are not trained on HIPAA laws and they accidently violate a pol…" at bounding box center [616, 289] width 594 height 106
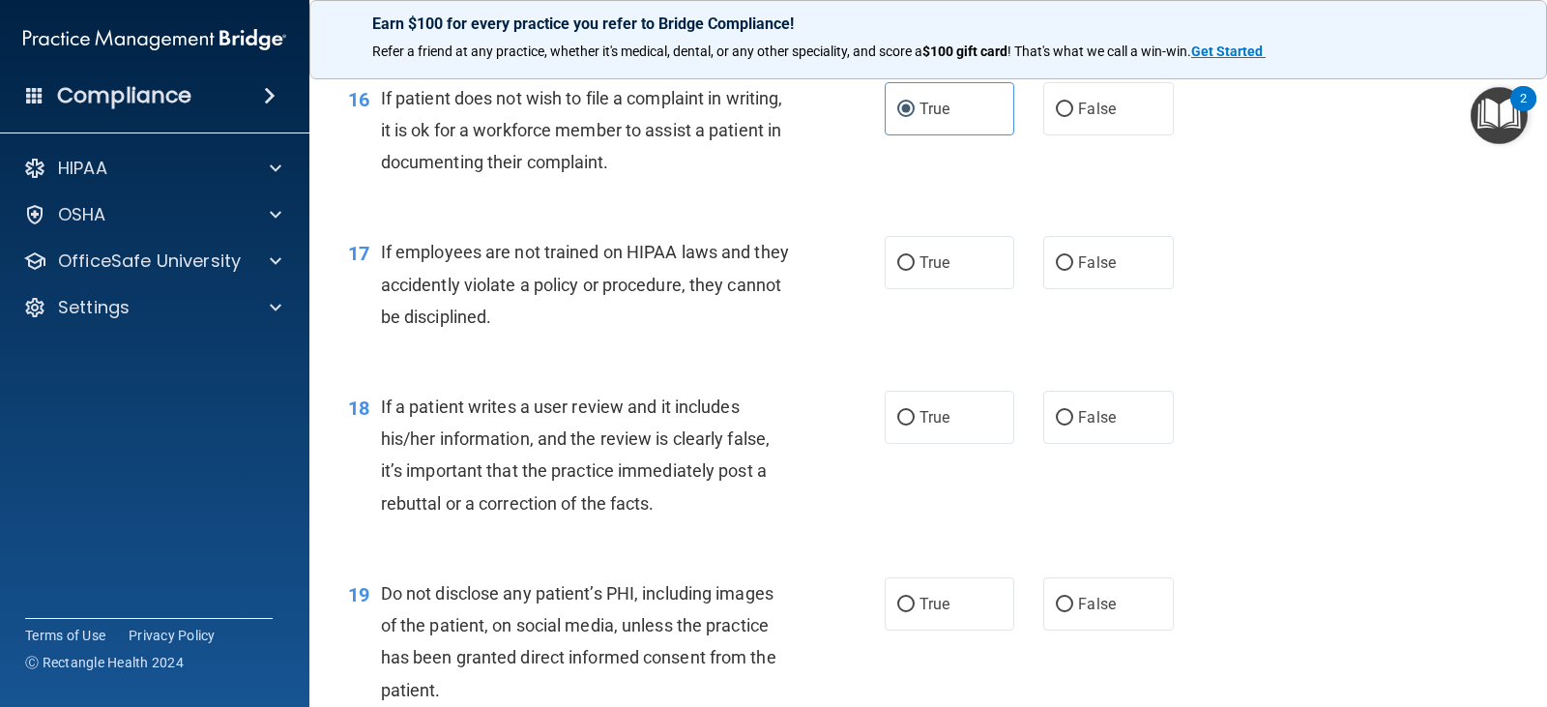
click at [677, 369] on div "18 If a patient writes a user review and it includes his/her information, and t…" at bounding box center [927, 459] width 1189 height 187
click at [1113, 269] on label "False" at bounding box center [1108, 262] width 130 height 53
click at [1073, 269] on input "False" at bounding box center [1064, 263] width 17 height 14
radio input "true"
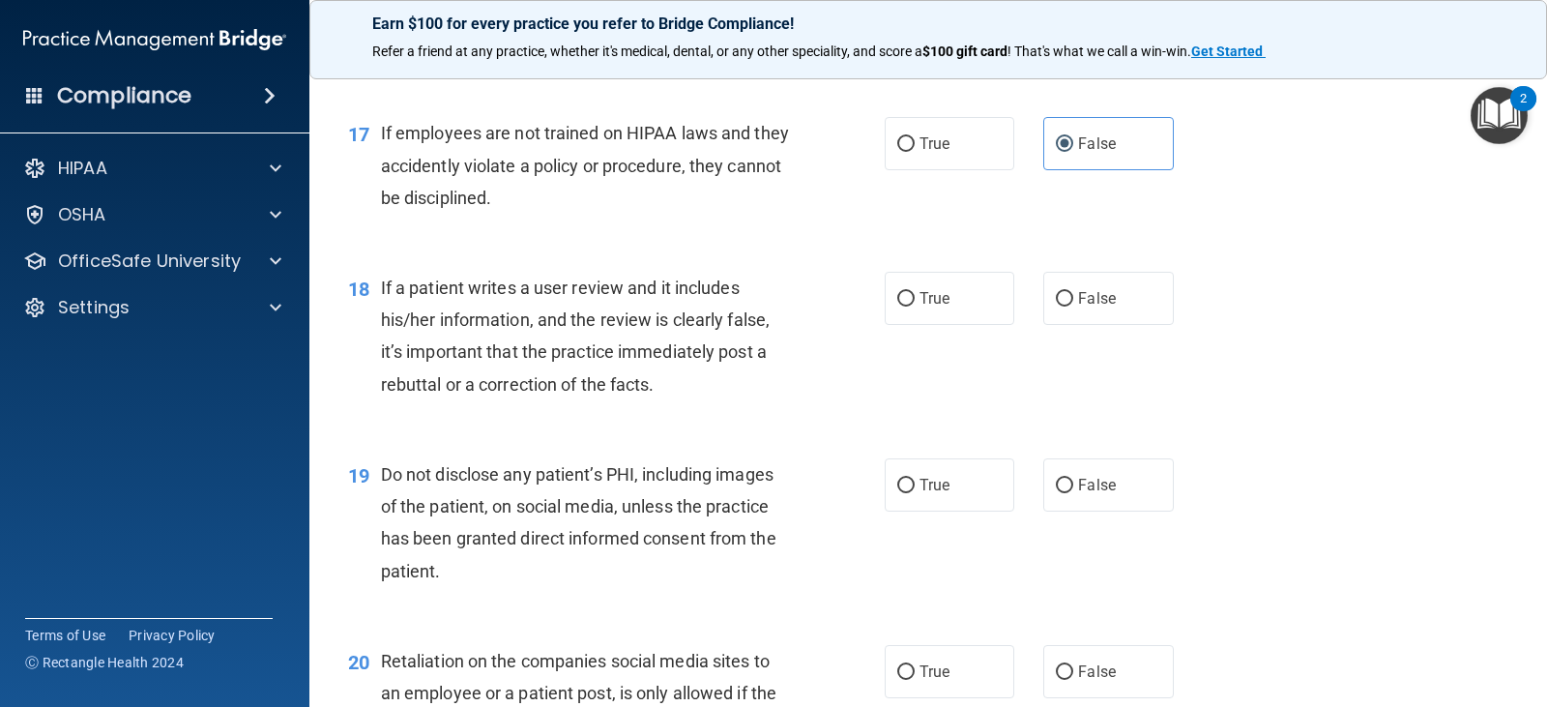
scroll to position [2996, 0]
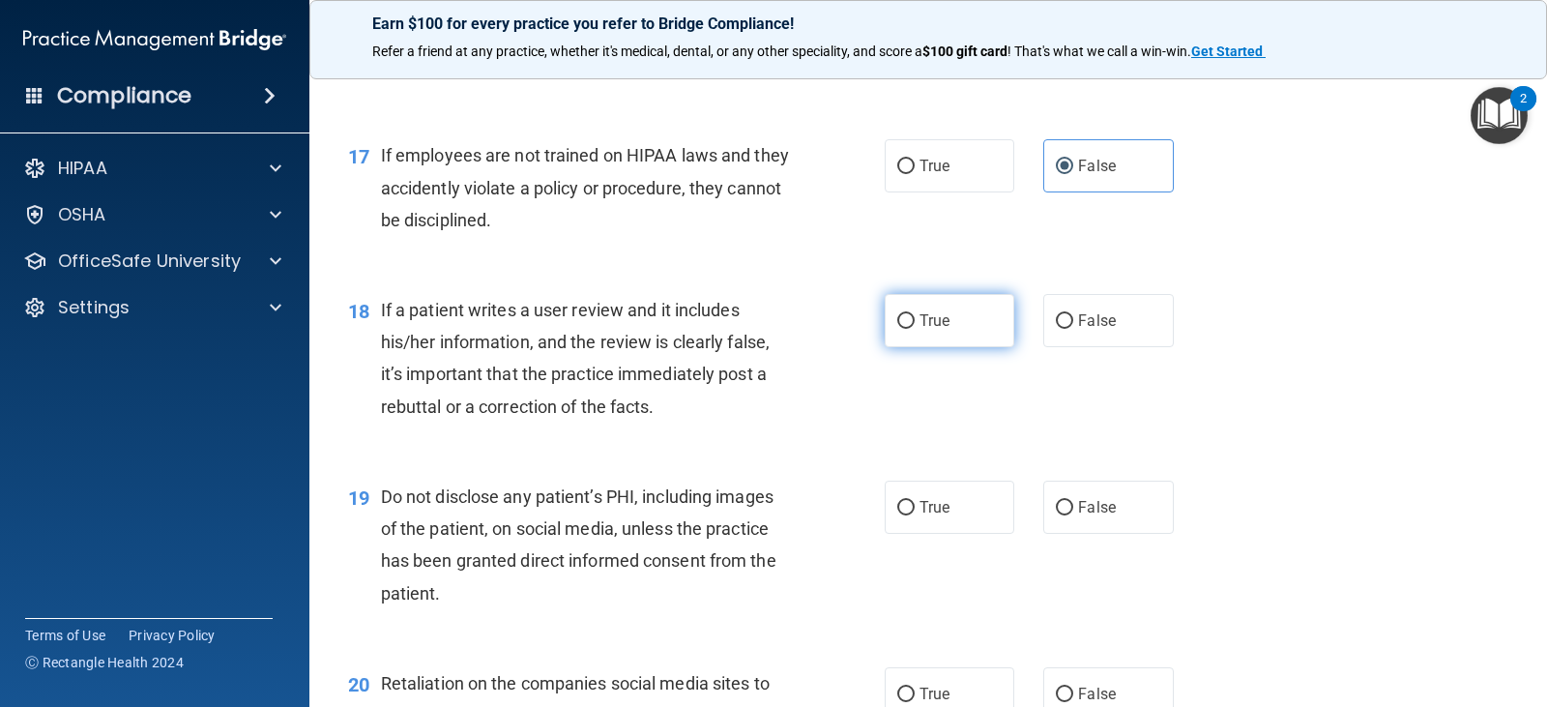
click at [902, 321] on input "True" at bounding box center [905, 321] width 17 height 14
radio input "true"
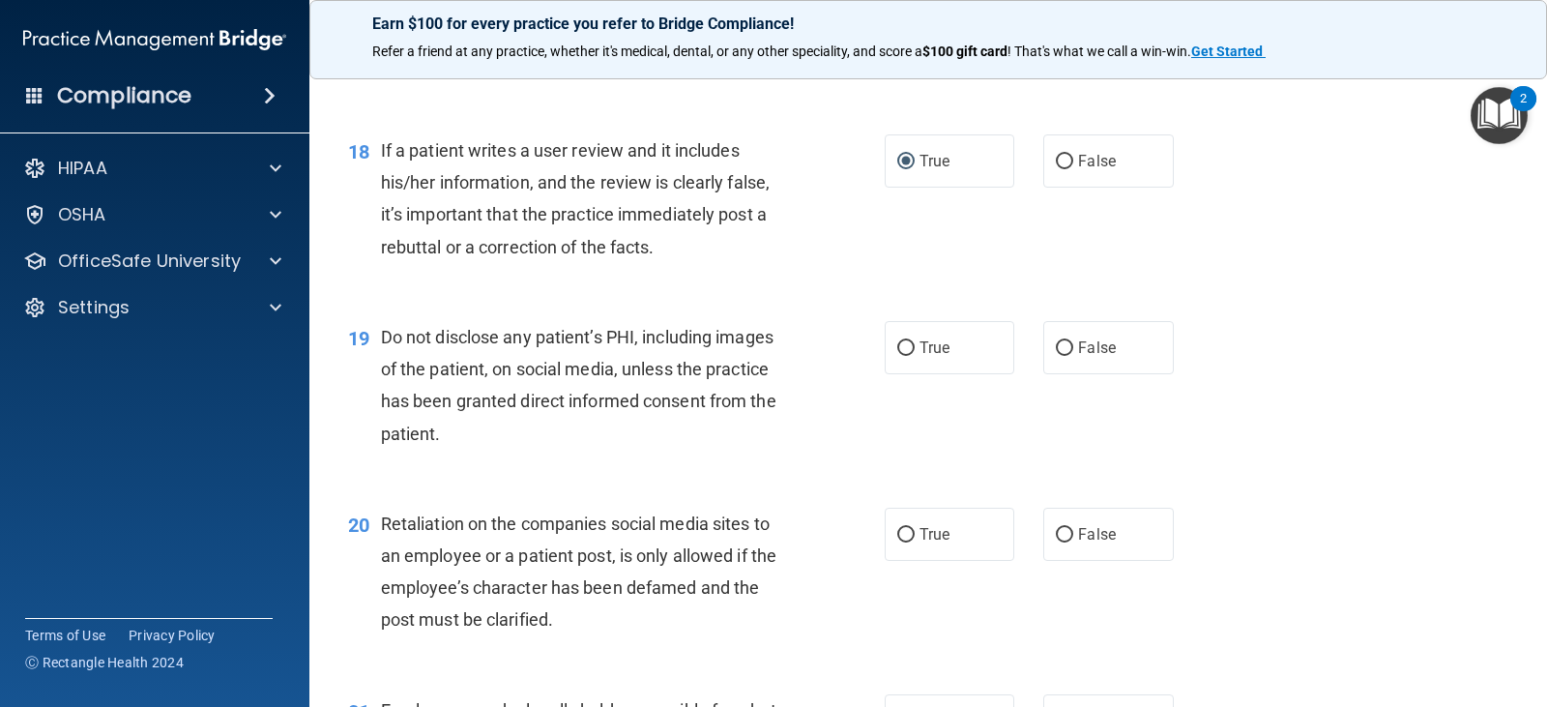
scroll to position [3190, 0]
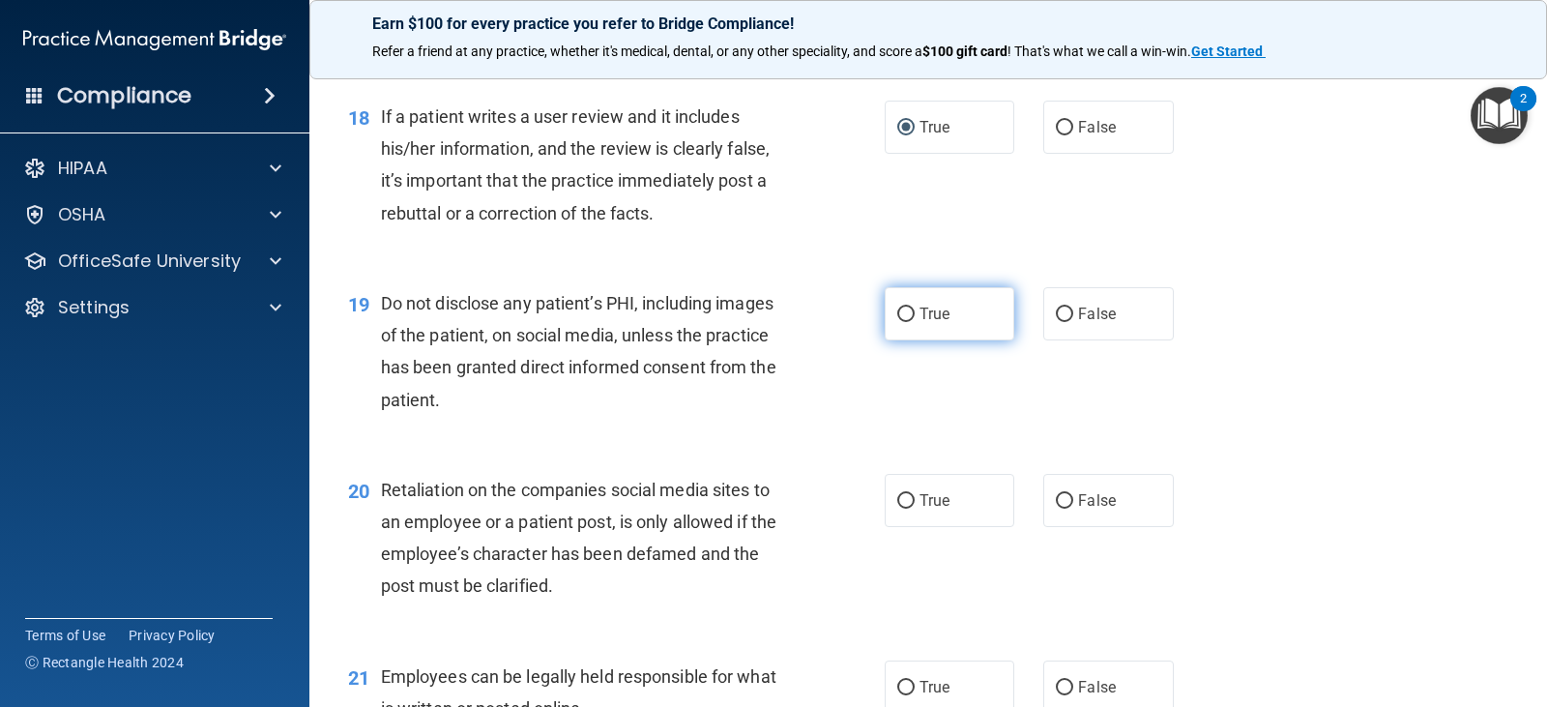
click at [936, 304] on span "True" at bounding box center [934, 313] width 30 height 18
click at [914, 307] on input "True" at bounding box center [905, 314] width 17 height 14
radio input "true"
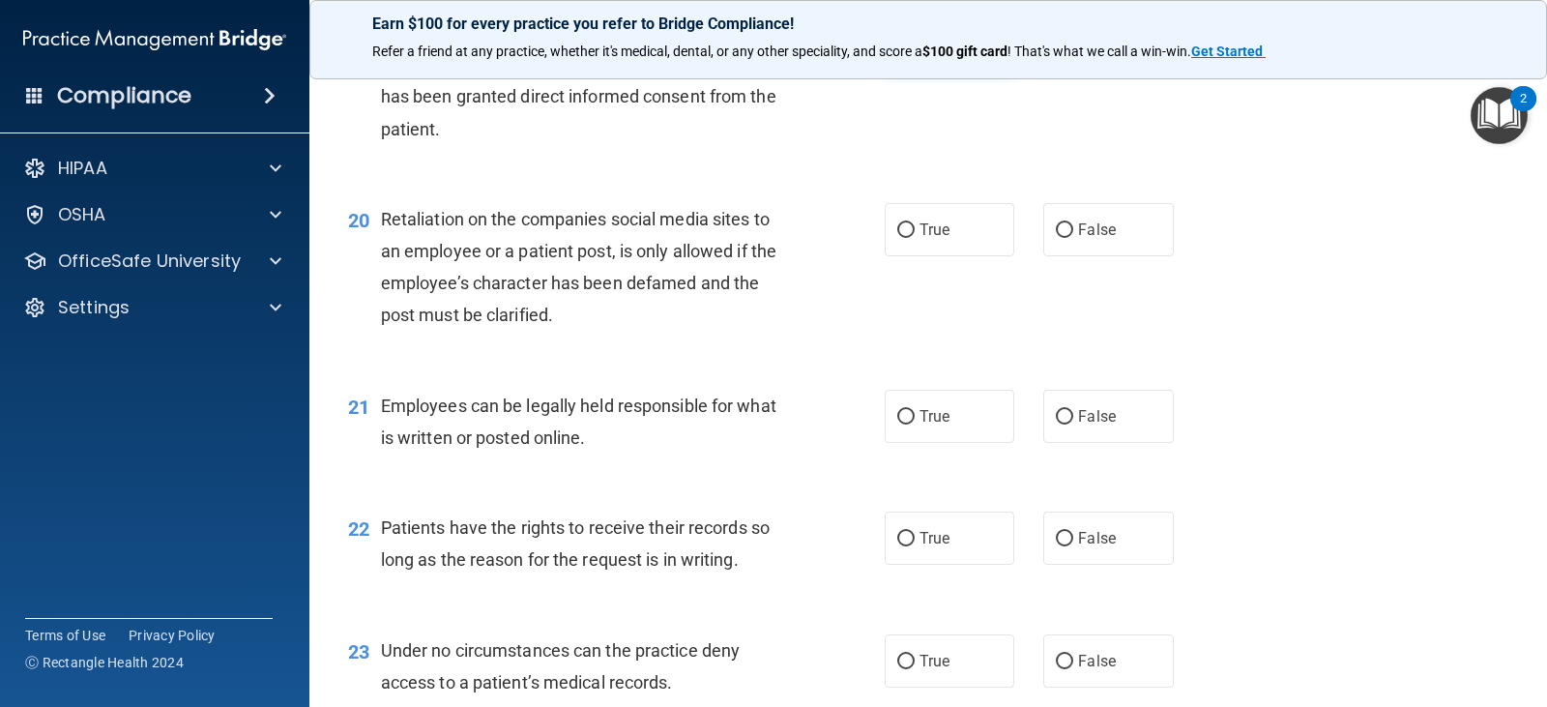
scroll to position [3480, 0]
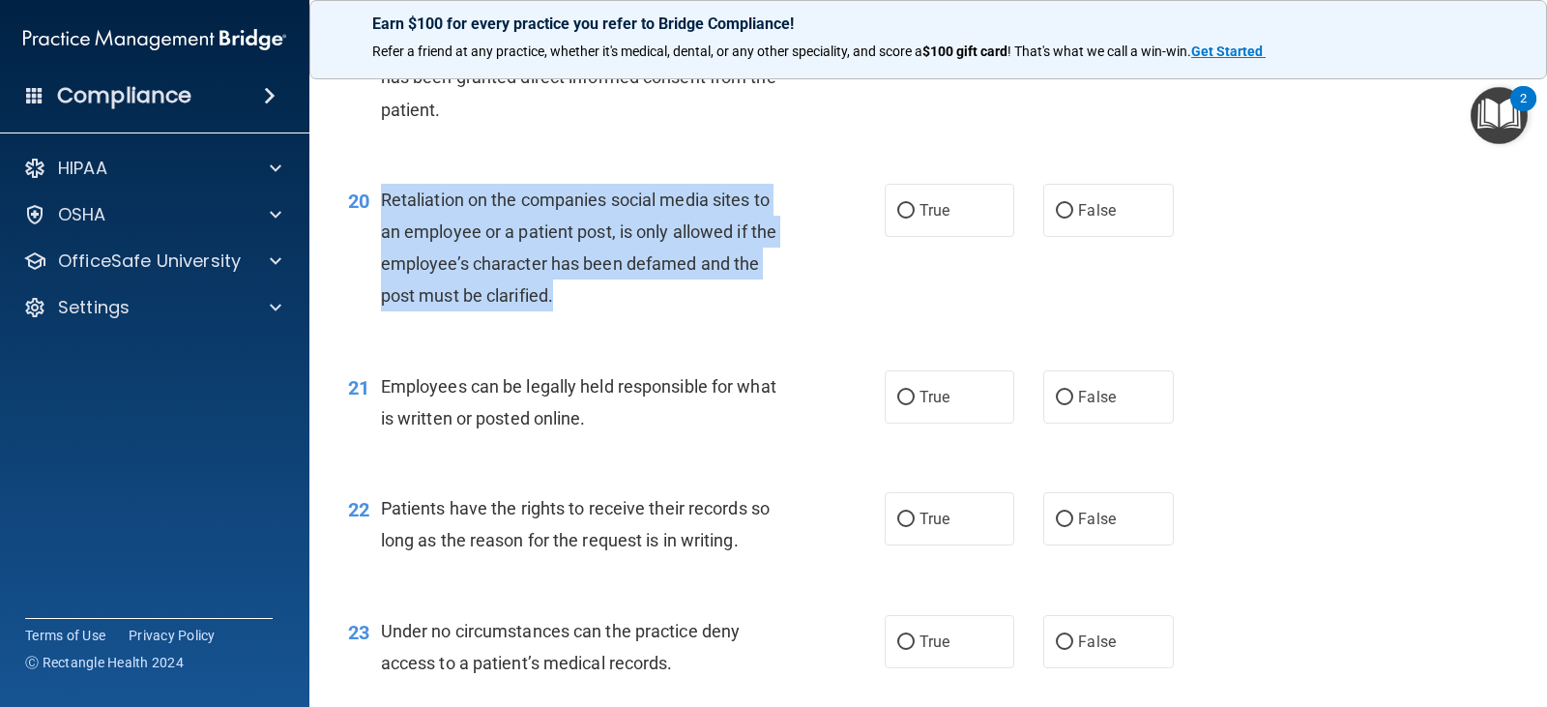
drag, startPoint x: 380, startPoint y: 193, endPoint x: 767, endPoint y: 304, distance: 403.0
click at [767, 304] on div "Retaliation on the companies social media sites to an employee or a patient pos…" at bounding box center [593, 248] width 424 height 129
click at [1056, 209] on input "False" at bounding box center [1064, 211] width 17 height 14
radio input "true"
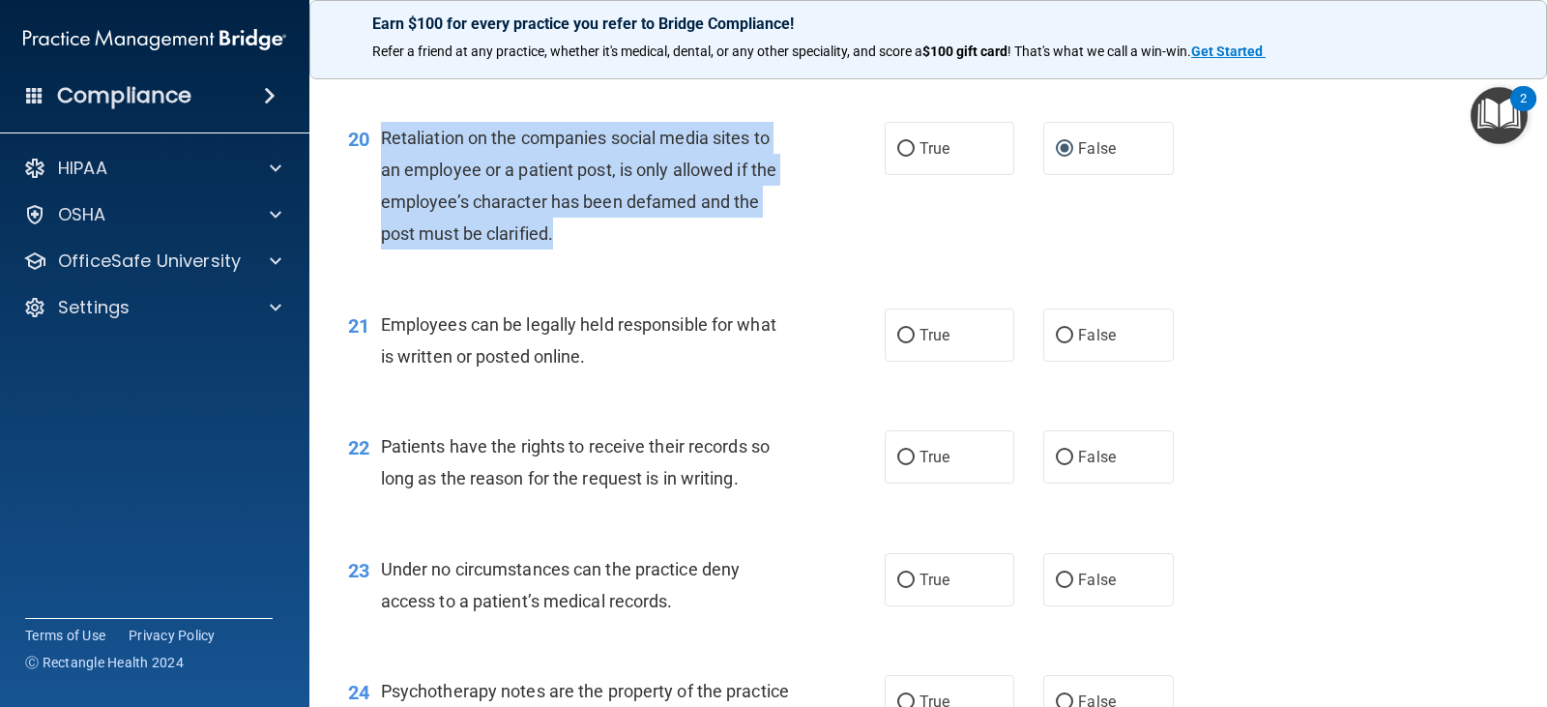
scroll to position [3576, 0]
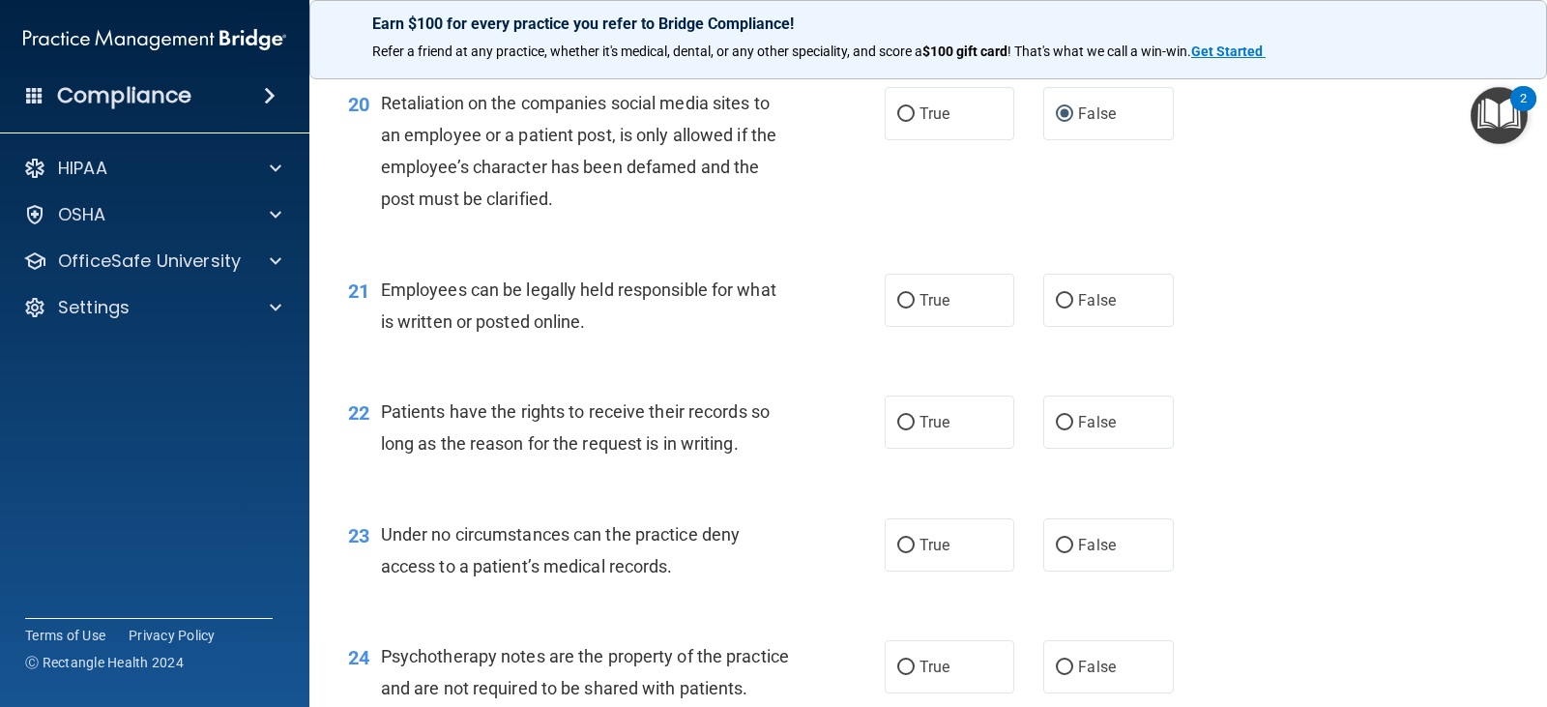
click at [597, 316] on div "Employees can be legally held responsible for what is written or posted online." at bounding box center [593, 306] width 424 height 64
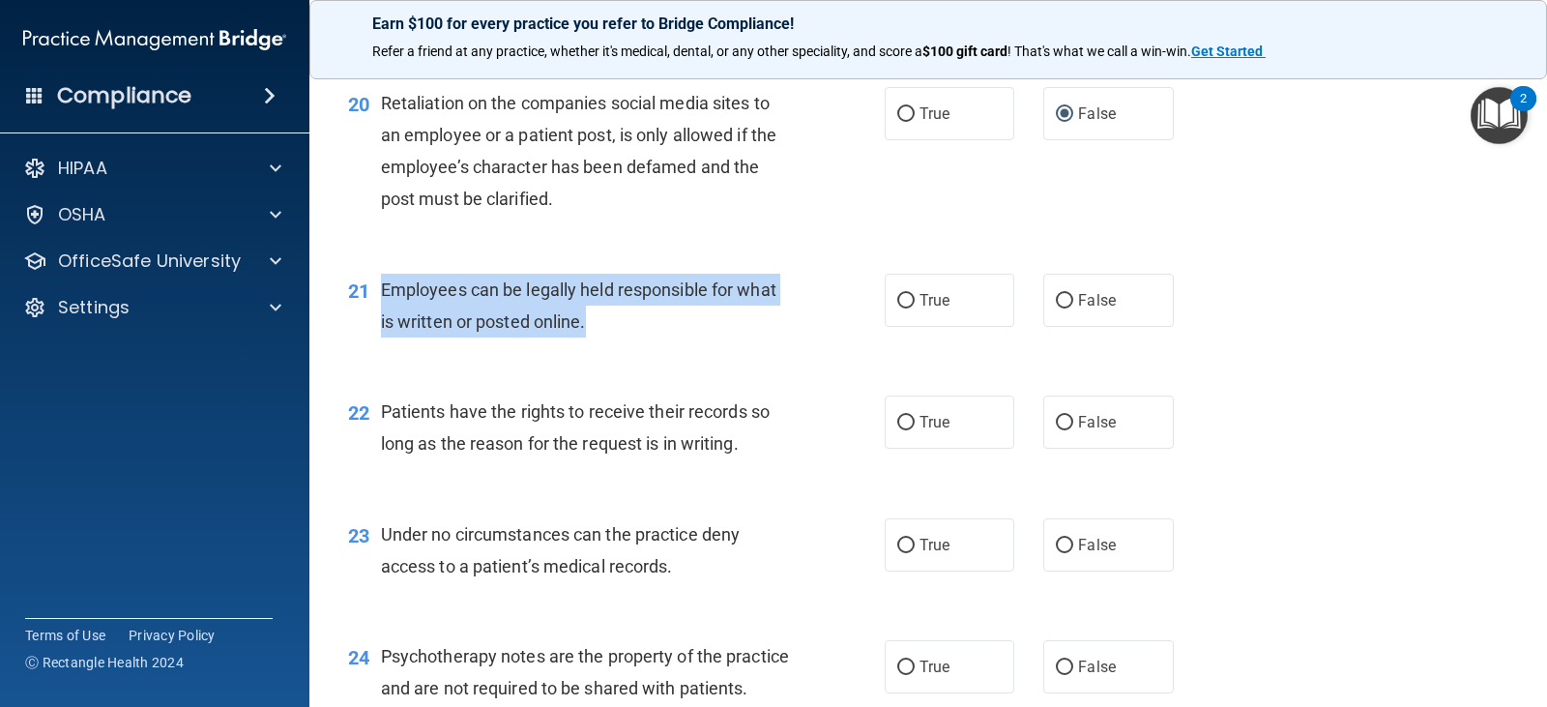
drag, startPoint x: 589, startPoint y: 323, endPoint x: 370, endPoint y: 292, distance: 220.6
click at [370, 292] on div "21 Employees can be legally held responsible for what is written or posted onli…" at bounding box center [616, 310] width 594 height 73
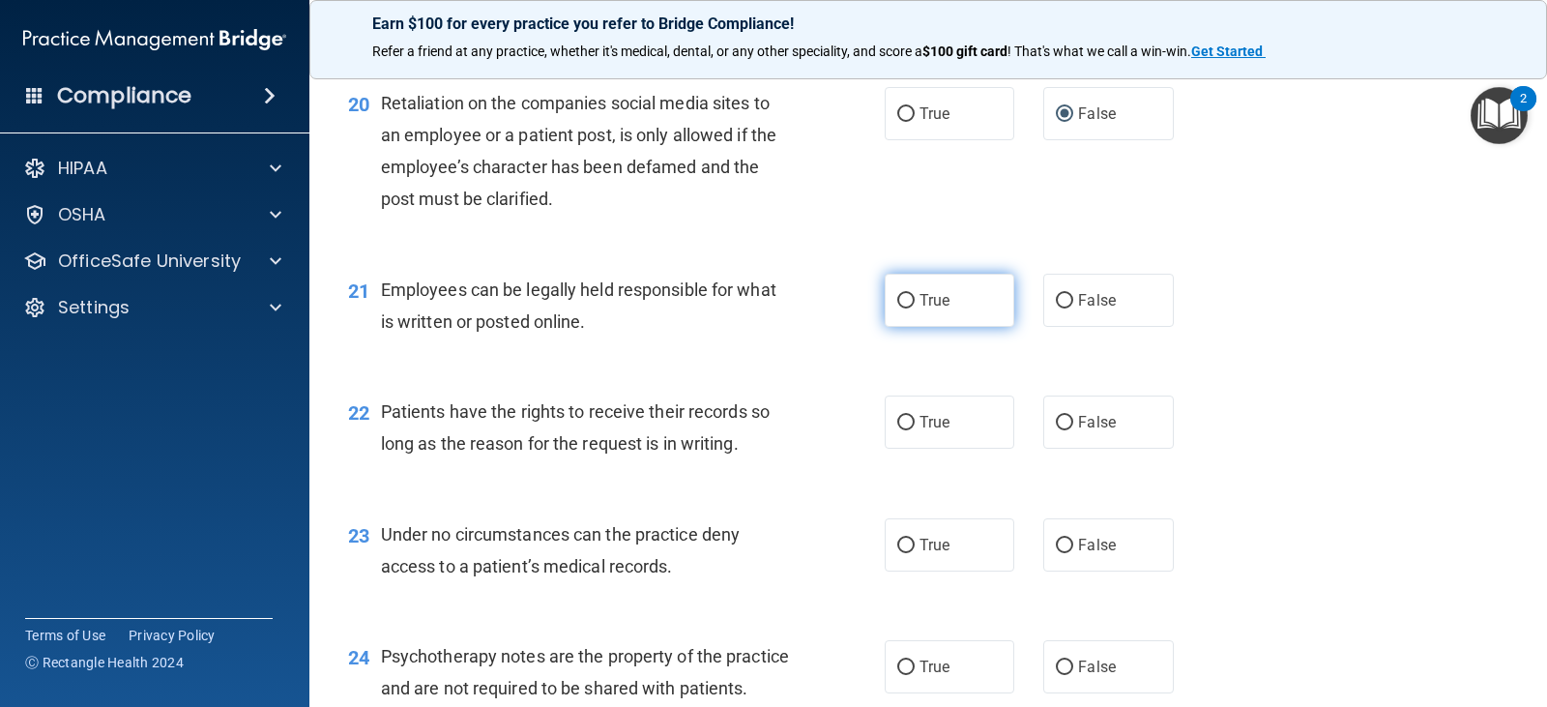
click at [919, 304] on span "True" at bounding box center [934, 300] width 30 height 18
click at [914, 304] on input "True" at bounding box center [905, 301] width 17 height 14
radio input "true"
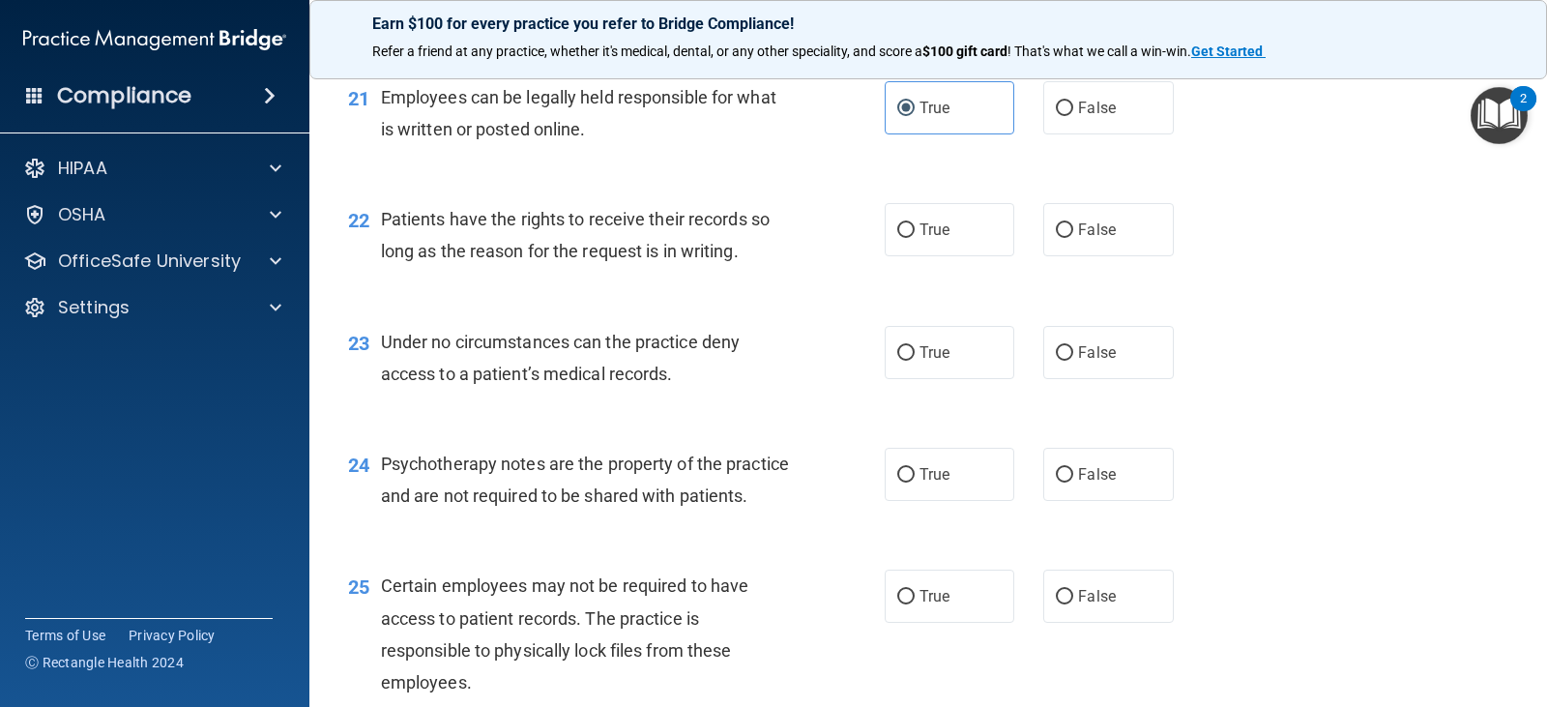
scroll to position [3770, 0]
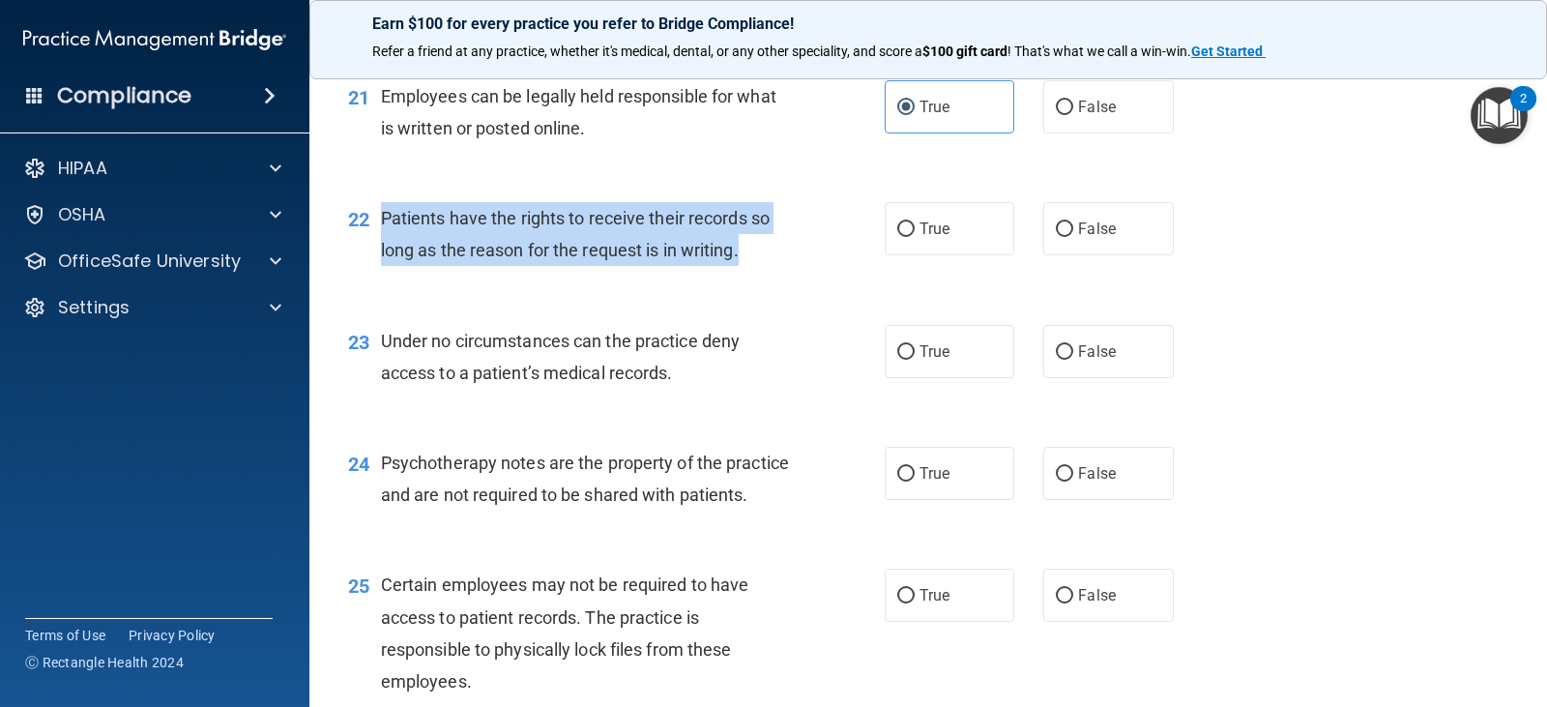
drag, startPoint x: 382, startPoint y: 218, endPoint x: 757, endPoint y: 266, distance: 378.0
click at [757, 266] on div "Patients have the rights to receive their records so long as the reason for the…" at bounding box center [593, 234] width 424 height 64
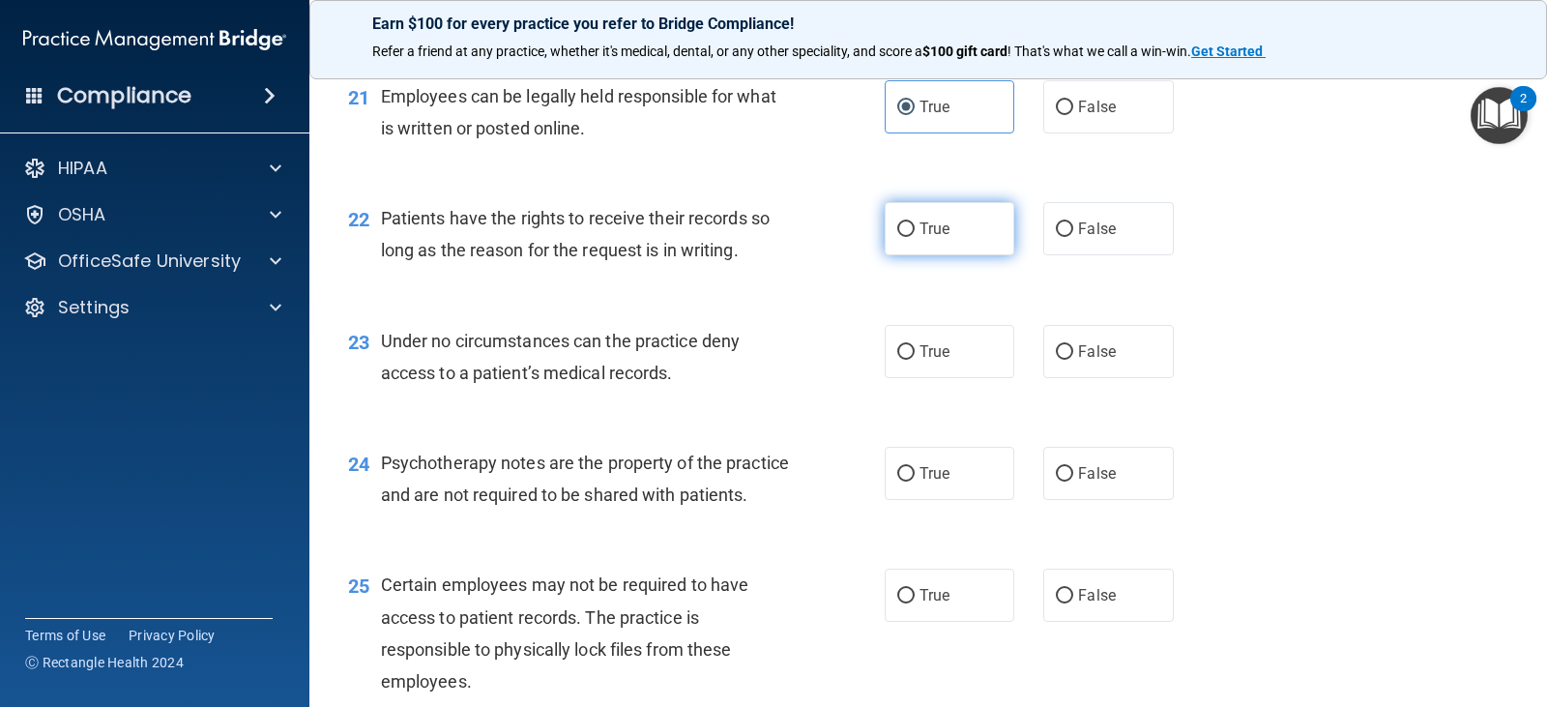
click at [927, 237] on span "True" at bounding box center [934, 228] width 30 height 18
click at [914, 237] on input "True" at bounding box center [905, 229] width 17 height 14
radio input "true"
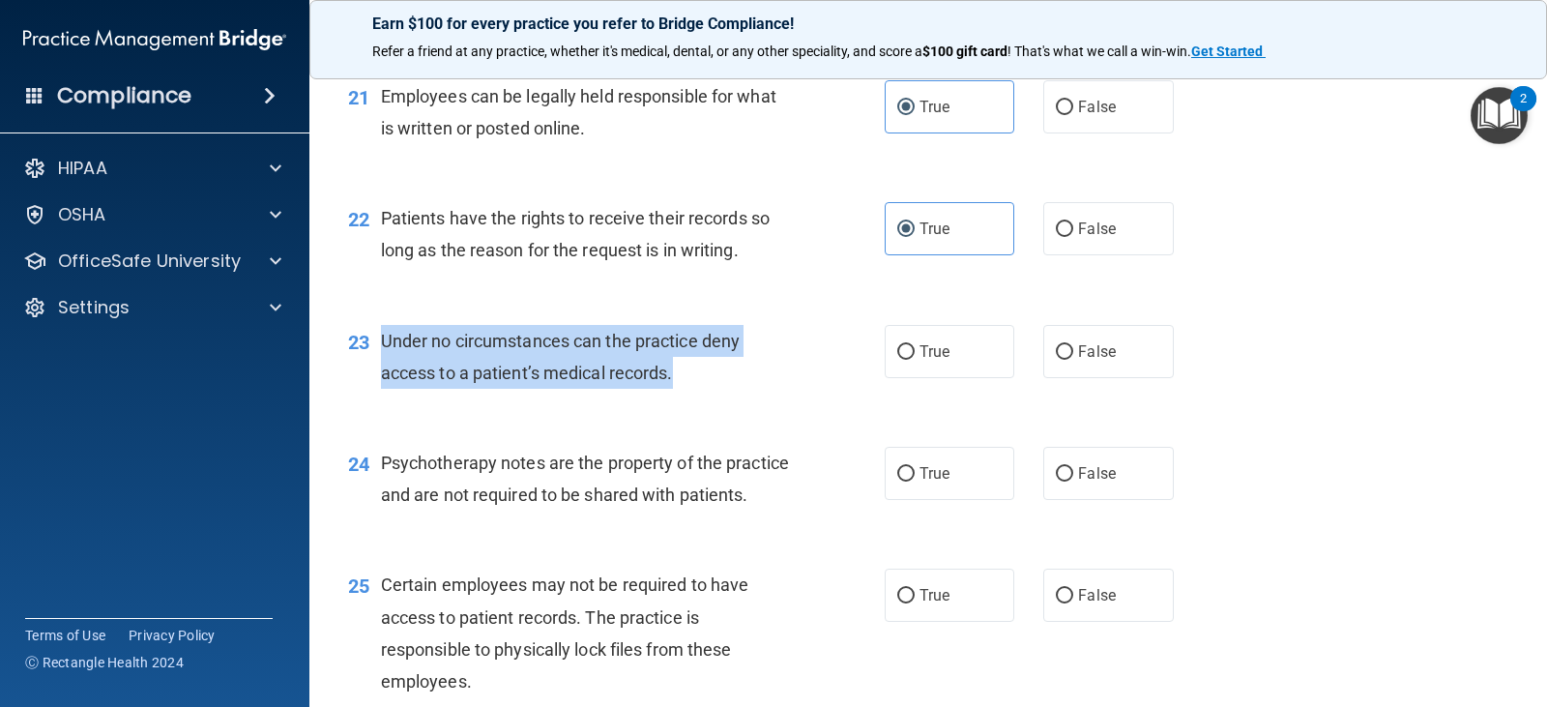
drag, startPoint x: 382, startPoint y: 341, endPoint x: 711, endPoint y: 387, distance: 332.7
click at [711, 387] on div "Under no circumstances can the practice deny access to a patient’s medical reco…" at bounding box center [593, 357] width 424 height 64
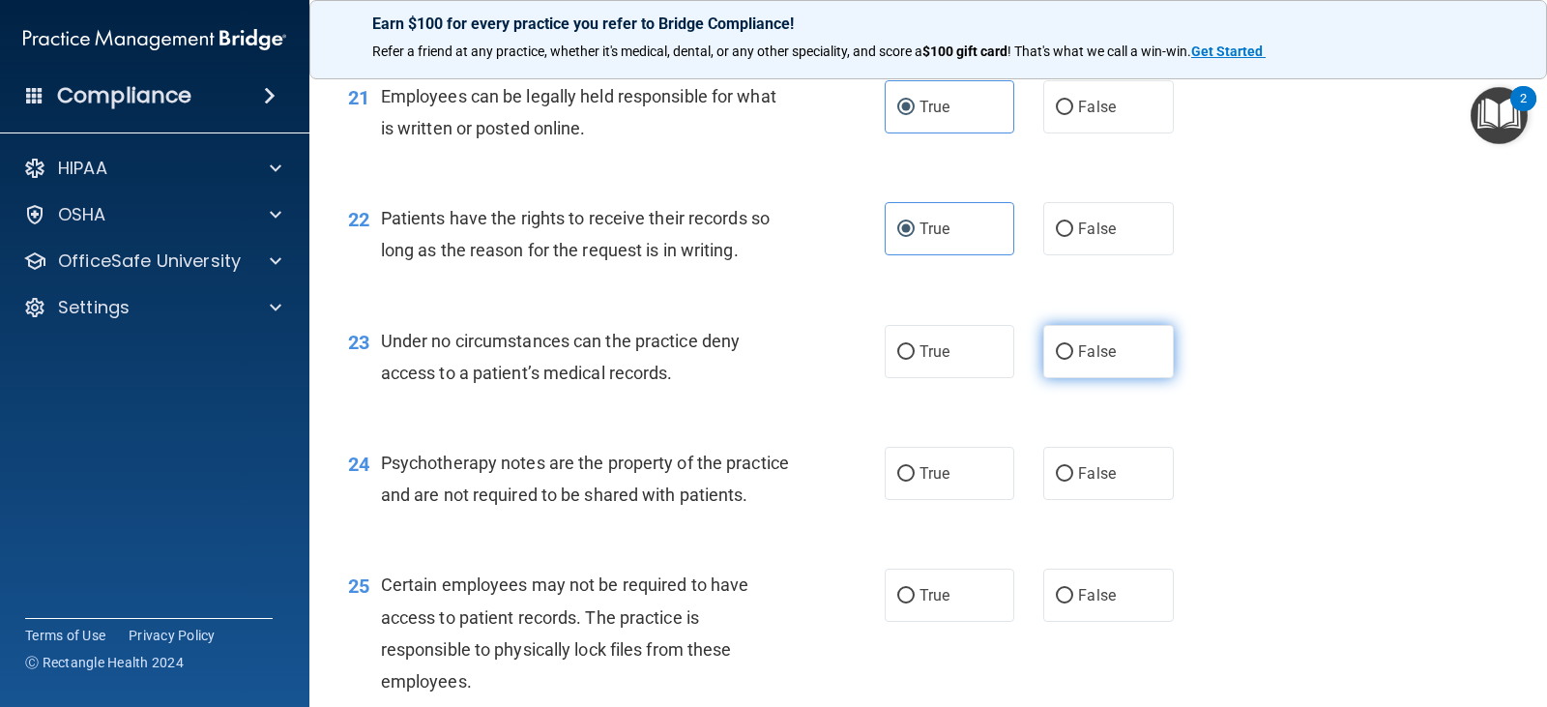
click at [1078, 346] on span "False" at bounding box center [1097, 351] width 38 height 18
click at [1073, 346] on input "False" at bounding box center [1064, 352] width 17 height 14
radio input "true"
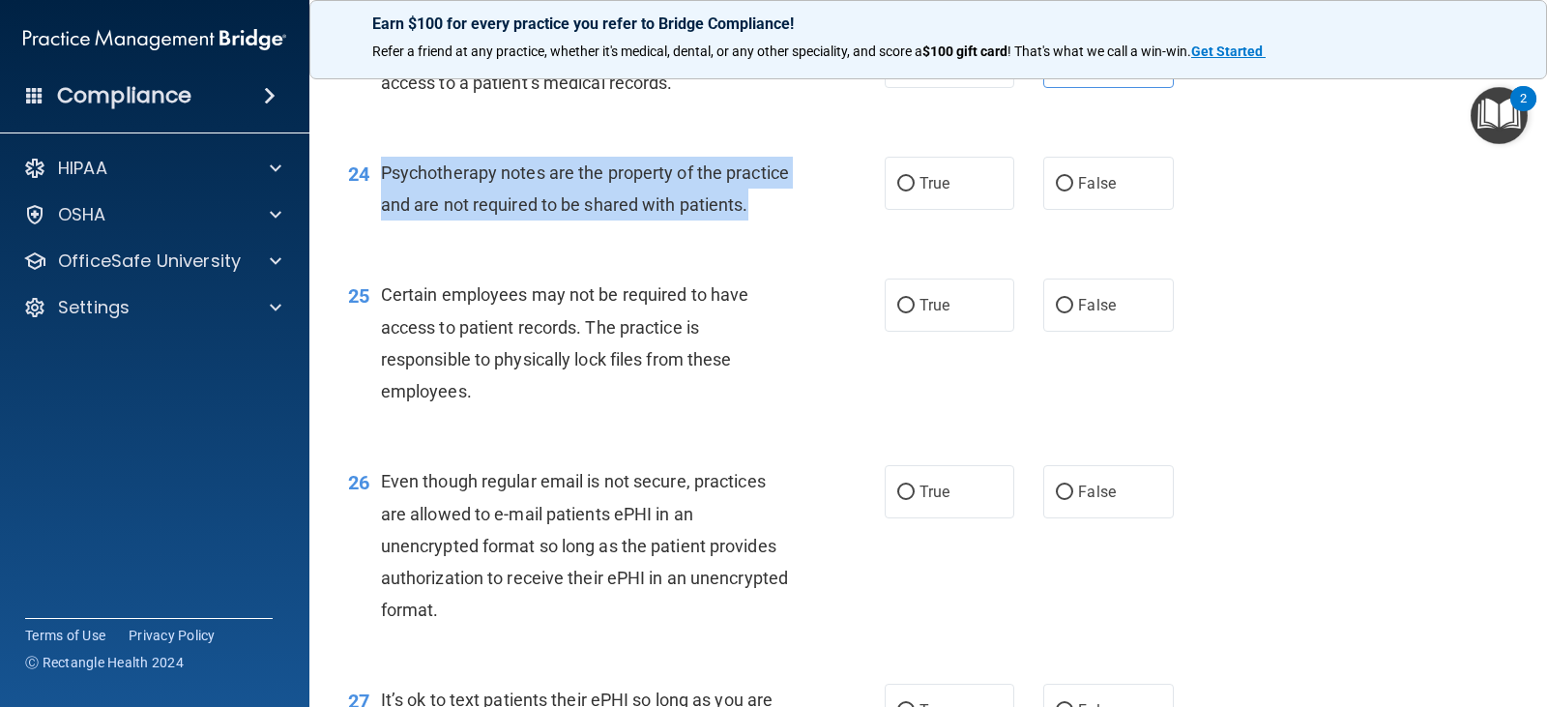
drag, startPoint x: 382, startPoint y: 174, endPoint x: 721, endPoint y: 254, distance: 348.6
click at [721, 230] on div "24 Psychotherapy notes are the property of the practice and are not required to…" at bounding box center [616, 193] width 594 height 73
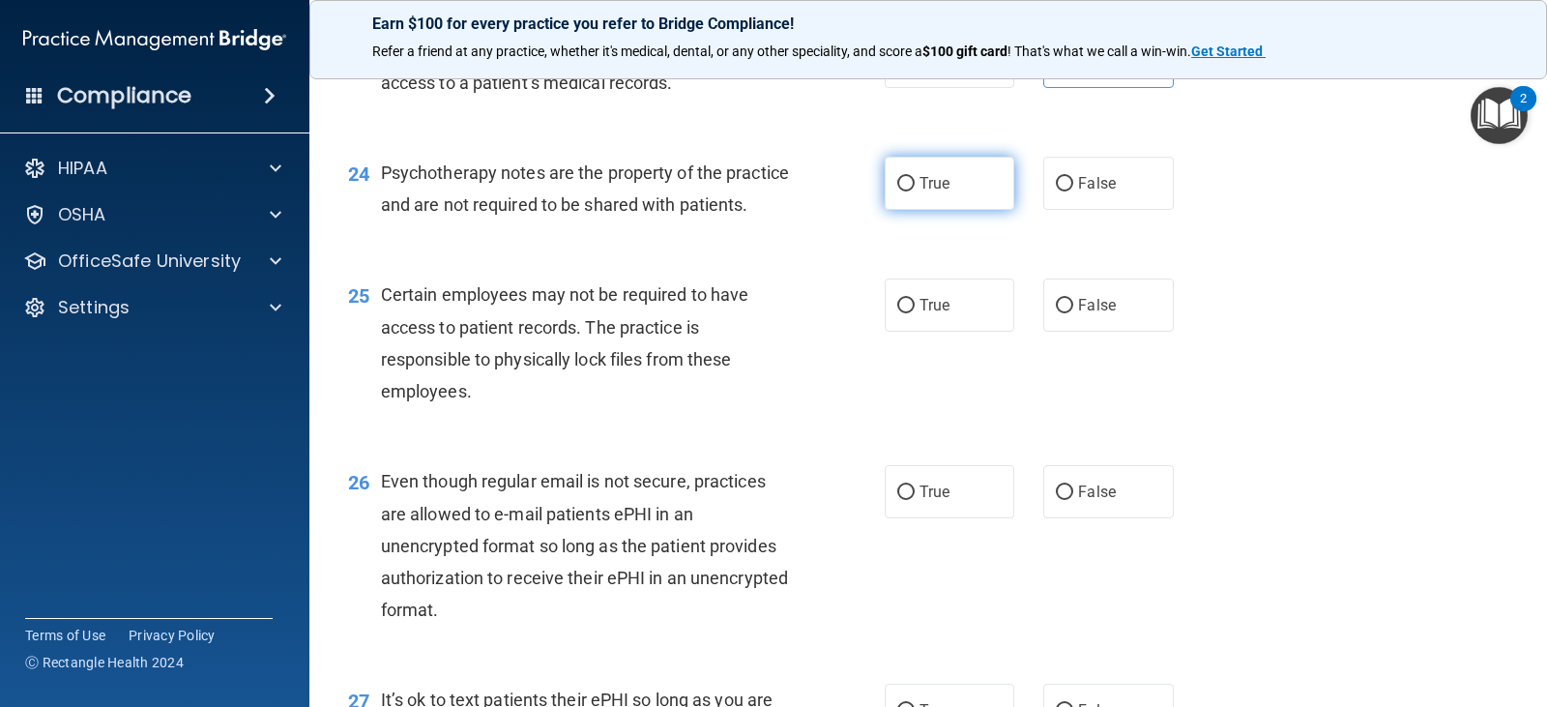
click at [918, 173] on label "True" at bounding box center [949, 183] width 130 height 53
click at [914, 177] on input "True" at bounding box center [905, 184] width 17 height 14
radio input "true"
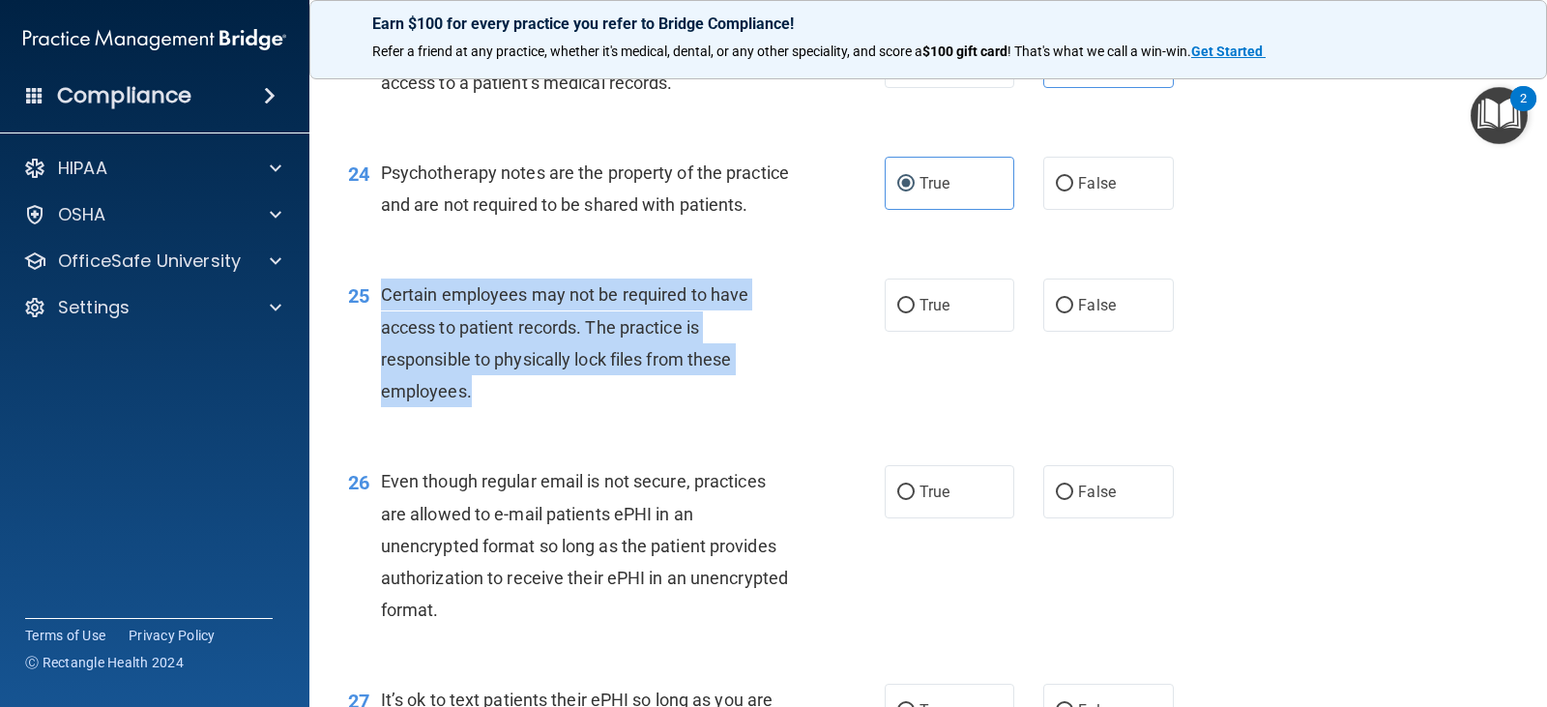
drag, startPoint x: 382, startPoint y: 331, endPoint x: 762, endPoint y: 421, distance: 390.6
click at [762, 407] on div "Certain employees may not be required to have access to patient records. The pr…" at bounding box center [593, 342] width 424 height 129
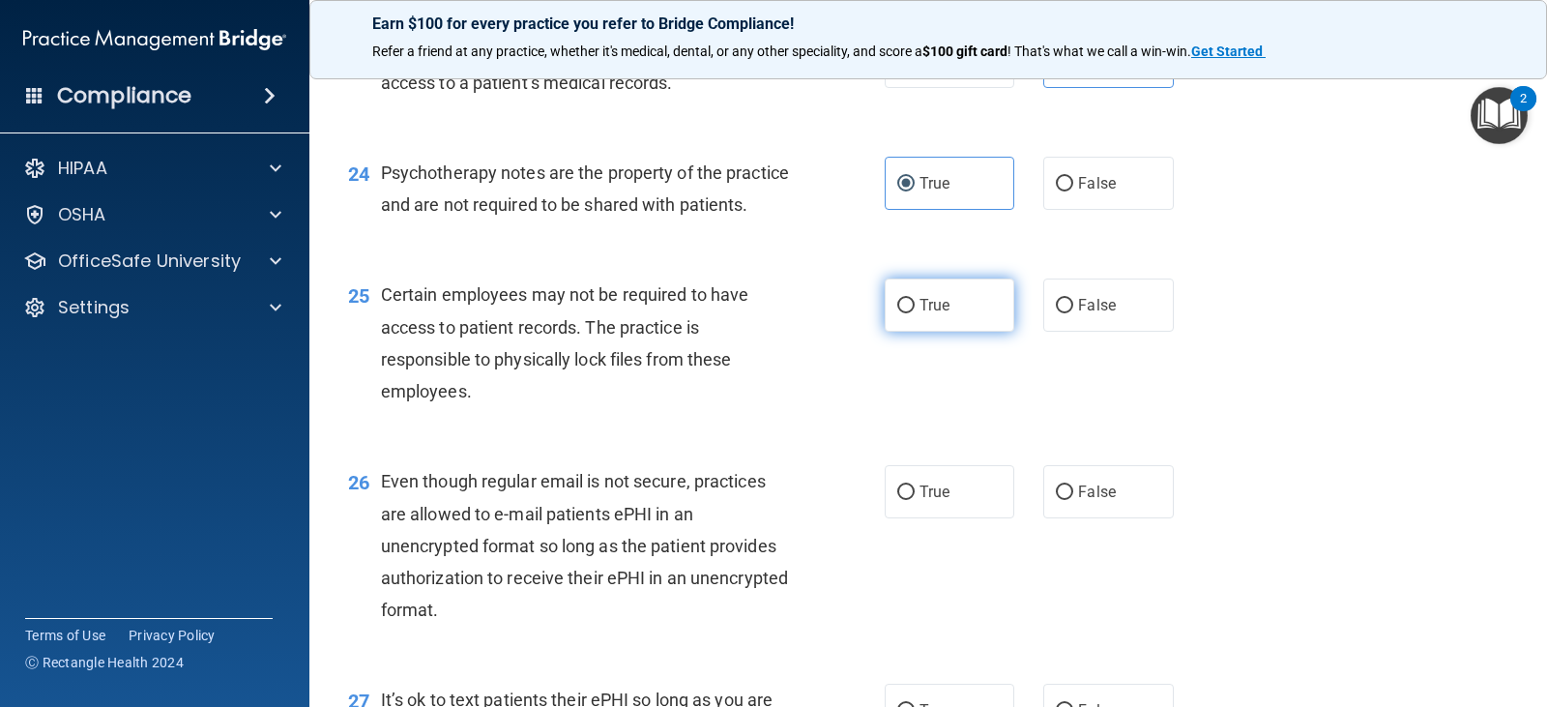
click at [929, 314] on span "True" at bounding box center [934, 305] width 30 height 18
click at [914, 313] on input "True" at bounding box center [905, 306] width 17 height 14
radio input "true"
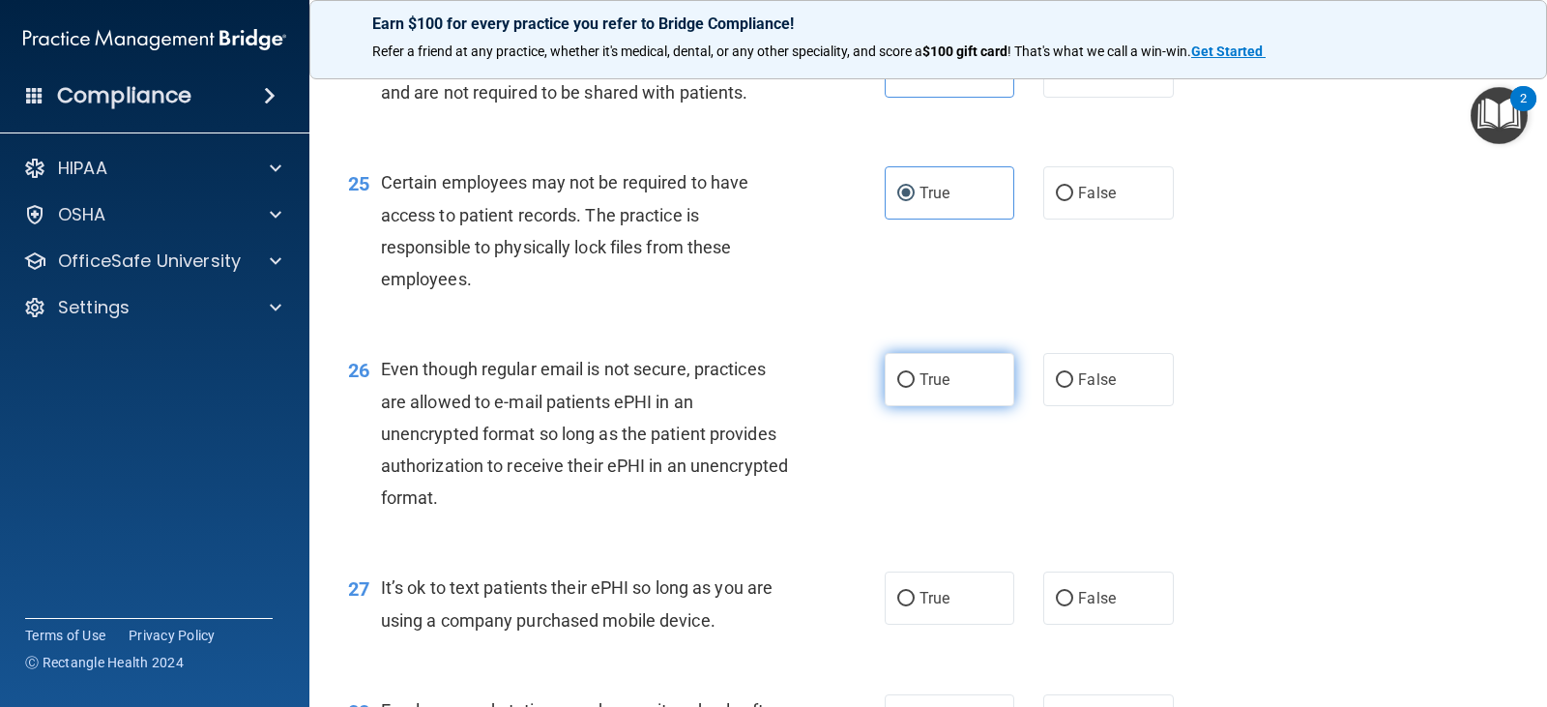
scroll to position [4350, 0]
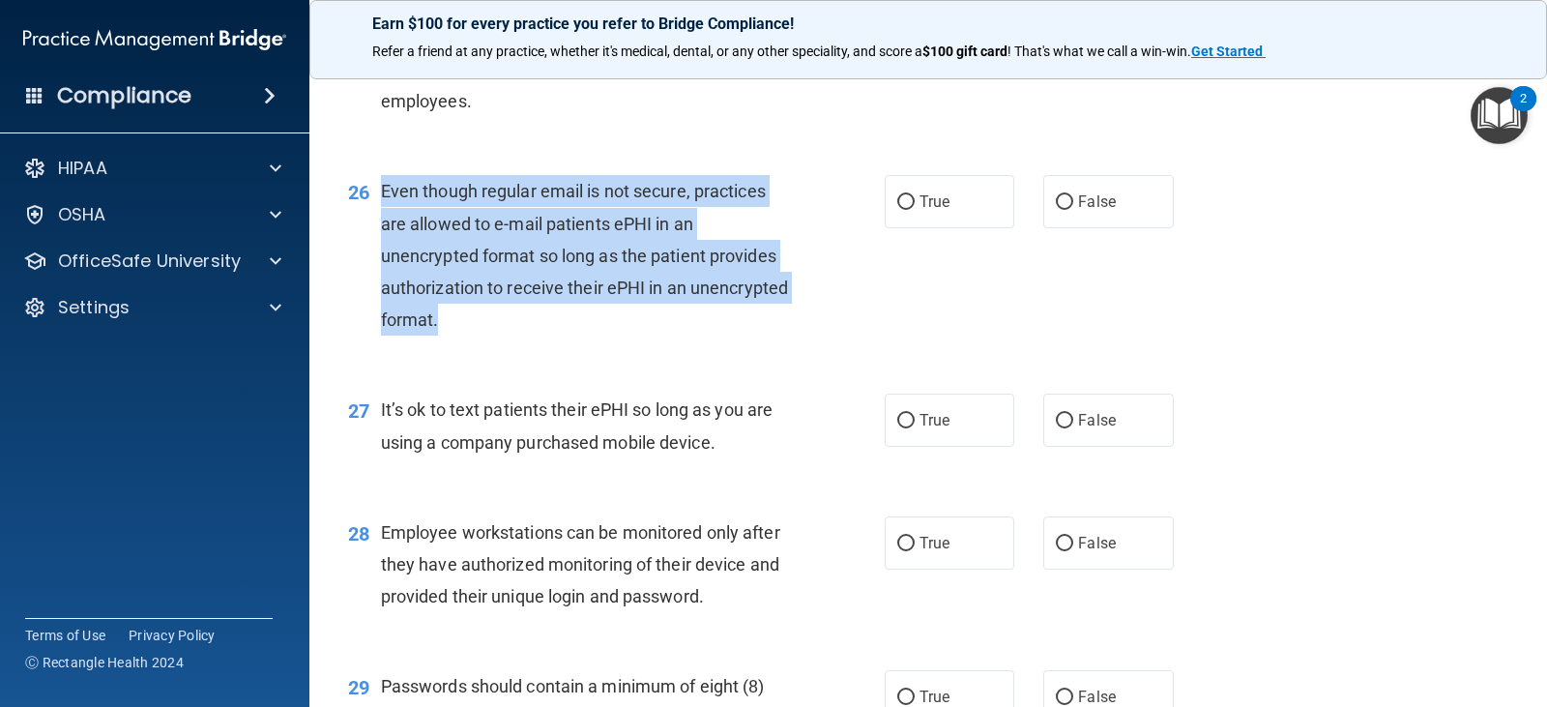
drag, startPoint x: 382, startPoint y: 224, endPoint x: 804, endPoint y: 348, distance: 440.2
click at [804, 345] on div "26 Even though regular email is not secure, practices are allowed to e-mail pat…" at bounding box center [616, 260] width 594 height 170
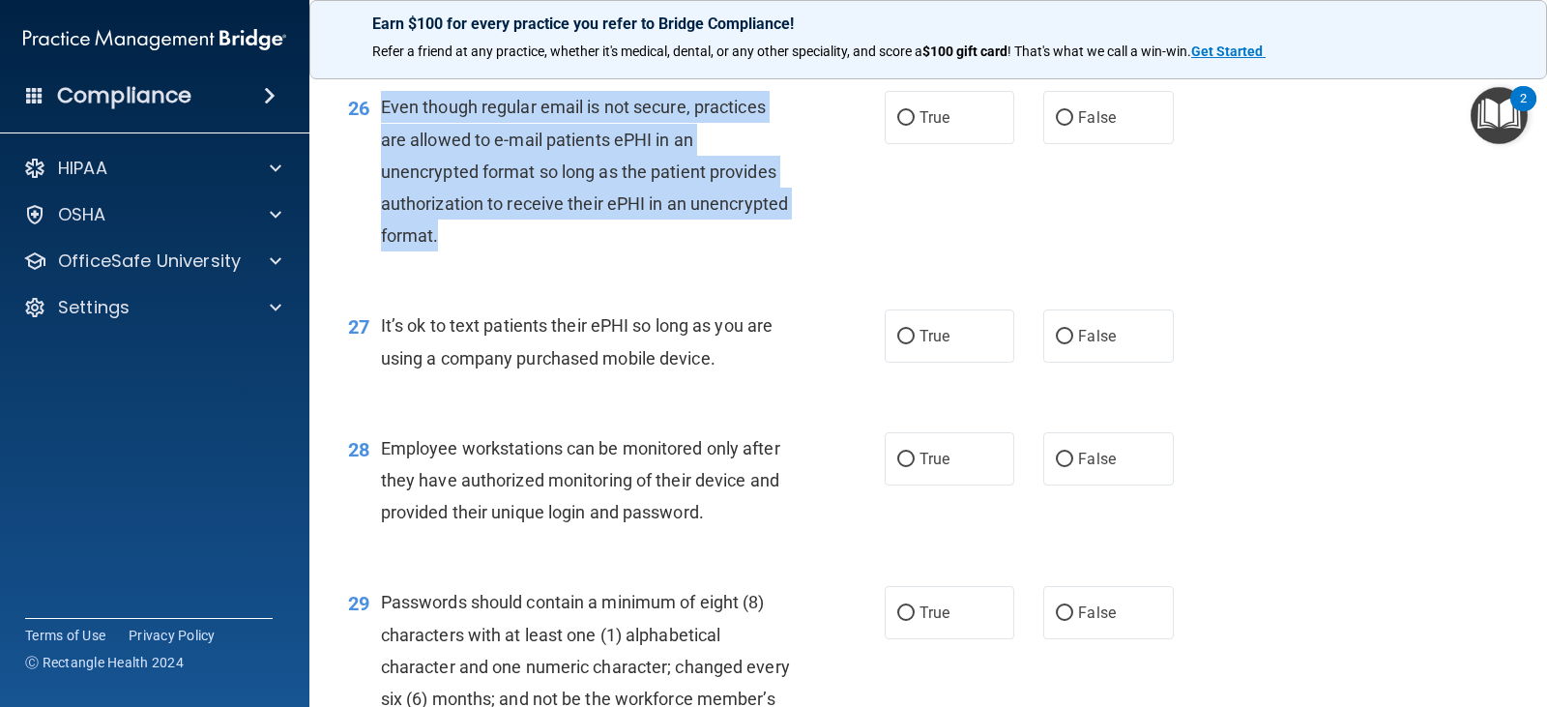
scroll to position [4543, 0]
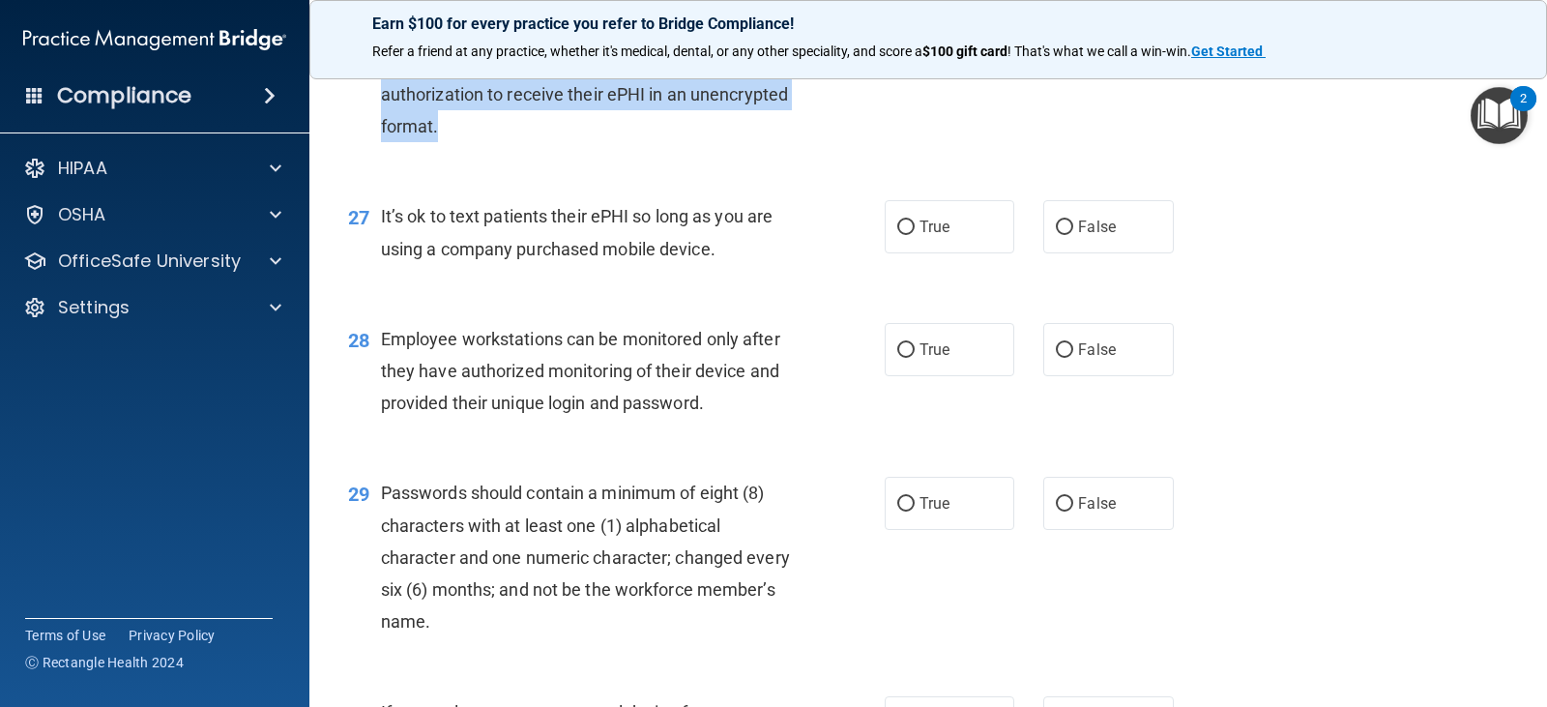
drag, startPoint x: 382, startPoint y: 248, endPoint x: 773, endPoint y: 296, distance: 394.3
click at [773, 264] on div "It’s ok to text patients their ePHI so long as you are using a company purchase…" at bounding box center [593, 232] width 424 height 64
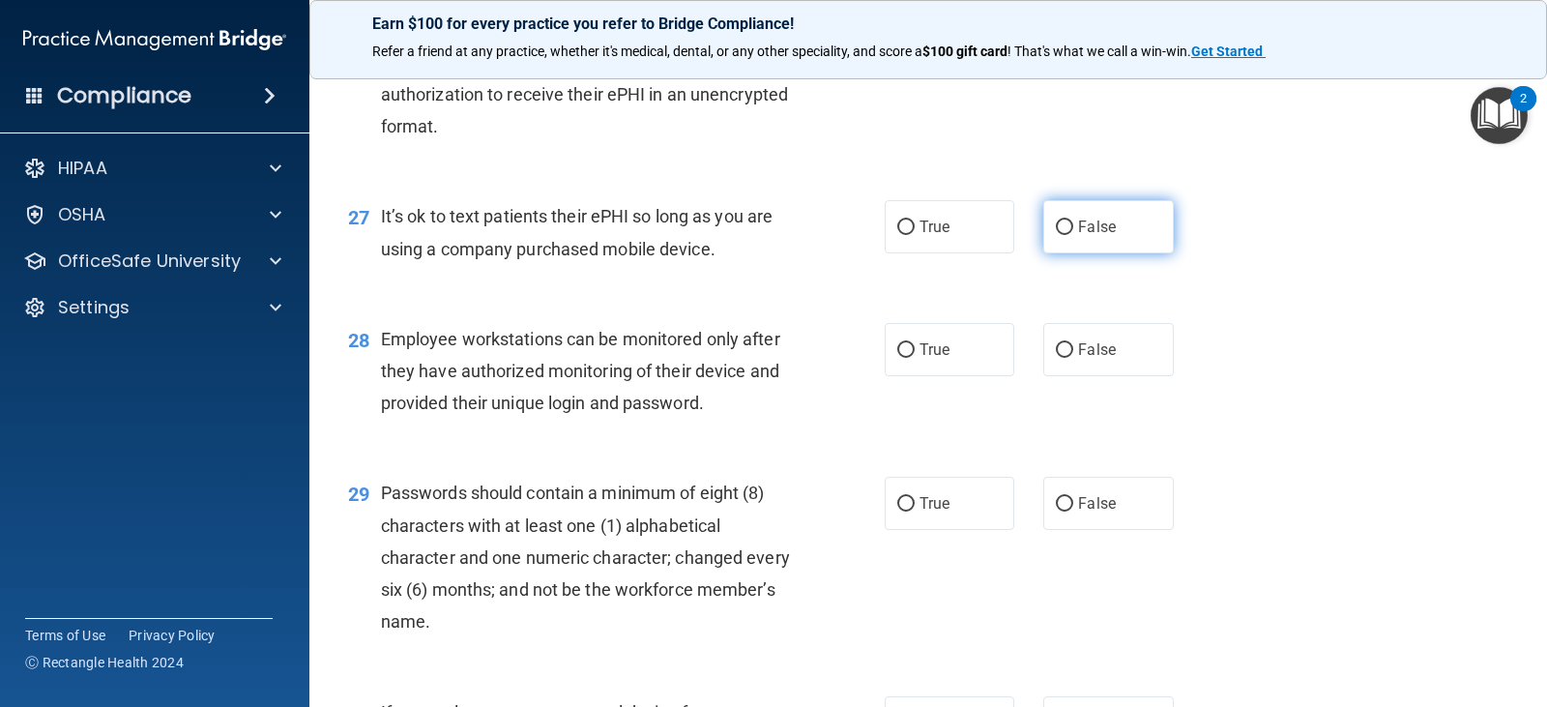
click at [1056, 253] on label "False" at bounding box center [1108, 226] width 130 height 53
click at [1056, 235] on input "False" at bounding box center [1064, 227] width 17 height 14
radio input "true"
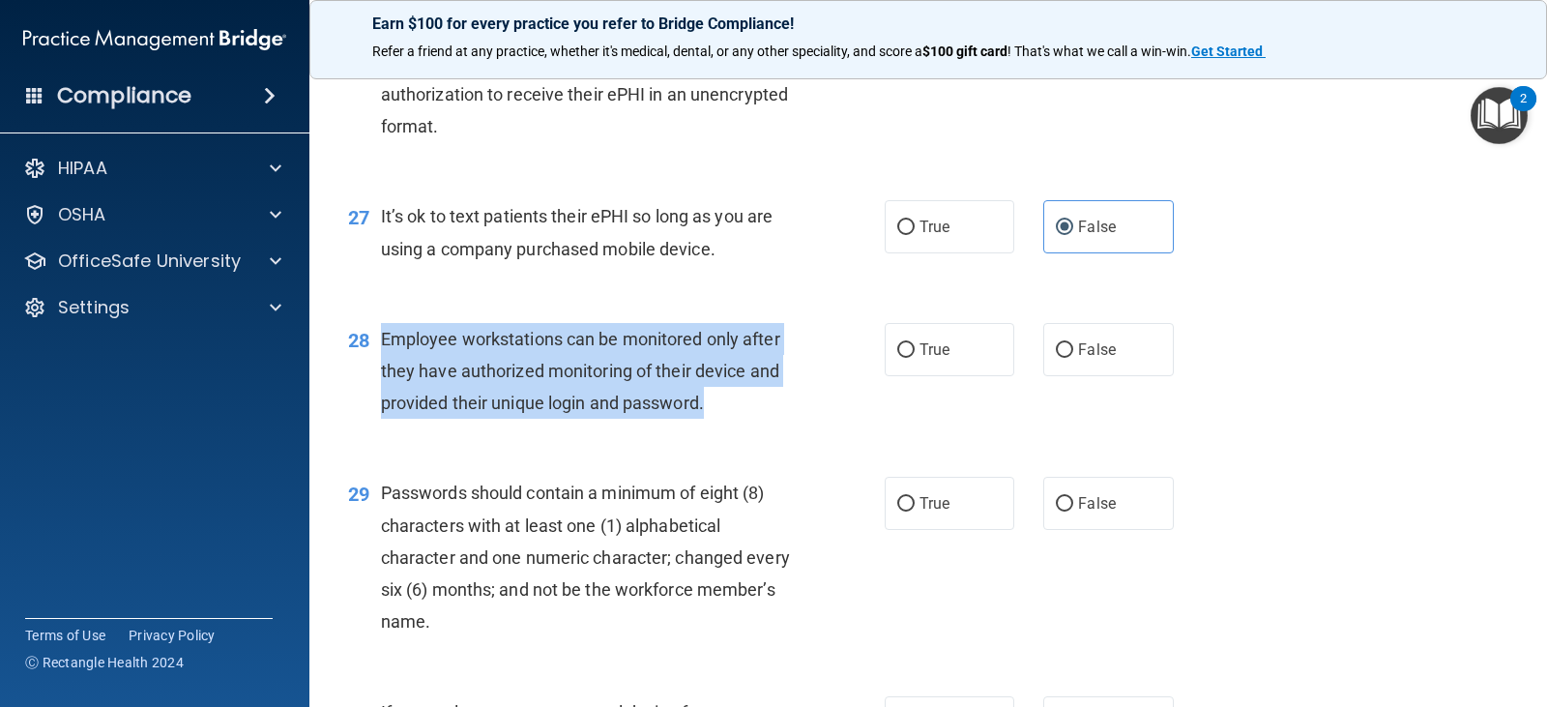
drag, startPoint x: 382, startPoint y: 368, endPoint x: 744, endPoint y: 445, distance: 370.4
click at [744, 420] on div "Employee workstations can be monitored only after they have authorized monitori…" at bounding box center [593, 371] width 424 height 97
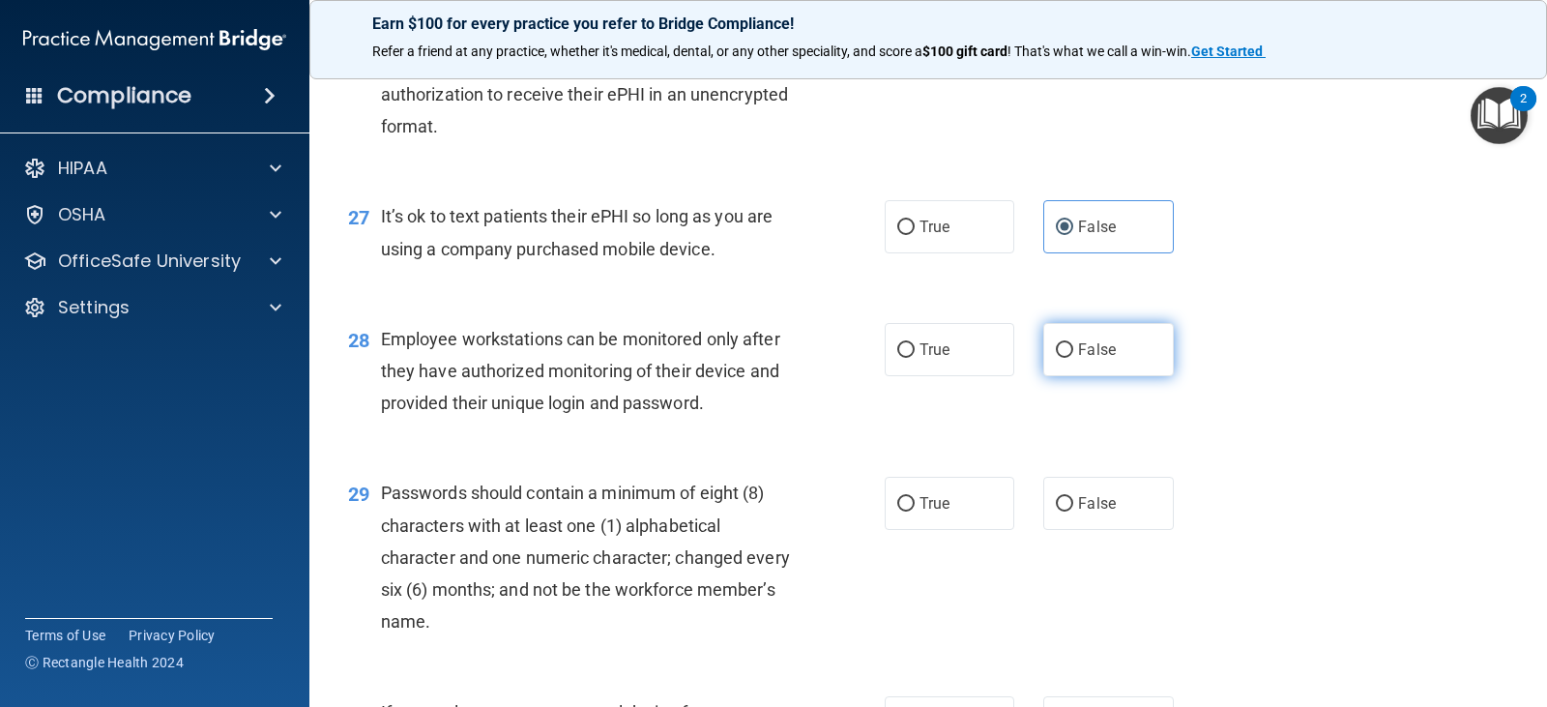
click at [1084, 376] on label "False" at bounding box center [1108, 349] width 130 height 53
click at [1073, 358] on input "False" at bounding box center [1064, 350] width 17 height 14
radio input "true"
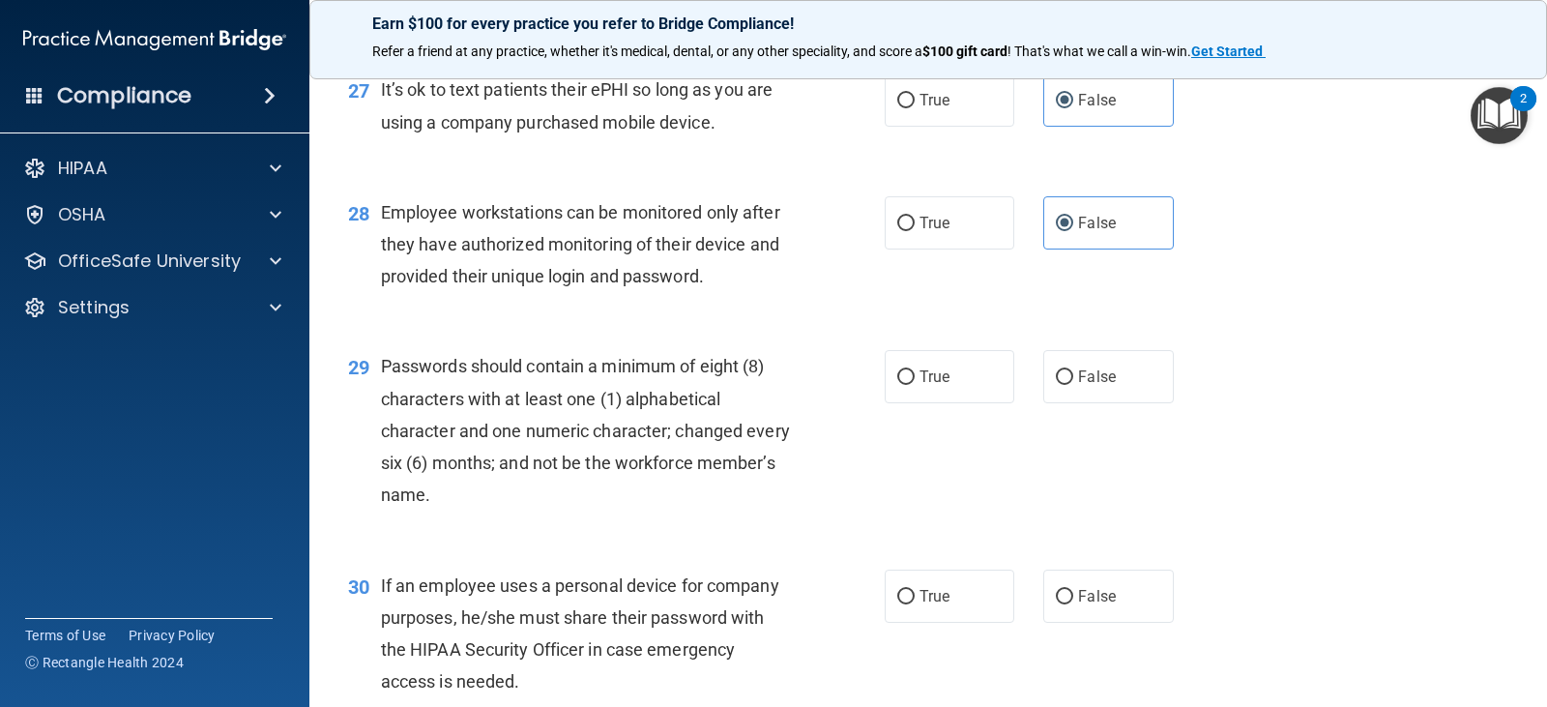
scroll to position [4852, 0]
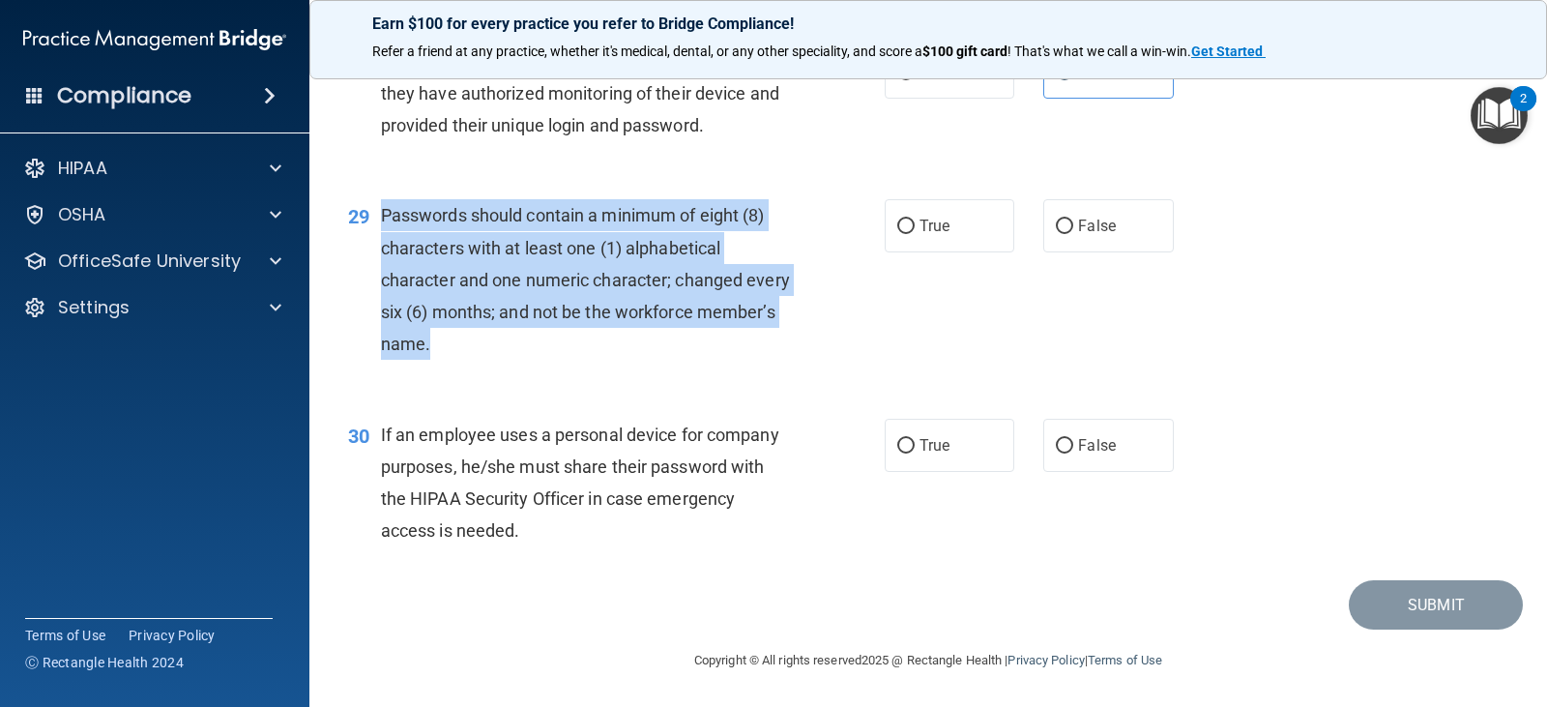
drag, startPoint x: 383, startPoint y: 216, endPoint x: 834, endPoint y: 335, distance: 467.0
click at [834, 335] on div "29 Passwords should contain a minimum of eight (8) characters with at least one…" at bounding box center [616, 284] width 594 height 170
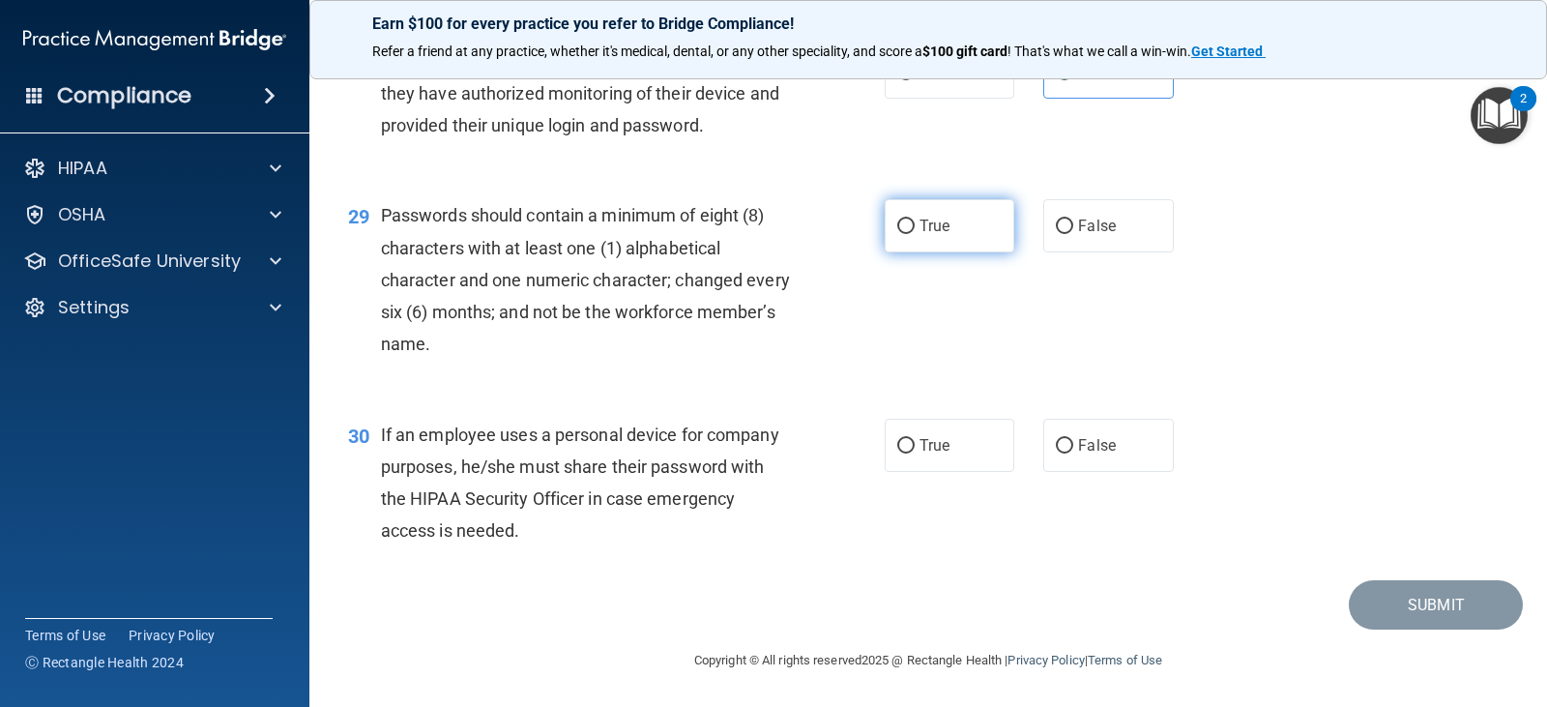
click at [919, 226] on span "True" at bounding box center [934, 226] width 30 height 18
click at [912, 226] on input "True" at bounding box center [905, 226] width 17 height 14
radio input "true"
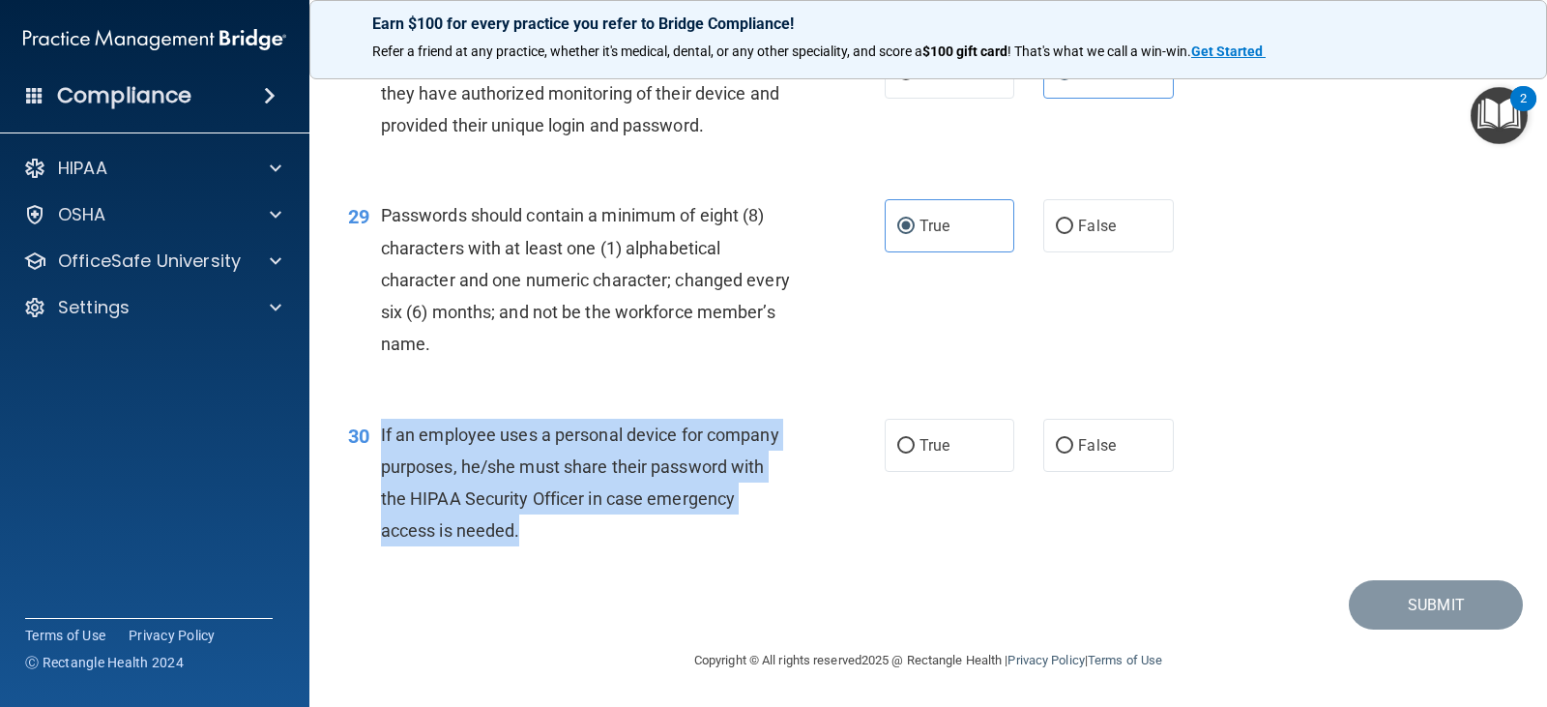
drag, startPoint x: 380, startPoint y: 434, endPoint x: 817, endPoint y: 537, distance: 449.0
click at [817, 537] on div "30 If an employee uses a personal device for company purposes, he/she must shar…" at bounding box center [616, 488] width 594 height 138
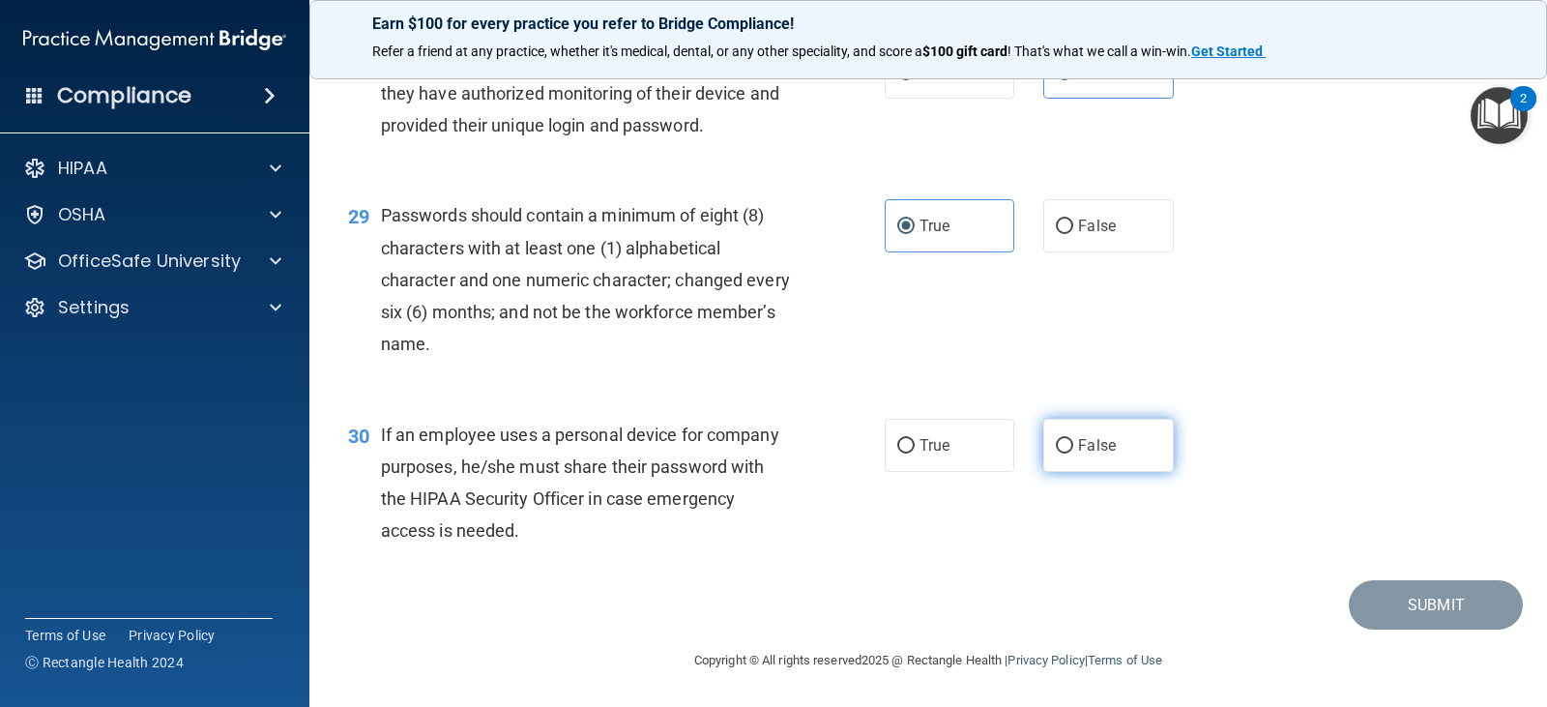
click at [1091, 441] on span "False" at bounding box center [1097, 445] width 38 height 18
click at [1073, 441] on input "False" at bounding box center [1064, 446] width 17 height 14
radio input "true"
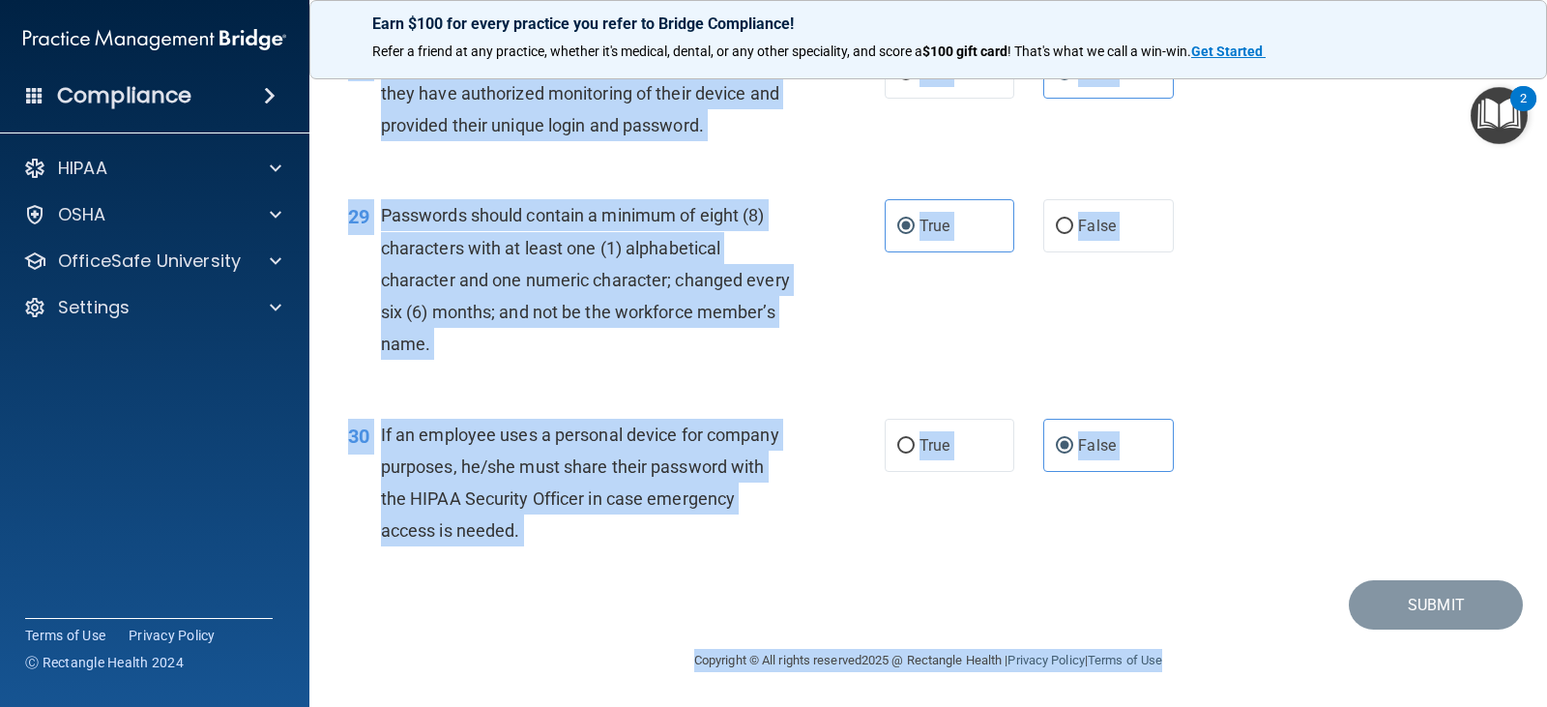
drag, startPoint x: 350, startPoint y: 102, endPoint x: 1546, endPoint y: 752, distance: 1360.7
click at [1546, 706] on html "Compliance HIPAA Documents and Policies Report an Incident Business Associates …" at bounding box center [773, 353] width 1547 height 707
click at [1288, 503] on div "30 If an employee uses a personal device for company purposes, he/she must shar…" at bounding box center [927, 487] width 1189 height 187
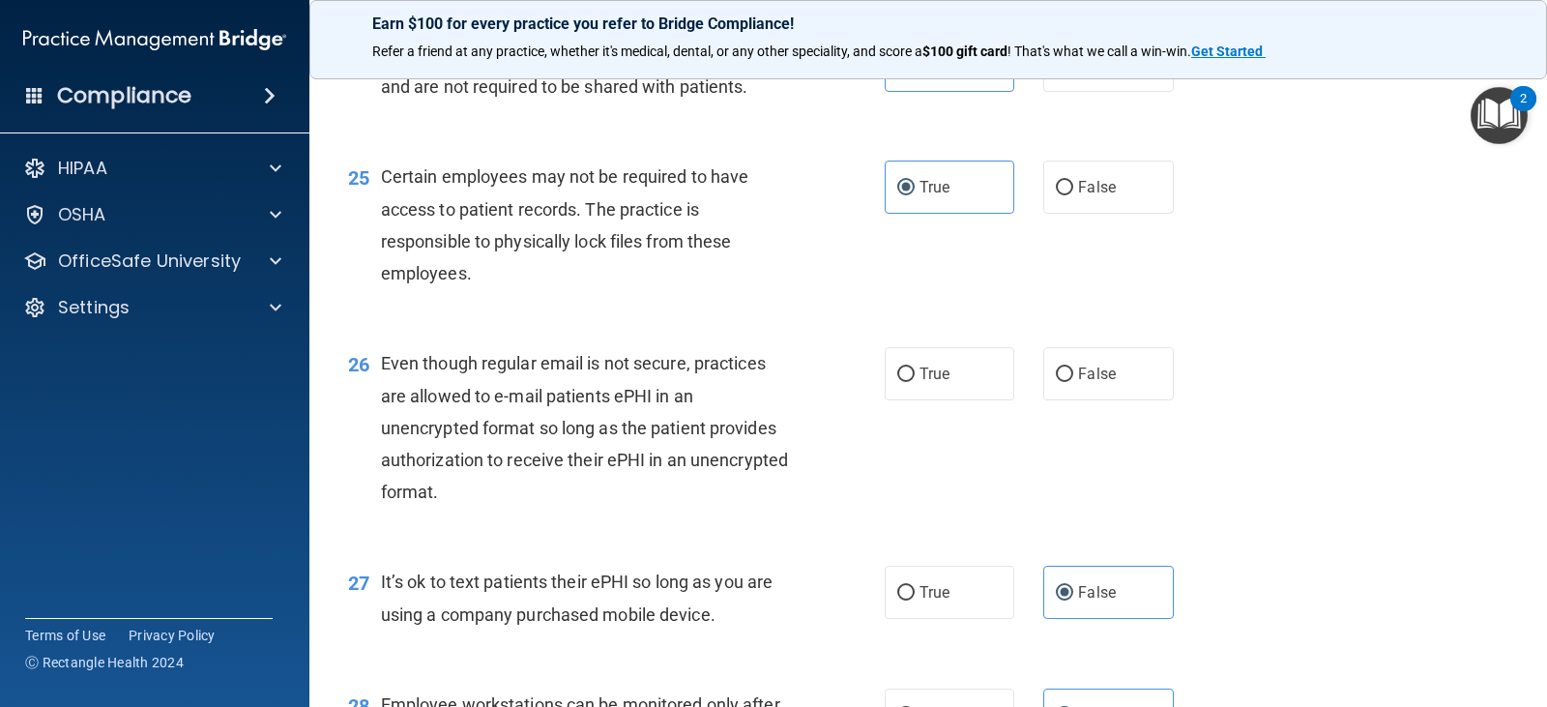
scroll to position [4176, 0]
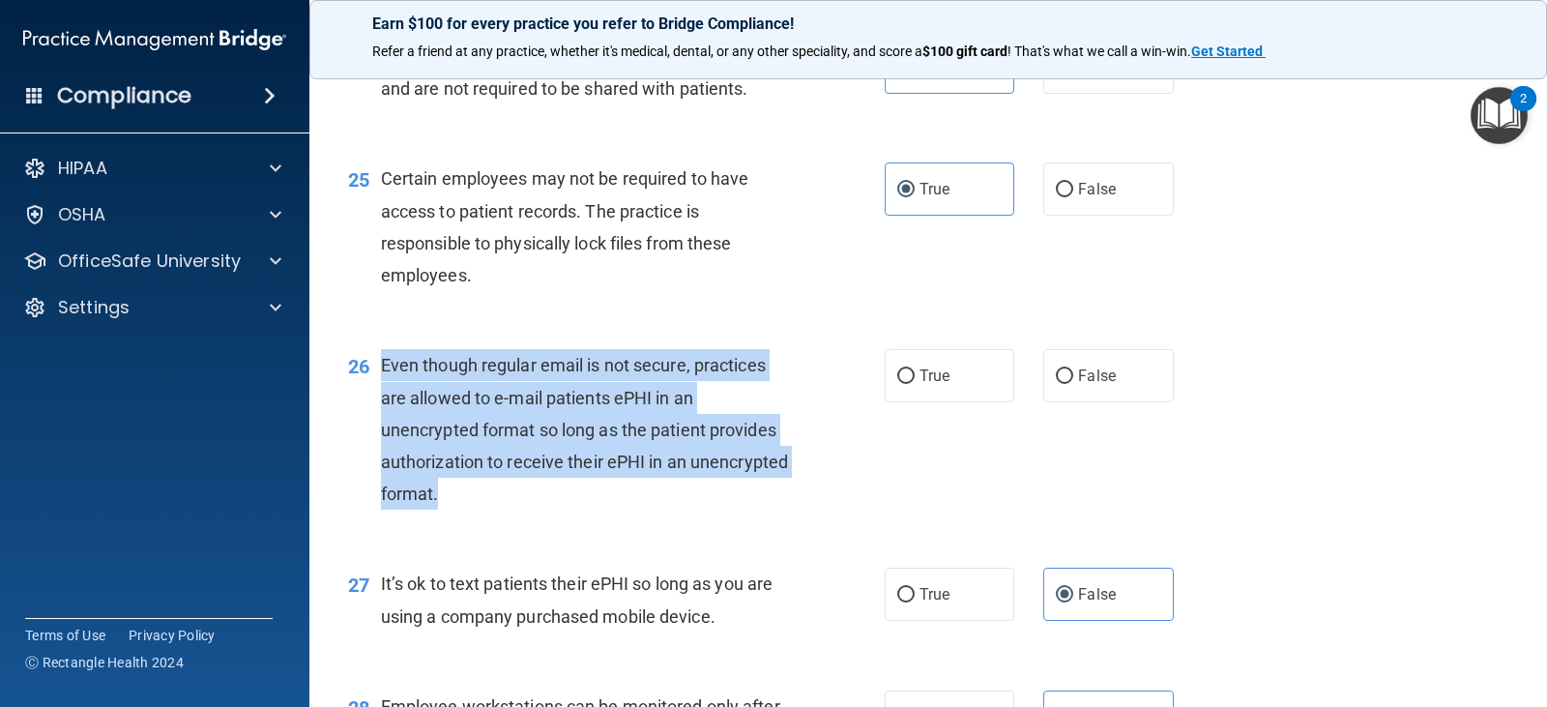
drag, startPoint x: 380, startPoint y: 395, endPoint x: 828, endPoint y: 537, distance: 470.5
click at [828, 519] on div "26 Even though regular email is not secure, practices are allowed to e-mail pat…" at bounding box center [616, 434] width 594 height 170
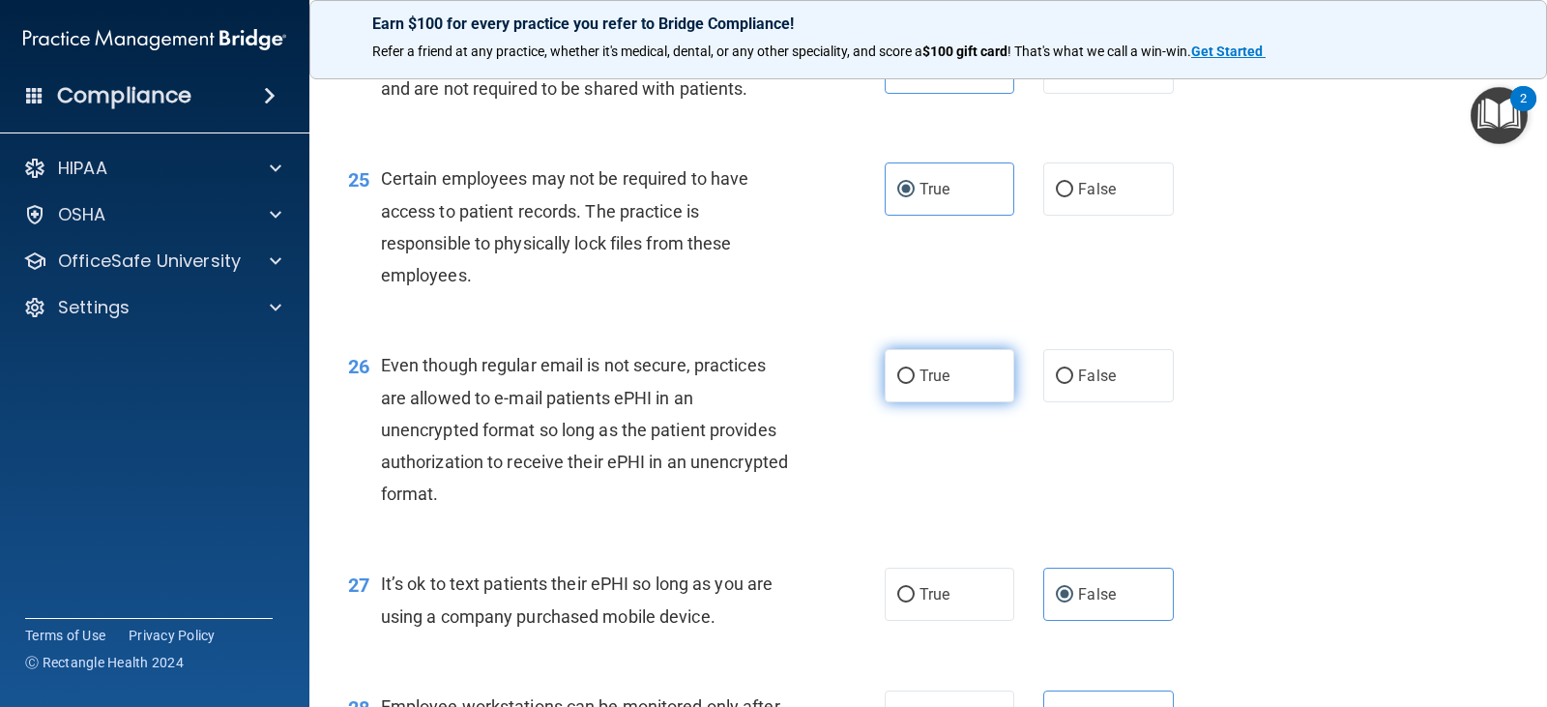
click at [946, 402] on label "True" at bounding box center [949, 375] width 130 height 53
click at [914, 384] on input "True" at bounding box center [905, 376] width 17 height 14
radio input "true"
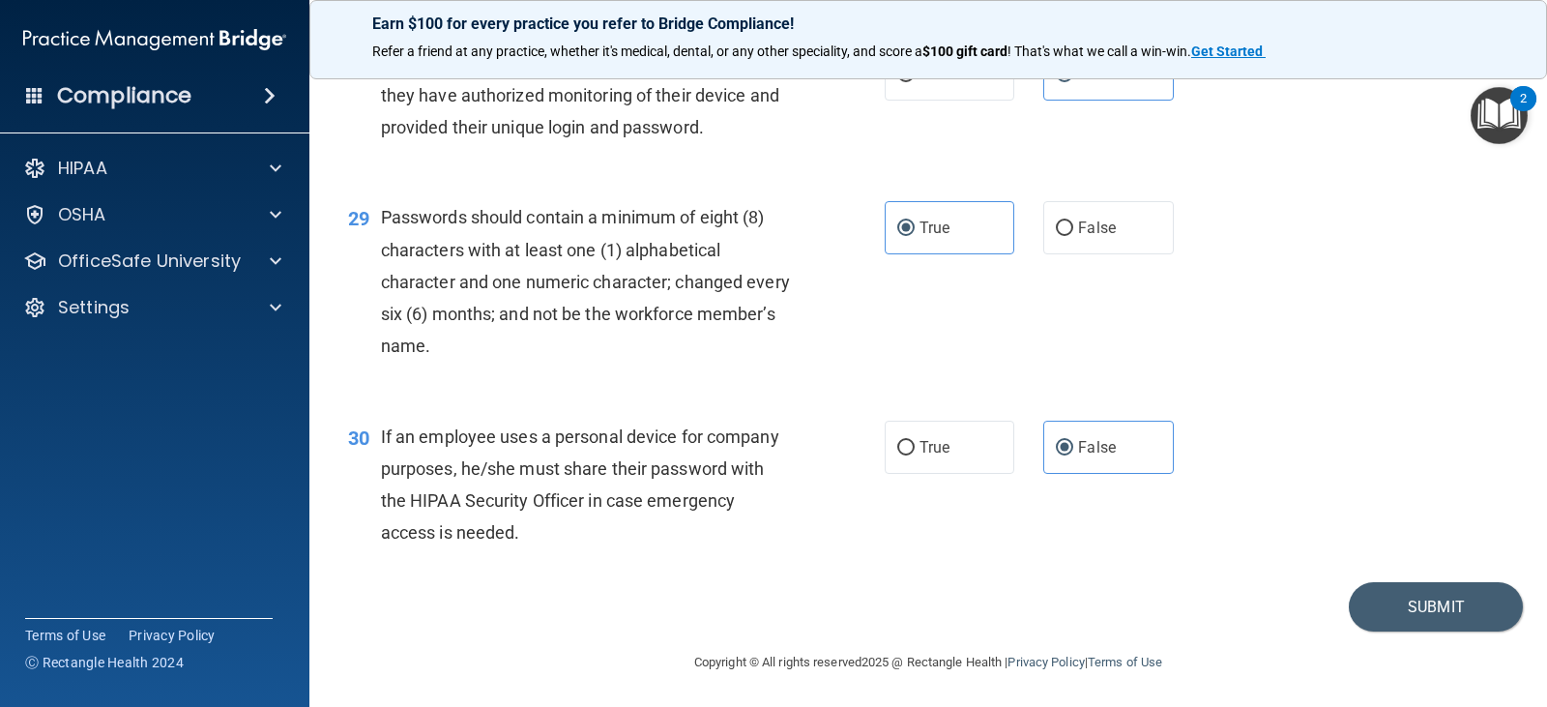
scroll to position [4852, 0]
click at [1446, 598] on button "Submit" at bounding box center [1435, 604] width 174 height 49
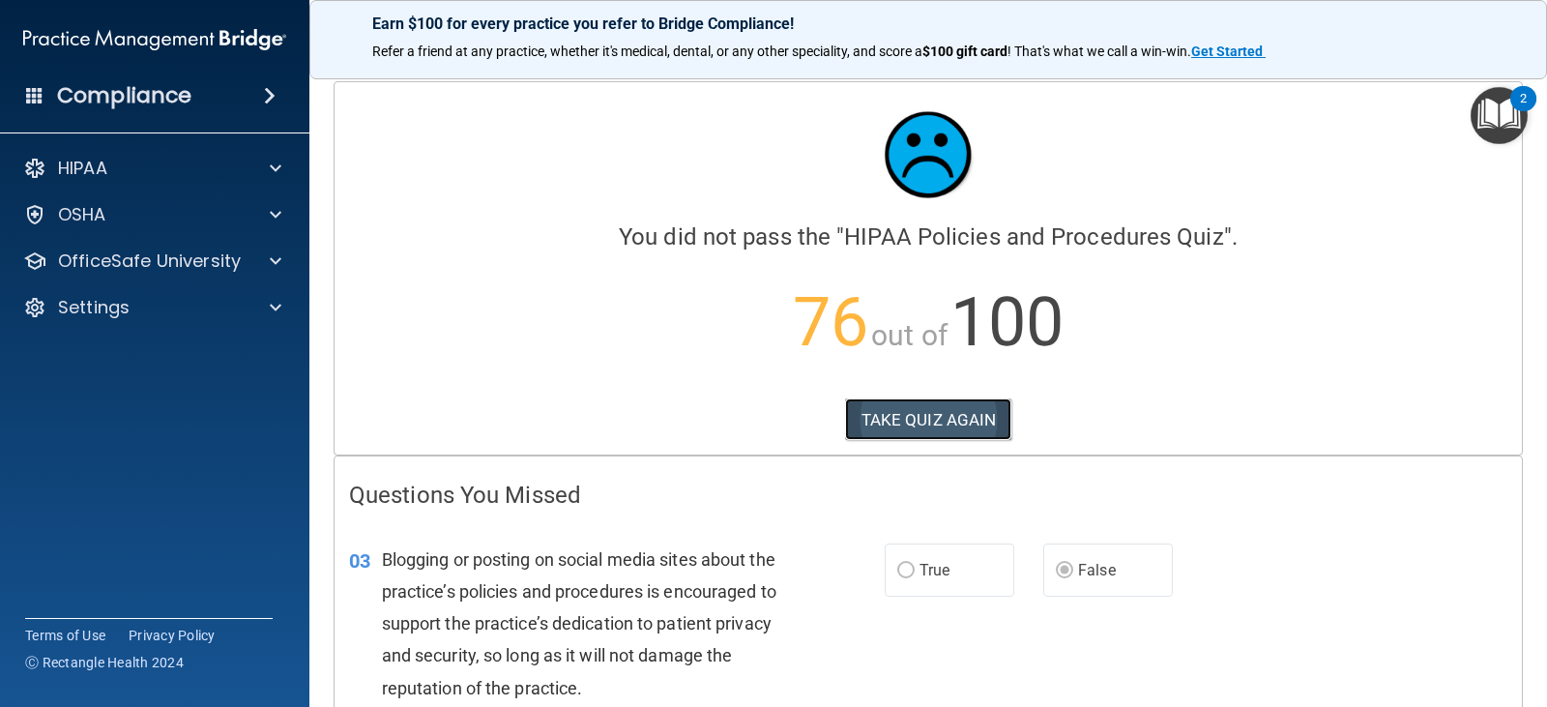
click at [889, 429] on button "TAKE QUIZ AGAIN" at bounding box center [928, 419] width 167 height 43
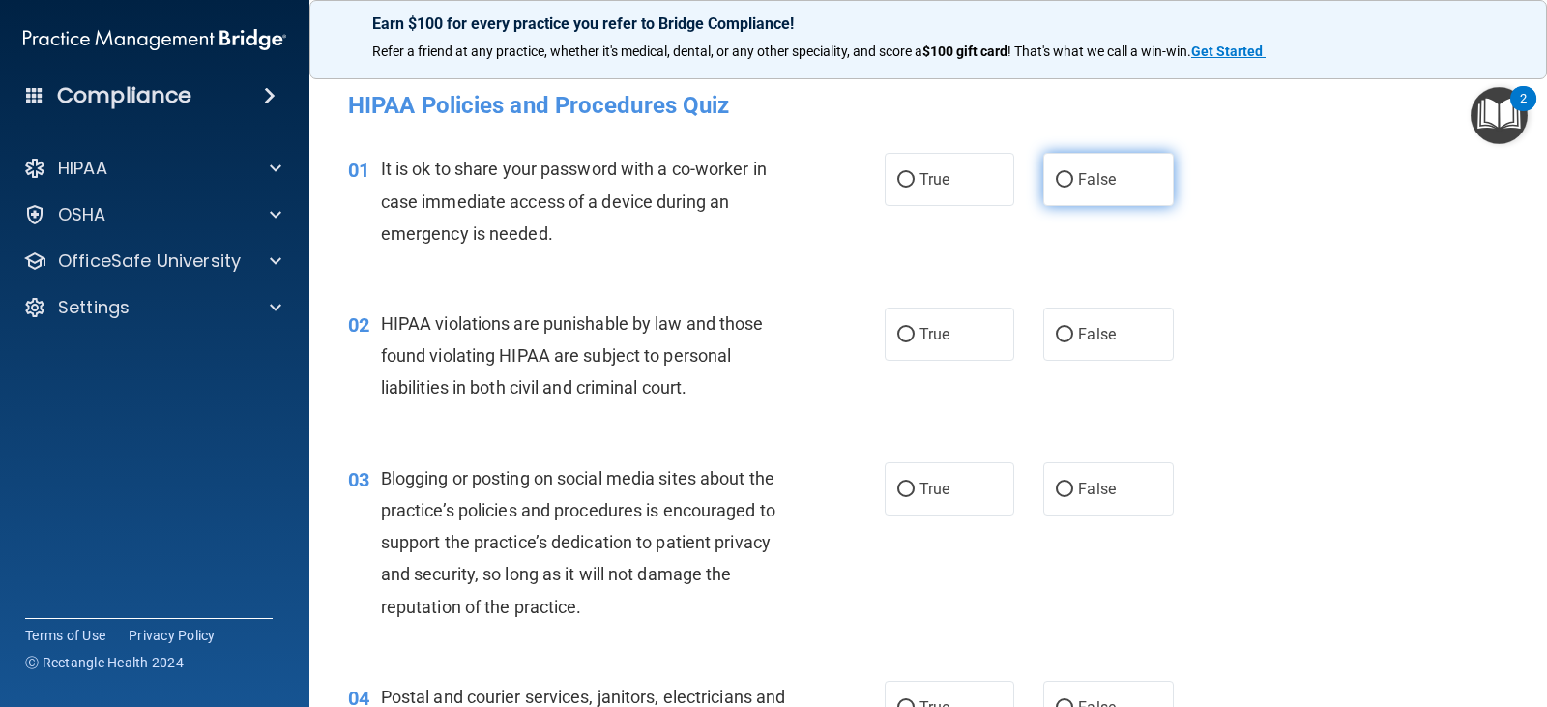
click at [1087, 175] on span "False" at bounding box center [1097, 179] width 38 height 18
click at [1073, 175] on input "False" at bounding box center [1064, 180] width 17 height 14
radio input "true"
click at [897, 337] on input "True" at bounding box center [905, 335] width 17 height 14
radio input "true"
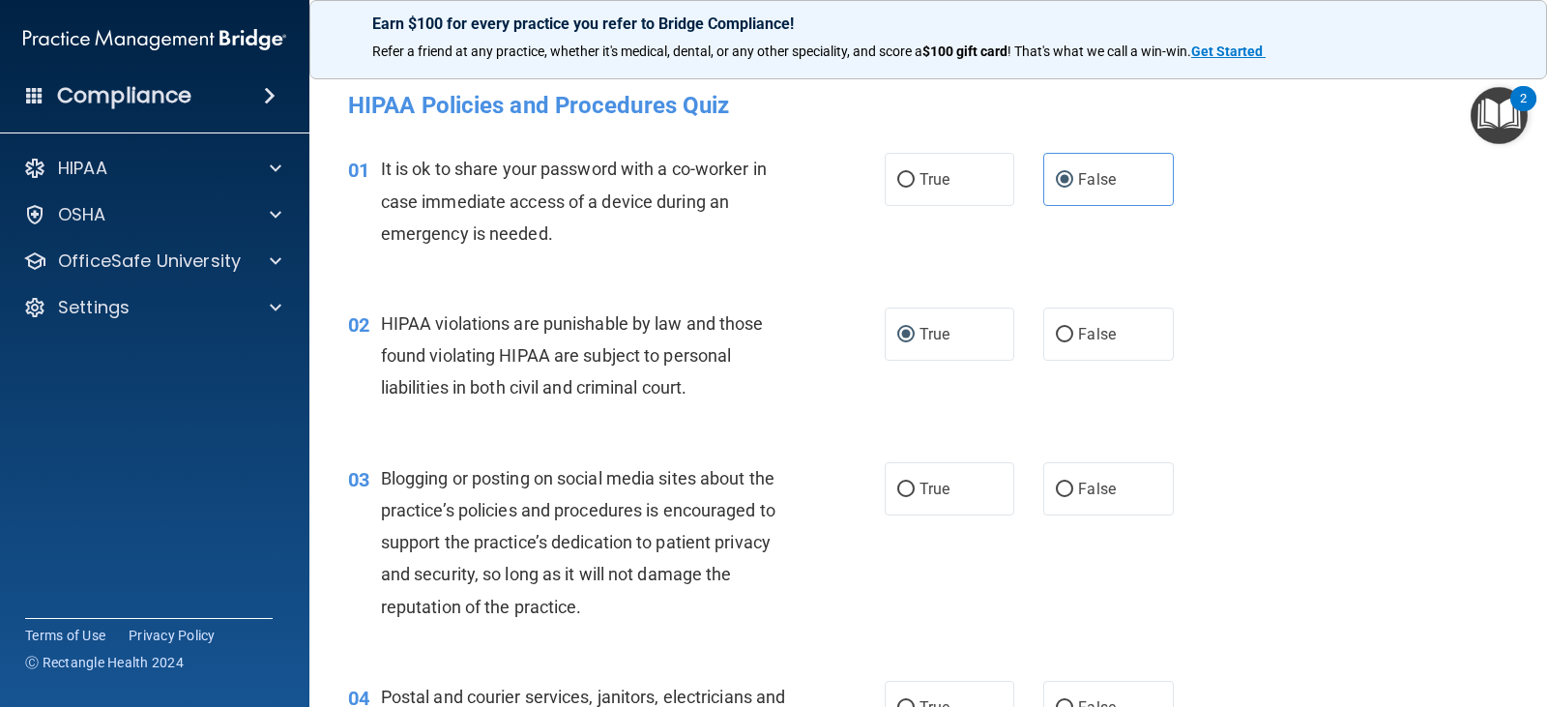
scroll to position [97, 0]
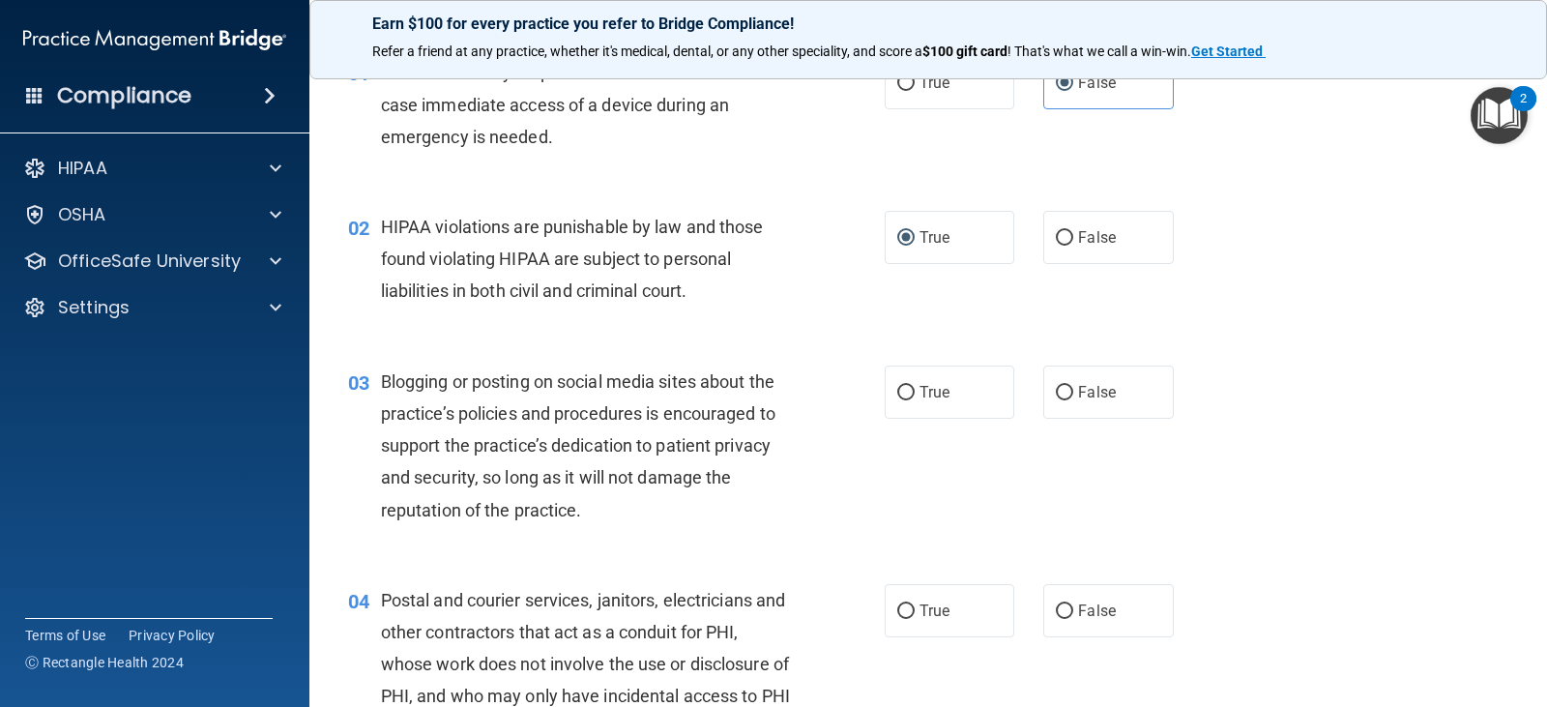
click at [1107, 411] on label "False" at bounding box center [1108, 391] width 130 height 53
click at [1073, 400] on input "False" at bounding box center [1064, 393] width 17 height 14
radio input "true"
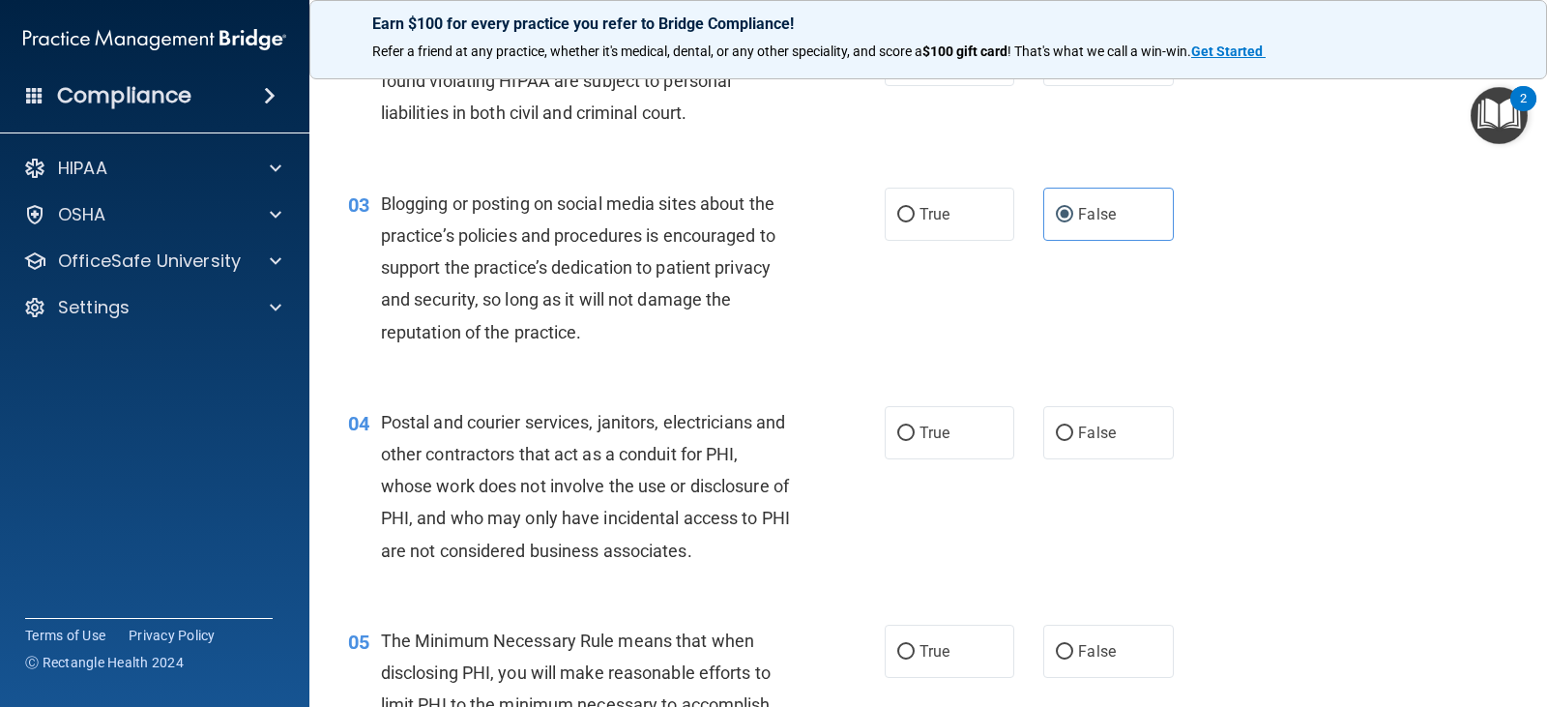
scroll to position [290, 0]
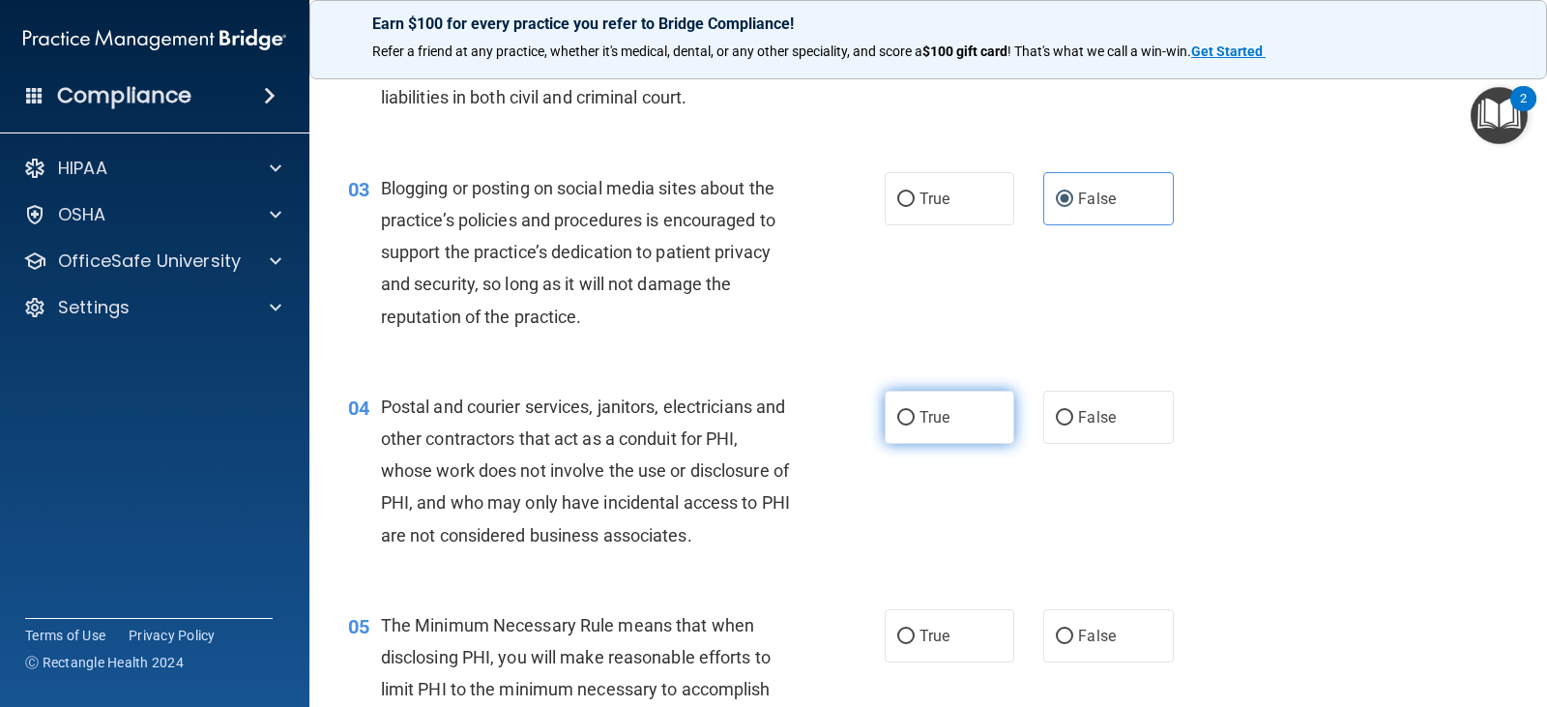
click at [943, 425] on label "True" at bounding box center [949, 417] width 130 height 53
click at [914, 425] on input "True" at bounding box center [905, 418] width 17 height 14
radio input "true"
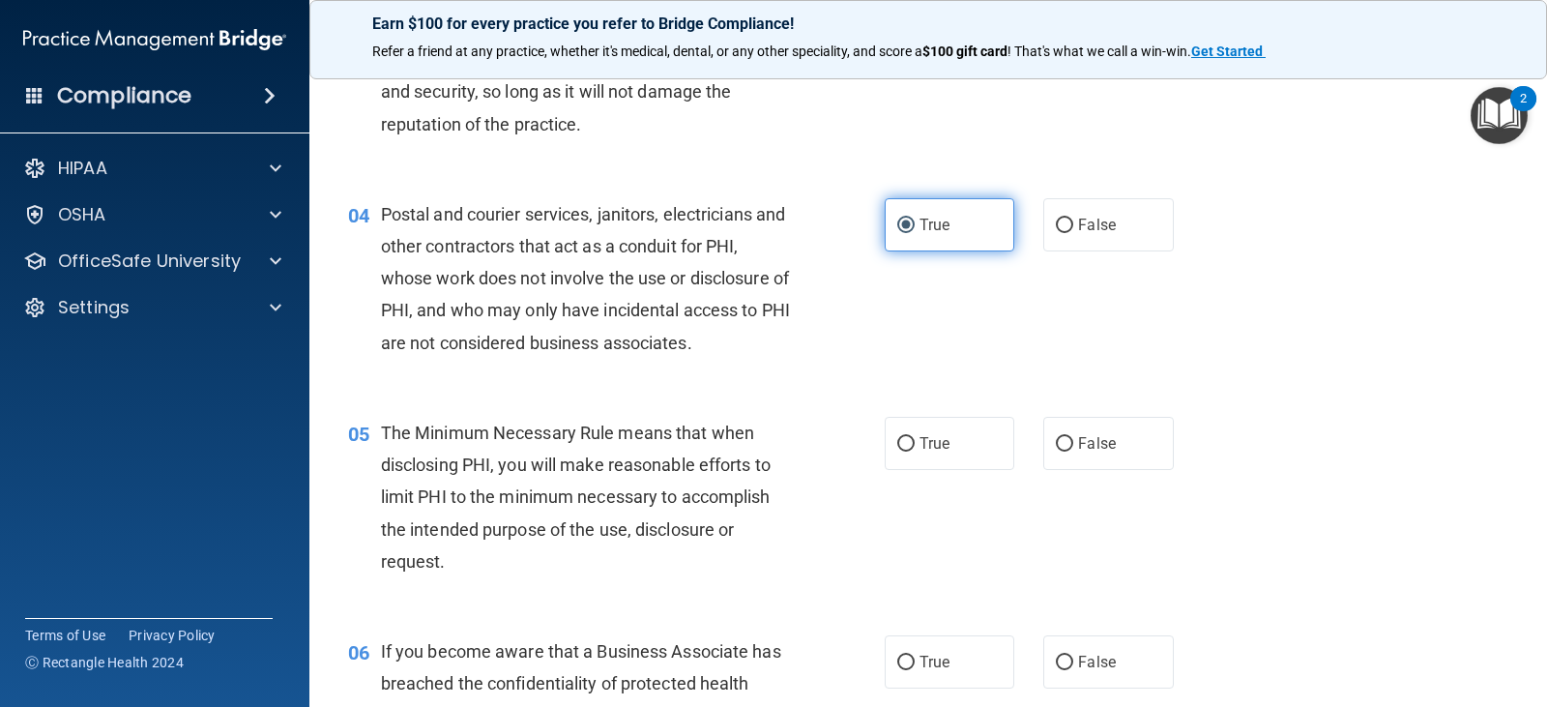
scroll to position [483, 0]
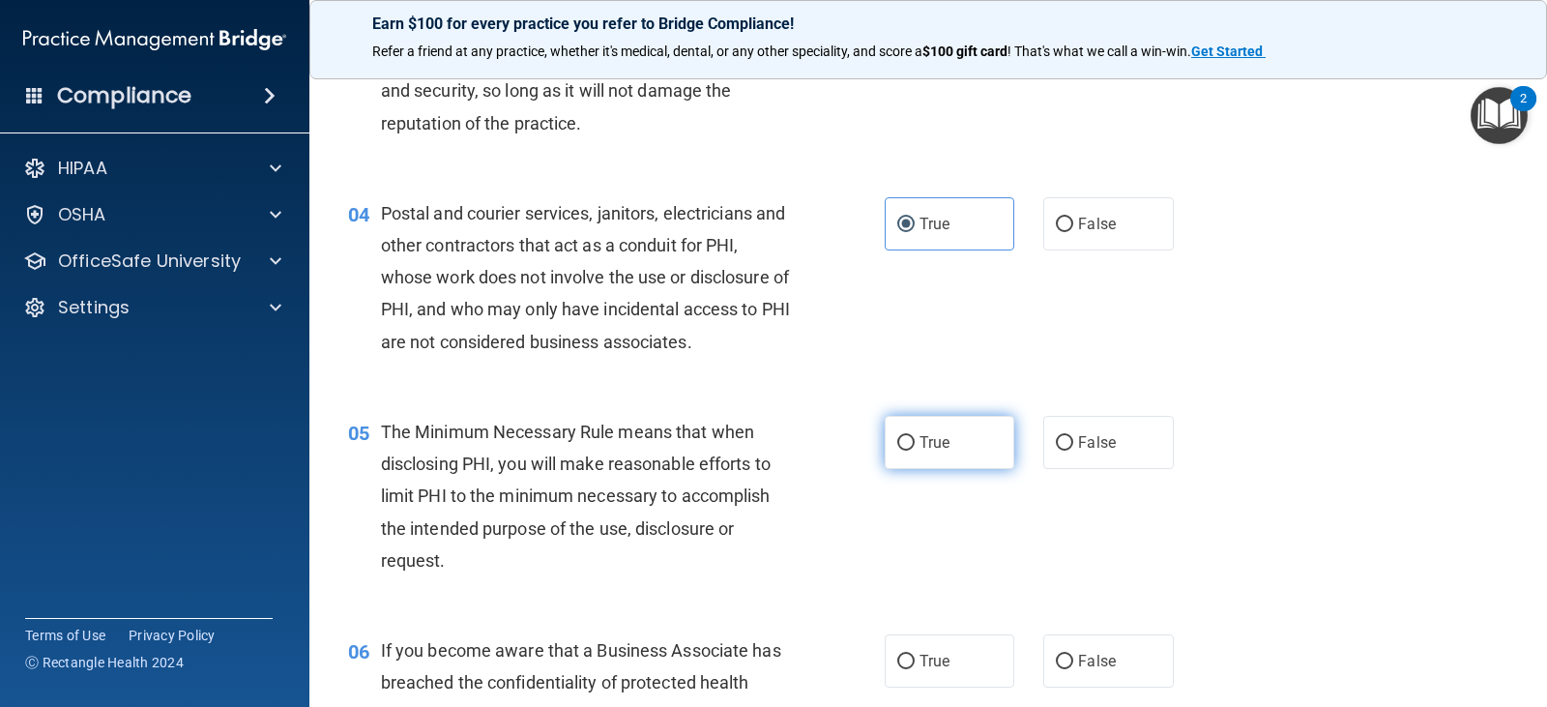
click at [942, 454] on label "True" at bounding box center [949, 442] width 130 height 53
click at [914, 450] on input "True" at bounding box center [905, 443] width 17 height 14
radio input "true"
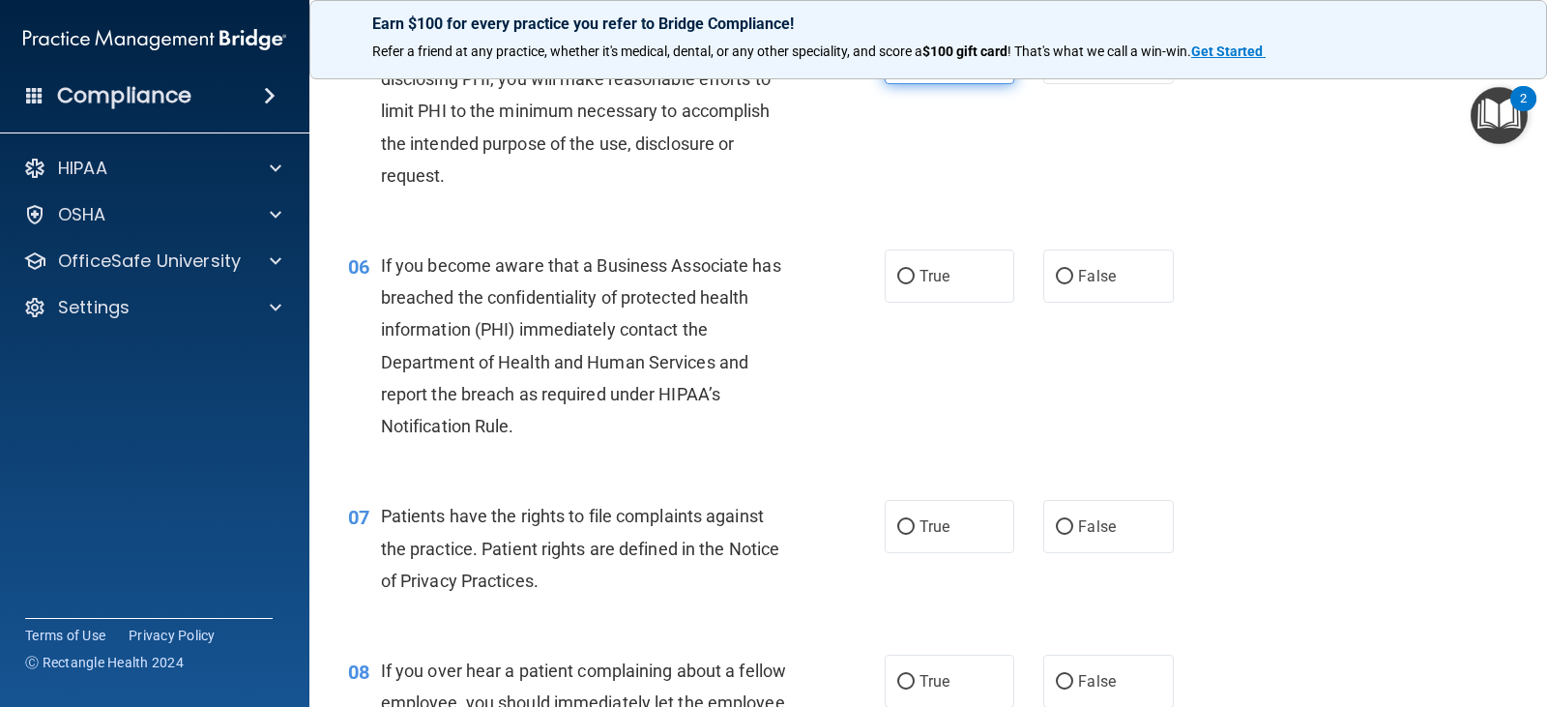
scroll to position [870, 0]
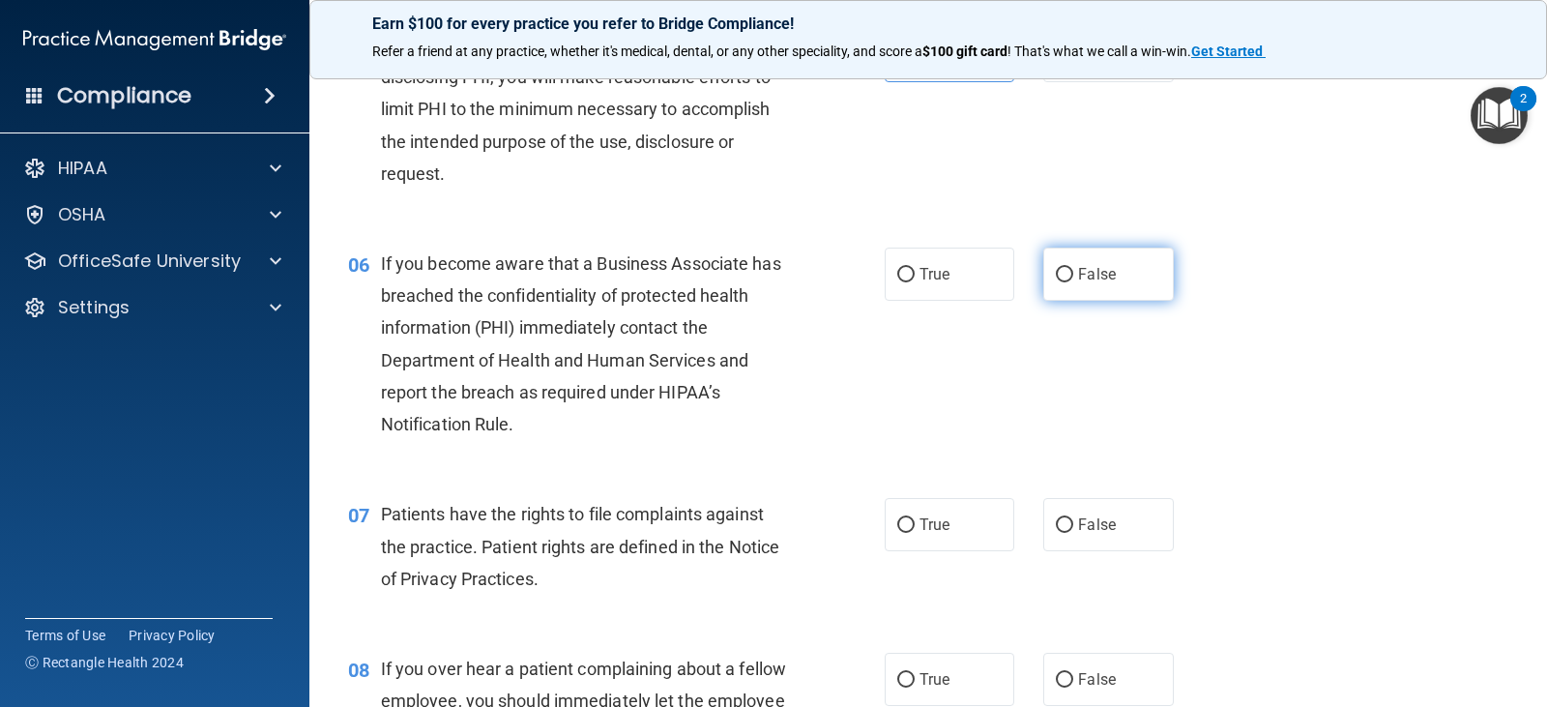
click at [1078, 275] on span "False" at bounding box center [1097, 274] width 38 height 18
click at [1073, 275] on input "False" at bounding box center [1064, 275] width 17 height 14
radio input "true"
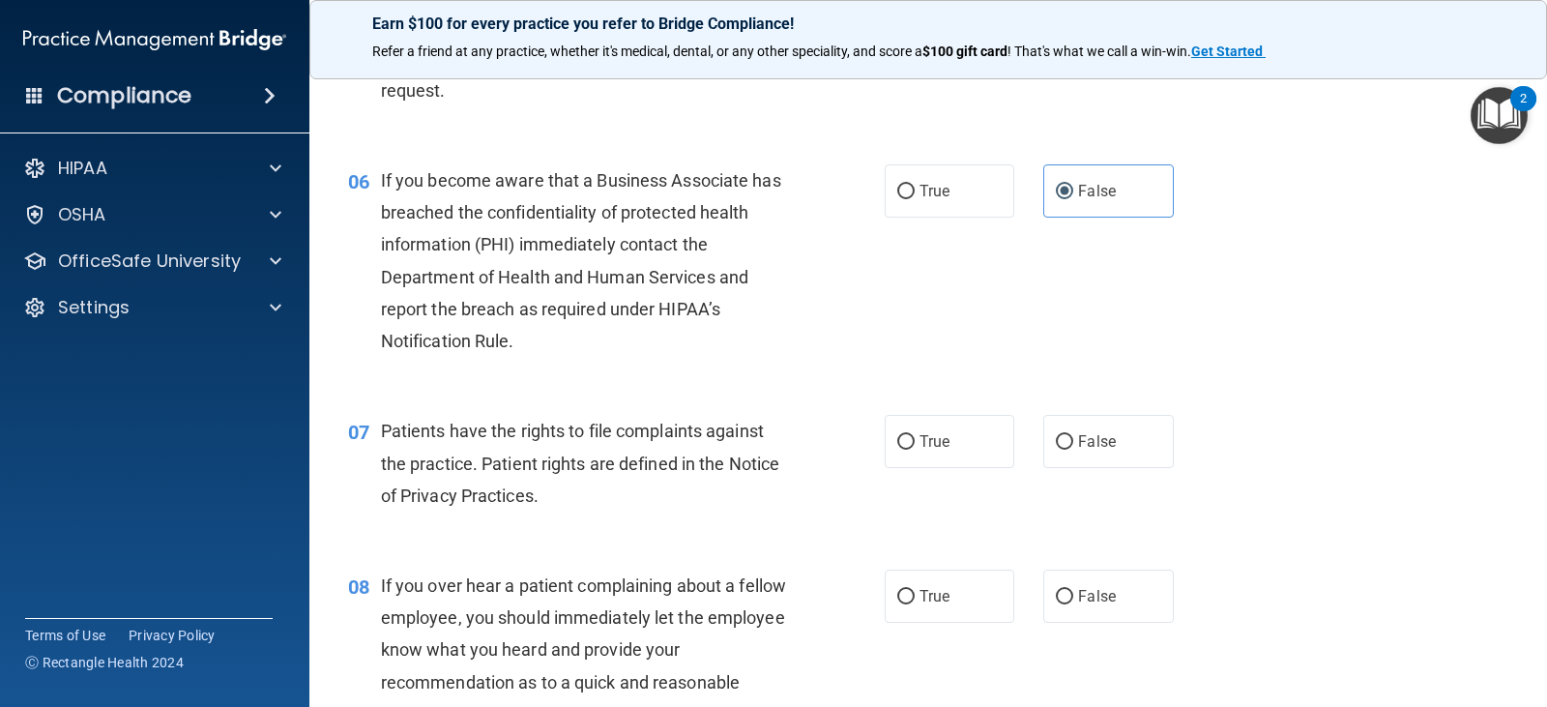
scroll to position [1160, 0]
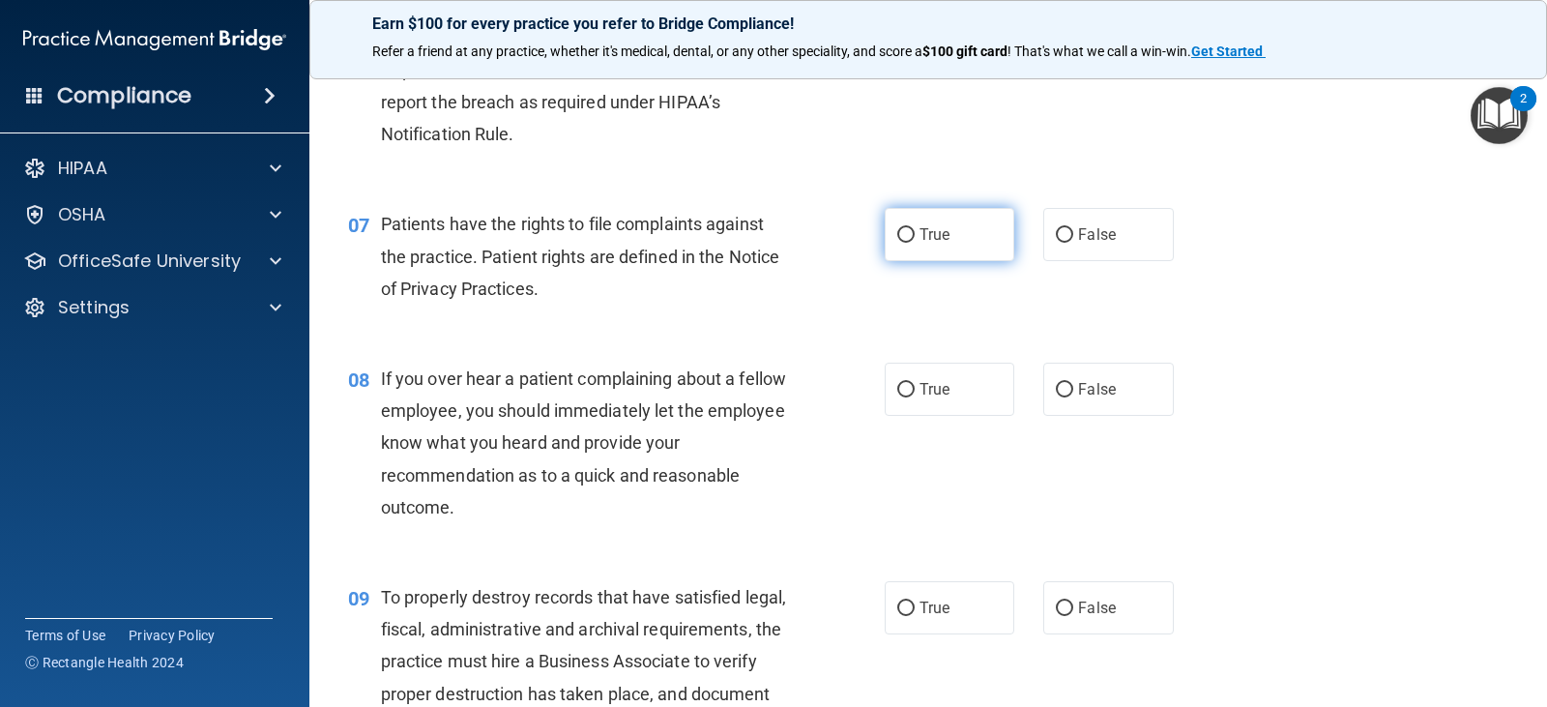
click at [937, 247] on label "True" at bounding box center [949, 234] width 130 height 53
click at [914, 243] on input "True" at bounding box center [905, 235] width 17 height 14
radio input "true"
click at [1078, 388] on span "False" at bounding box center [1097, 389] width 38 height 18
click at [1073, 388] on input "False" at bounding box center [1064, 390] width 17 height 14
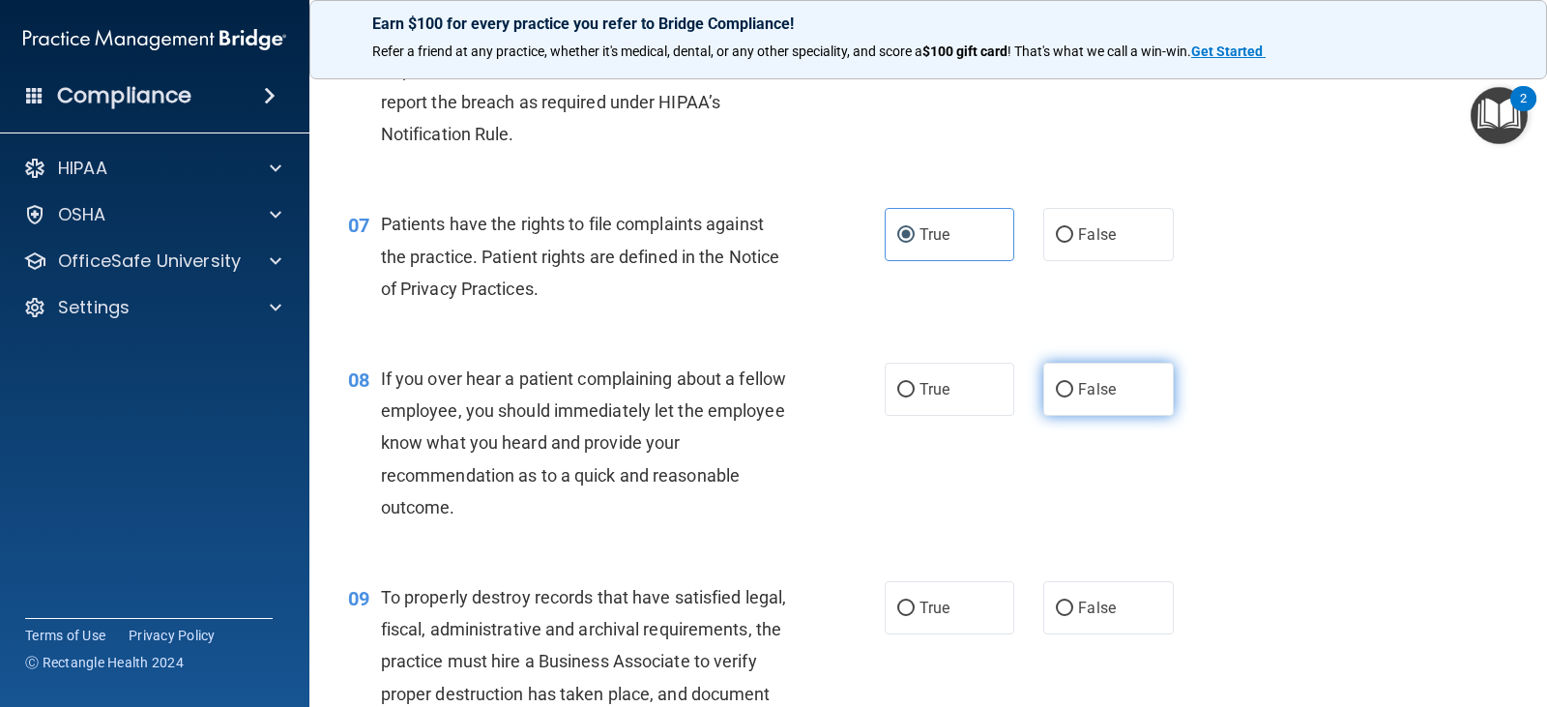
radio input "true"
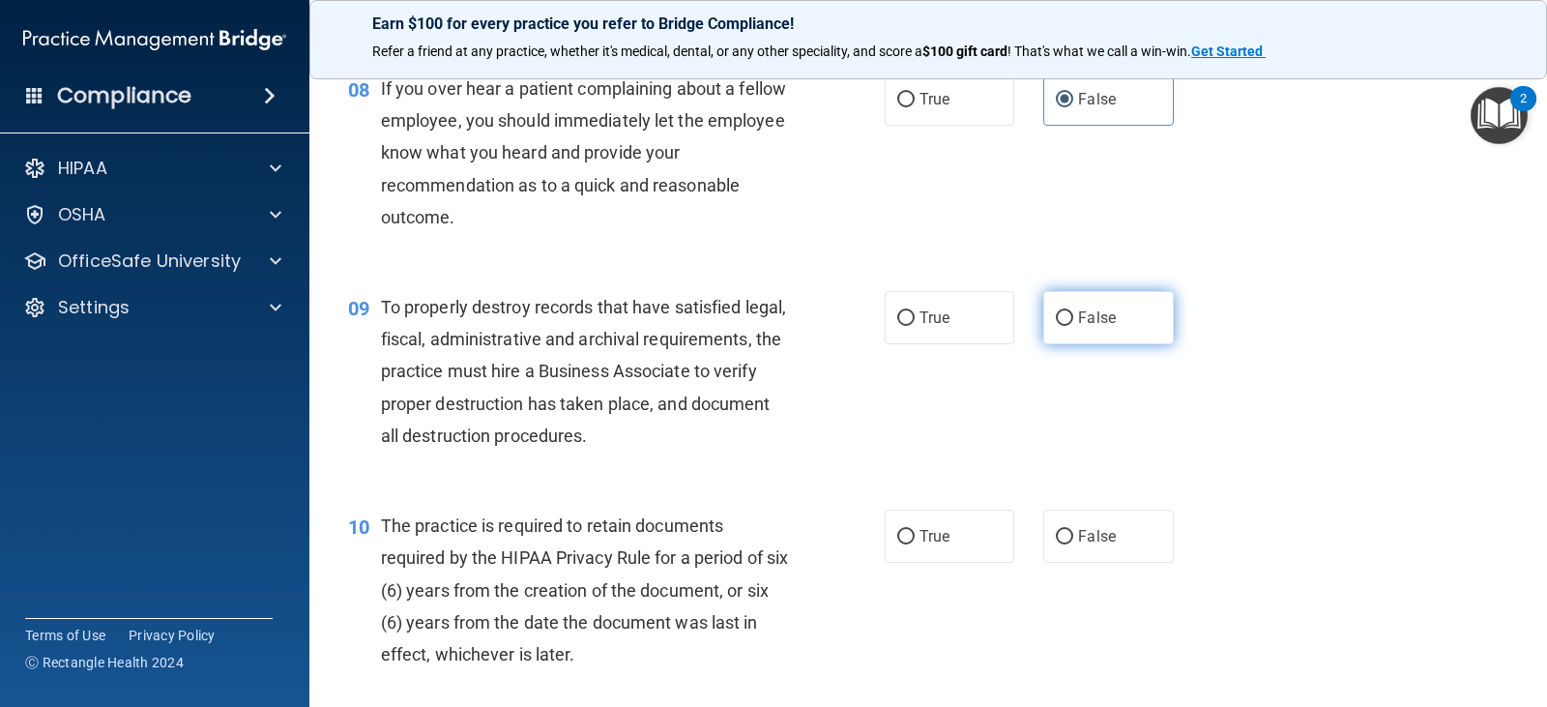
click at [1114, 334] on label "False" at bounding box center [1108, 317] width 130 height 53
click at [1073, 326] on input "False" at bounding box center [1064, 318] width 17 height 14
radio input "true"
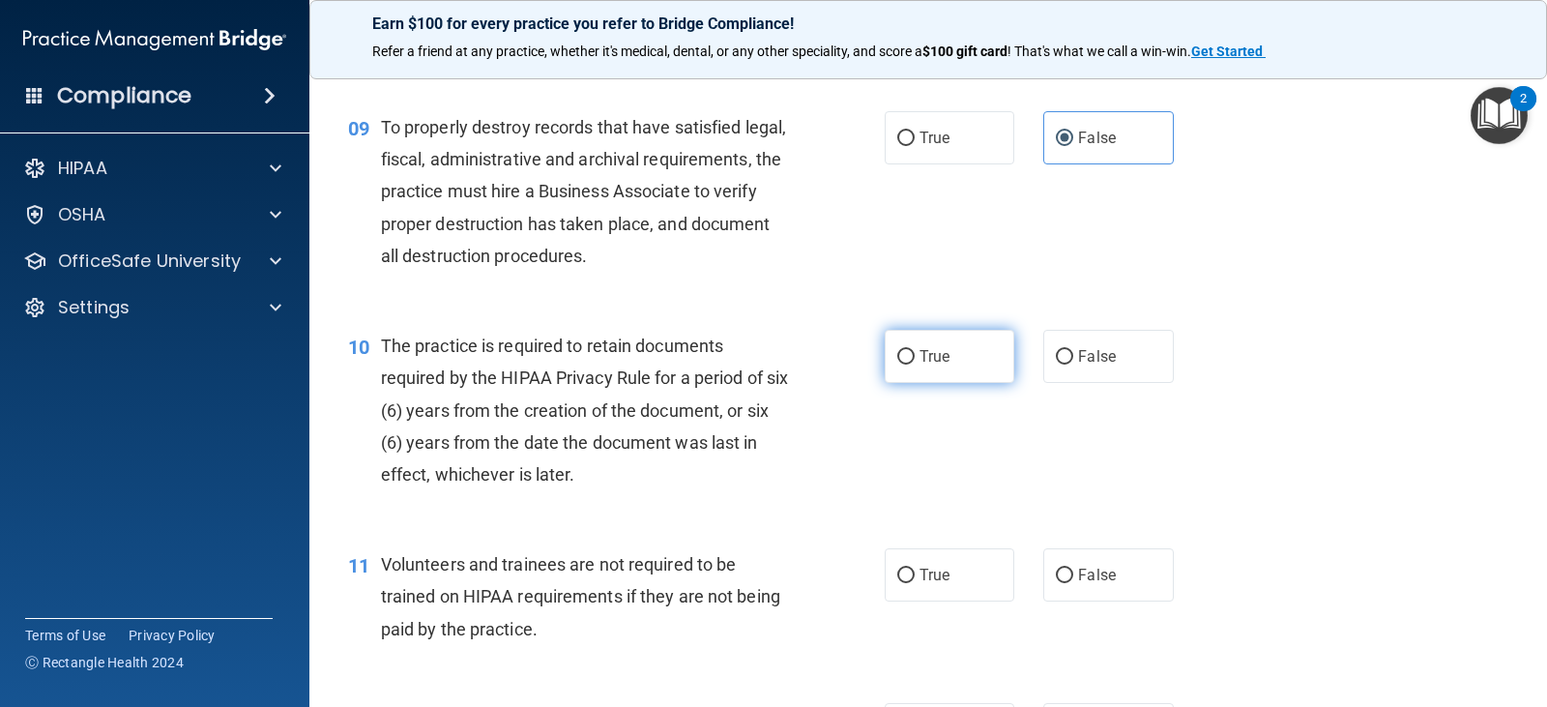
scroll to position [1643, 0]
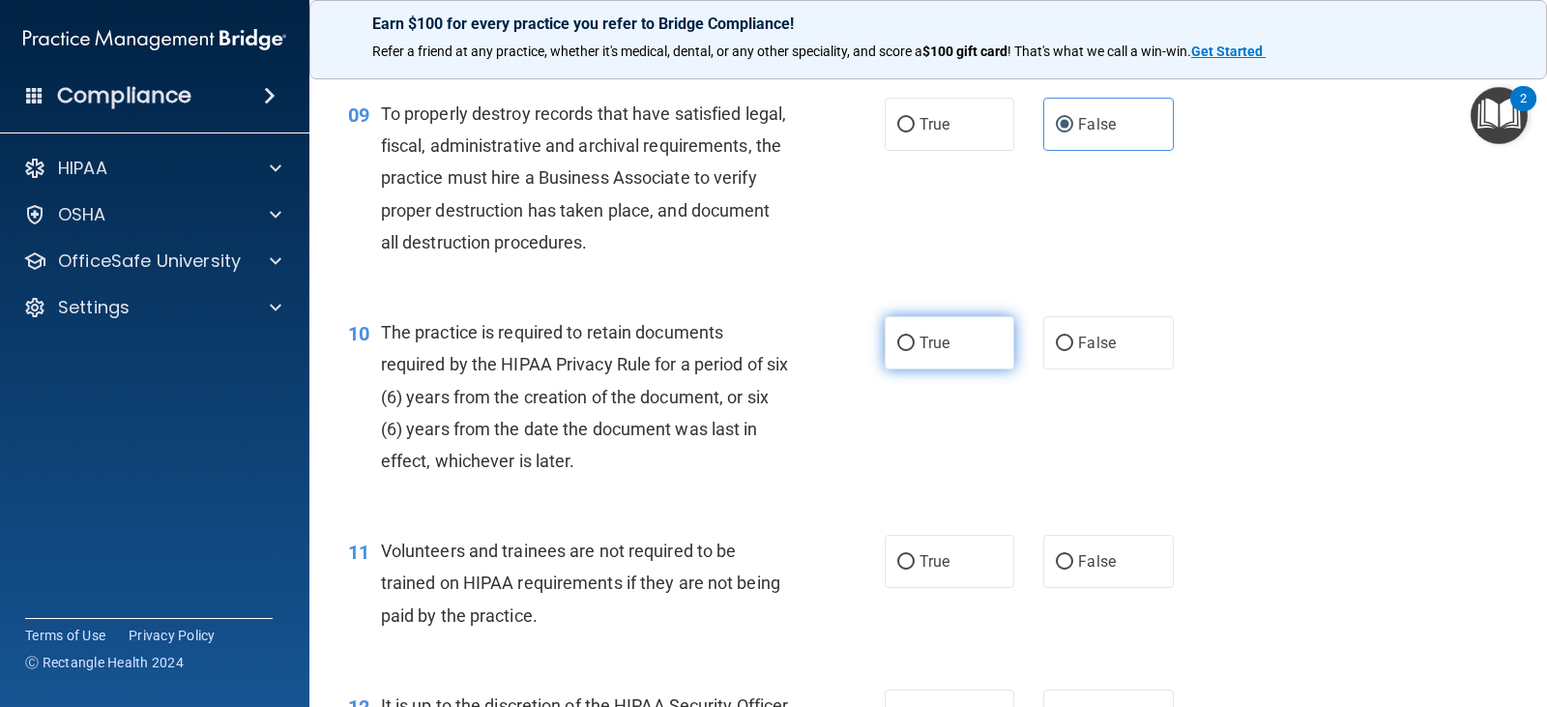
click at [957, 338] on label "True" at bounding box center [949, 342] width 130 height 53
click at [914, 338] on input "True" at bounding box center [905, 343] width 17 height 14
radio input "true"
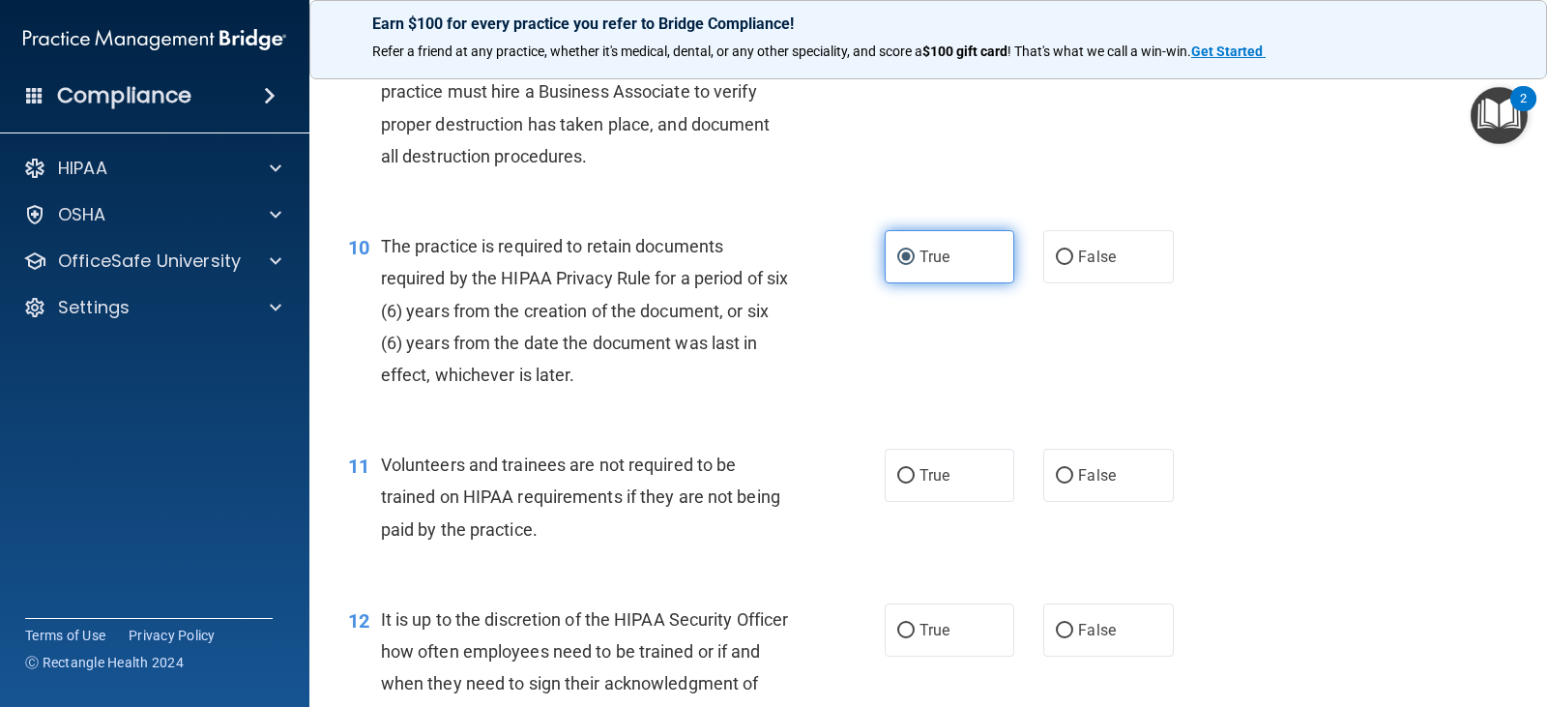
scroll to position [1933, 0]
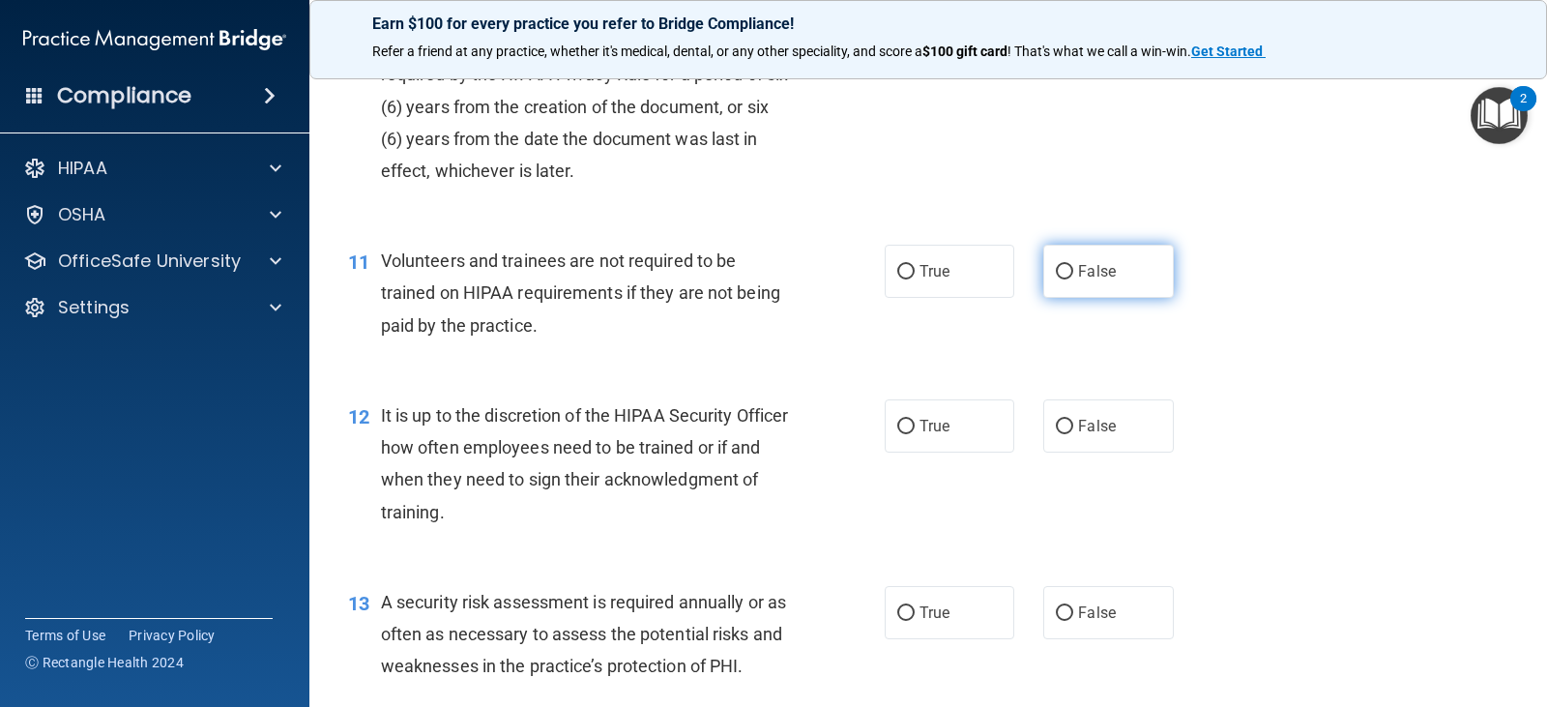
click at [1106, 281] on label "False" at bounding box center [1108, 271] width 130 height 53
click at [1073, 279] on input "False" at bounding box center [1064, 272] width 17 height 14
radio input "true"
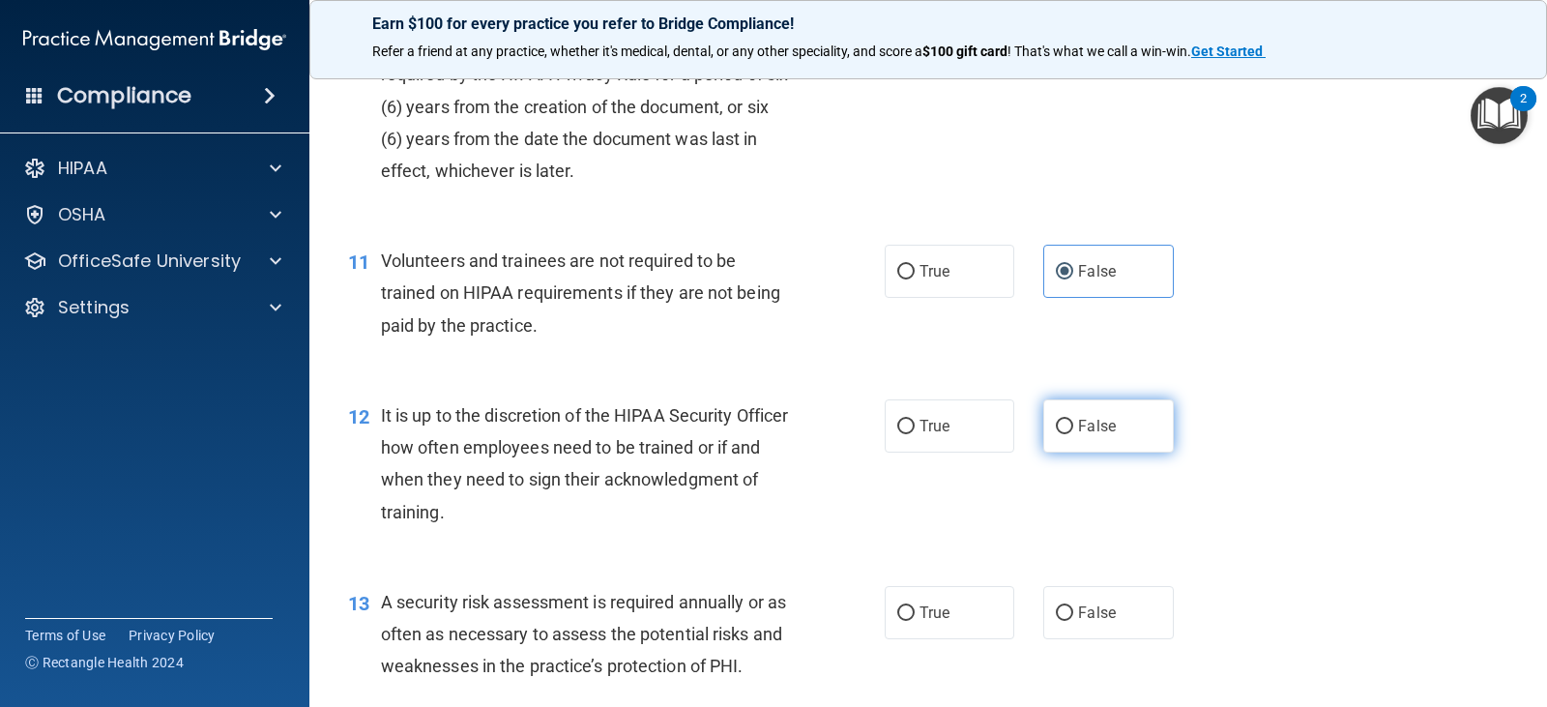
click at [1092, 420] on span "False" at bounding box center [1097, 426] width 38 height 18
click at [1073, 420] on input "False" at bounding box center [1064, 427] width 17 height 14
radio input "true"
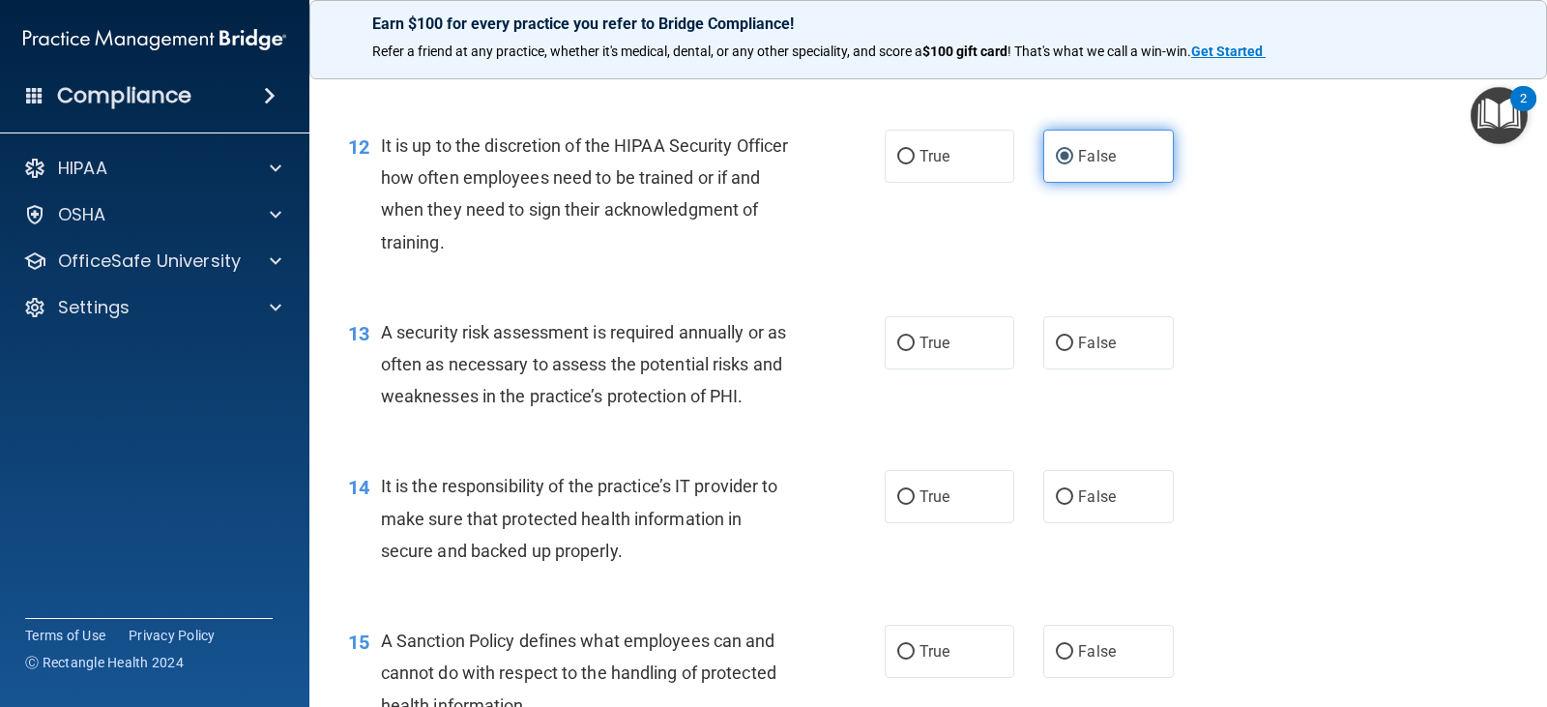
scroll to position [2223, 0]
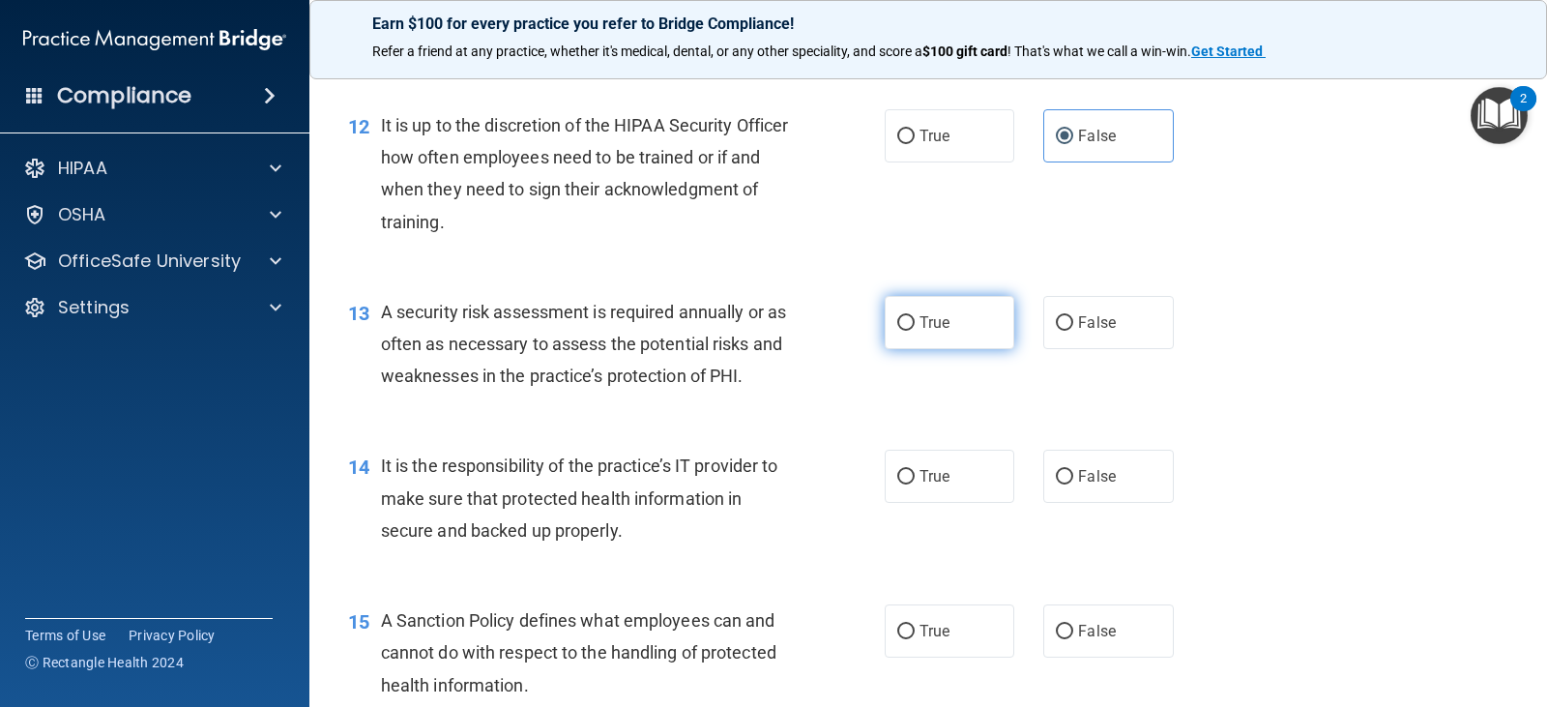
click at [928, 340] on label "True" at bounding box center [949, 322] width 130 height 53
click at [914, 331] on input "True" at bounding box center [905, 323] width 17 height 14
radio input "true"
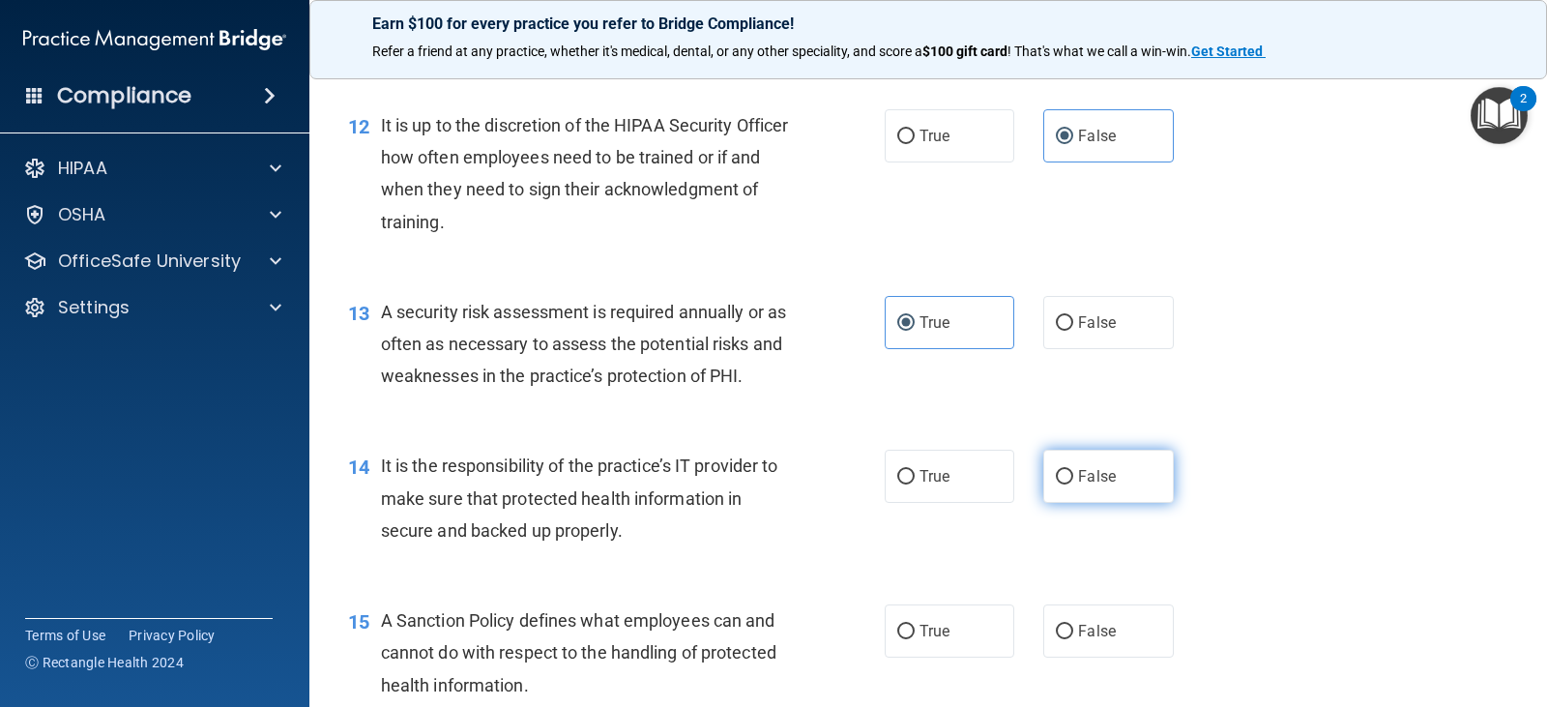
click at [1098, 478] on span "False" at bounding box center [1097, 476] width 38 height 18
click at [1073, 478] on input "False" at bounding box center [1064, 477] width 17 height 14
radio input "true"
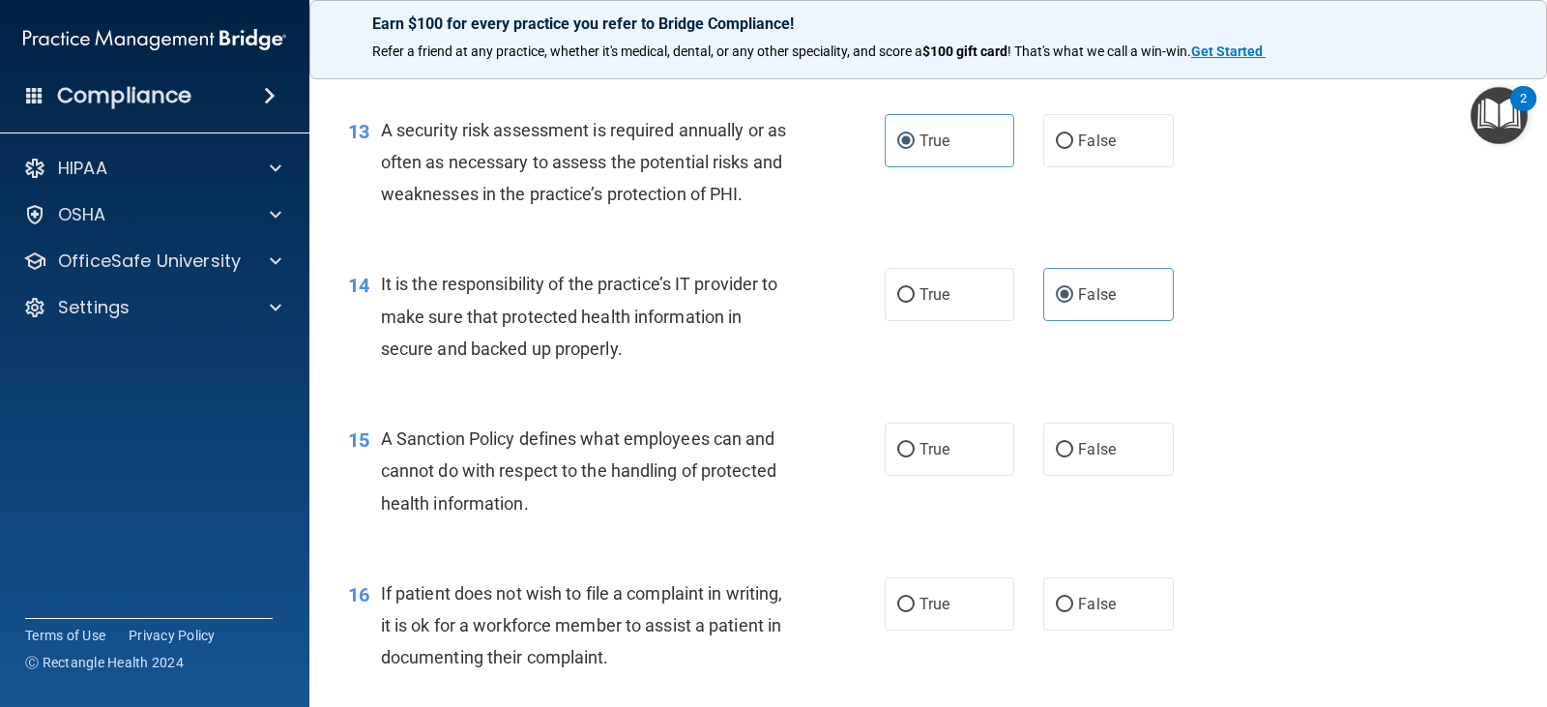
scroll to position [2417, 0]
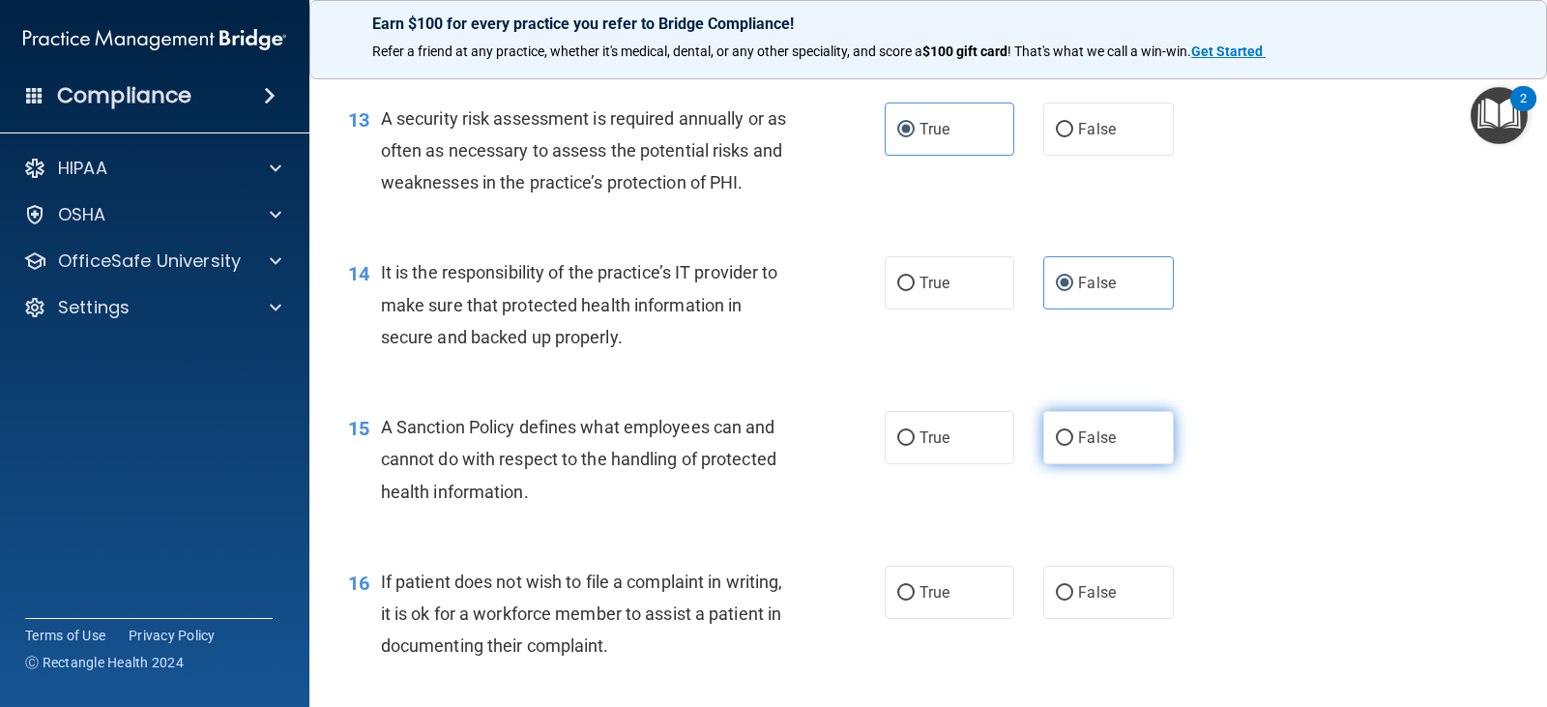
click at [1100, 431] on span "False" at bounding box center [1097, 437] width 38 height 18
click at [1073, 431] on input "False" at bounding box center [1064, 438] width 17 height 14
radio input "true"
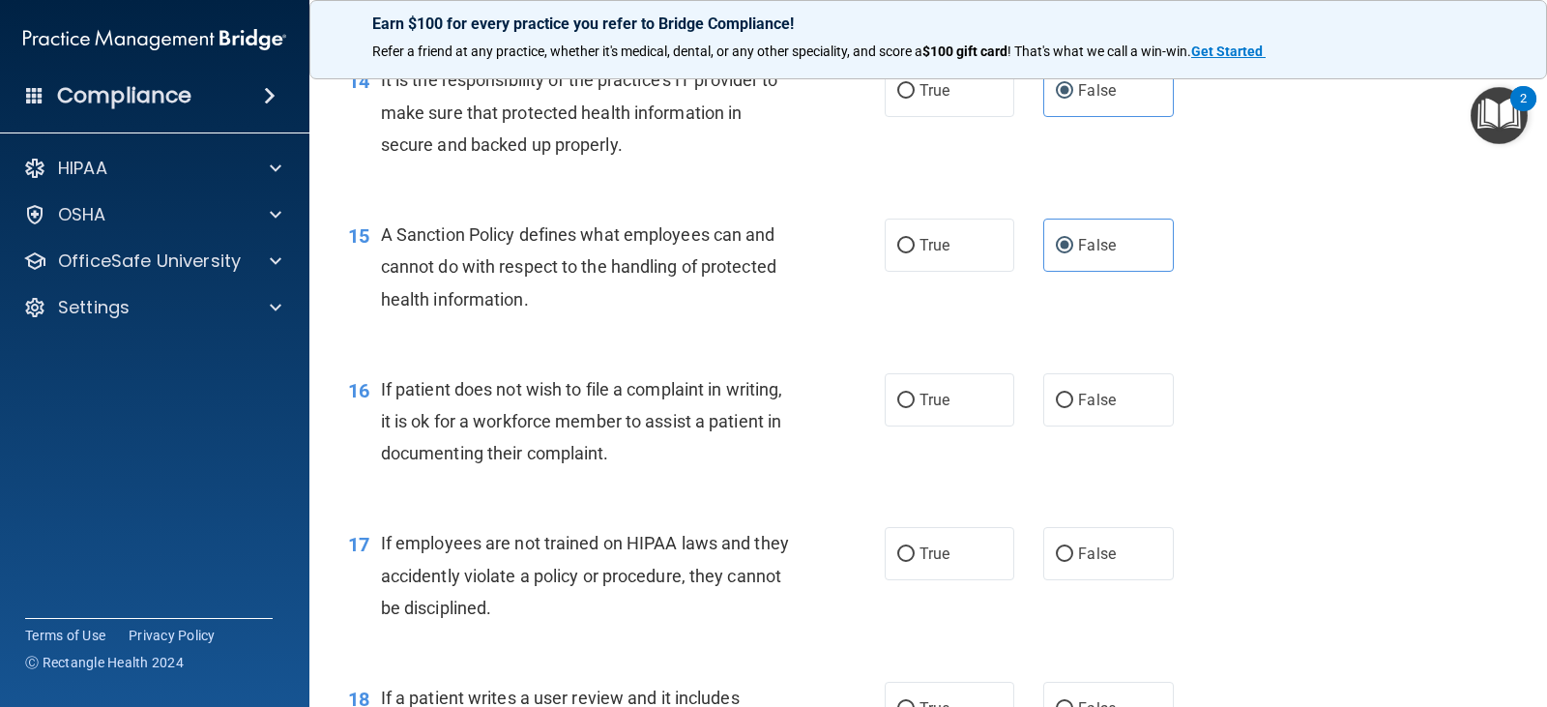
scroll to position [2610, 0]
click at [908, 381] on label "True" at bounding box center [949, 398] width 130 height 53
click at [908, 392] on input "True" at bounding box center [905, 399] width 17 height 14
radio input "true"
click at [1080, 560] on span "False" at bounding box center [1097, 552] width 38 height 18
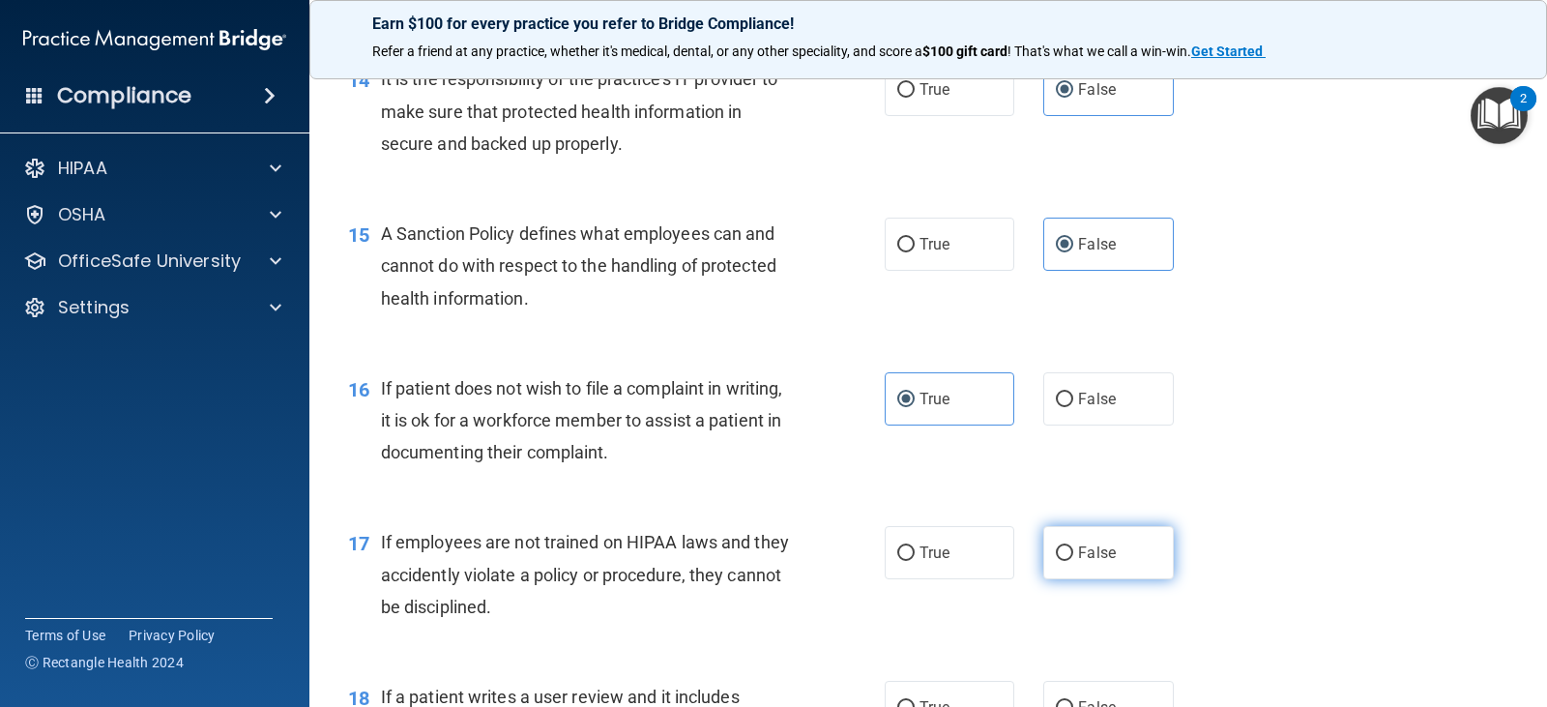
click at [1073, 560] on input "False" at bounding box center [1064, 553] width 17 height 14
radio input "true"
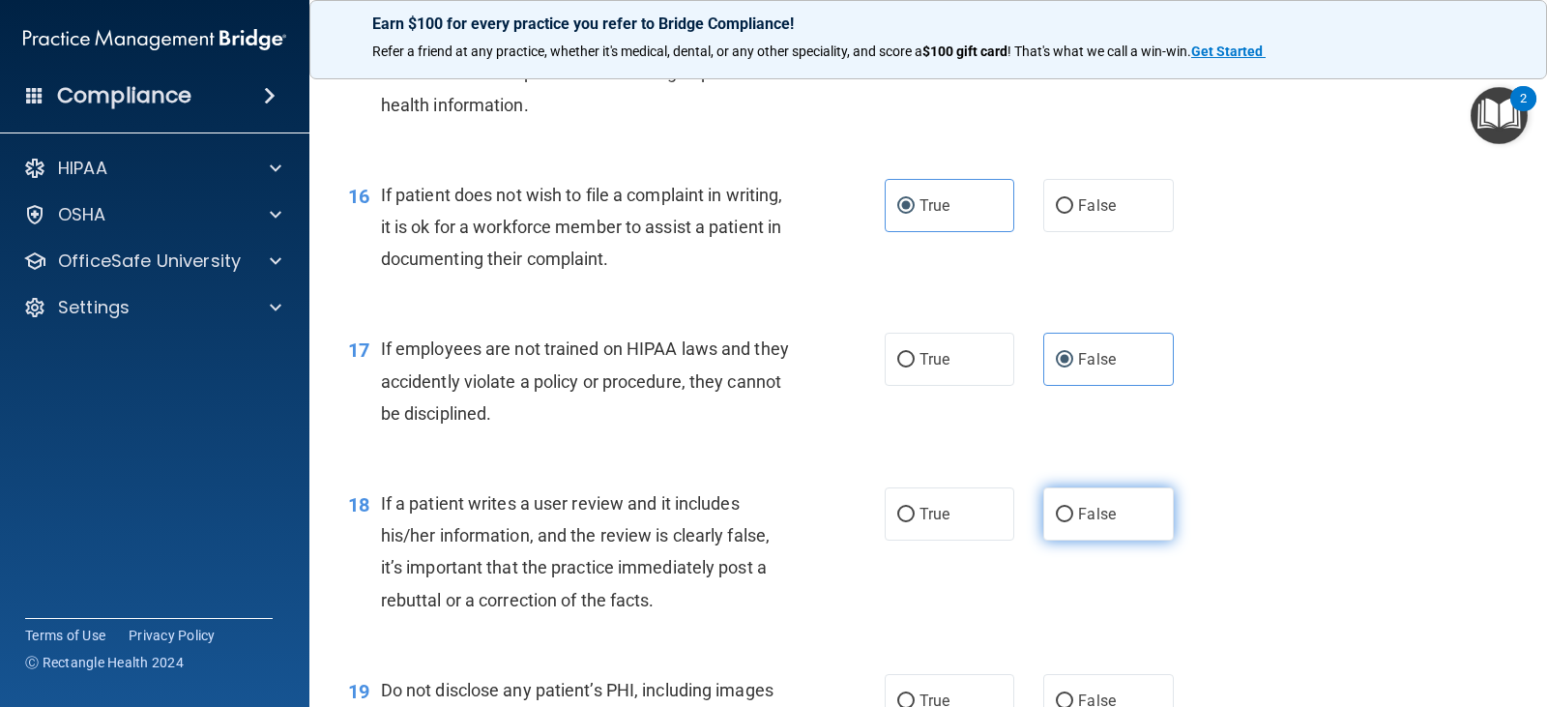
scroll to position [2996, 0]
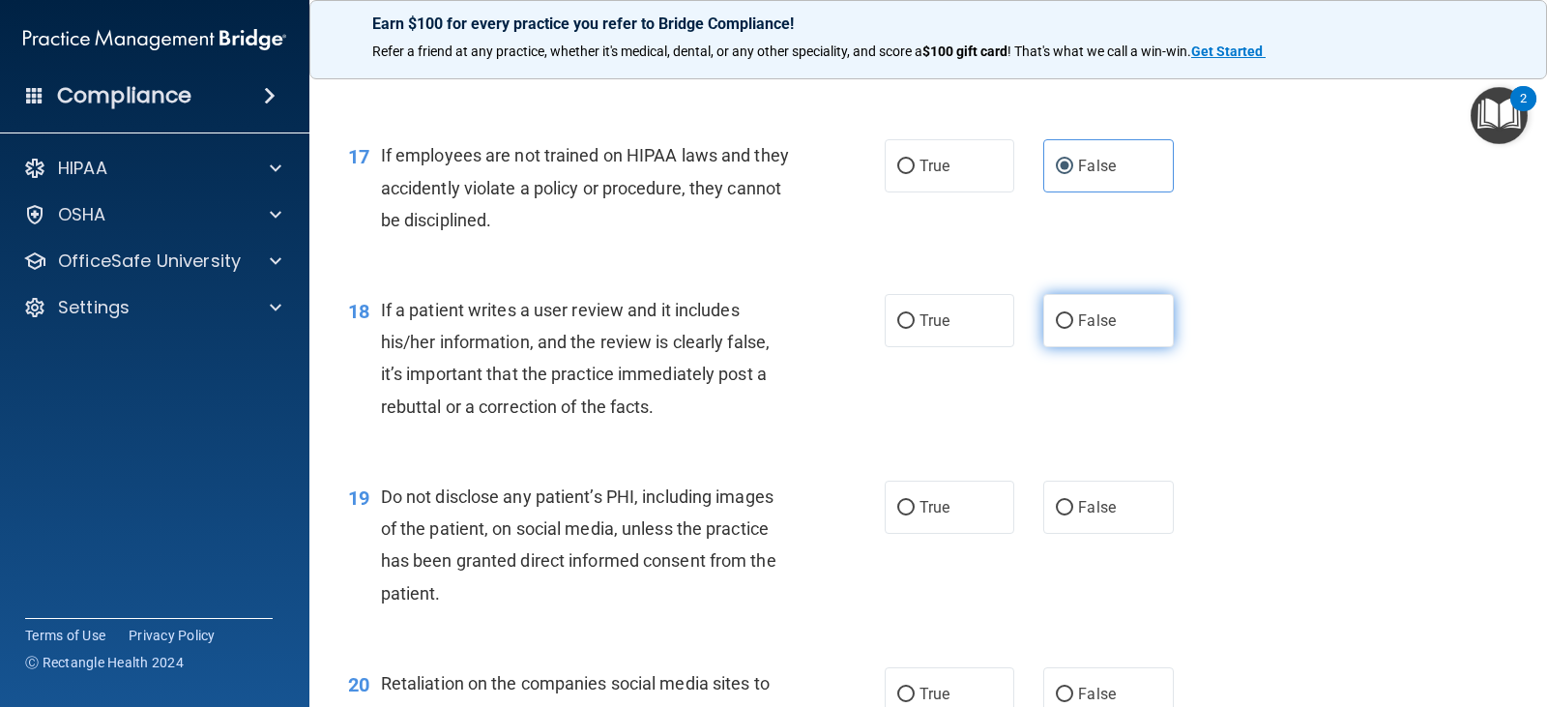
click at [1089, 322] on span "False" at bounding box center [1097, 320] width 38 height 18
click at [1073, 322] on input "False" at bounding box center [1064, 321] width 17 height 14
radio input "true"
click at [918, 521] on label "True" at bounding box center [949, 506] width 130 height 53
click at [914, 515] on input "True" at bounding box center [905, 508] width 17 height 14
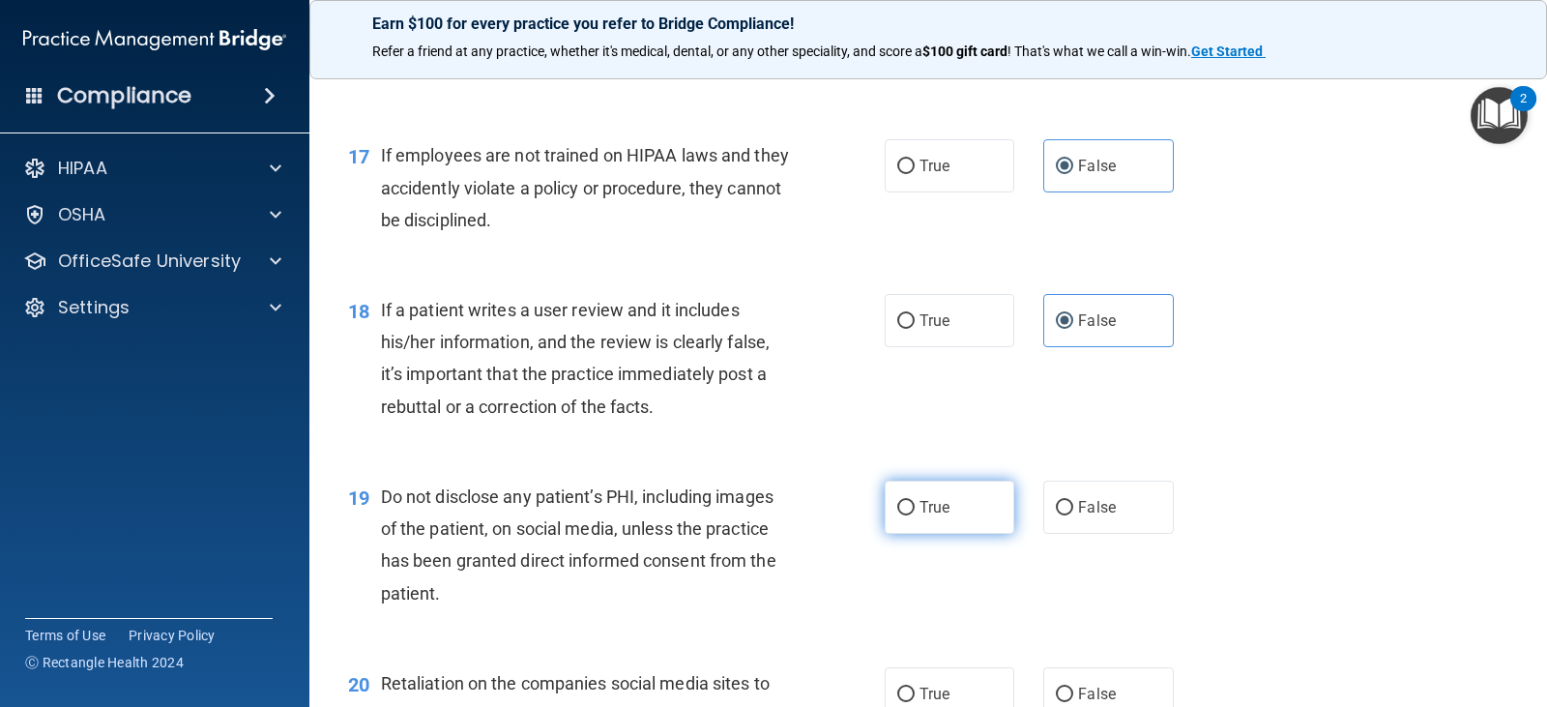
radio input "true"
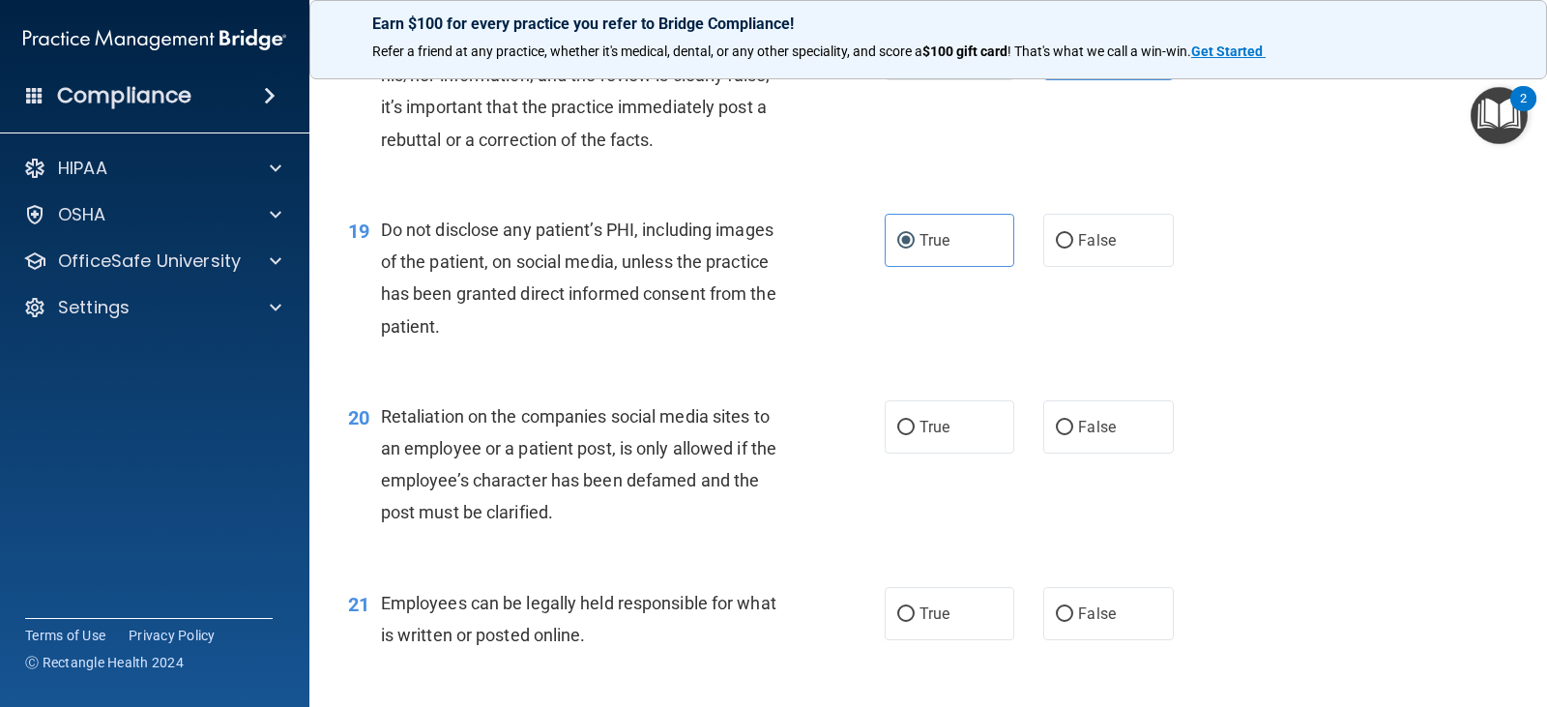
scroll to position [3286, 0]
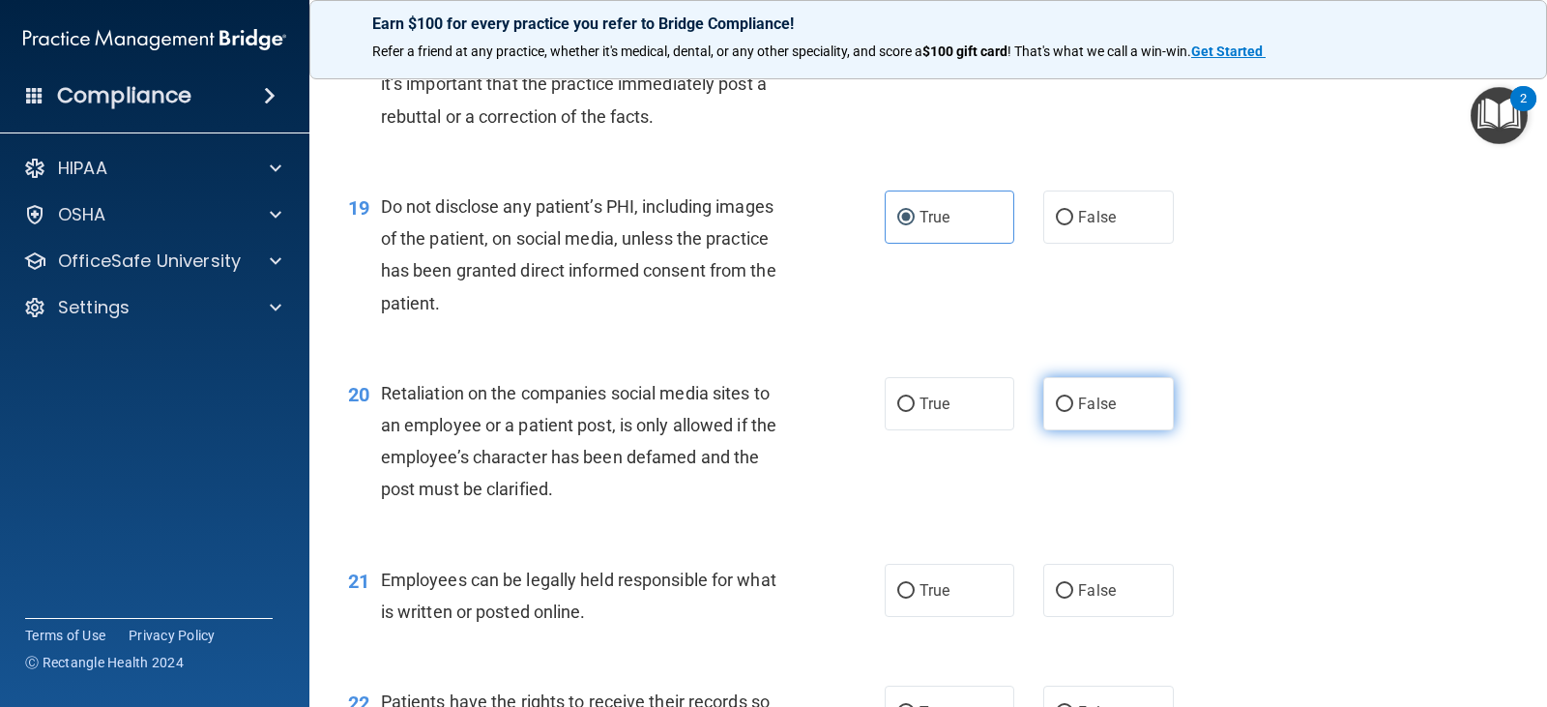
click at [1093, 399] on span "False" at bounding box center [1097, 403] width 38 height 18
click at [1073, 399] on input "False" at bounding box center [1064, 404] width 17 height 14
radio input "true"
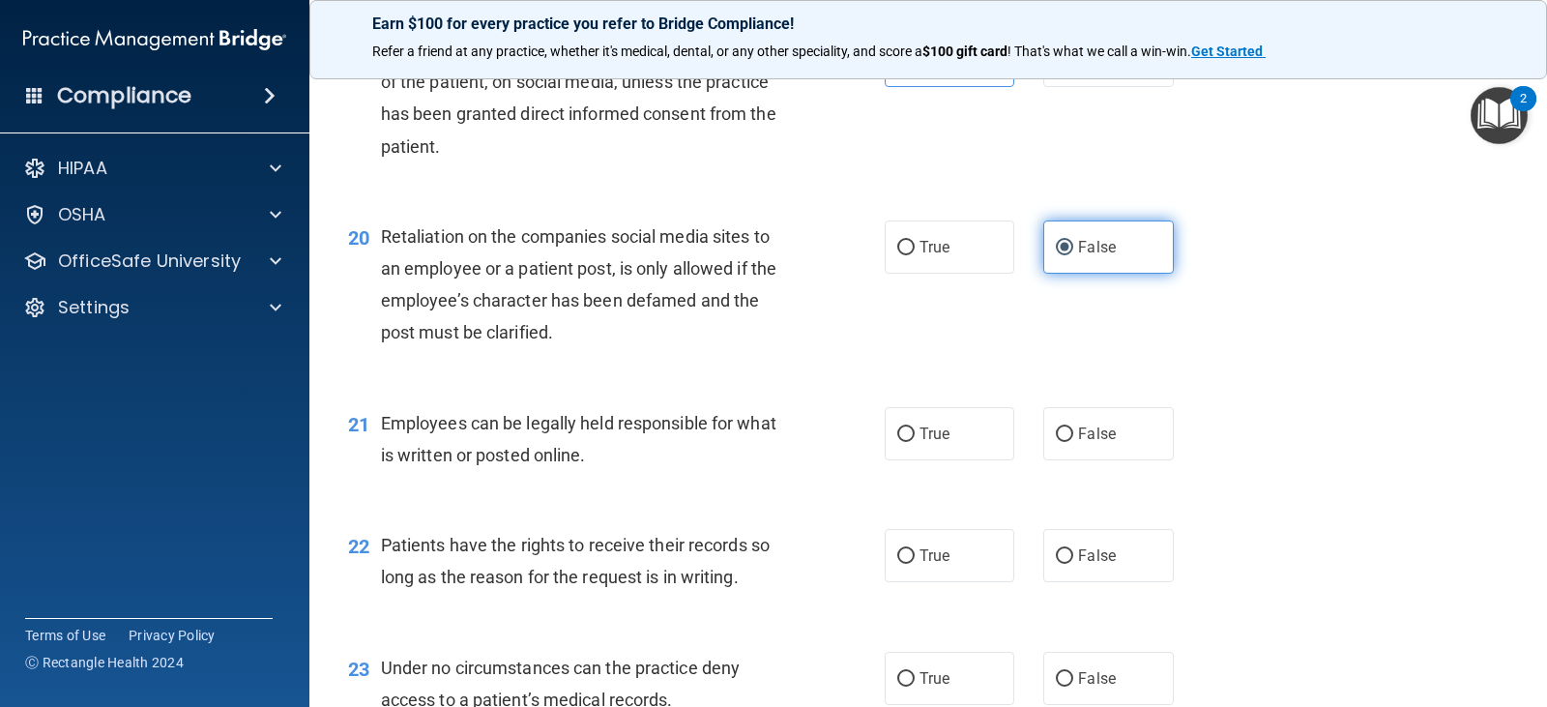
scroll to position [3480, 0]
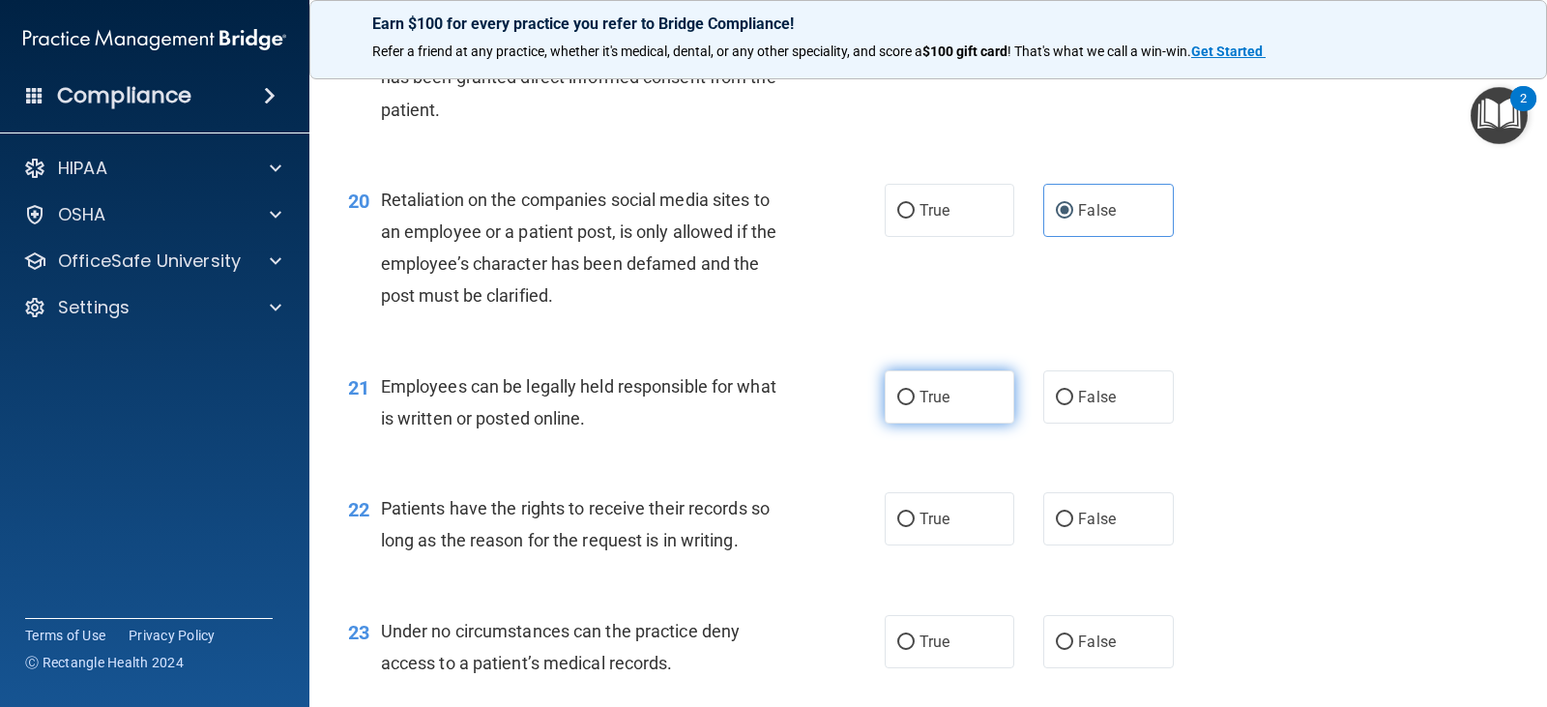
click at [959, 405] on label "True" at bounding box center [949, 396] width 130 height 53
click at [914, 405] on input "True" at bounding box center [905, 398] width 17 height 14
radio input "true"
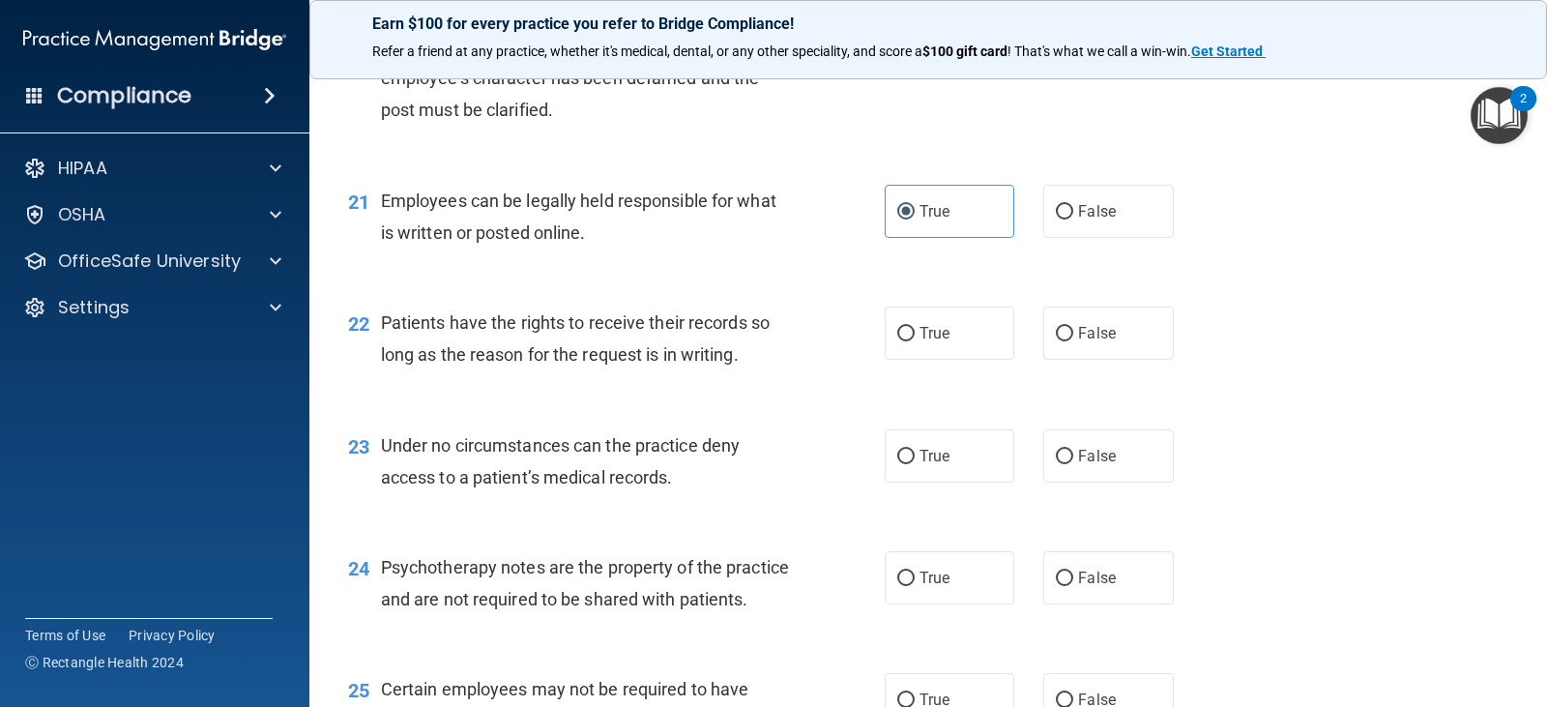
scroll to position [3673, 0]
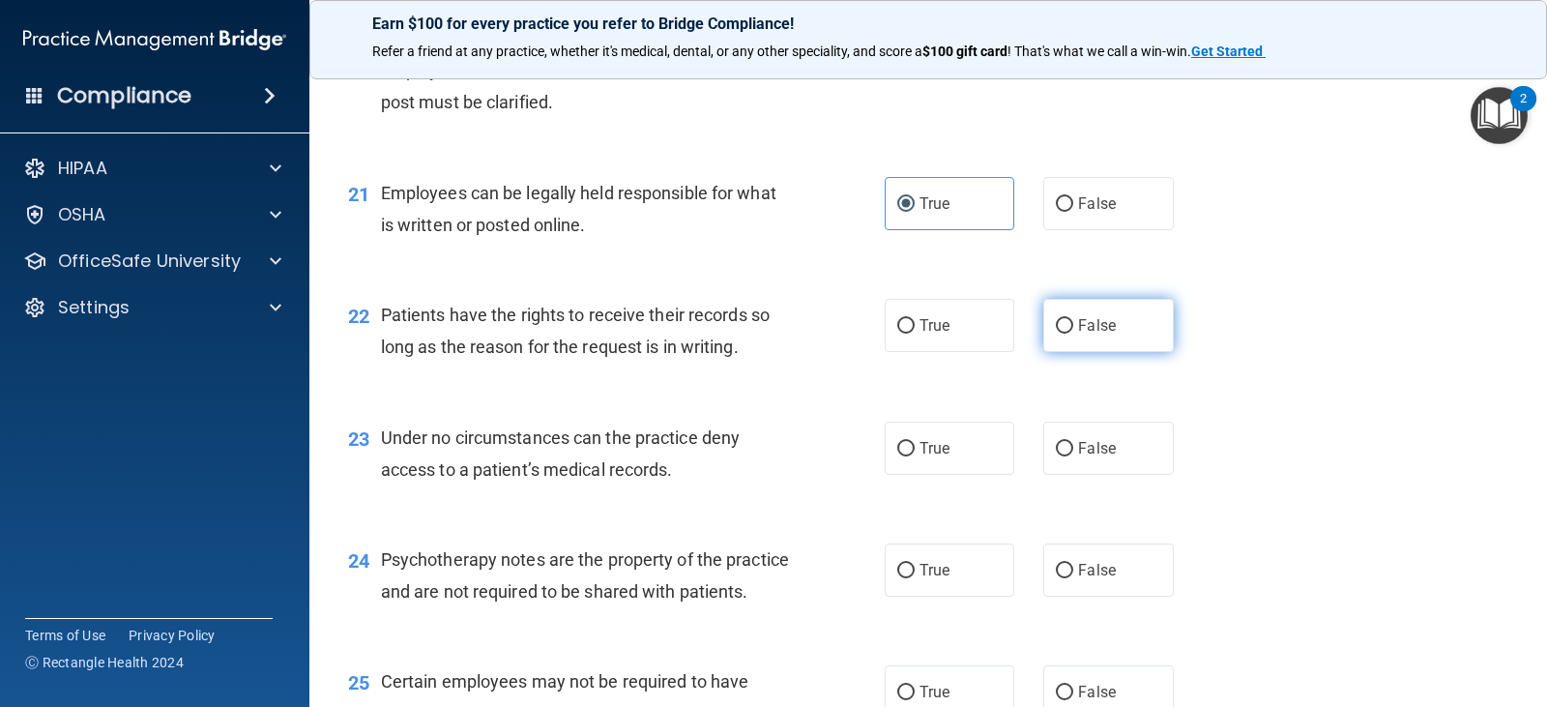
click at [1078, 327] on span "False" at bounding box center [1097, 325] width 38 height 18
click at [1069, 327] on input "False" at bounding box center [1064, 326] width 17 height 14
radio input "true"
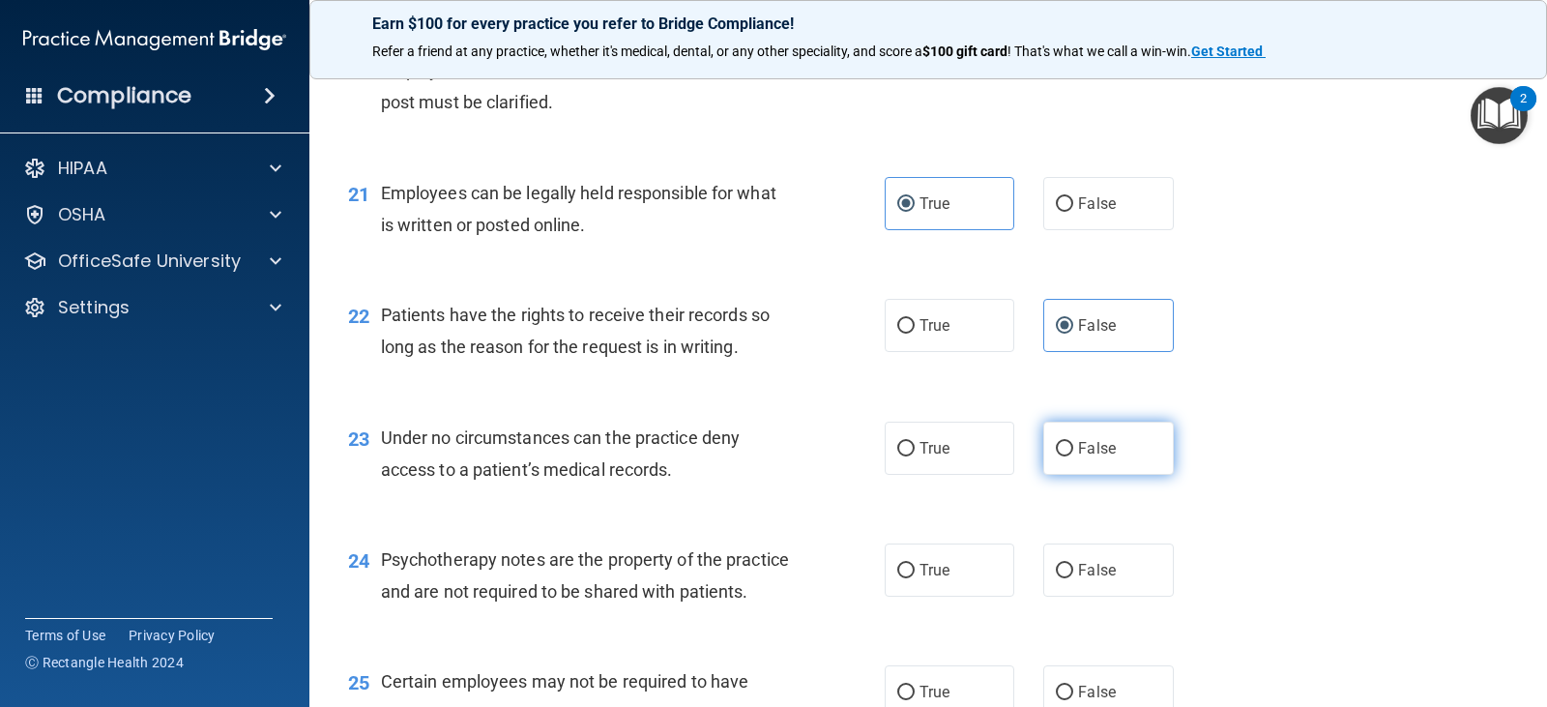
click at [1090, 453] on span "False" at bounding box center [1097, 448] width 38 height 18
click at [1073, 453] on input "False" at bounding box center [1064, 449] width 17 height 14
radio input "true"
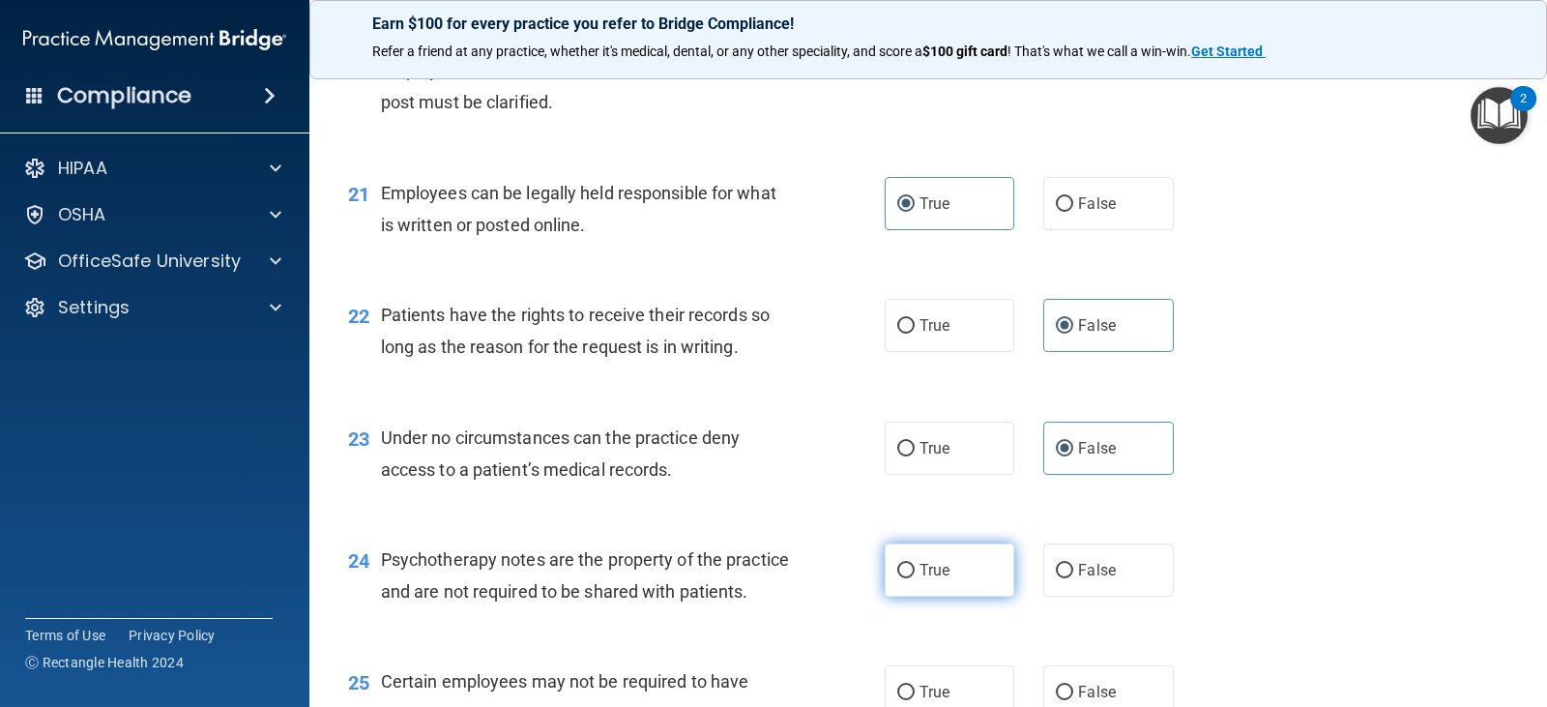
click at [909, 558] on label "True" at bounding box center [949, 569] width 130 height 53
click at [909, 564] on input "True" at bounding box center [905, 571] width 17 height 14
radio input "true"
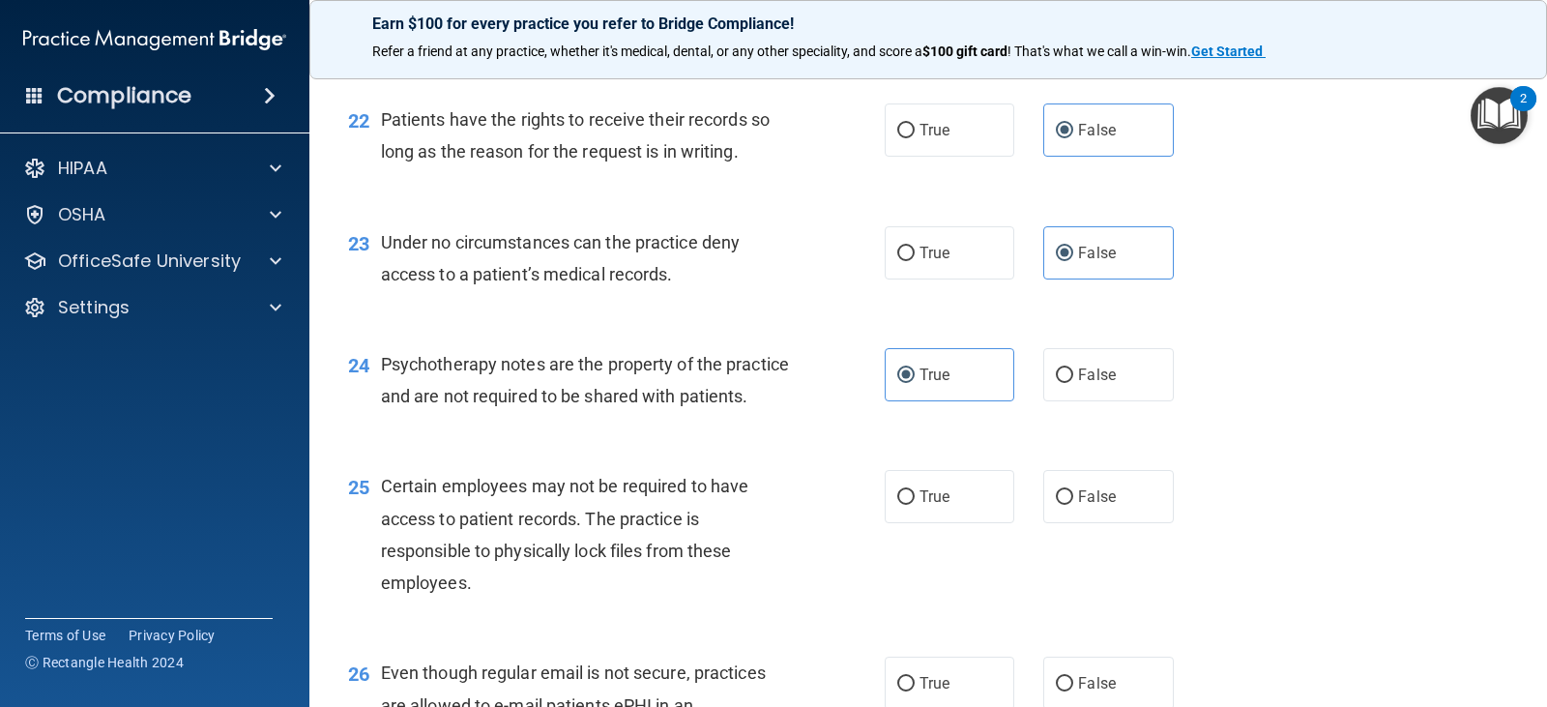
scroll to position [3963, 0]
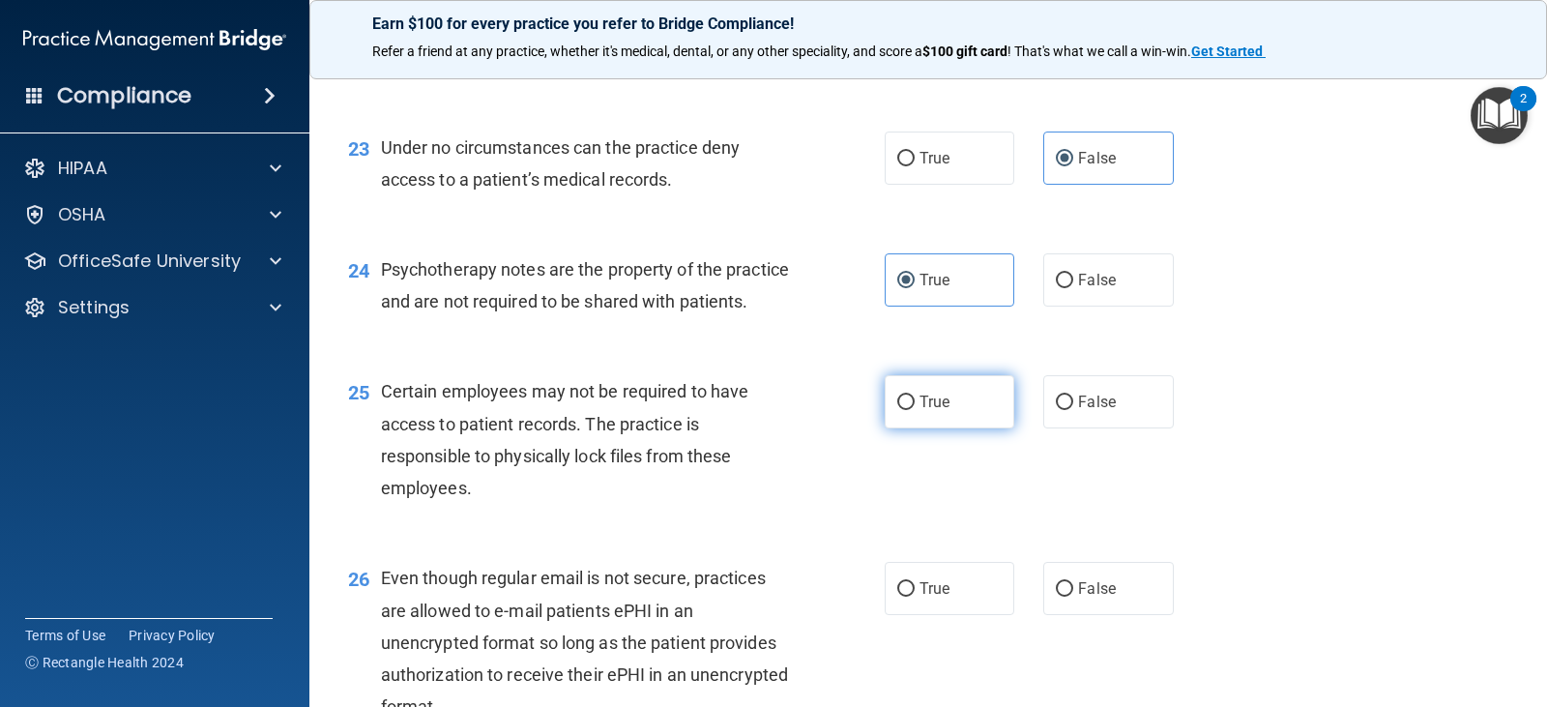
click at [953, 416] on label "True" at bounding box center [949, 401] width 130 height 53
click at [914, 410] on input "True" at bounding box center [905, 402] width 17 height 14
radio input "true"
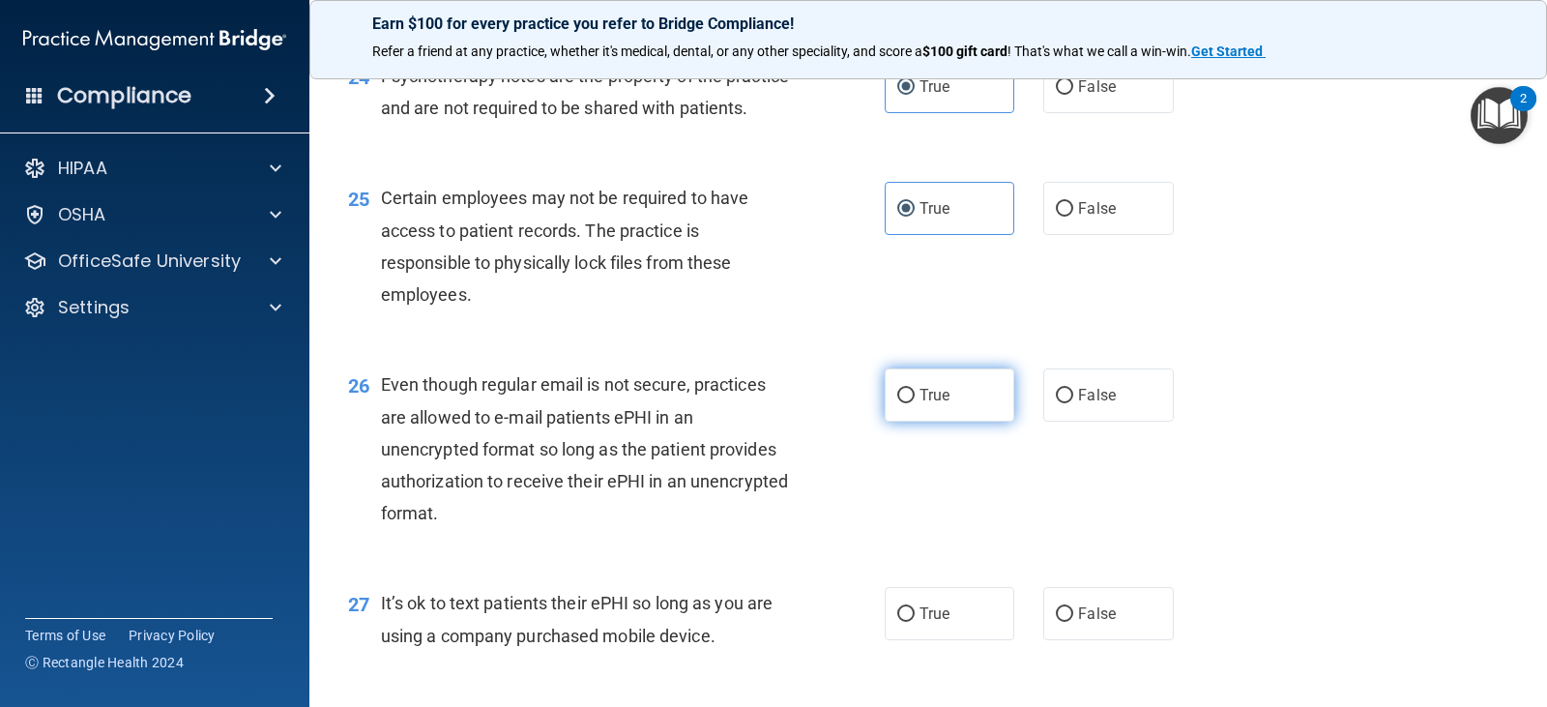
click at [922, 421] on label "True" at bounding box center [949, 394] width 130 height 53
click at [914, 403] on input "True" at bounding box center [905, 396] width 17 height 14
radio input "true"
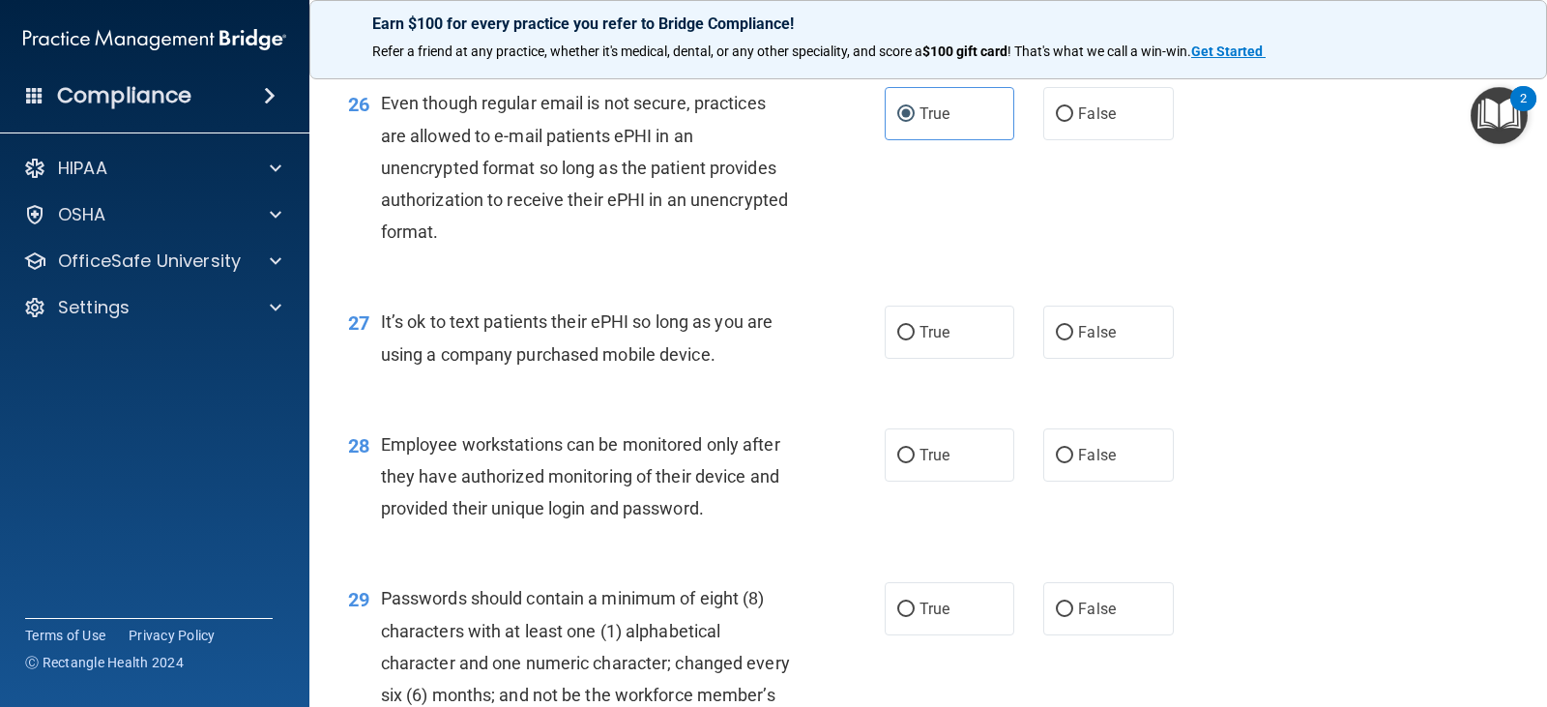
scroll to position [4446, 0]
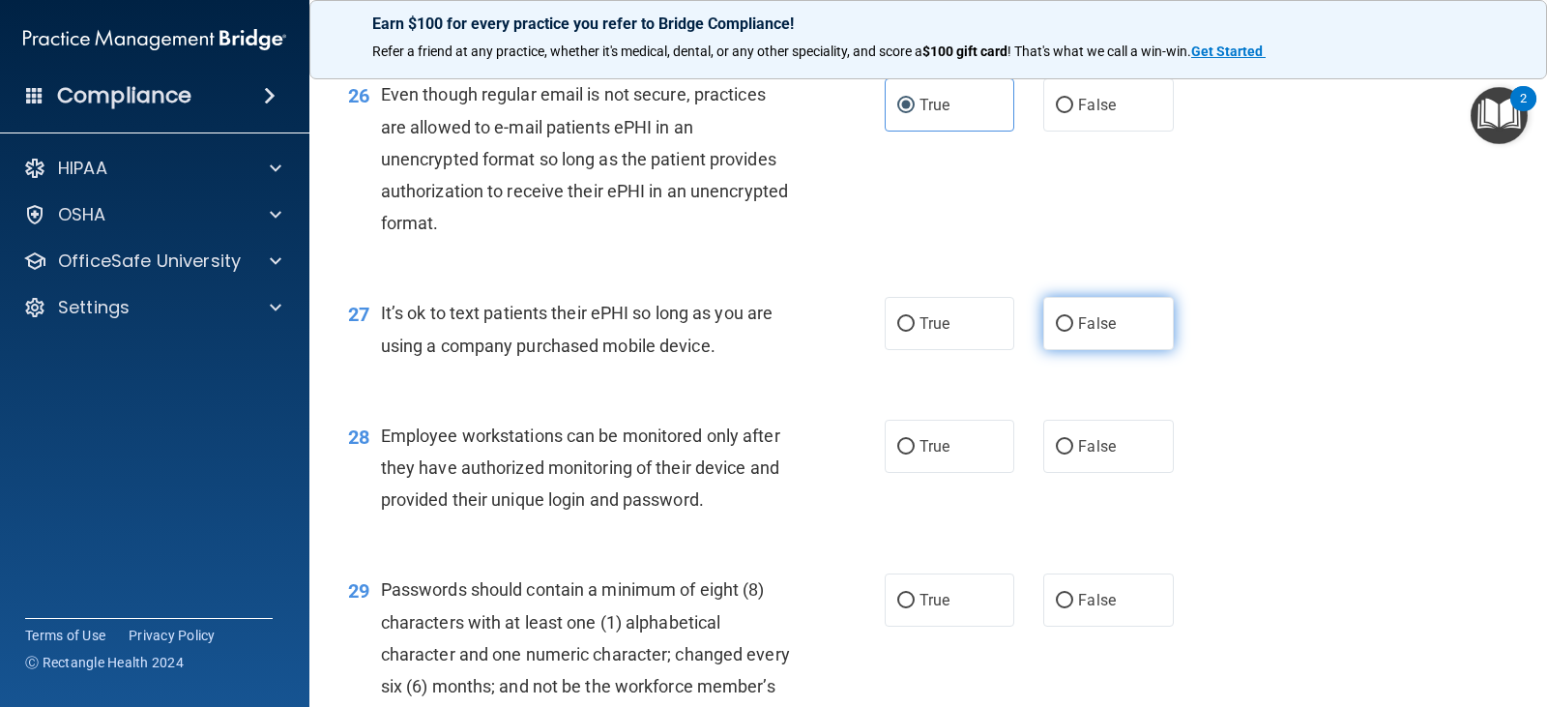
click at [1080, 333] on span "False" at bounding box center [1097, 323] width 38 height 18
click at [1073, 332] on input "False" at bounding box center [1064, 324] width 17 height 14
radio input "true"
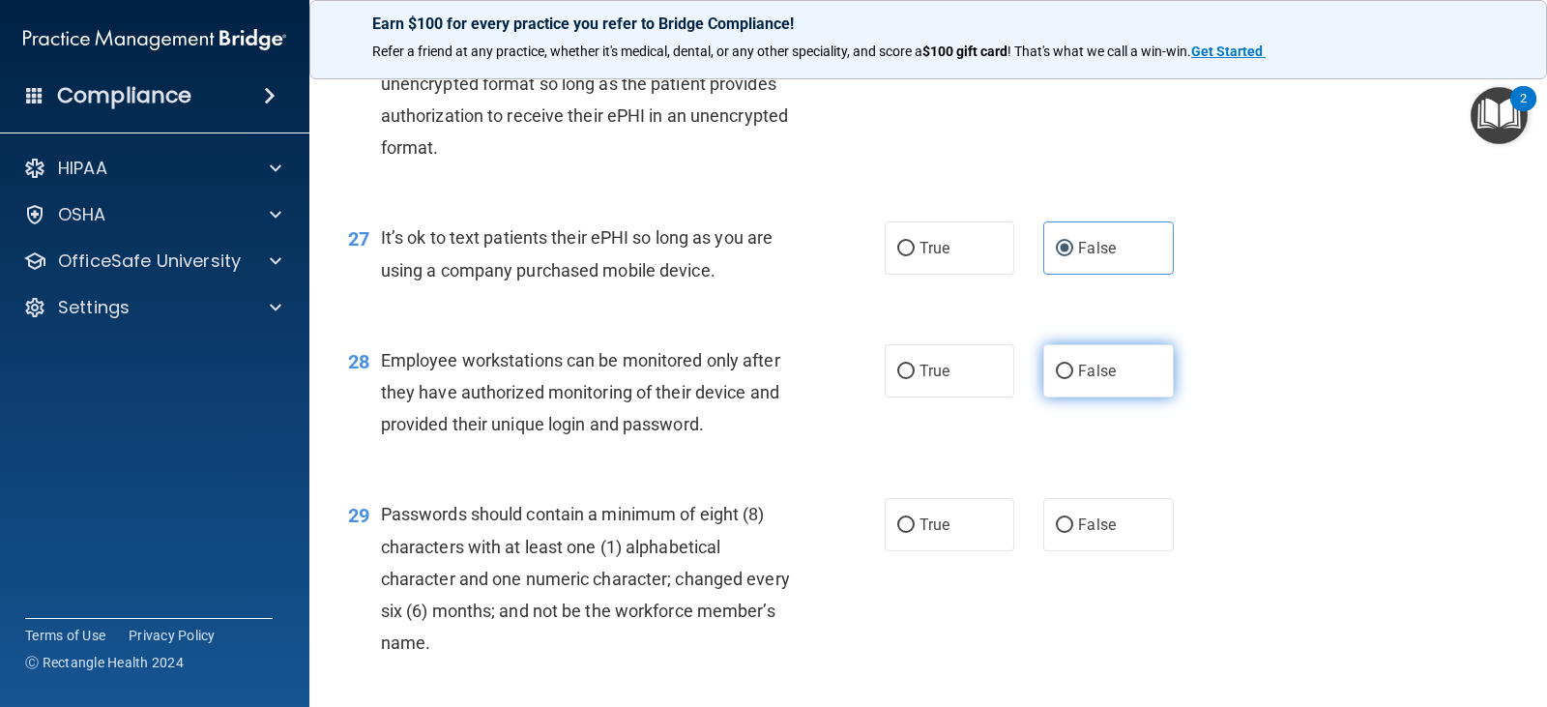
scroll to position [4640, 0]
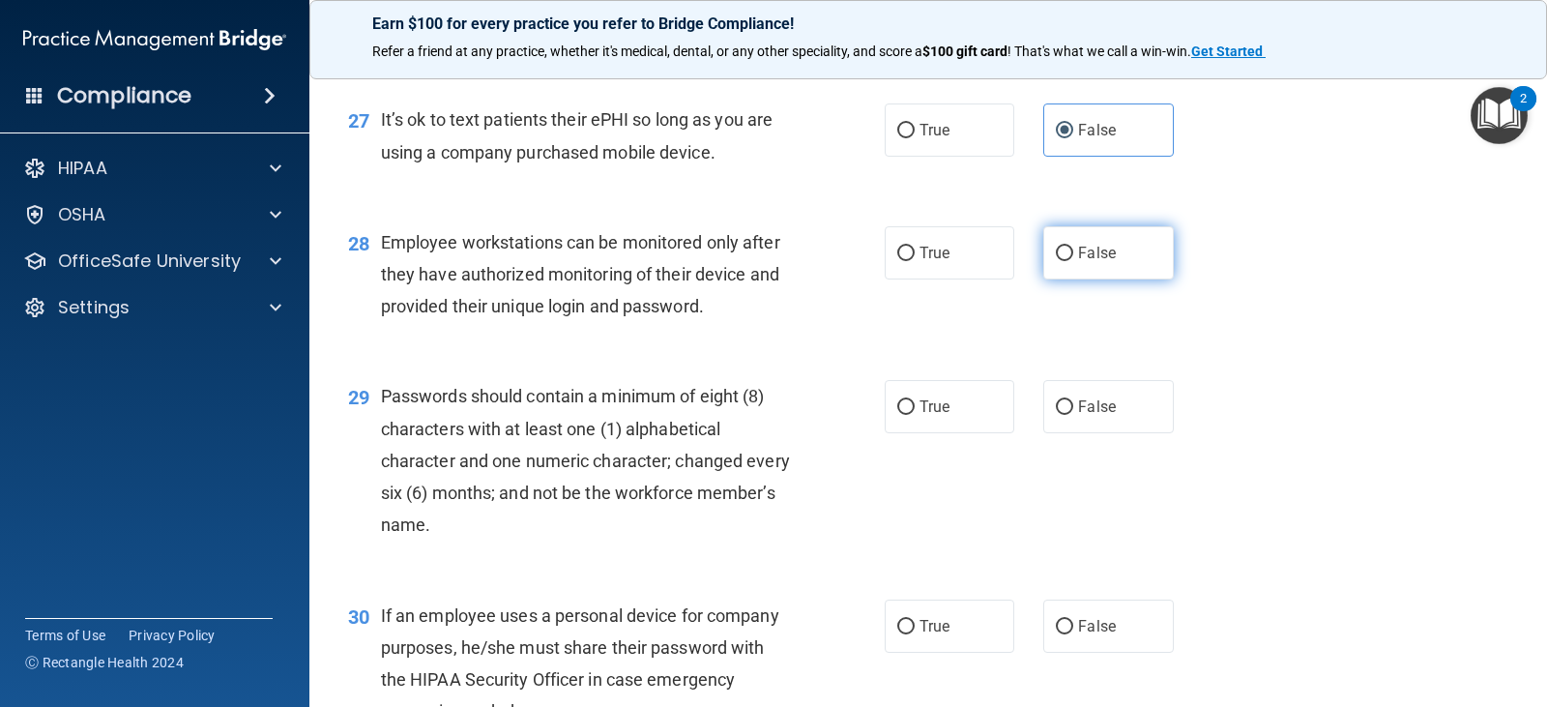
click at [1078, 279] on label "False" at bounding box center [1108, 252] width 130 height 53
click at [1073, 261] on input "False" at bounding box center [1064, 253] width 17 height 14
radio input "true"
click at [924, 416] on span "True" at bounding box center [934, 406] width 30 height 18
click at [914, 415] on input "True" at bounding box center [905, 407] width 17 height 14
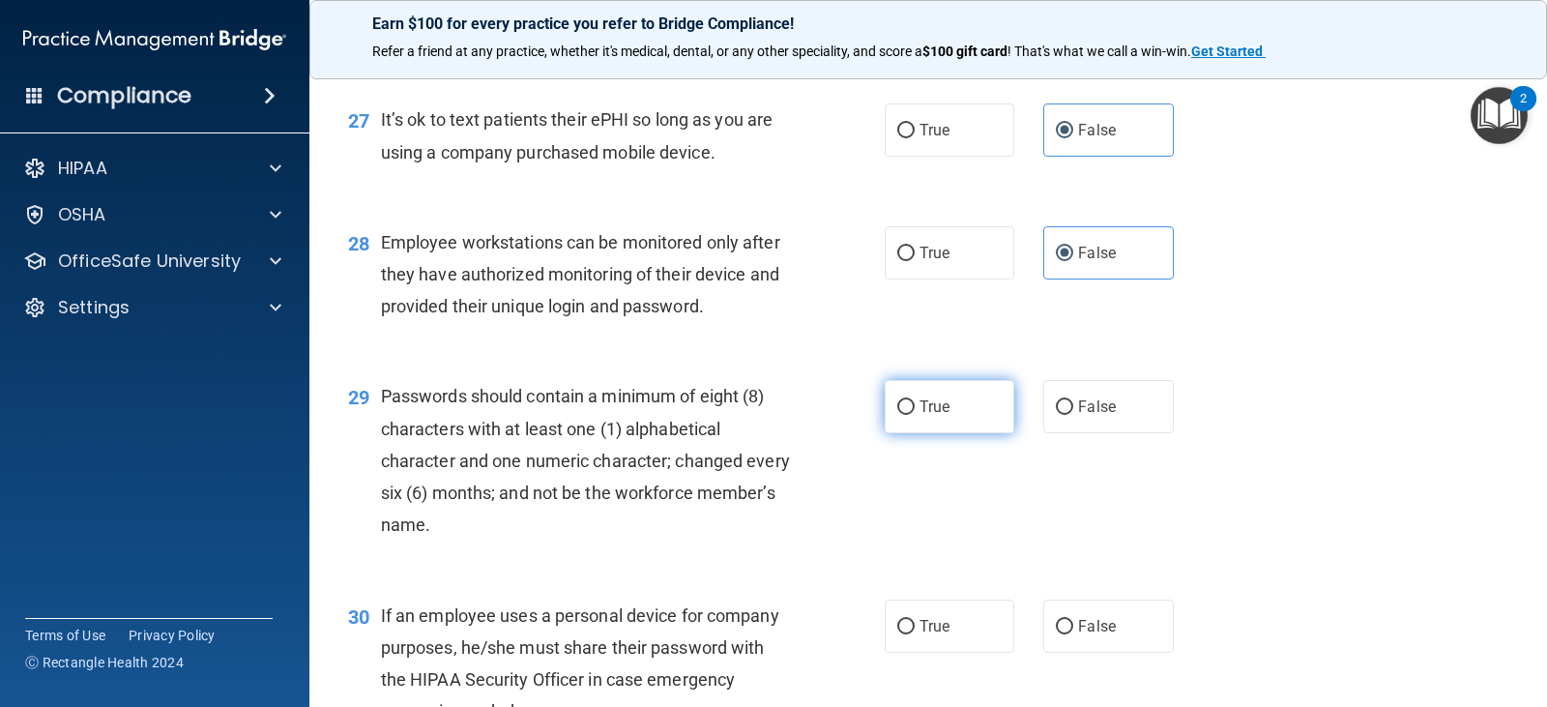
radio input "true"
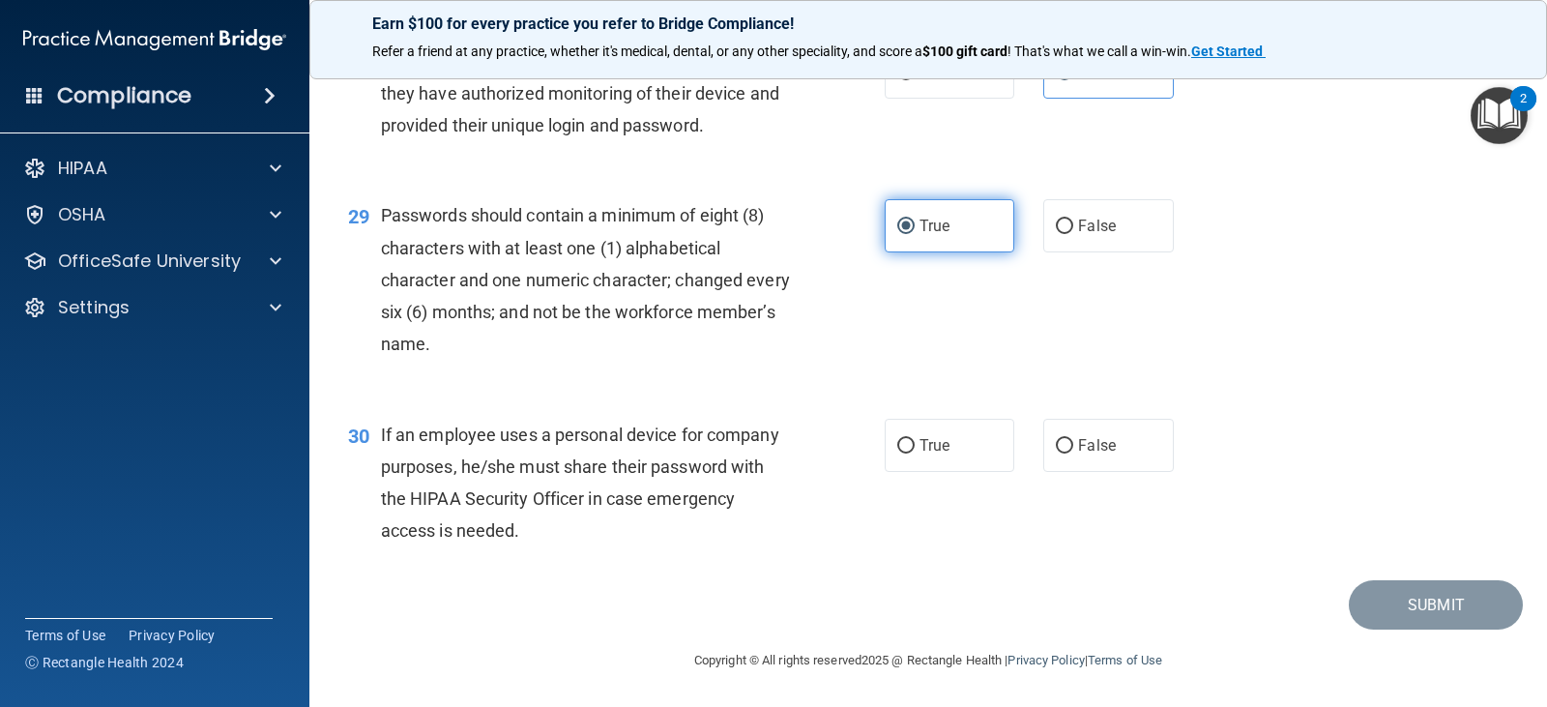
scroll to position [4833, 0]
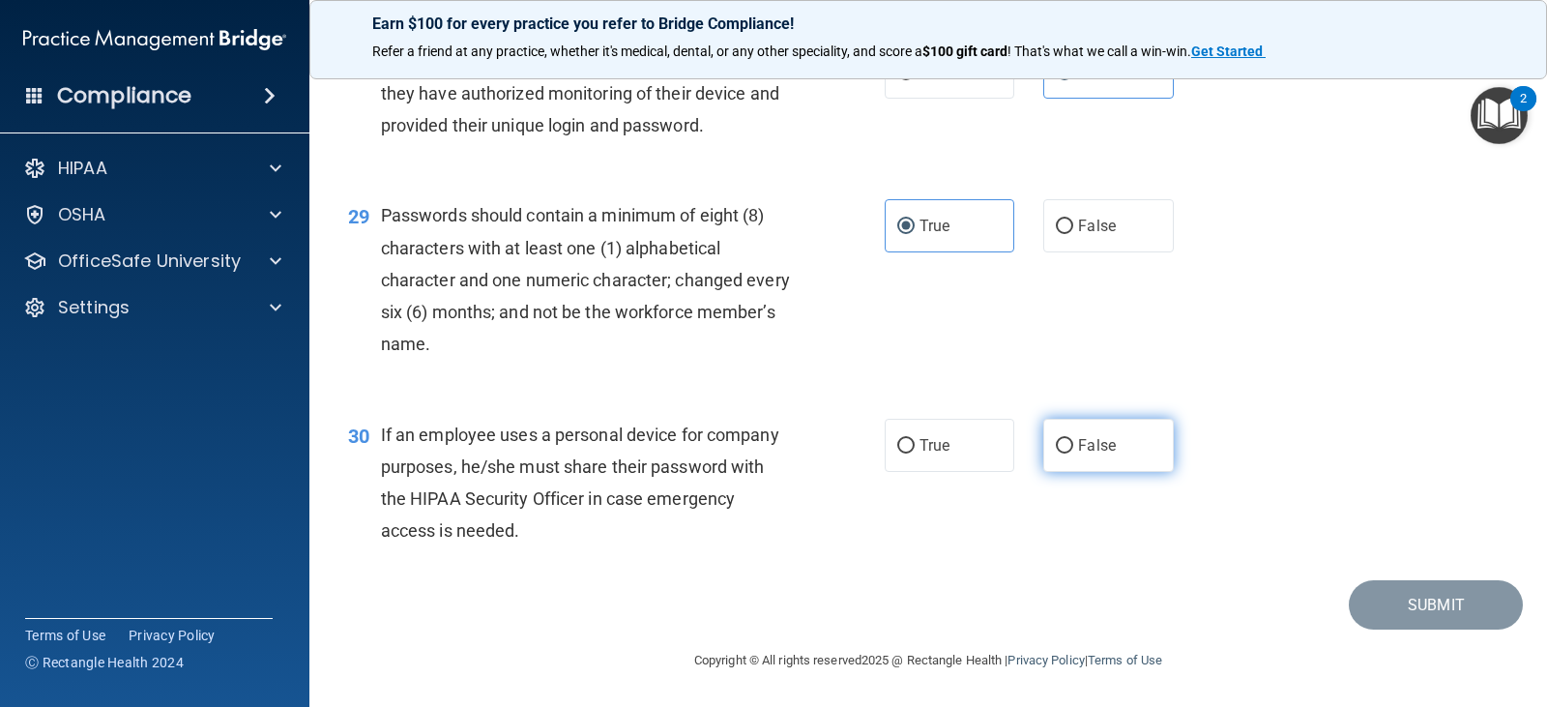
click at [1080, 454] on span "False" at bounding box center [1097, 445] width 38 height 18
click at [1073, 453] on input "False" at bounding box center [1064, 446] width 17 height 14
radio input "true"
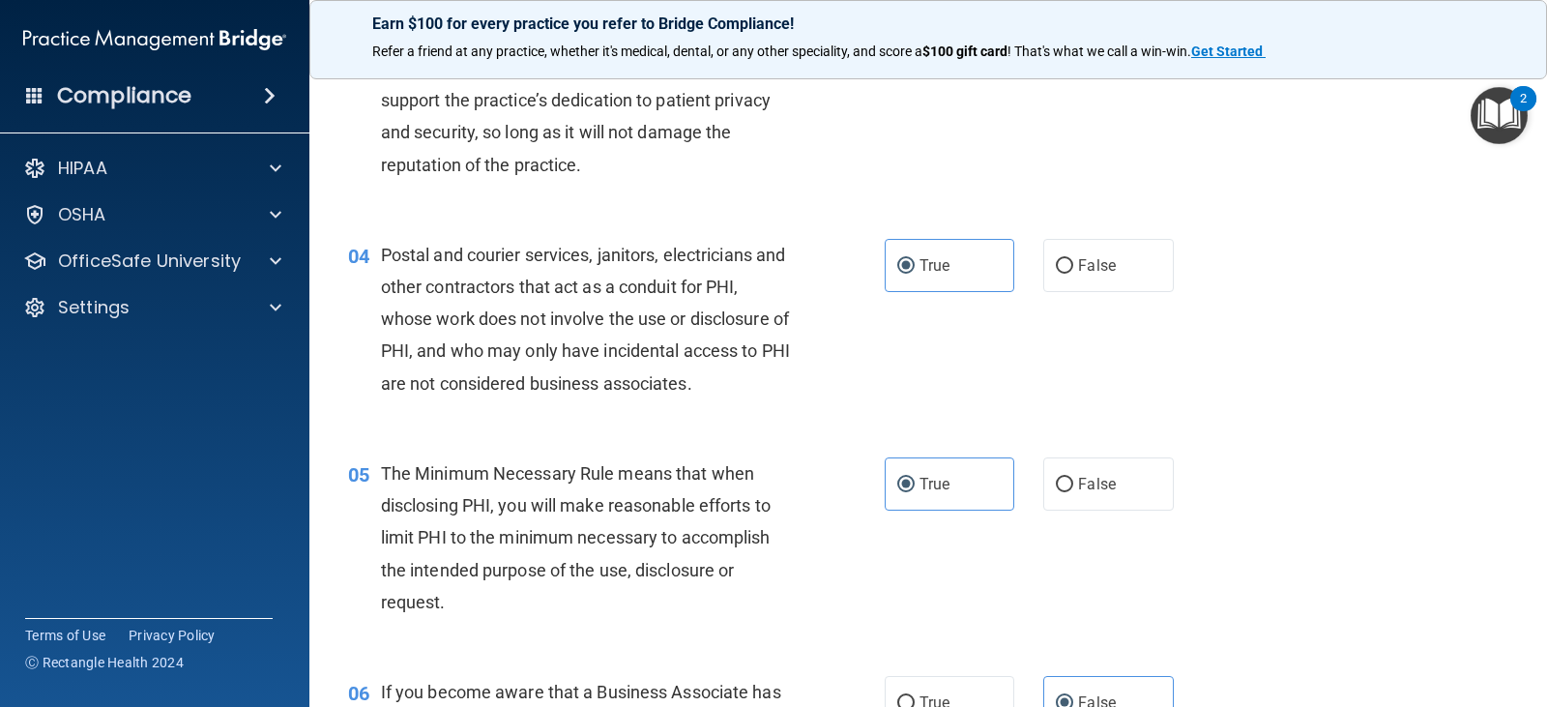
scroll to position [677, 0]
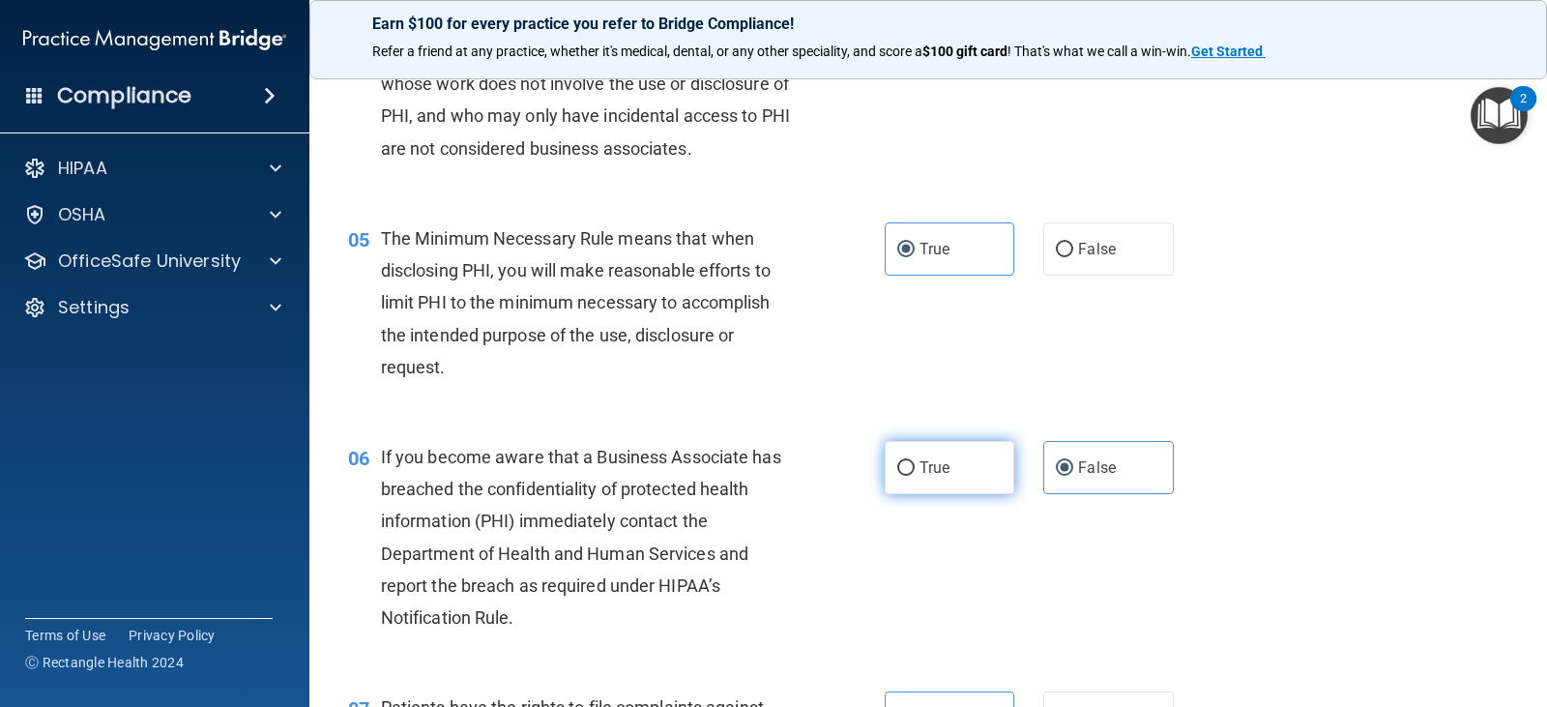
click at [919, 468] on span "True" at bounding box center [934, 467] width 30 height 18
click at [912, 468] on input "True" at bounding box center [905, 468] width 17 height 14
radio input "true"
radio input "false"
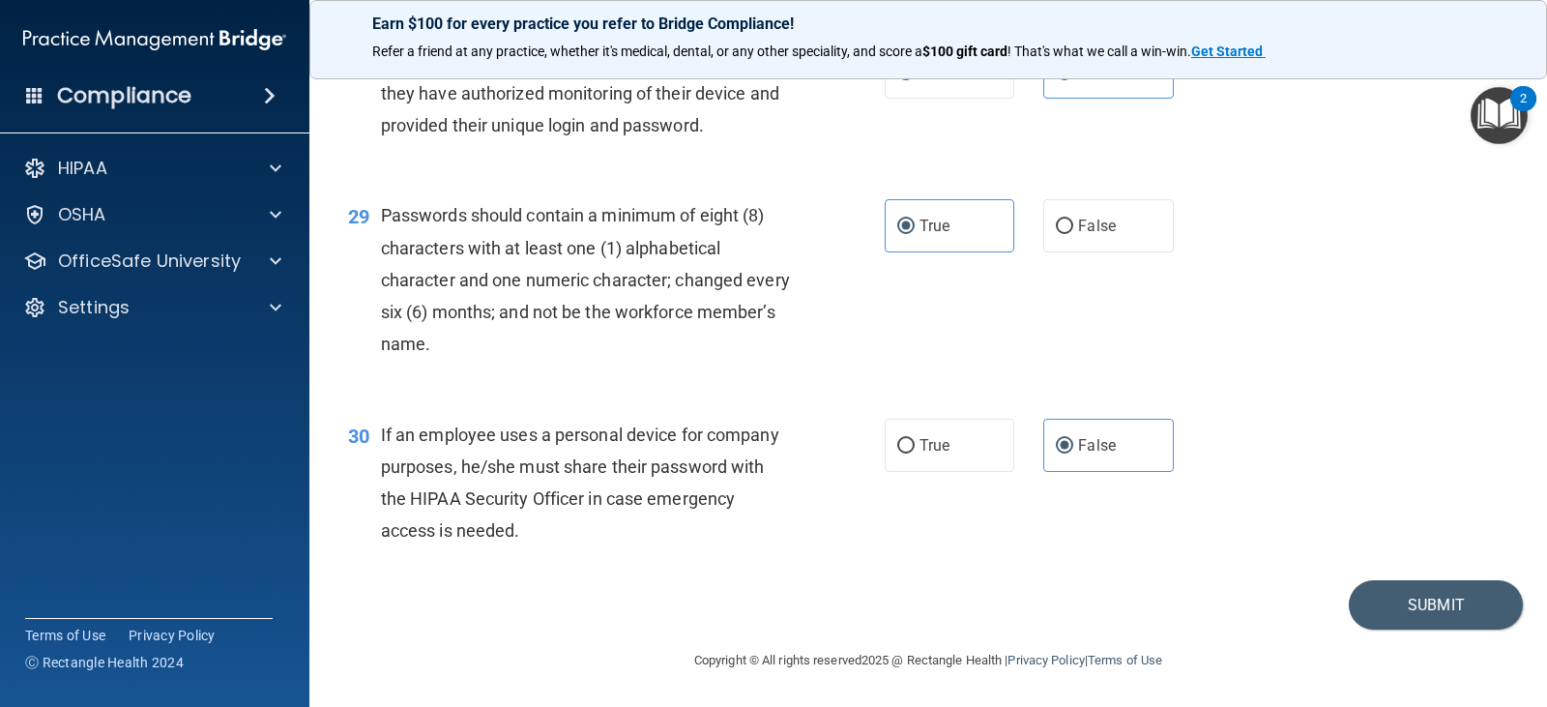
scroll to position [4852, 0]
click at [1401, 595] on button "Submit" at bounding box center [1435, 604] width 174 height 49
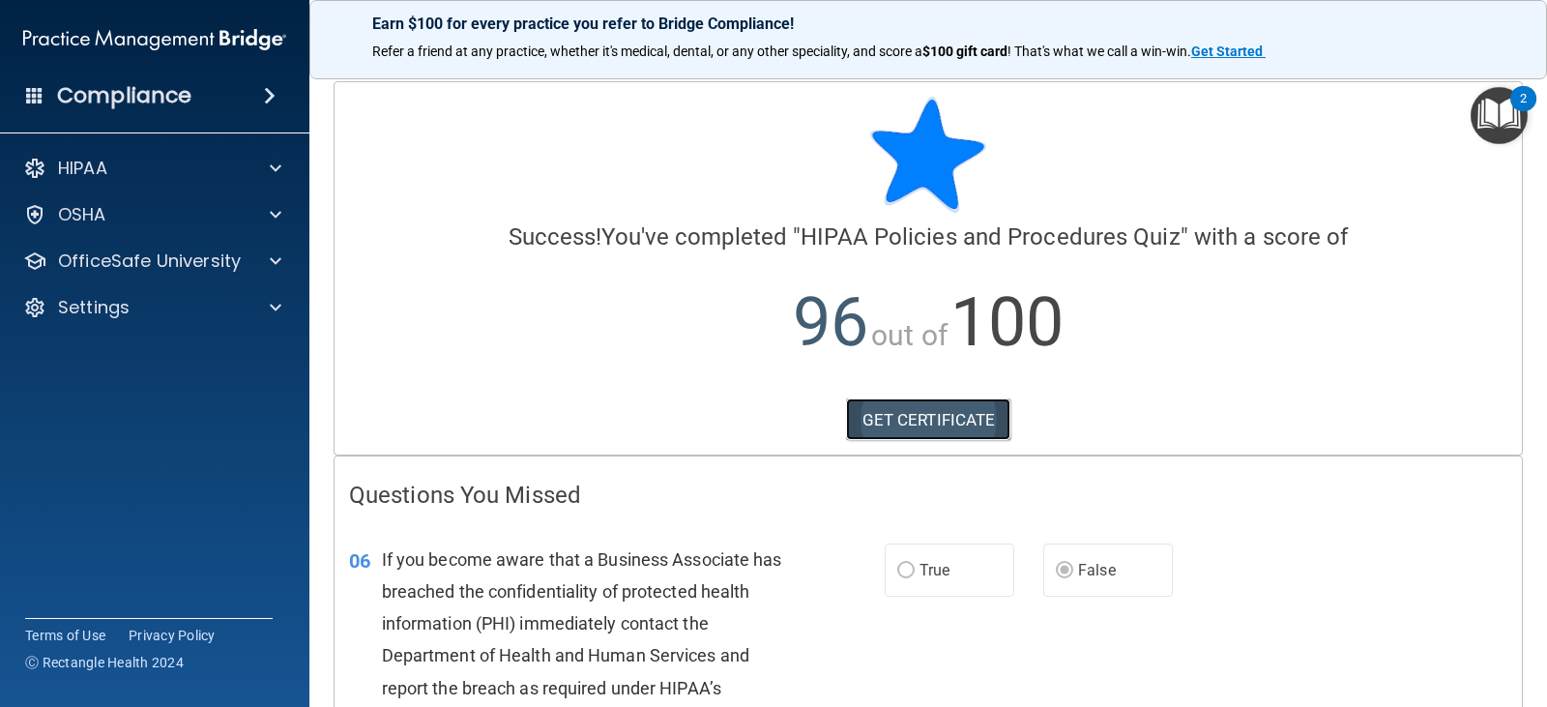
click at [908, 414] on link "GET CERTIFICATE" at bounding box center [928, 419] width 165 height 43
click at [181, 252] on p "OfficeSafe University" at bounding box center [149, 260] width 183 height 23
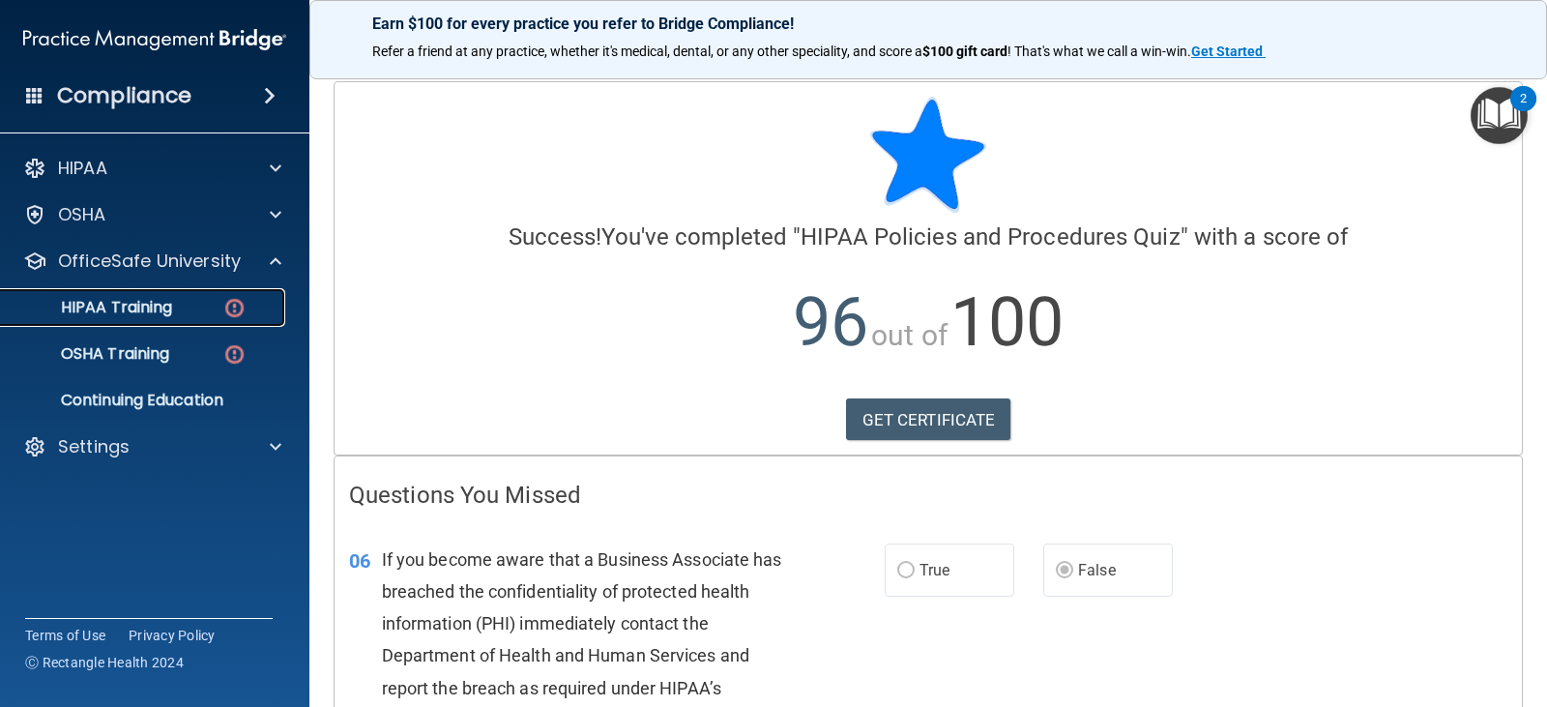
click at [211, 304] on div "HIPAA Training" at bounding box center [145, 307] width 264 height 19
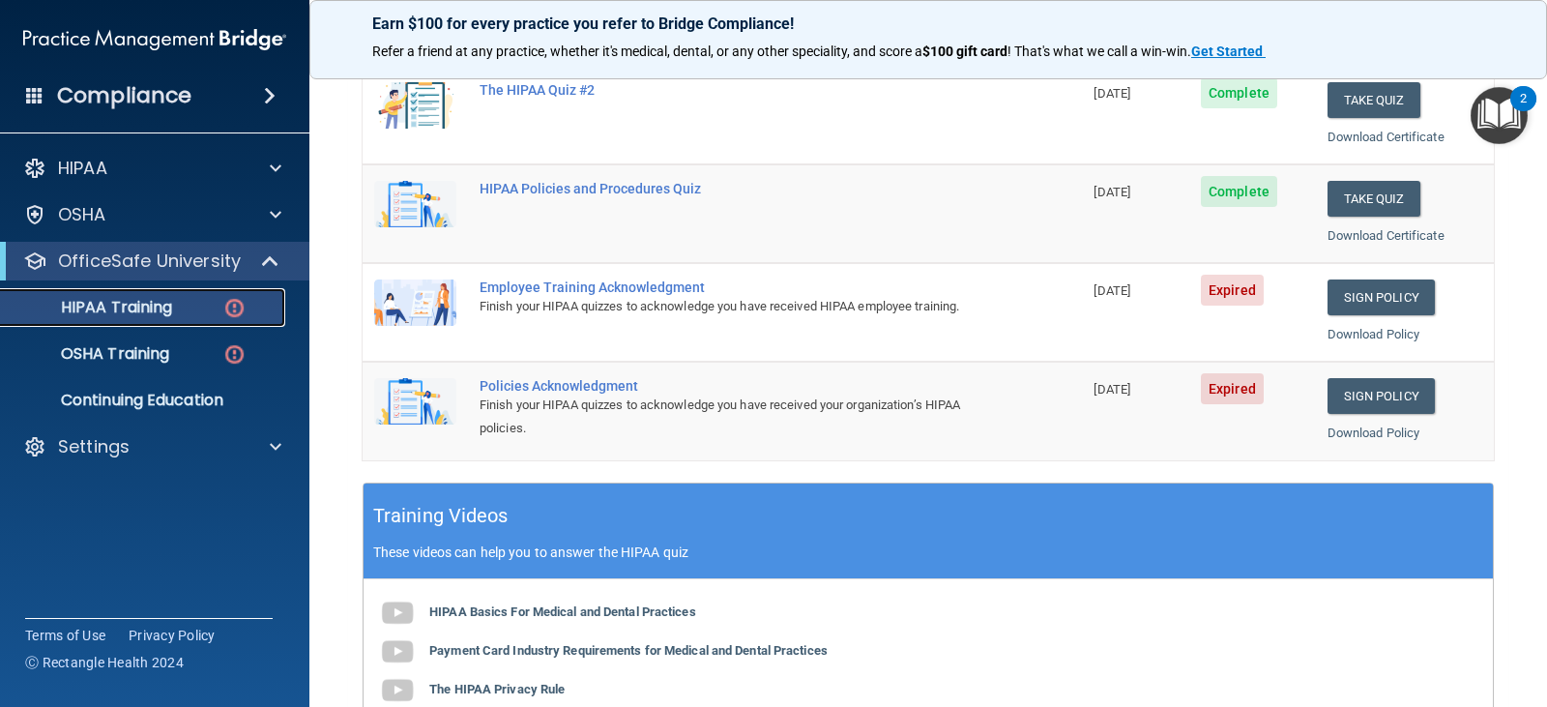
scroll to position [387, 0]
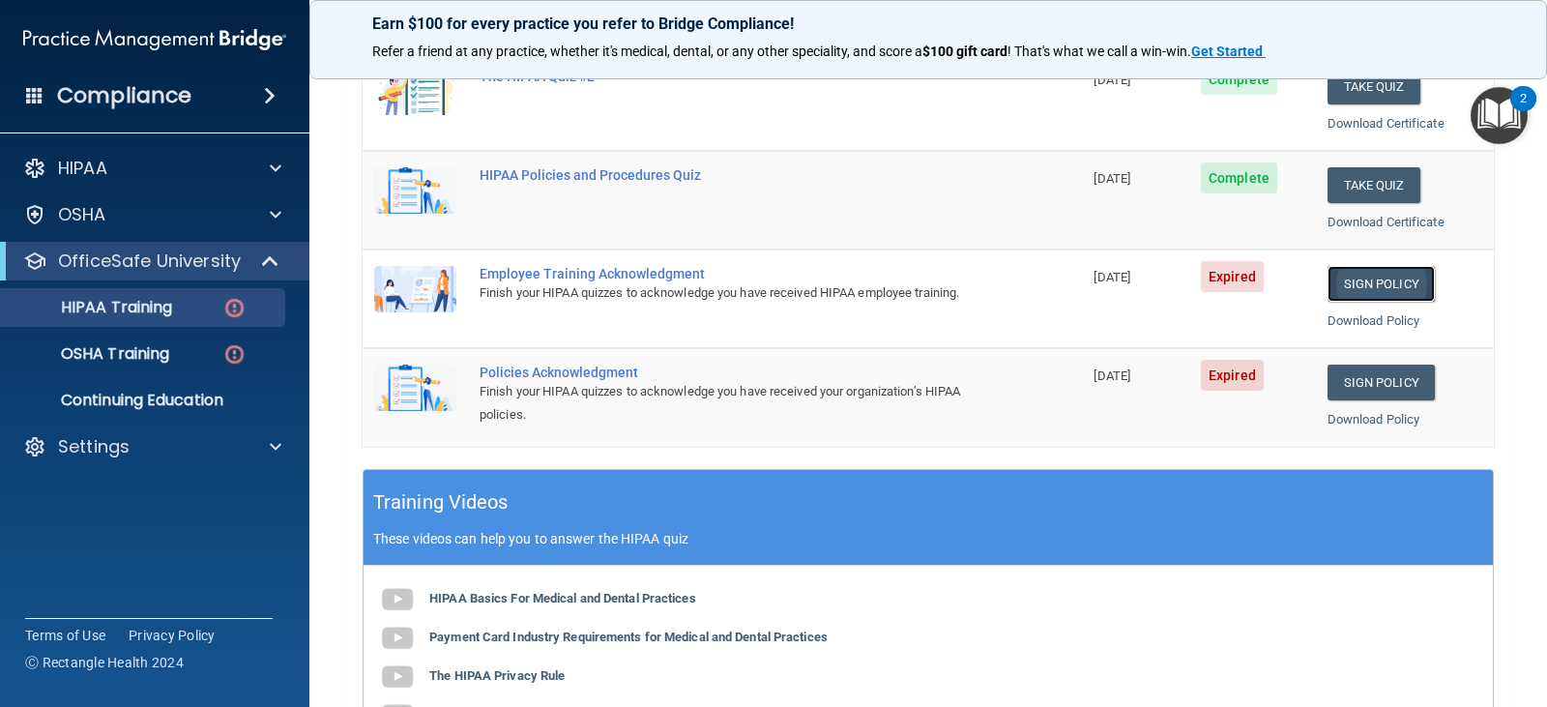
click at [1374, 289] on link "Sign Policy" at bounding box center [1380, 284] width 107 height 36
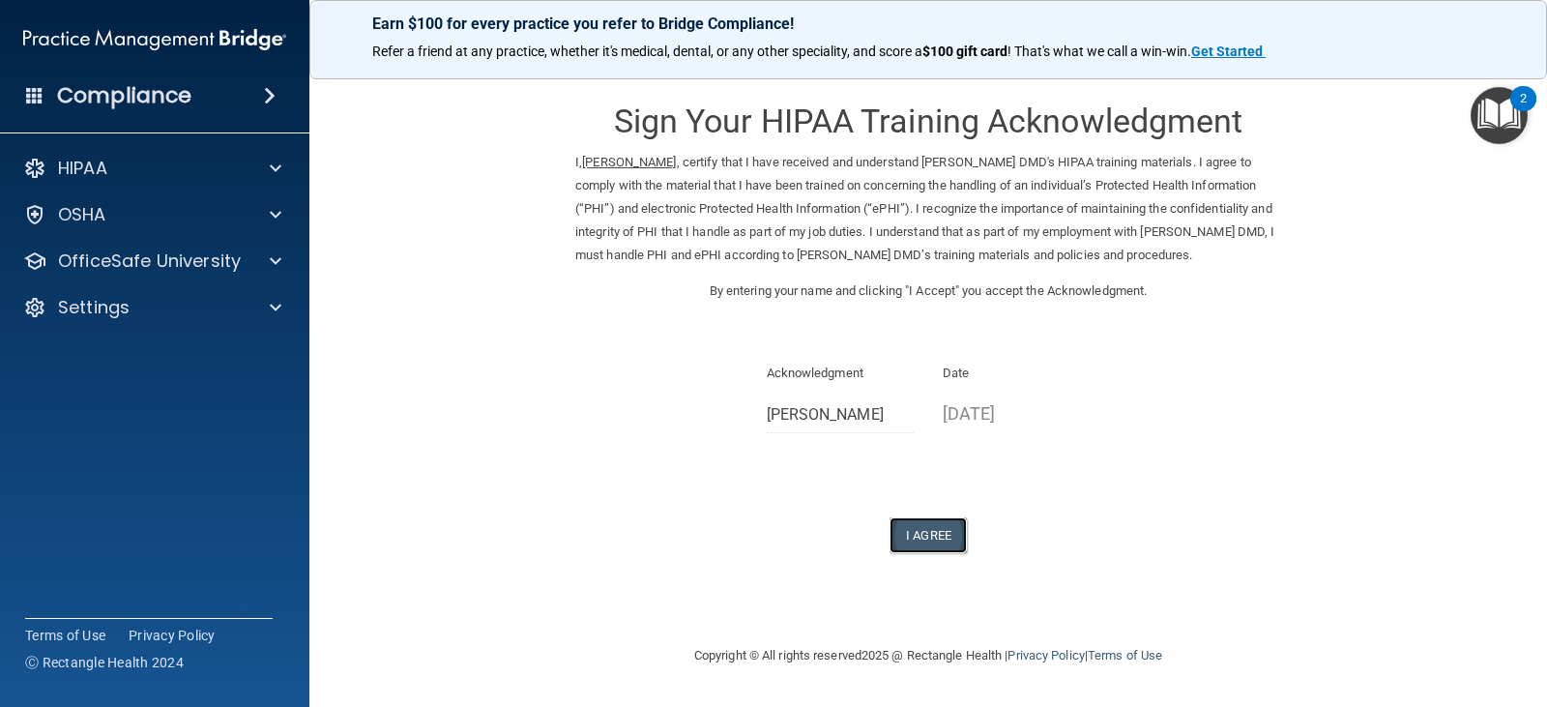
click at [942, 530] on button "I Agree" at bounding box center [927, 535] width 77 height 36
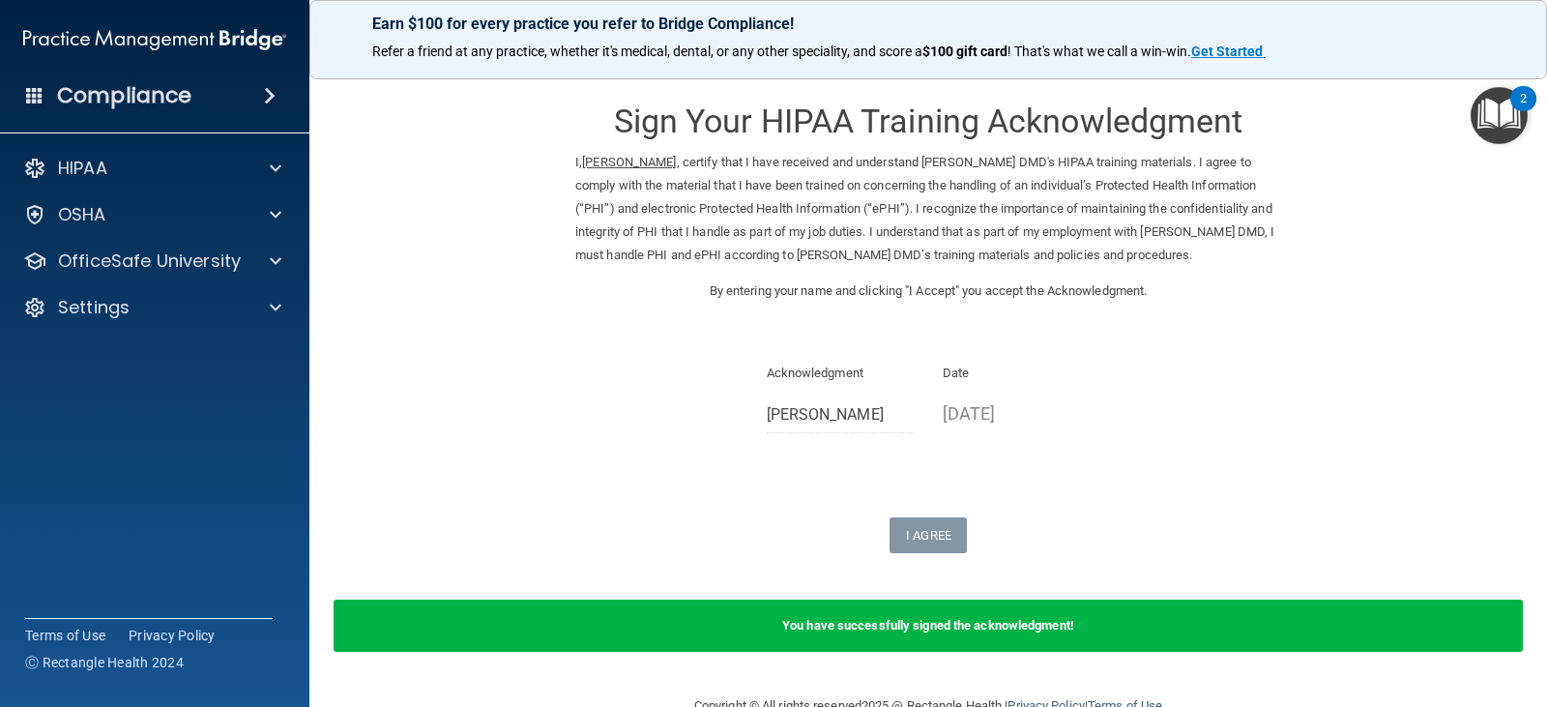
scroll to position [45, 0]
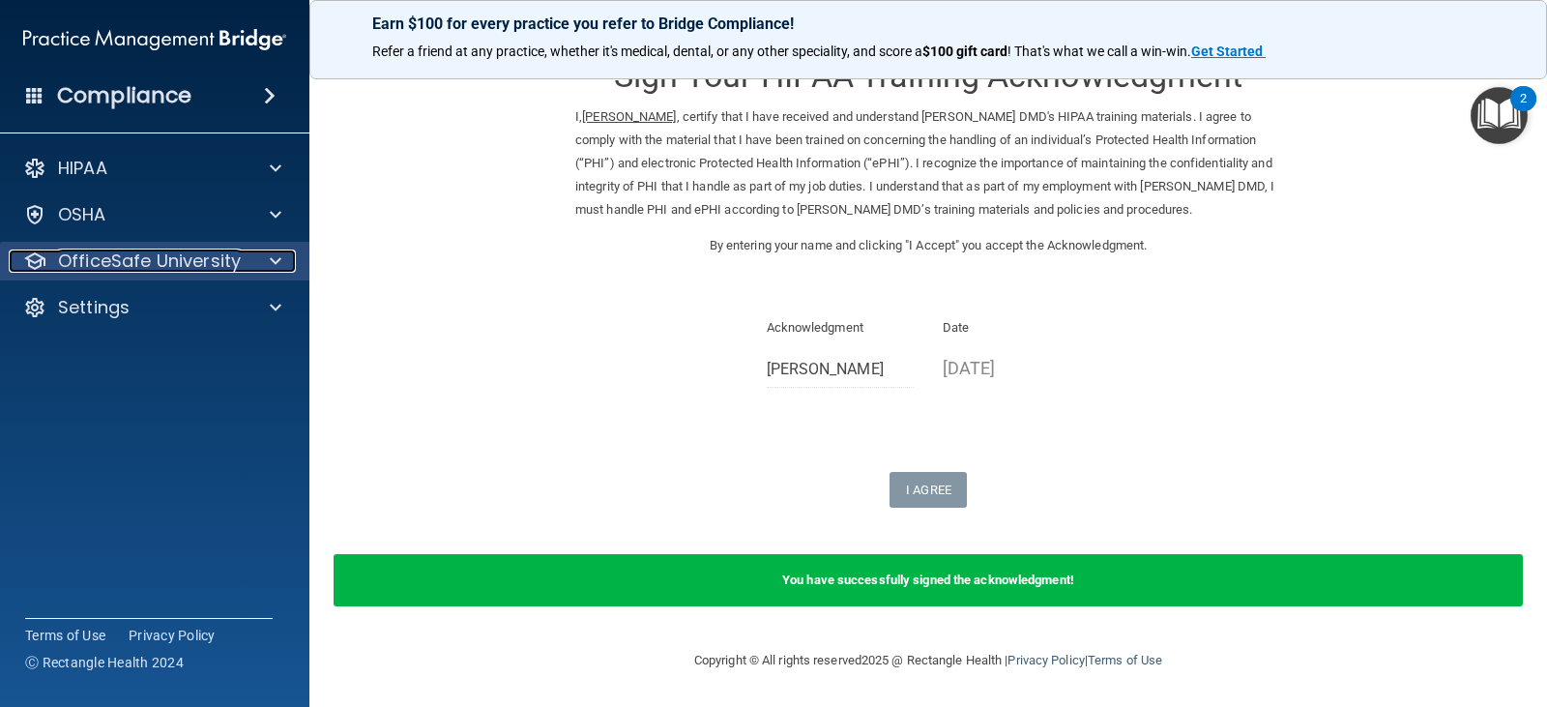
click at [129, 260] on p "OfficeSafe University" at bounding box center [149, 260] width 183 height 23
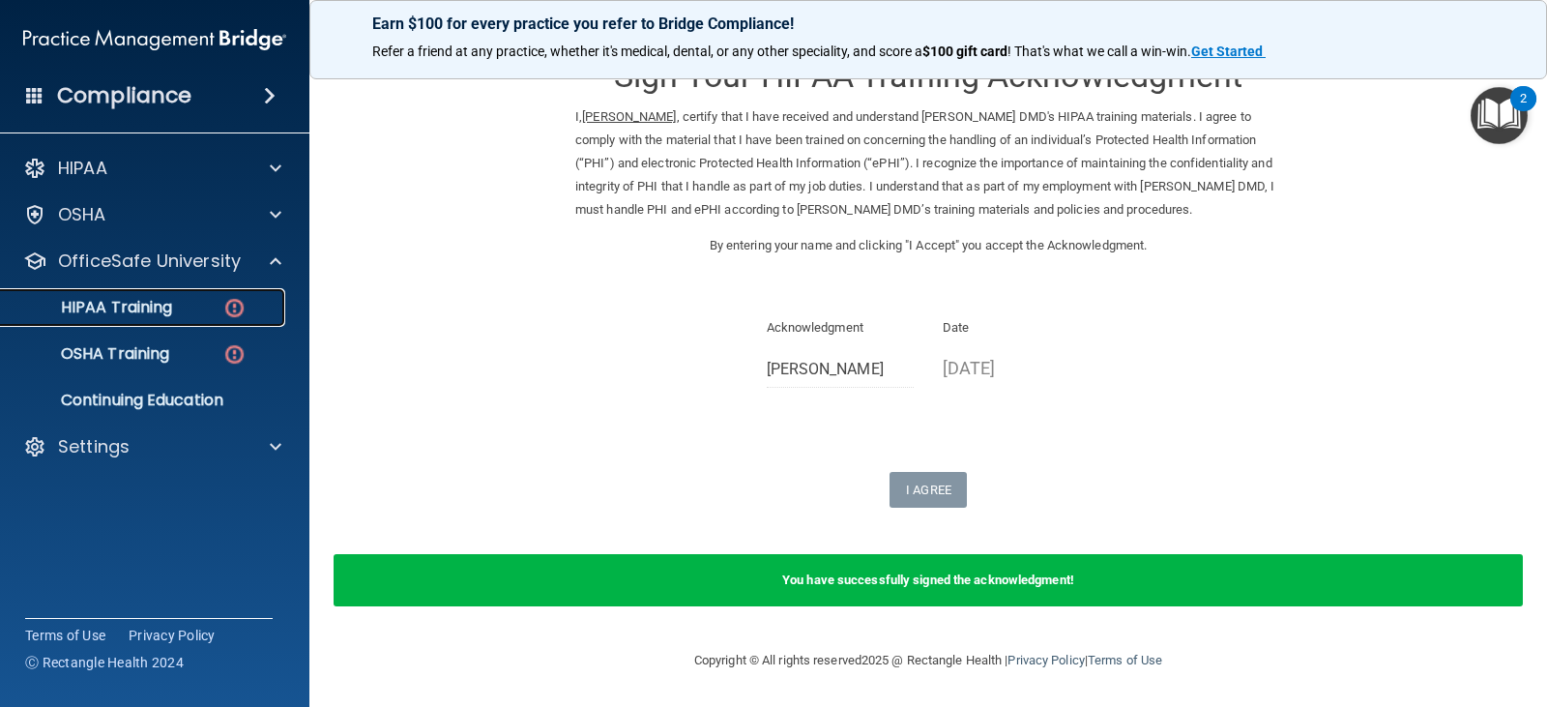
click at [147, 304] on p "HIPAA Training" at bounding box center [92, 307] width 159 height 19
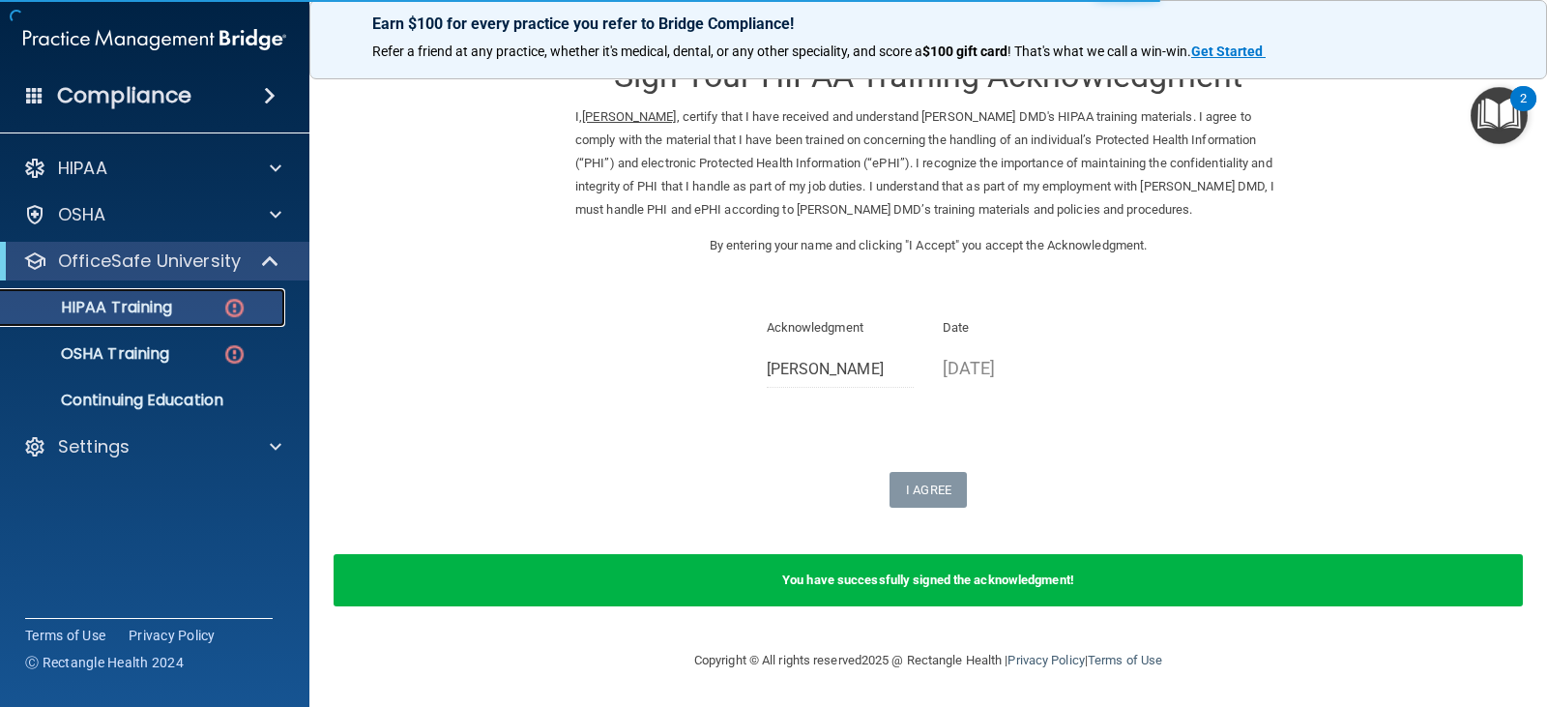
scroll to position [749, 0]
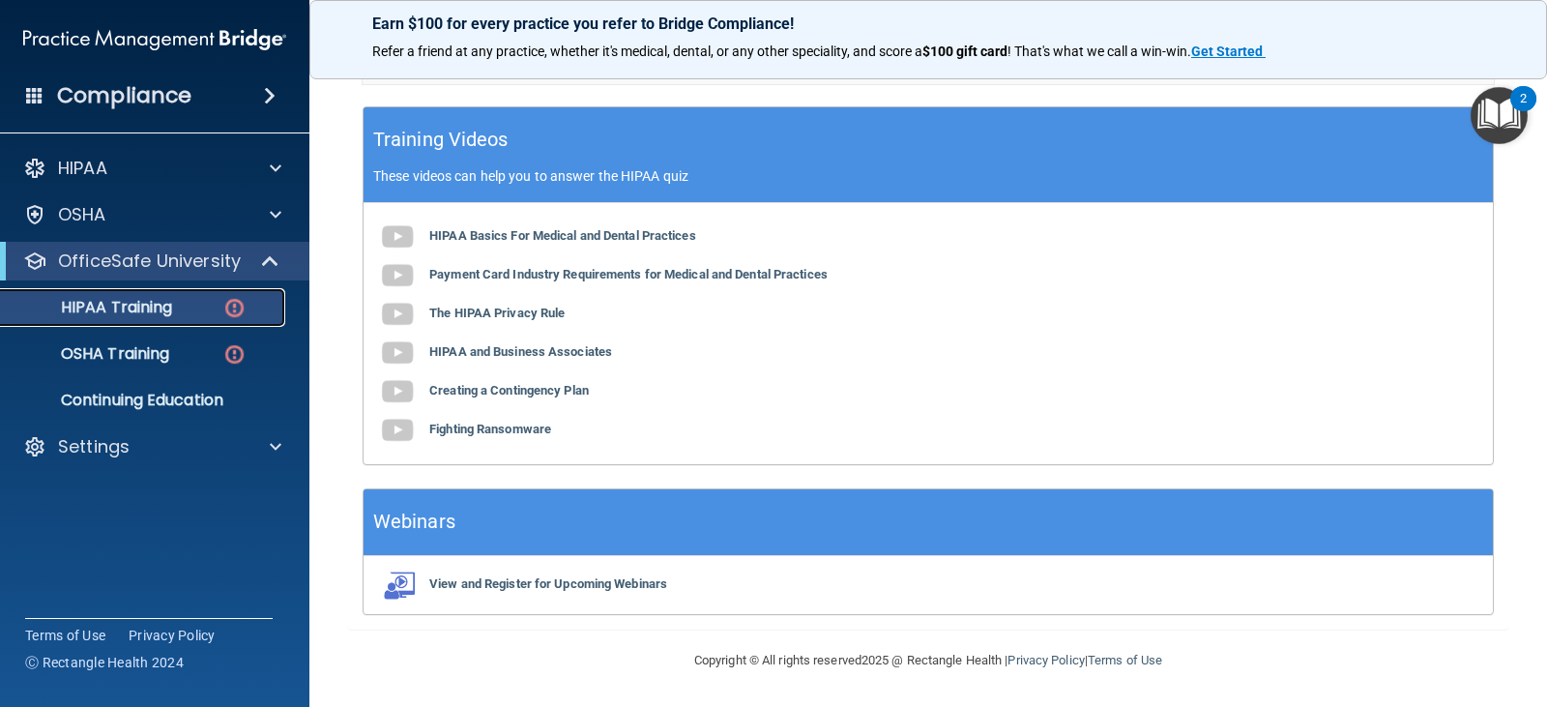
click at [164, 300] on p "HIPAA Training" at bounding box center [92, 307] width 159 height 19
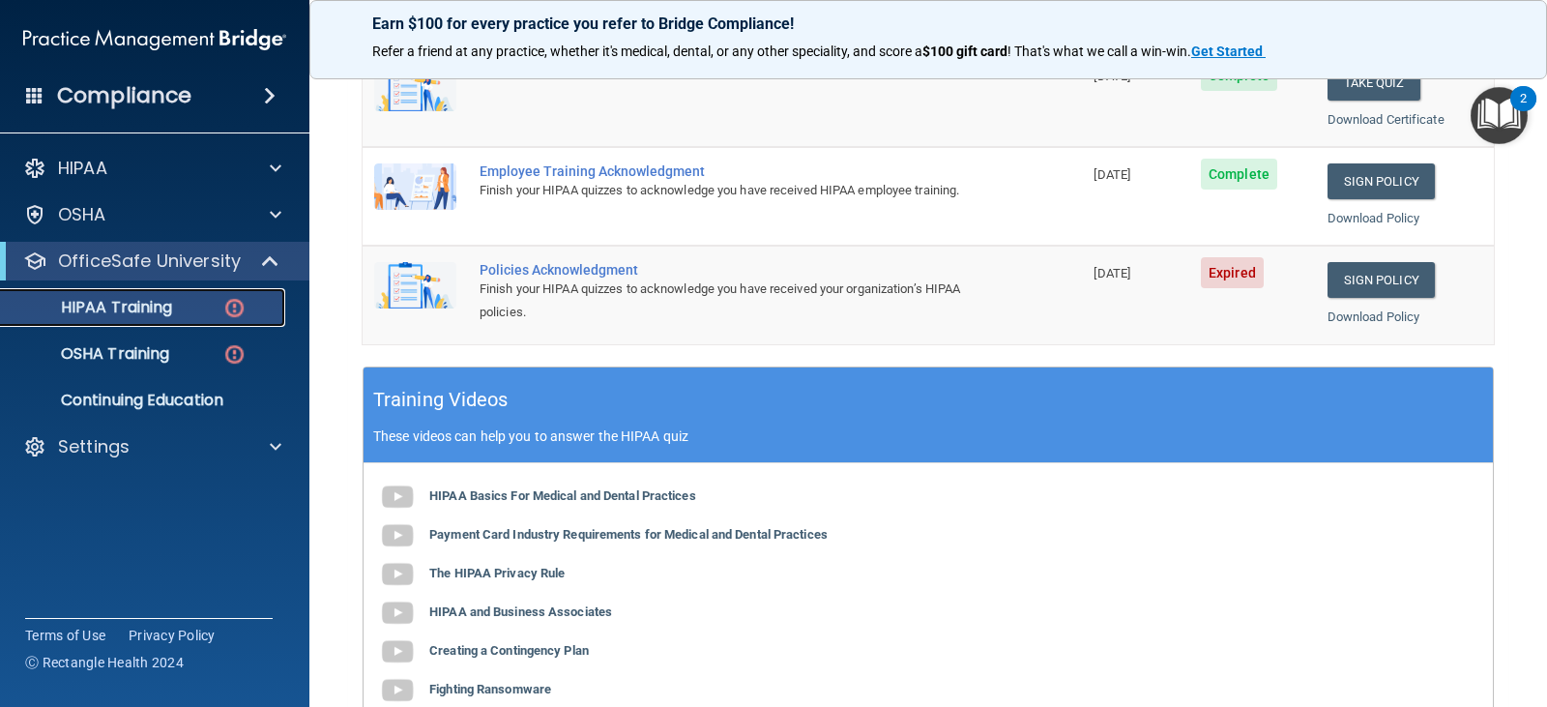
scroll to position [169, 0]
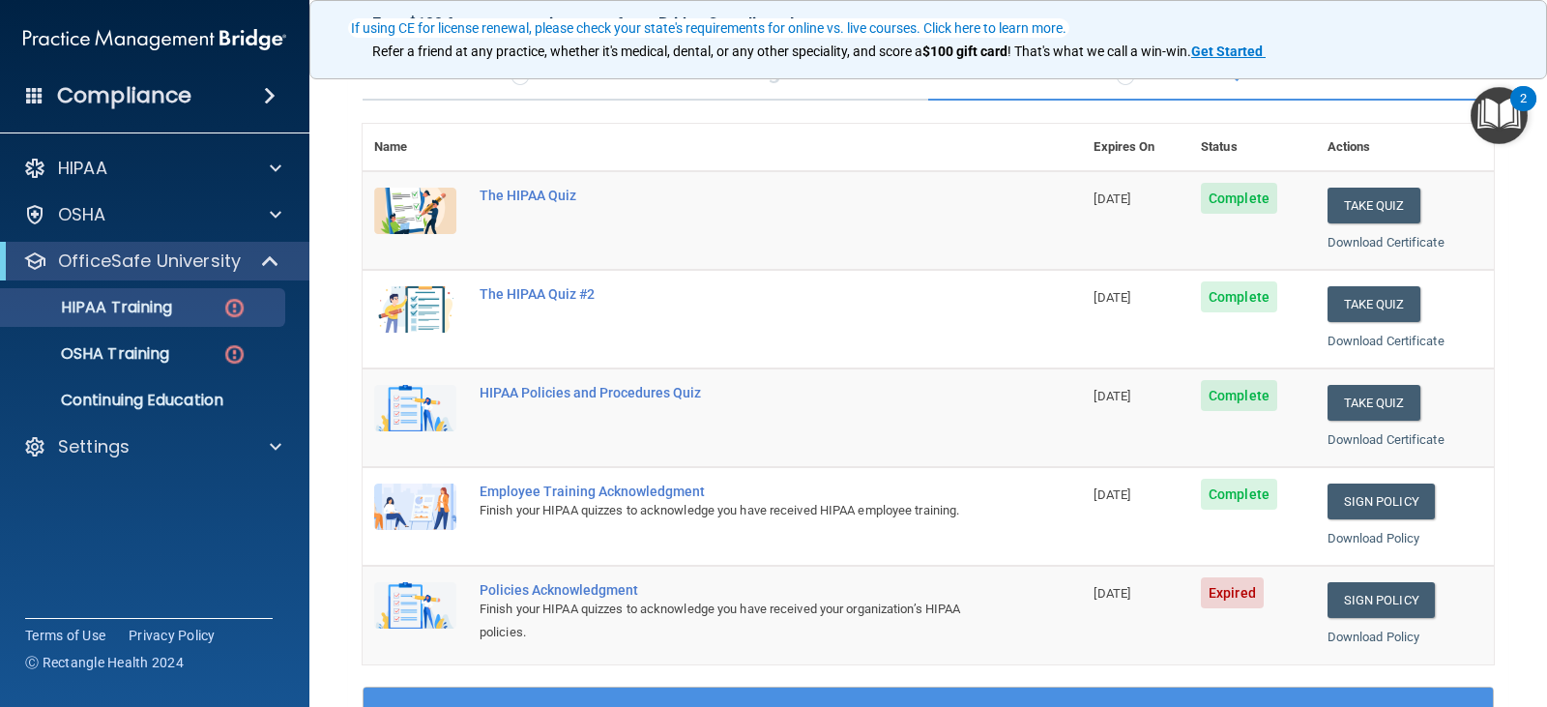
click at [516, 595] on div "Policies Acknowledgment" at bounding box center [732, 589] width 506 height 15
click at [1381, 594] on link "Sign Policy" at bounding box center [1380, 600] width 107 height 36
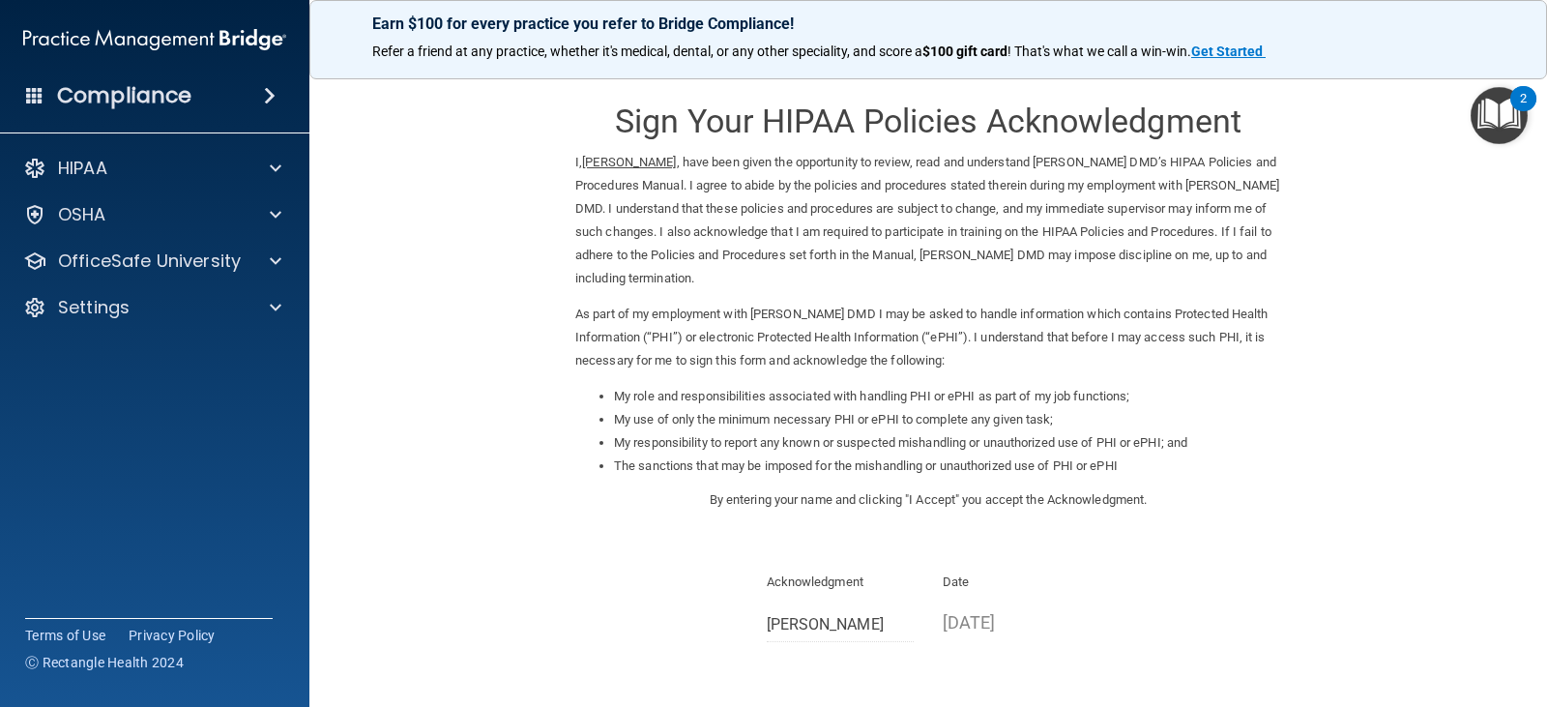
scroll to position [179, 0]
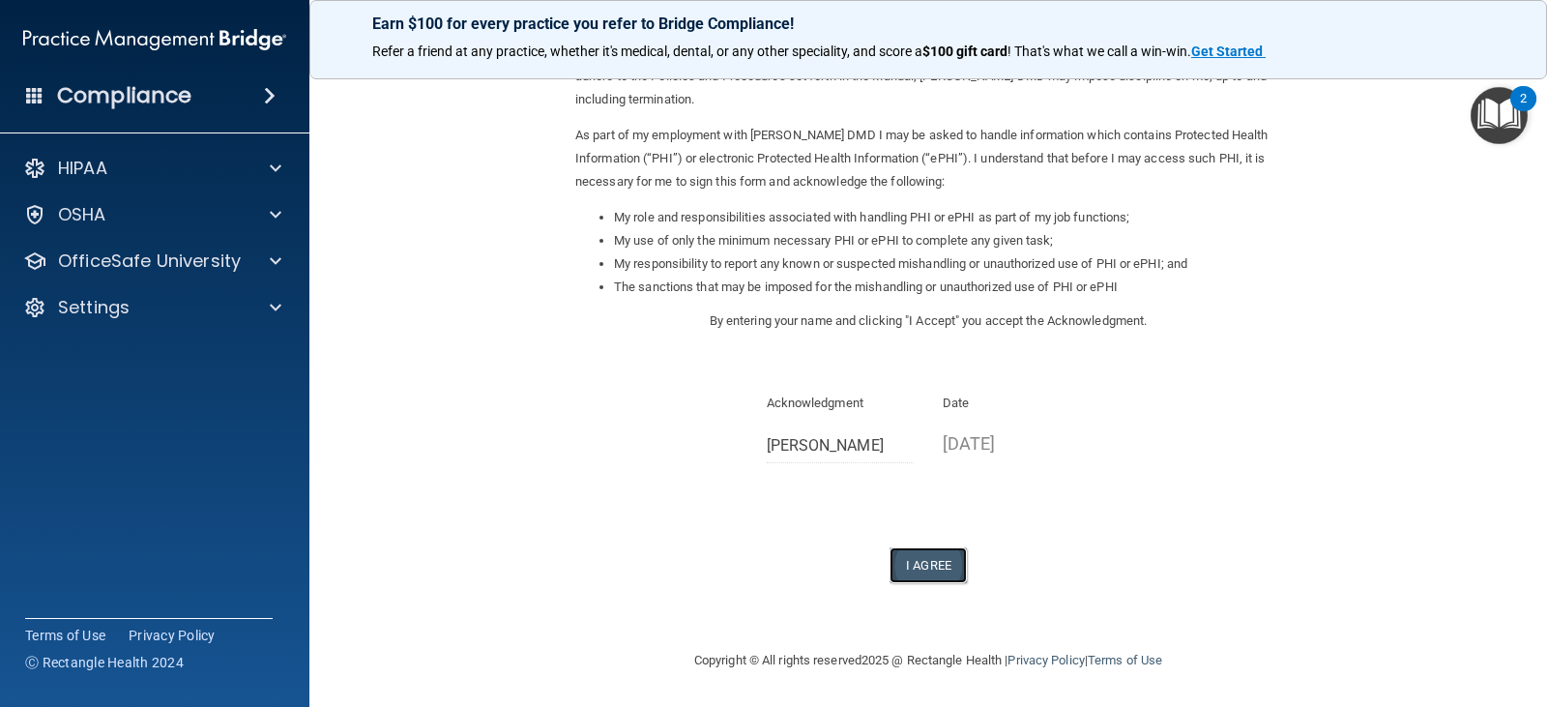
click at [929, 561] on button "I Agree" at bounding box center [927, 565] width 77 height 36
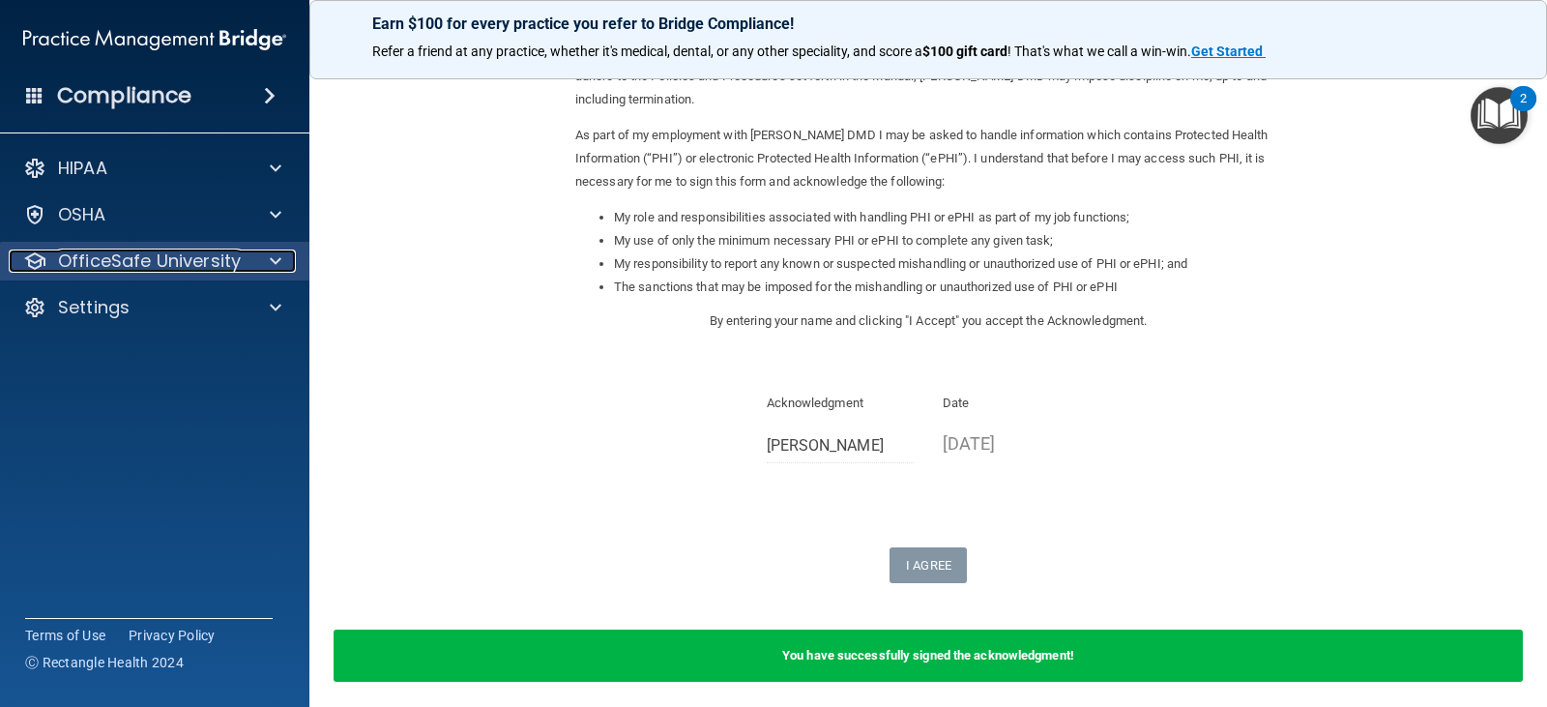
click at [162, 261] on p "OfficeSafe University" at bounding box center [149, 260] width 183 height 23
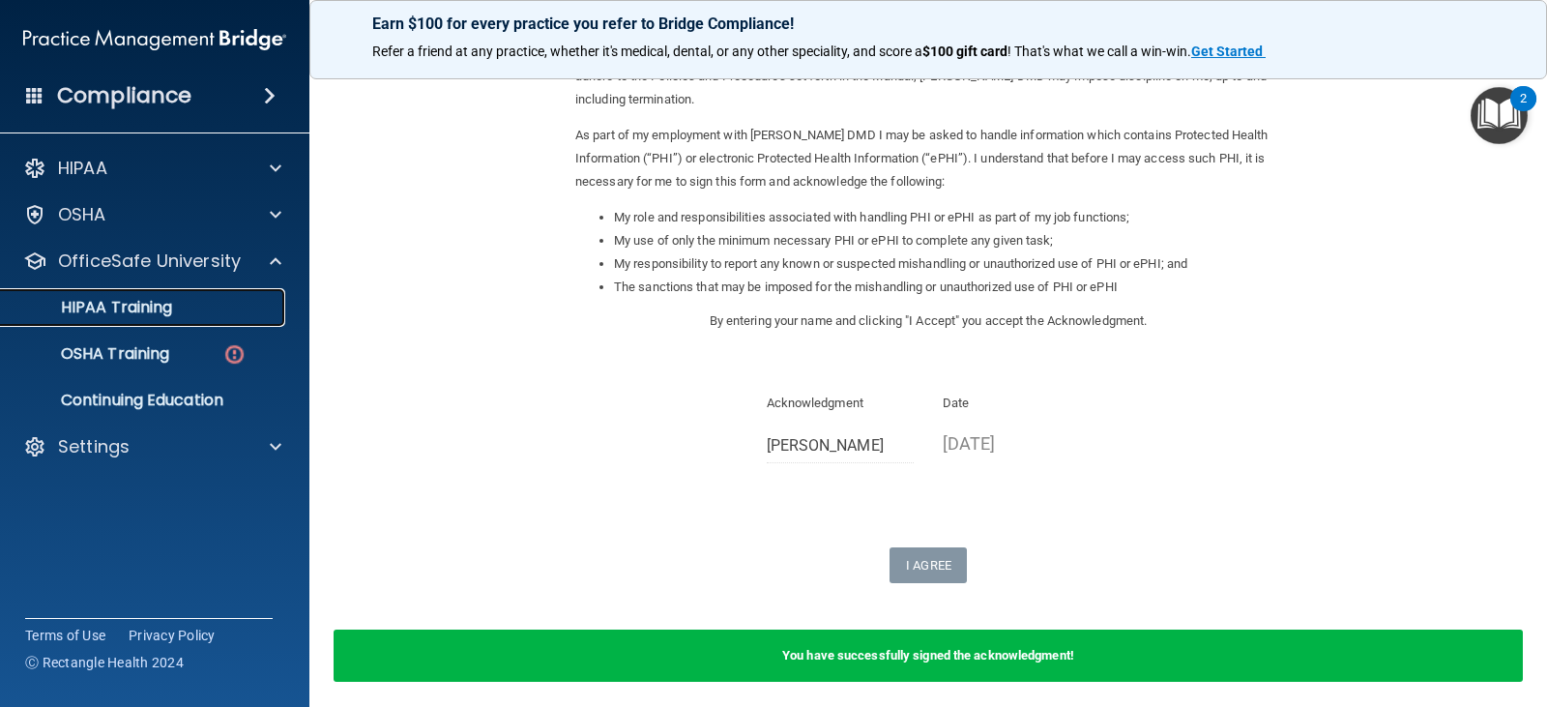
click at [182, 304] on div "HIPAA Training" at bounding box center [145, 307] width 264 height 19
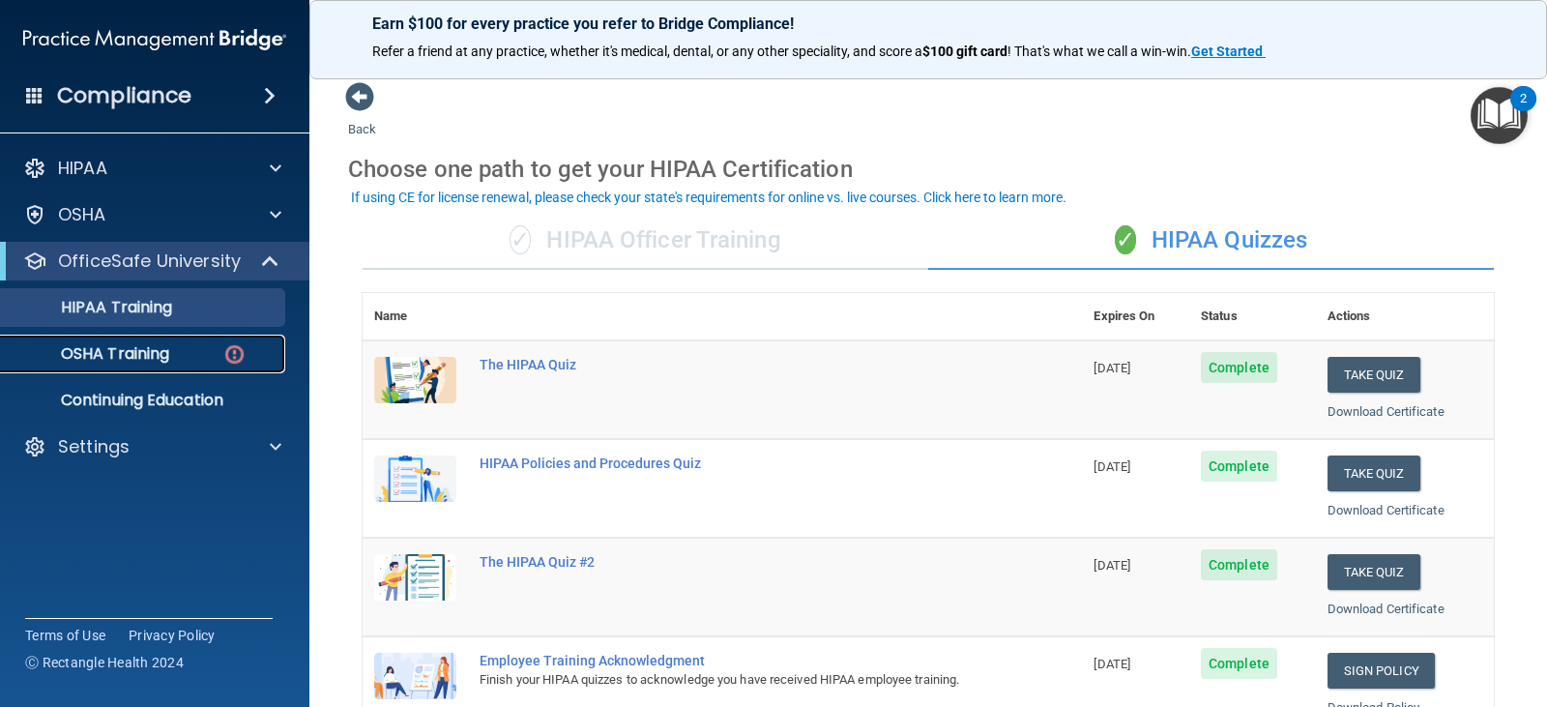
click at [135, 354] on p "OSHA Training" at bounding box center [91, 353] width 157 height 19
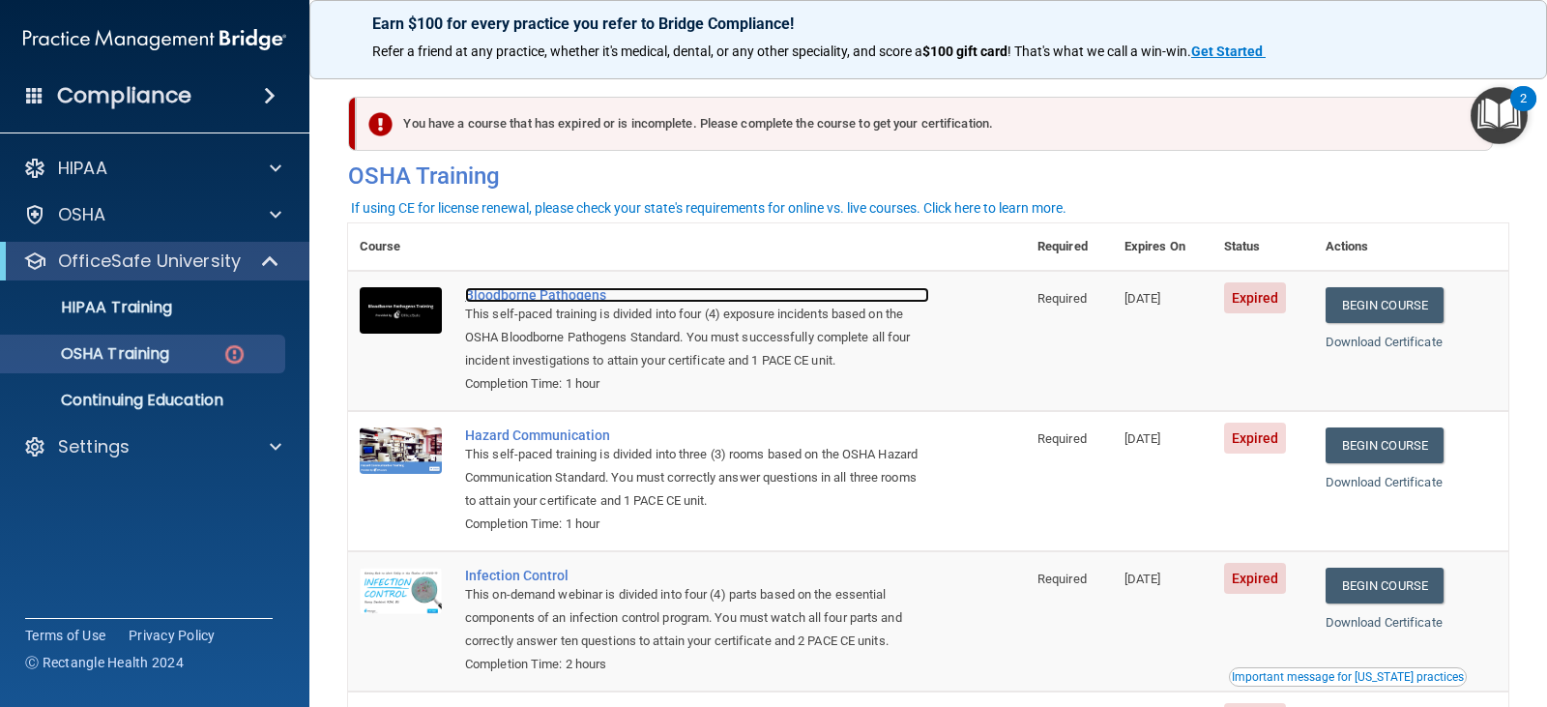
click at [552, 294] on div "Bloodborne Pathogens" at bounding box center [697, 294] width 464 height 15
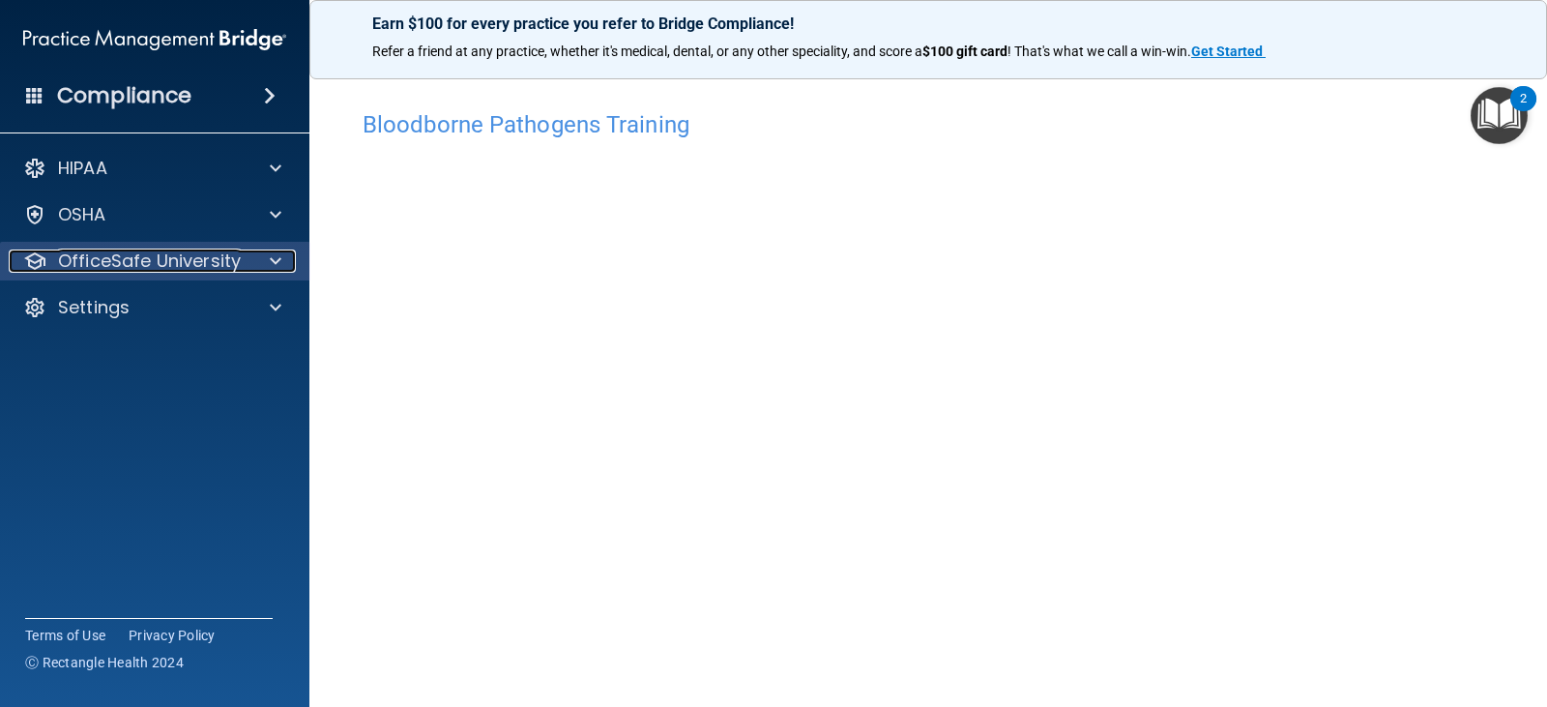
click at [200, 268] on p "OfficeSafe University" at bounding box center [149, 260] width 183 height 23
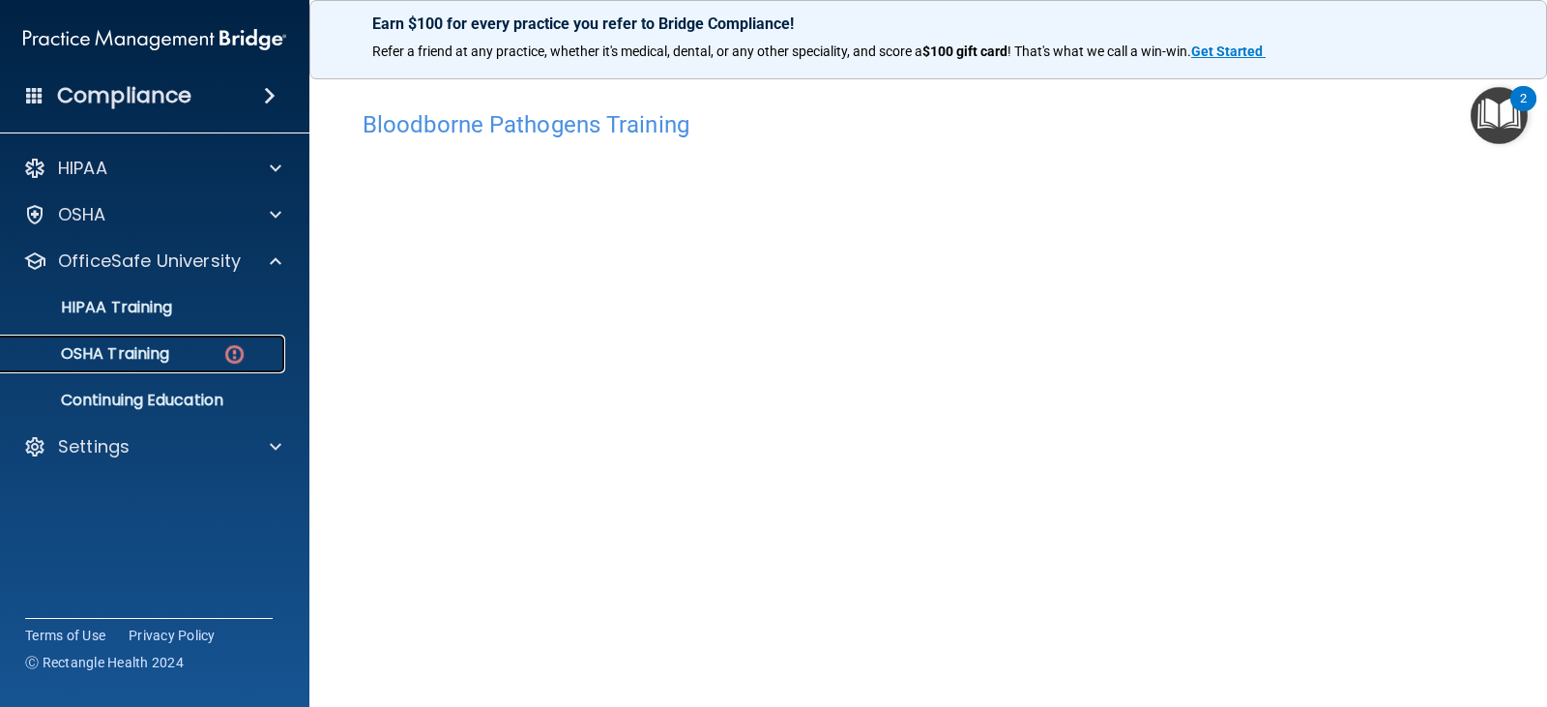
click at [214, 358] on div "OSHA Training" at bounding box center [145, 353] width 264 height 19
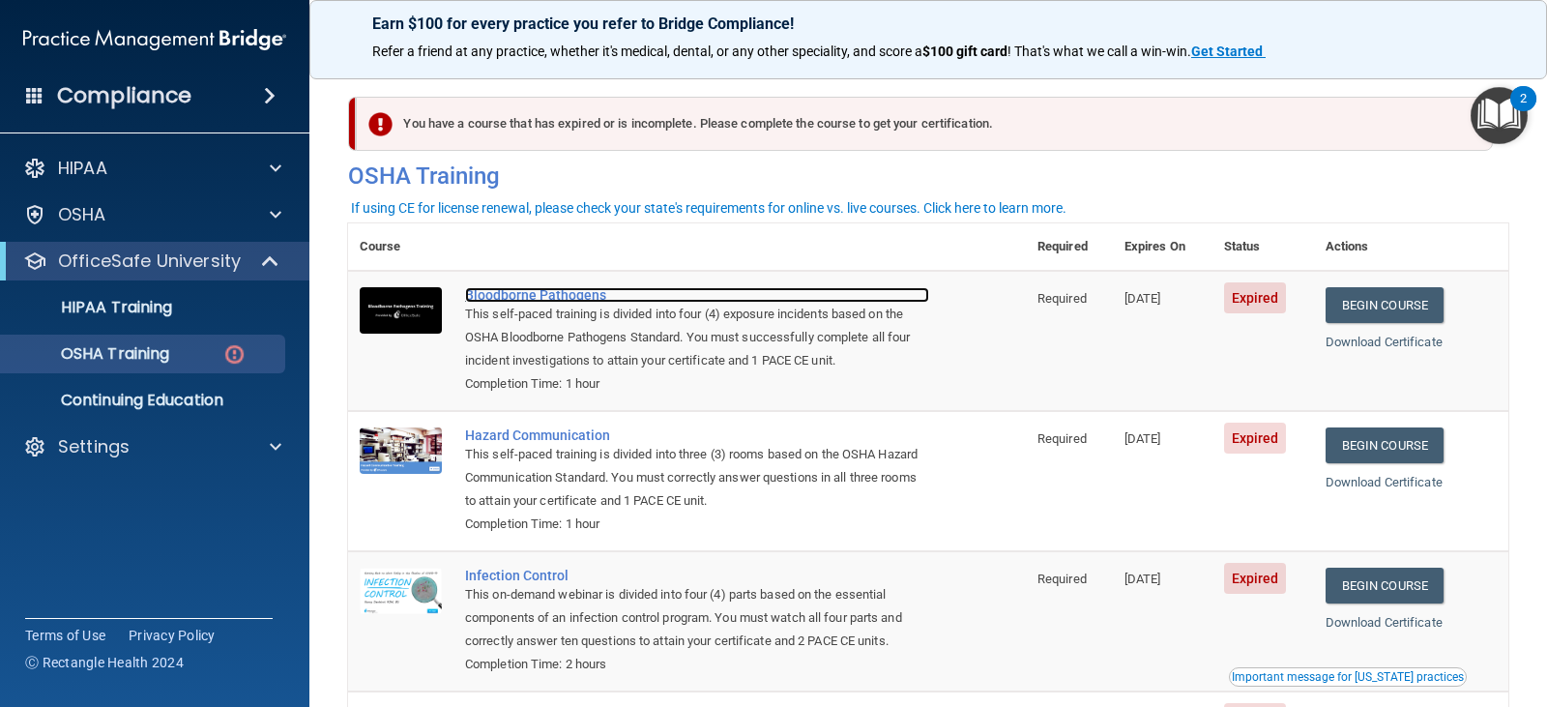
click at [571, 290] on div "Bloodborne Pathogens" at bounding box center [697, 294] width 464 height 15
click at [555, 300] on div "Bloodborne Pathogens" at bounding box center [697, 294] width 464 height 15
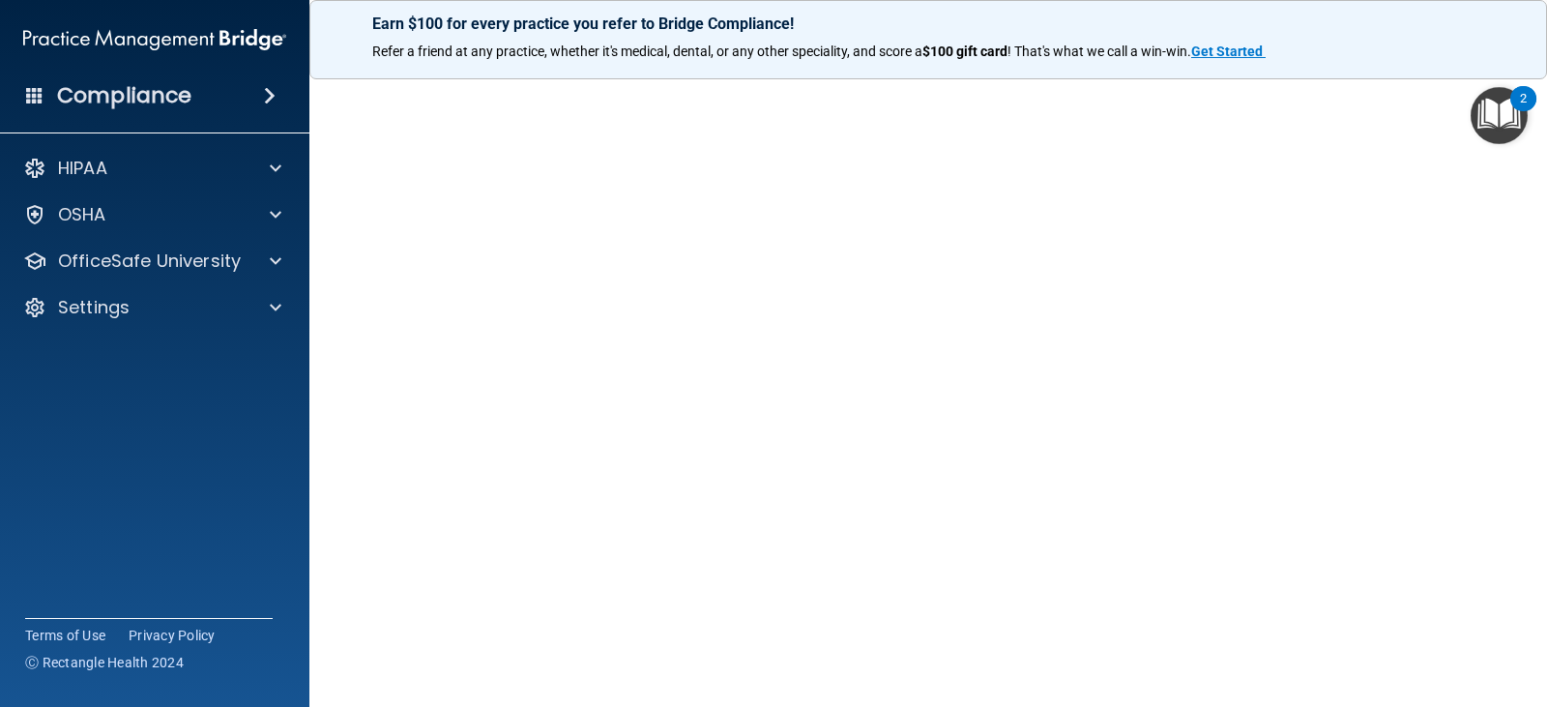
scroll to position [121, 0]
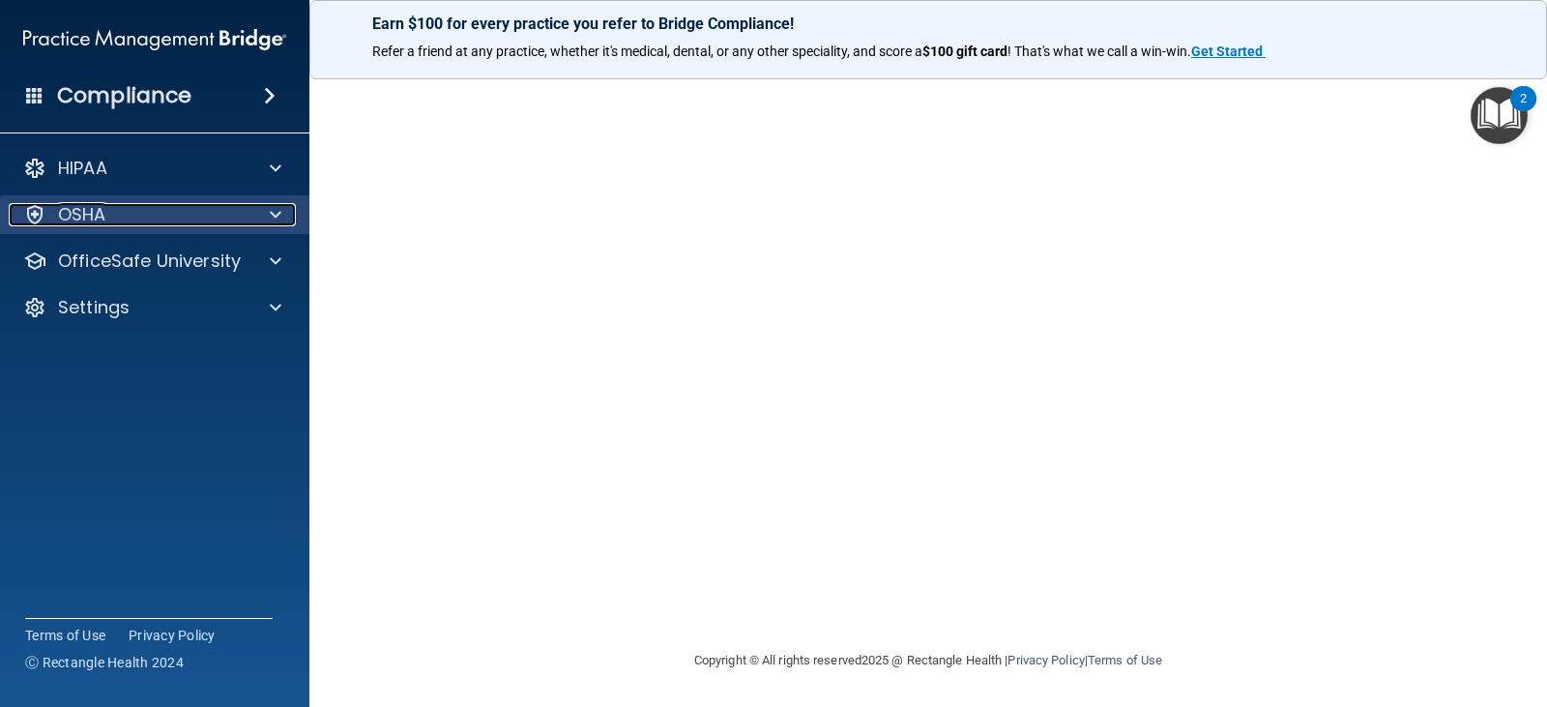
click at [263, 214] on div at bounding box center [272, 214] width 48 height 23
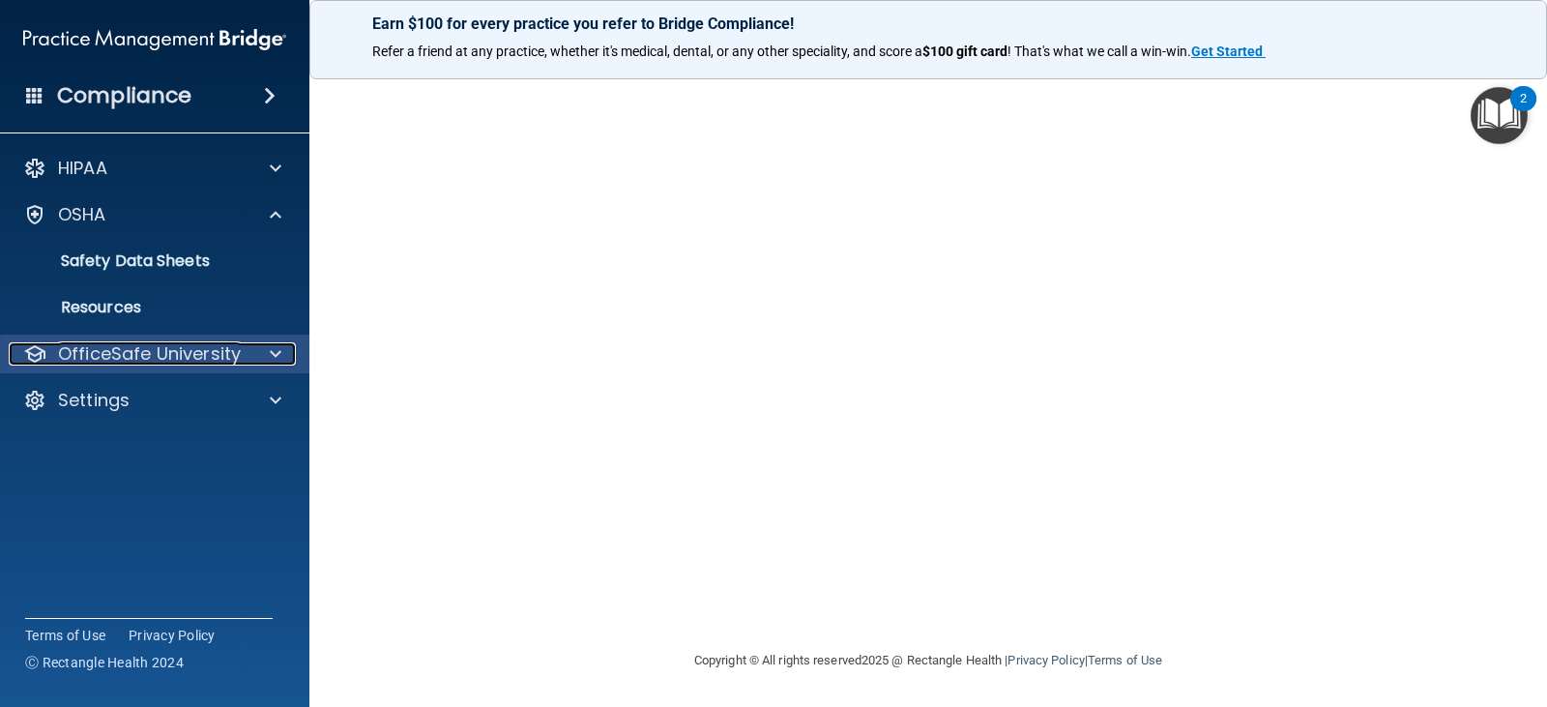
click at [175, 358] on p "OfficeSafe University" at bounding box center [149, 353] width 183 height 23
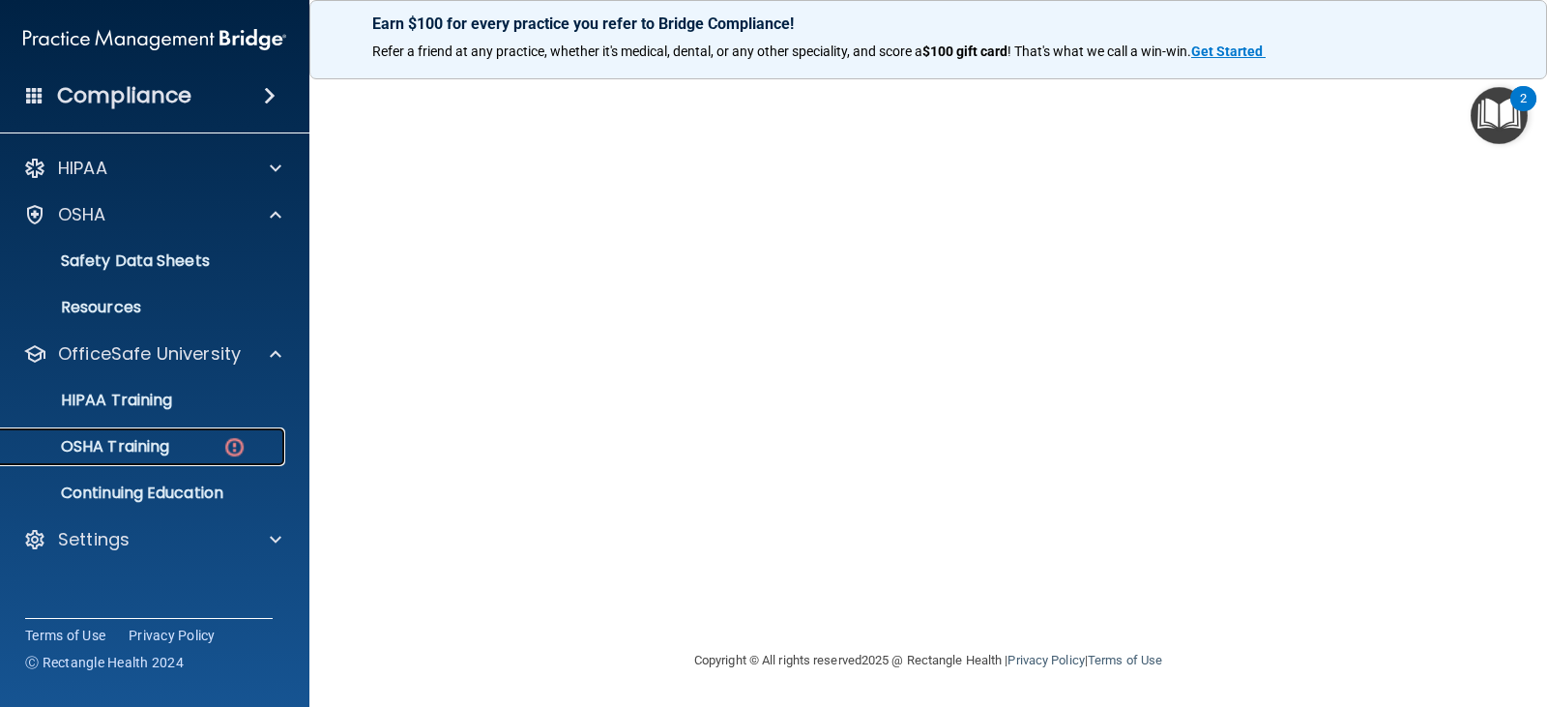
click at [182, 443] on div "OSHA Training" at bounding box center [145, 446] width 264 height 19
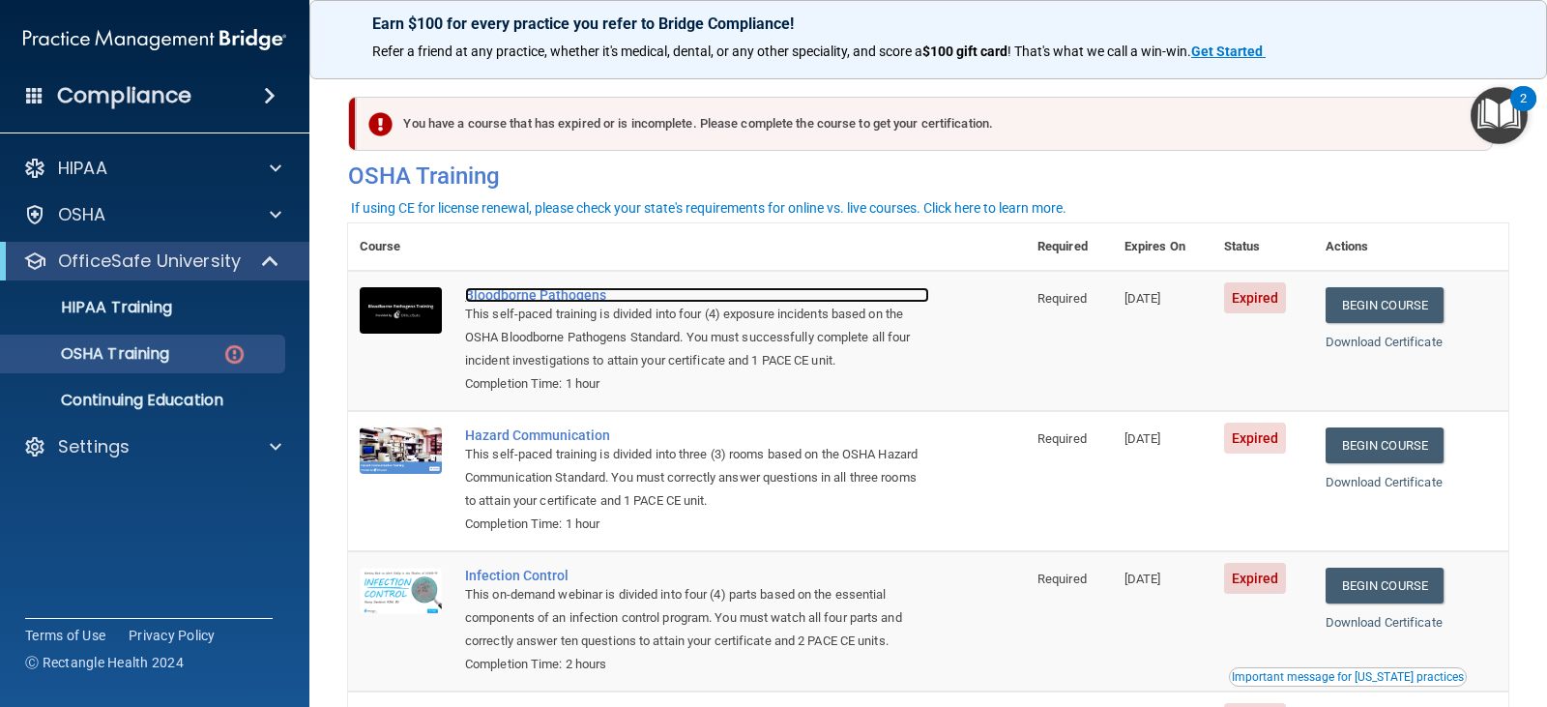
click at [532, 300] on div "Bloodborne Pathogens" at bounding box center [697, 294] width 464 height 15
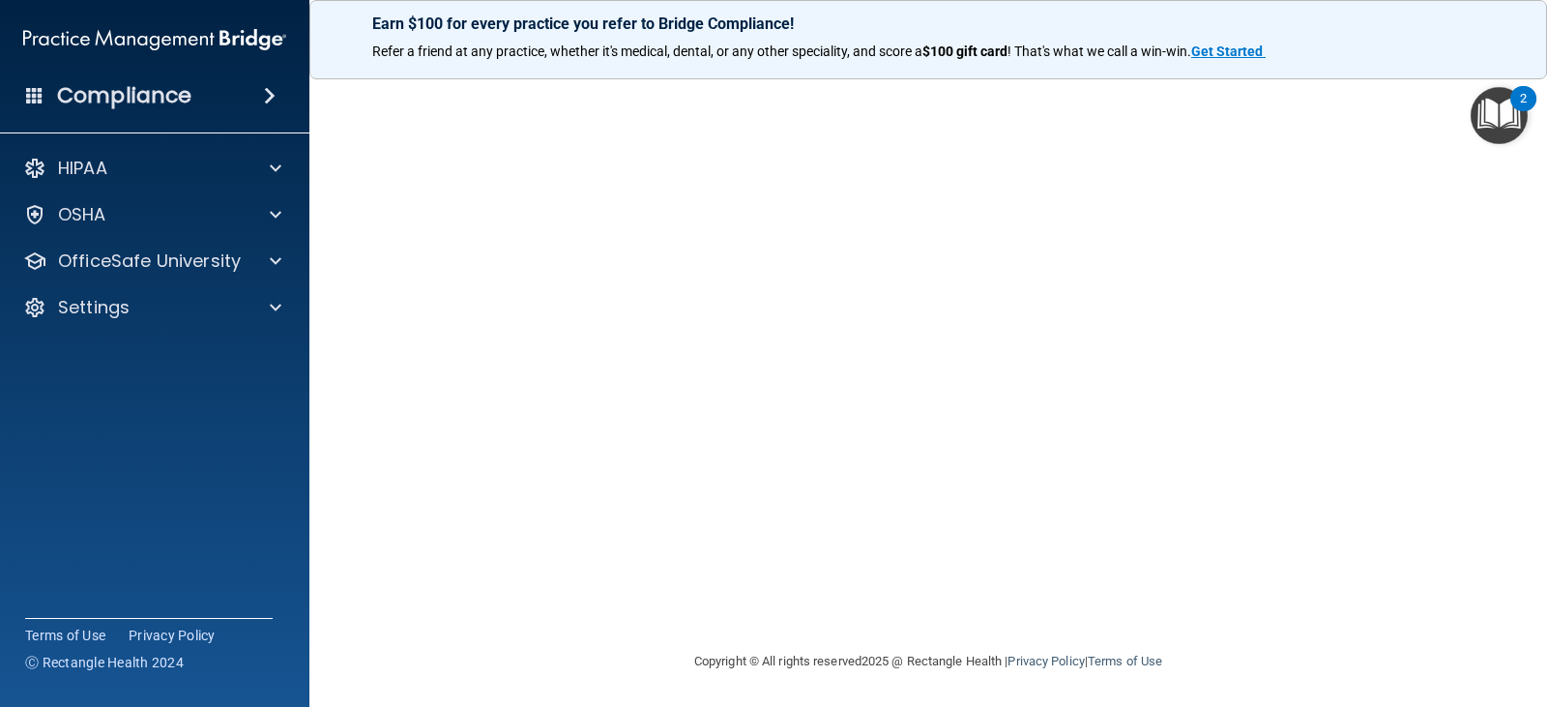
scroll to position [121, 0]
click at [1499, 110] on img "Open Resource Center, 2 new notifications" at bounding box center [1498, 115] width 57 height 57
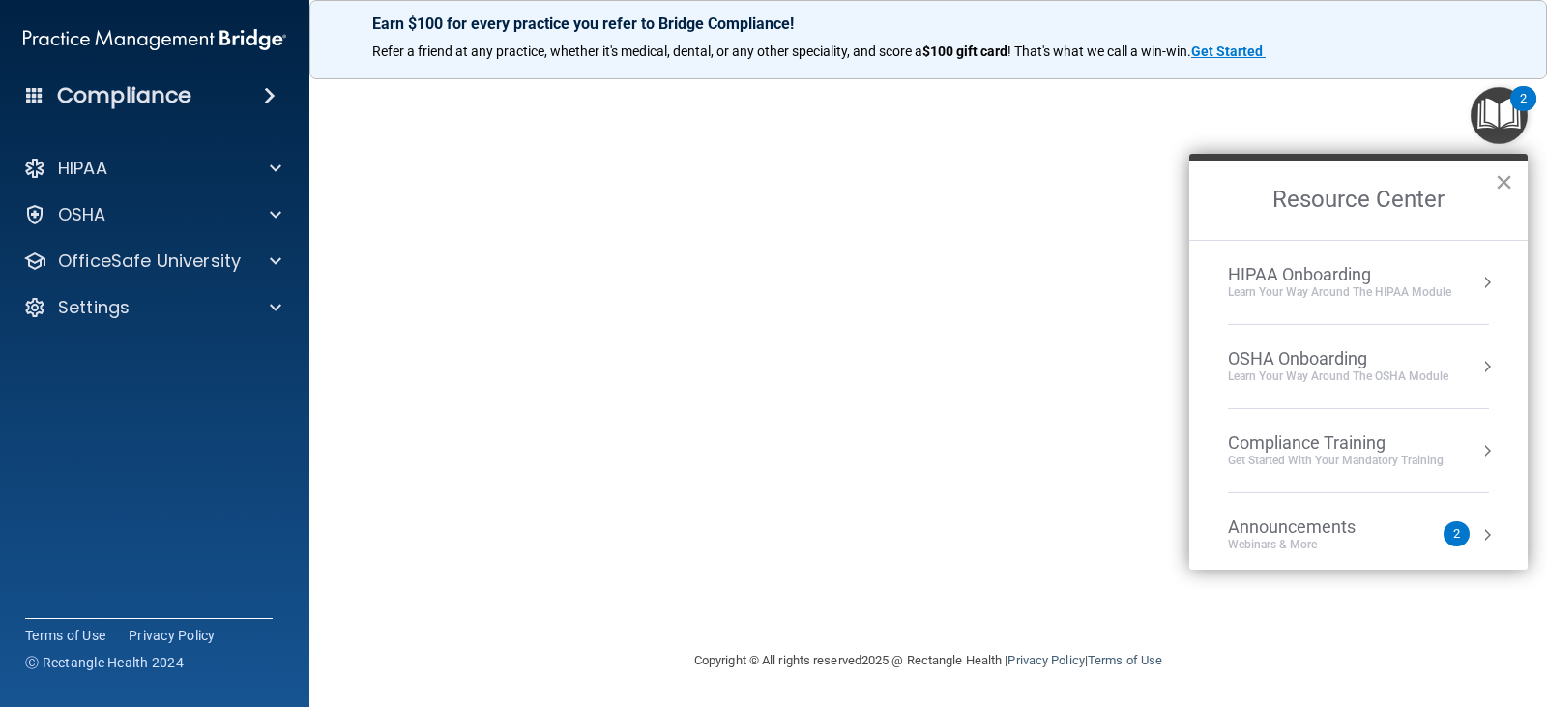
click at [1501, 184] on button "×" at bounding box center [1503, 181] width 18 height 31
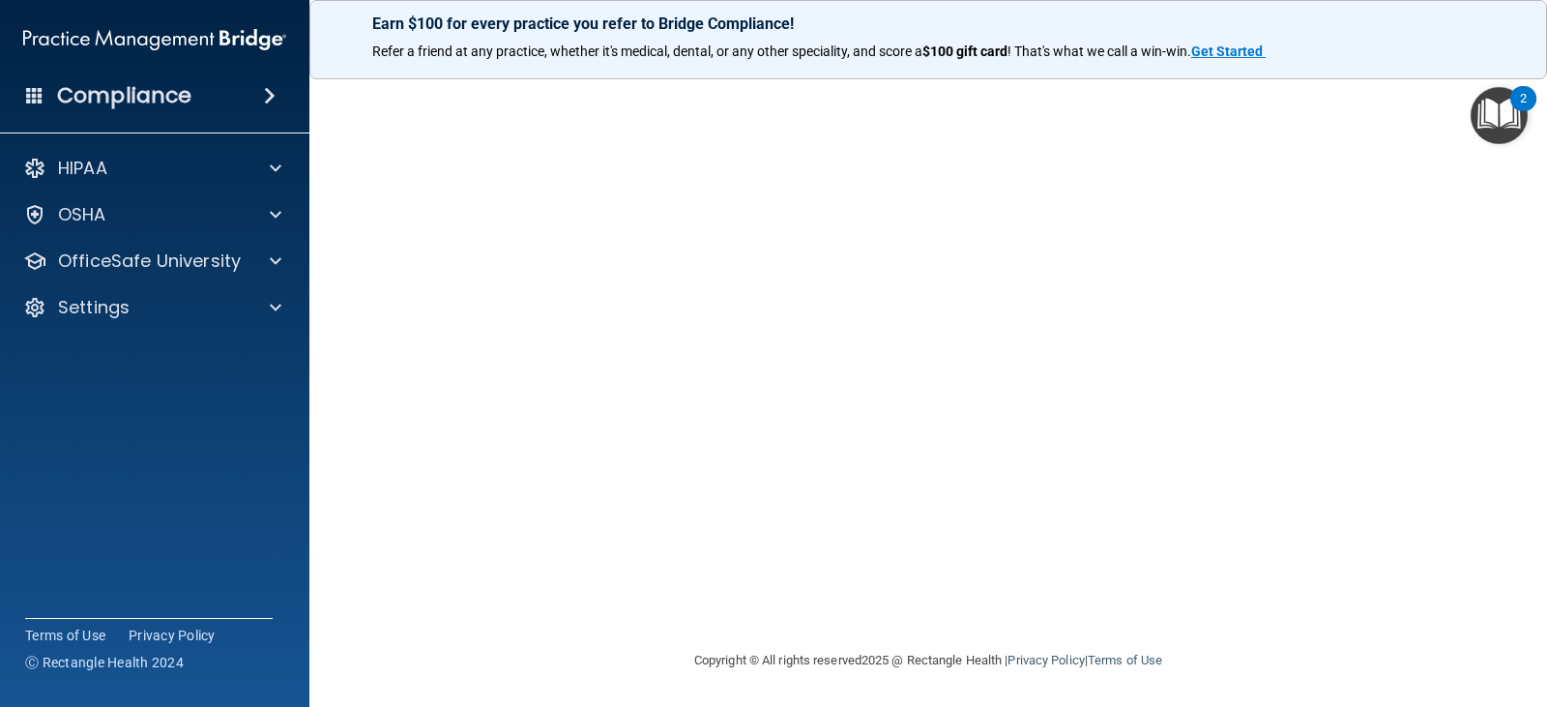
scroll to position [0, 0]
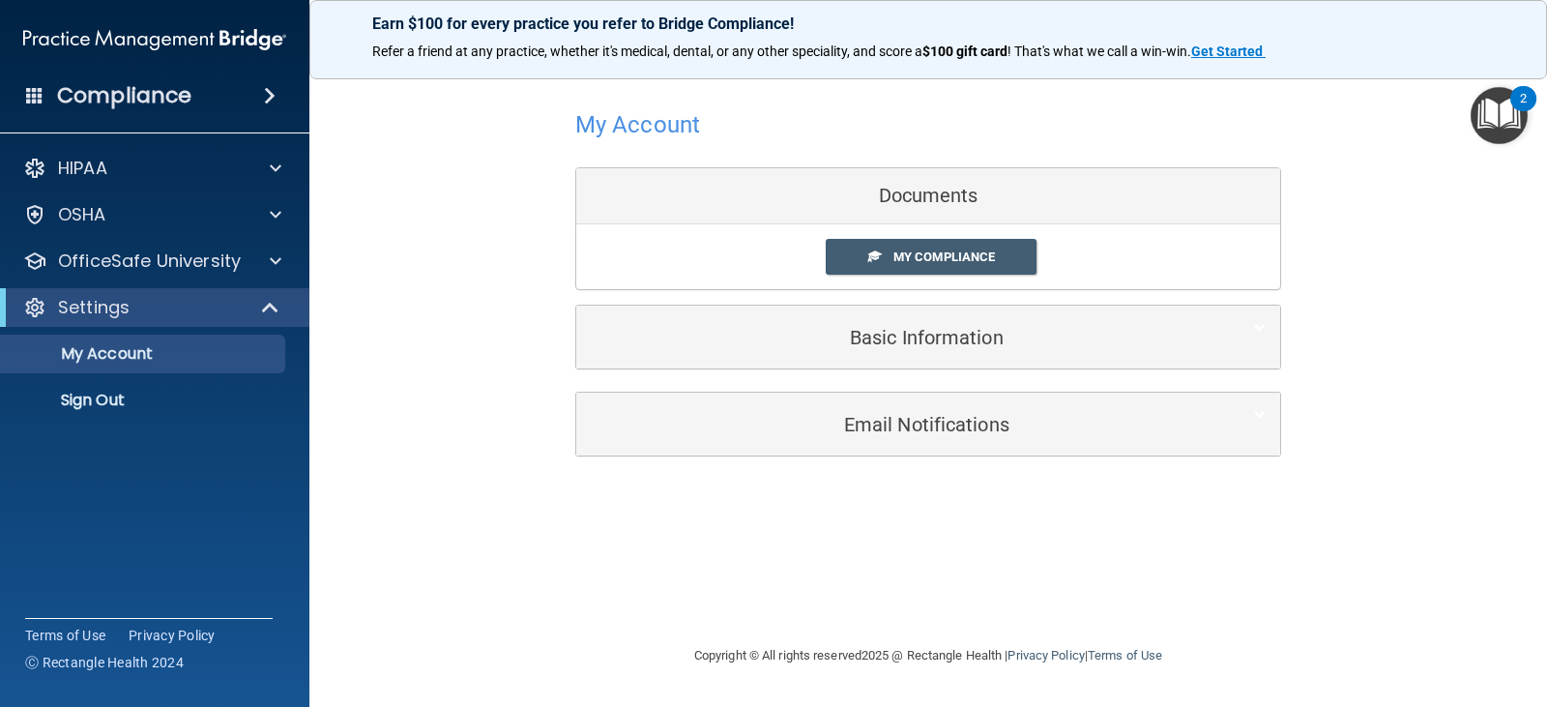
click at [969, 200] on div "Documents" at bounding box center [928, 196] width 704 height 56
click at [965, 249] on span "My Compliance" at bounding box center [943, 256] width 101 height 14
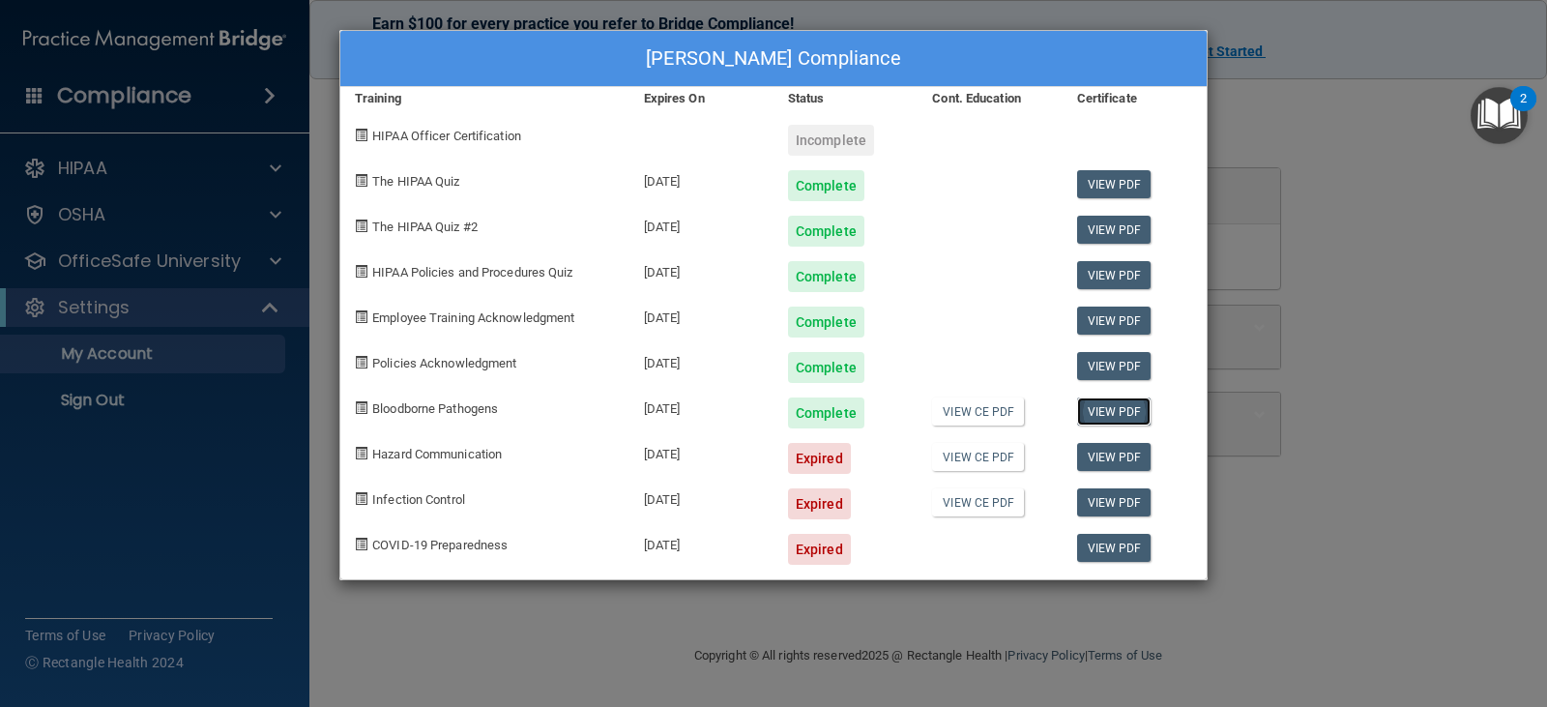
click at [1085, 411] on link "View PDF" at bounding box center [1114, 411] width 74 height 28
click at [433, 458] on span "Hazard Communication" at bounding box center [437, 454] width 130 height 14
click at [1326, 194] on div "Catherine Furman's Compliance Training Expires On Status Cont. Education Certif…" at bounding box center [773, 353] width 1547 height 707
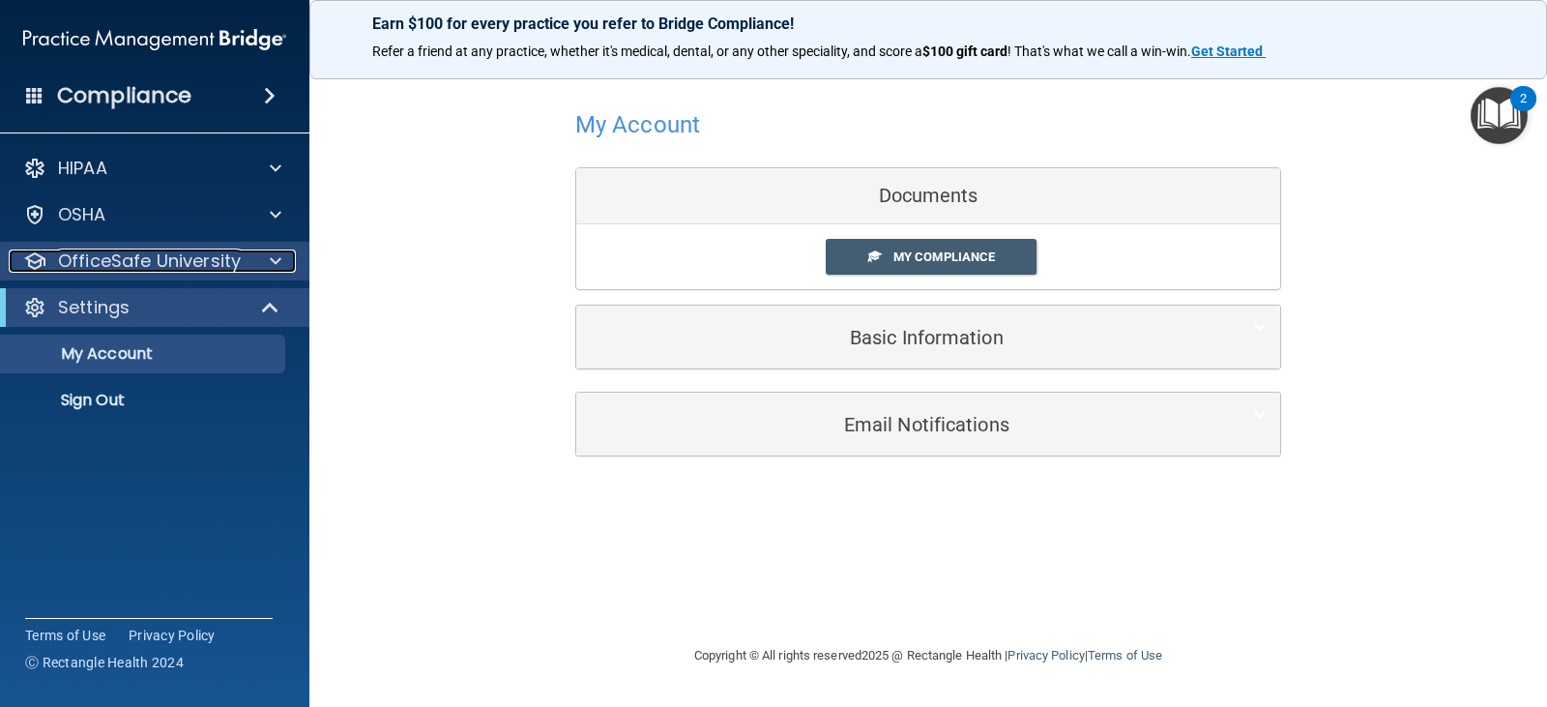
click at [124, 256] on p "OfficeSafe University" at bounding box center [149, 260] width 183 height 23
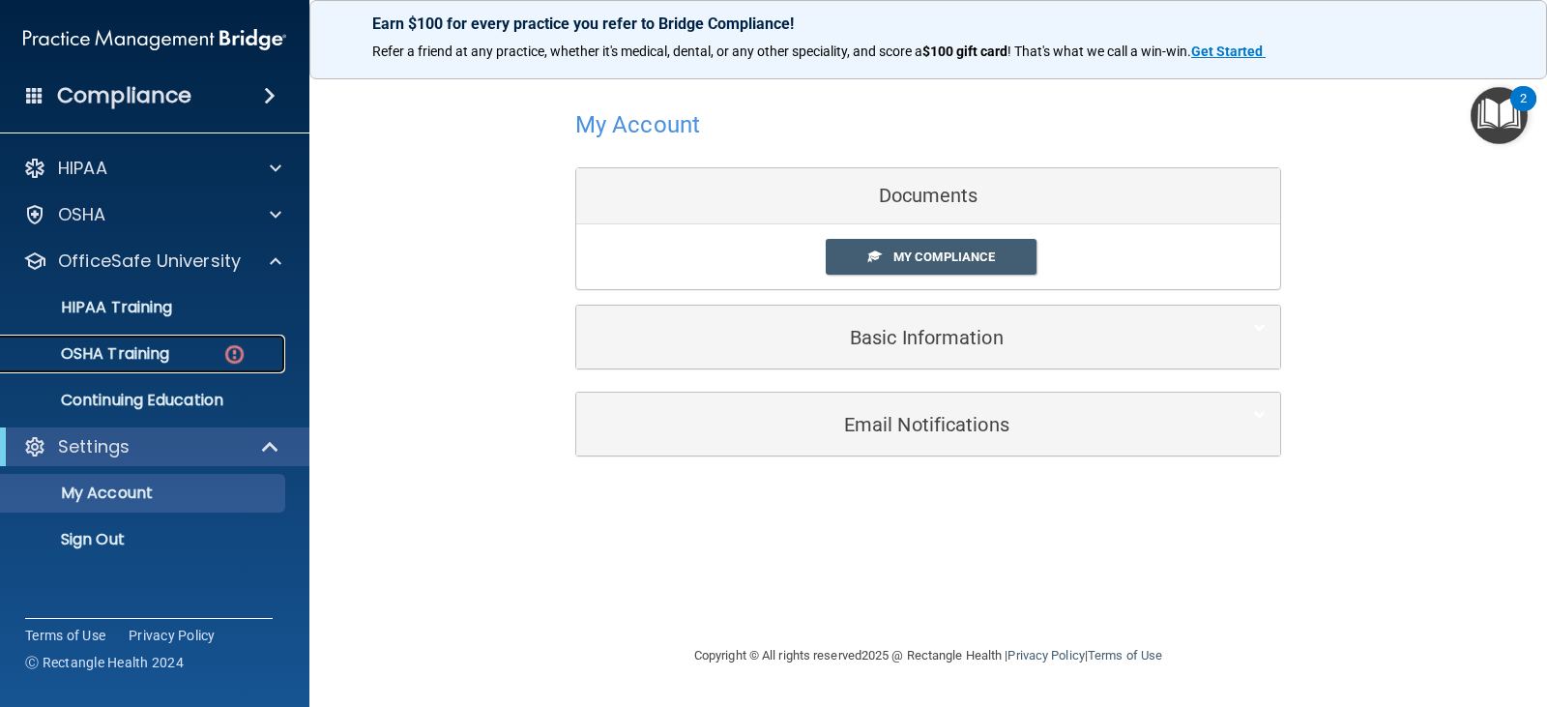
click at [127, 353] on p "OSHA Training" at bounding box center [91, 353] width 157 height 19
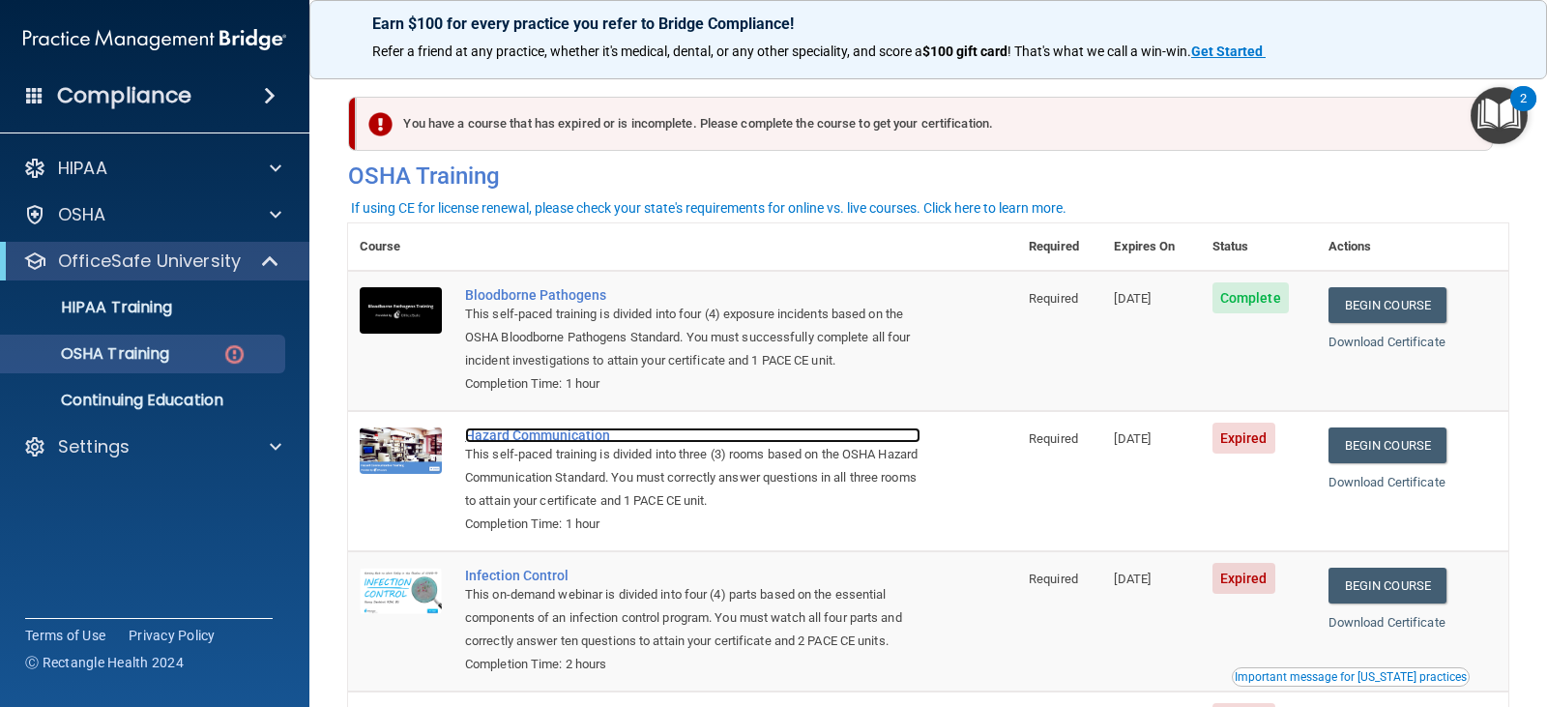
click at [532, 440] on div "Hazard Communication" at bounding box center [692, 434] width 455 height 15
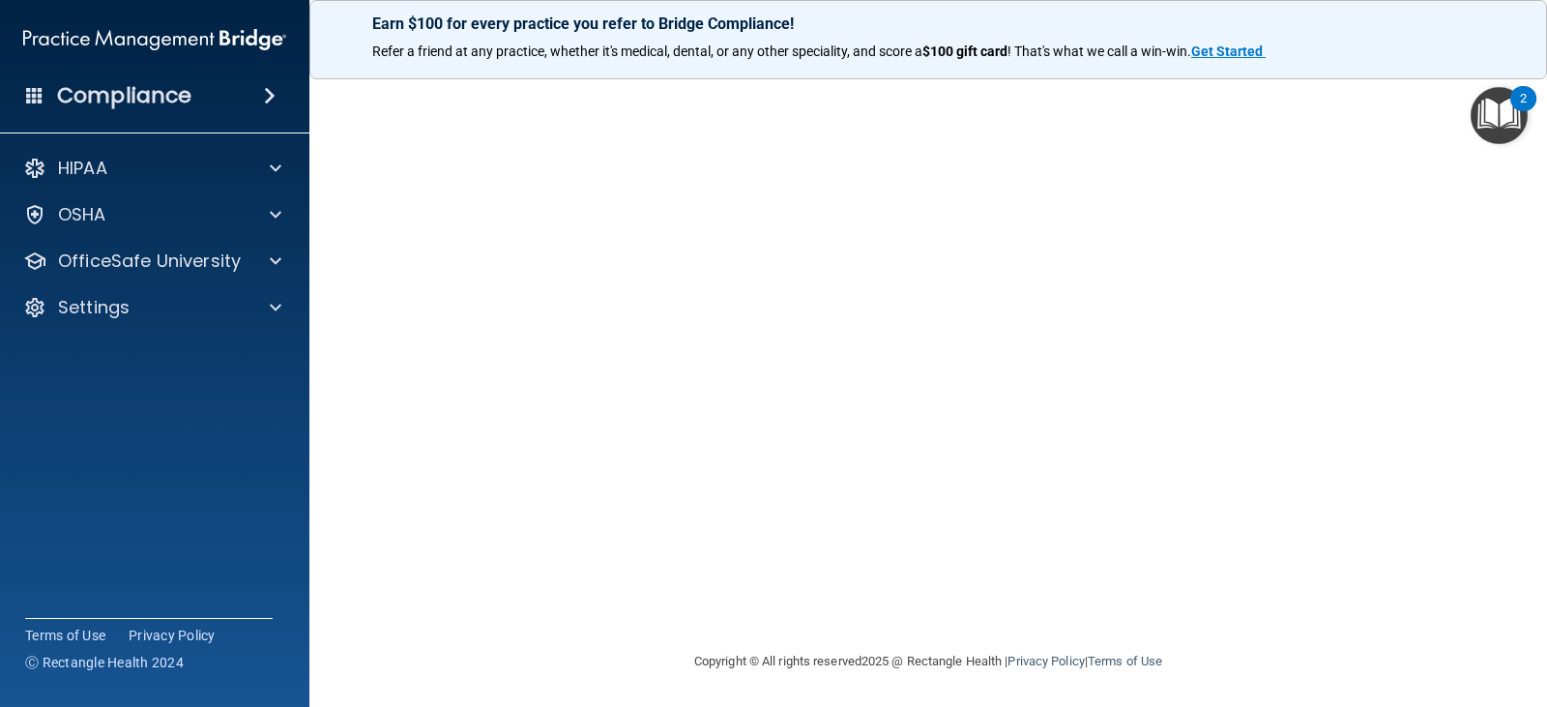
scroll to position [164, 0]
click at [1490, 104] on img "Open Resource Center, 2 new notifications" at bounding box center [1498, 115] width 57 height 57
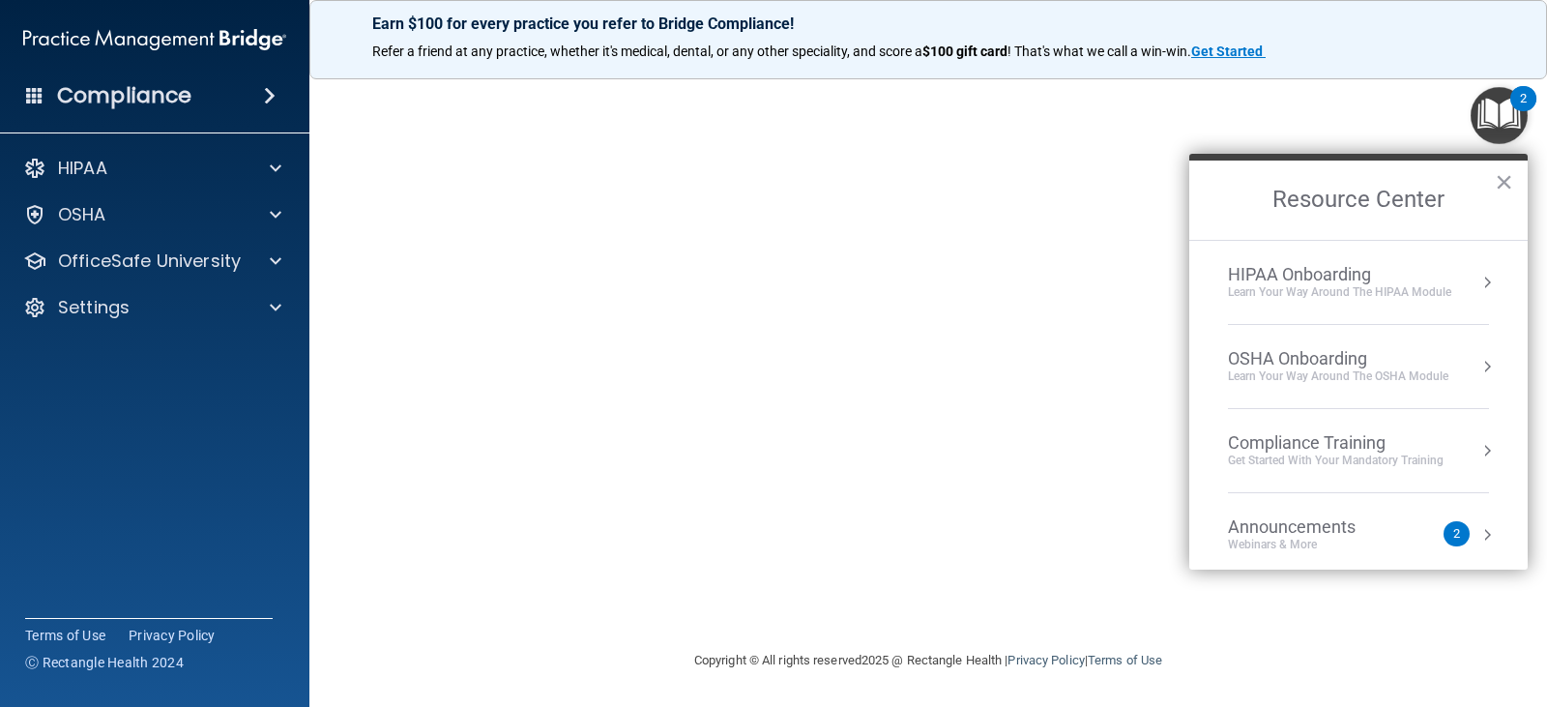
click at [1490, 104] on img "Open Resource Center, 2 new notifications" at bounding box center [1498, 115] width 57 height 57
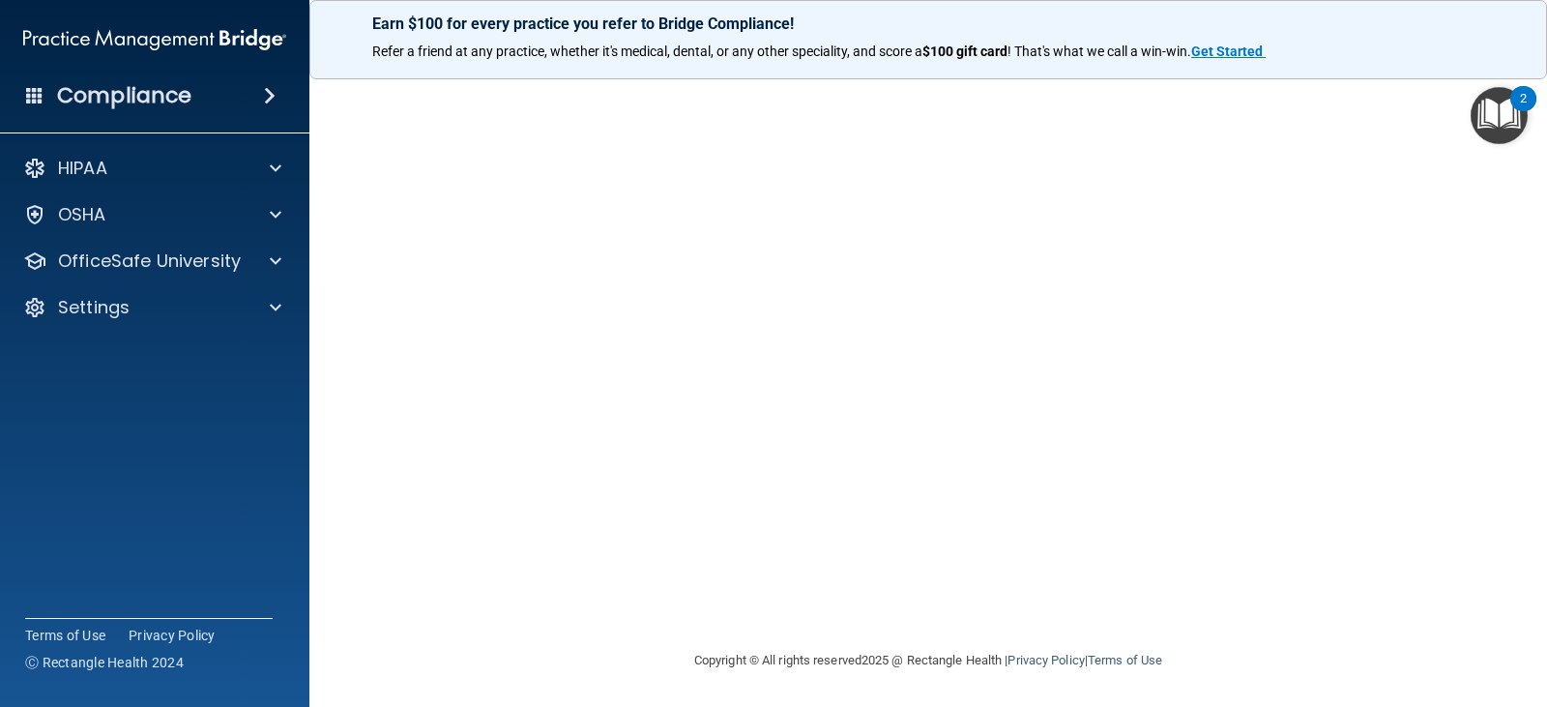
scroll to position [20, 0]
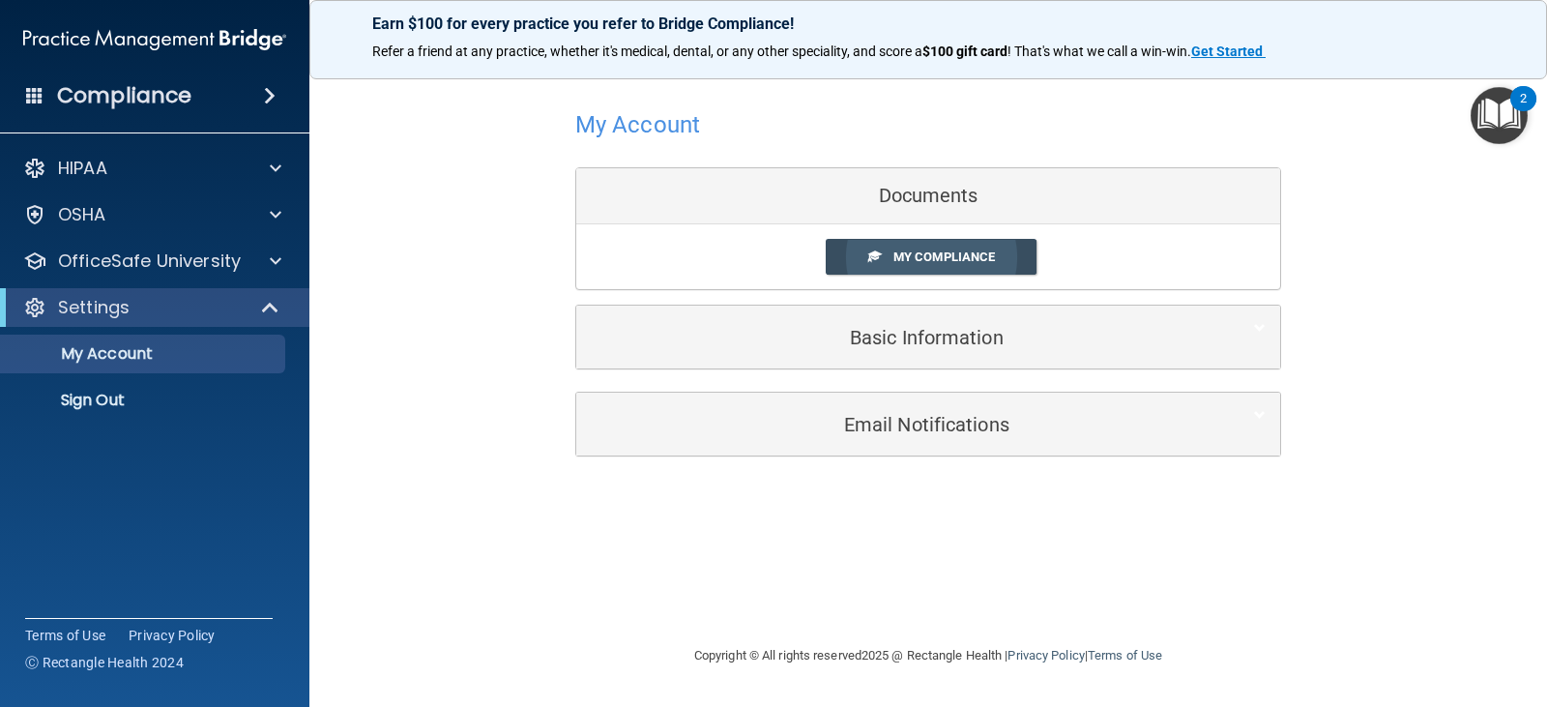
click at [943, 252] on span "My Compliance" at bounding box center [943, 256] width 101 height 14
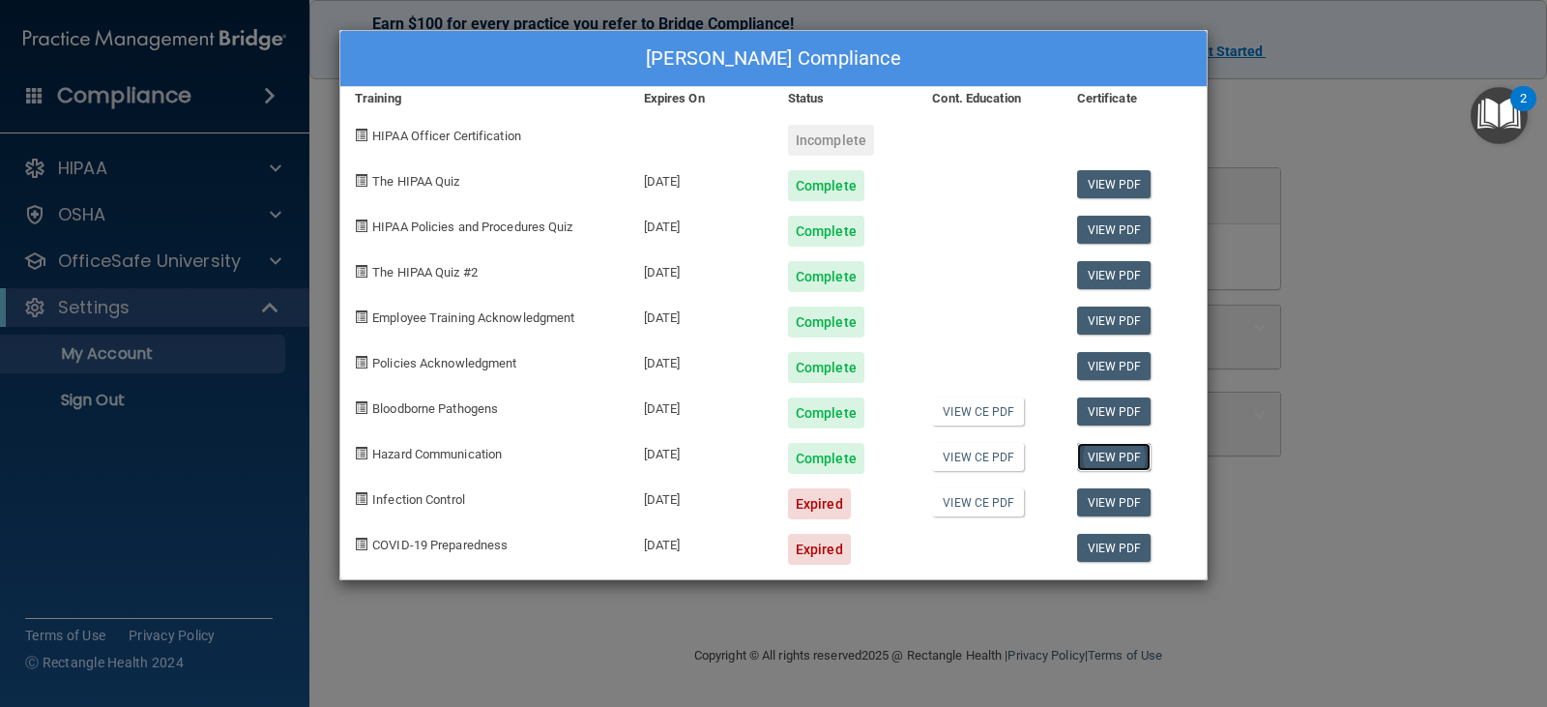
click at [1141, 462] on link "View PDF" at bounding box center [1114, 457] width 74 height 28
click at [102, 252] on div "Catherine Furman's Compliance Training Expires On Status Cont. Education Certif…" at bounding box center [773, 353] width 1547 height 707
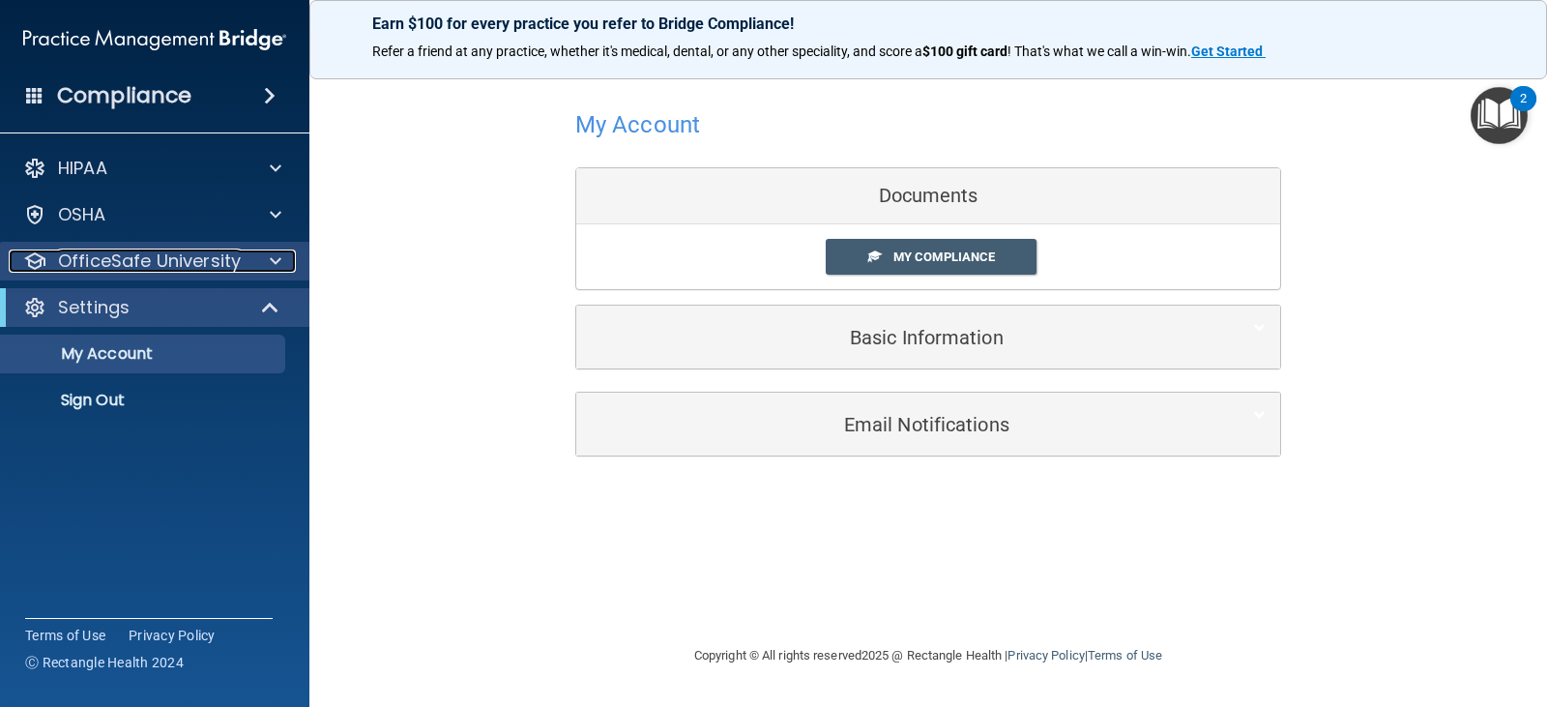
click at [274, 255] on span at bounding box center [276, 260] width 12 height 23
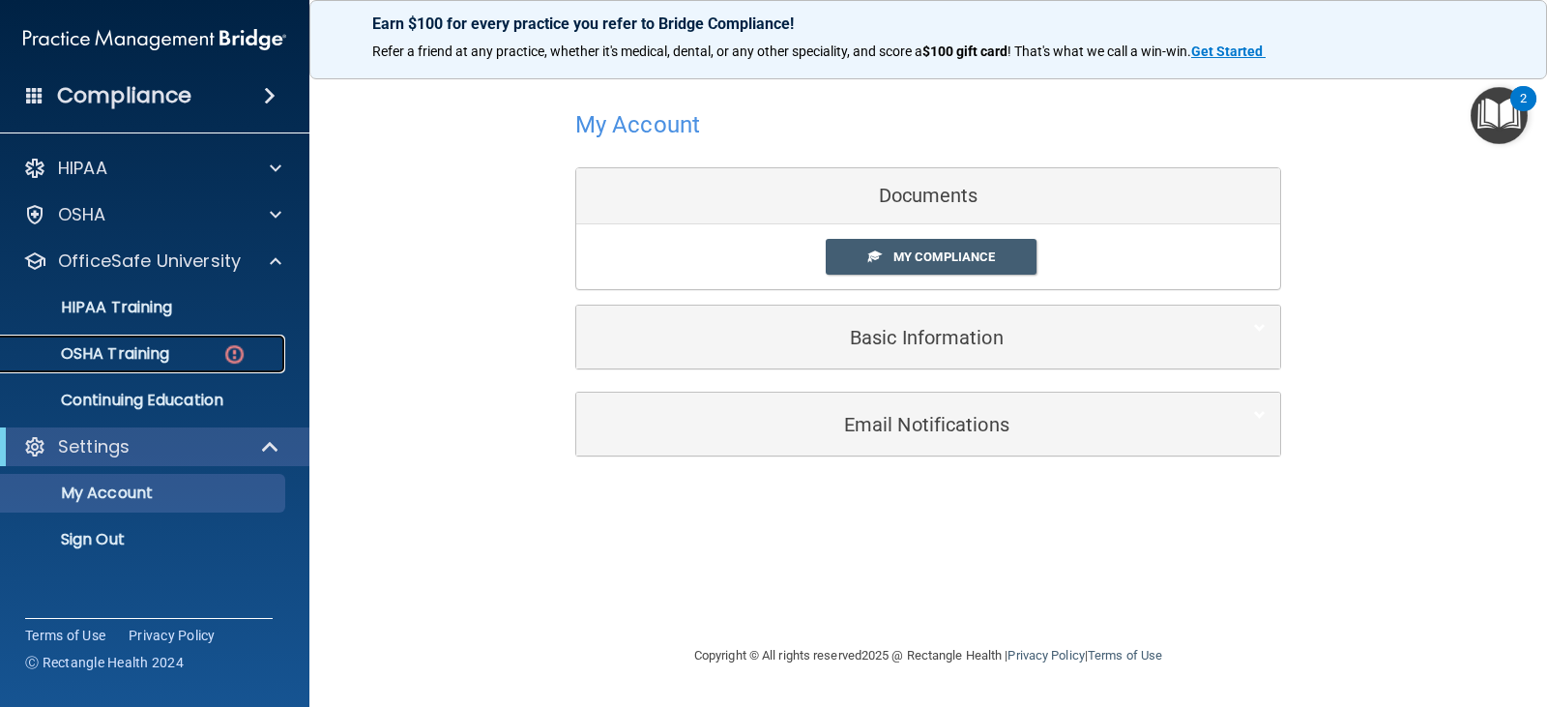
click at [186, 364] on link "OSHA Training" at bounding box center [133, 353] width 304 height 39
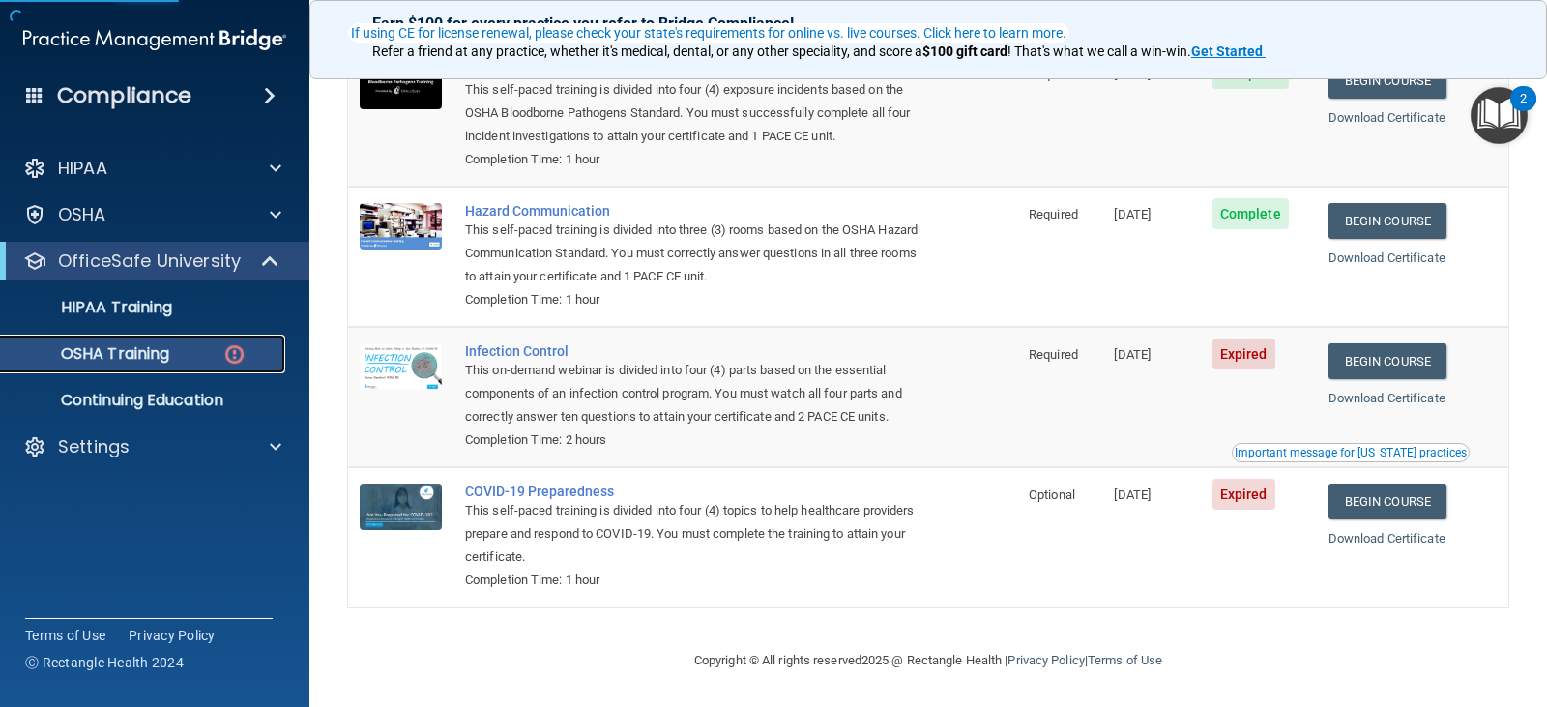
scroll to position [229, 0]
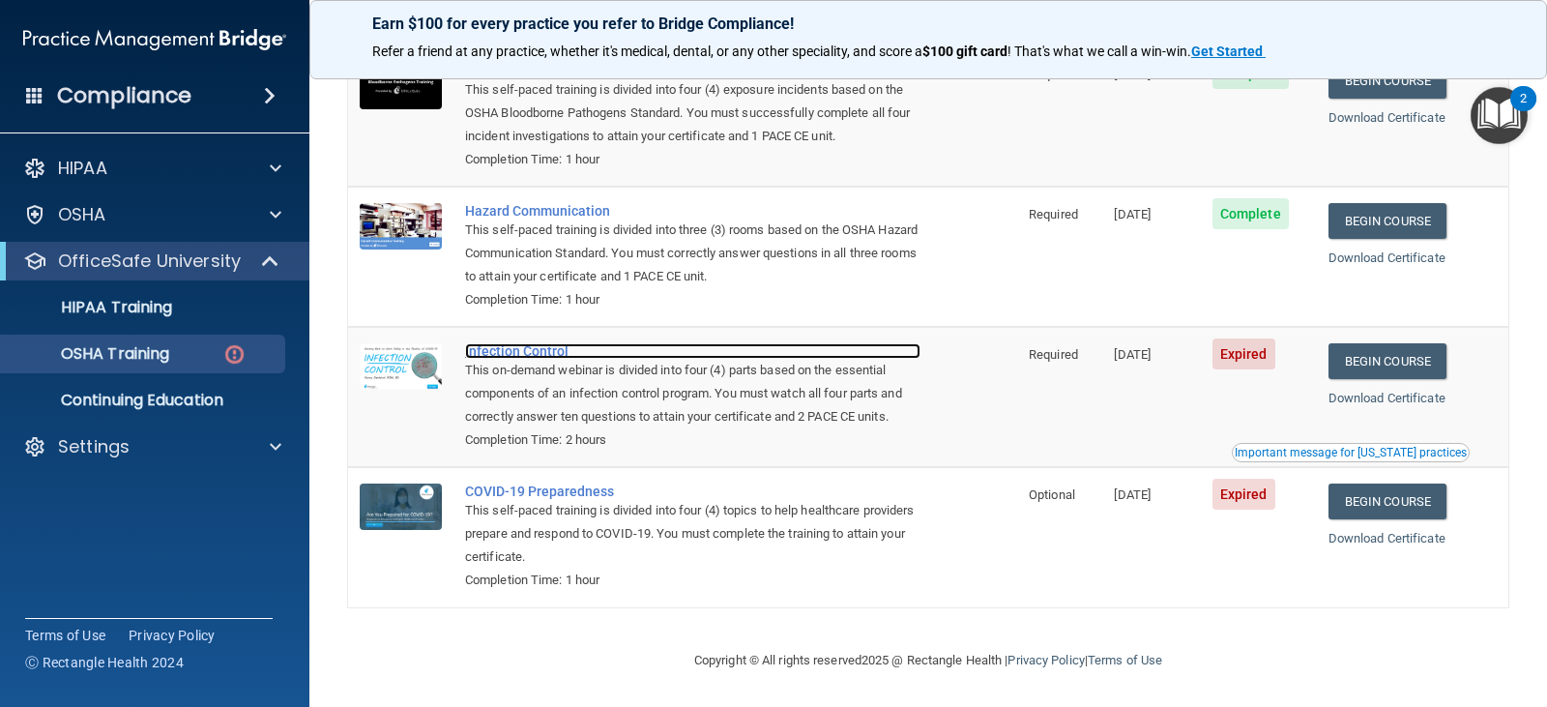
click at [507, 351] on div "Infection Control" at bounding box center [692, 350] width 455 height 15
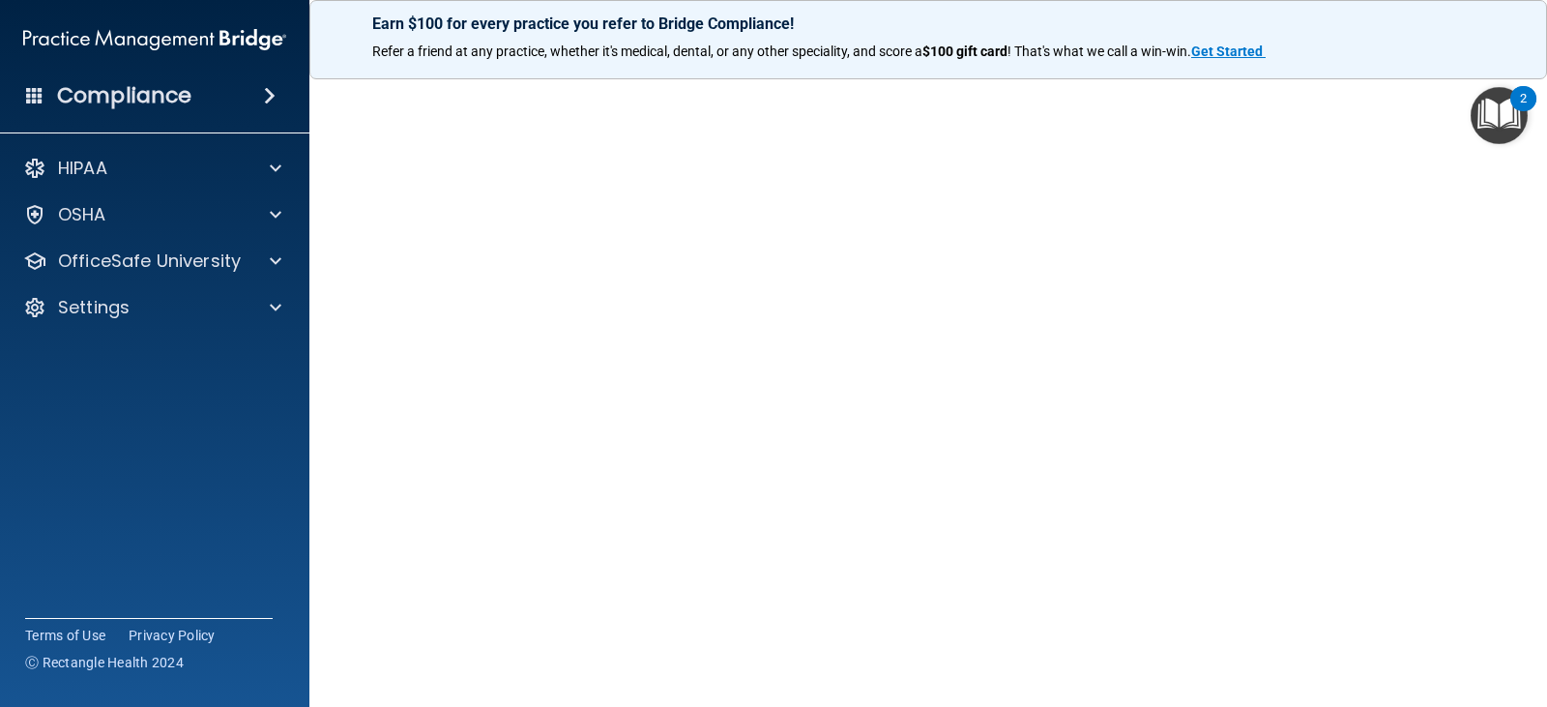
scroll to position [121, 0]
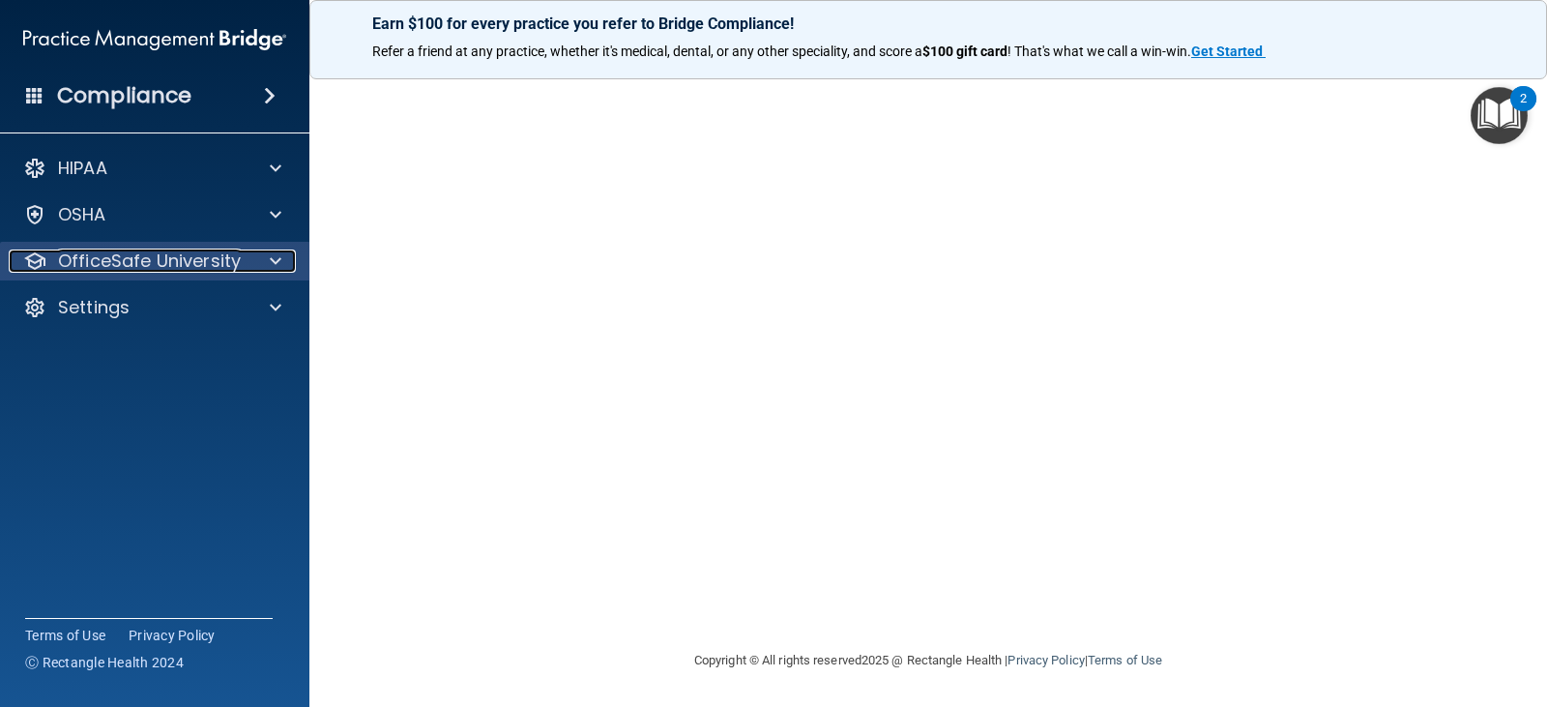
click at [97, 259] on p "OfficeSafe University" at bounding box center [149, 260] width 183 height 23
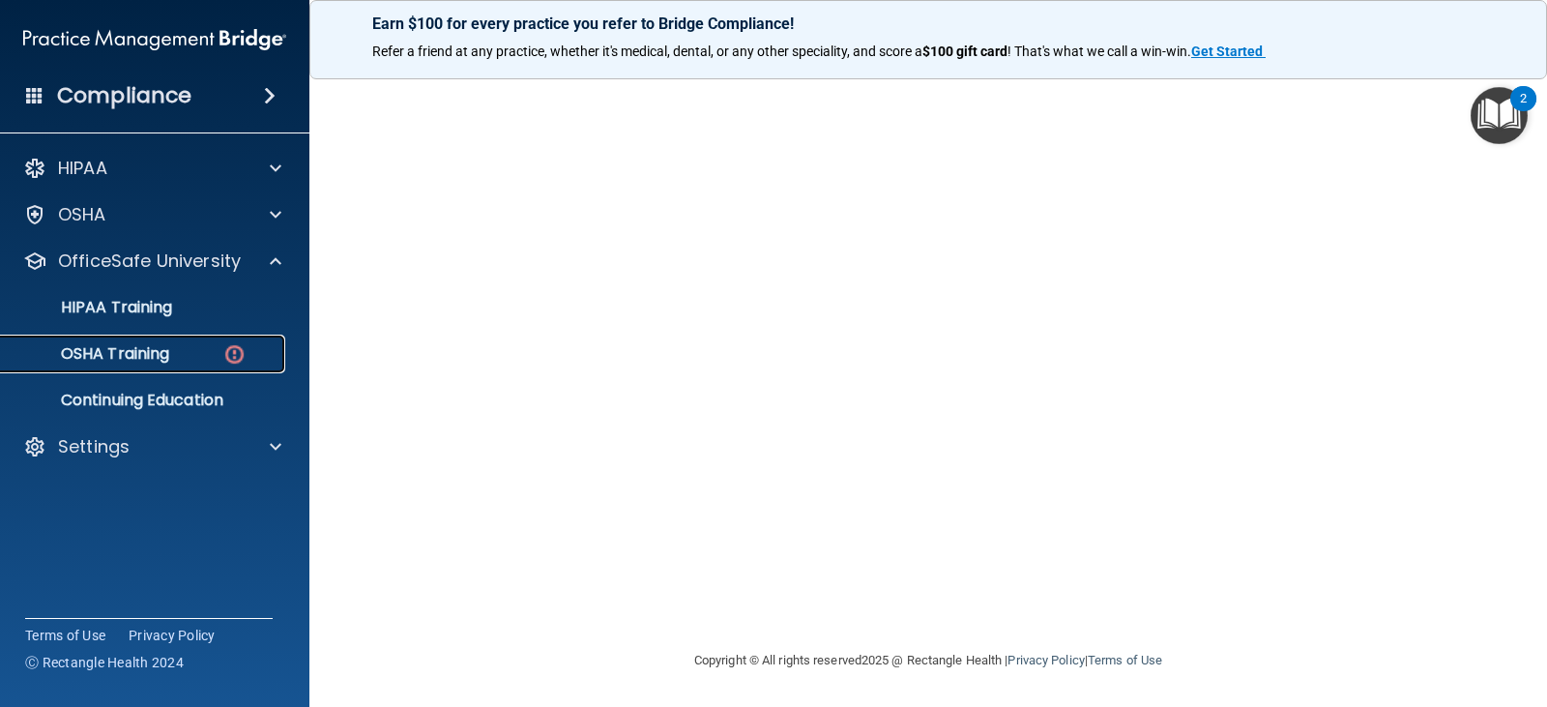
click at [148, 363] on p "OSHA Training" at bounding box center [91, 353] width 157 height 19
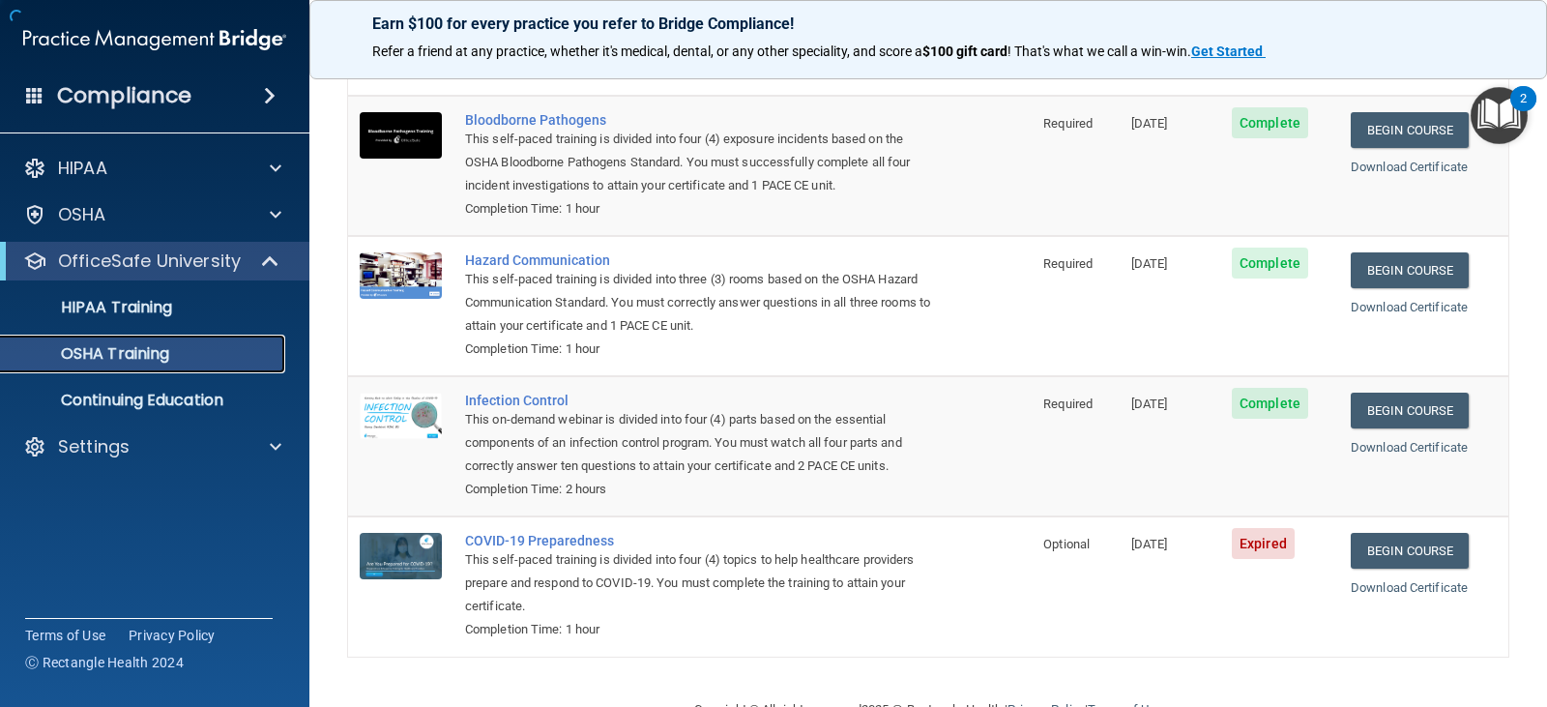
scroll to position [175, 0]
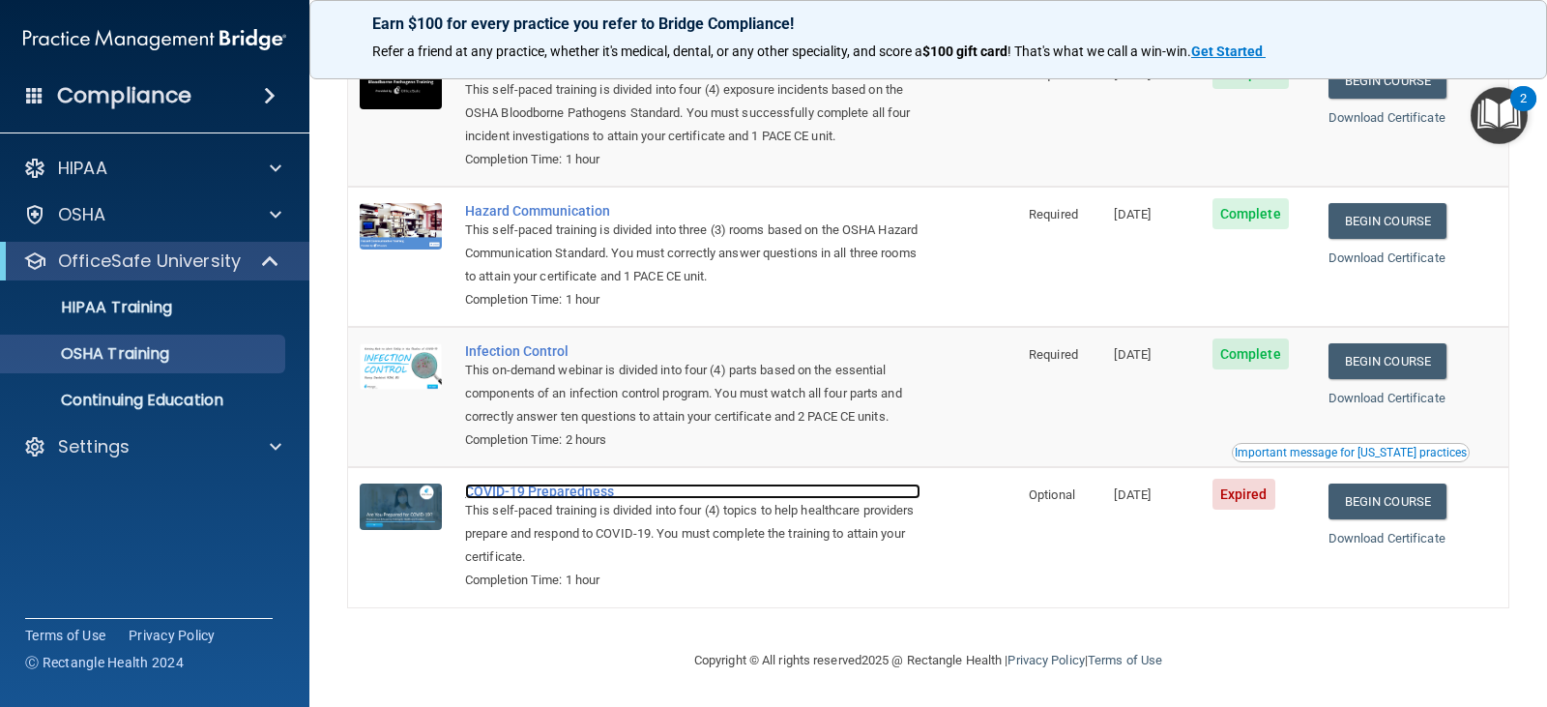
click at [542, 483] on div "COVID-19 Preparedness" at bounding box center [692, 490] width 455 height 15
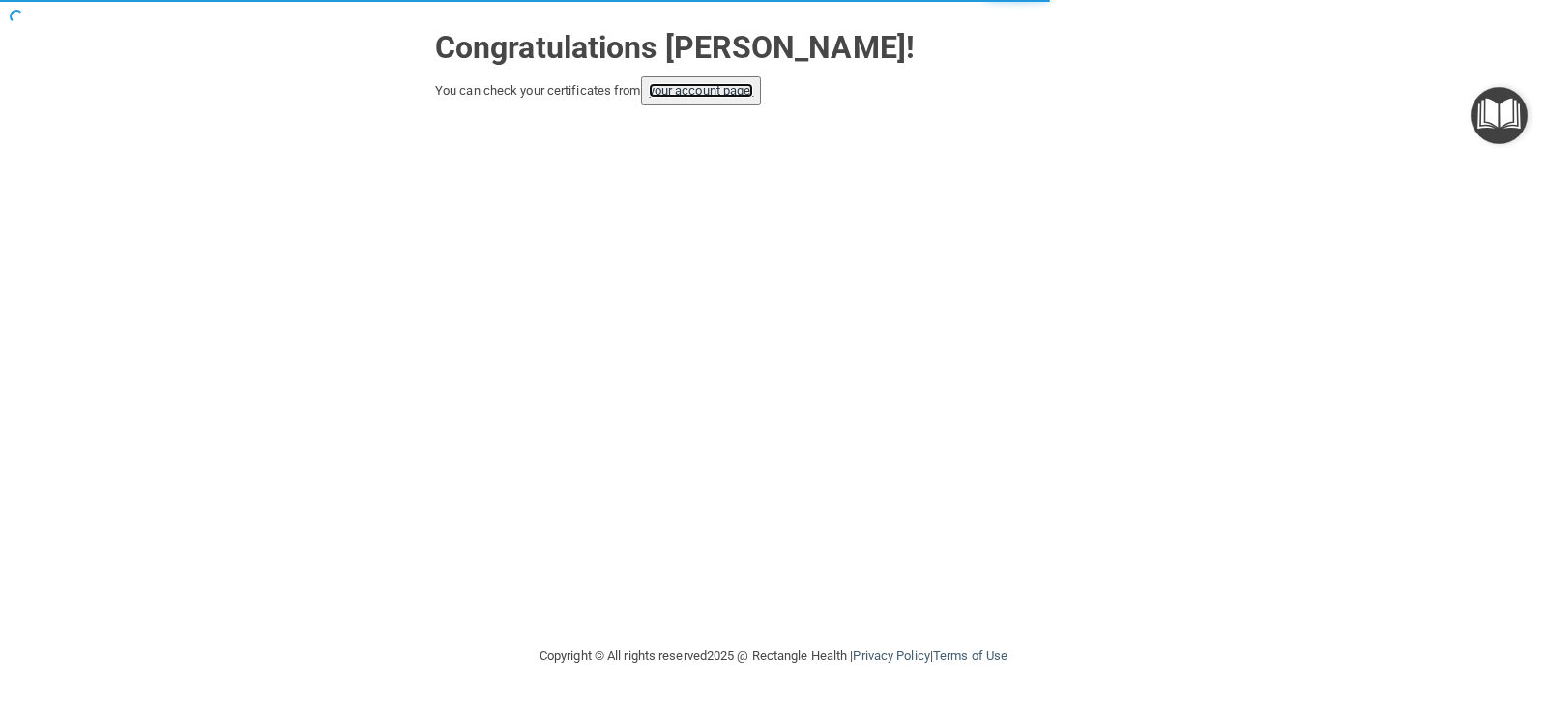
click at [738, 84] on link "your account page!" at bounding box center [701, 90] width 105 height 14
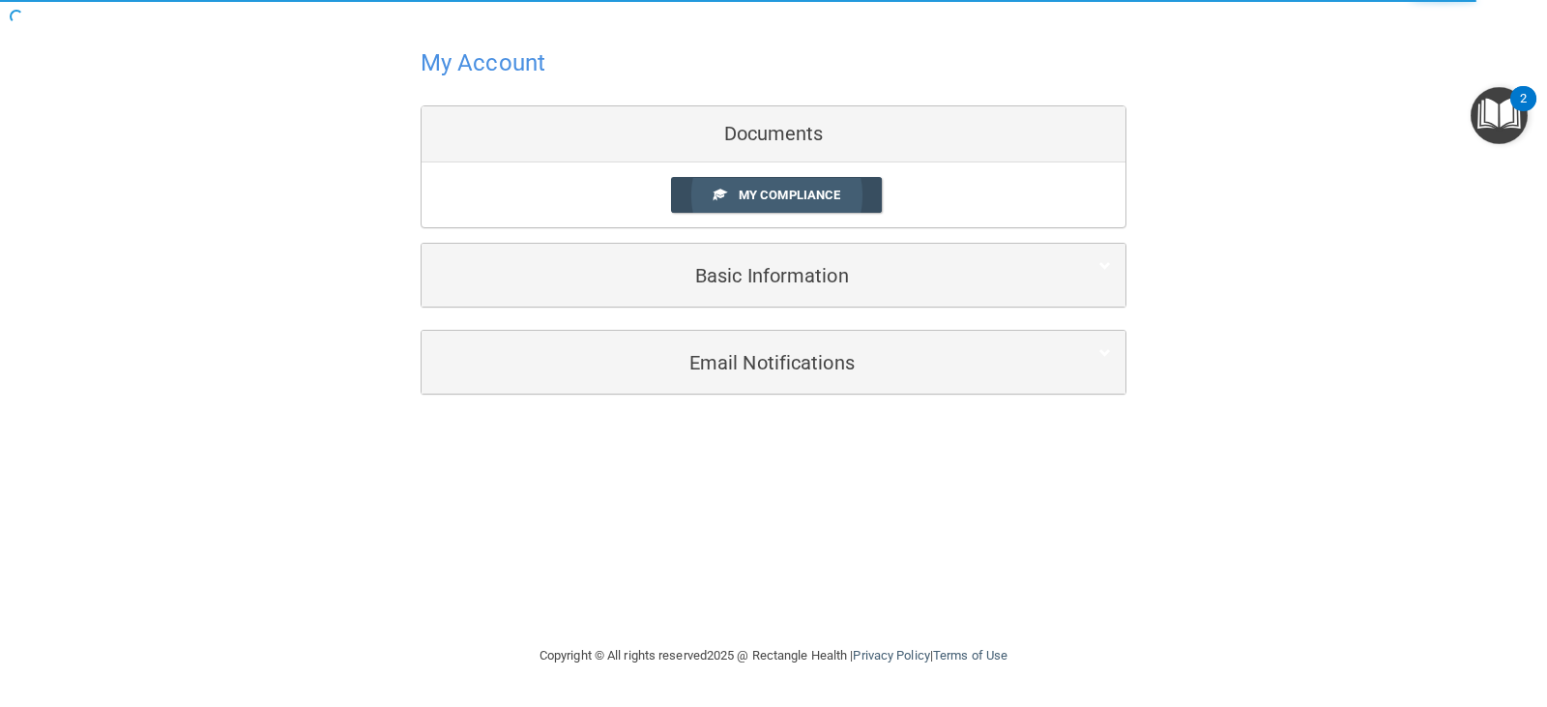
click at [757, 196] on span "My Compliance" at bounding box center [788, 195] width 101 height 14
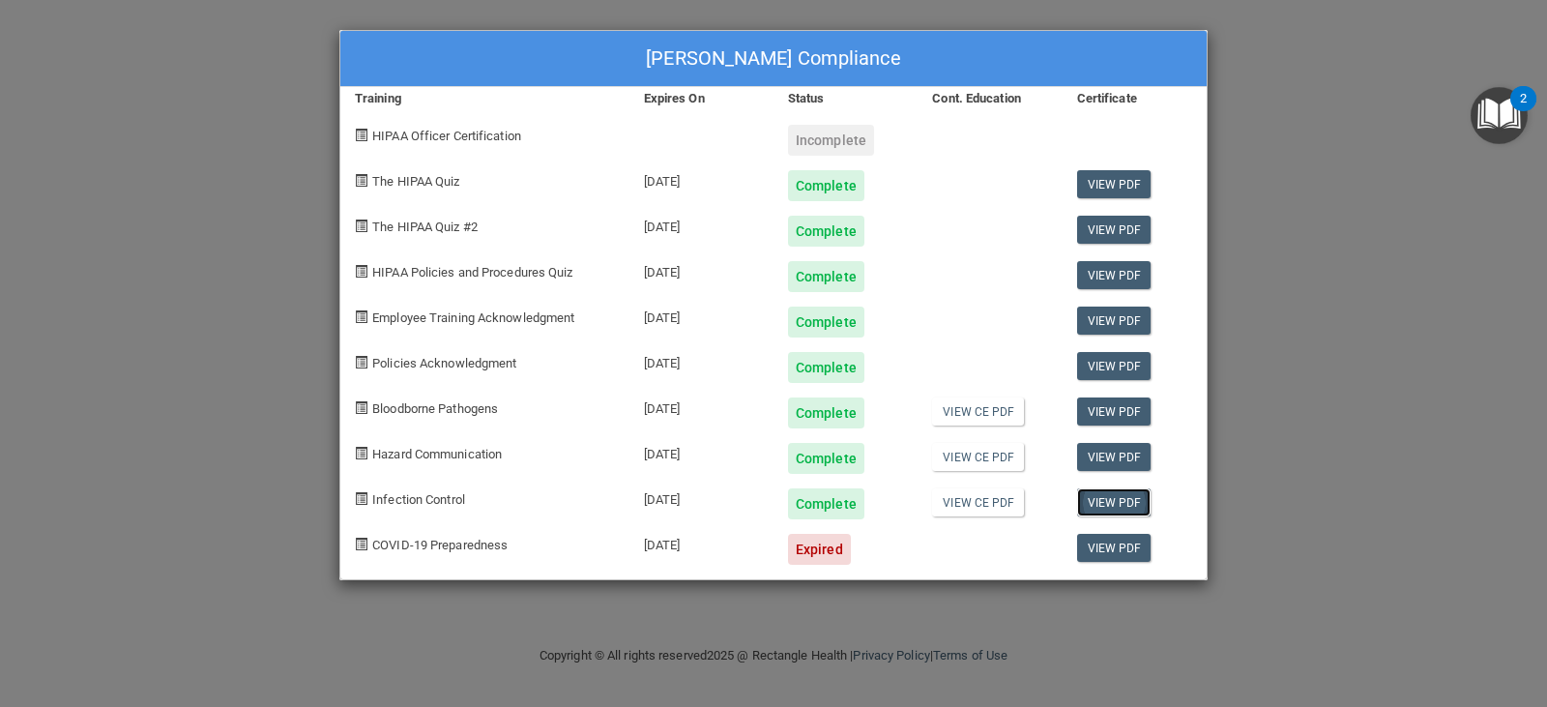
click at [1122, 495] on link "View PDF" at bounding box center [1114, 502] width 74 height 28
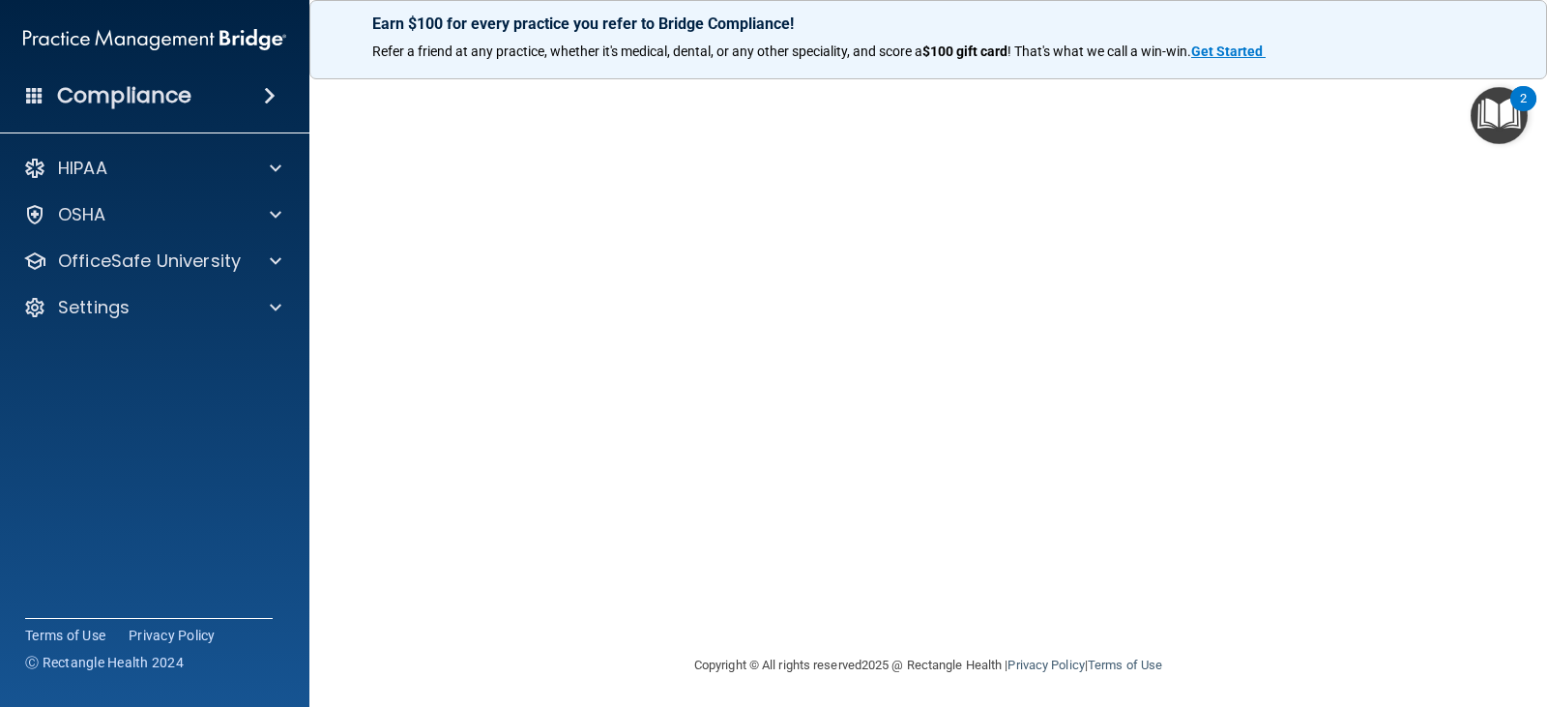
scroll to position [121, 0]
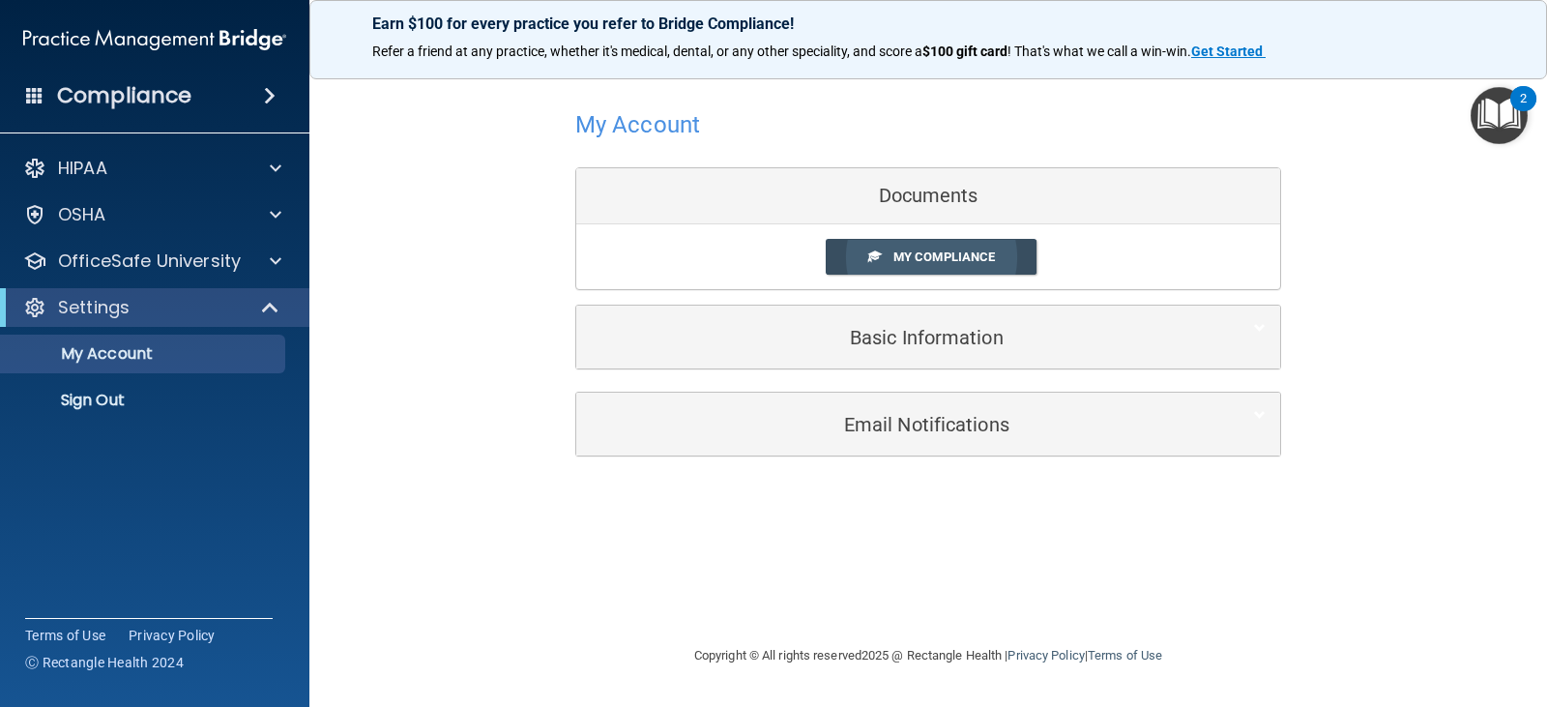
click at [907, 255] on span "My Compliance" at bounding box center [943, 256] width 101 height 14
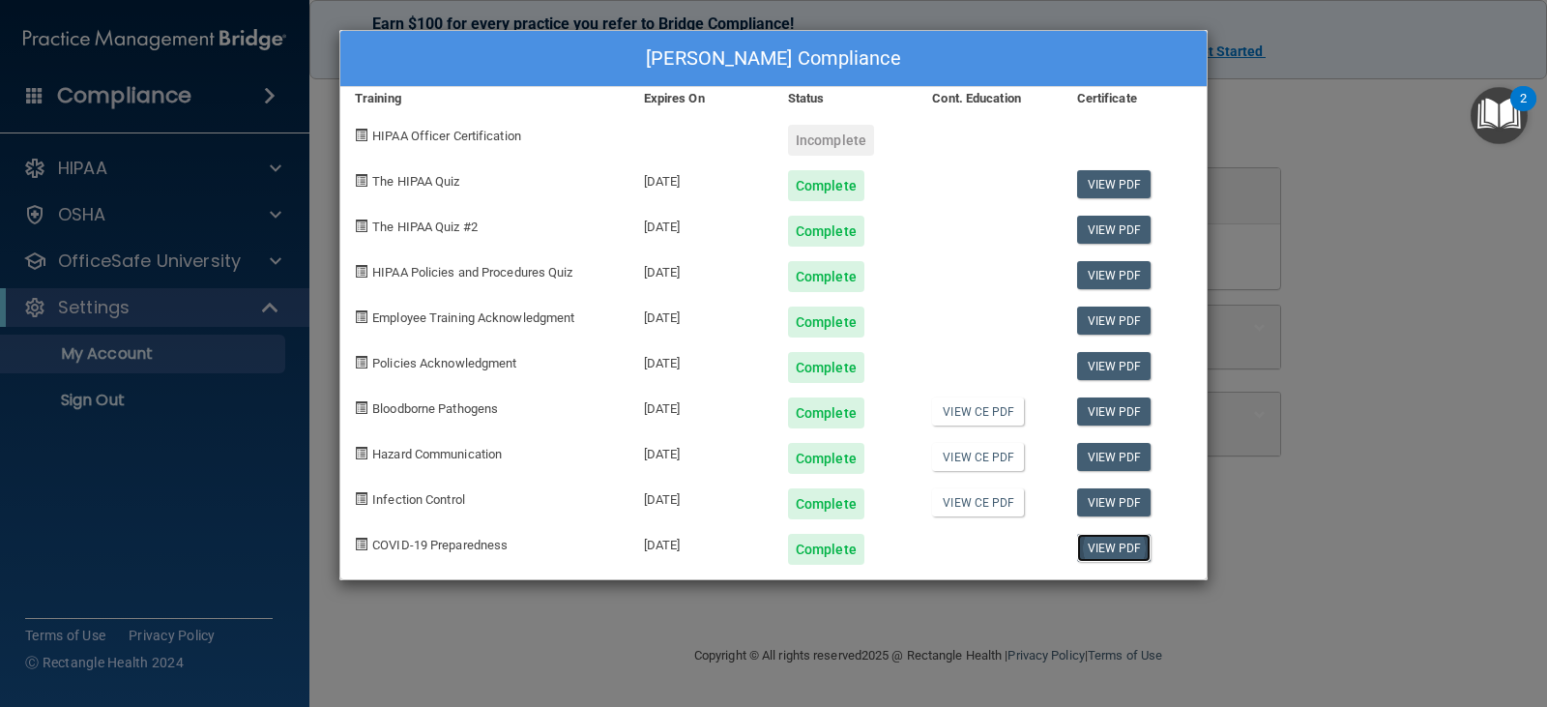
click at [1114, 549] on link "View PDF" at bounding box center [1114, 548] width 74 height 28
click at [1377, 139] on div "[PERSON_NAME] Compliance Training Expires On Status Cont. Education Certificate…" at bounding box center [773, 353] width 1547 height 707
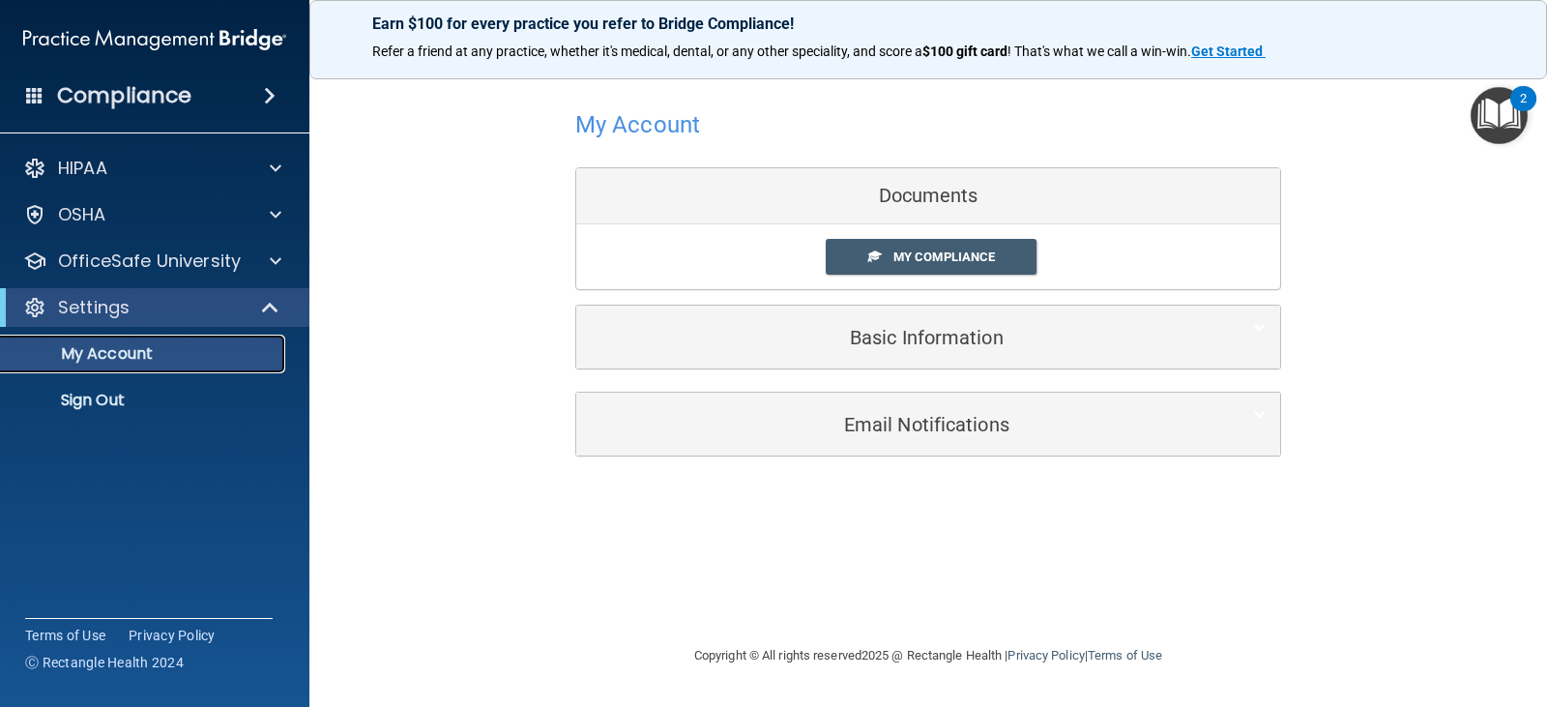
click at [113, 359] on p "My Account" at bounding box center [145, 353] width 264 height 19
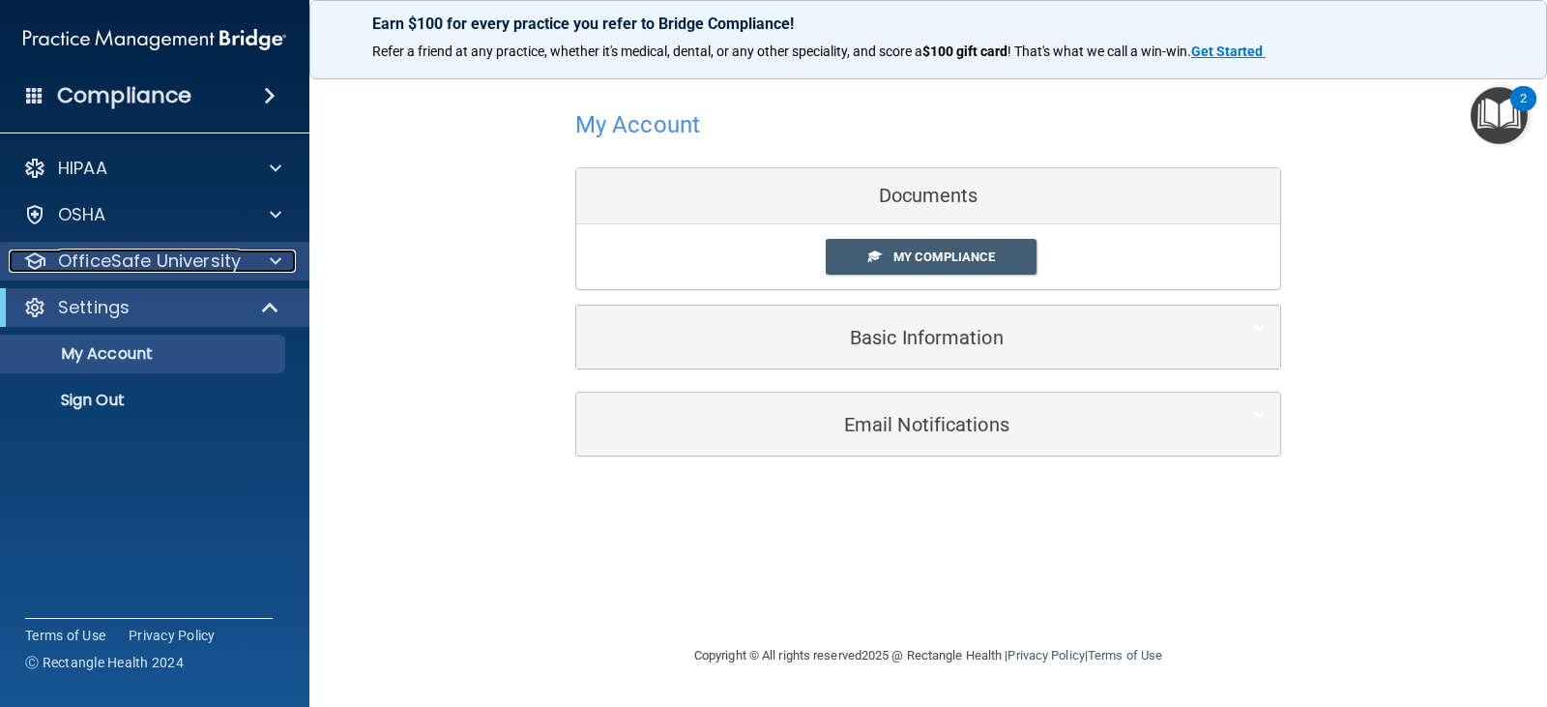
click at [225, 259] on p "OfficeSafe University" at bounding box center [149, 260] width 183 height 23
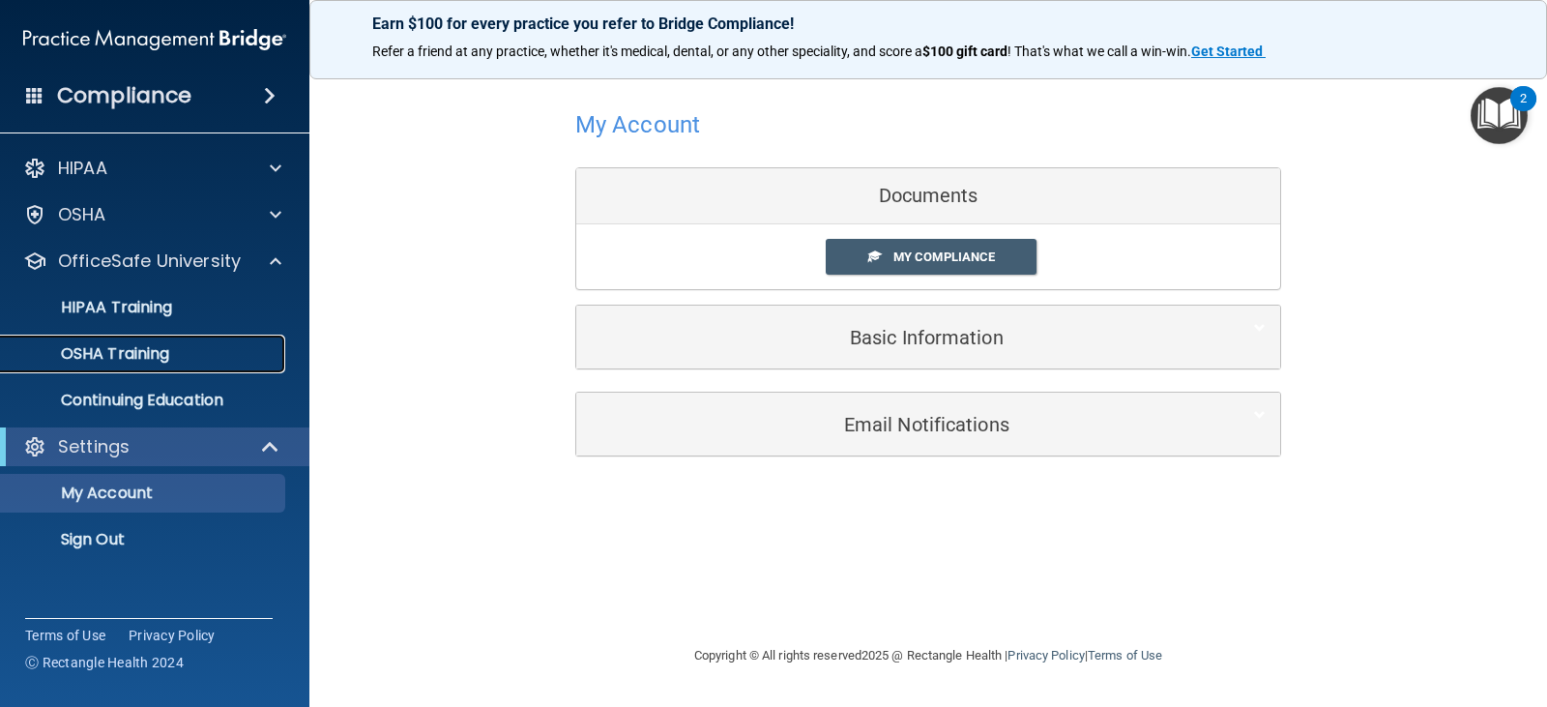
click at [147, 345] on p "OSHA Training" at bounding box center [91, 353] width 157 height 19
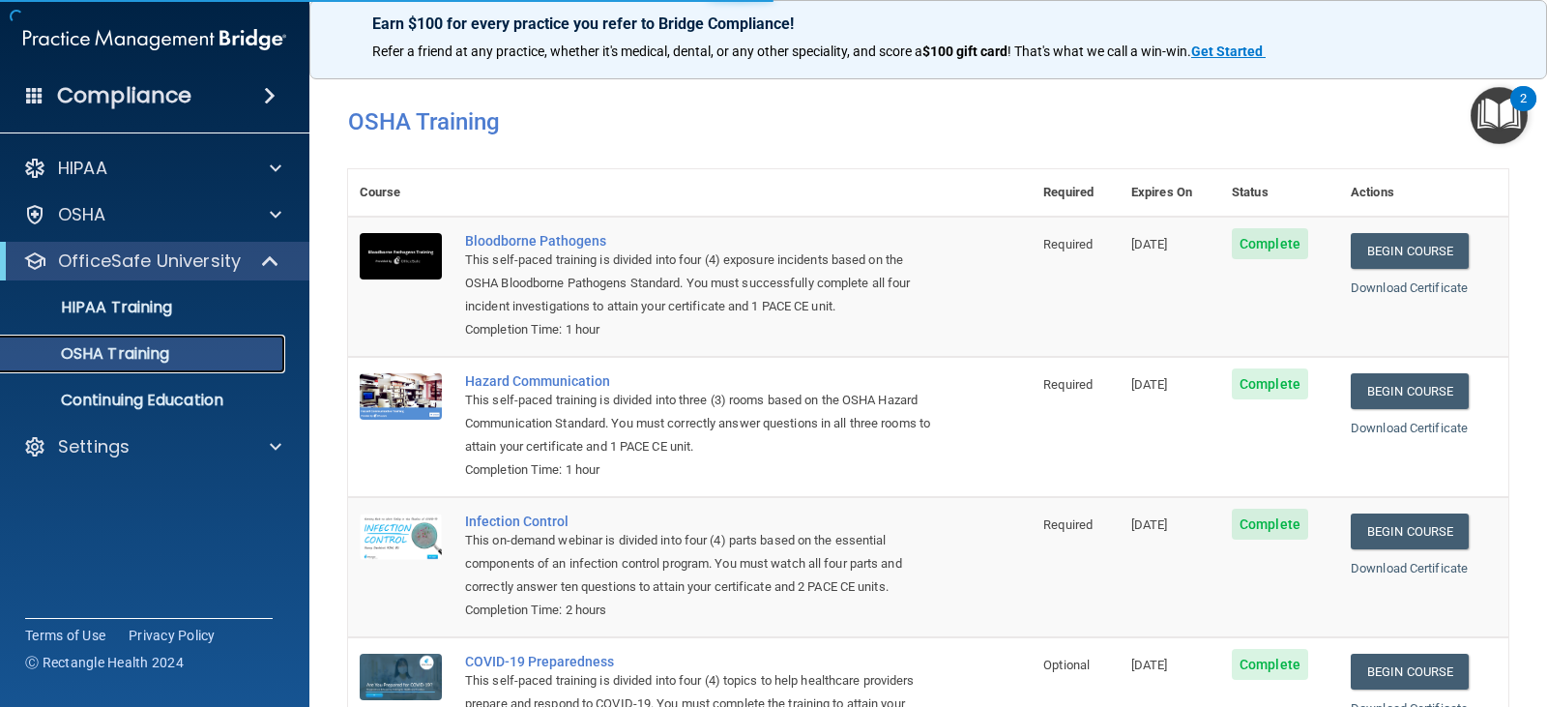
scroll to position [175, 0]
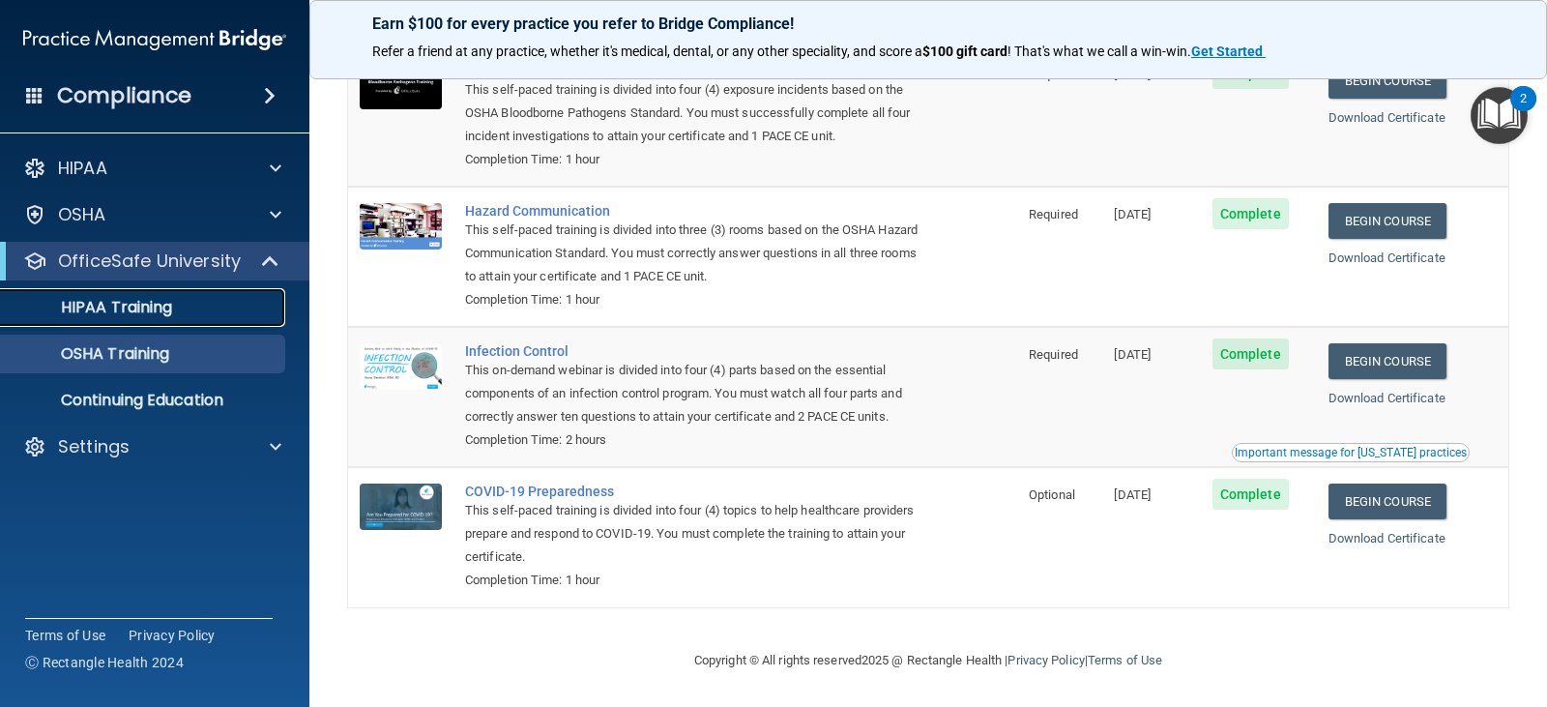
click at [141, 311] on p "HIPAA Training" at bounding box center [92, 307] width 159 height 19
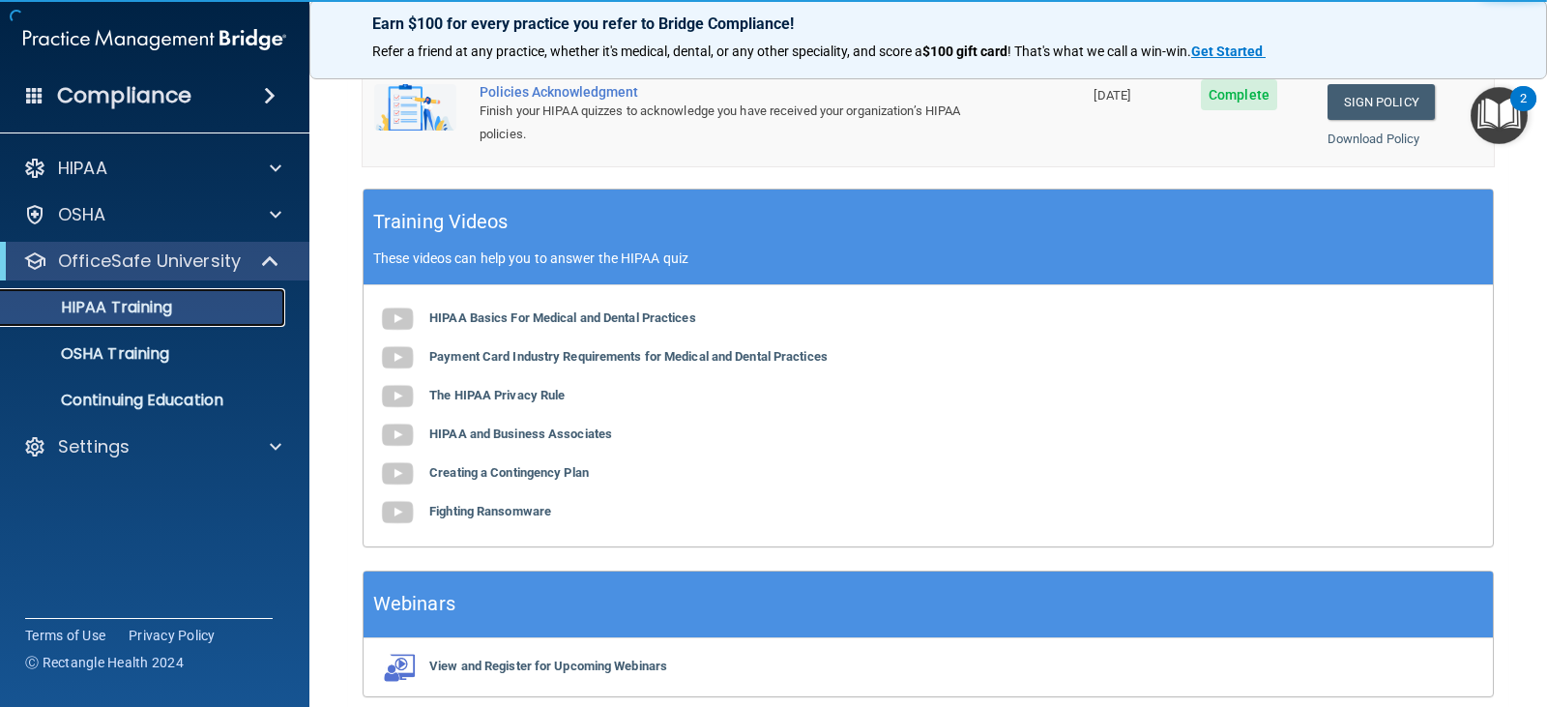
scroll to position [749, 0]
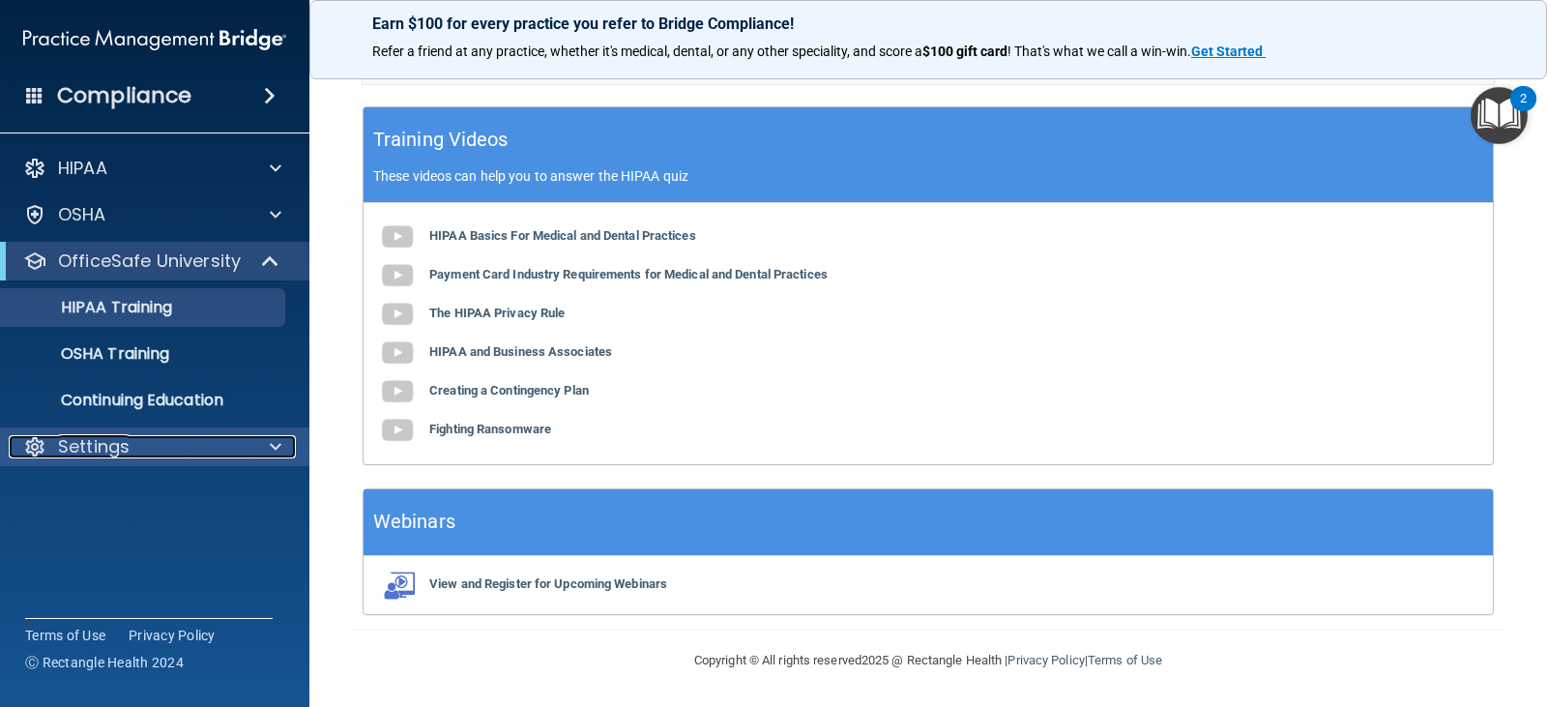
click at [101, 456] on p "Settings" at bounding box center [94, 446] width 72 height 23
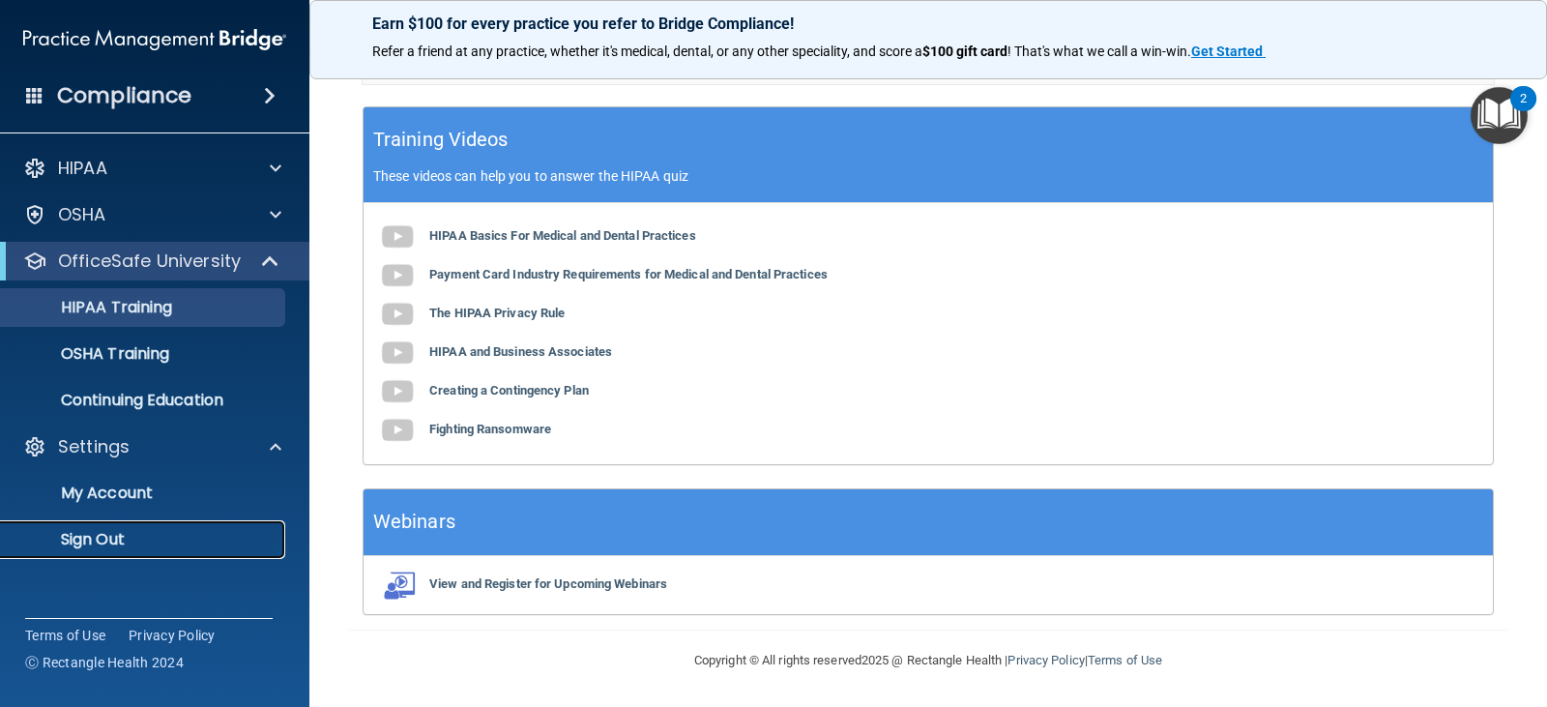
click at [117, 553] on link "Sign Out" at bounding box center [133, 539] width 304 height 39
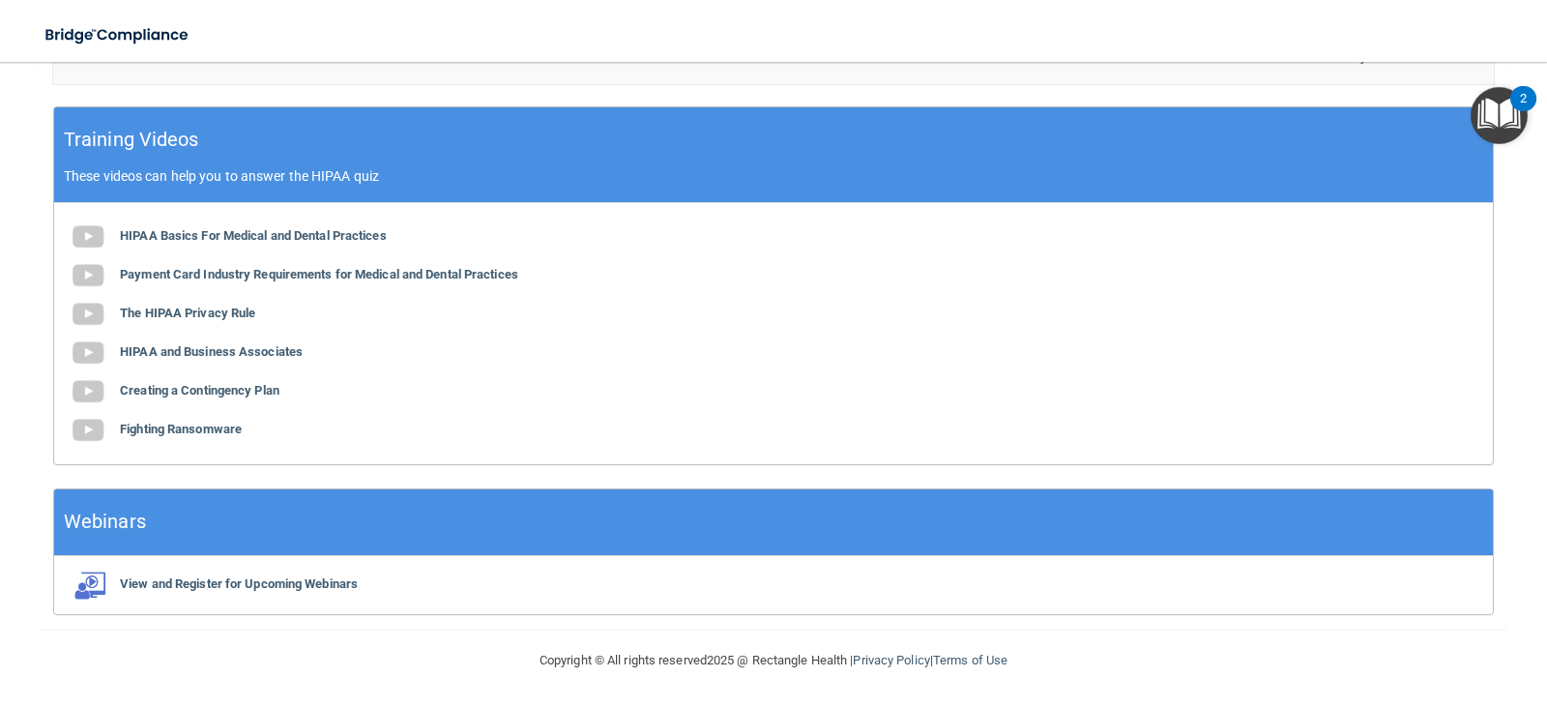
scroll to position [71, 0]
